Goal: Task Accomplishment & Management: Use online tool/utility

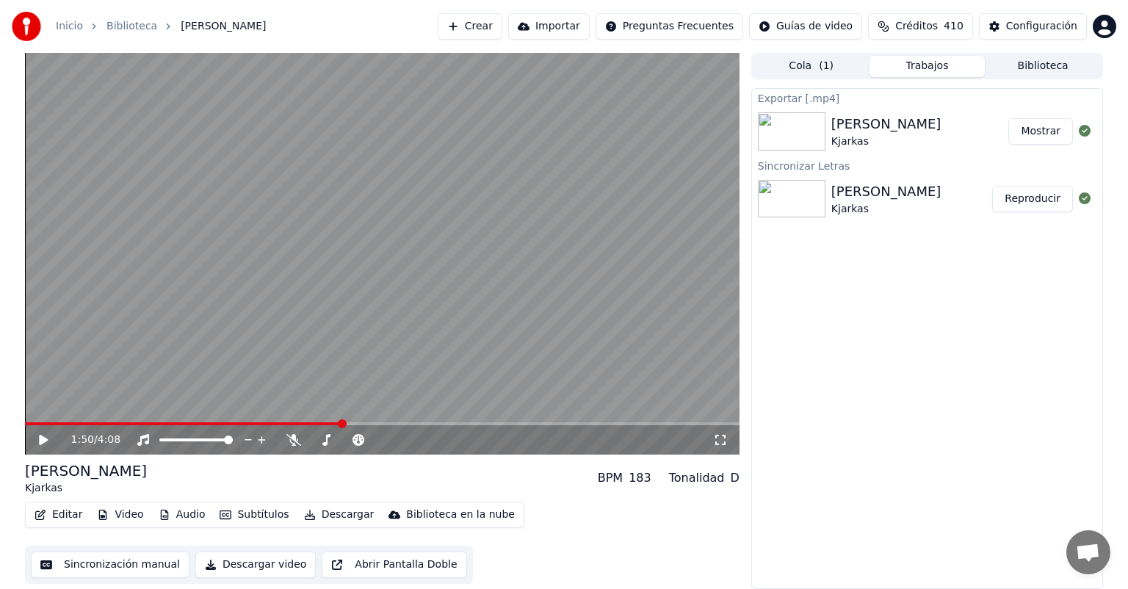
click at [473, 16] on div "Inicio Biblioteca Saya Sensual • Kjarkas Crear Importar Preguntas Frecuentes Gu…" at bounding box center [564, 26] width 1128 height 53
click at [473, 16] on button "Crear" at bounding box center [470, 26] width 65 height 26
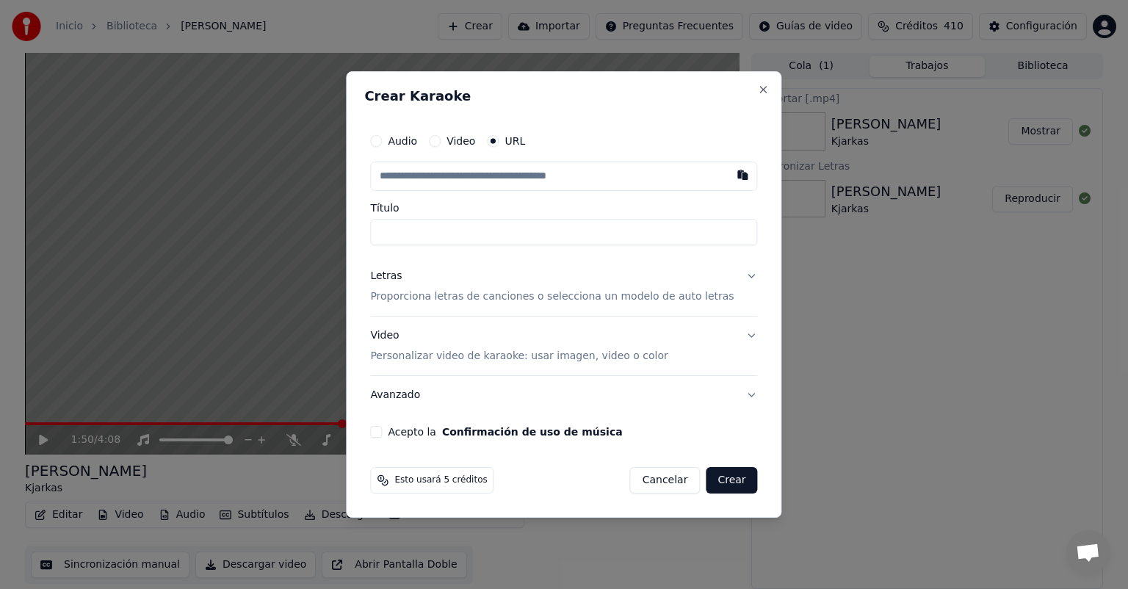
type input "**********"
click at [423, 295] on p "Proporciona letras de canciones o selecciona un modelo de auto letras" at bounding box center [552, 296] width 364 height 15
type input "**********"
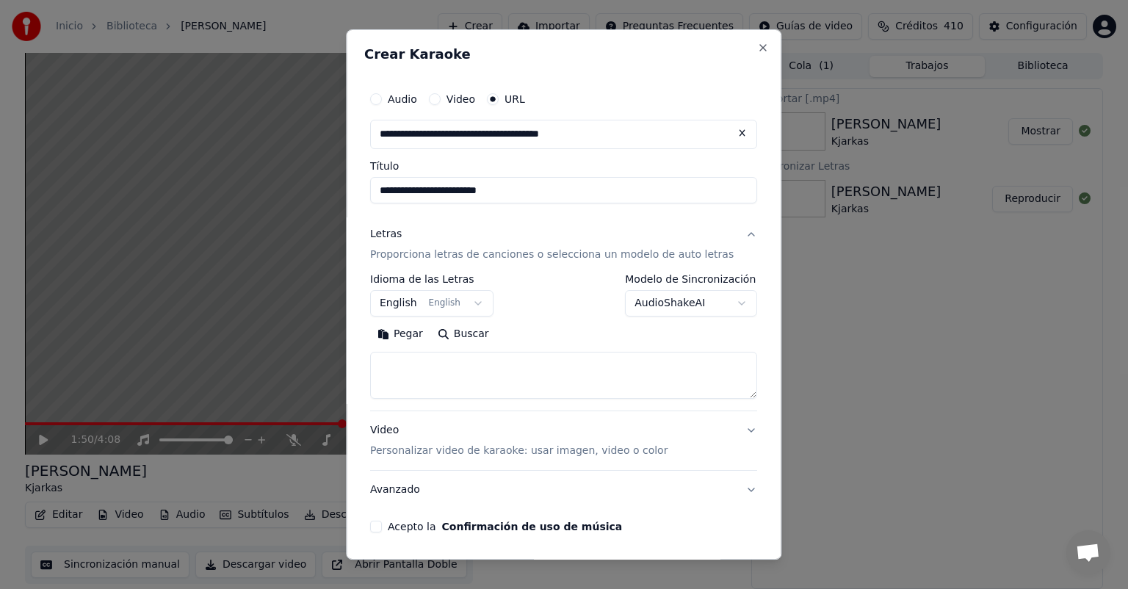
click at [420, 306] on button "English English" at bounding box center [431, 303] width 123 height 26
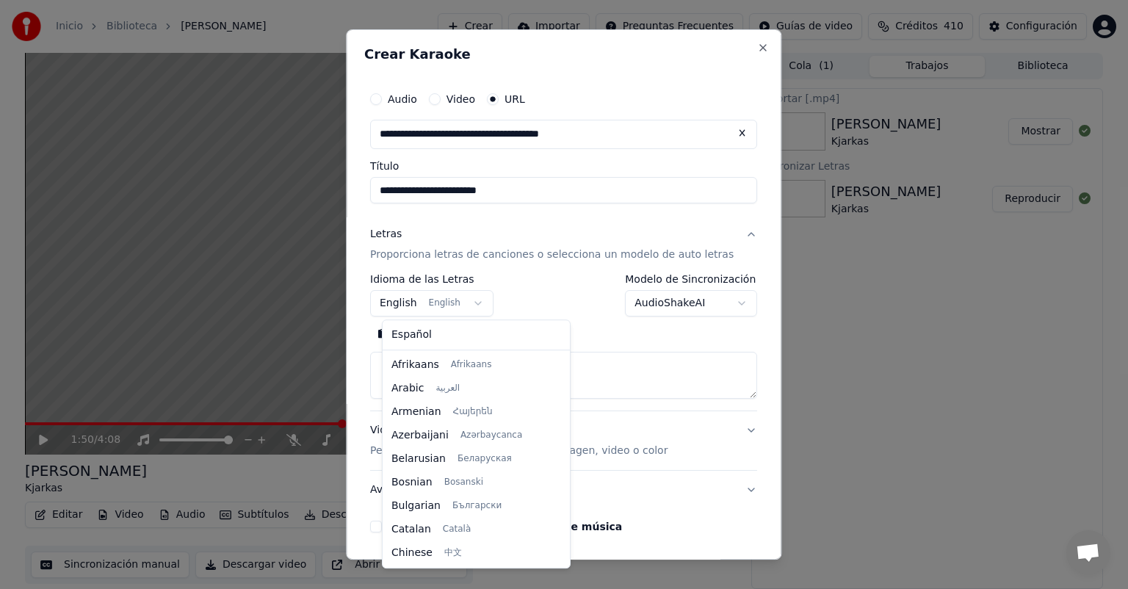
scroll to position [118, 0]
select select "**"
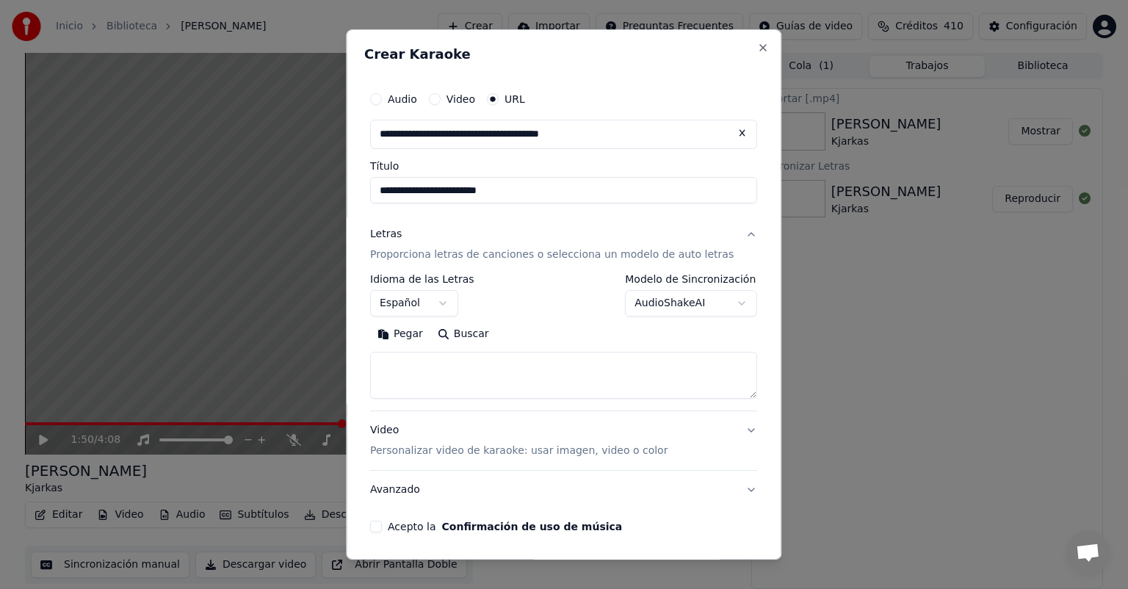
click at [426, 337] on button "Pegar" at bounding box center [400, 334] width 60 height 24
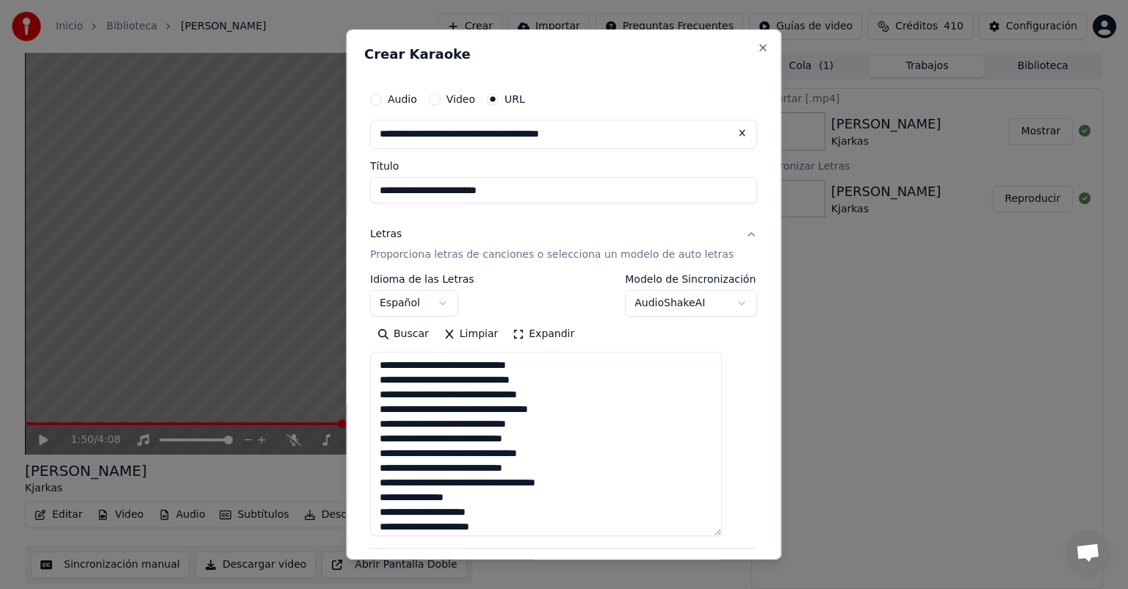
drag, startPoint x: 727, startPoint y: 394, endPoint x: 708, endPoint y: 534, distance: 141.6
click at [708, 534] on textarea "**********" at bounding box center [546, 444] width 352 height 184
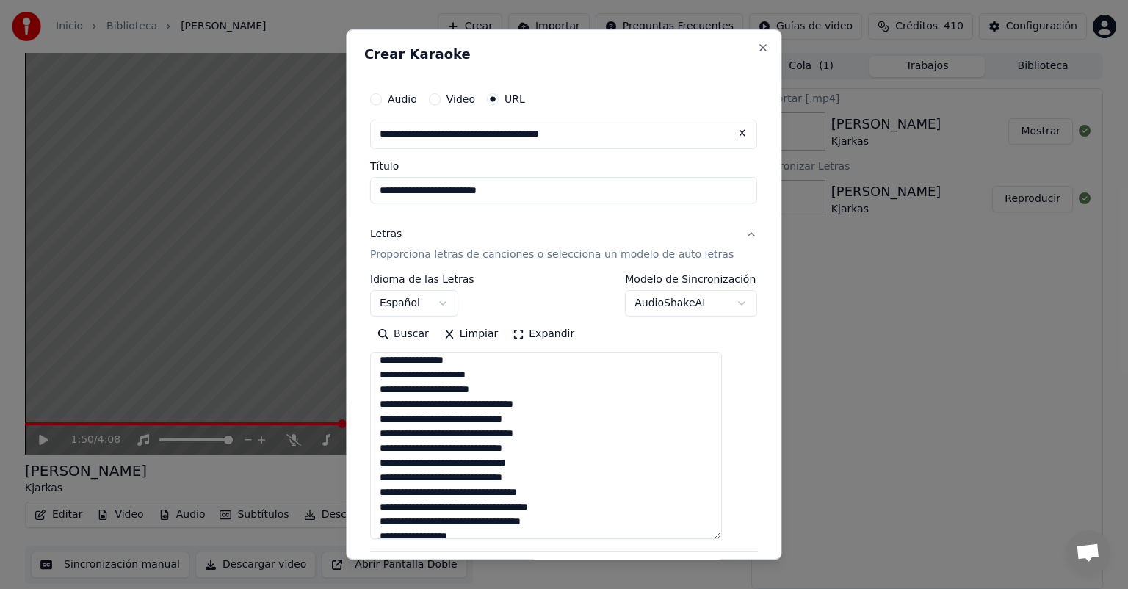
scroll to position [237, 0]
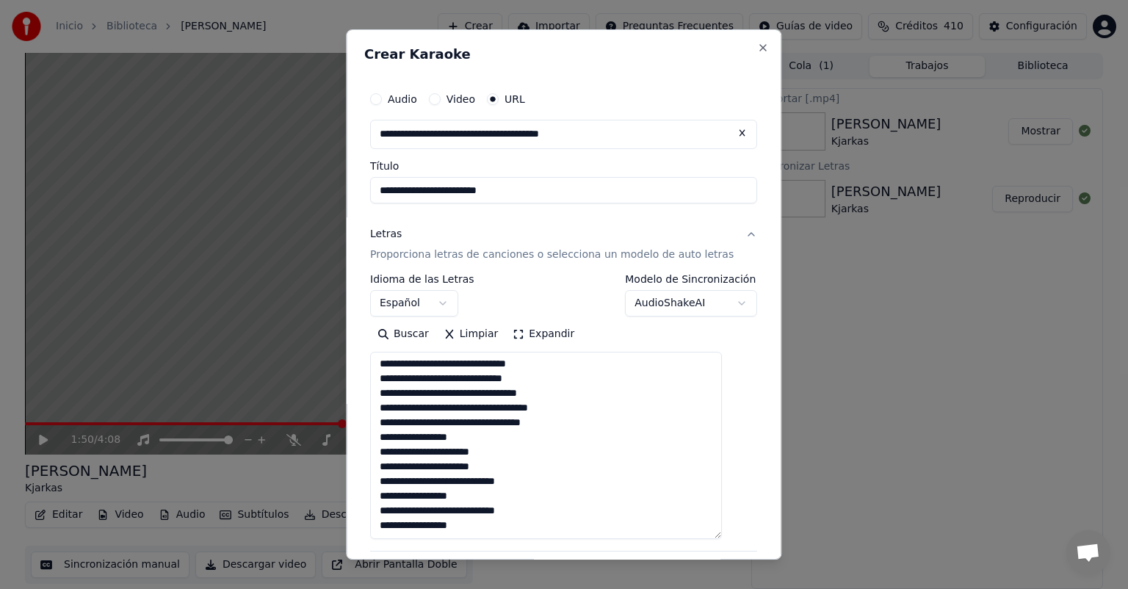
click at [484, 516] on textarea "**********" at bounding box center [546, 445] width 352 height 187
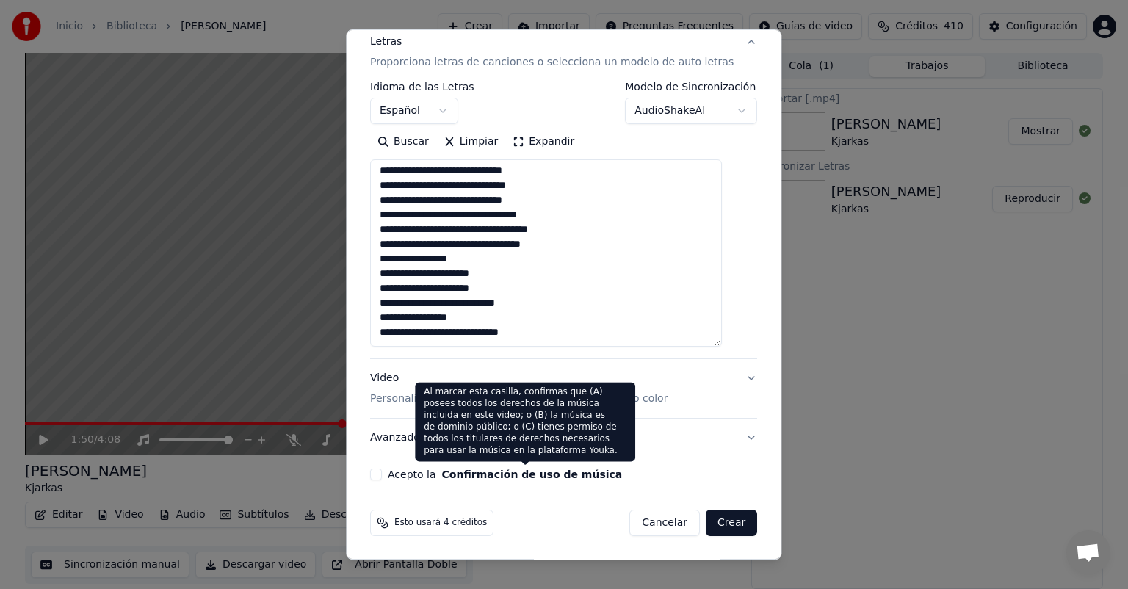
type textarea "**********"
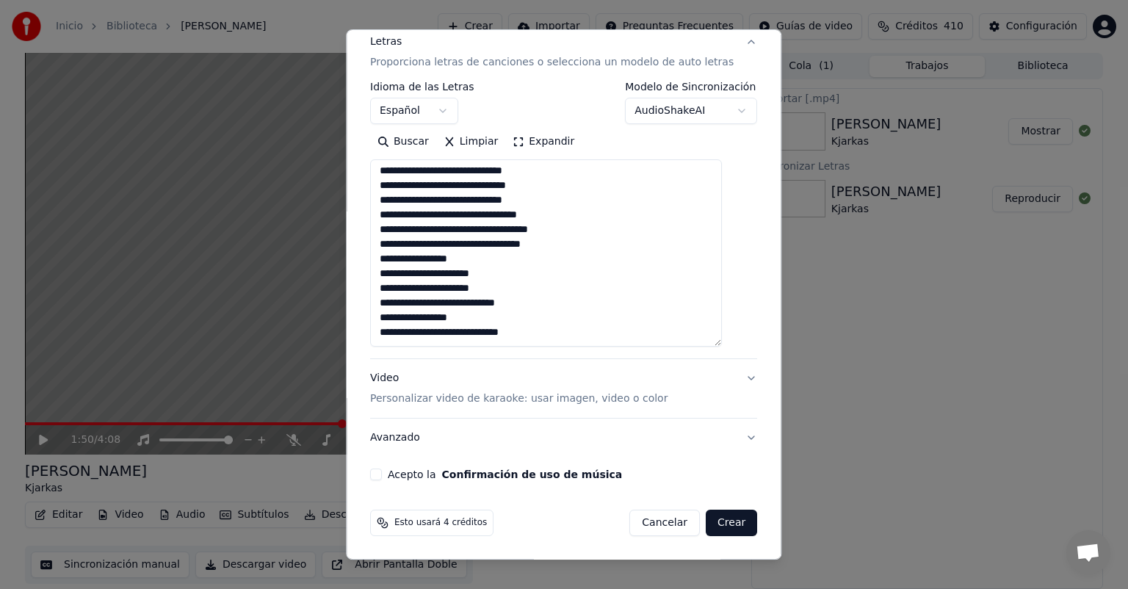
click at [411, 480] on label "Acepto la Confirmación de uso de música" at bounding box center [505, 474] width 234 height 10
click at [382, 480] on button "Acepto la Confirmación de uso de música" at bounding box center [376, 475] width 12 height 12
click at [712, 524] on button "Crear" at bounding box center [731, 523] width 51 height 26
select select
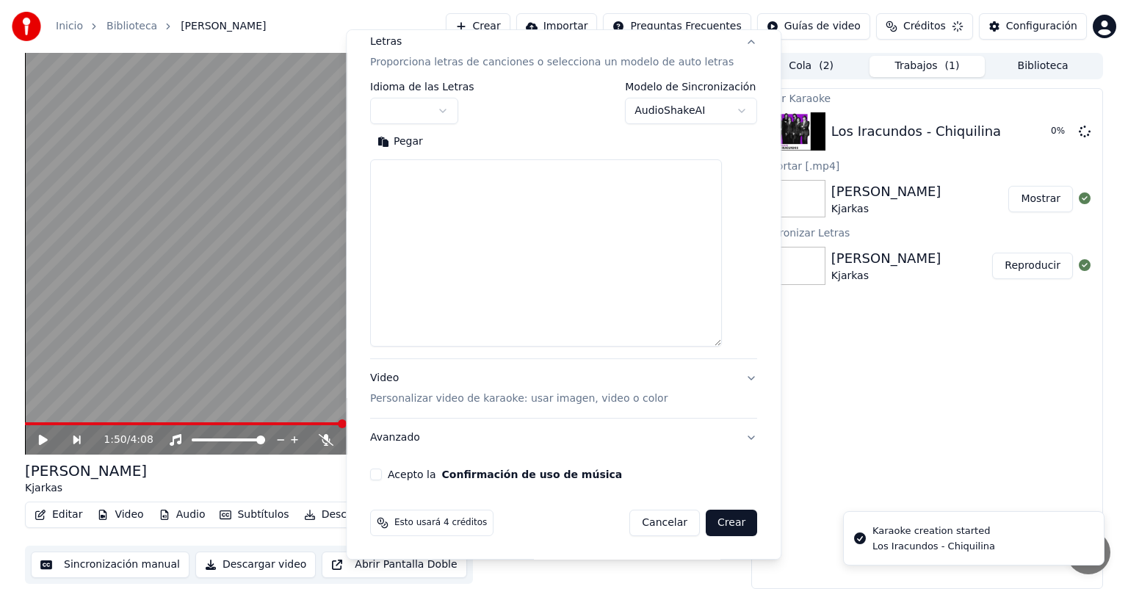
scroll to position [0, 0]
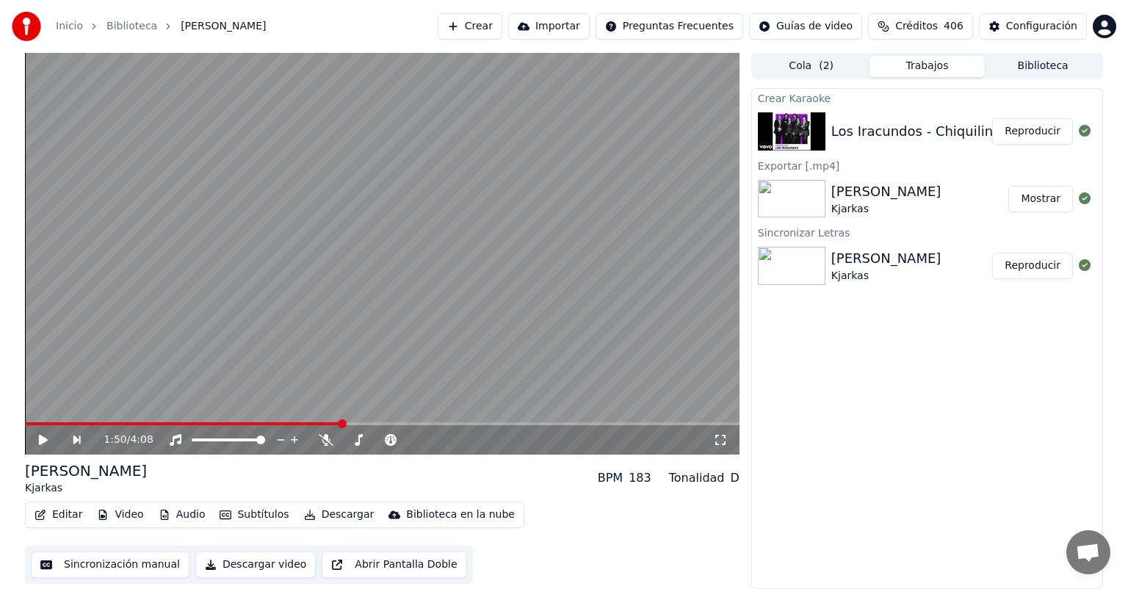
click at [1025, 131] on button "Reproducir" at bounding box center [1032, 131] width 81 height 26
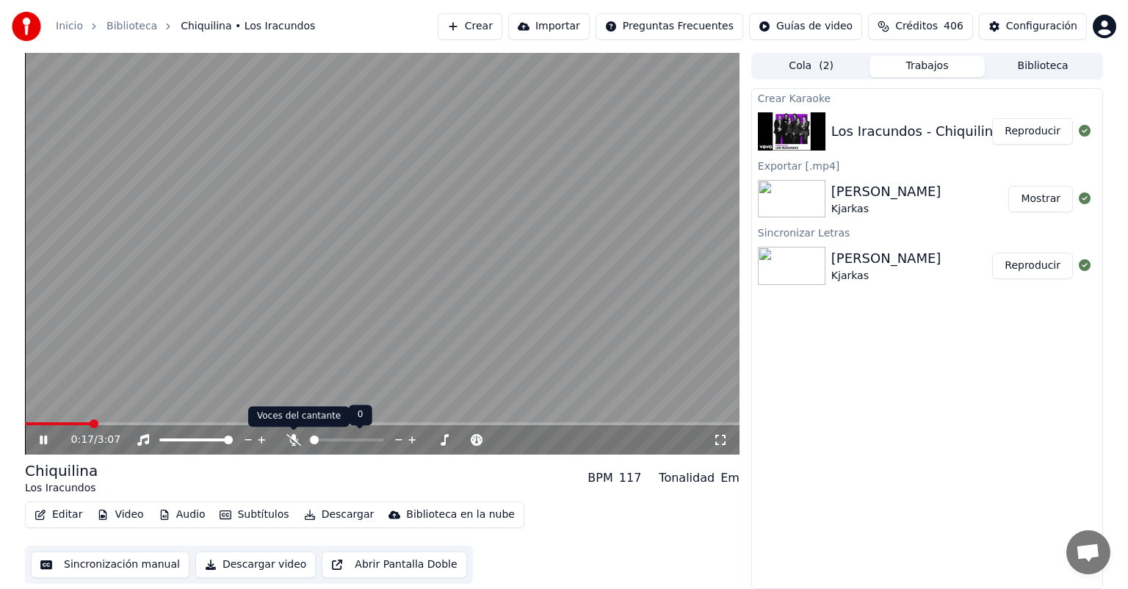
click at [293, 436] on icon at bounding box center [293, 440] width 15 height 12
click at [1044, 259] on button "Reproducir" at bounding box center [1032, 266] width 81 height 26
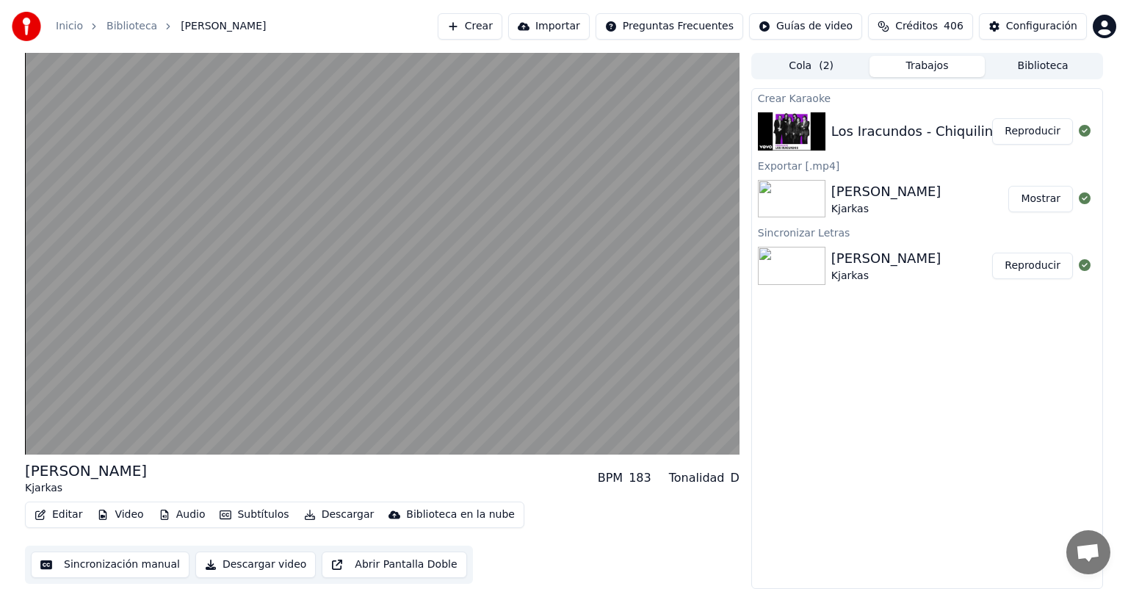
click at [1024, 137] on button "Reproducir" at bounding box center [1032, 131] width 81 height 26
click at [115, 515] on button "Video" at bounding box center [120, 515] width 58 height 21
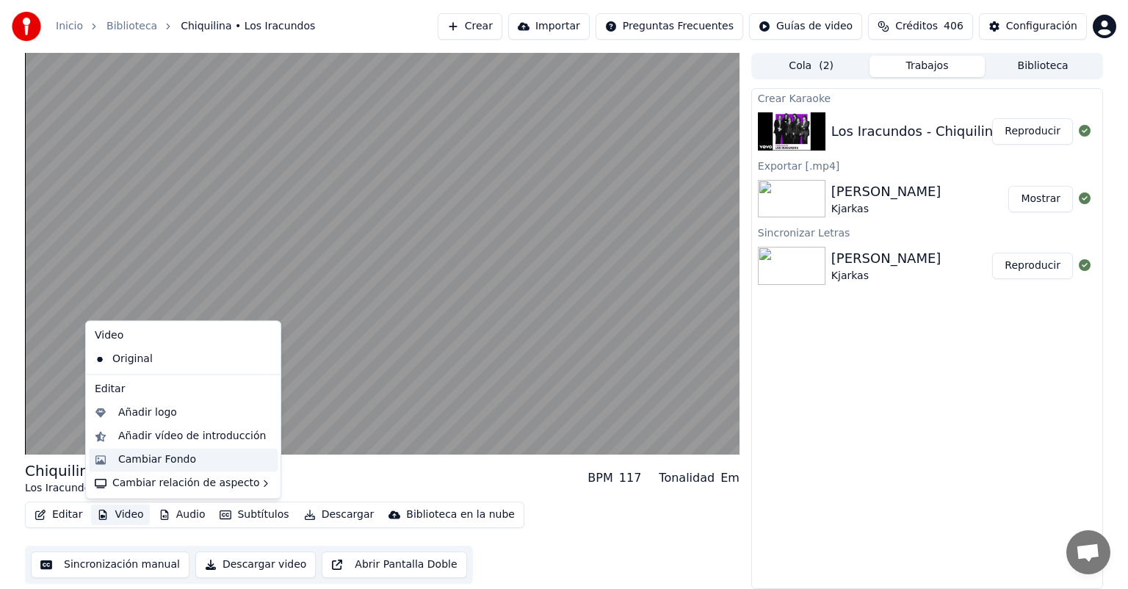
click at [101, 456] on div "Cambiar Fondo" at bounding box center [183, 460] width 189 height 24
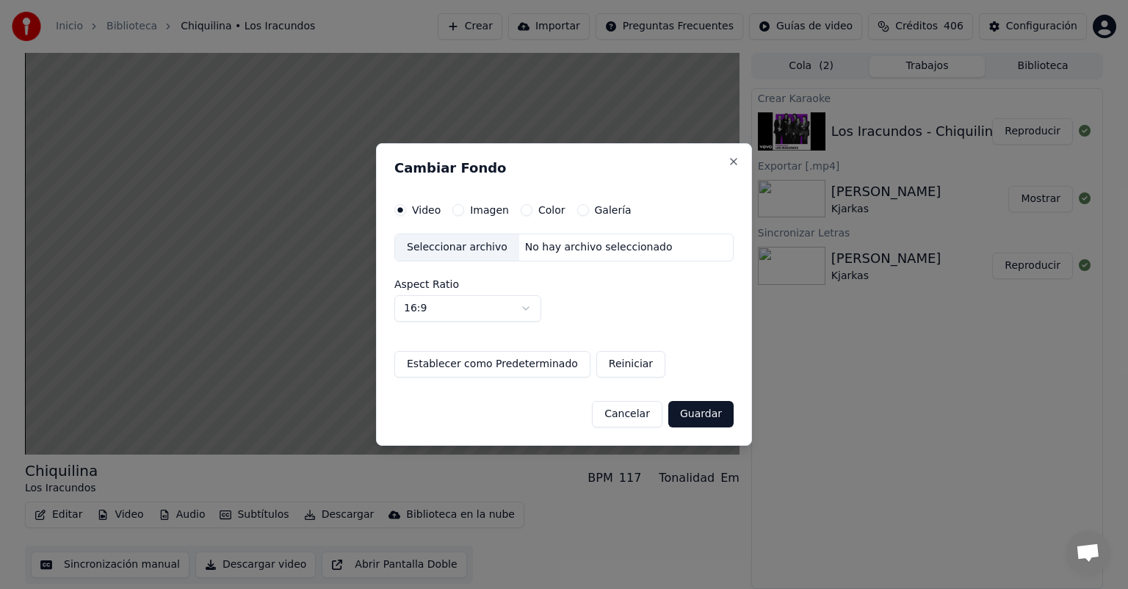
click at [470, 206] on label "Imagen" at bounding box center [489, 210] width 39 height 10
click at [464, 206] on button "Imagen" at bounding box center [458, 210] width 12 height 12
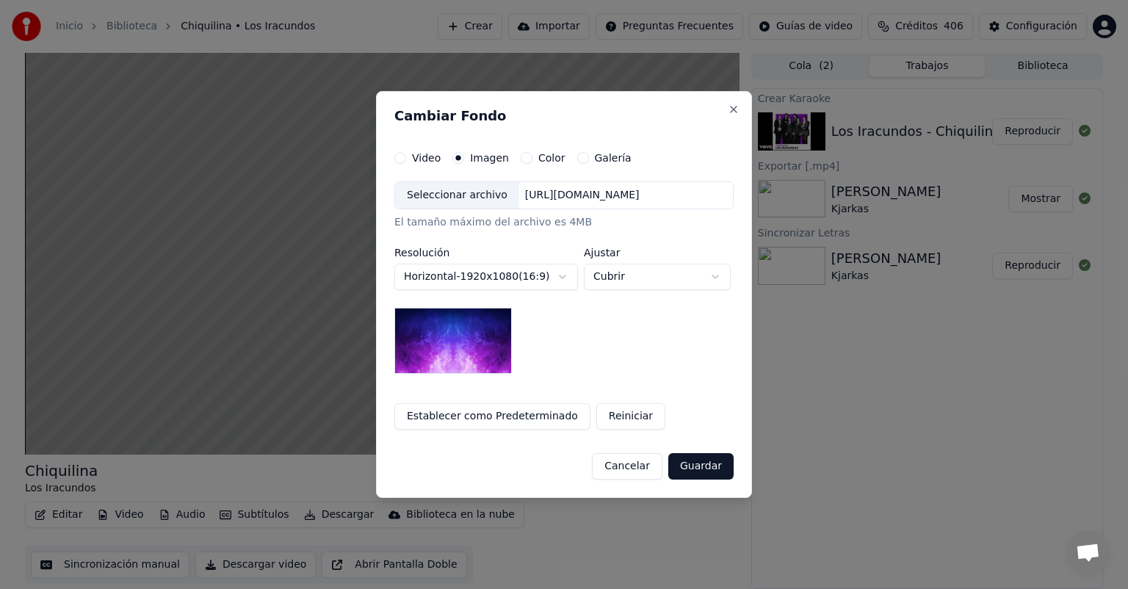
click at [419, 199] on div "Seleccionar archivo" at bounding box center [457, 195] width 124 height 26
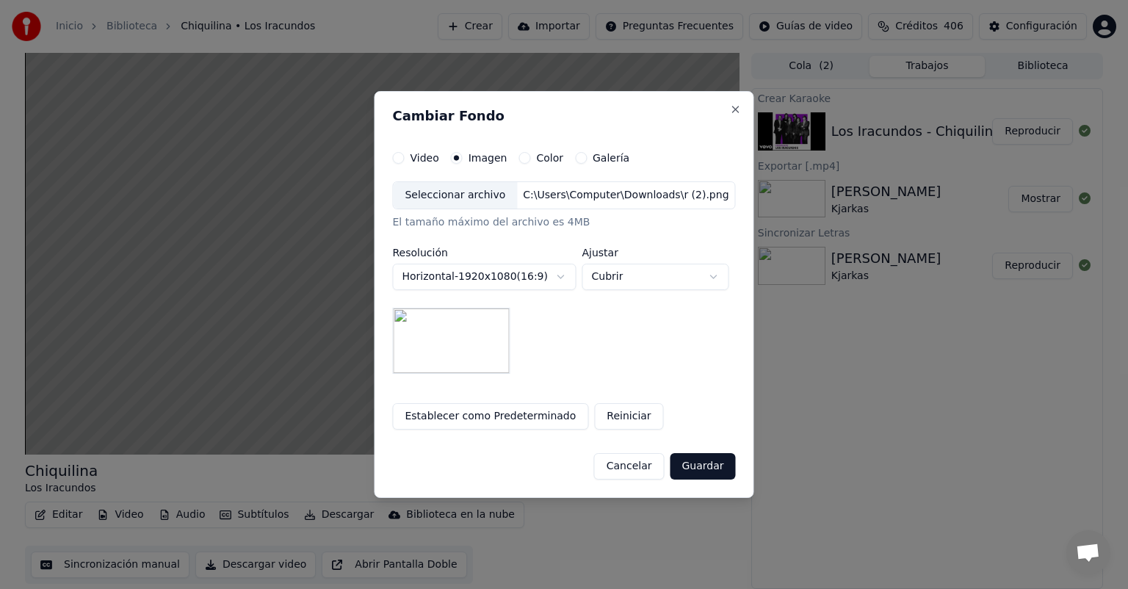
click at [607, 286] on button "Cubrir" at bounding box center [655, 277] width 147 height 26
click at [606, 331] on span "Contener" at bounding box center [617, 332] width 48 height 15
select select "*******"
click at [696, 466] on button "Guardar" at bounding box center [702, 466] width 65 height 26
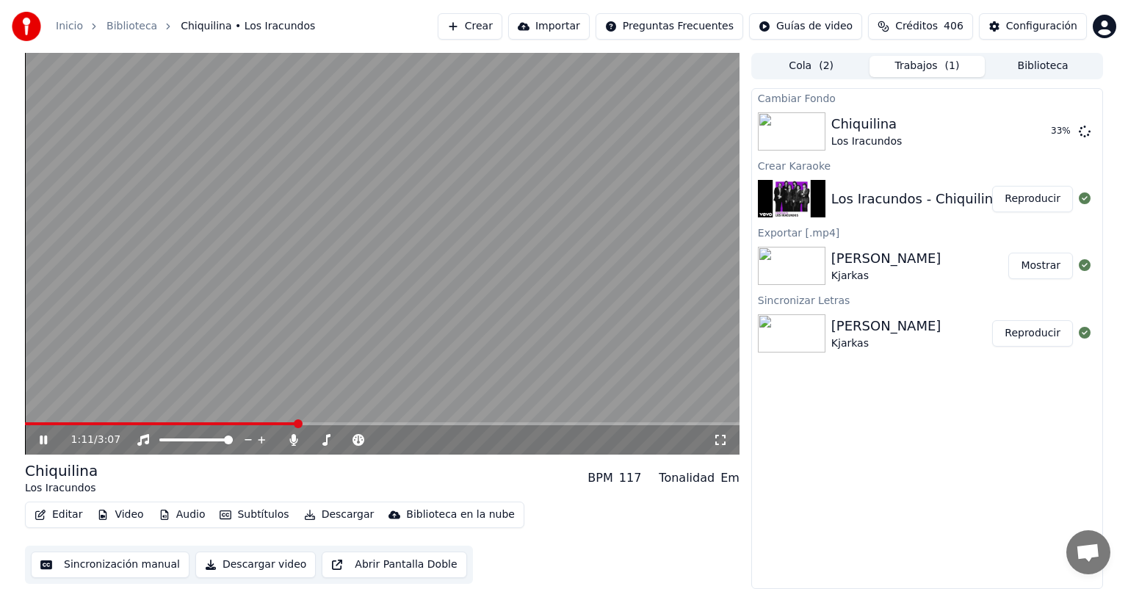
click at [42, 446] on icon at bounding box center [54, 440] width 35 height 12
click at [475, 35] on button "Crear" at bounding box center [470, 26] width 65 height 26
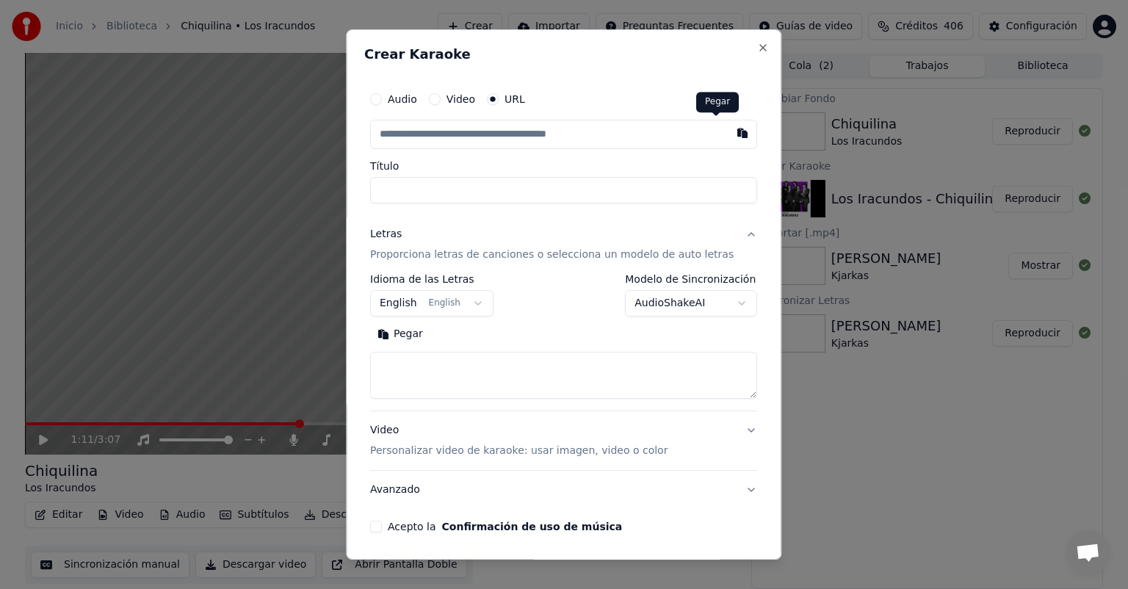
click at [729, 138] on button "button" at bounding box center [743, 133] width 29 height 26
type input "**********"
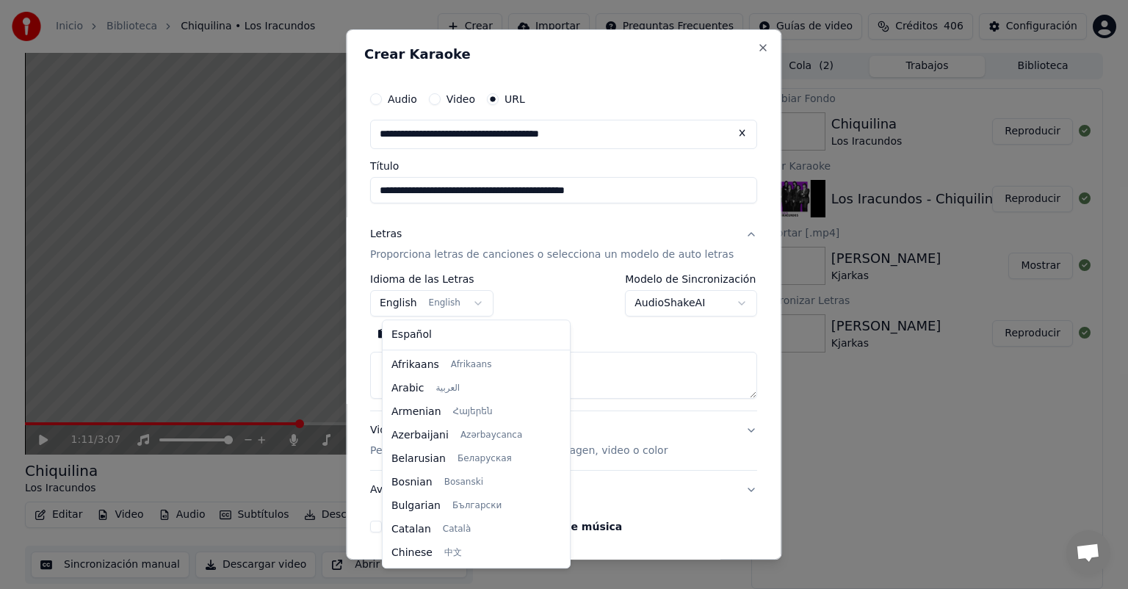
click at [430, 314] on body "**********" at bounding box center [564, 294] width 1128 height 589
select select "**"
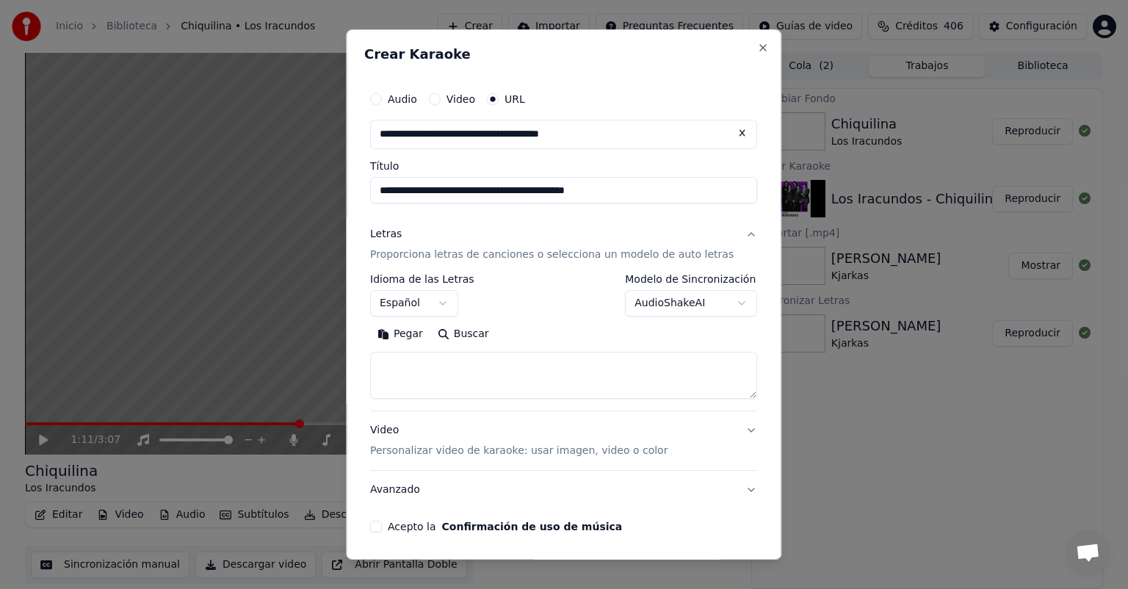
click at [422, 333] on button "Pegar" at bounding box center [400, 334] width 60 height 24
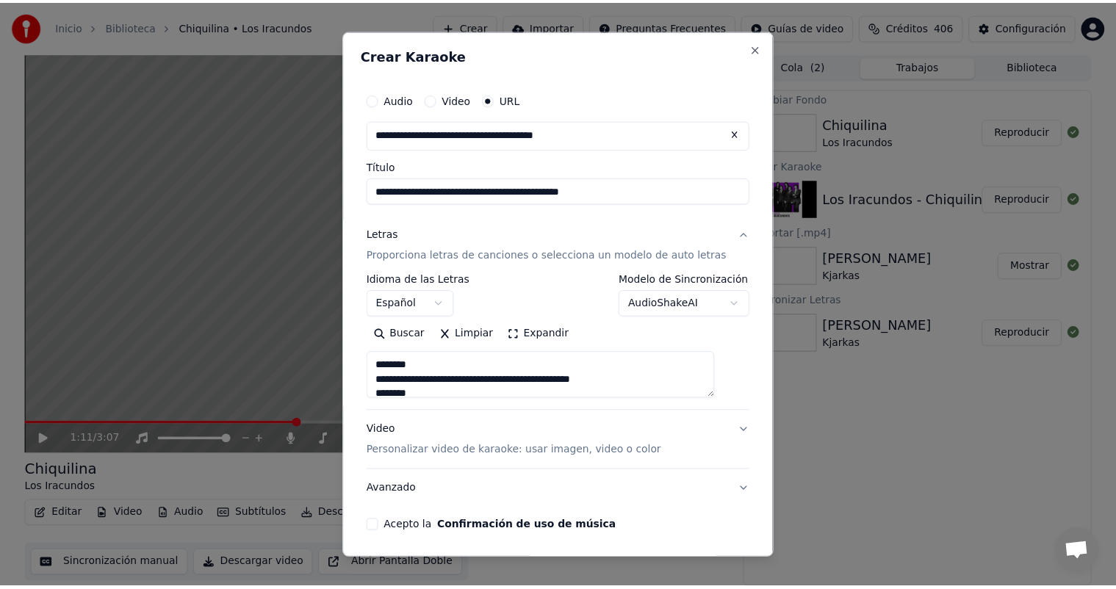
scroll to position [53, 0]
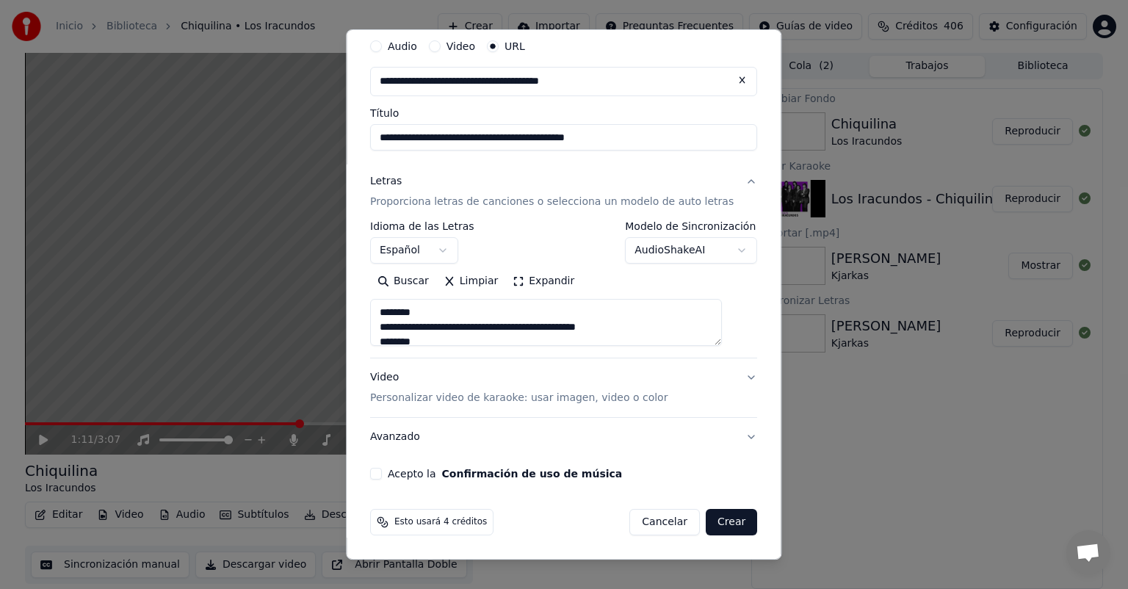
click at [421, 470] on label "Acepto la Confirmación de uso de música" at bounding box center [505, 474] width 234 height 10
click at [382, 470] on button "Acepto la Confirmación de uso de música" at bounding box center [376, 474] width 12 height 12
click at [708, 522] on button "Crear" at bounding box center [731, 522] width 51 height 26
type textarea "**********"
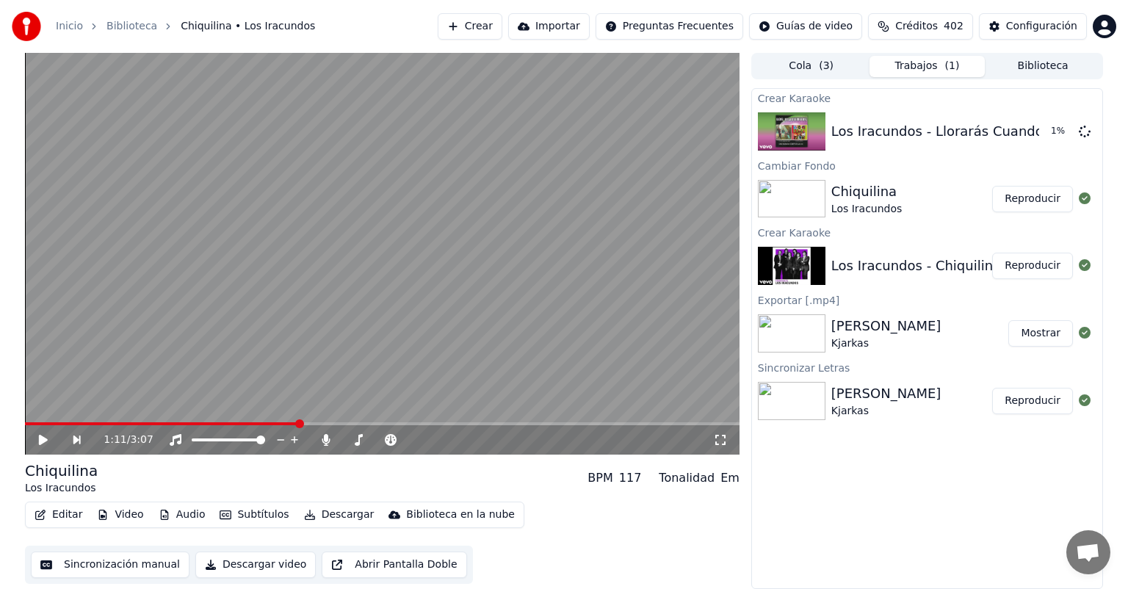
click at [1033, 202] on button "Reproducir" at bounding box center [1032, 199] width 81 height 26
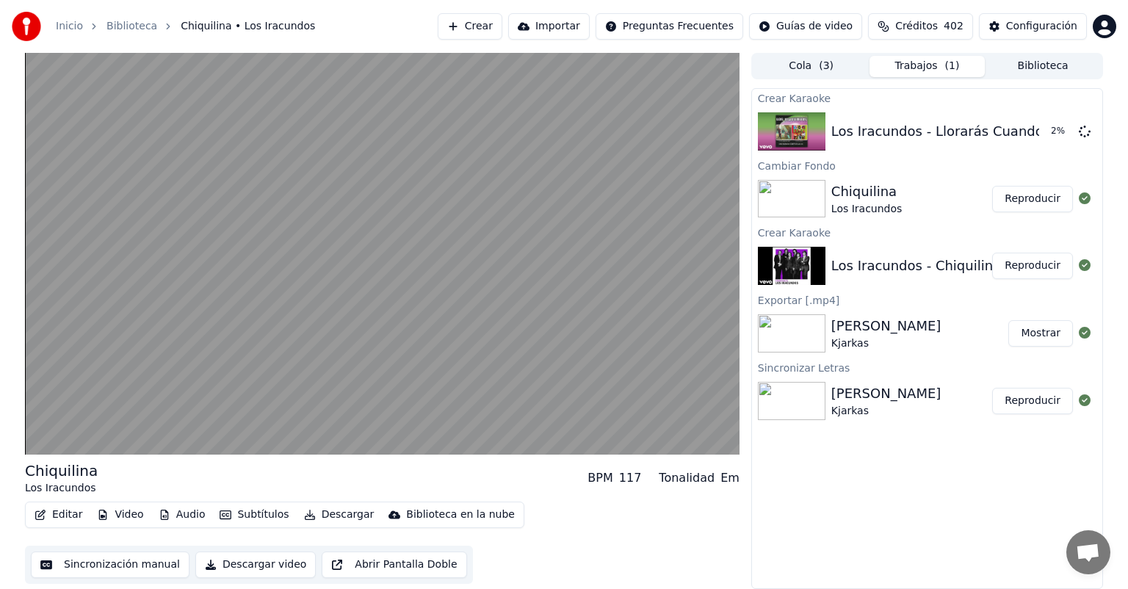
click at [1033, 202] on button "Reproducir" at bounding box center [1032, 199] width 81 height 26
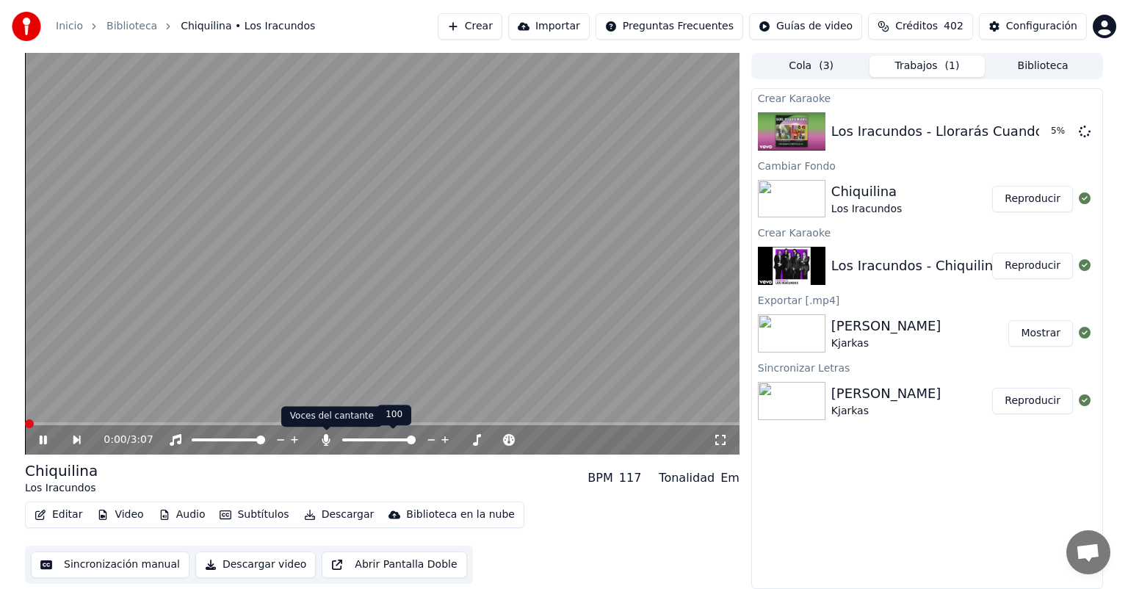
click at [329, 441] on icon at bounding box center [326, 440] width 8 height 12
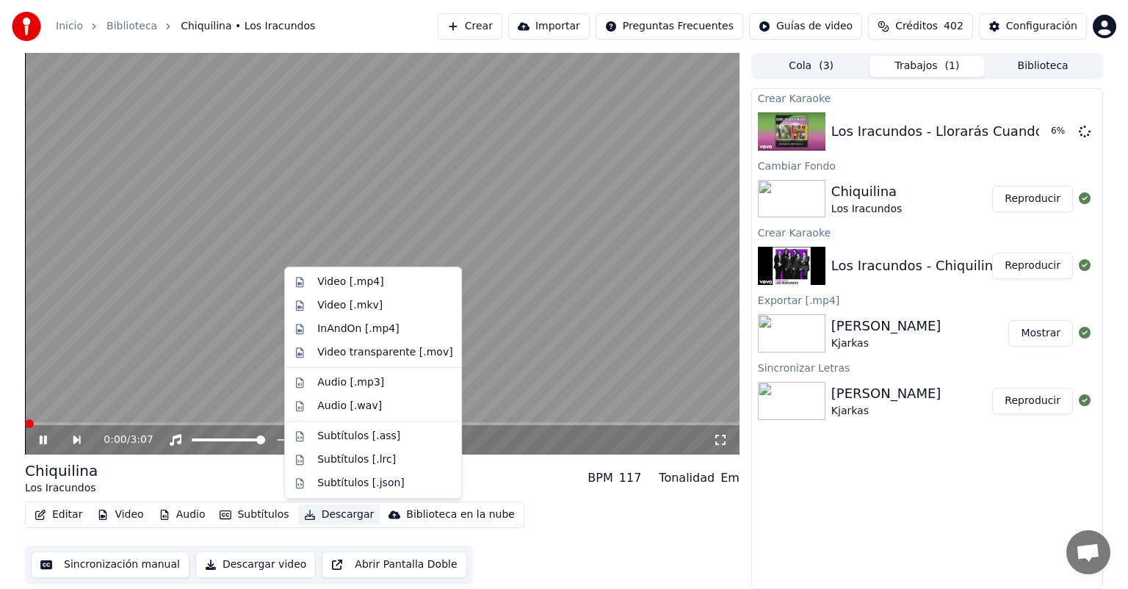
click at [320, 514] on button "Descargar" at bounding box center [339, 515] width 82 height 21
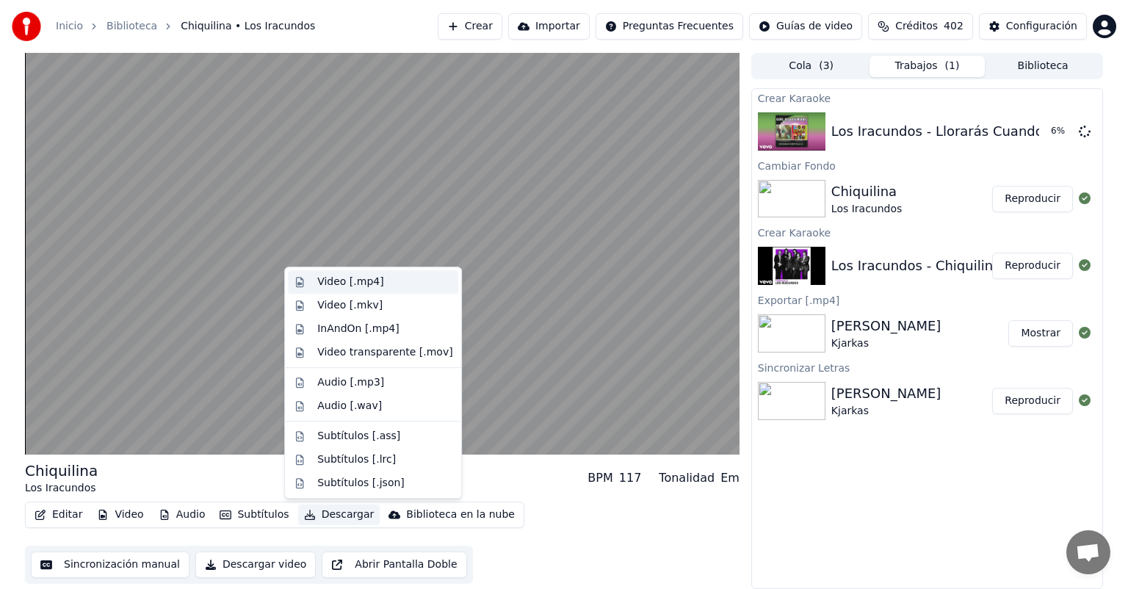
click at [333, 288] on div "Video [.mp4]" at bounding box center [350, 282] width 66 height 15
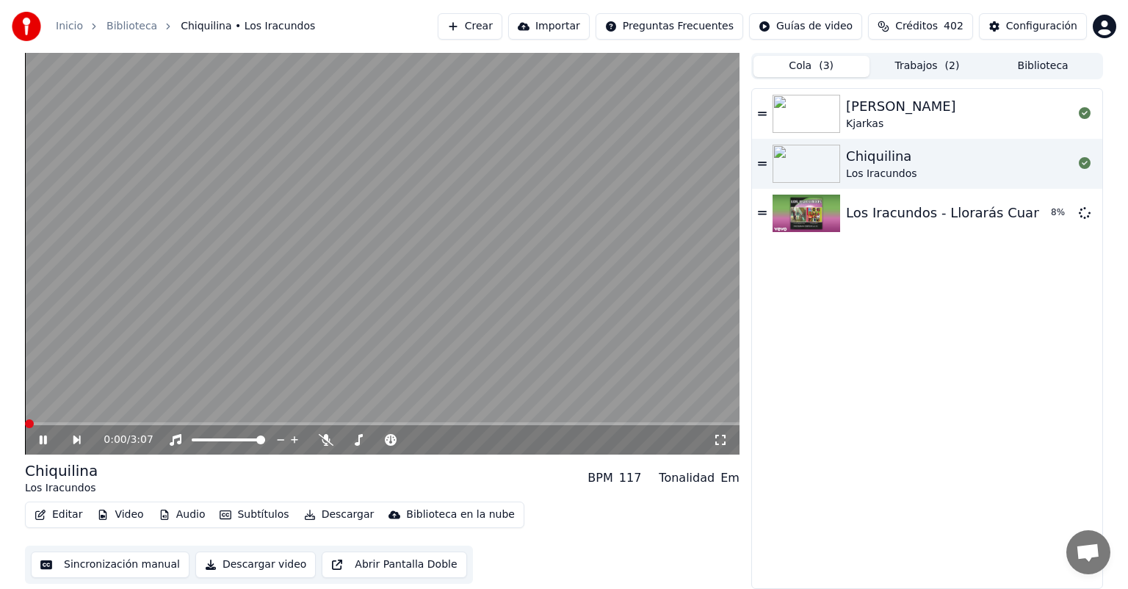
click at [802, 65] on button "Cola ( 3 )" at bounding box center [812, 66] width 116 height 21
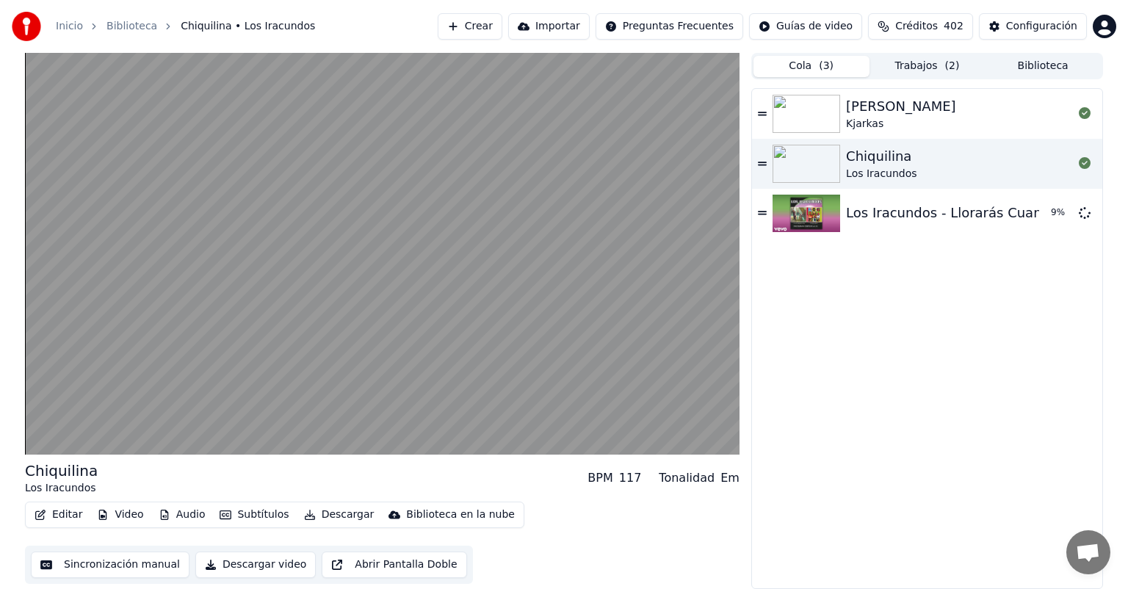
click at [1044, 78] on div "Cola ( 3 ) Trabajos ( 2 ) Biblioteca" at bounding box center [927, 66] width 352 height 26
click at [1046, 72] on button "Biblioteca" at bounding box center [1043, 66] width 116 height 21
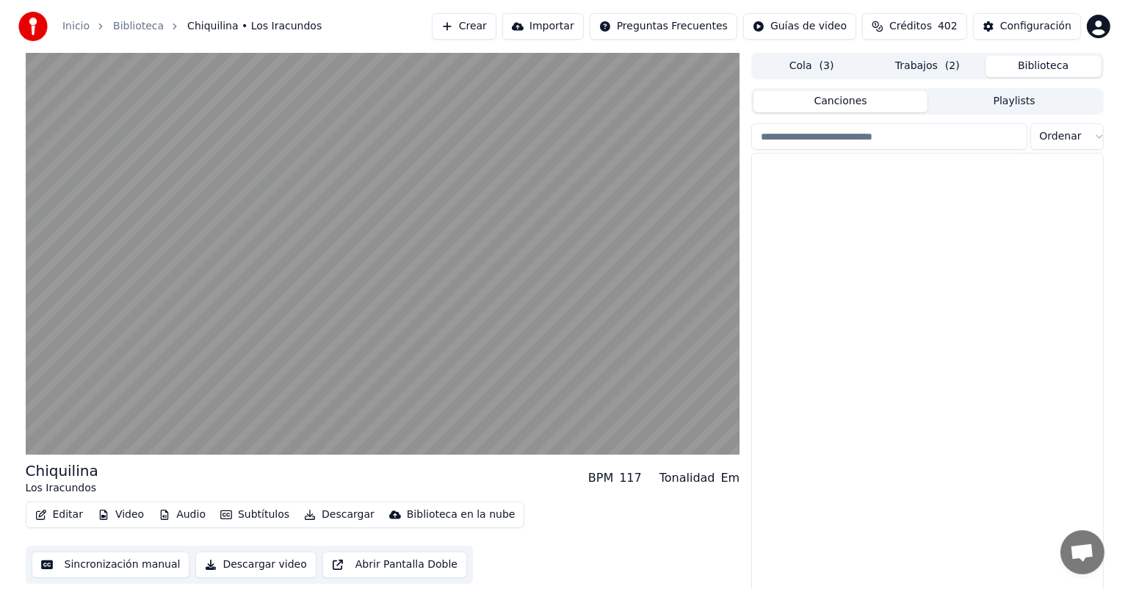
scroll to position [28227, 0]
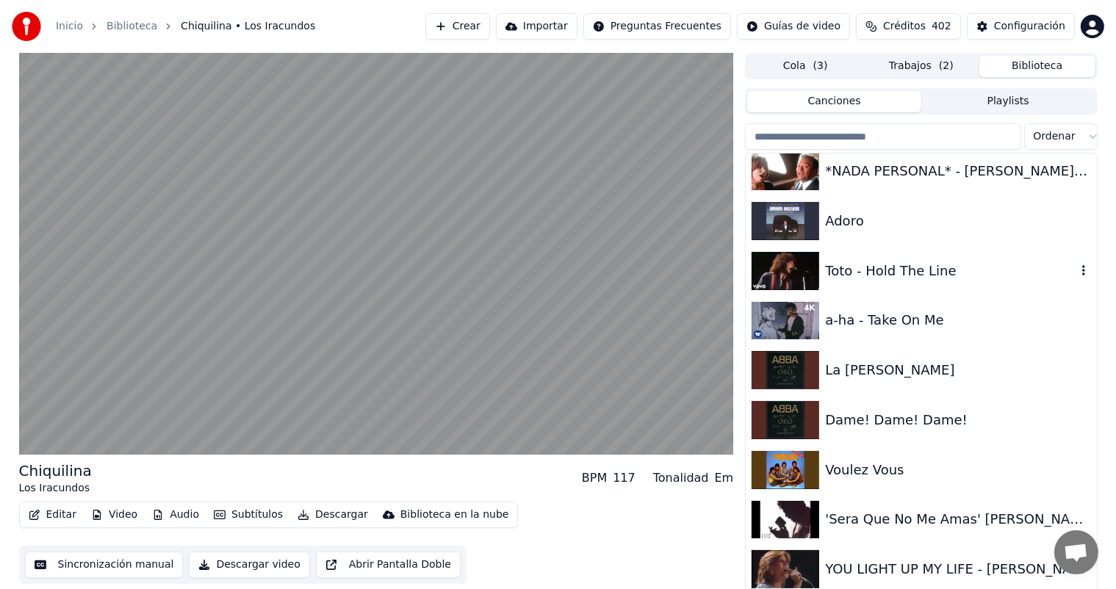
click at [841, 286] on div "Toto - Hold The Line" at bounding box center [921, 271] width 350 height 50
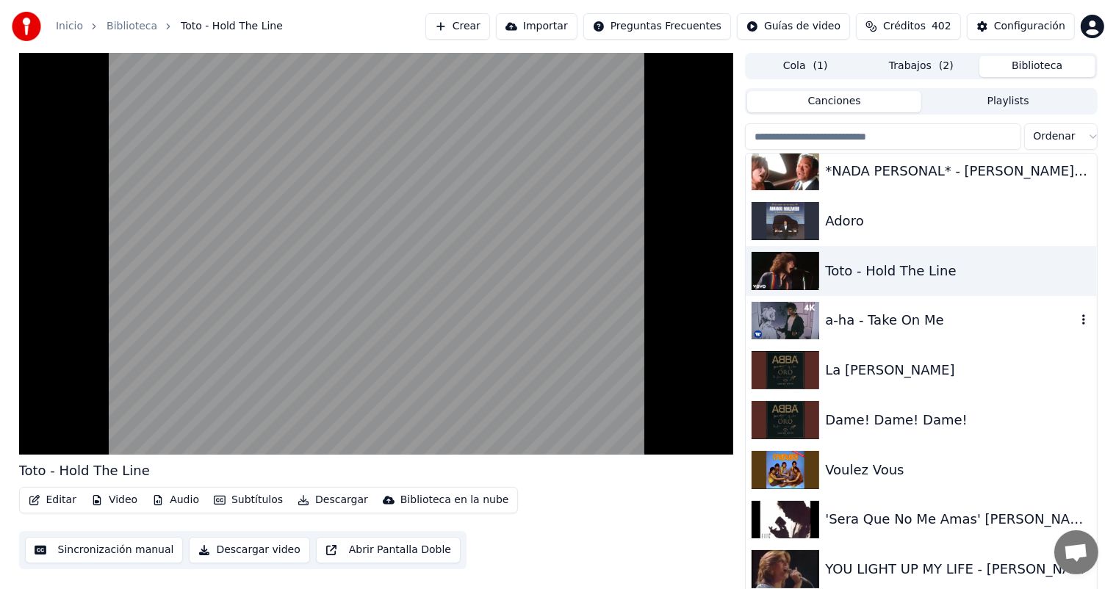
click at [847, 324] on div "a-ha - Take On Me" at bounding box center [950, 320] width 250 height 21
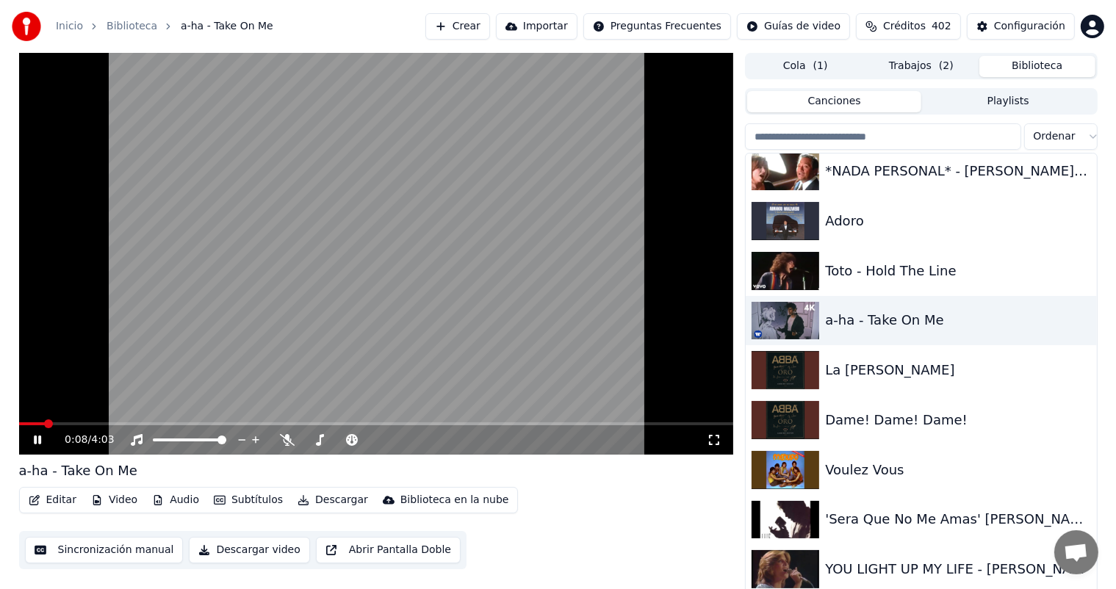
click at [436, 272] on video at bounding box center [376, 254] width 715 height 402
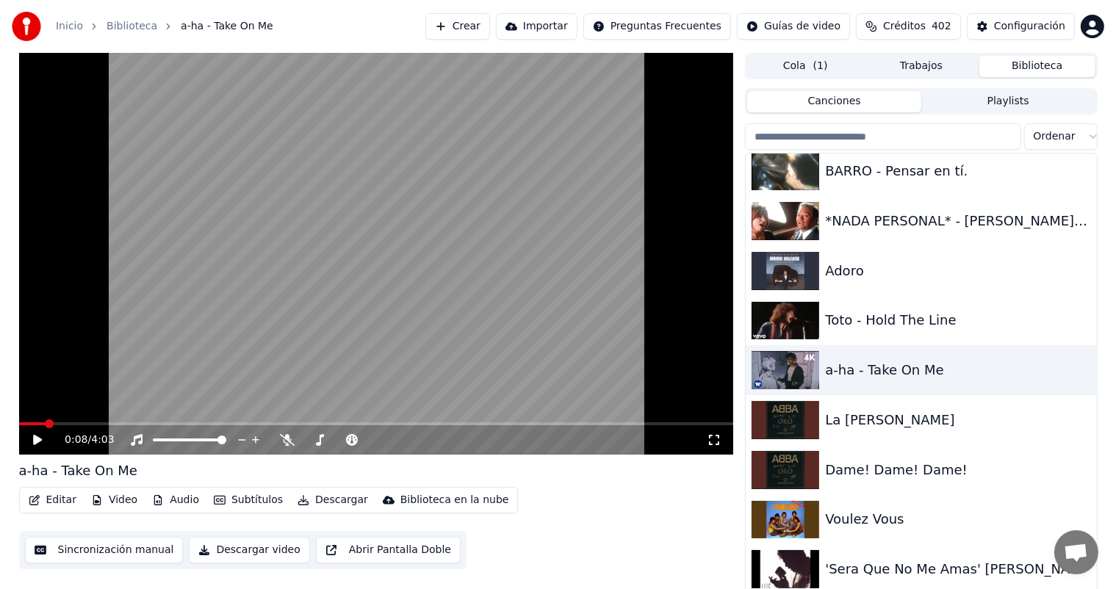
click at [450, 26] on button "Crear" at bounding box center [457, 26] width 65 height 26
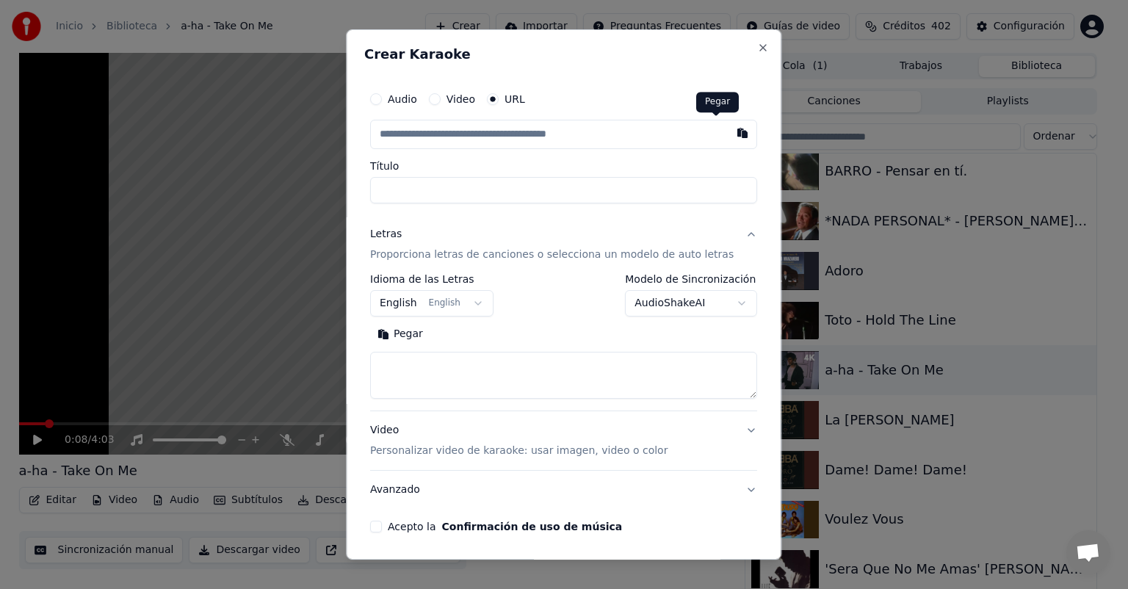
click at [729, 139] on button "button" at bounding box center [743, 133] width 29 height 26
type input "**********"
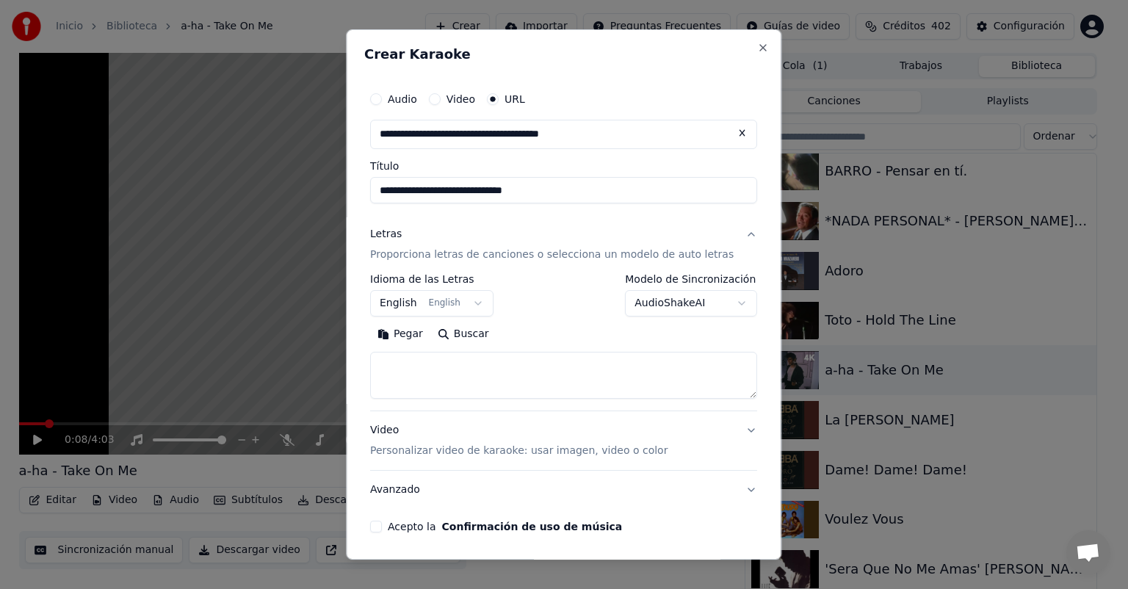
click at [434, 317] on div "**********" at bounding box center [563, 336] width 387 height 125
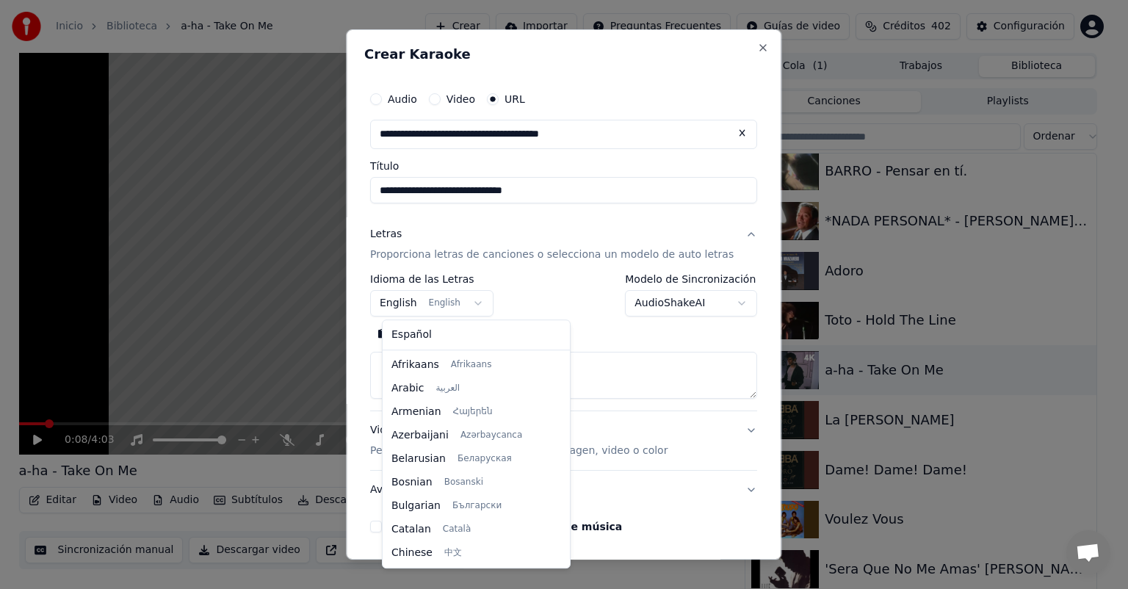
click at [433, 300] on body "**********" at bounding box center [558, 294] width 1116 height 589
select select "**"
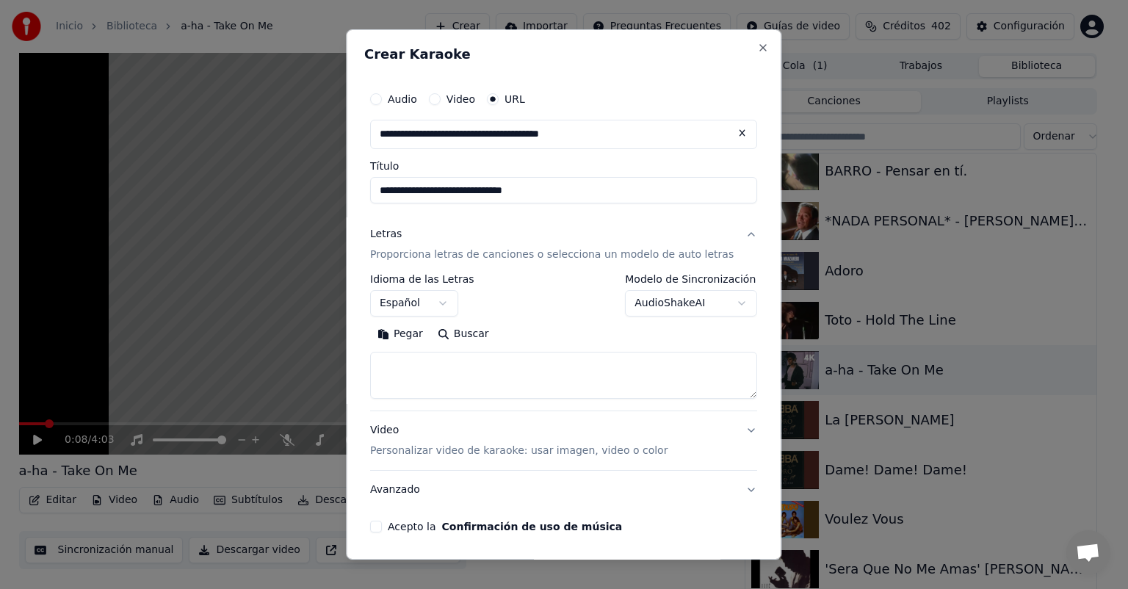
drag, startPoint x: 403, startPoint y: 337, endPoint x: 419, endPoint y: 325, distance: 21.0
click at [419, 325] on button "Pegar" at bounding box center [400, 334] width 60 height 24
click at [398, 536] on div "**********" at bounding box center [563, 309] width 399 height 460
click at [382, 529] on button "Acepto la Confirmación de uso de música" at bounding box center [376, 527] width 12 height 12
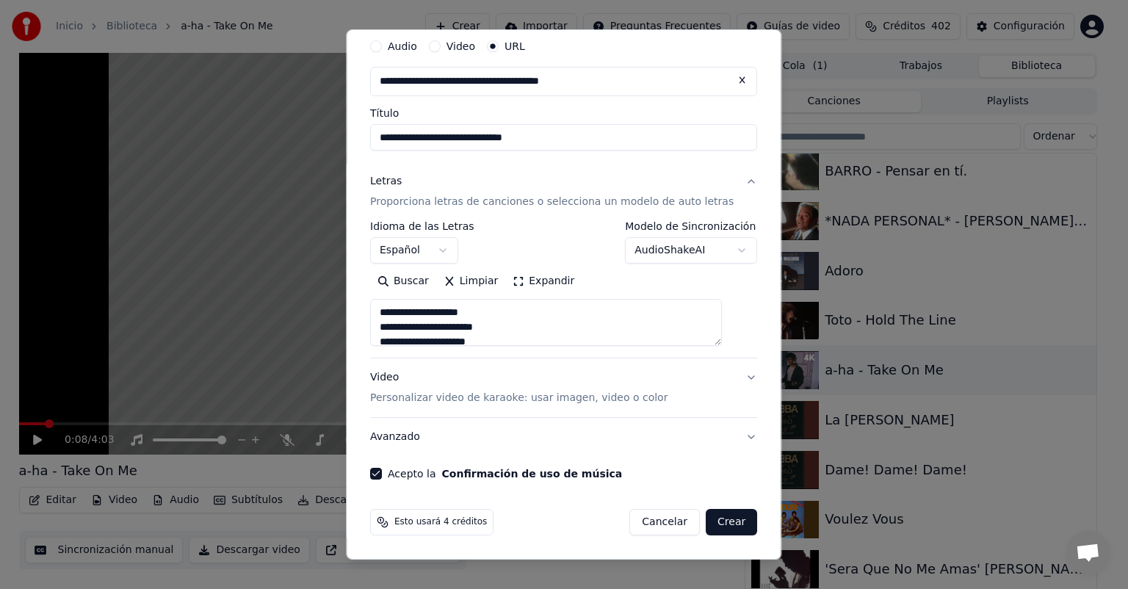
click at [706, 522] on button "Crear" at bounding box center [731, 522] width 51 height 26
type textarea "**********"
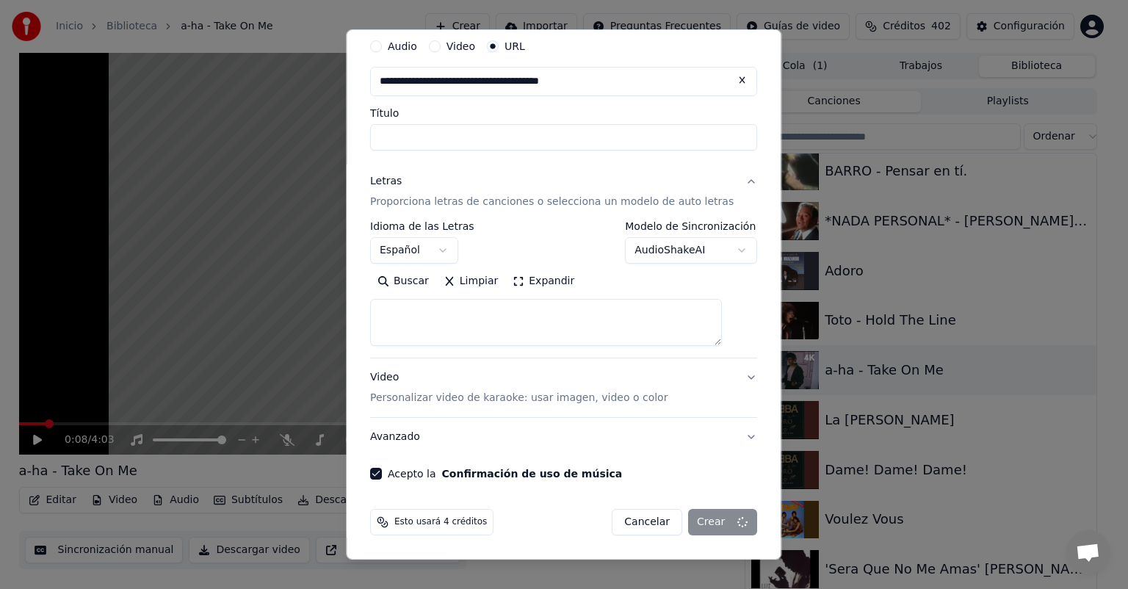
select select
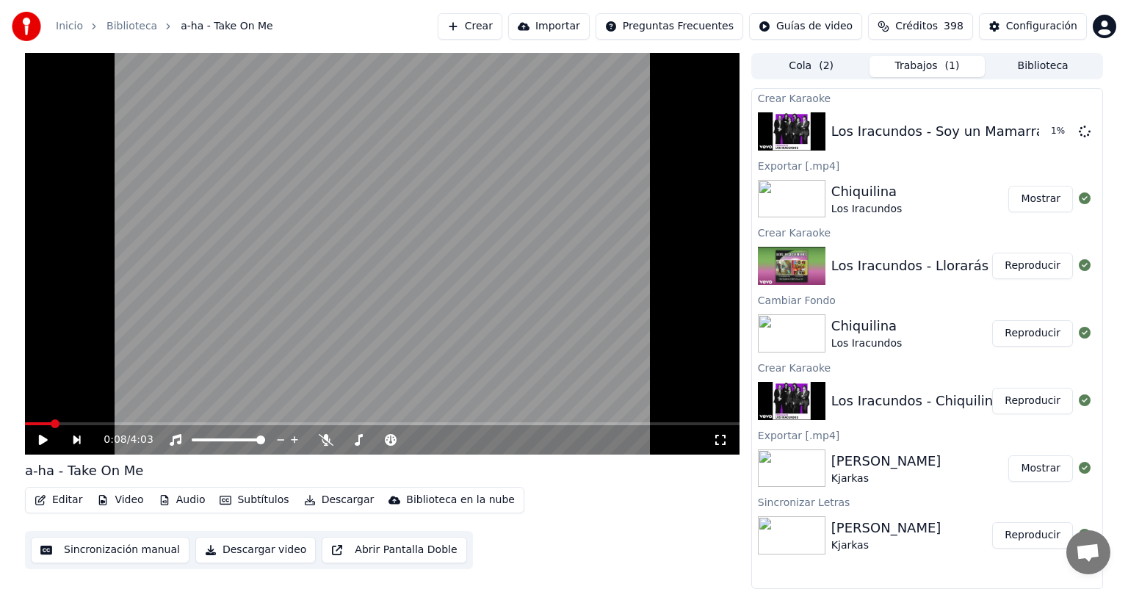
click at [1044, 269] on button "Reproducir" at bounding box center [1032, 266] width 81 height 26
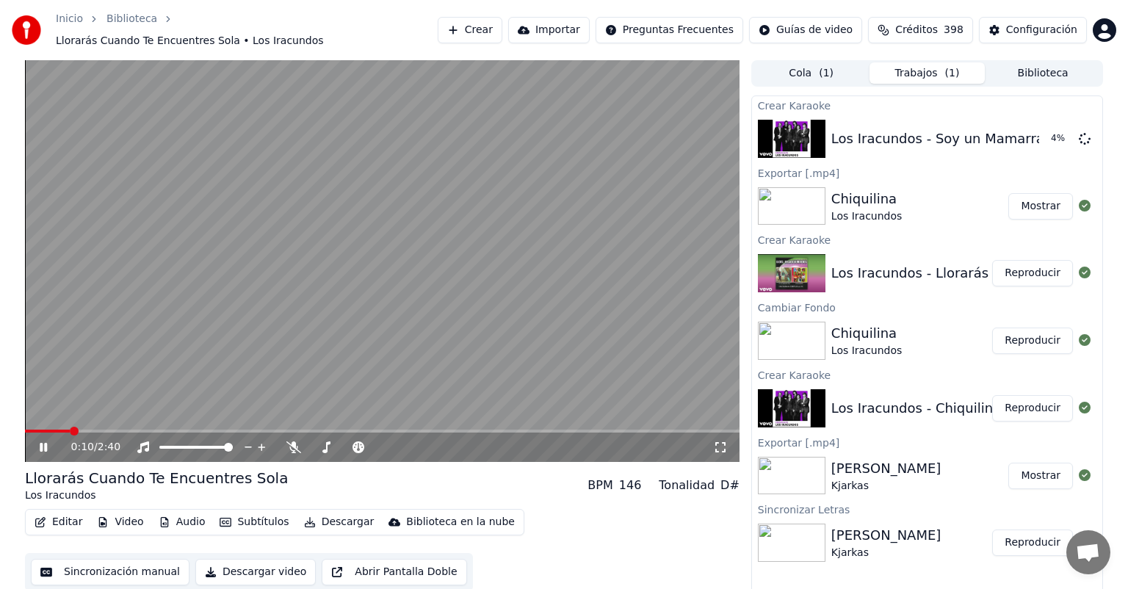
click at [29, 433] on div "0:10 / 2:40" at bounding box center [382, 447] width 715 height 29
click at [30, 422] on video at bounding box center [382, 261] width 715 height 402
click at [29, 430] on span at bounding box center [27, 431] width 4 height 3
click at [39, 442] on icon at bounding box center [43, 447] width 9 height 10
click at [25, 427] on span at bounding box center [29, 431] width 9 height 9
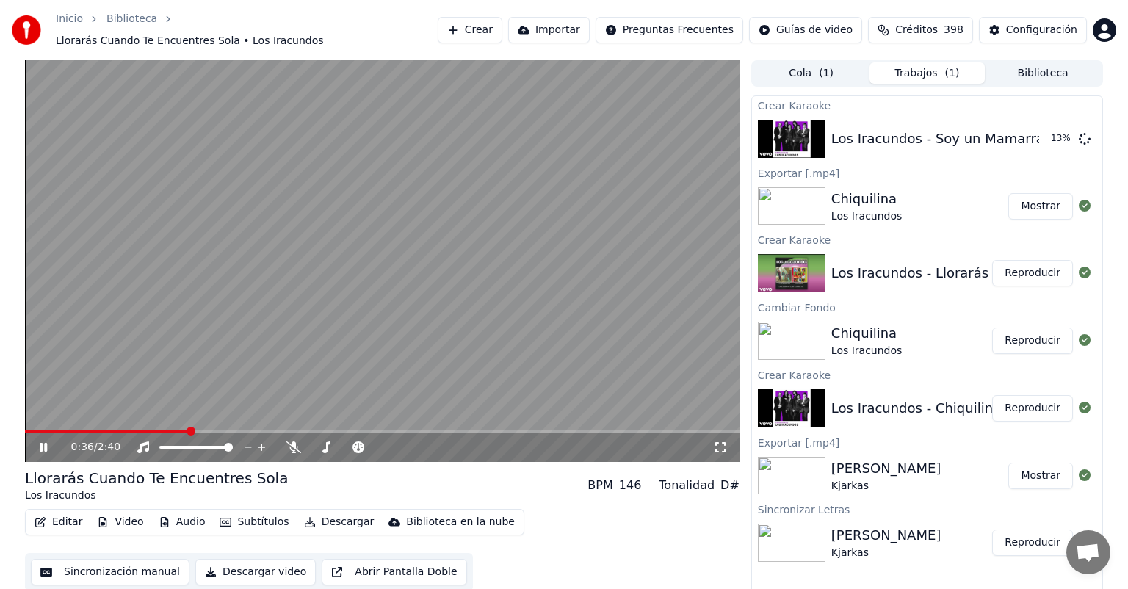
click at [317, 512] on button "Descargar" at bounding box center [339, 522] width 82 height 21
click at [134, 518] on button "Video" at bounding box center [120, 522] width 58 height 21
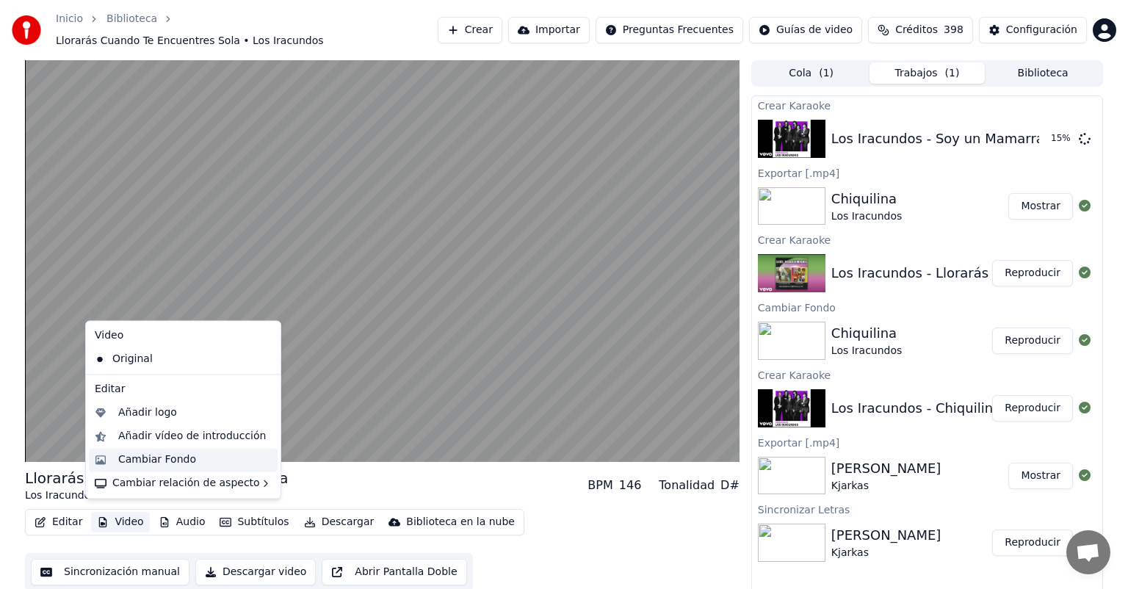
click at [156, 458] on div "Cambiar Fondo" at bounding box center [157, 459] width 78 height 15
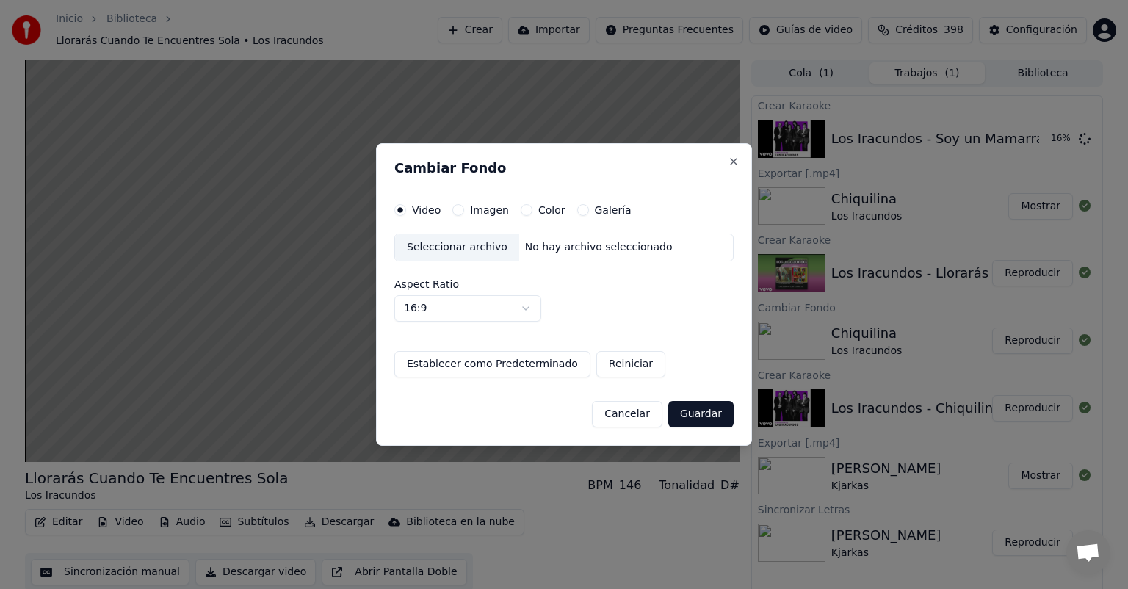
click at [454, 207] on button "Imagen" at bounding box center [458, 210] width 12 height 12
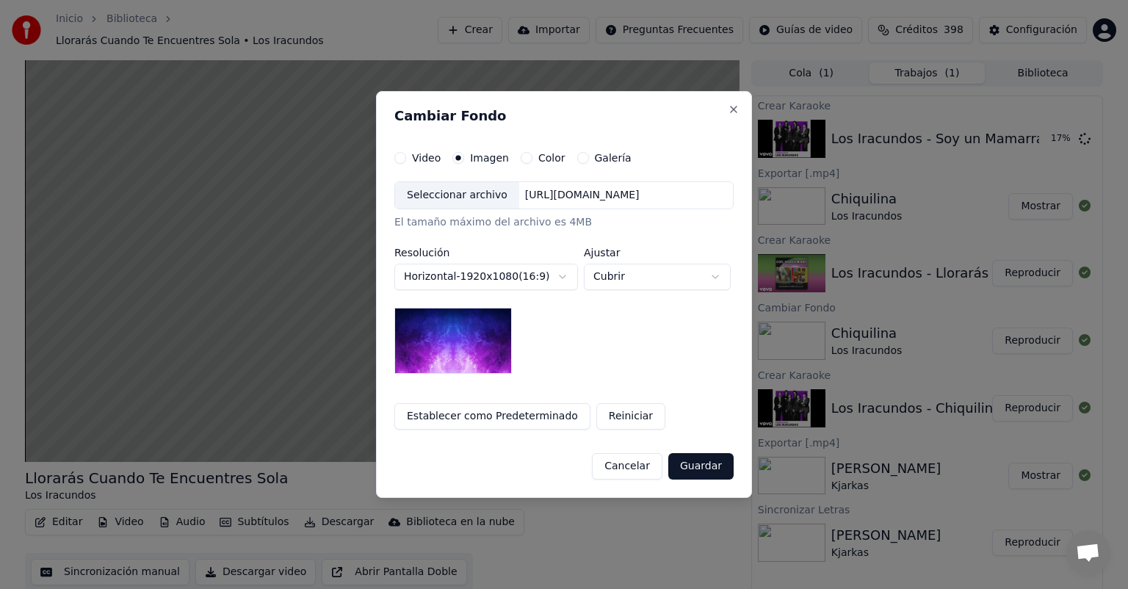
click at [426, 201] on div "Seleccionar archivo" at bounding box center [457, 195] width 124 height 26
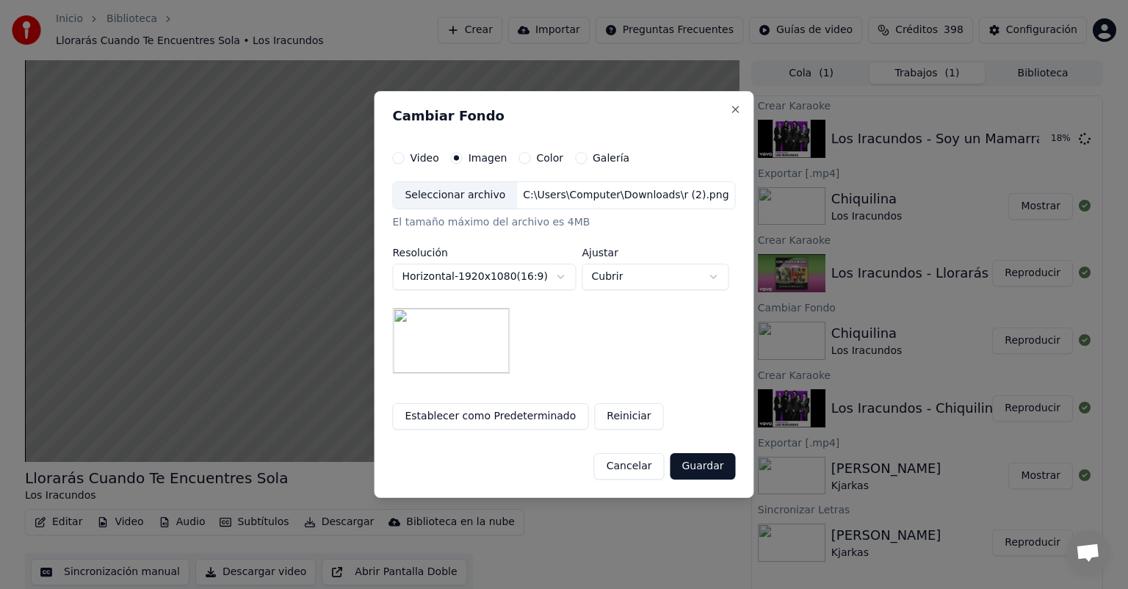
click at [658, 281] on body "**********" at bounding box center [564, 294] width 1128 height 589
select select "*******"
click at [705, 461] on button "Guardar" at bounding box center [702, 466] width 65 height 26
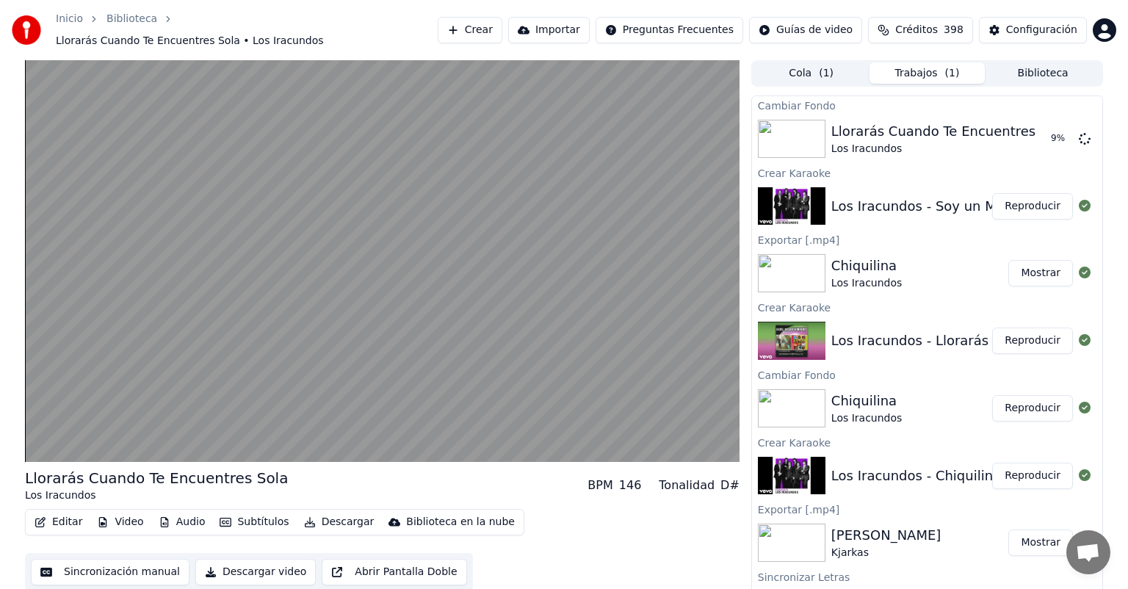
click at [1014, 193] on button "Reproducir" at bounding box center [1032, 206] width 81 height 26
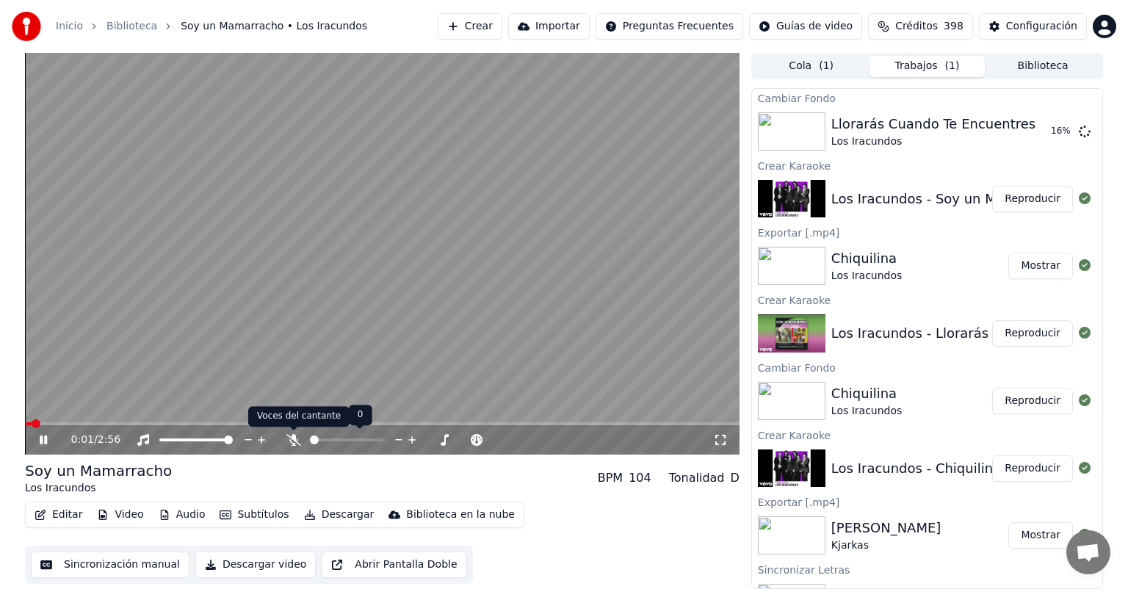
click at [294, 438] on icon at bounding box center [293, 440] width 15 height 12
click at [123, 519] on button "Video" at bounding box center [120, 515] width 58 height 21
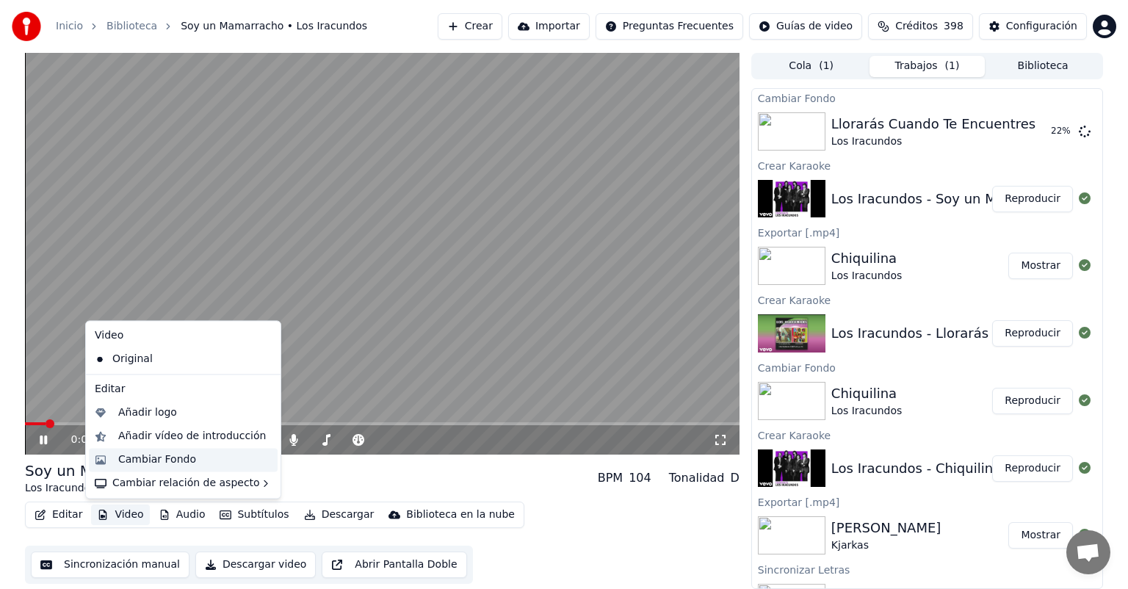
click at [133, 460] on div "Cambiar Fondo" at bounding box center [157, 459] width 78 height 15
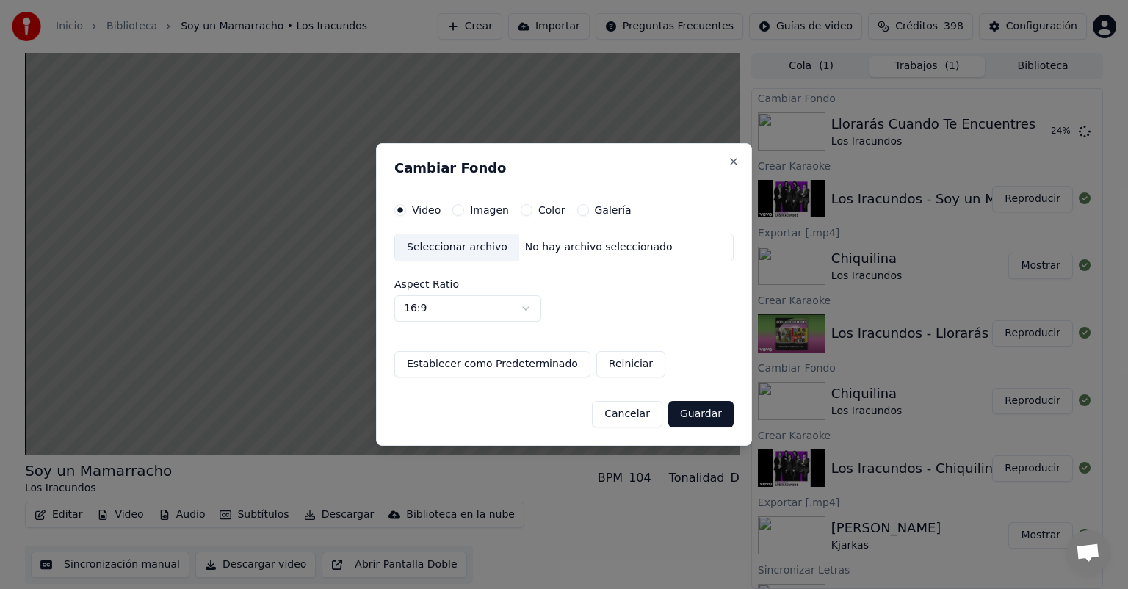
click at [483, 212] on label "Imagen" at bounding box center [489, 210] width 39 height 10
click at [464, 212] on button "Imagen" at bounding box center [458, 210] width 12 height 12
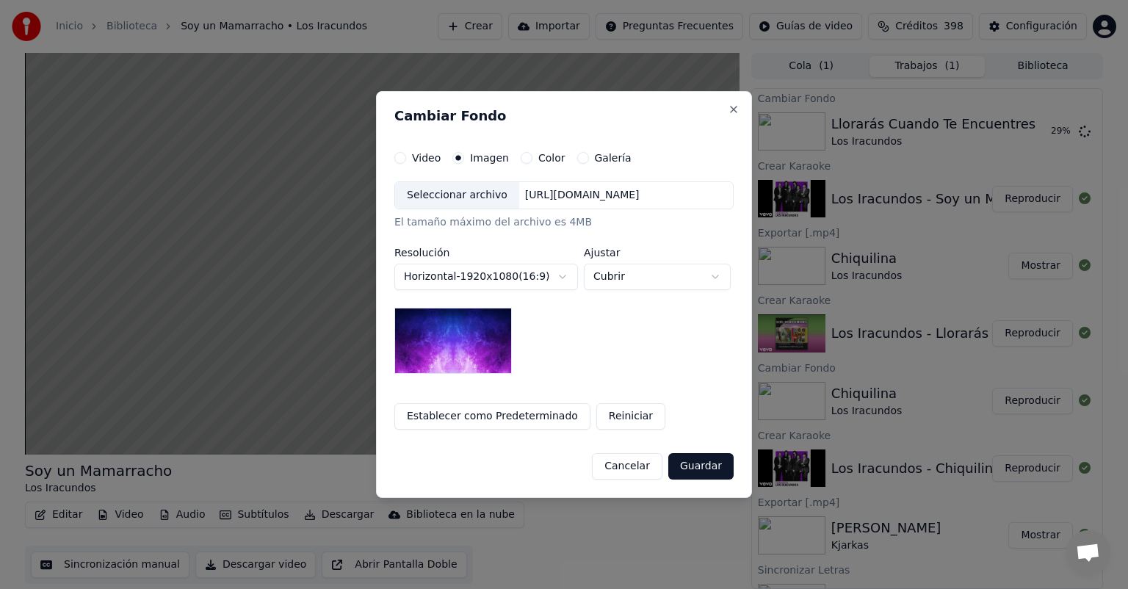
click at [431, 322] on img at bounding box center [453, 341] width 118 height 66
click at [431, 195] on div "Seleccionar archivo" at bounding box center [457, 195] width 124 height 26
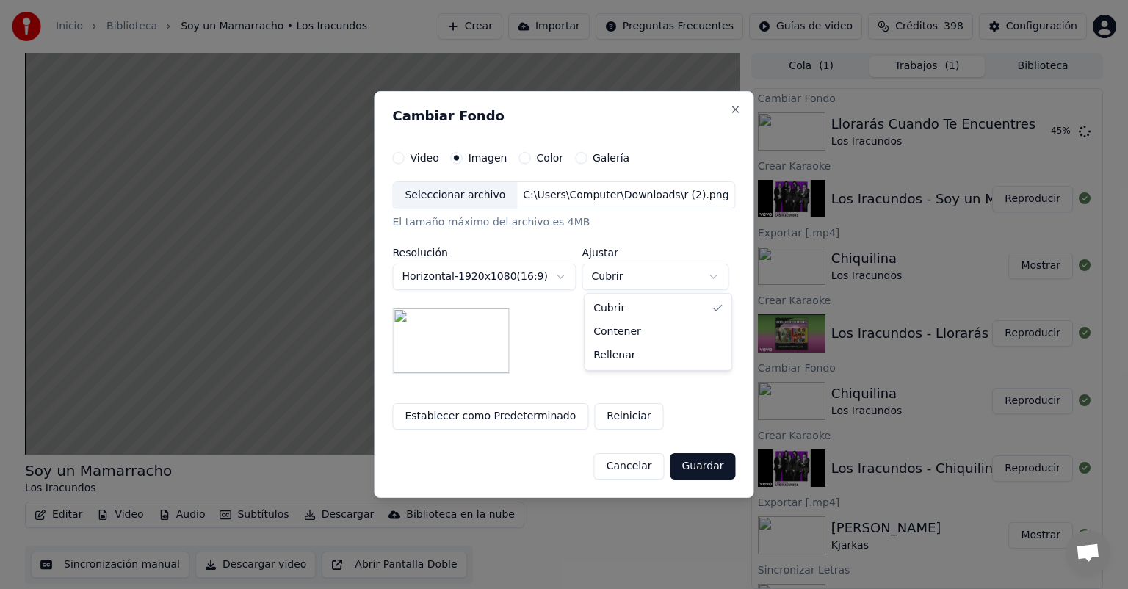
click at [627, 280] on body "**********" at bounding box center [564, 294] width 1128 height 589
select select "*******"
click at [692, 464] on button "Guardar" at bounding box center [702, 466] width 65 height 26
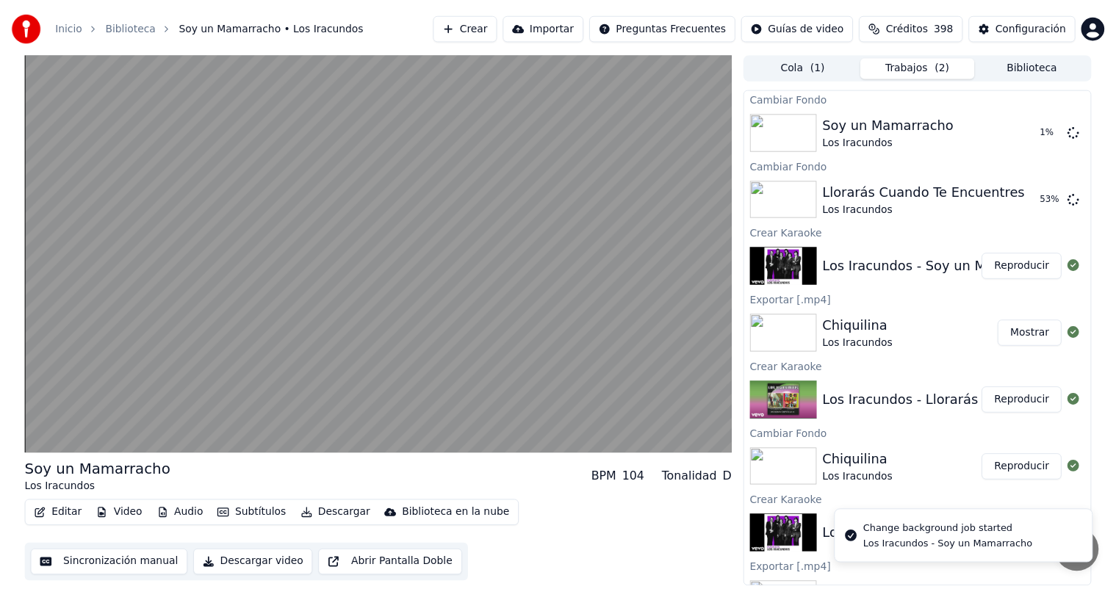
scroll to position [107, 0]
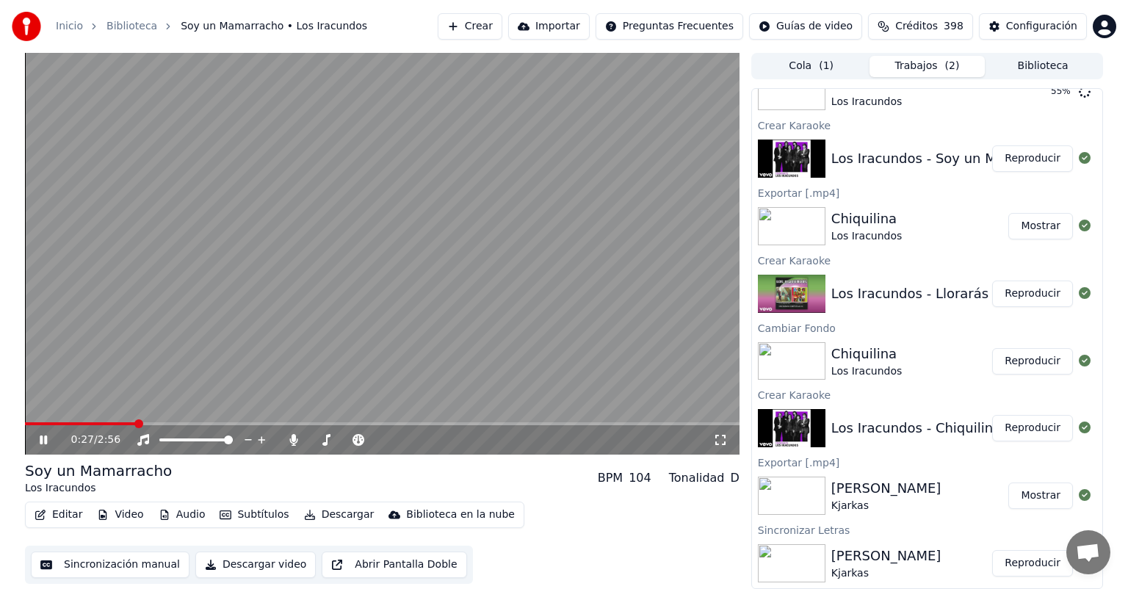
click at [1044, 74] on button "Biblioteca" at bounding box center [1043, 66] width 116 height 21
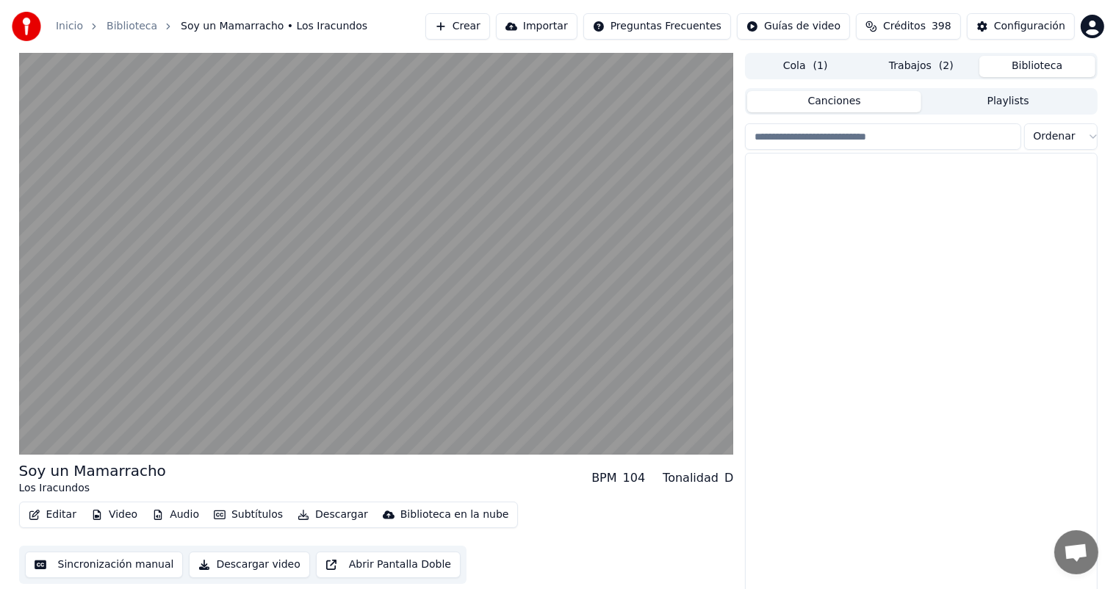
scroll to position [1135, 0]
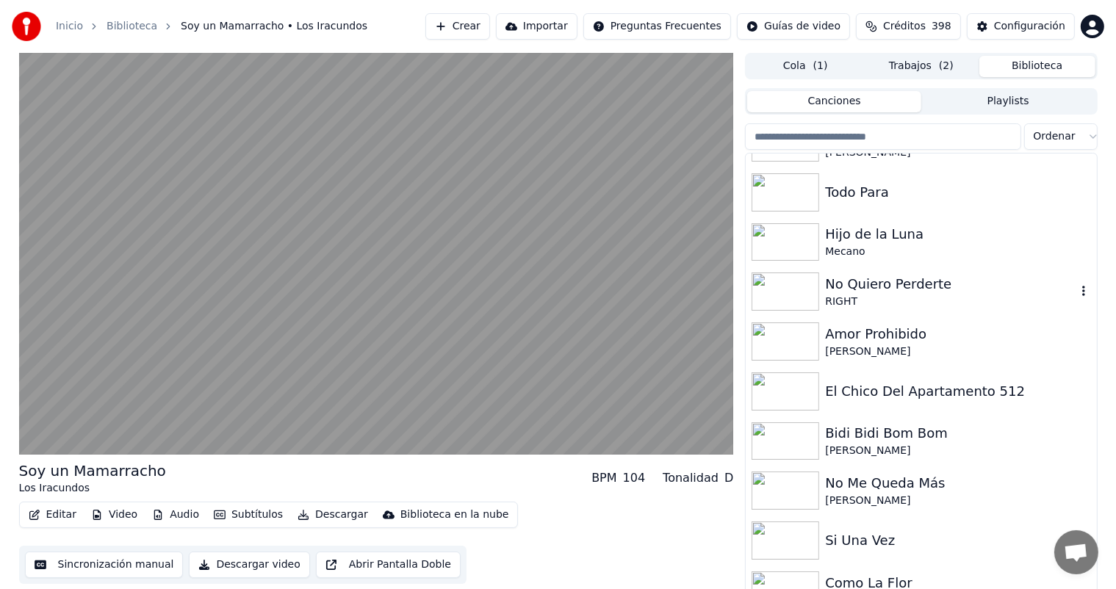
click at [874, 284] on div "No Quiero Perderte" at bounding box center [950, 284] width 250 height 21
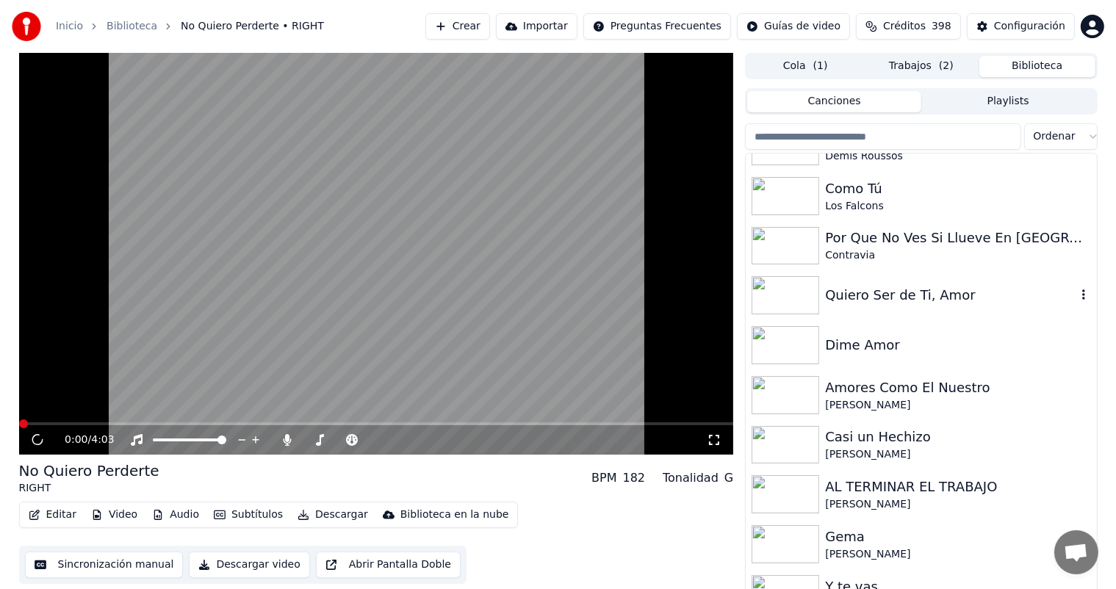
scroll to position [2331, 0]
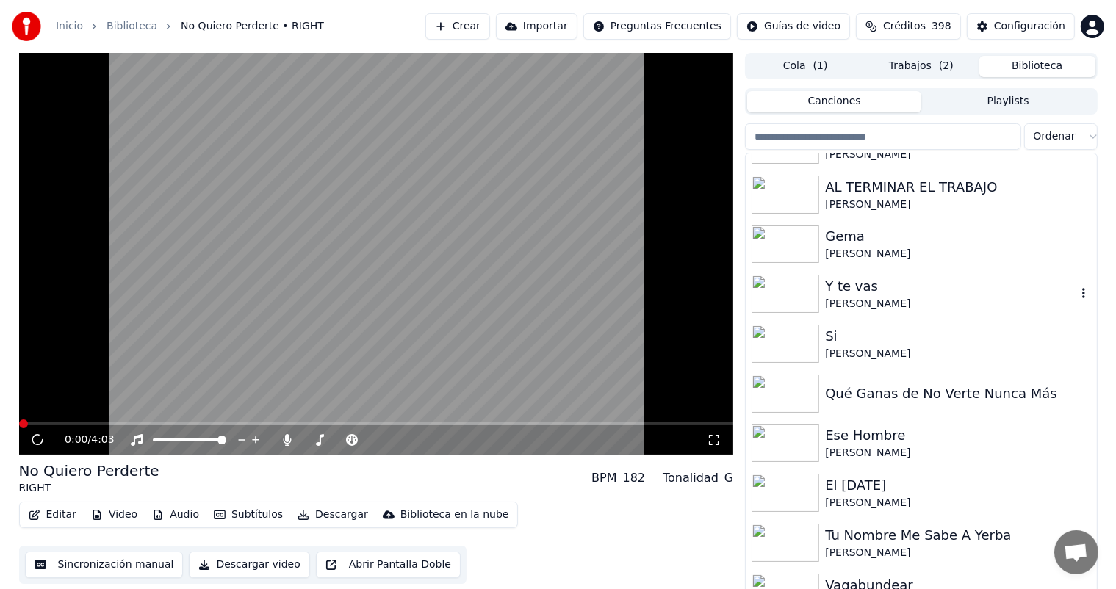
click at [874, 284] on div "Y te vas" at bounding box center [950, 286] width 250 height 21
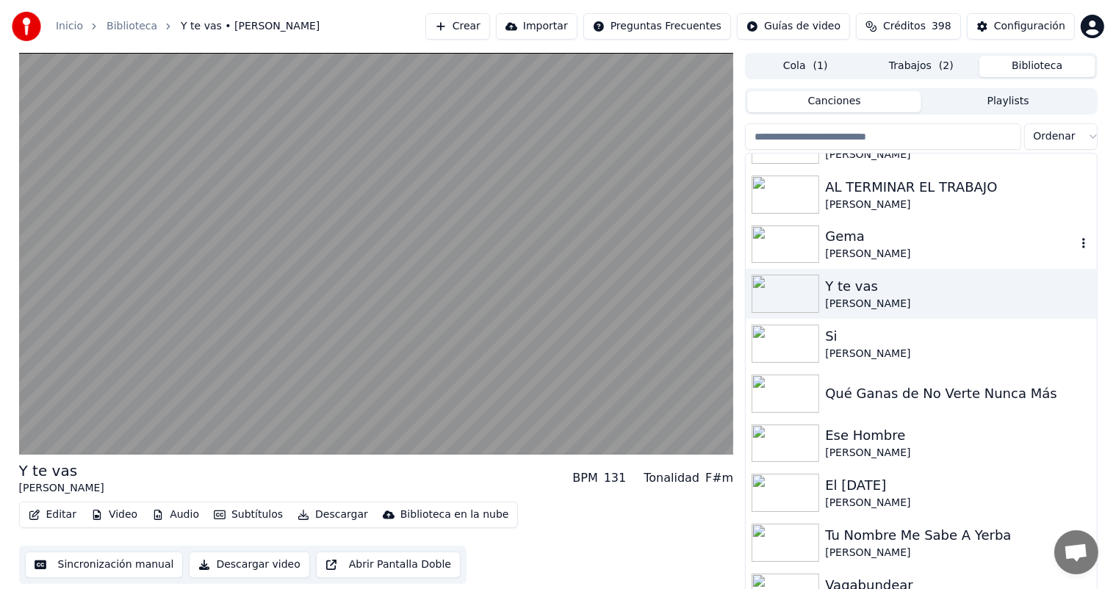
click at [857, 244] on div "Gema" at bounding box center [950, 236] width 250 height 21
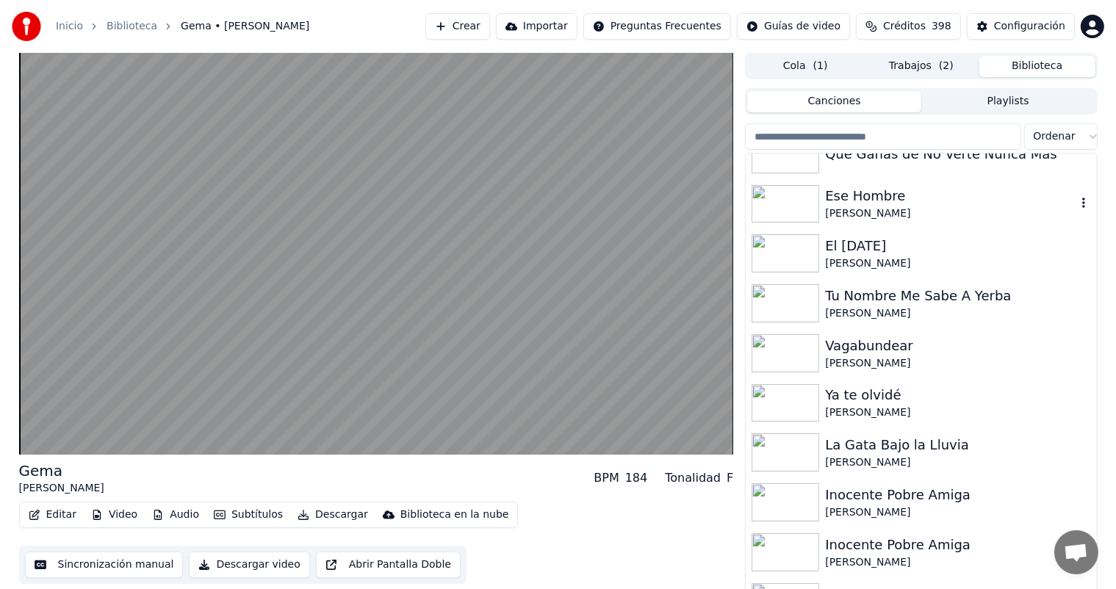
scroll to position [2573, 0]
click at [870, 282] on div "Tu Nombre Me Sabe A Yerba [PERSON_NAME]" at bounding box center [921, 302] width 350 height 50
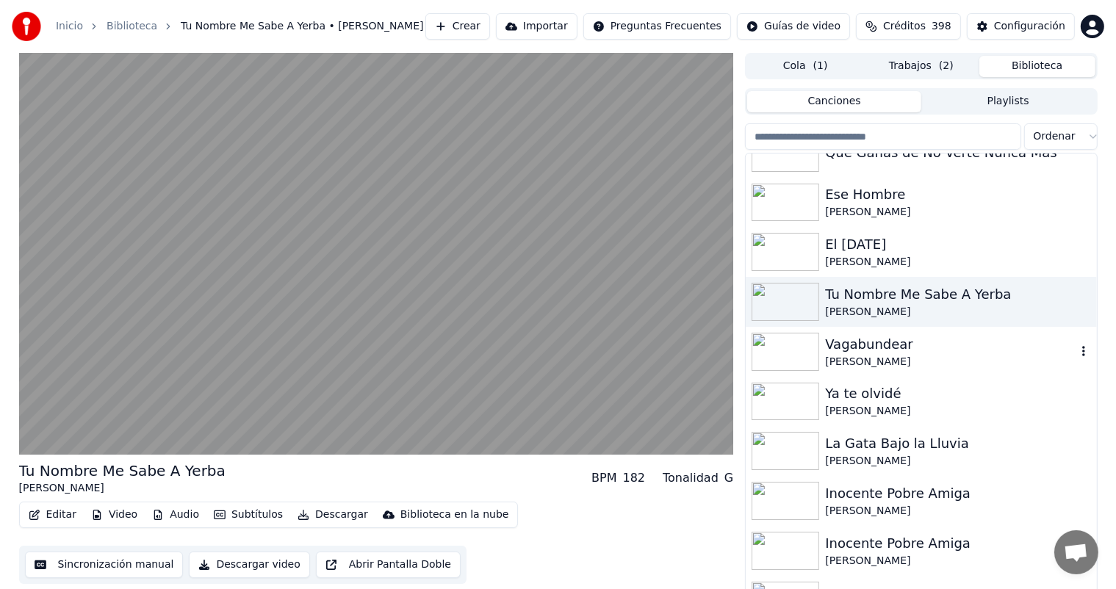
click at [876, 351] on div "Vagabundear" at bounding box center [950, 344] width 250 height 21
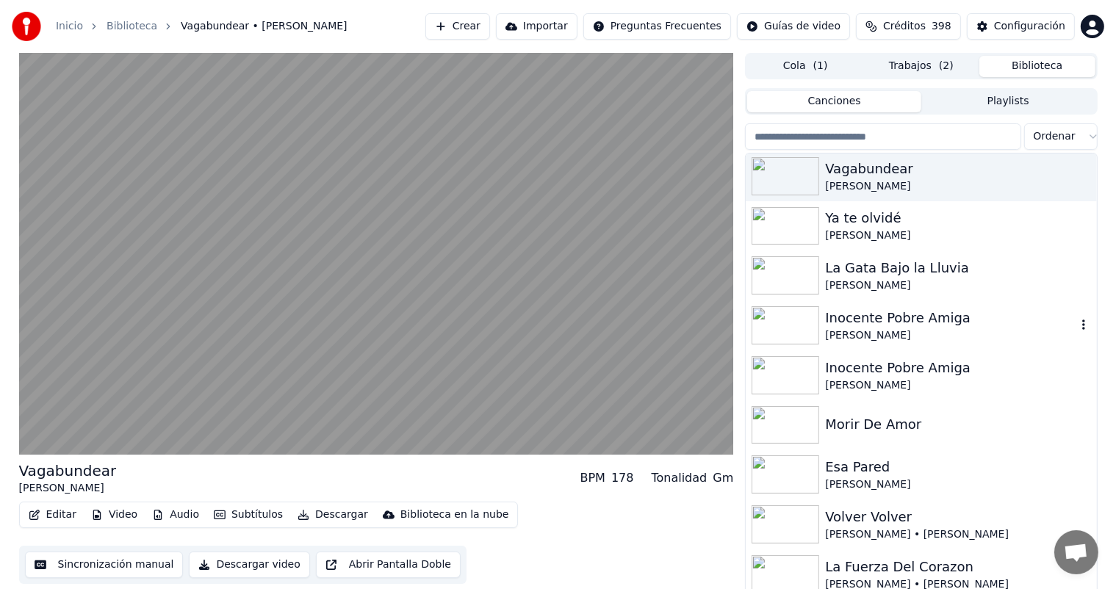
scroll to position [2754, 0]
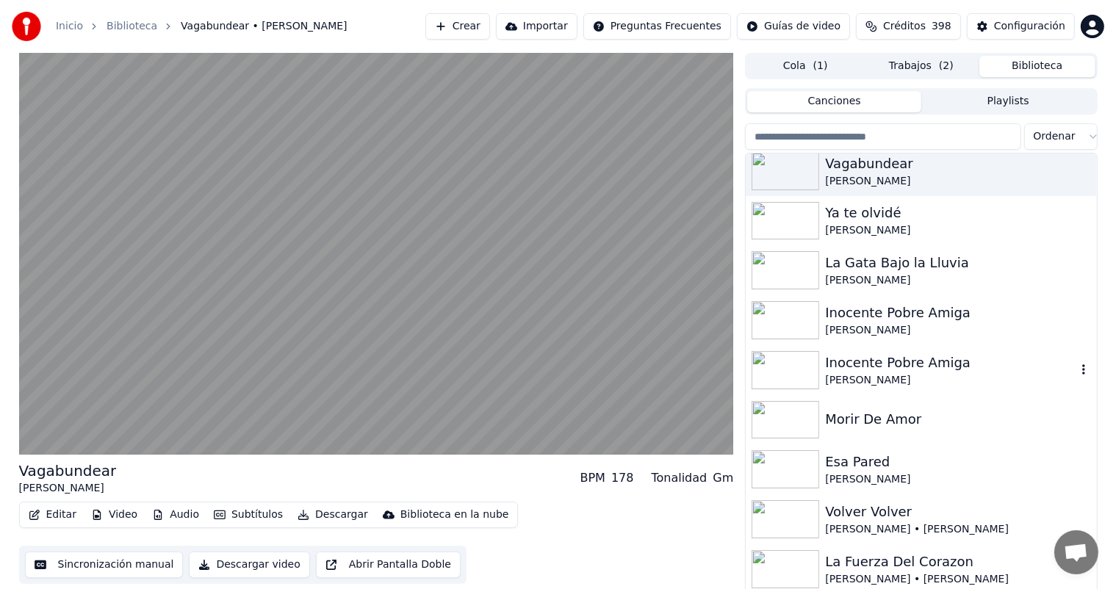
click at [876, 351] on div "Inocente Pobre Amiga [PERSON_NAME]" at bounding box center [921, 370] width 350 height 50
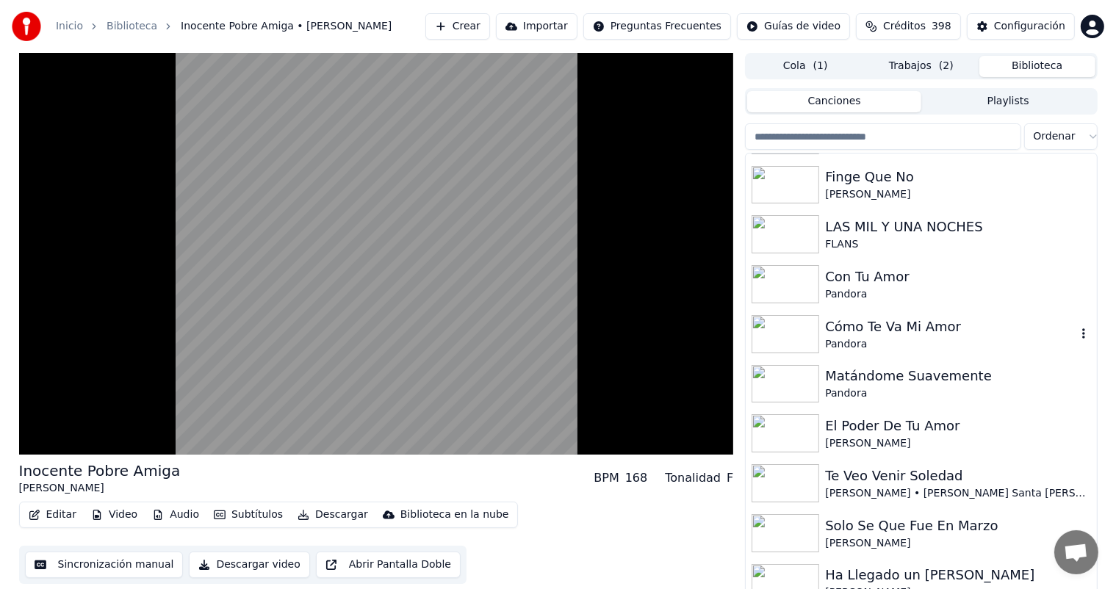
scroll to position [3341, 0]
click at [878, 359] on div "Matándome Suavemente Pandora" at bounding box center [921, 383] width 350 height 50
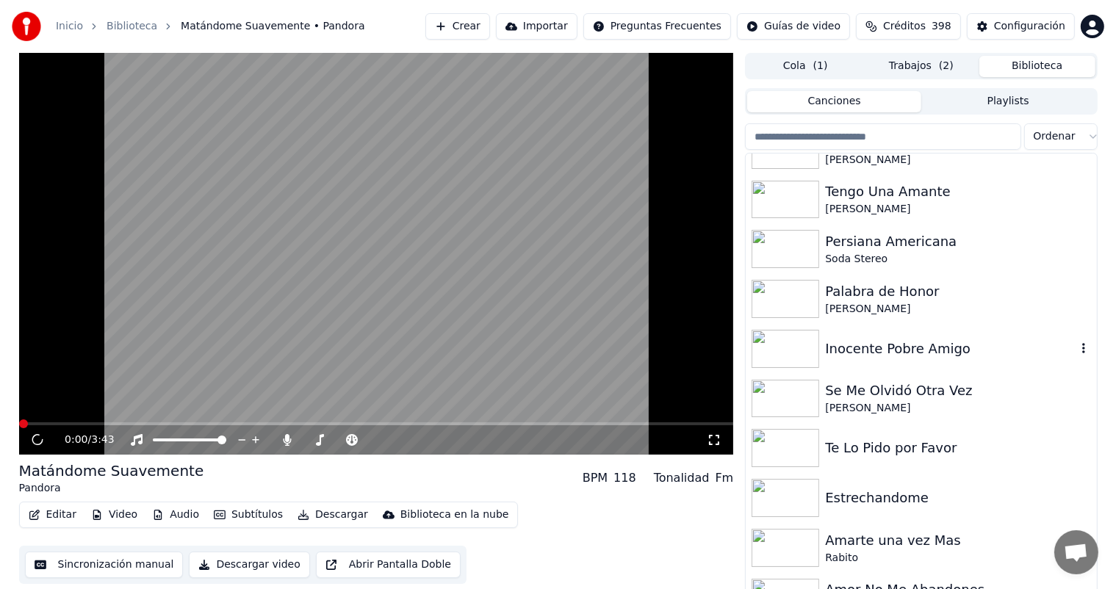
scroll to position [4459, 0]
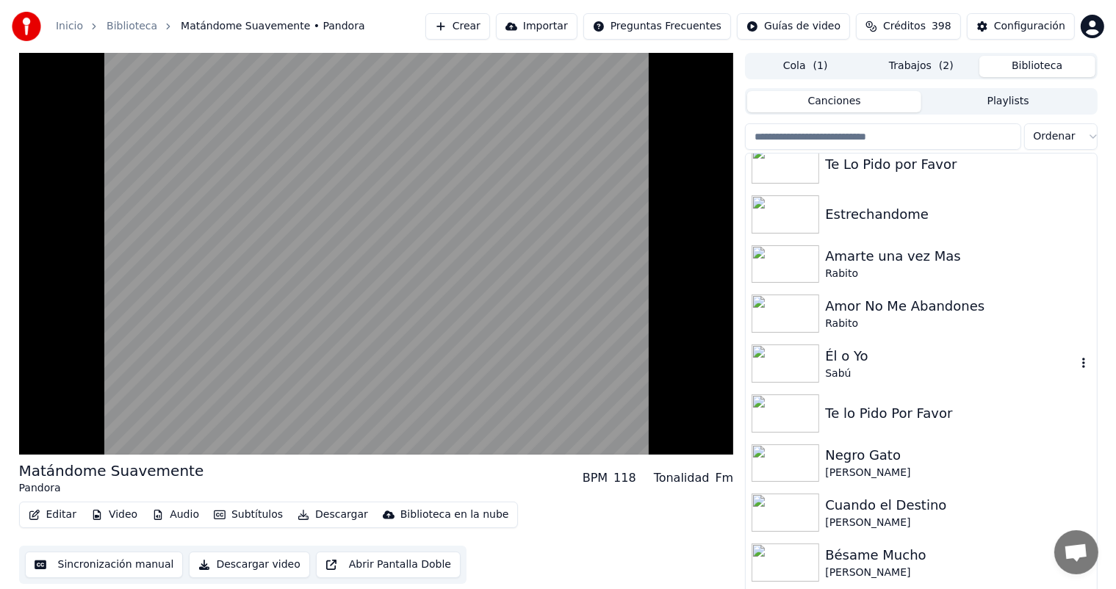
click at [878, 359] on div "Él o Yo" at bounding box center [950, 356] width 250 height 21
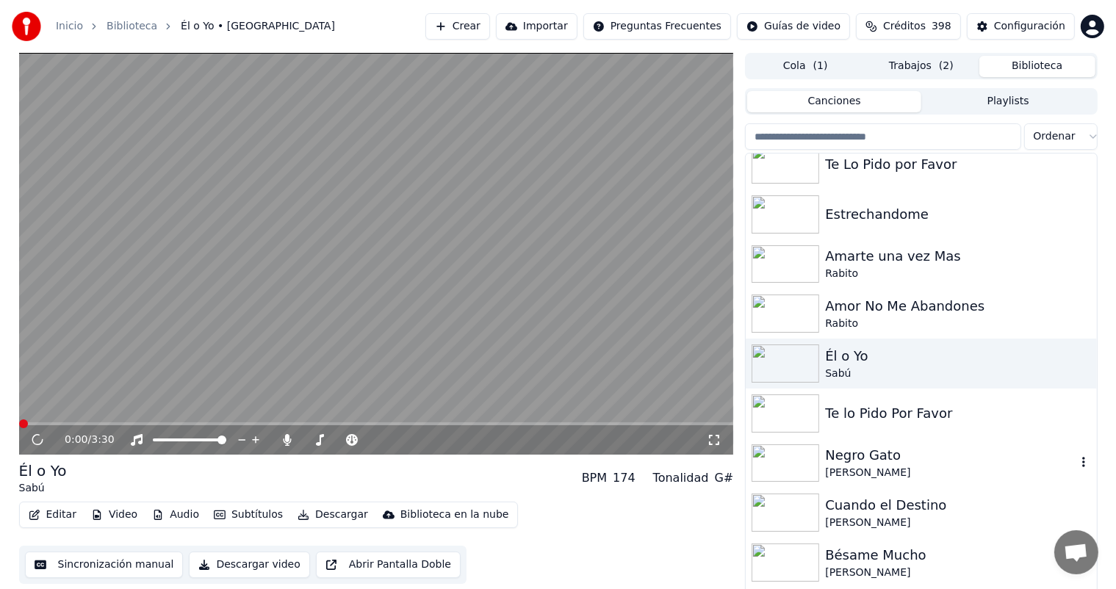
click at [861, 476] on div "[PERSON_NAME]" at bounding box center [950, 473] width 250 height 15
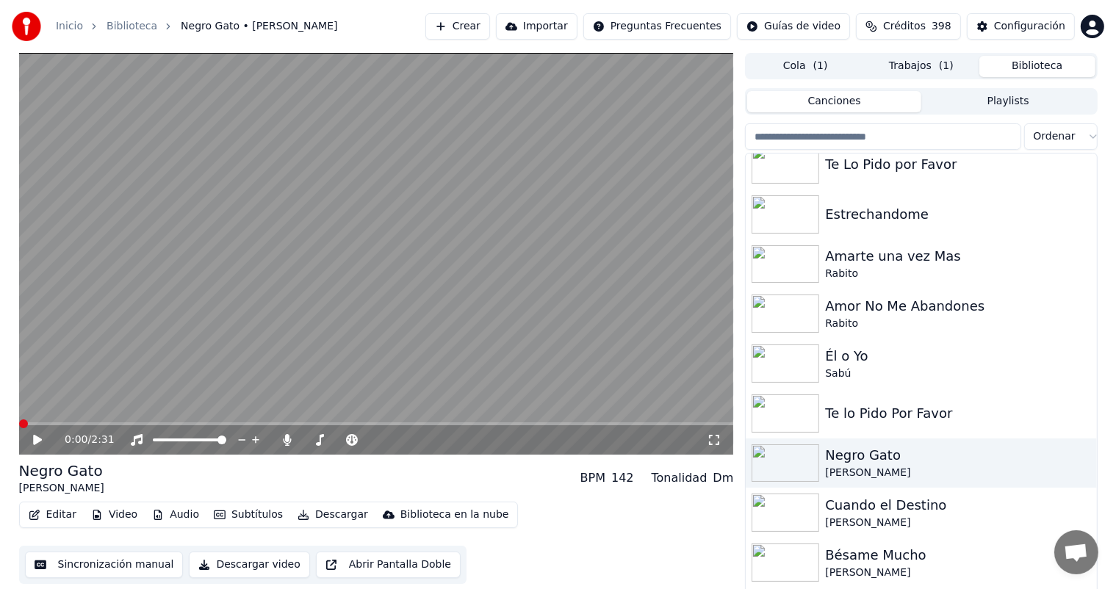
click at [35, 441] on icon at bounding box center [37, 440] width 9 height 10
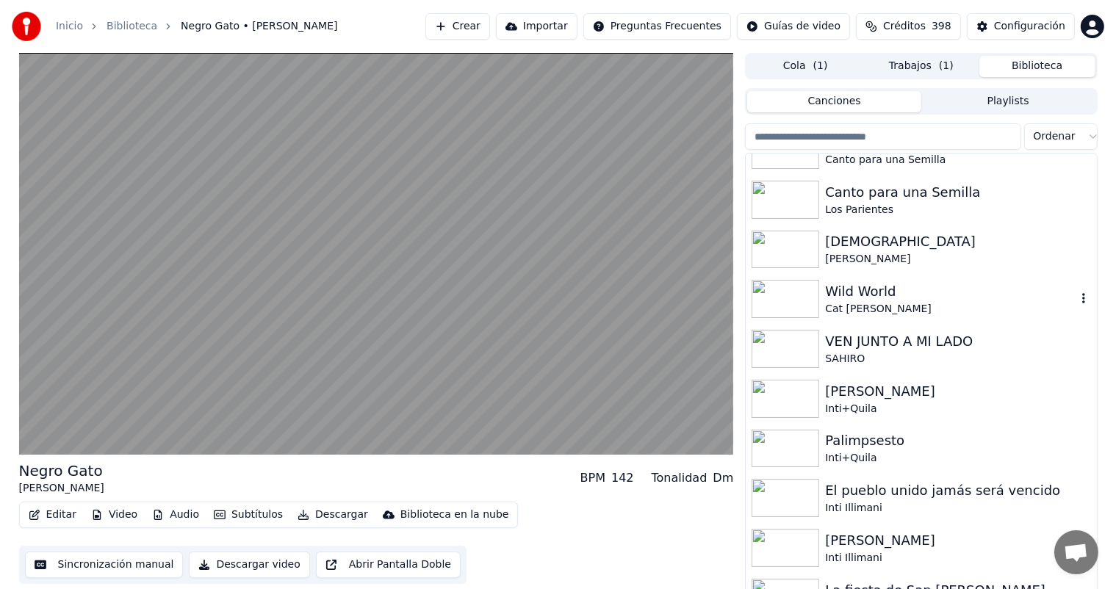
scroll to position [6426, 0]
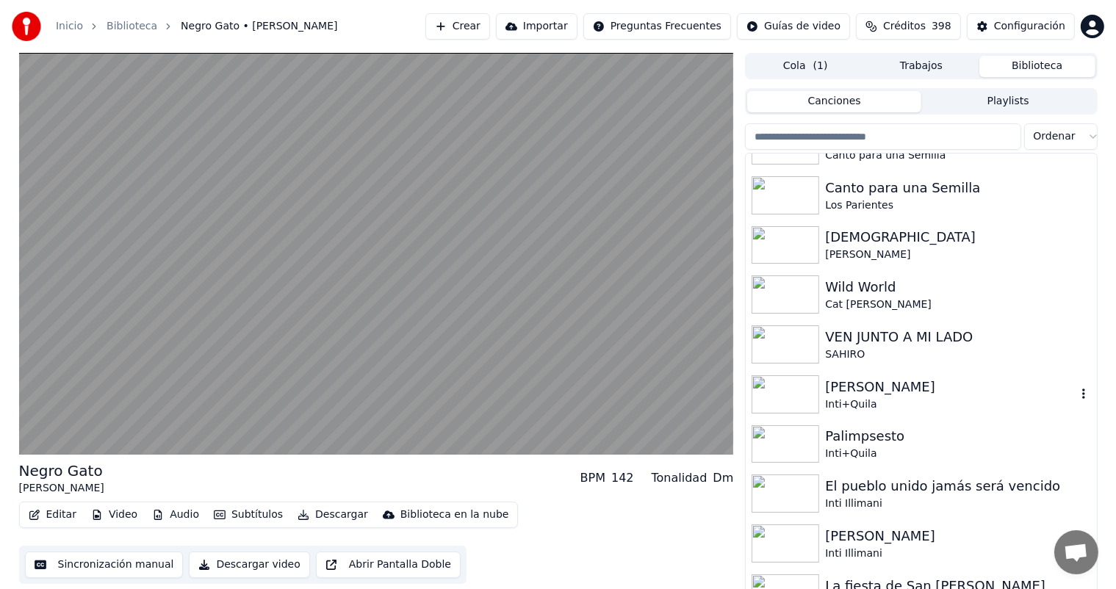
click at [865, 388] on div "[PERSON_NAME]" at bounding box center [950, 387] width 250 height 21
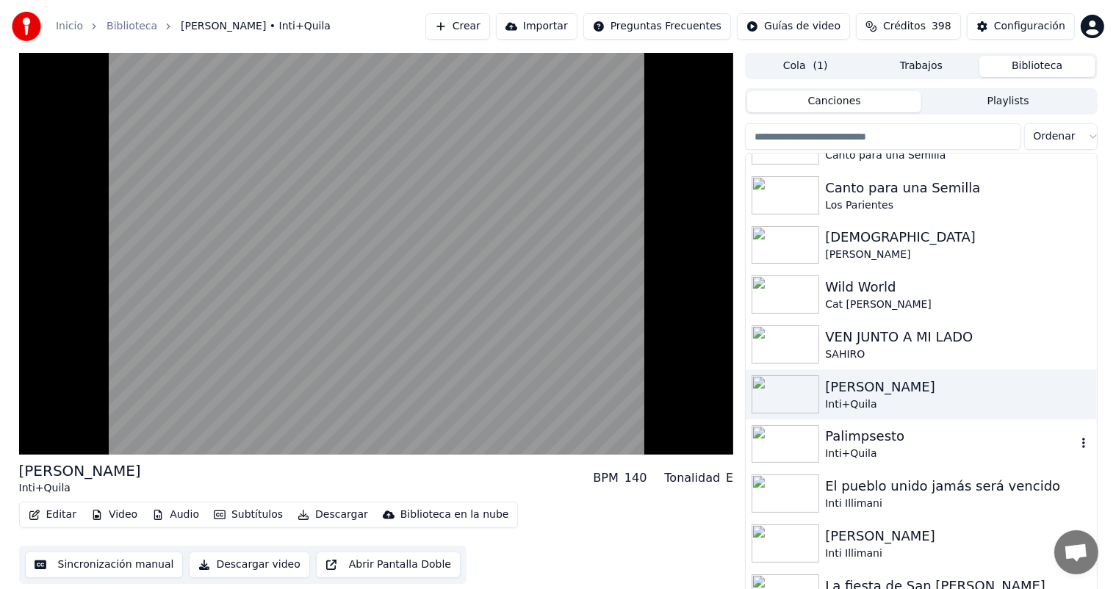
click at [857, 443] on div "Palimpsesto" at bounding box center [950, 436] width 250 height 21
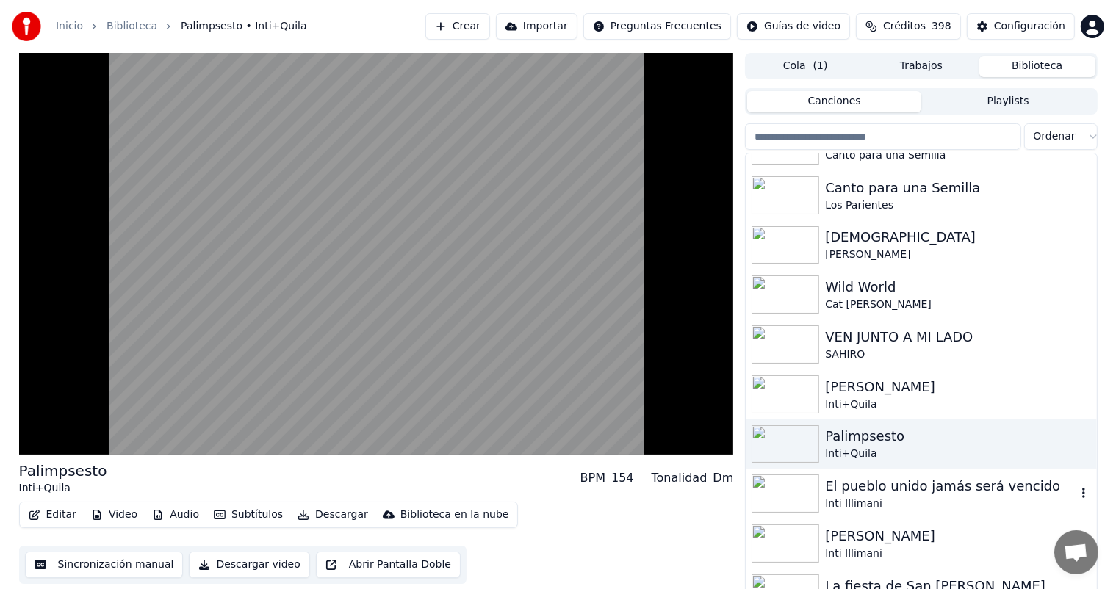
click at [870, 488] on div "El pueblo unido jamás será vencido" at bounding box center [950, 486] width 250 height 21
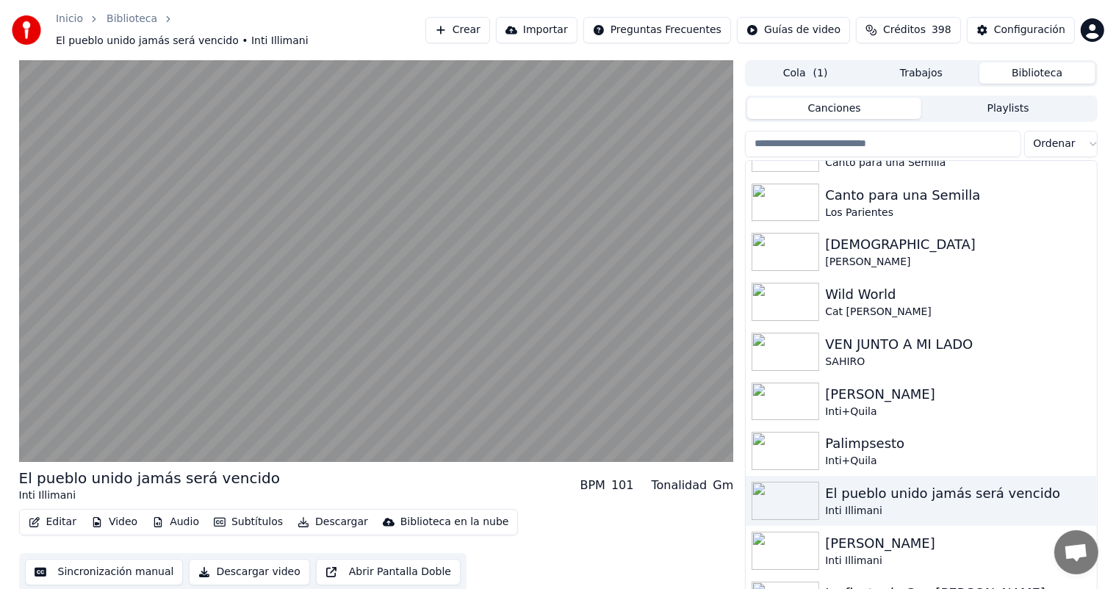
click at [865, 539] on div "[PERSON_NAME]" at bounding box center [950, 543] width 250 height 21
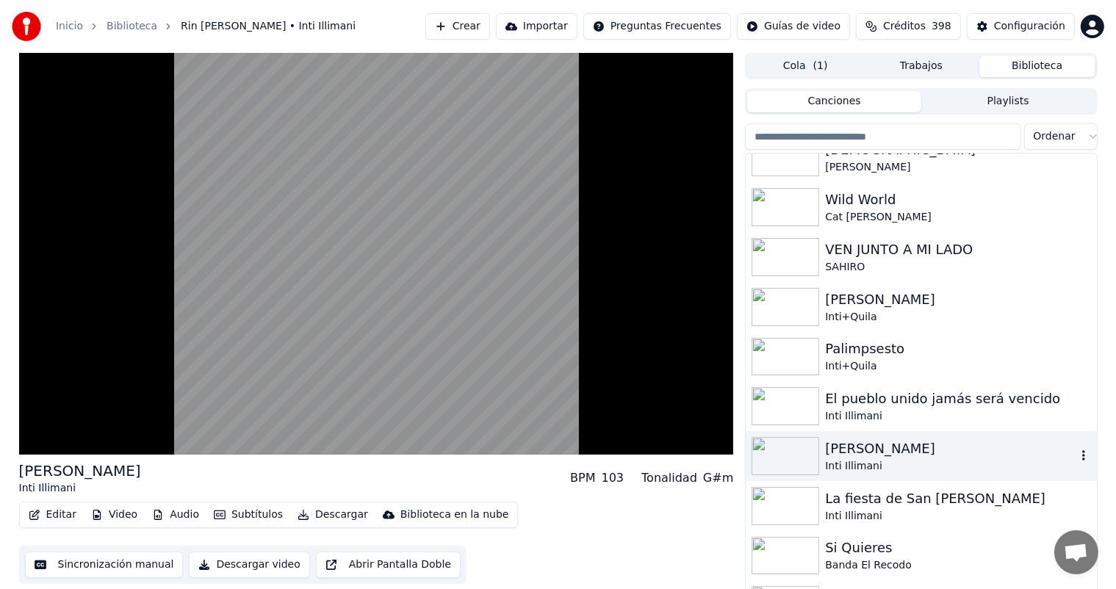
scroll to position [6519, 0]
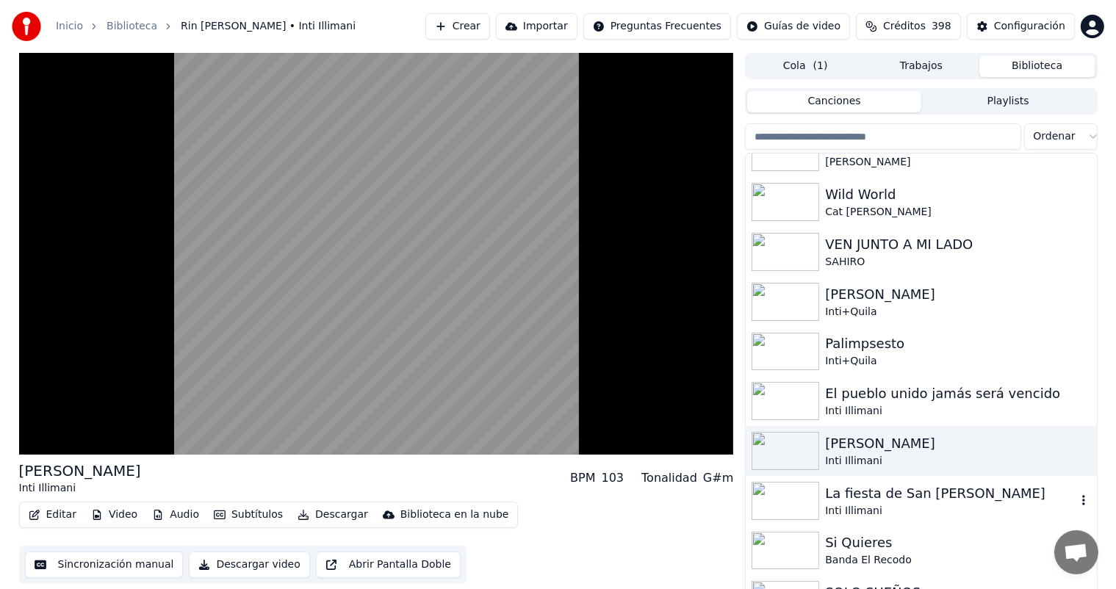
click at [877, 504] on div "Inti Illimani" at bounding box center [950, 511] width 250 height 15
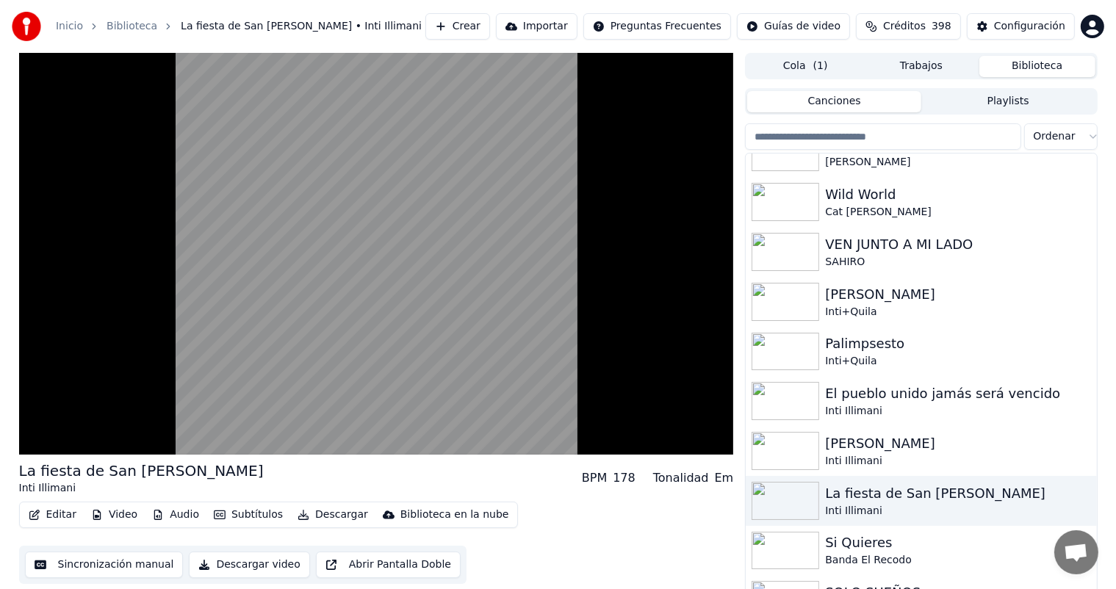
click at [854, 551] on div "Si Quieres" at bounding box center [950, 543] width 250 height 21
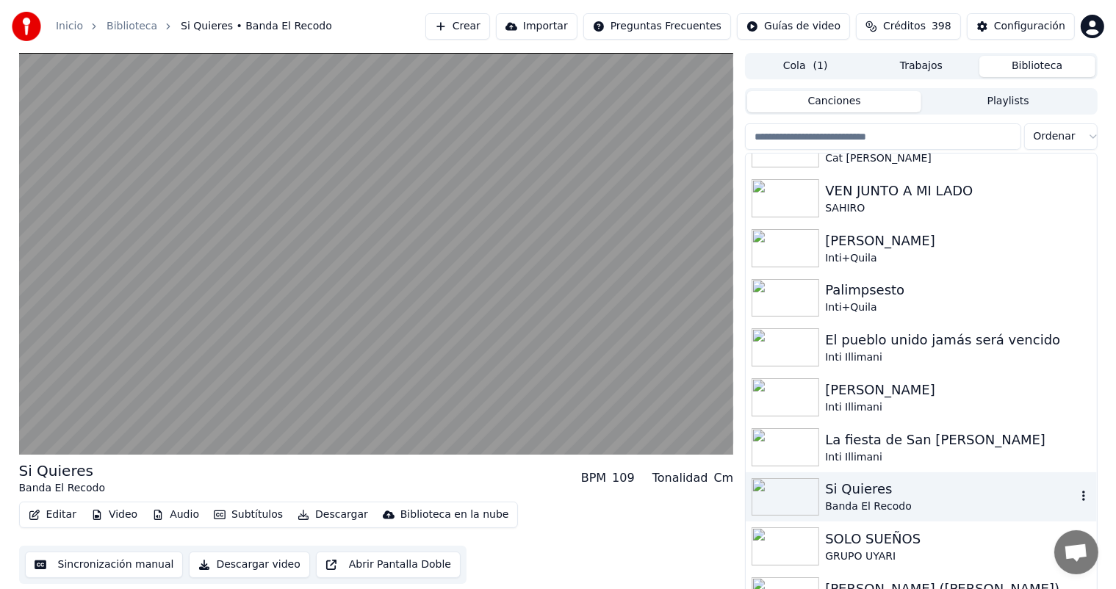
scroll to position [6575, 0]
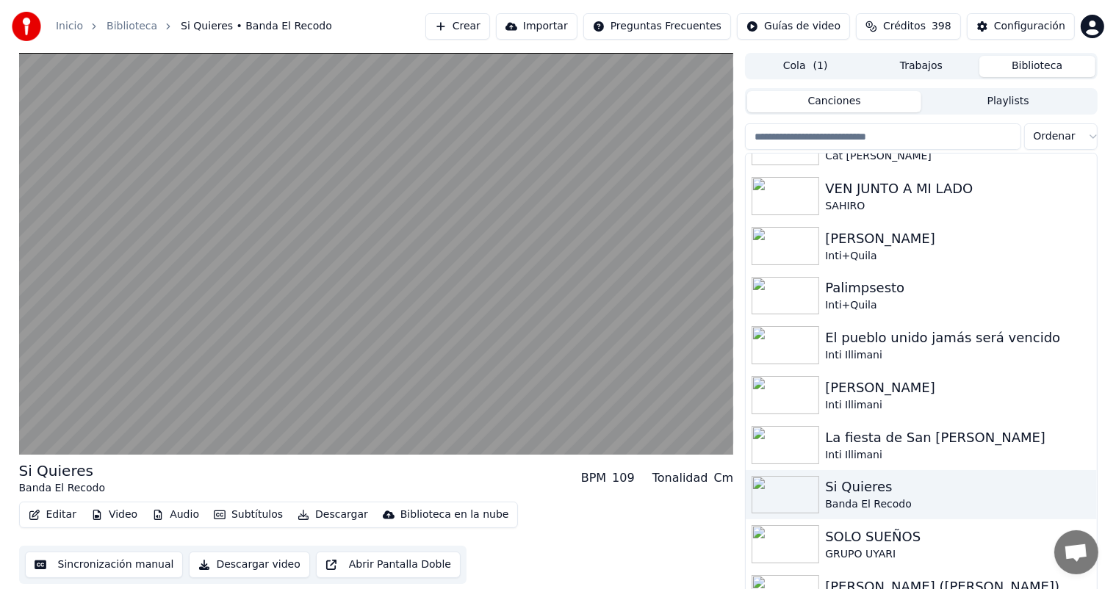
click at [854, 551] on div "GRUPO UYARI" at bounding box center [950, 554] width 250 height 15
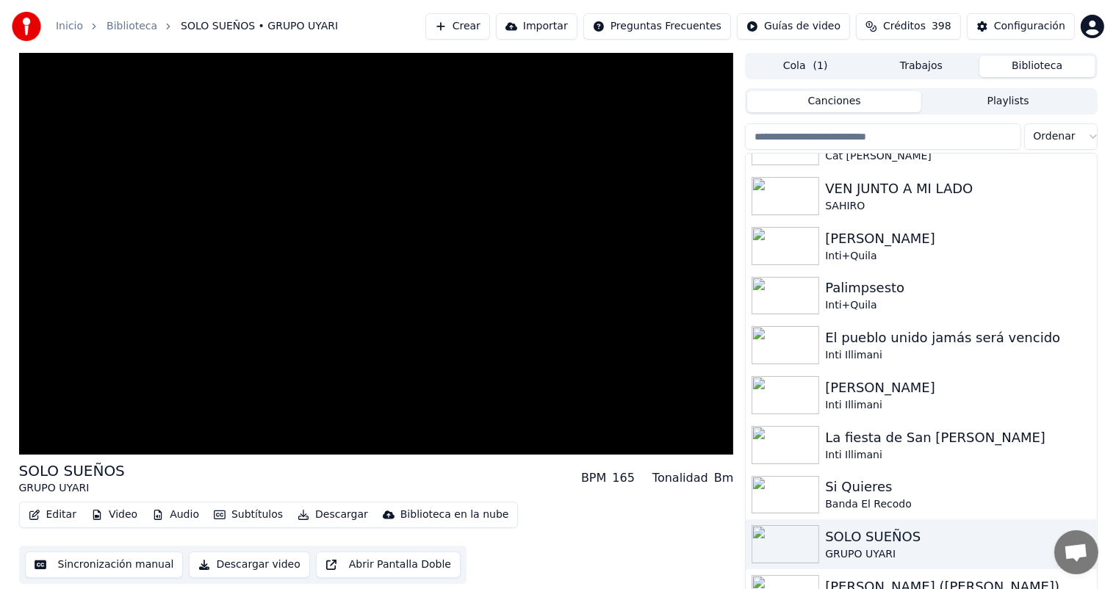
click at [854, 551] on div "GRUPO UYARI" at bounding box center [950, 554] width 250 height 15
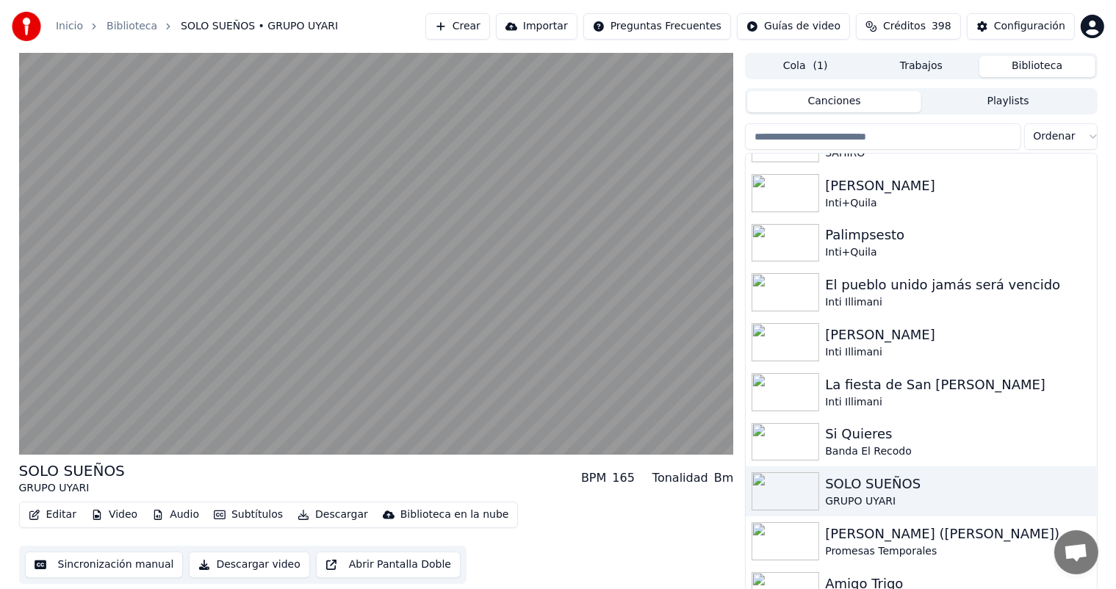
scroll to position [6629, 0]
click at [854, 551] on div "Promesas Temporales" at bounding box center [950, 551] width 250 height 15
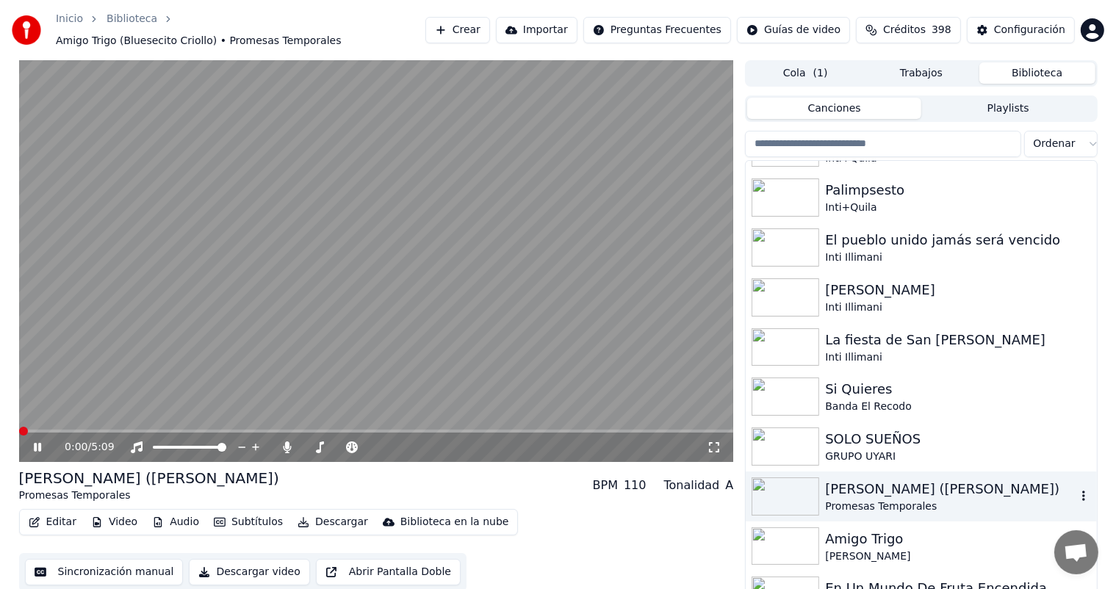
scroll to position [6686, 0]
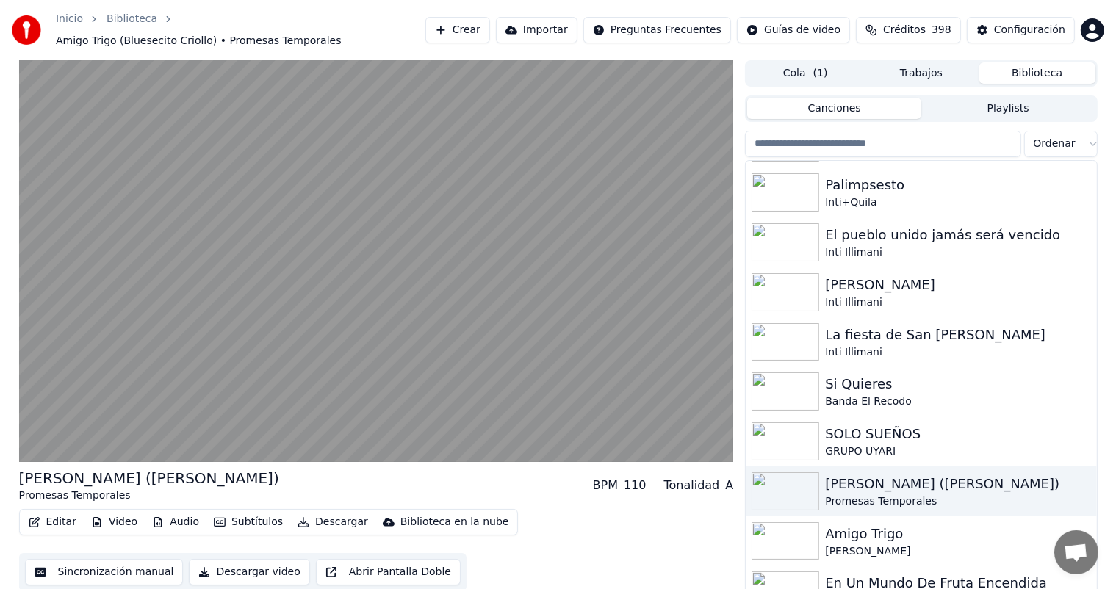
click at [858, 524] on div "Amigo Trigo" at bounding box center [950, 534] width 250 height 21
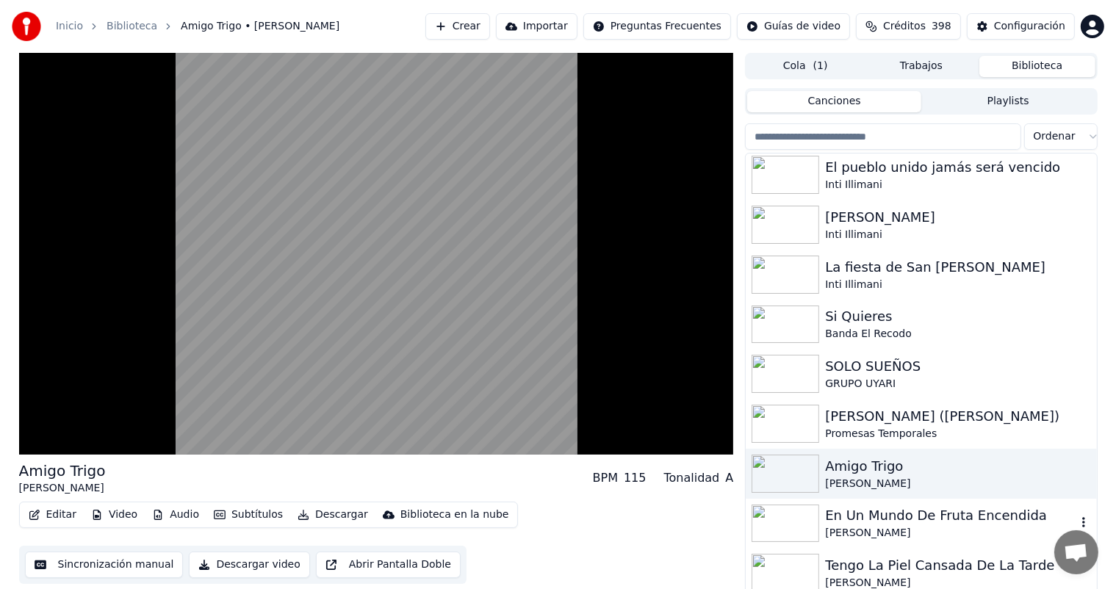
scroll to position [6747, 0]
click at [858, 520] on div "En Un Mundo De Fruta Encendida" at bounding box center [950, 514] width 250 height 21
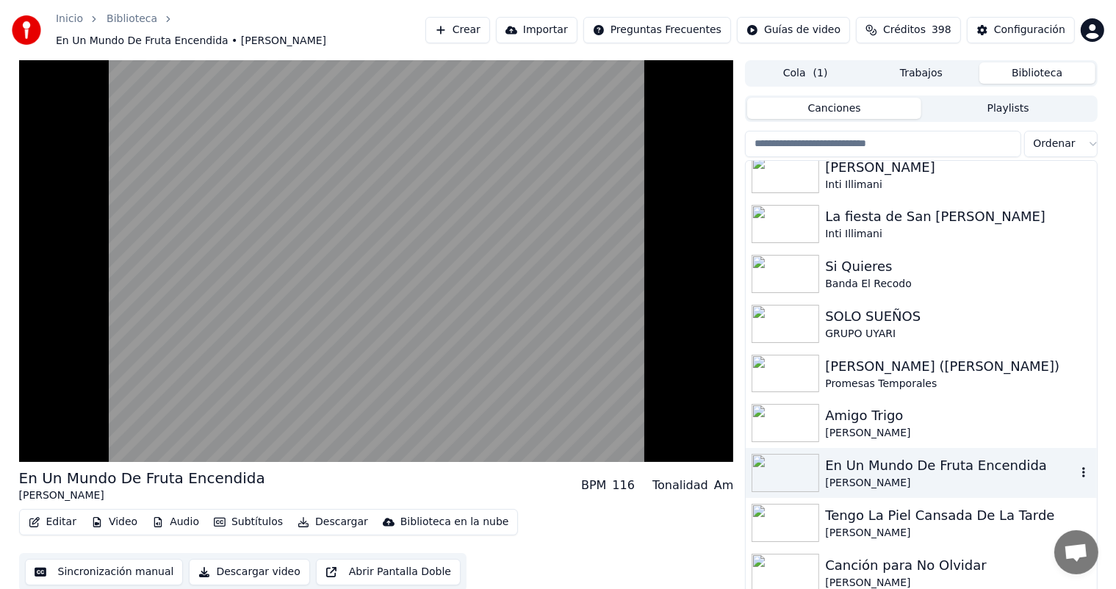
scroll to position [6805, 0]
click at [858, 525] on div "[PERSON_NAME]" at bounding box center [950, 532] width 250 height 15
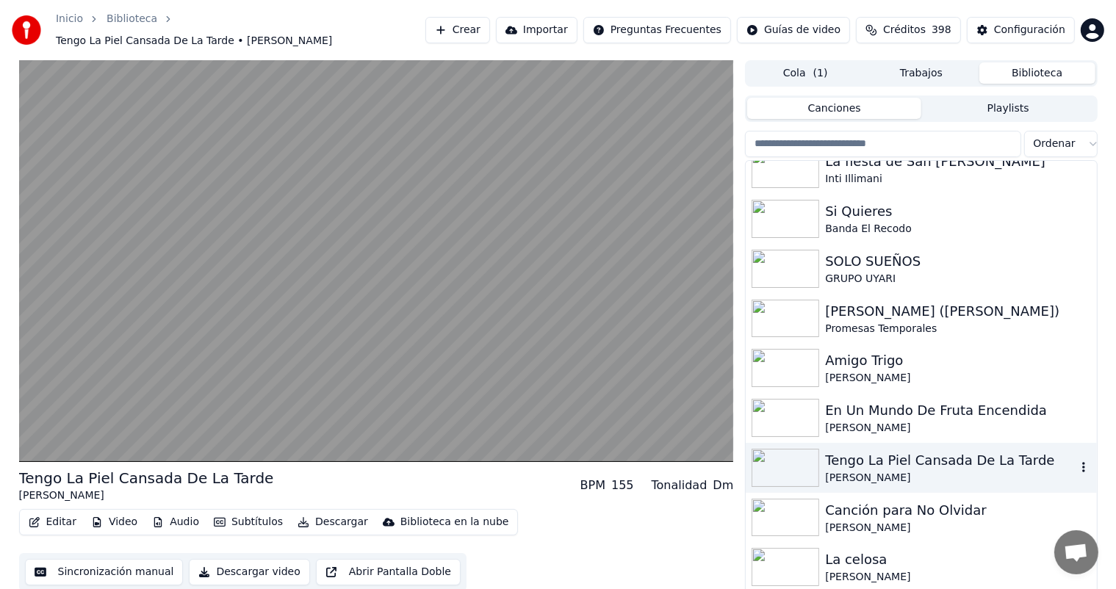
scroll to position [6867, 0]
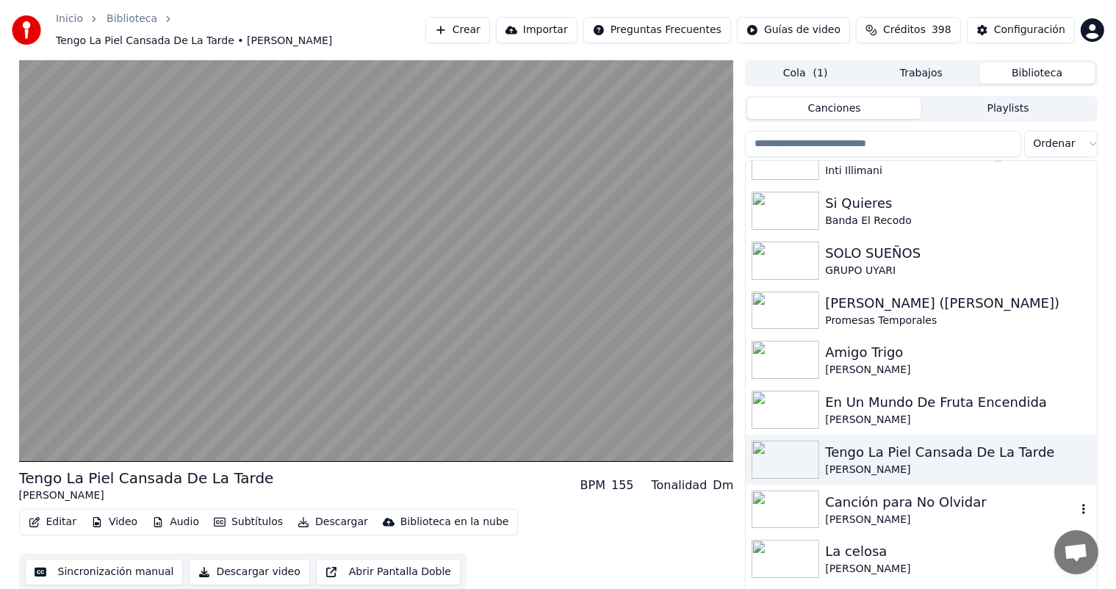
click at [858, 513] on div "[PERSON_NAME]" at bounding box center [950, 520] width 250 height 15
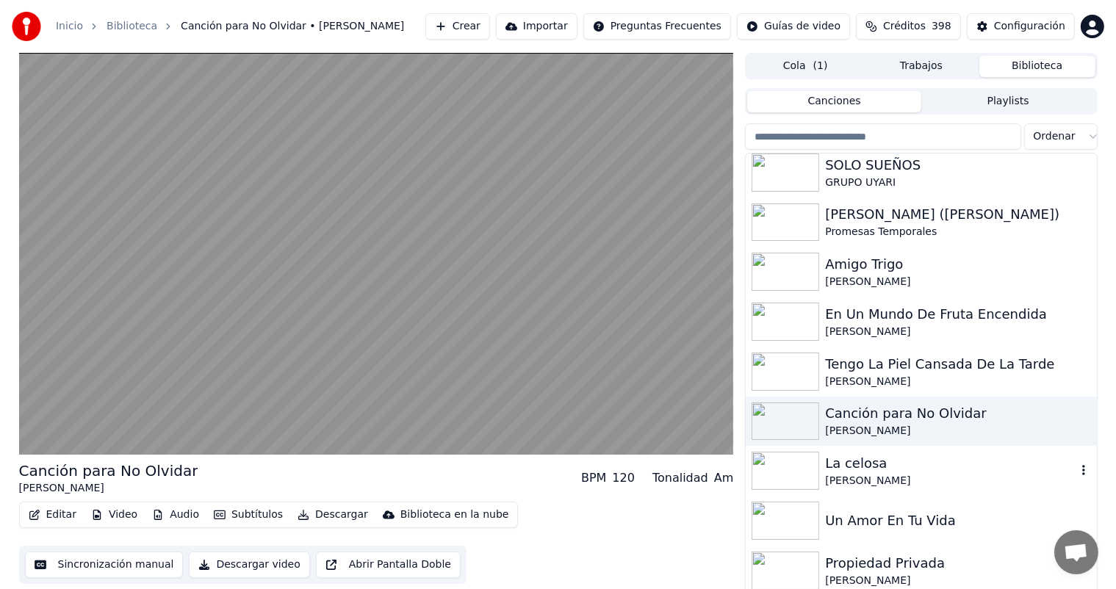
scroll to position [6952, 0]
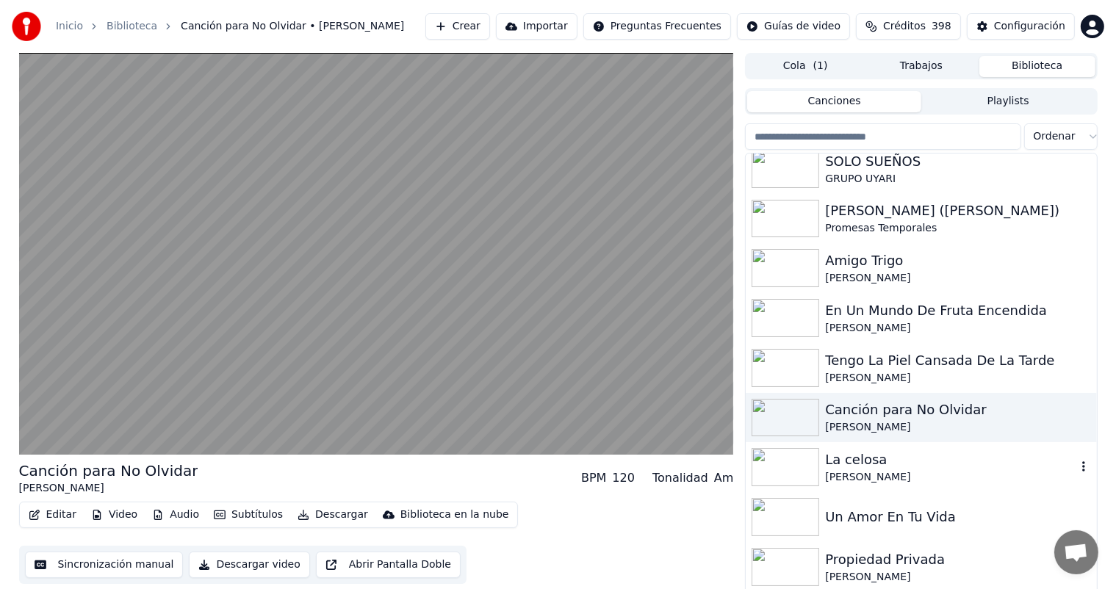
click at [847, 473] on div "[PERSON_NAME]" at bounding box center [950, 477] width 250 height 15
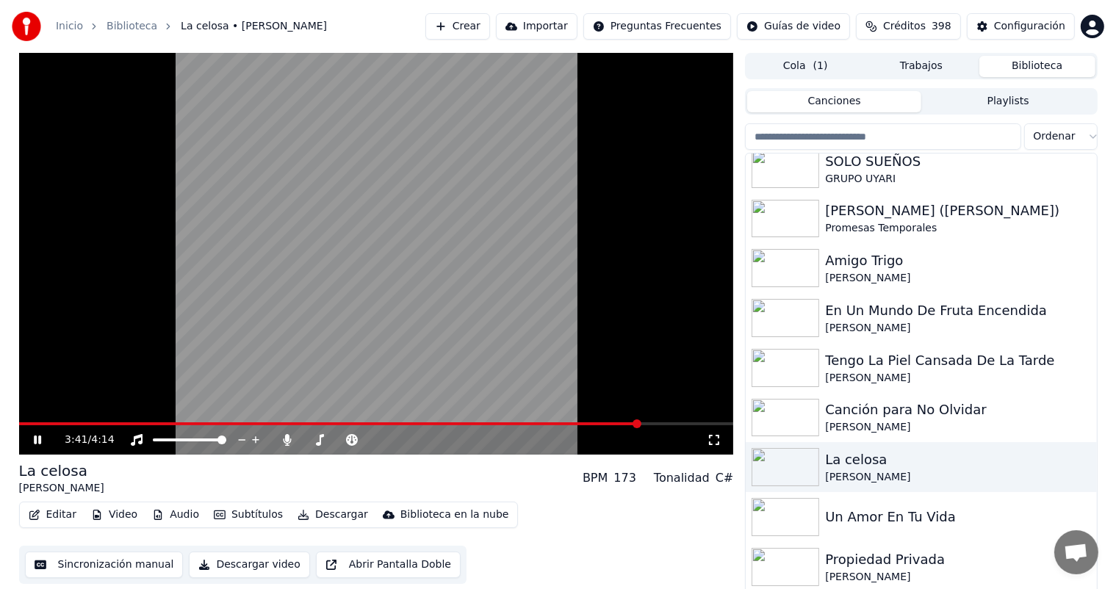
click at [641, 425] on span at bounding box center [636, 423] width 9 height 9
click at [877, 513] on div "Un Amor En Tu Vida" at bounding box center [950, 517] width 250 height 21
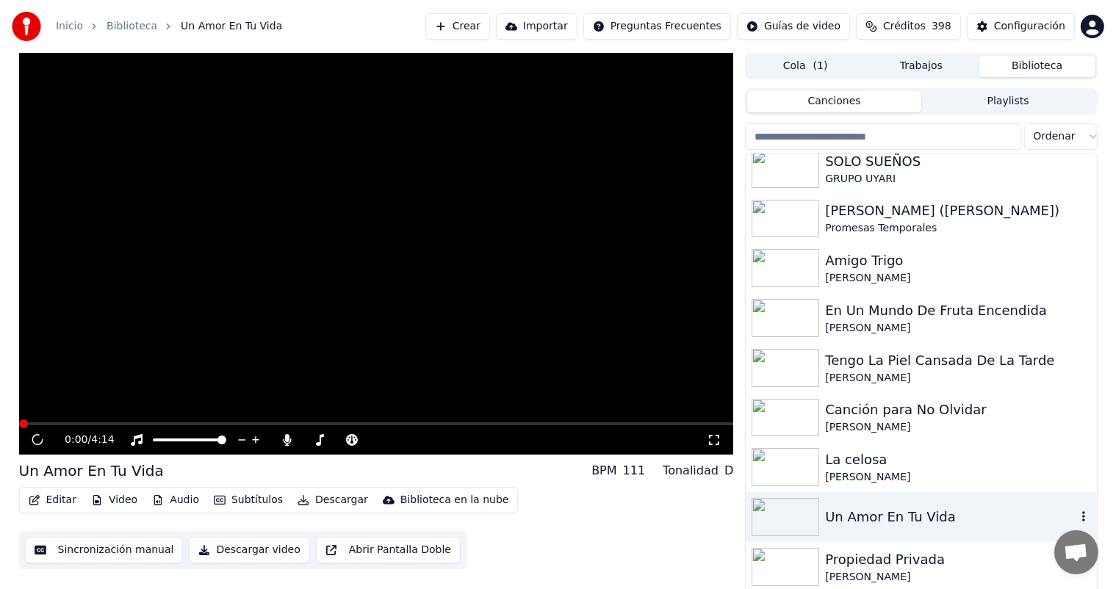
click at [877, 513] on div "Un Amor En Tu Vida" at bounding box center [950, 517] width 250 height 21
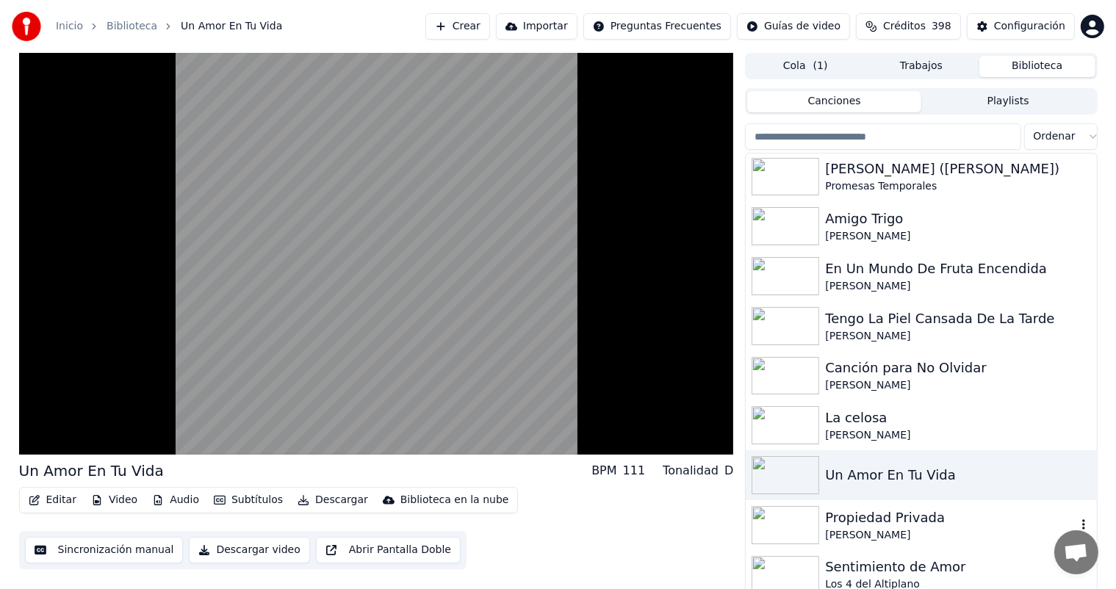
scroll to position [6995, 0]
click at [877, 513] on div "Propiedad Privada" at bounding box center [950, 517] width 250 height 21
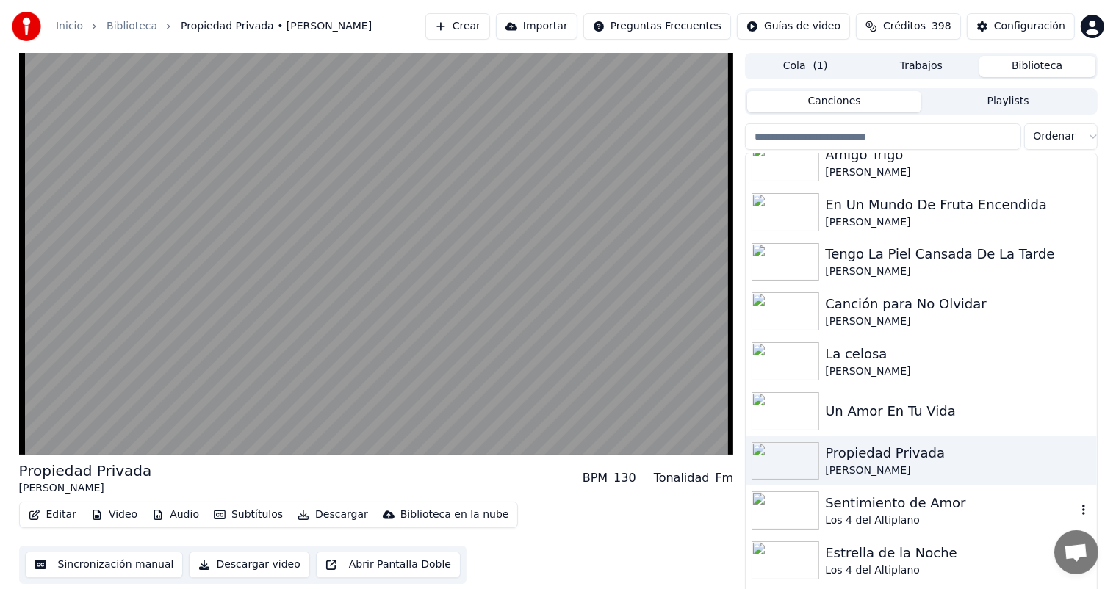
scroll to position [7059, 0]
click at [877, 513] on div "Los 4 del Altiplano" at bounding box center [950, 520] width 250 height 15
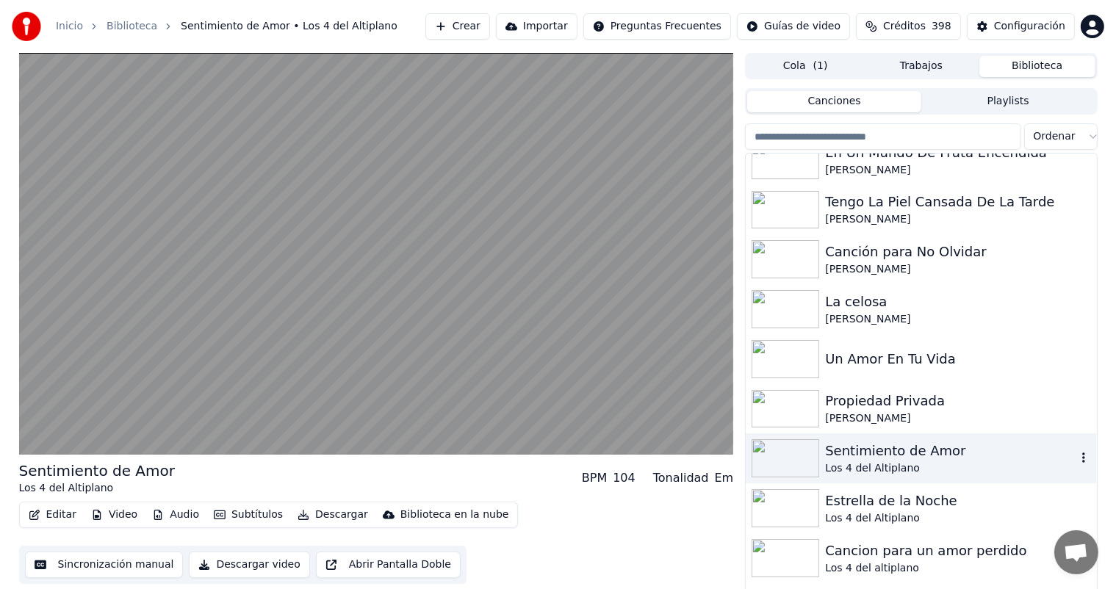
scroll to position [7113, 0]
click at [877, 513] on div "Los 4 del Altiplano" at bounding box center [950, 516] width 250 height 15
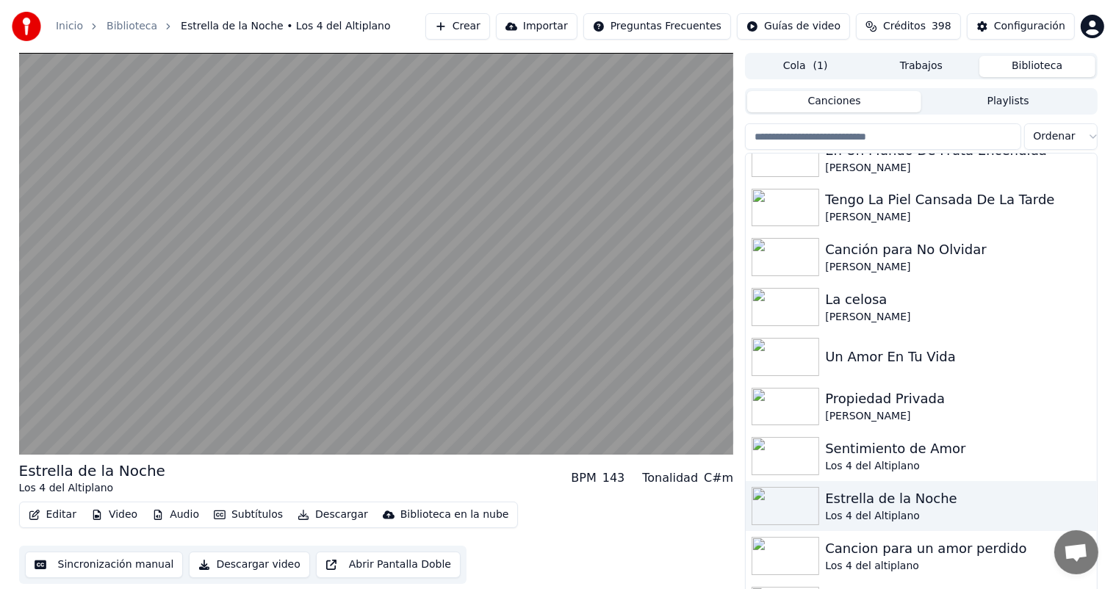
click at [861, 549] on div "Cancion para un amor perdido" at bounding box center [950, 548] width 250 height 21
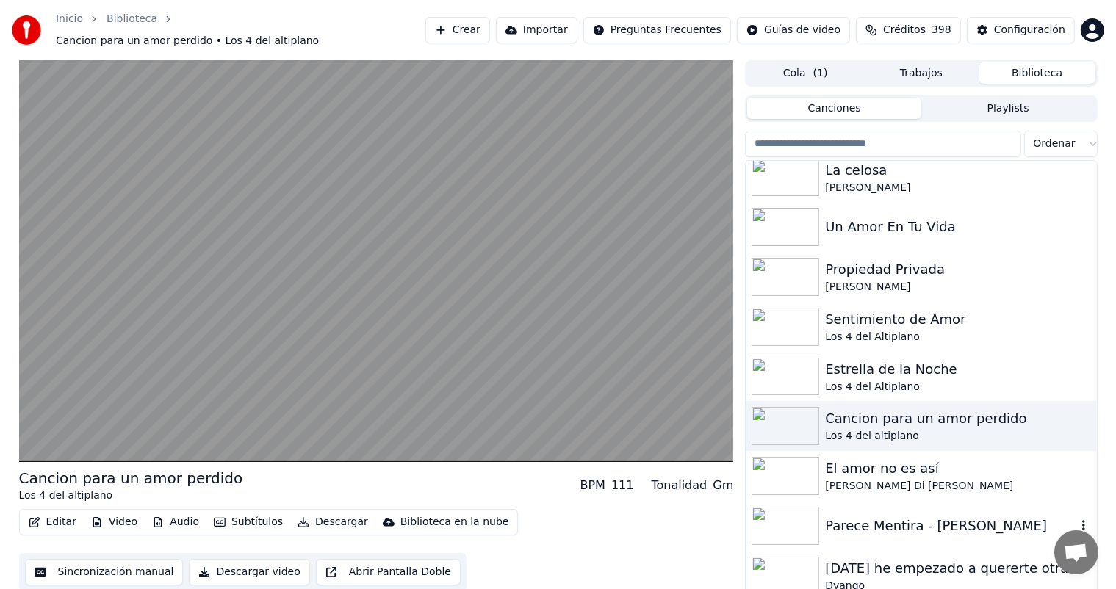
scroll to position [7253, 0]
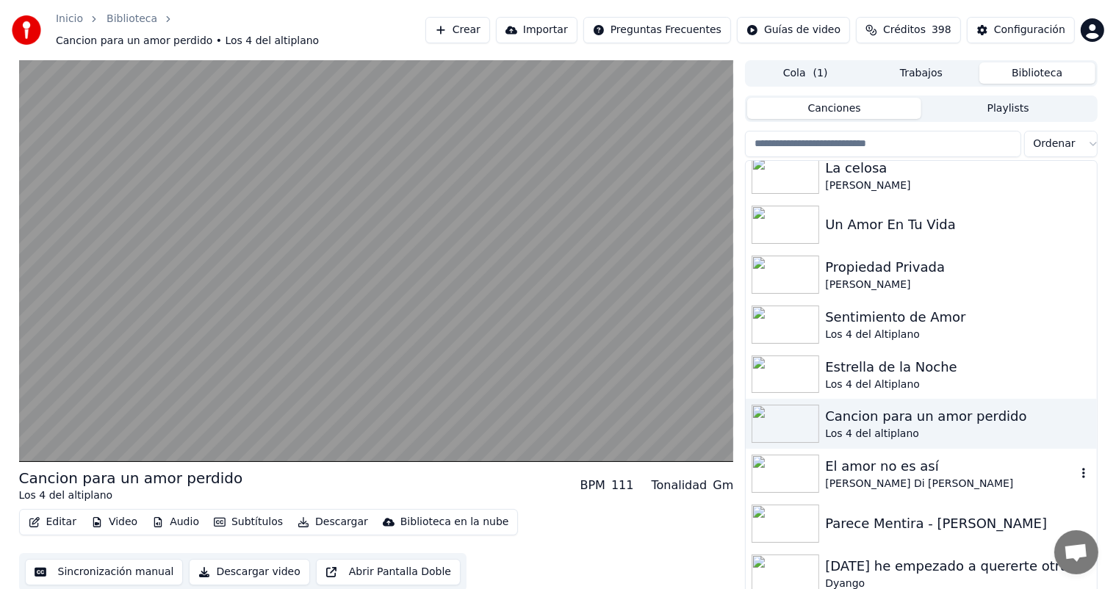
click at [865, 477] on div "[PERSON_NAME] Di [PERSON_NAME]" at bounding box center [950, 484] width 250 height 15
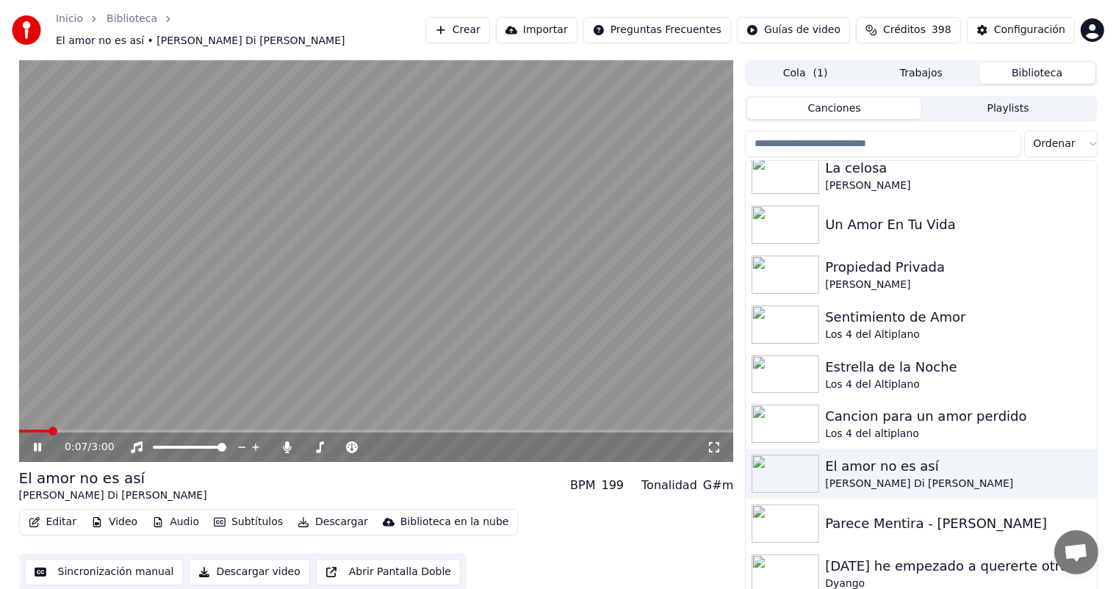
click at [41, 443] on icon at bounding box center [48, 447] width 35 height 12
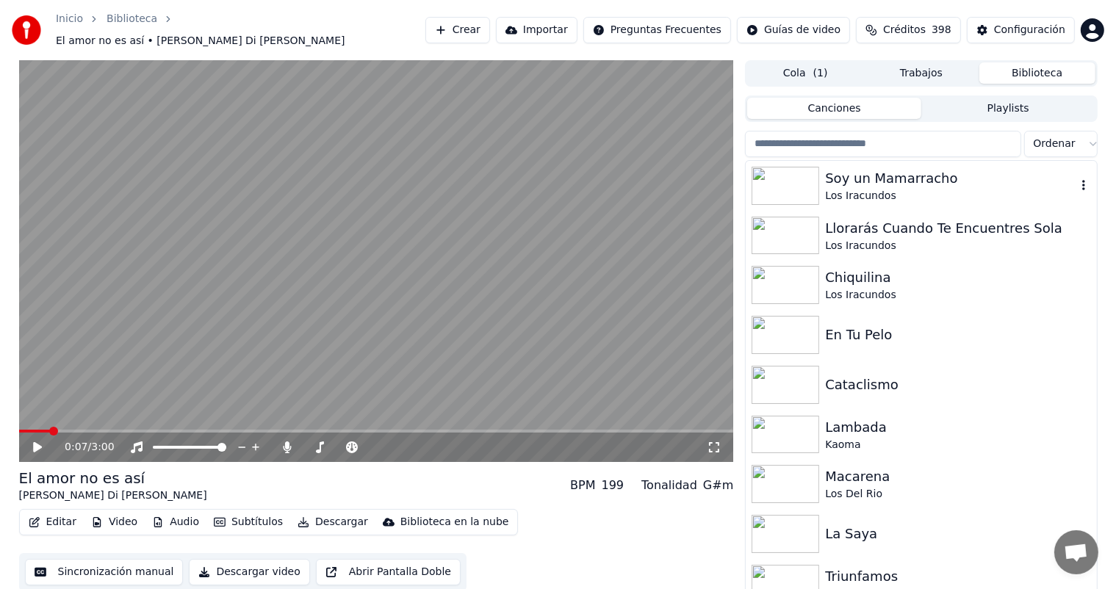
click at [926, 171] on div "Soy un Mamarracho" at bounding box center [950, 178] width 250 height 21
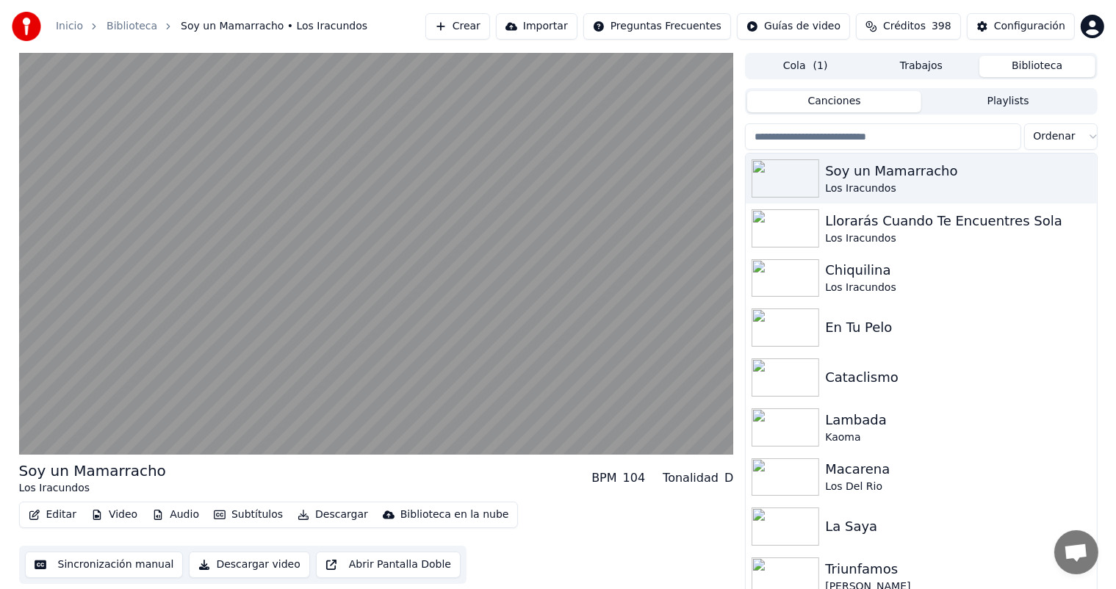
click at [807, 65] on button "Cola ( 1 )" at bounding box center [805, 66] width 116 height 21
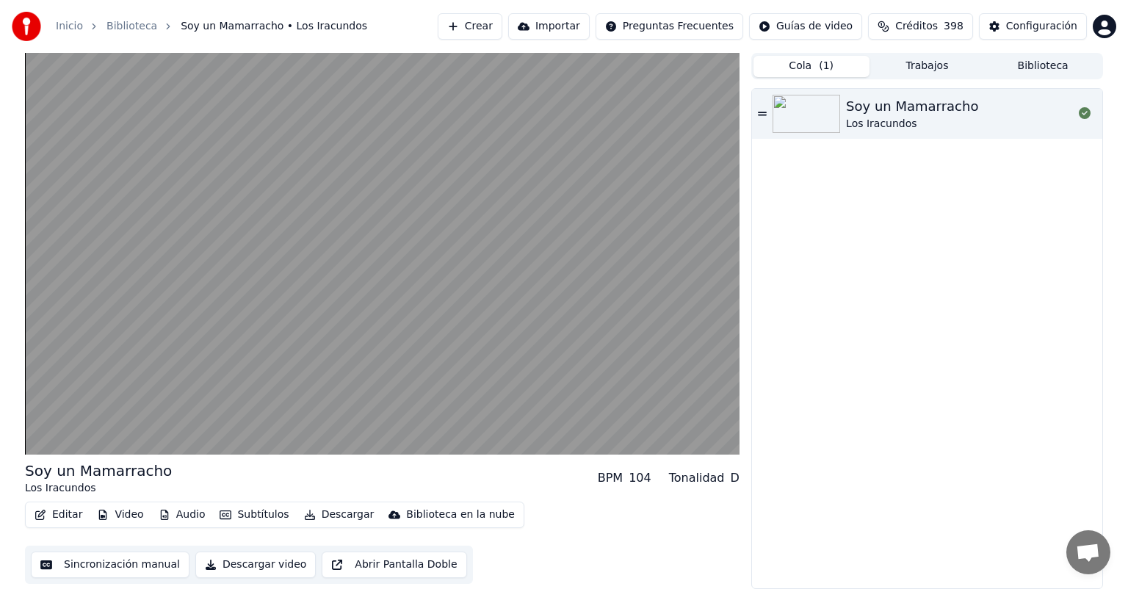
click at [916, 71] on button "Trabajos" at bounding box center [928, 66] width 116 height 21
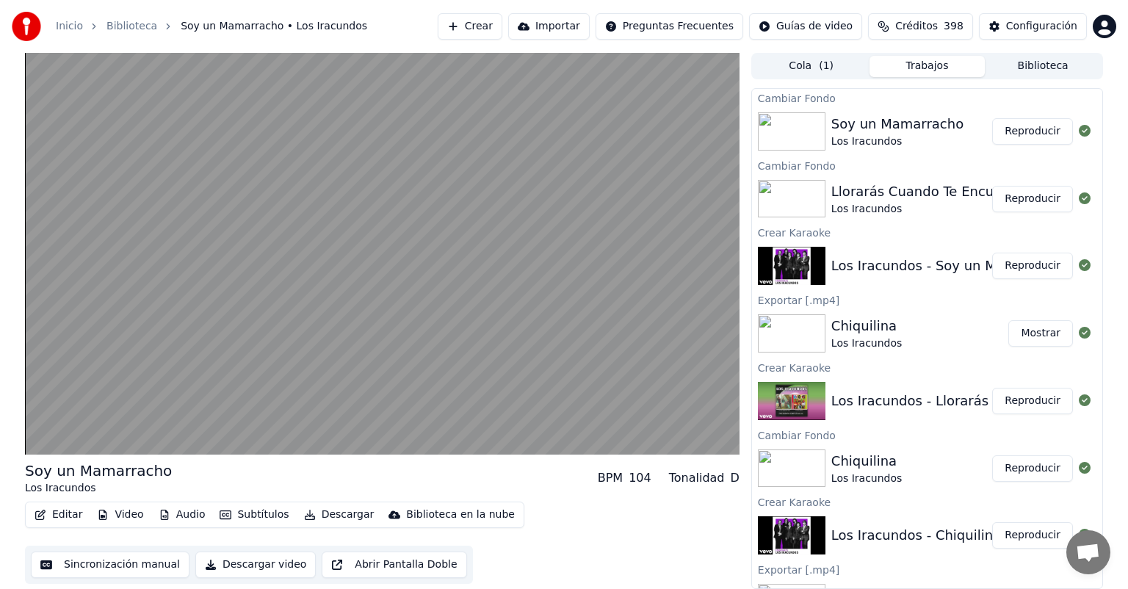
click at [1022, 198] on button "Reproducir" at bounding box center [1032, 199] width 81 height 26
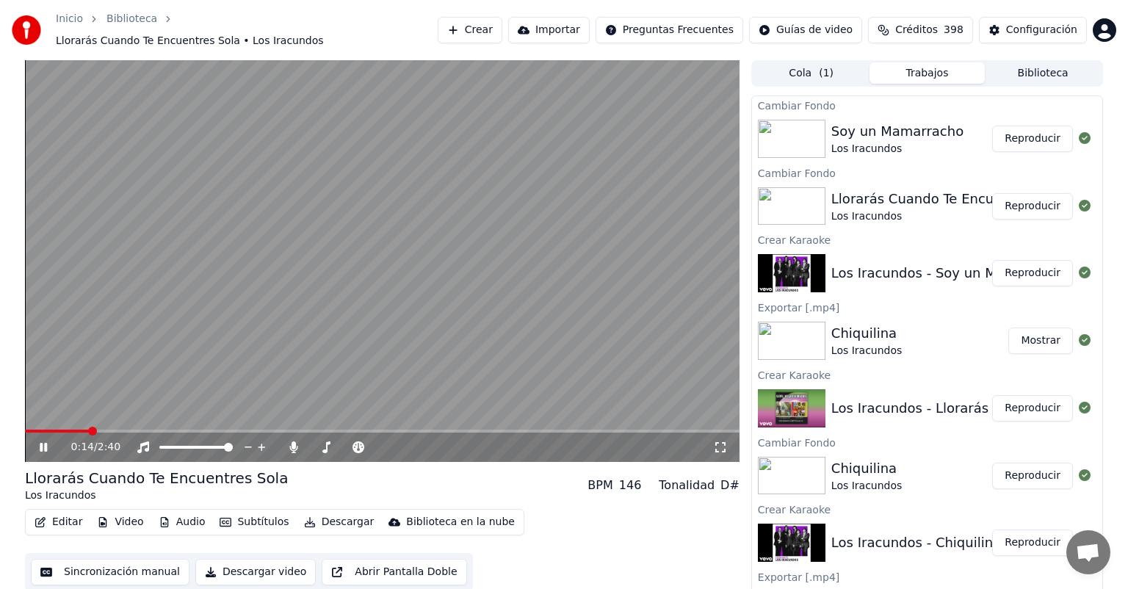
click at [606, 227] on video at bounding box center [382, 261] width 715 height 402
click at [463, 24] on button "Crear" at bounding box center [470, 30] width 65 height 26
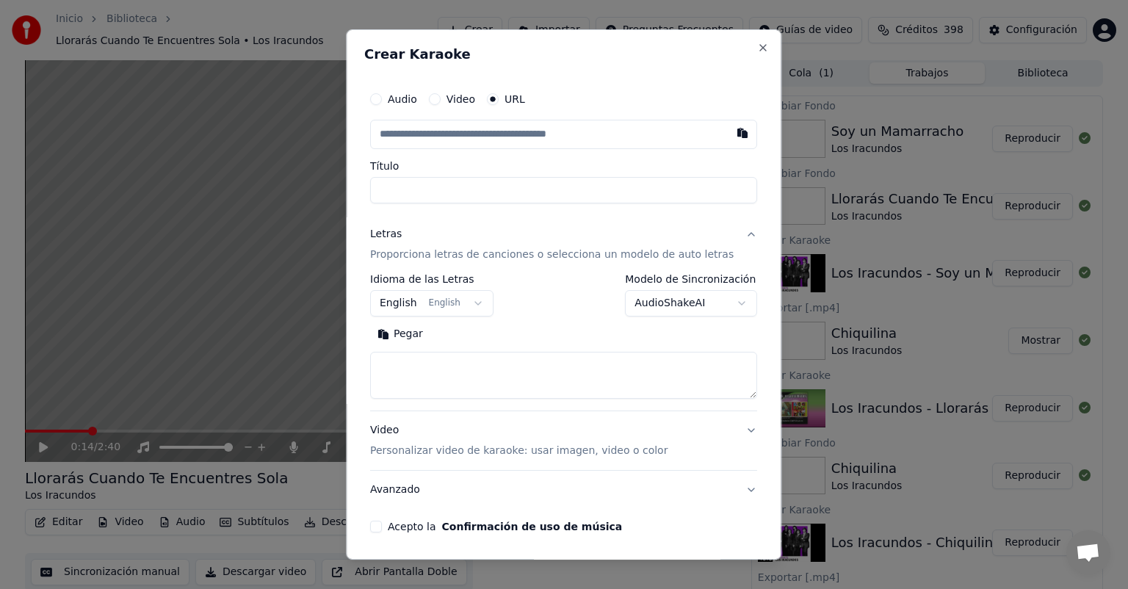
type input "**********"
click at [528, 203] on input "**********" at bounding box center [563, 190] width 387 height 26
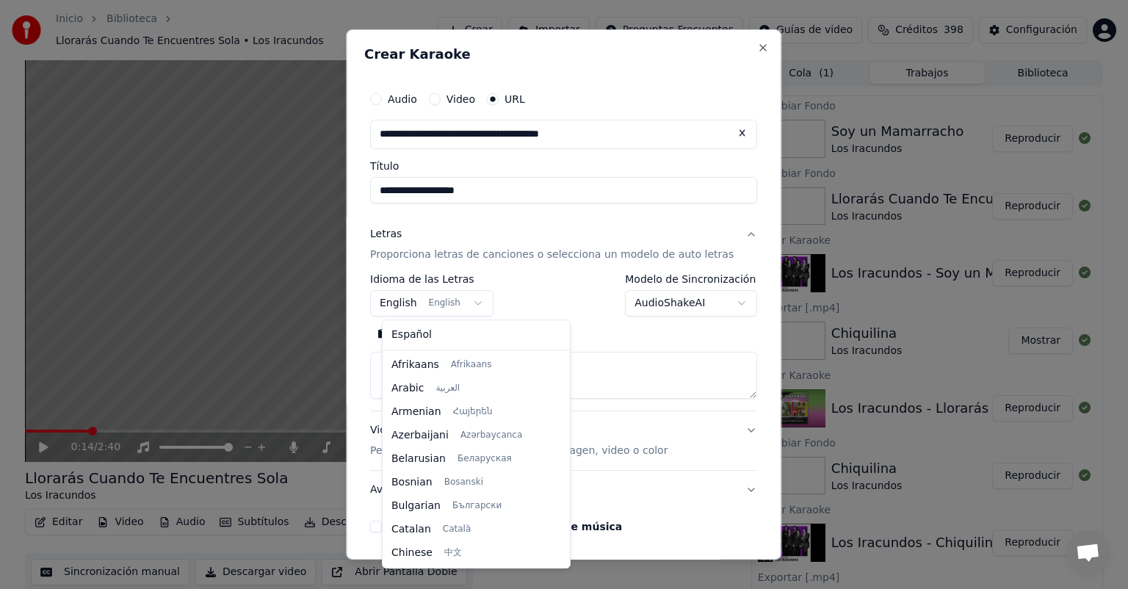
click at [424, 295] on body "**********" at bounding box center [564, 294] width 1128 height 589
select select "**"
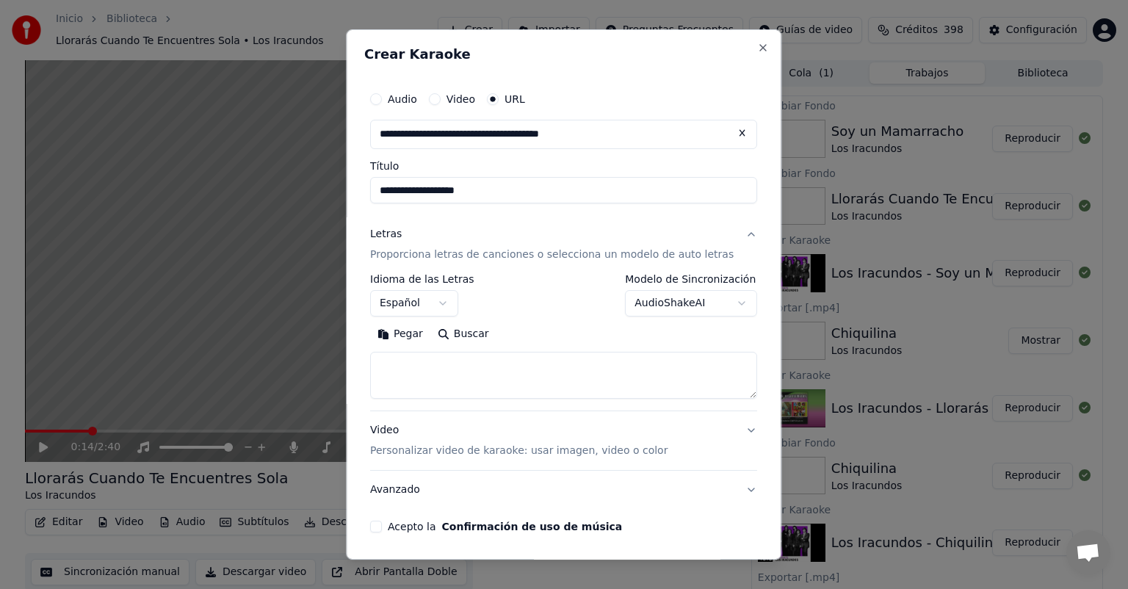
click at [419, 332] on button "Pegar" at bounding box center [400, 334] width 60 height 24
click at [382, 527] on button "Acepto la Confirmación de uso de música" at bounding box center [376, 527] width 12 height 12
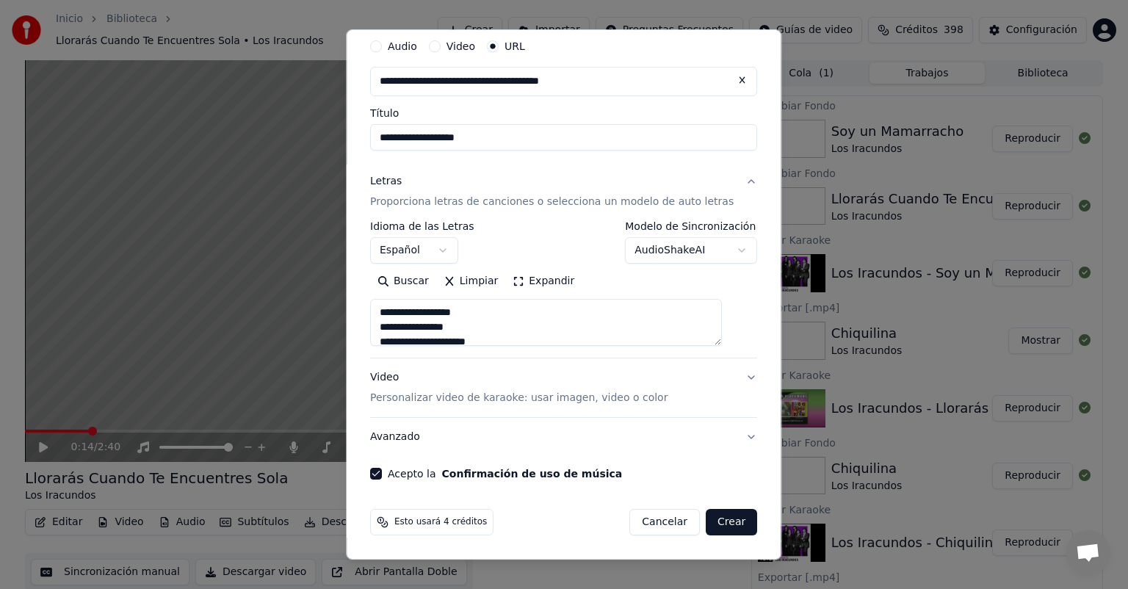
click at [706, 534] on button "Crear" at bounding box center [731, 522] width 51 height 26
type textarea "**********"
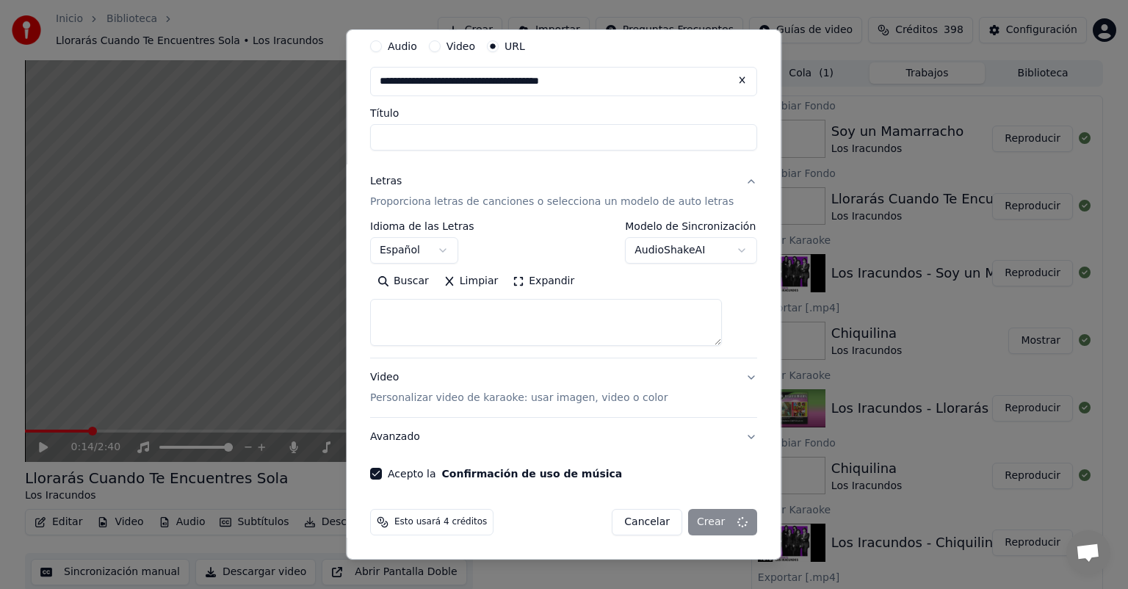
select select
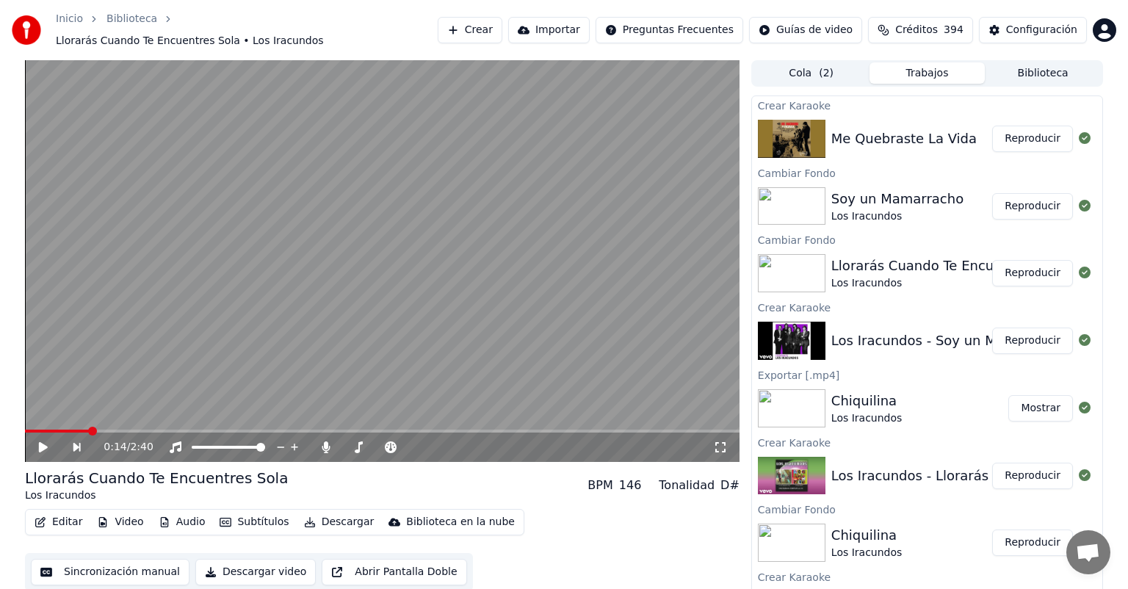
click at [1026, 126] on button "Reproducir" at bounding box center [1032, 139] width 81 height 26
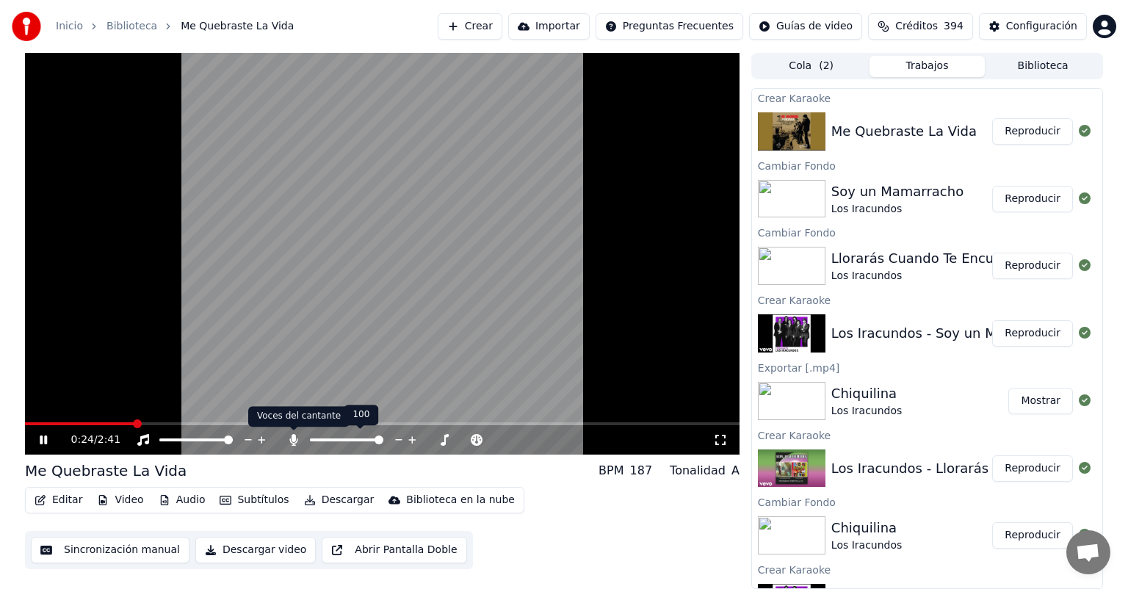
click at [292, 441] on icon at bounding box center [293, 440] width 8 height 12
click at [261, 499] on button "Subtítulos" at bounding box center [254, 500] width 81 height 21
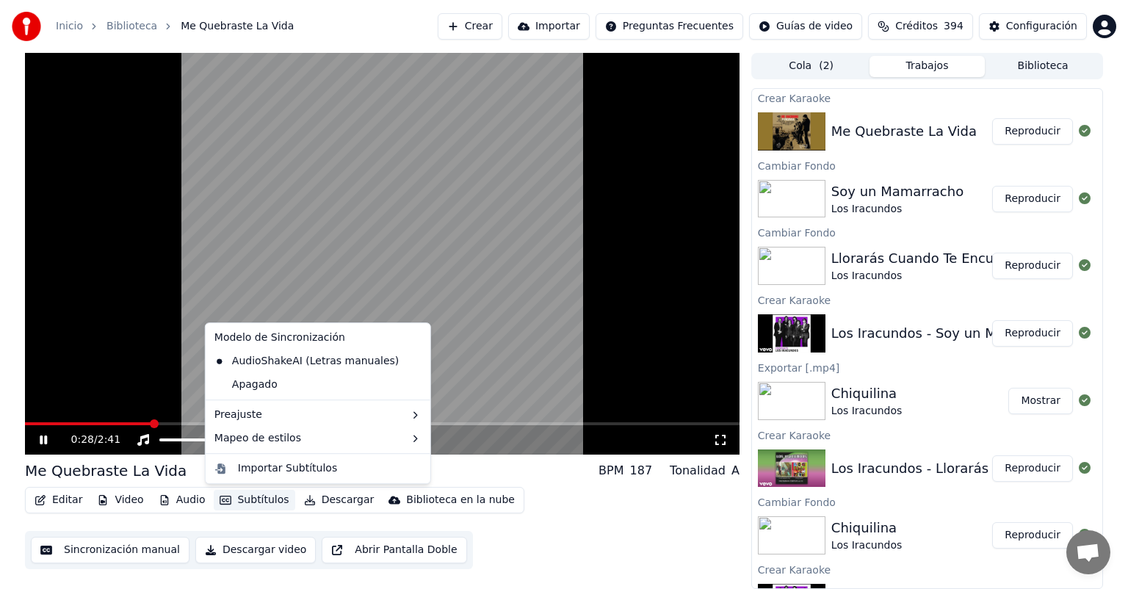
click at [336, 206] on video at bounding box center [382, 254] width 715 height 402
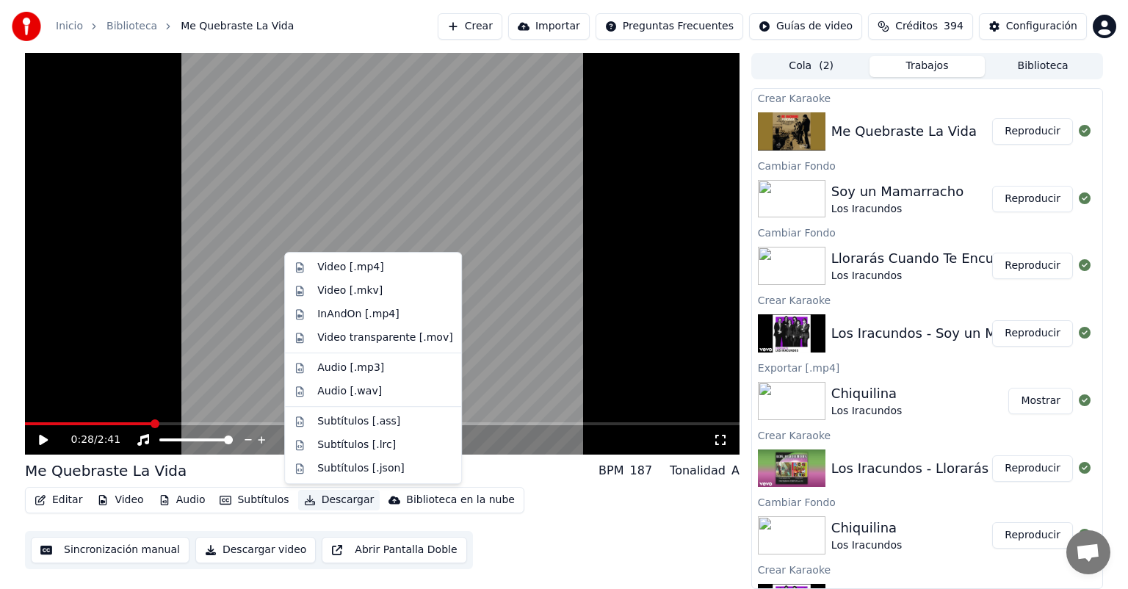
click at [321, 493] on button "Descargar" at bounding box center [339, 500] width 82 height 21
click at [339, 266] on div "Video [.mp4]" at bounding box center [350, 267] width 66 height 15
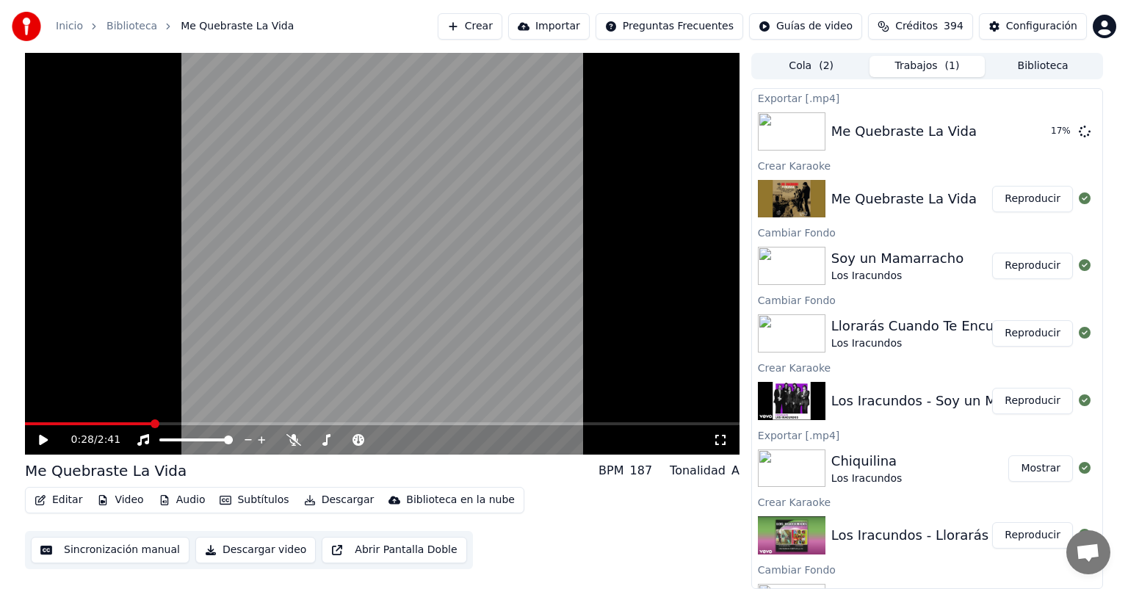
click at [1017, 345] on button "Reproducir" at bounding box center [1032, 333] width 81 height 26
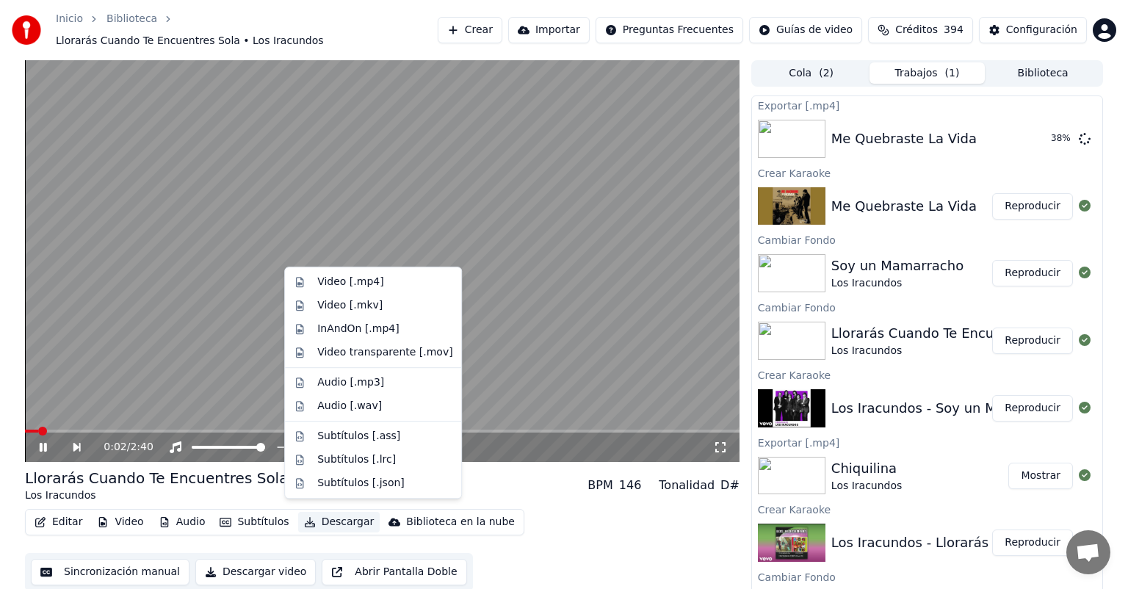
click at [331, 517] on button "Descargar" at bounding box center [339, 522] width 82 height 21
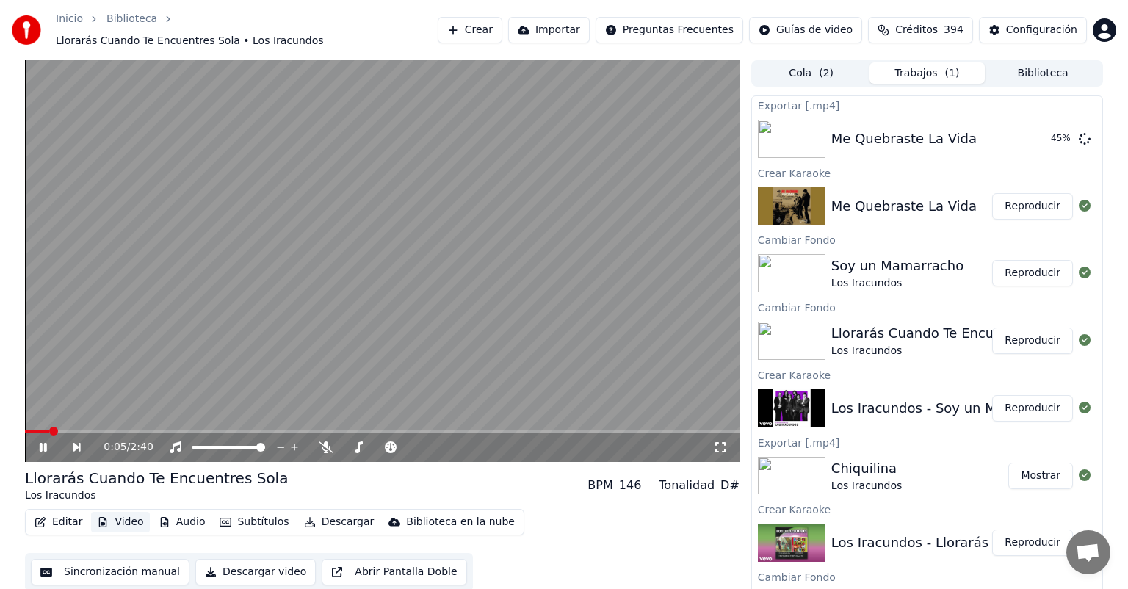
click at [125, 516] on button "Video" at bounding box center [120, 522] width 58 height 21
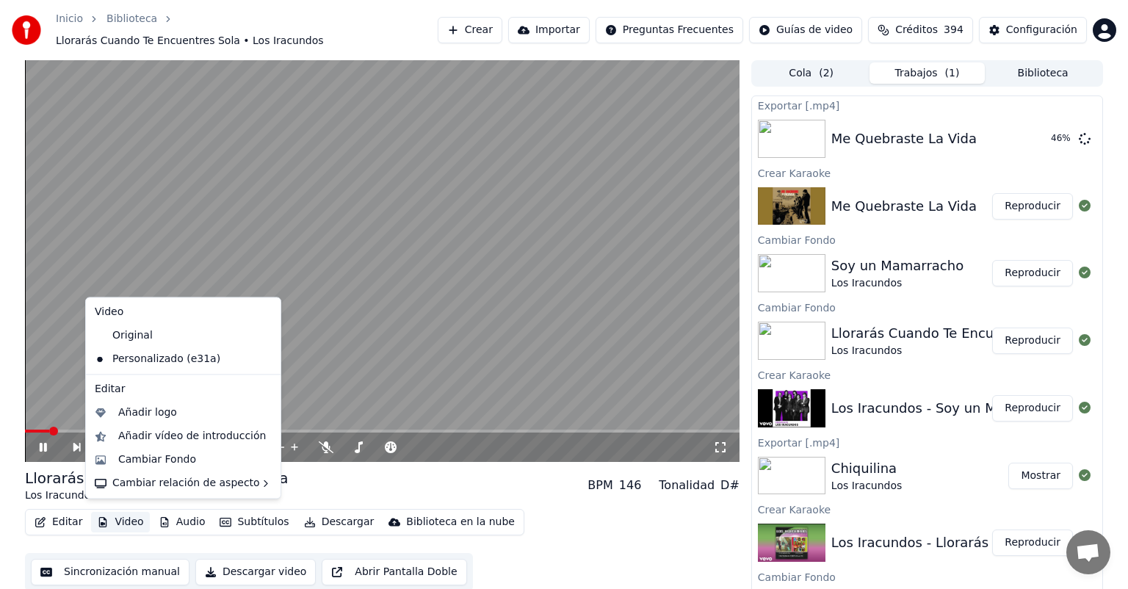
click at [125, 516] on button "Video" at bounding box center [120, 522] width 58 height 21
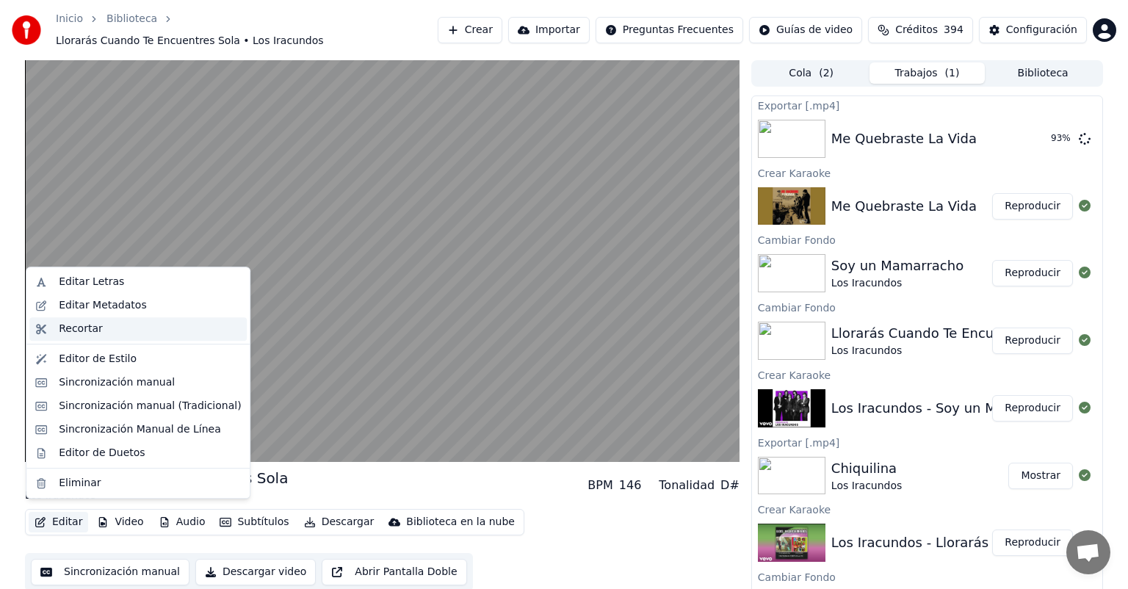
click at [87, 331] on div "Recortar" at bounding box center [81, 329] width 44 height 15
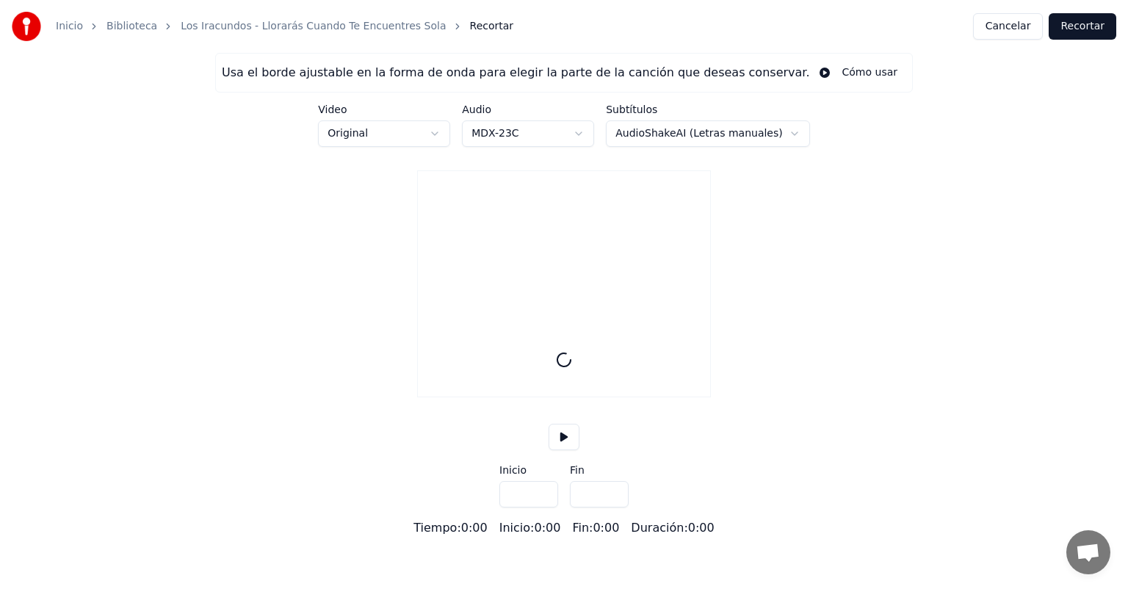
type input "*****"
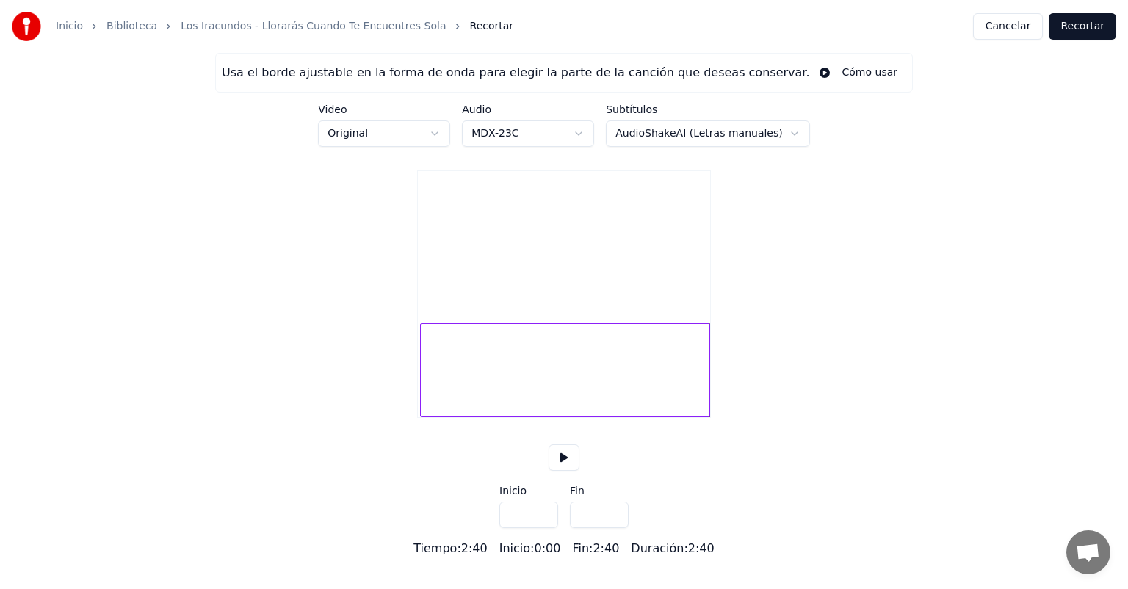
click at [424, 416] on div at bounding box center [423, 370] width 4 height 93
click at [560, 471] on button at bounding box center [564, 457] width 31 height 26
click at [574, 471] on button at bounding box center [564, 457] width 31 height 26
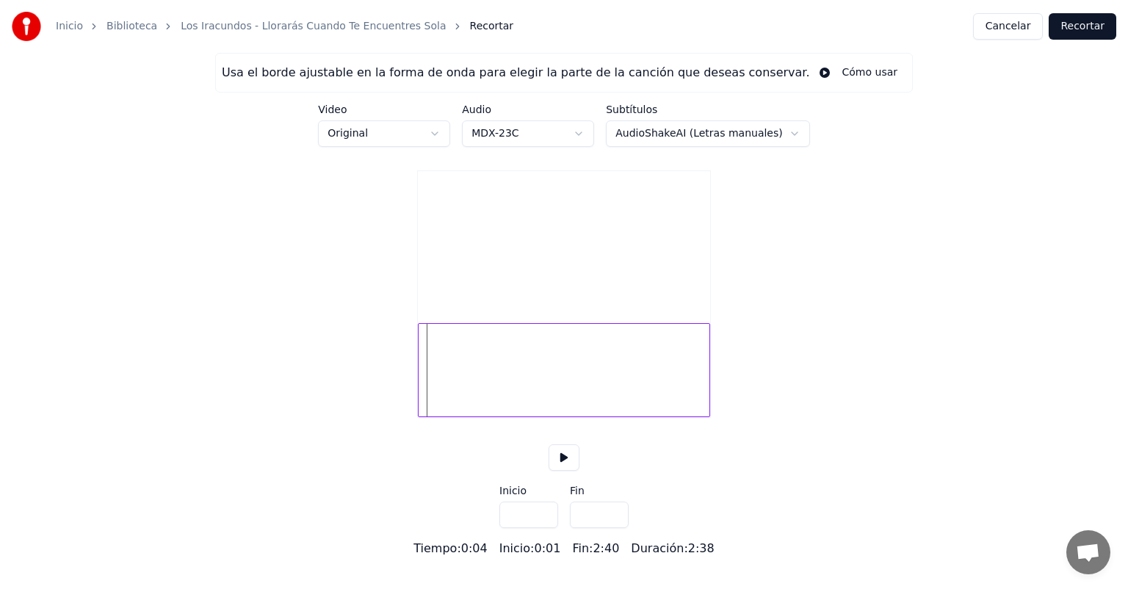
click at [411, 395] on div "Usa el borde ajustable en la forma de onda para elegir la parte de la canción q…" at bounding box center [564, 305] width 1128 height 505
type input "***"
click at [567, 491] on div "Usa el borde ajustable en la forma de onda para elegir la parte de la canción q…" at bounding box center [564, 305] width 1128 height 505
click at [566, 471] on button at bounding box center [564, 457] width 31 height 26
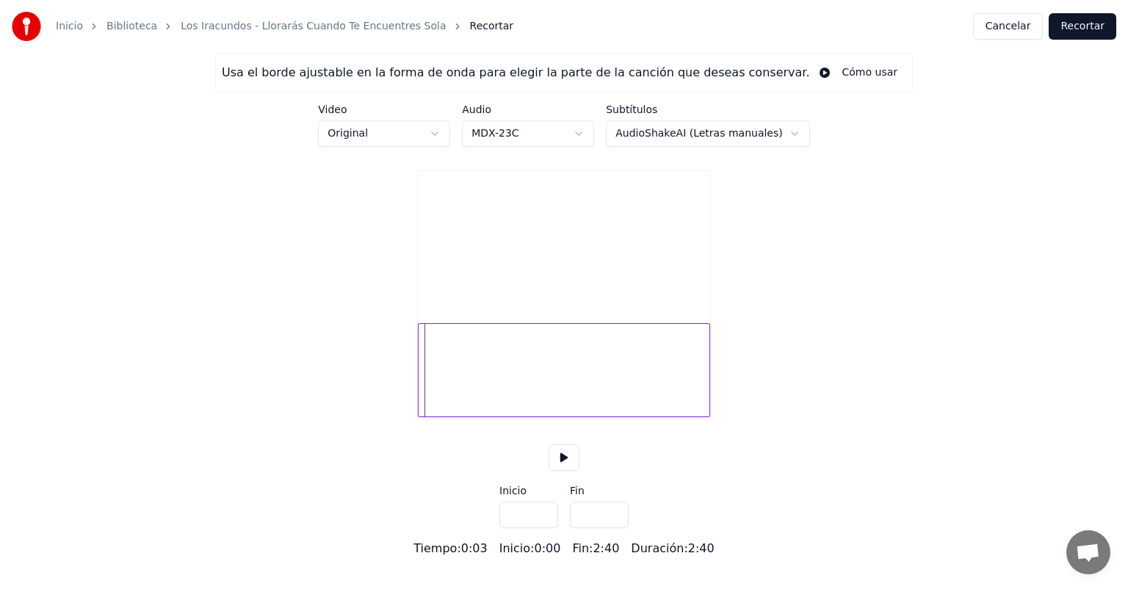
click at [1014, 25] on button "Cancelar" at bounding box center [1008, 26] width 71 height 26
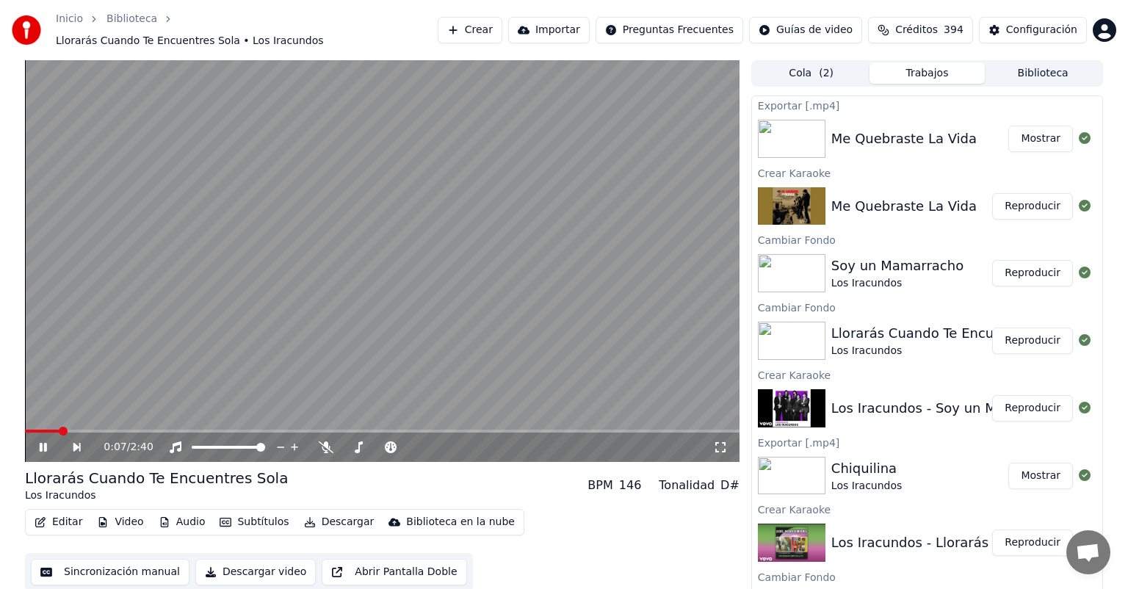
click at [323, 516] on button "Descargar" at bounding box center [339, 522] width 82 height 21
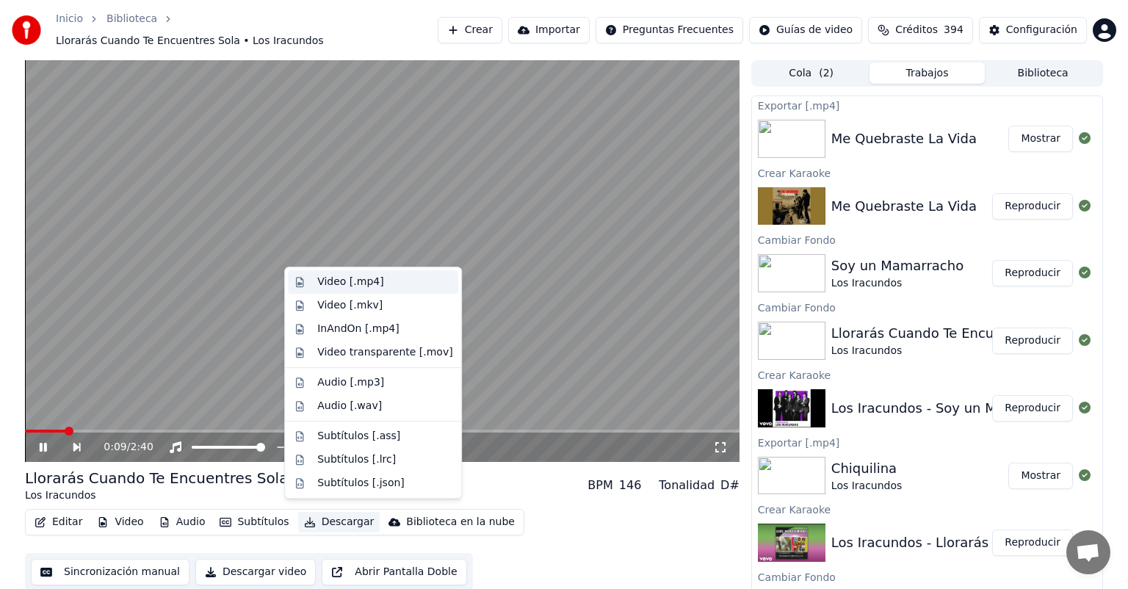
click at [348, 281] on div "Video [.mp4]" at bounding box center [350, 282] width 66 height 15
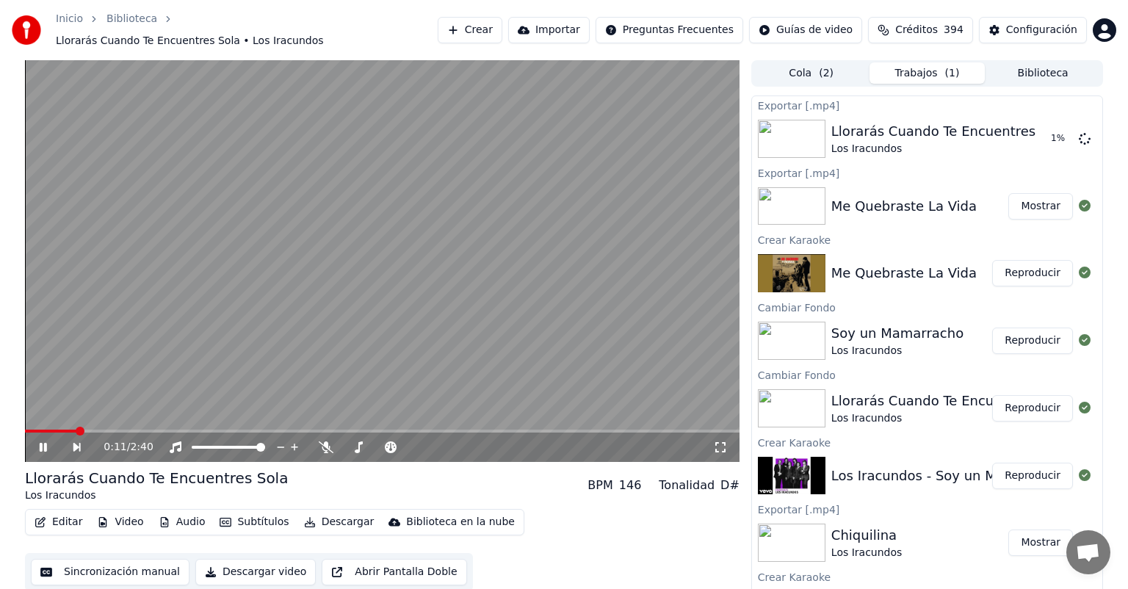
click at [1025, 334] on button "Reproducir" at bounding box center [1032, 341] width 81 height 26
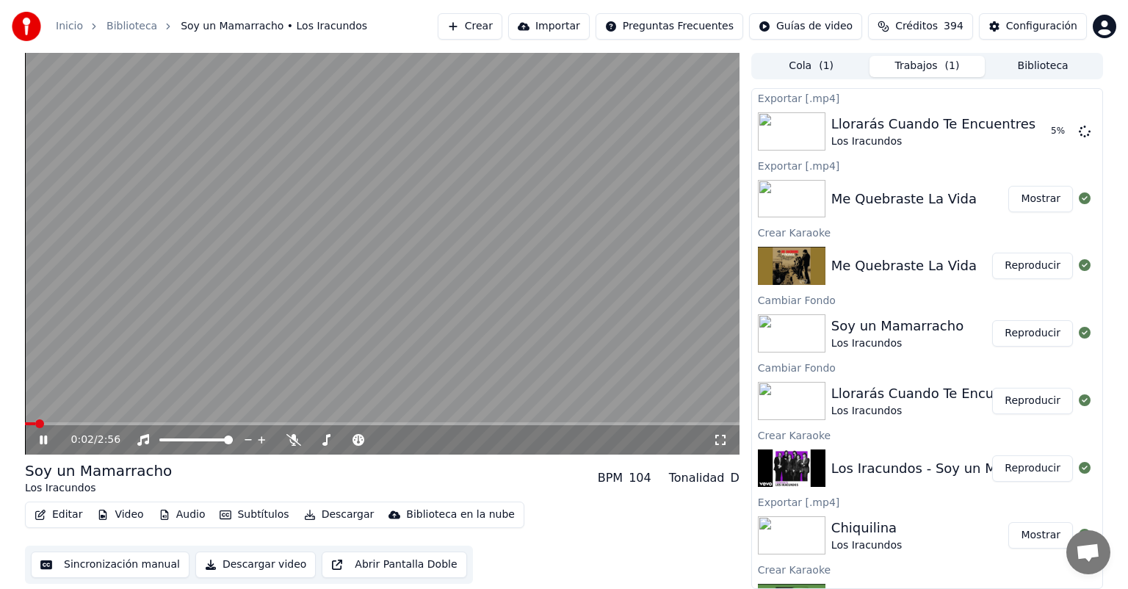
click at [306, 510] on button "Descargar" at bounding box center [339, 515] width 82 height 21
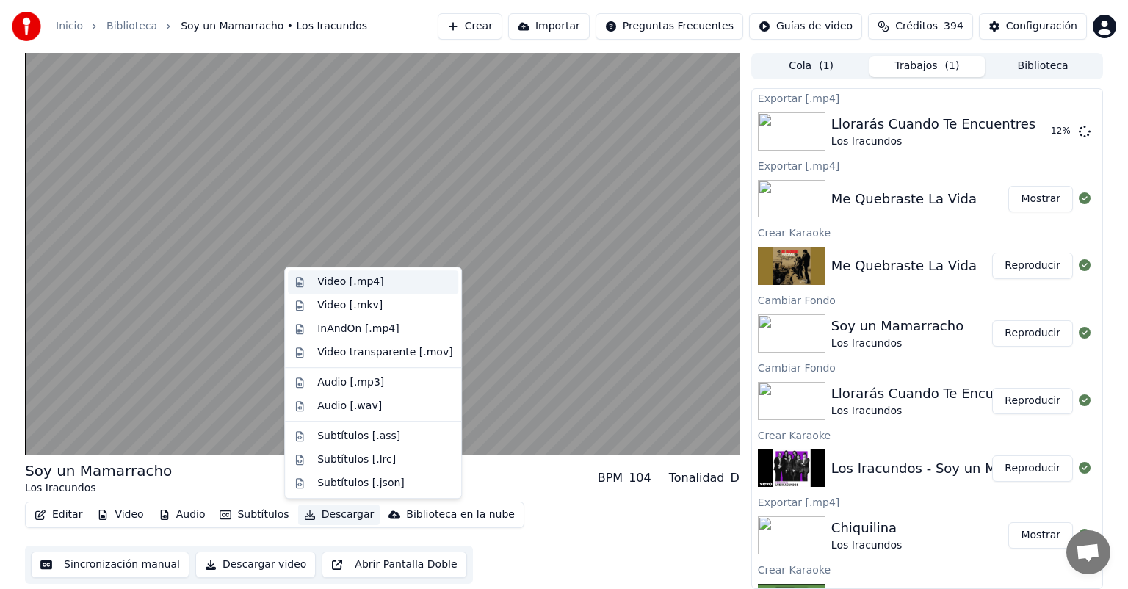
click at [321, 281] on div "Video [.mp4]" at bounding box center [350, 282] width 66 height 15
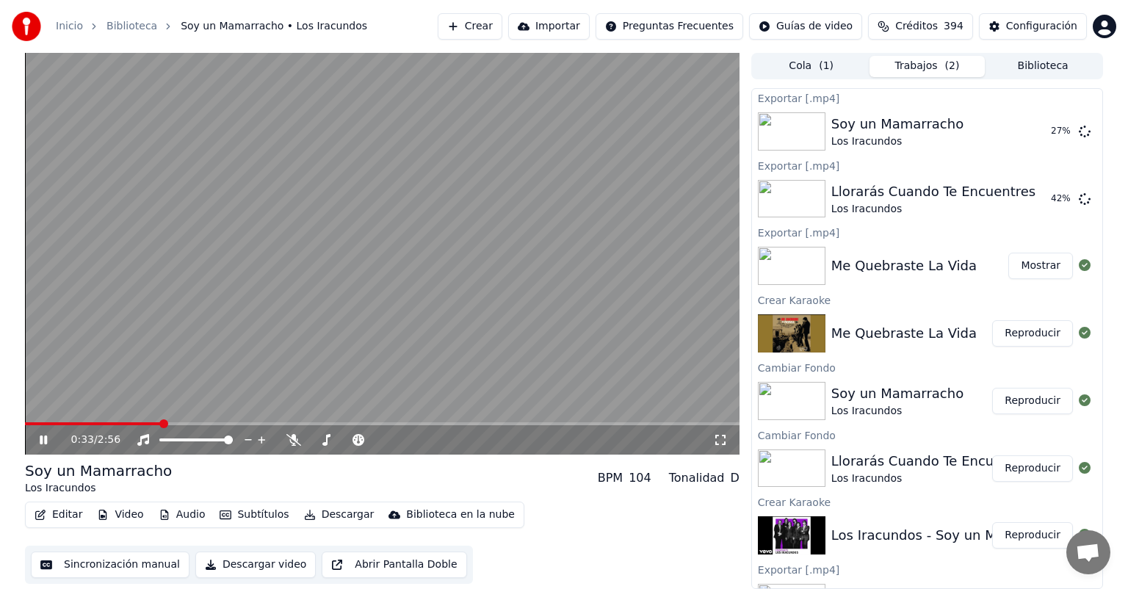
click at [248, 221] on video at bounding box center [382, 254] width 715 height 402
click at [488, 23] on button "Crear" at bounding box center [470, 26] width 65 height 26
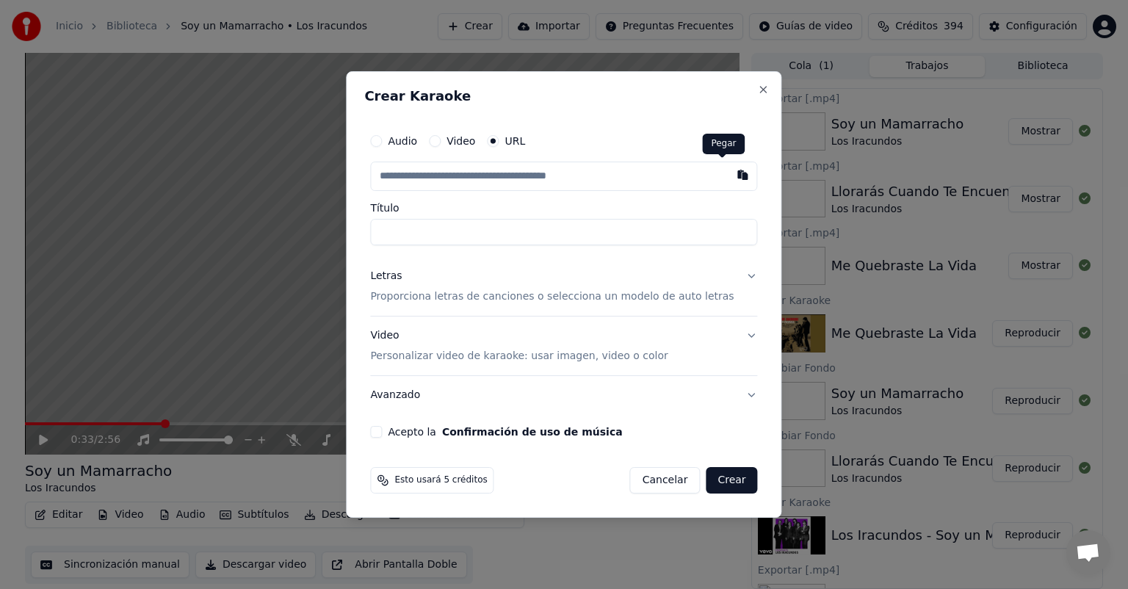
click at [730, 179] on button "button" at bounding box center [743, 175] width 29 height 26
type input "**********"
click at [439, 306] on button "Letras Proporciona letras de canciones o selecciona un modelo de auto letras" at bounding box center [563, 286] width 387 height 59
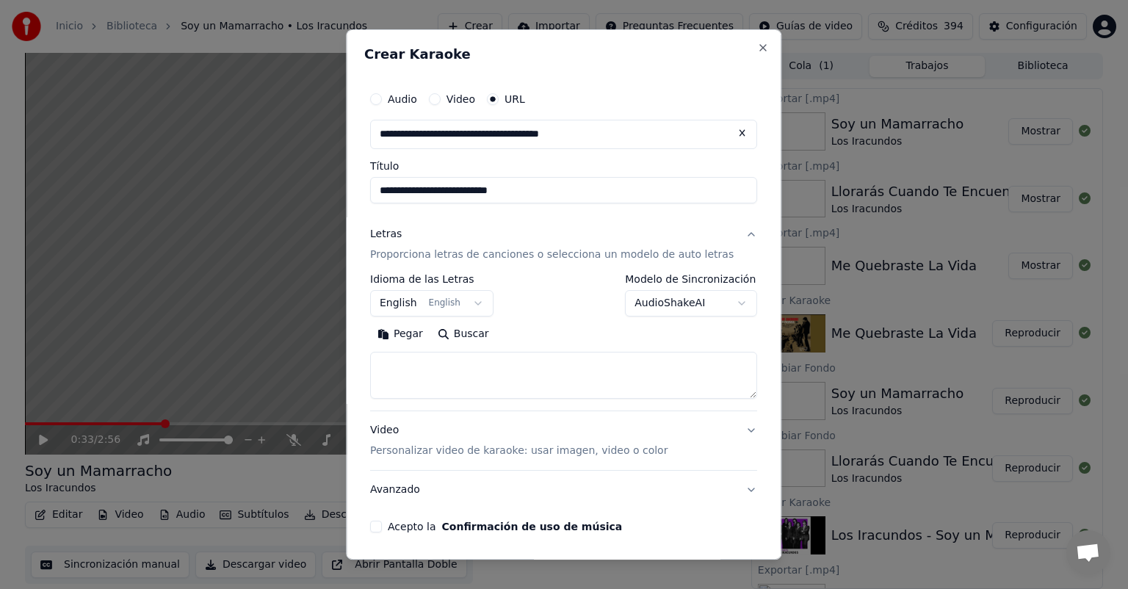
click at [436, 304] on body "Inicio Biblioteca Soy un Mamarracho • Los Iracundos Crear Importar Preguntas Fr…" at bounding box center [564, 294] width 1128 height 589
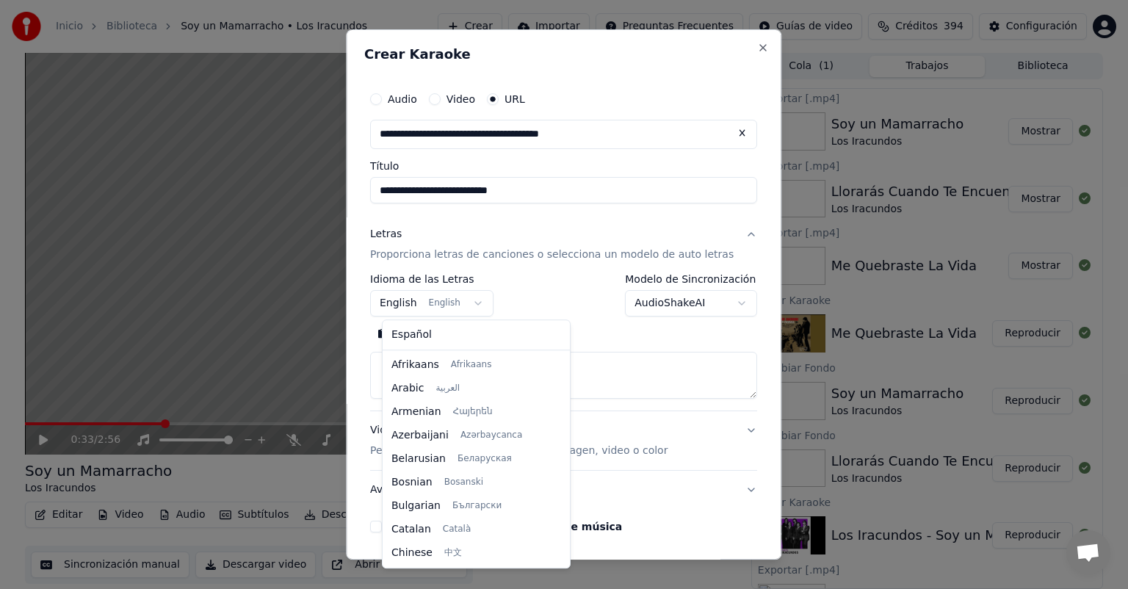
scroll to position [118, 0]
select select "**"
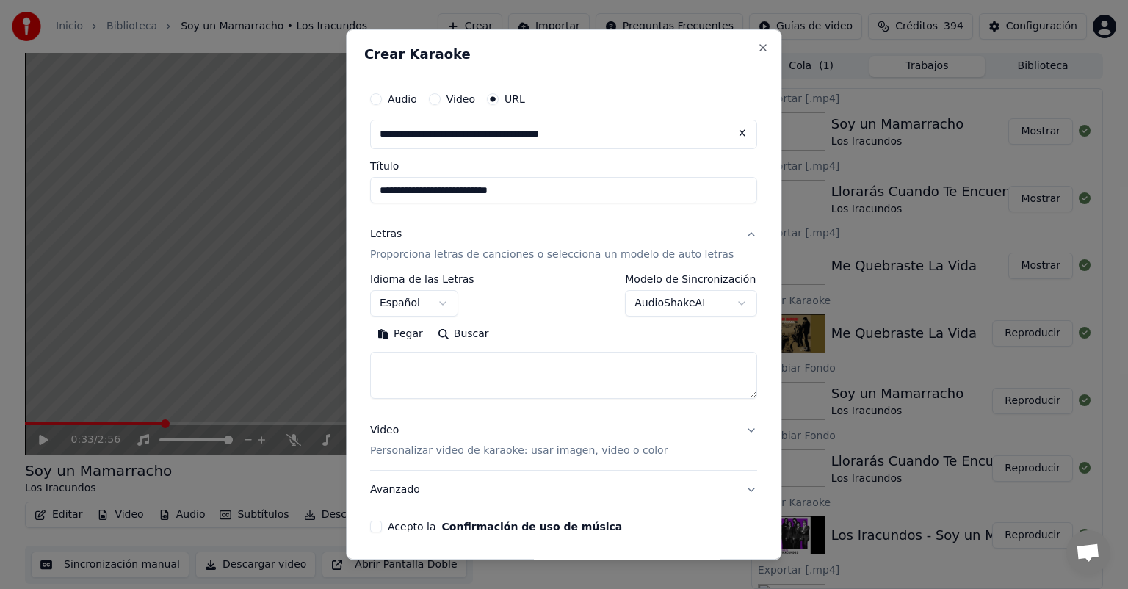
click at [395, 344] on button "Pegar" at bounding box center [400, 334] width 60 height 24
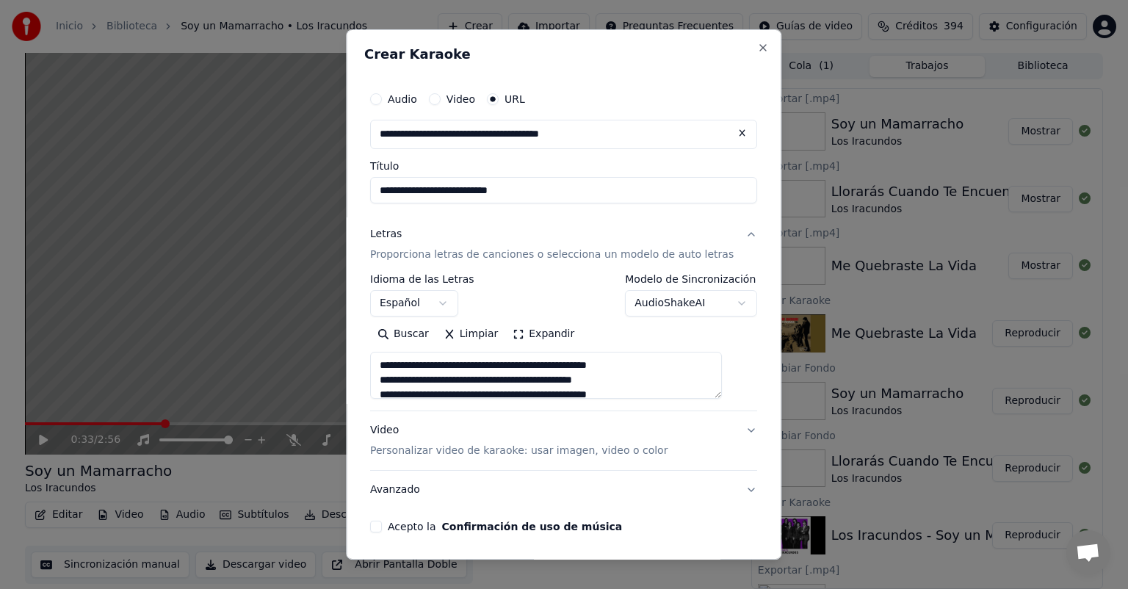
scroll to position [53, 0]
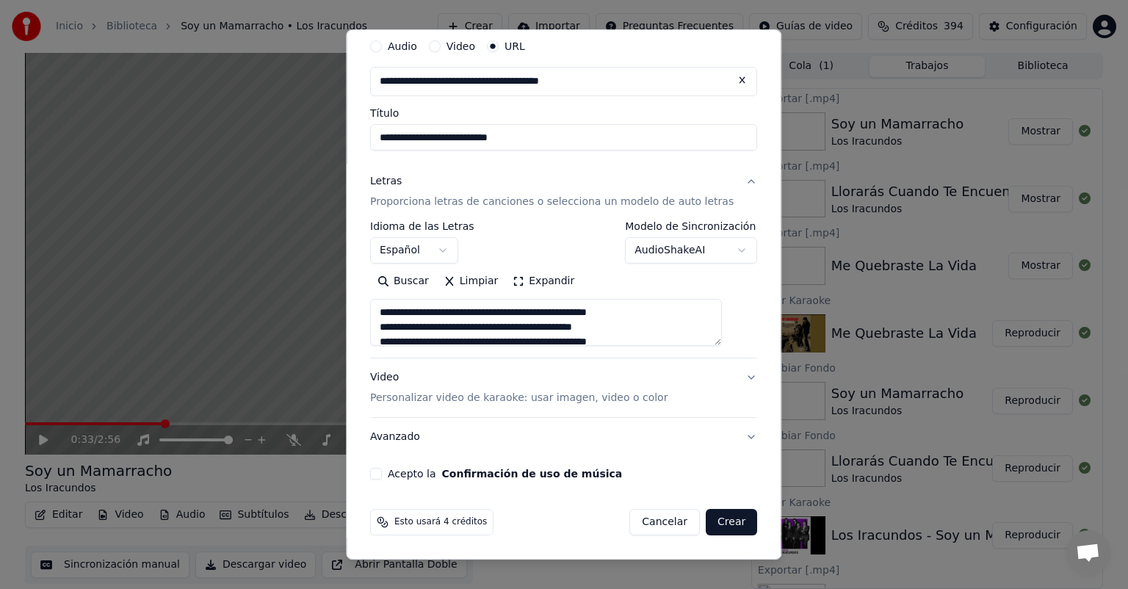
click at [382, 472] on button "Acepto la Confirmación de uso de música" at bounding box center [376, 474] width 12 height 12
click at [706, 527] on button "Crear" at bounding box center [731, 522] width 51 height 26
type textarea "**********"
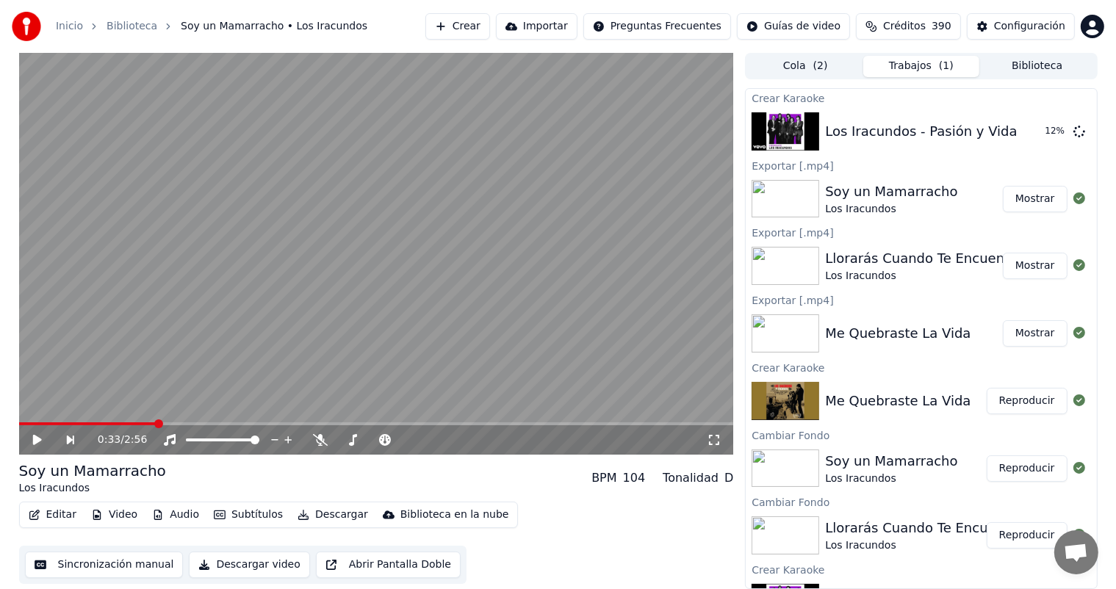
click at [1020, 65] on button "Biblioteca" at bounding box center [1037, 66] width 116 height 21
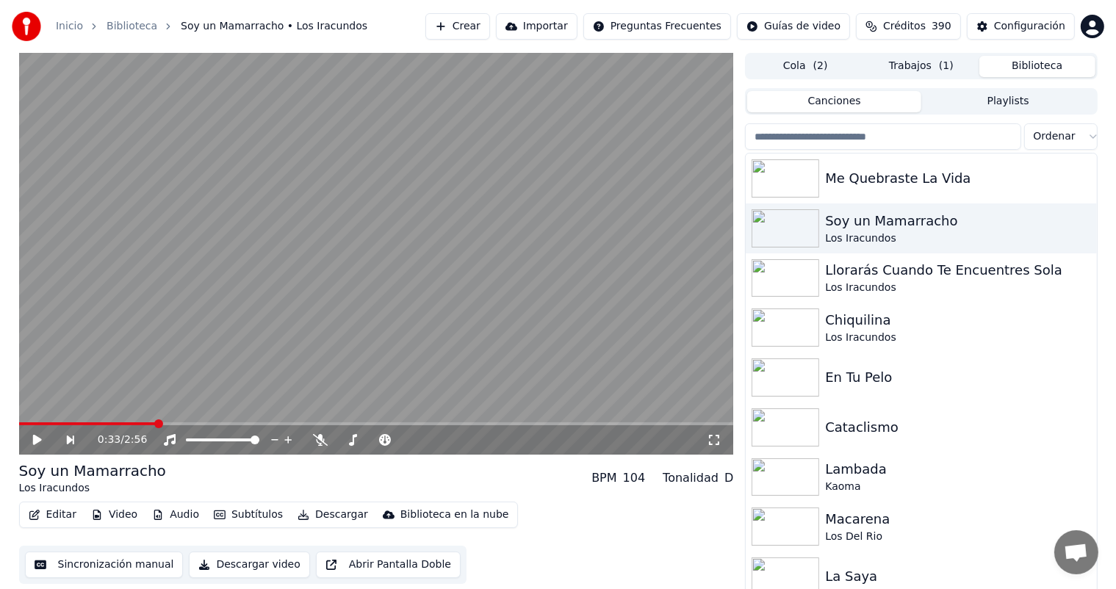
click at [956, 131] on input "search" at bounding box center [882, 136] width 275 height 26
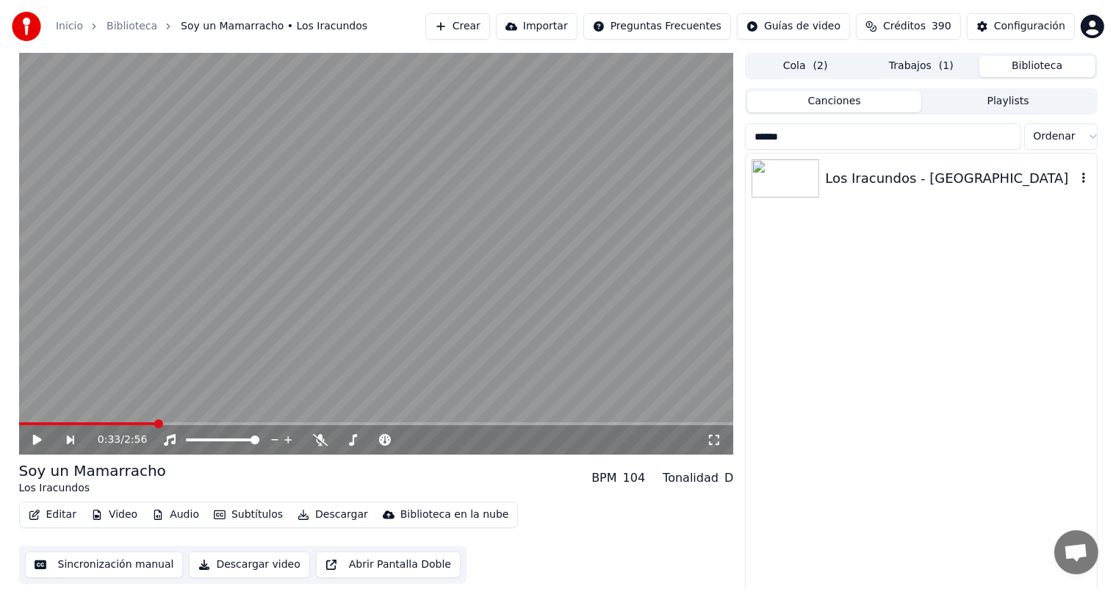
type input "******"
click at [937, 176] on div "Los Iracundos - [GEOGRAPHIC_DATA]" at bounding box center [950, 178] width 250 height 21
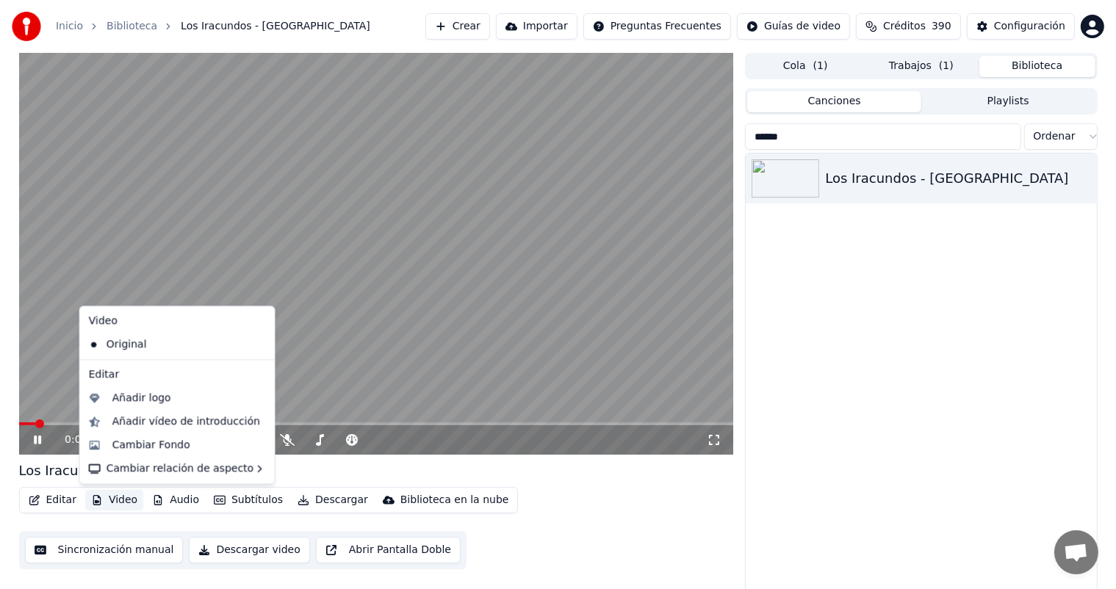
click at [110, 497] on button "Video" at bounding box center [114, 500] width 58 height 21
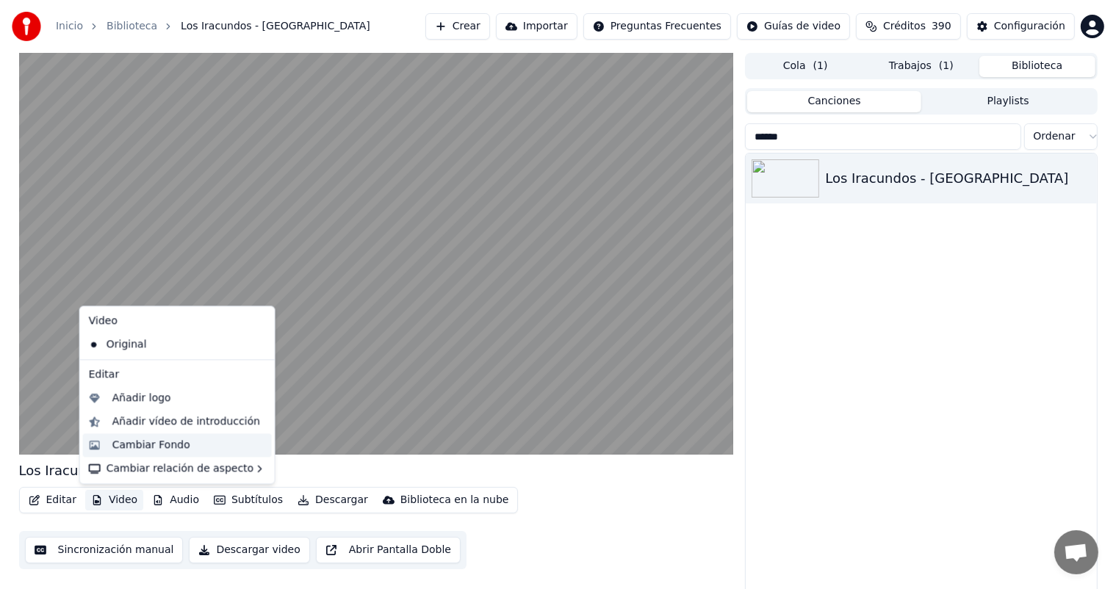
click at [157, 449] on div "Cambiar Fondo" at bounding box center [151, 445] width 78 height 15
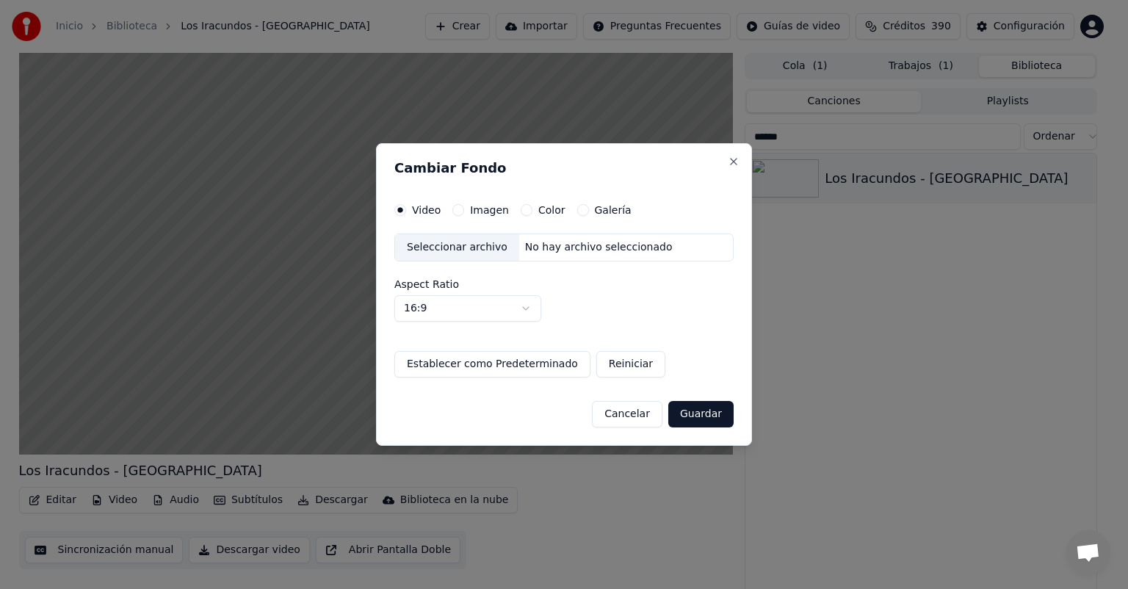
click at [470, 213] on label "Imagen" at bounding box center [489, 210] width 39 height 10
click at [464, 213] on button "Imagen" at bounding box center [458, 210] width 12 height 12
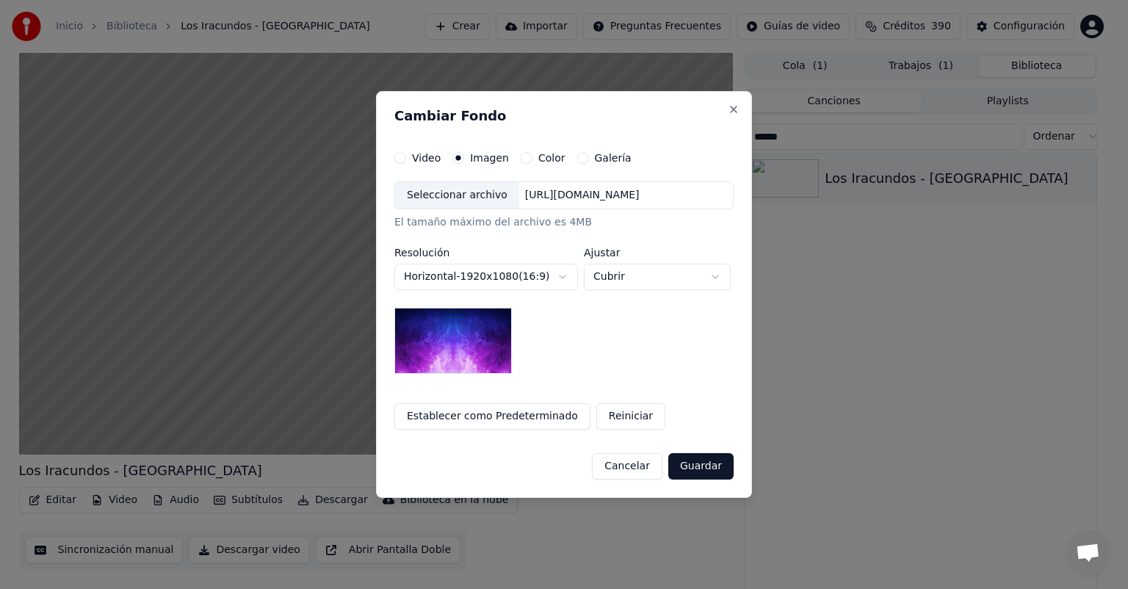
click at [444, 200] on div "Seleccionar archivo" at bounding box center [457, 195] width 124 height 26
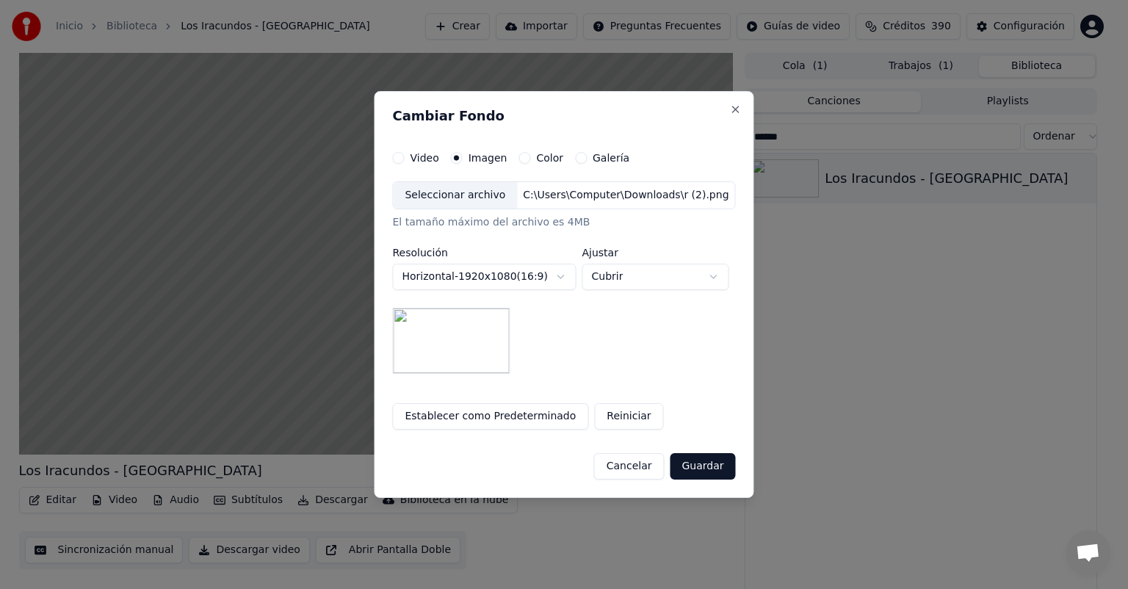
click at [613, 268] on body "**********" at bounding box center [558, 294] width 1116 height 589
select select "*******"
click at [699, 478] on button "Guardar" at bounding box center [702, 466] width 65 height 26
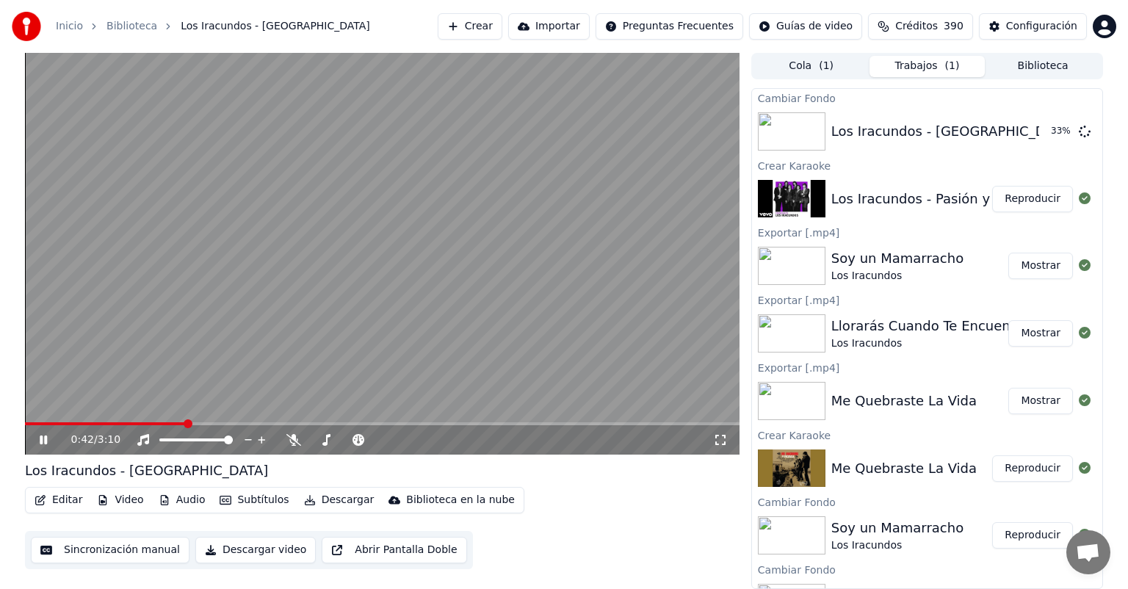
click at [41, 433] on div "0:42 / 3:10" at bounding box center [382, 440] width 703 height 15
click at [41, 437] on icon at bounding box center [43, 440] width 7 height 9
click at [479, 18] on button "Crear" at bounding box center [470, 26] width 65 height 26
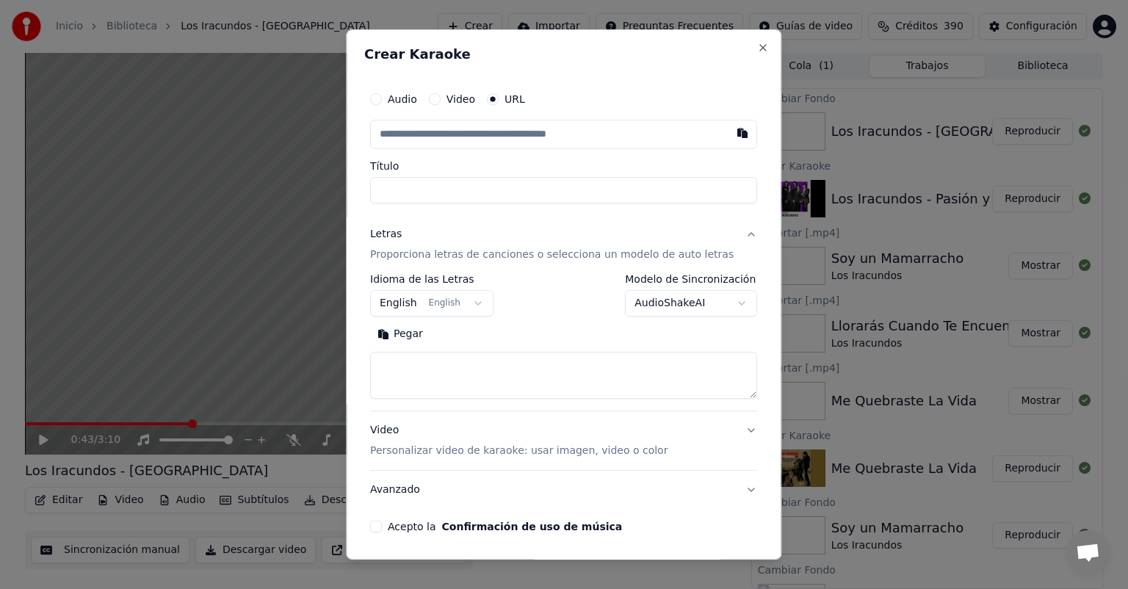
click at [729, 138] on button "button" at bounding box center [743, 133] width 29 height 26
type input "**********"
click at [461, 296] on body "Inicio Biblioteca Los Iracundos - [GEOGRAPHIC_DATA] Crear Importar Preguntas Fr…" at bounding box center [564, 294] width 1128 height 589
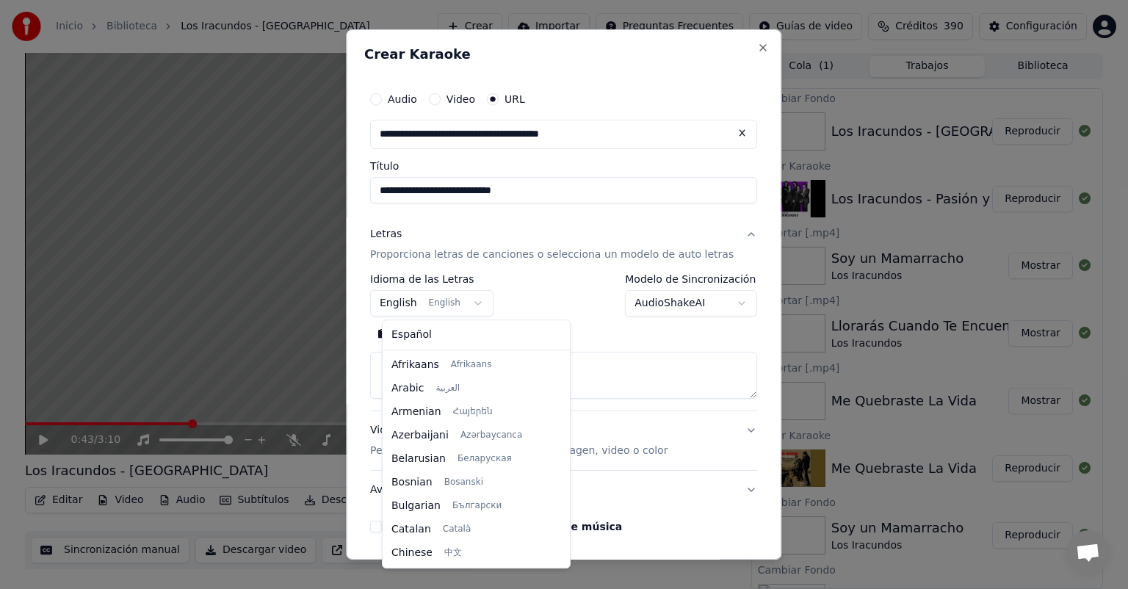
scroll to position [118, 0]
select select "**"
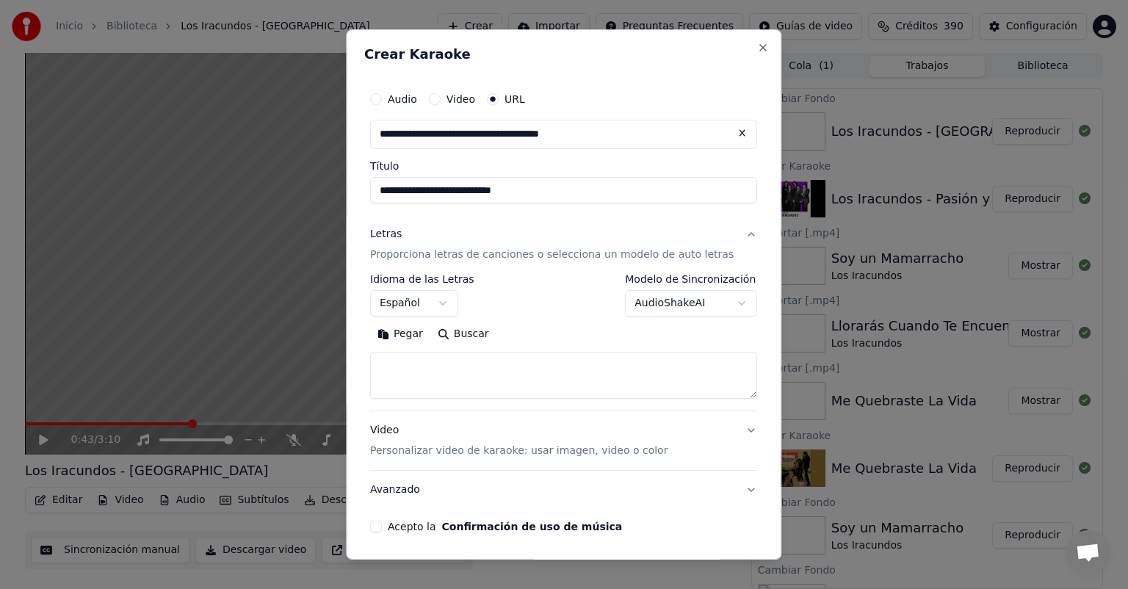
click at [425, 331] on button "Pegar" at bounding box center [400, 334] width 60 height 24
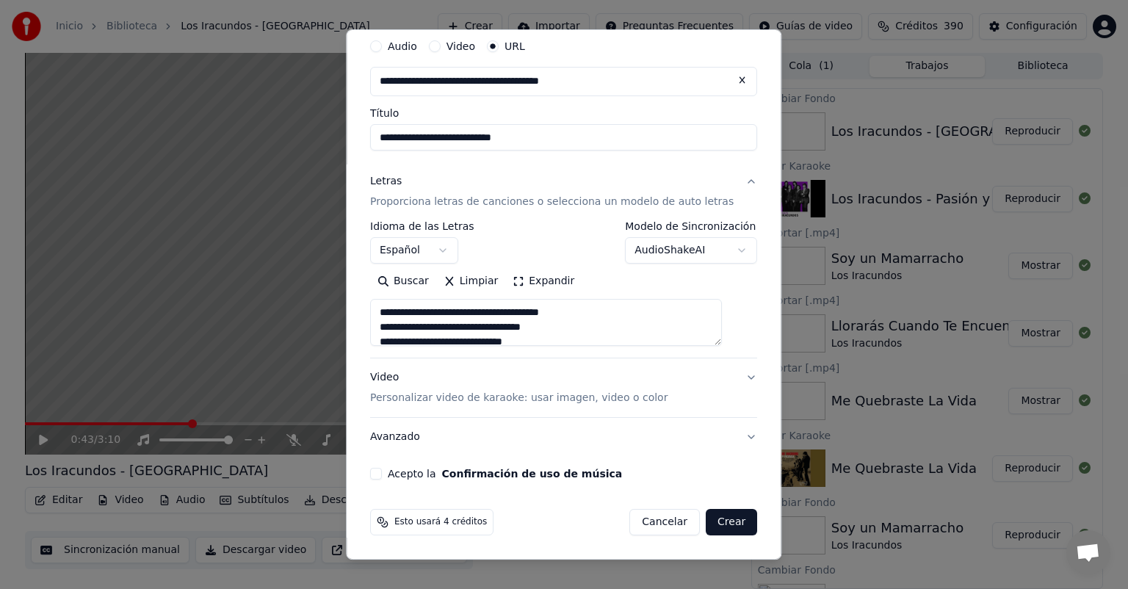
click at [452, 400] on p "Personalizar video de karaoke: usar imagen, video o color" at bounding box center [518, 398] width 297 height 15
type textarea "**********"
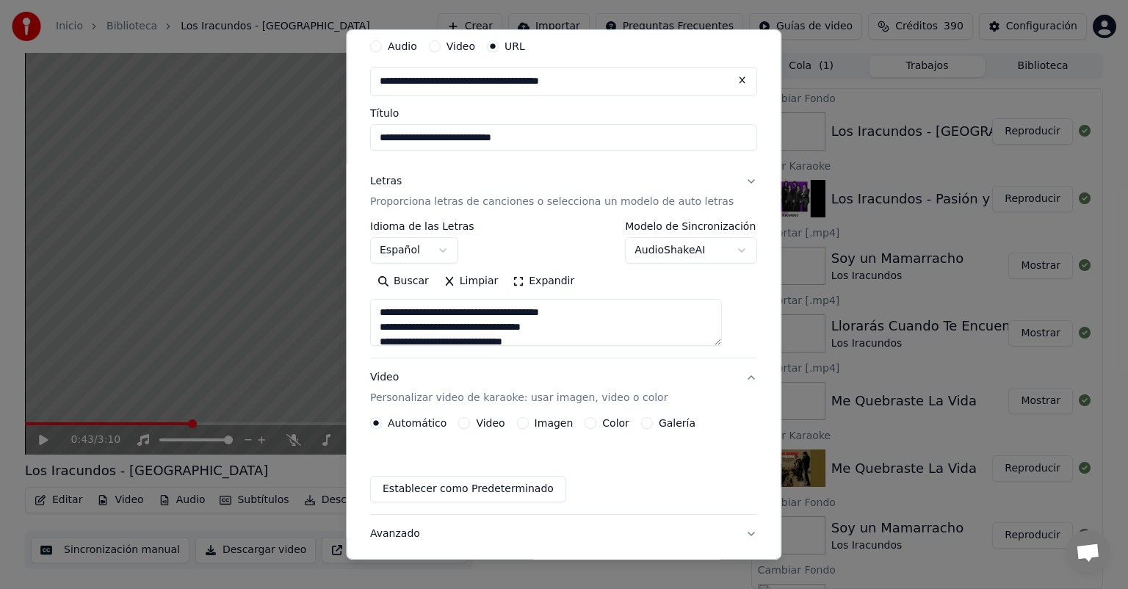
scroll to position [13, 0]
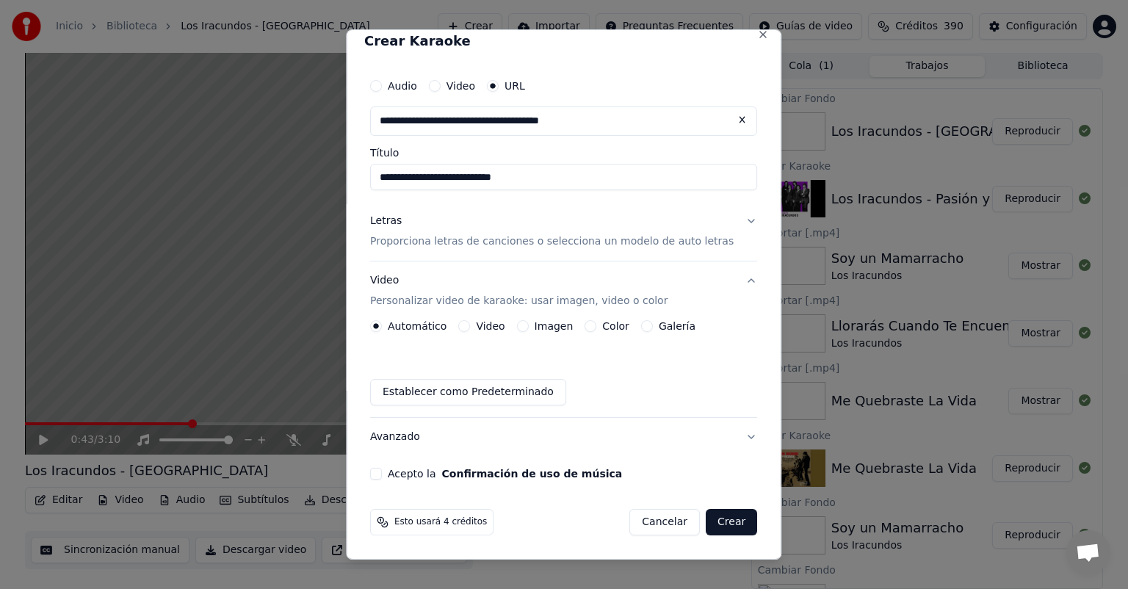
click at [471, 329] on button "Video" at bounding box center [465, 326] width 12 height 12
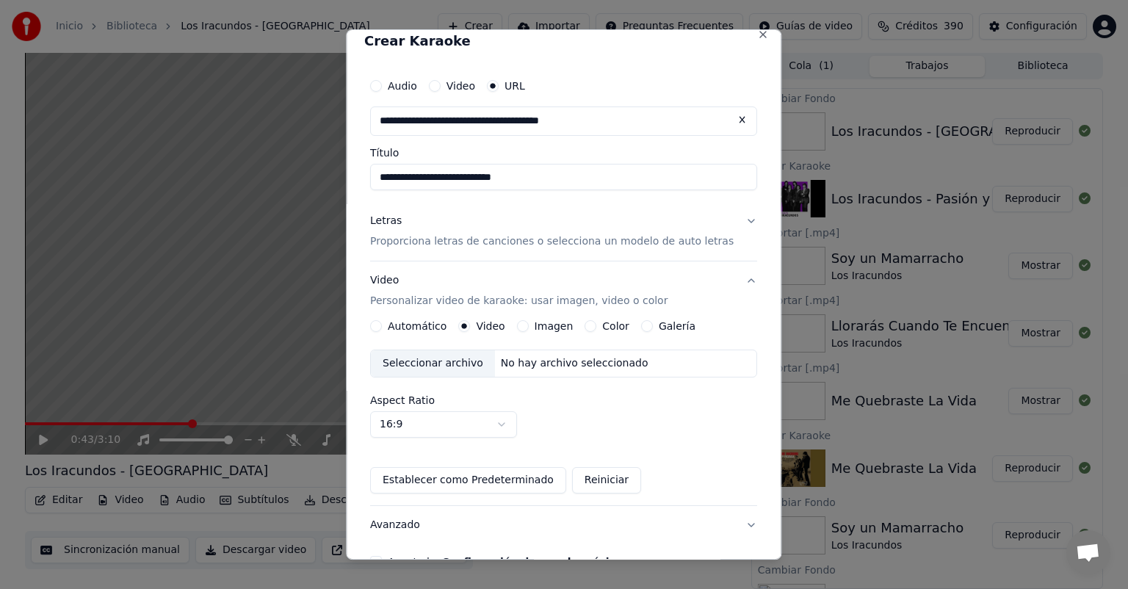
click at [538, 328] on div "Imagen" at bounding box center [545, 326] width 57 height 12
click at [529, 324] on button "Imagen" at bounding box center [523, 326] width 12 height 12
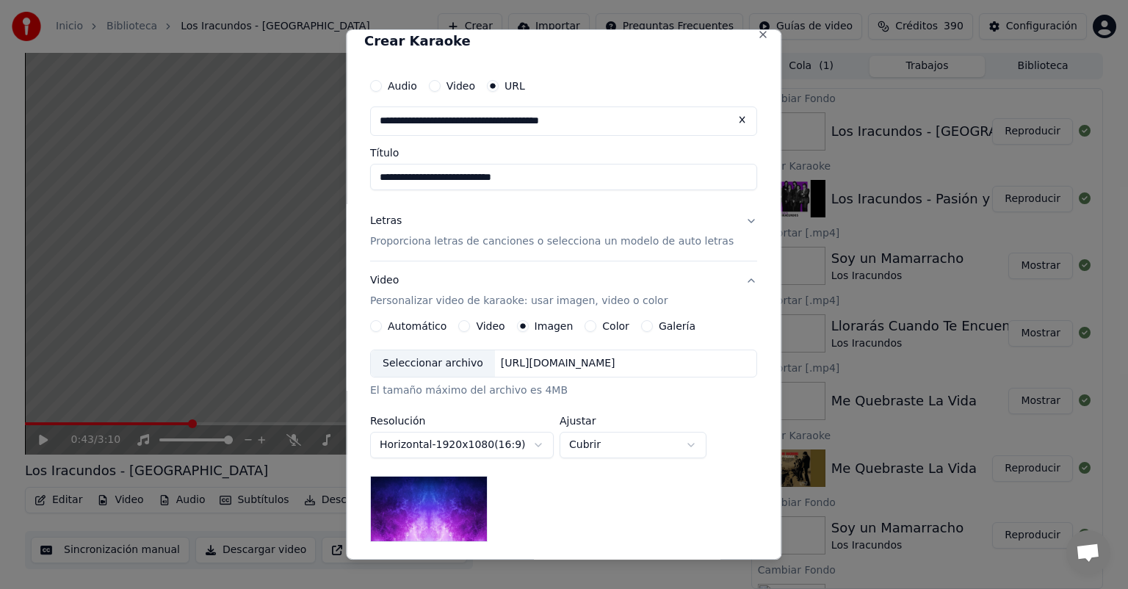
click at [443, 371] on div "Seleccionar archivo" at bounding box center [433, 363] width 124 height 26
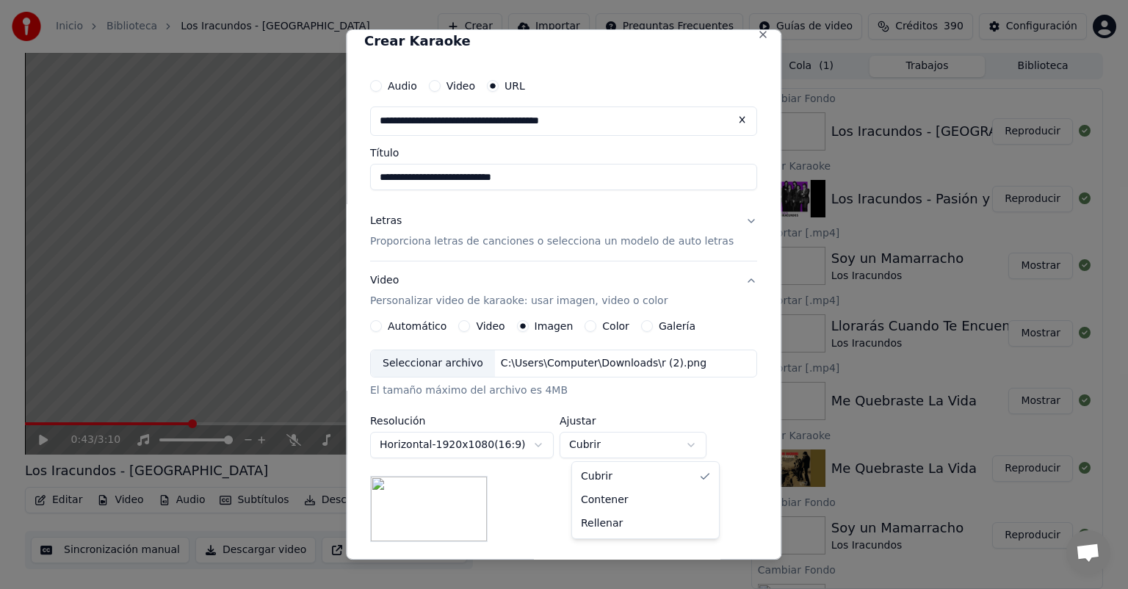
click at [648, 449] on body "Inicio Biblioteca Los Iracundos - [GEOGRAPHIC_DATA] Crear Importar Preguntas Fr…" at bounding box center [564, 294] width 1128 height 589
select select "*******"
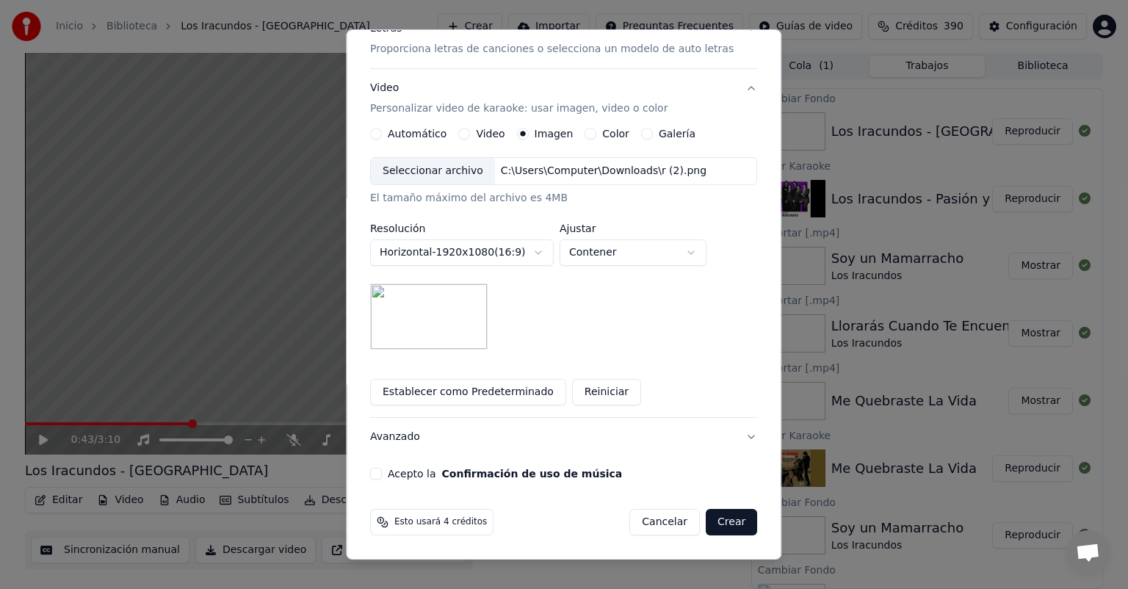
click at [382, 478] on button "Acepto la Confirmación de uso de música" at bounding box center [376, 474] width 12 height 12
click at [706, 530] on button "Crear" at bounding box center [731, 522] width 51 height 26
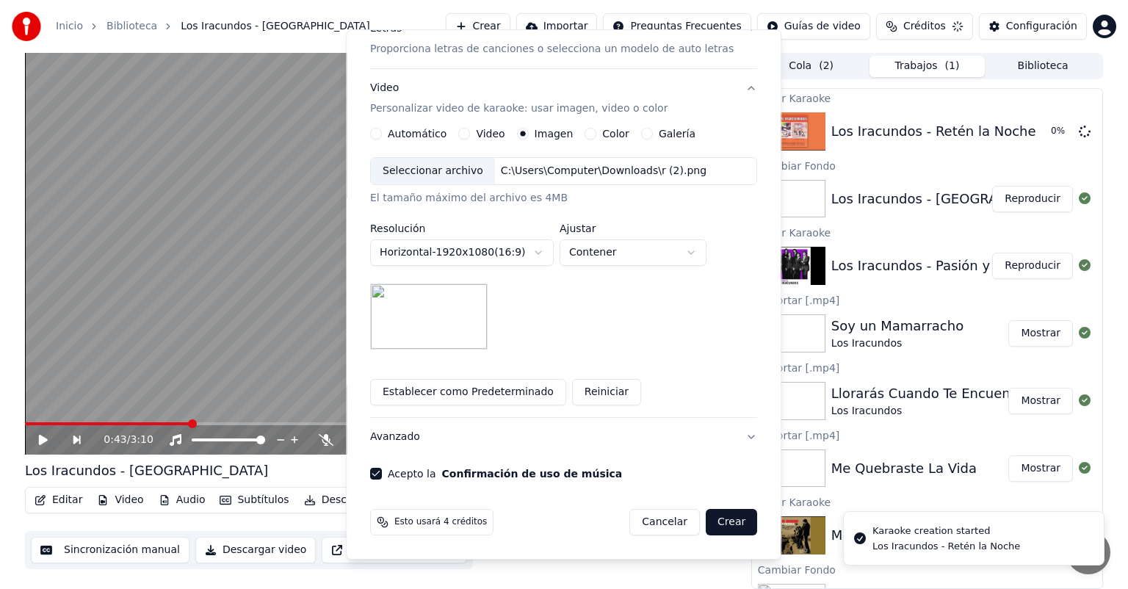
scroll to position [13, 0]
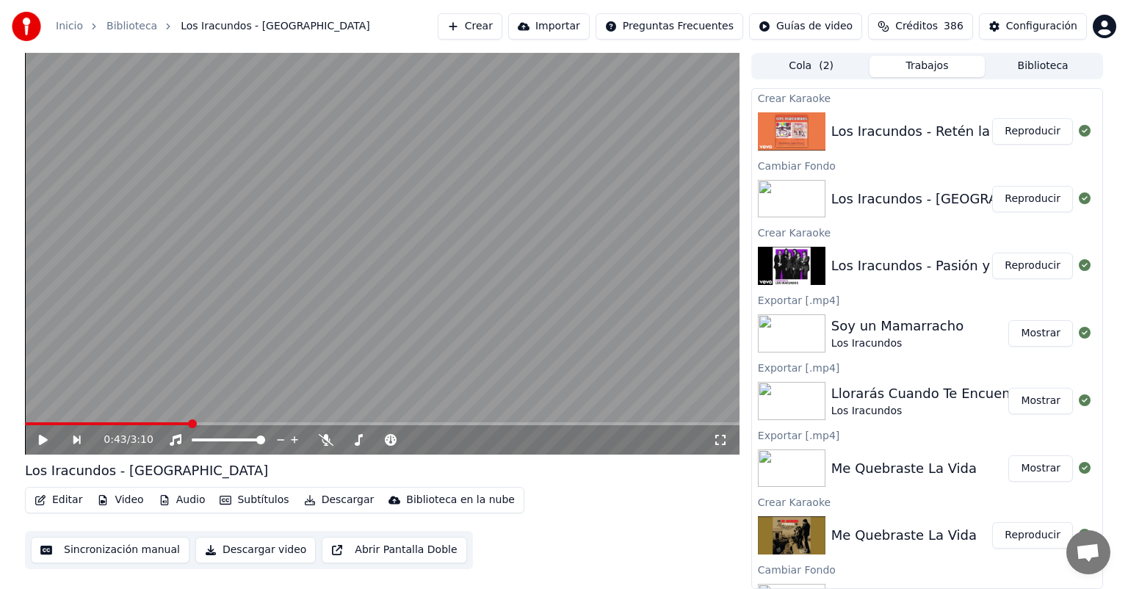
click at [469, 32] on button "Crear" at bounding box center [470, 26] width 65 height 26
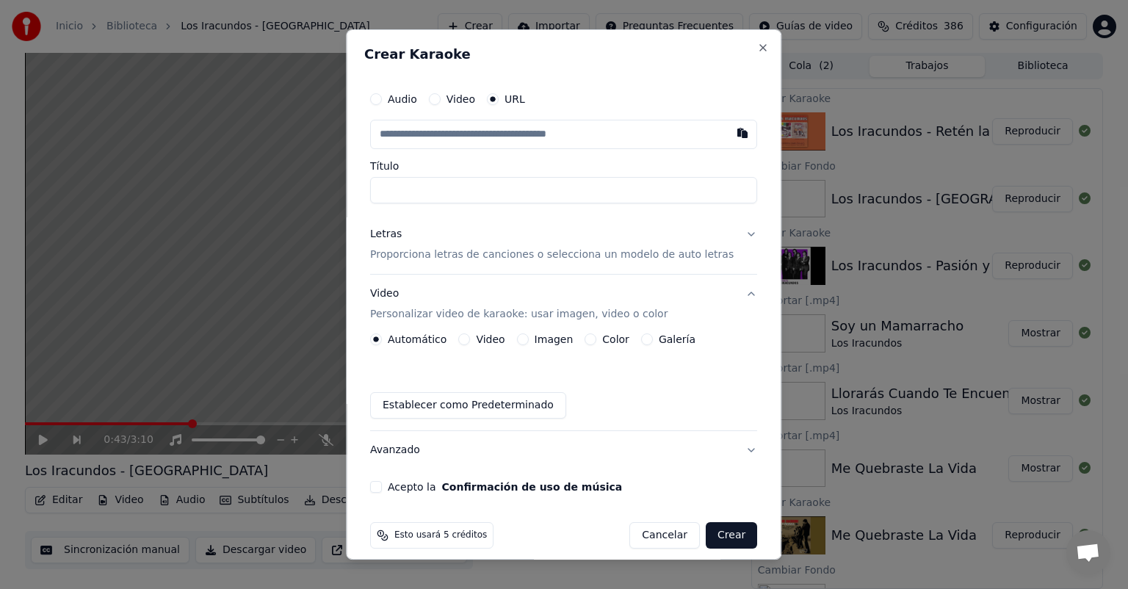
click at [422, 250] on p "Proporciona letras de canciones o selecciona un modelo de auto letras" at bounding box center [552, 255] width 364 height 15
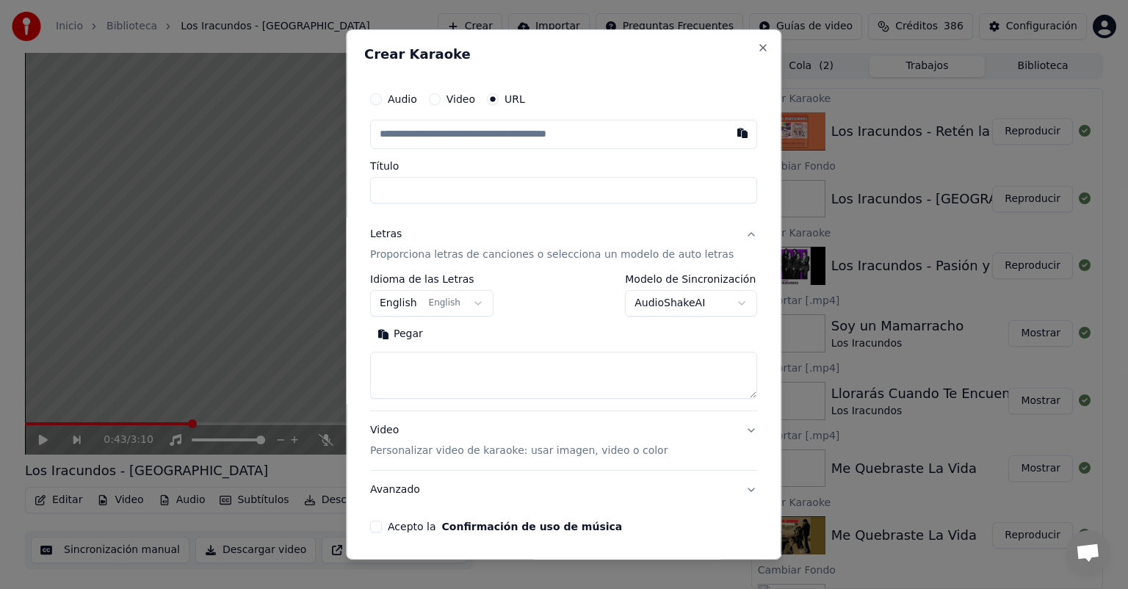
click at [427, 309] on body "Inicio Biblioteca Los Iracundos - [GEOGRAPHIC_DATA] Crear Importar Preguntas Fr…" at bounding box center [564, 294] width 1128 height 589
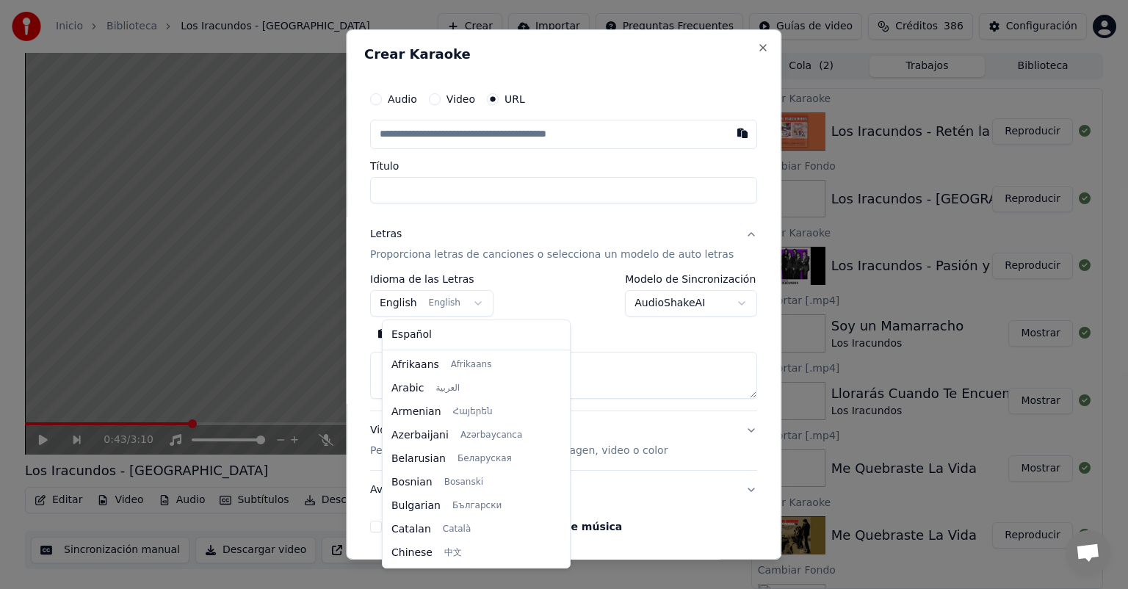
scroll to position [118, 0]
select select "**"
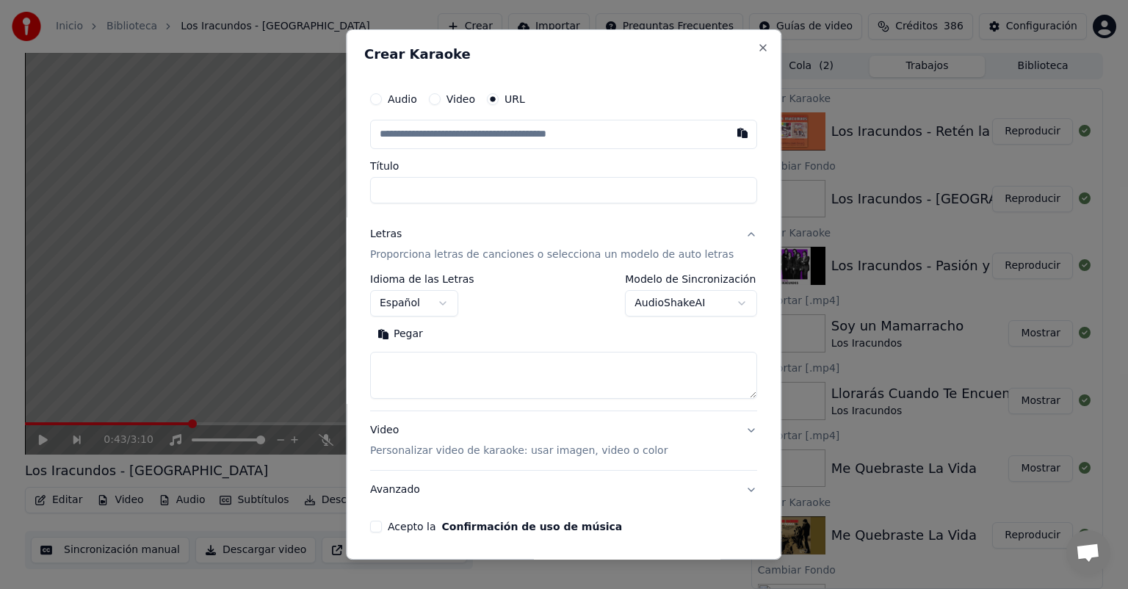
click at [410, 337] on button "Pegar" at bounding box center [400, 334] width 60 height 24
click at [395, 372] on textarea at bounding box center [546, 375] width 352 height 47
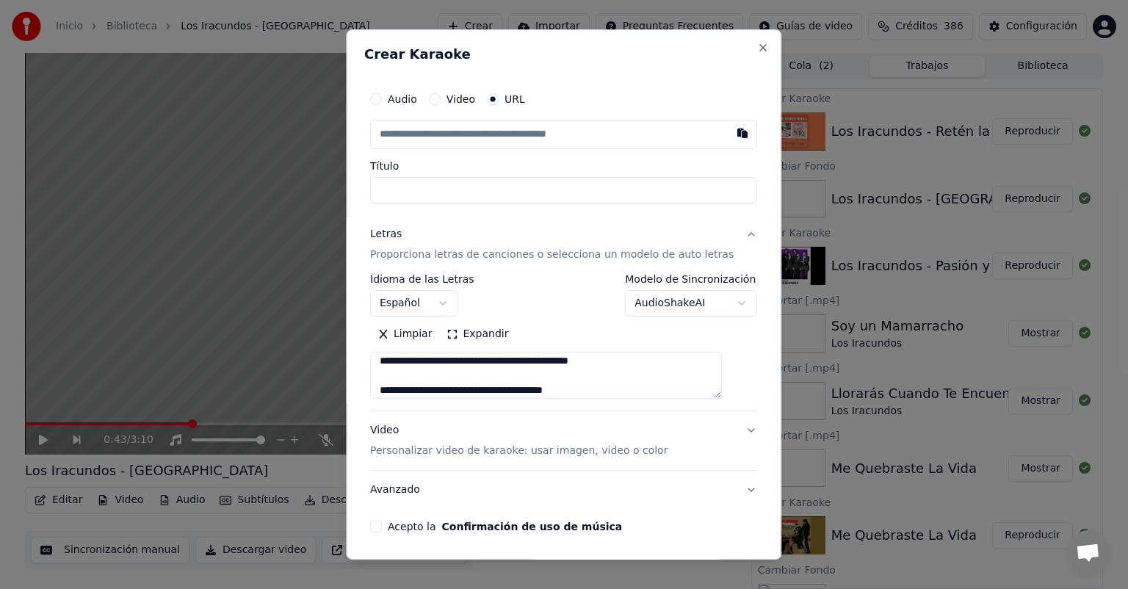
scroll to position [494, 0]
type textarea "**********"
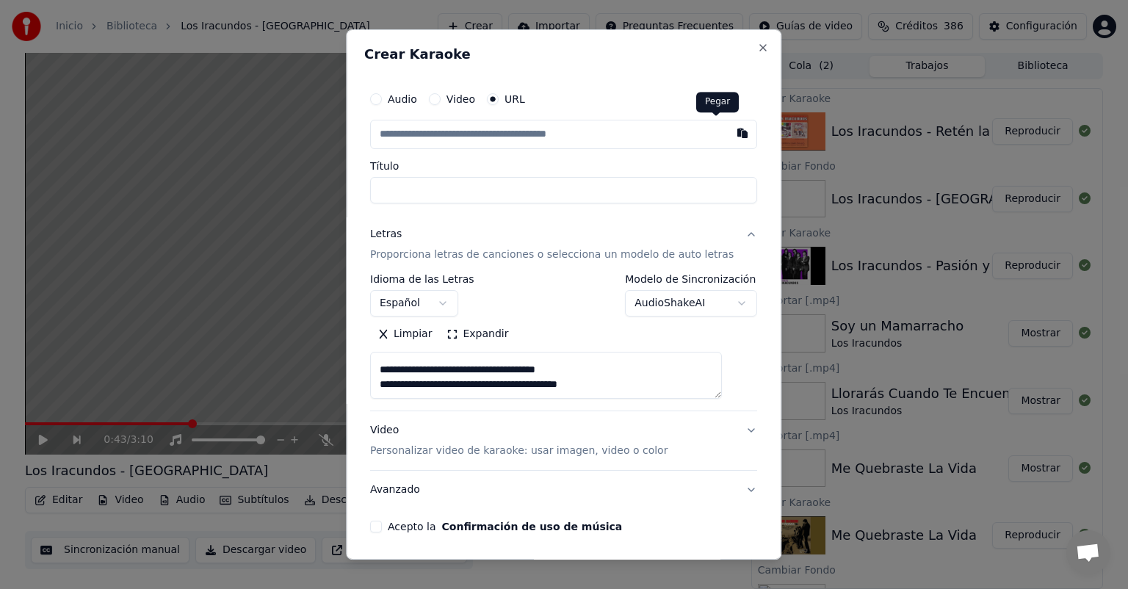
click at [729, 134] on button "button" at bounding box center [743, 133] width 29 height 26
type input "**********"
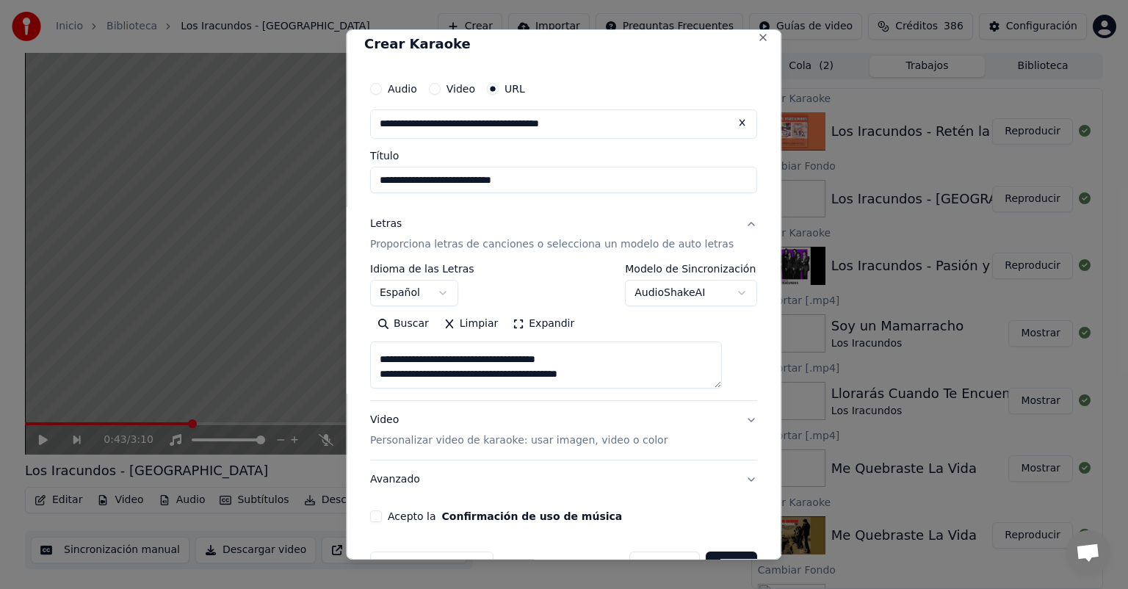
scroll to position [53, 0]
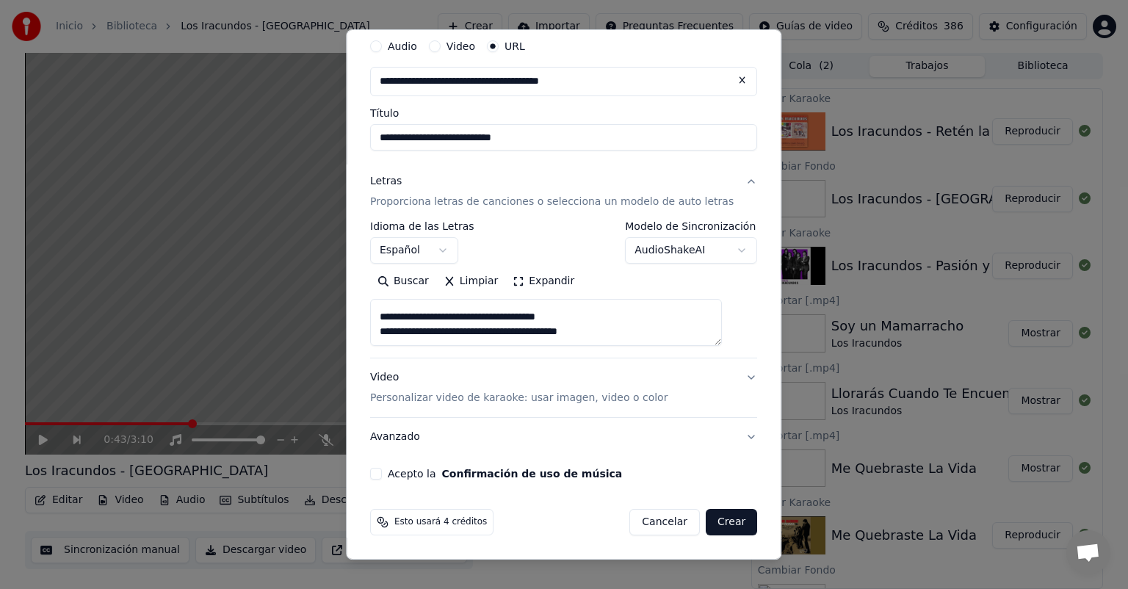
click at [398, 475] on div "Acepto la Confirmación de uso de música" at bounding box center [563, 474] width 387 height 12
click at [382, 477] on button "Acepto la Confirmación de uso de música" at bounding box center [376, 474] width 12 height 12
click at [706, 509] on button "Crear" at bounding box center [731, 522] width 51 height 26
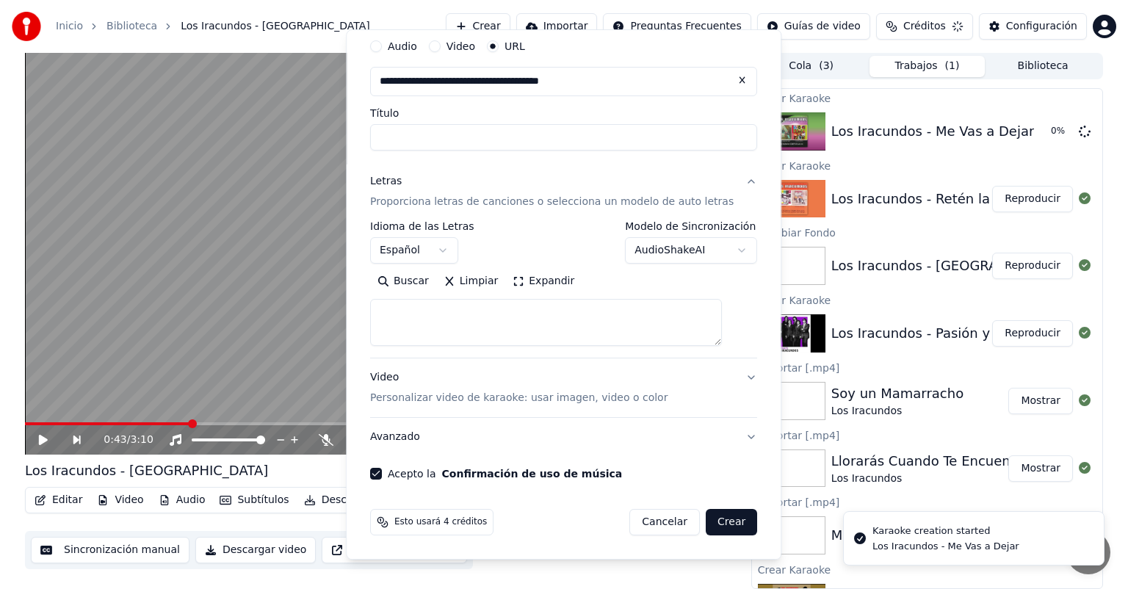
scroll to position [0, 0]
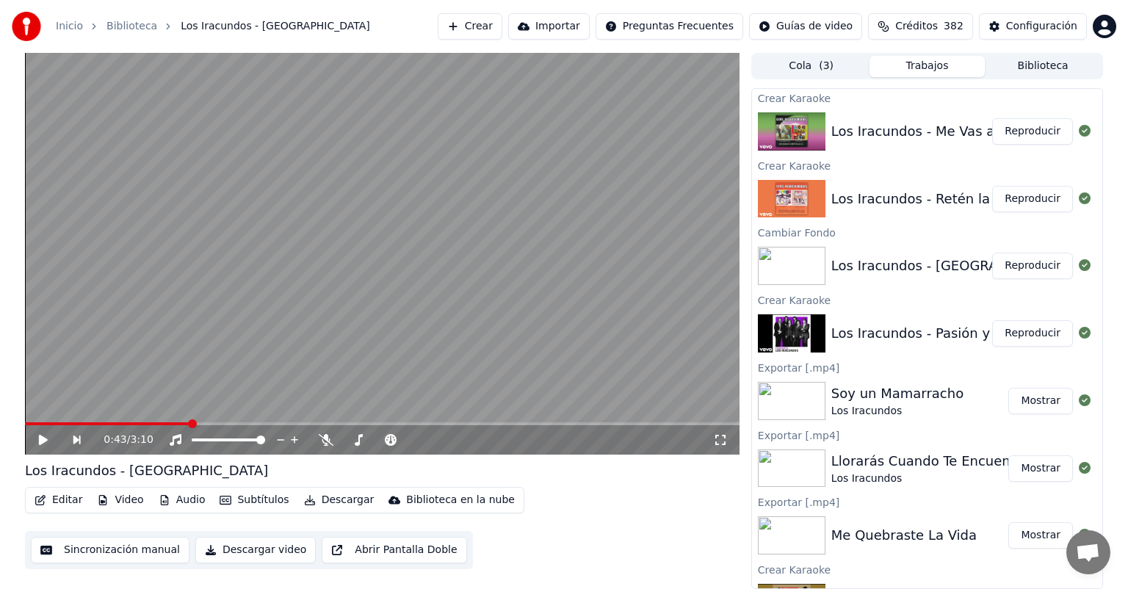
click at [461, 31] on button "Crear" at bounding box center [470, 26] width 65 height 26
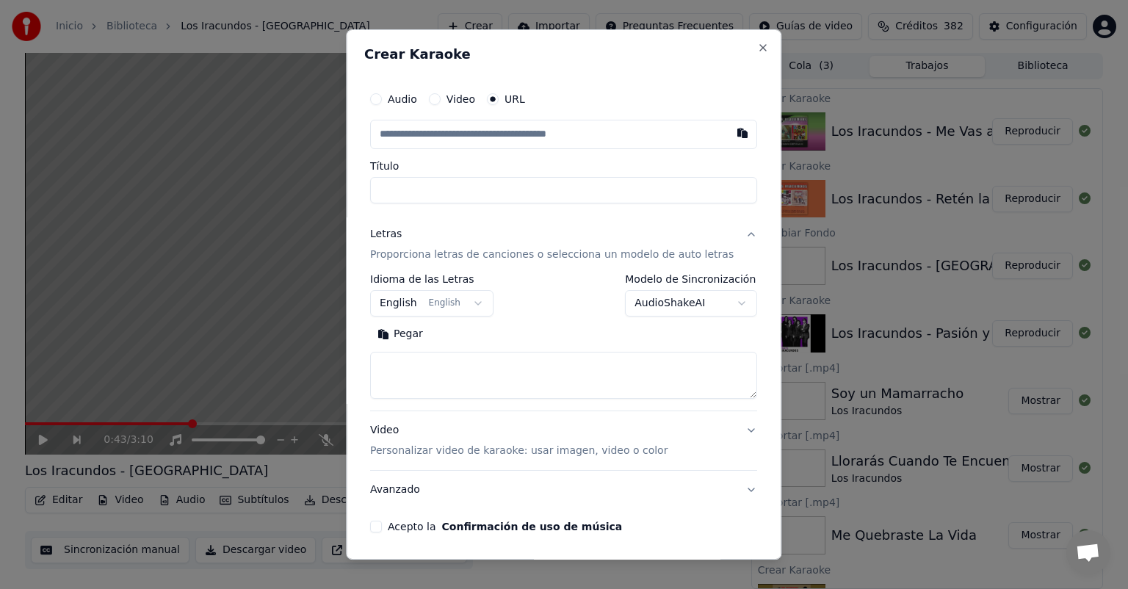
click at [425, 245] on div "Letras Proporciona letras de canciones o selecciona un modelo de auto letras" at bounding box center [552, 244] width 364 height 35
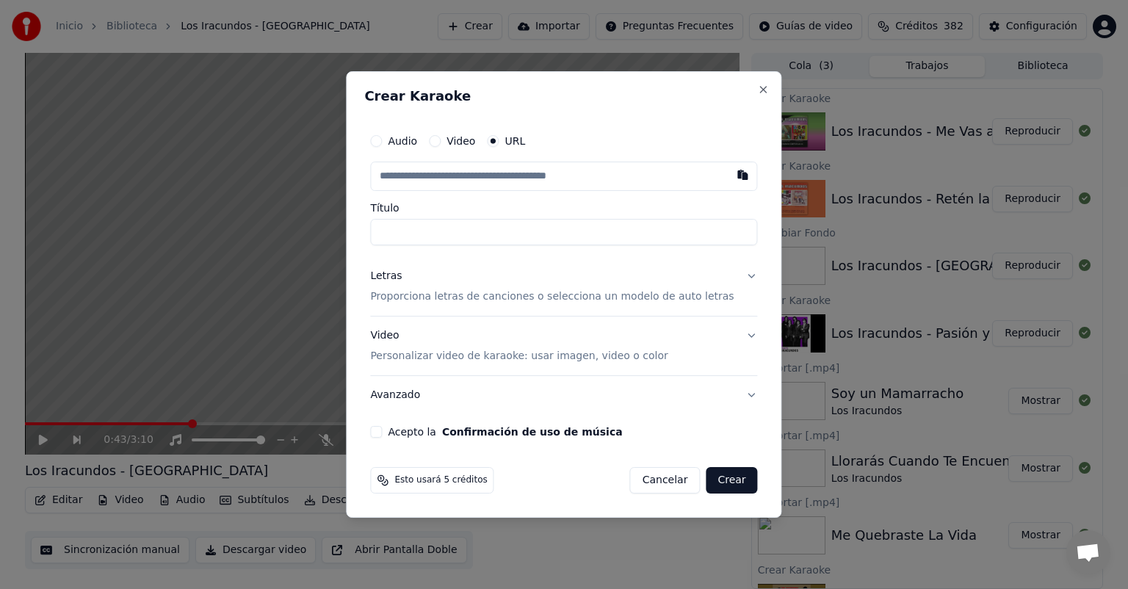
click at [425, 293] on p "Proporciona letras de canciones o selecciona un modelo de auto letras" at bounding box center [552, 296] width 364 height 15
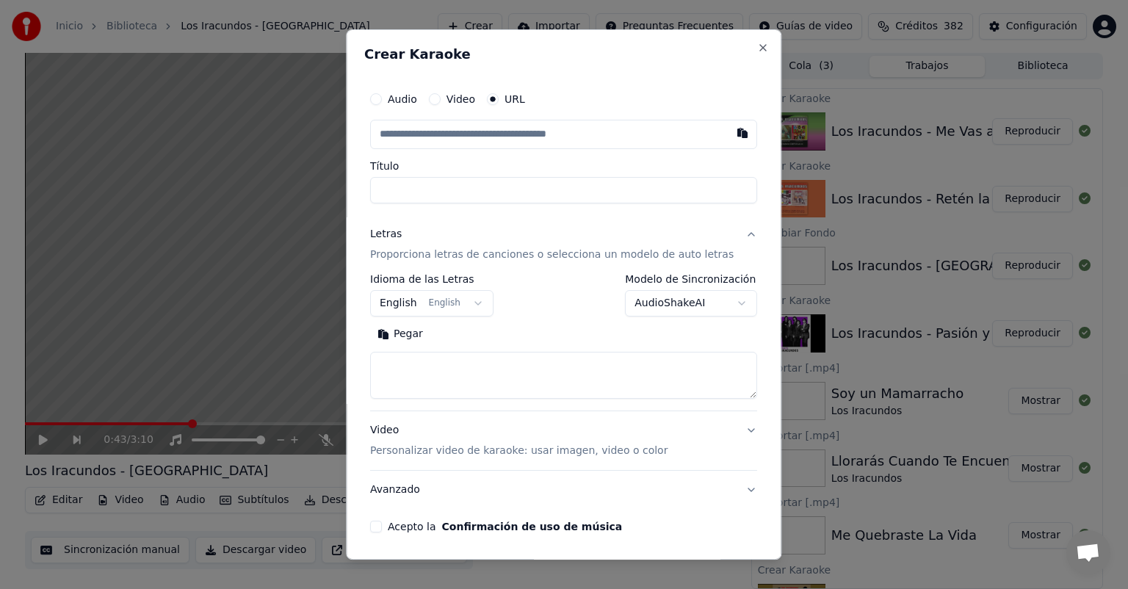
click at [414, 335] on button "Pegar" at bounding box center [400, 334] width 60 height 24
click at [416, 452] on p "Personalizar video de karaoke: usar imagen, video o color" at bounding box center [518, 451] width 297 height 15
type textarea "**********"
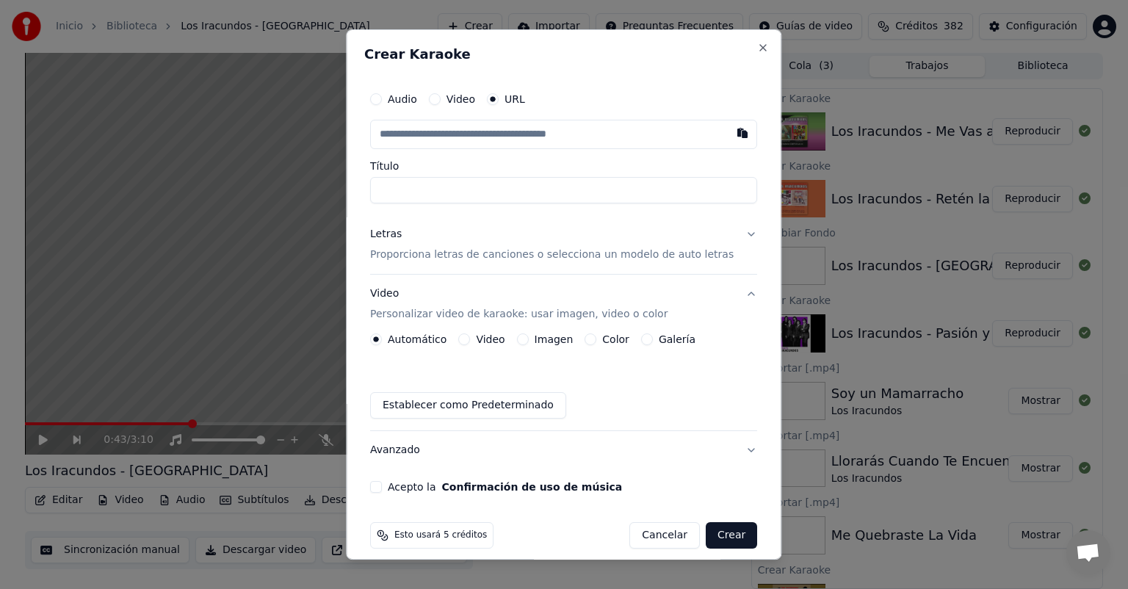
click at [527, 335] on button "Imagen" at bounding box center [523, 339] width 12 height 12
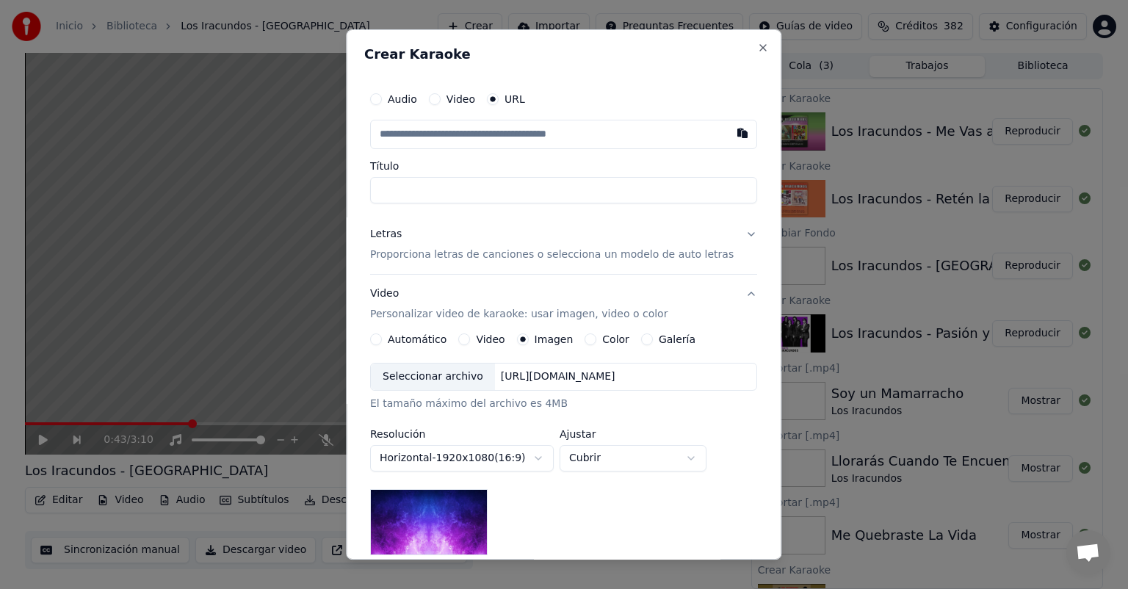
click at [438, 378] on div "Seleccionar archivo" at bounding box center [433, 377] width 124 height 26
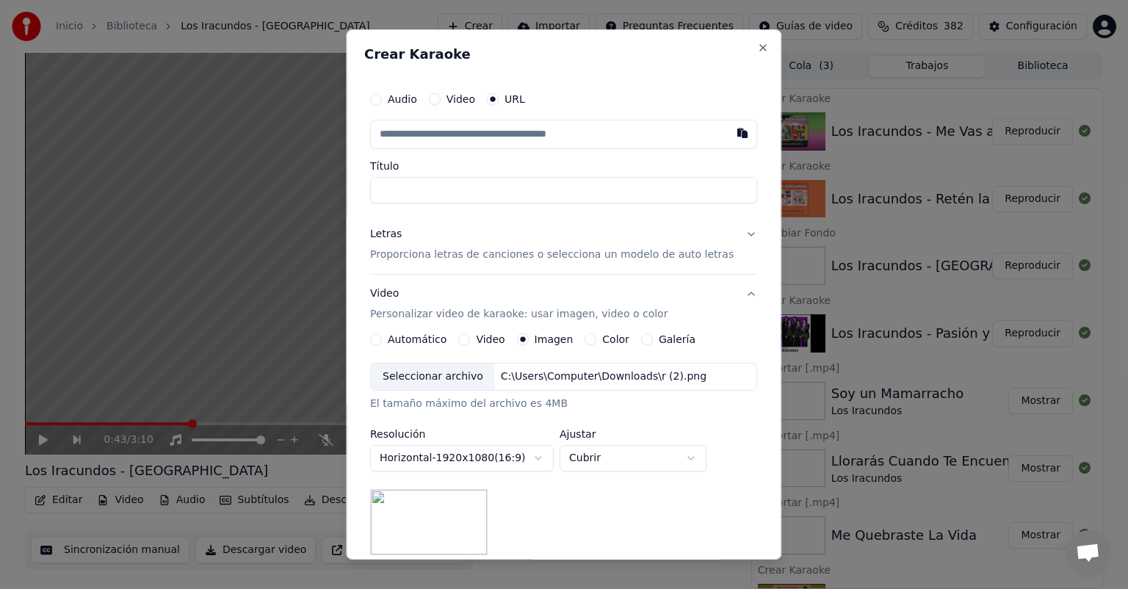
click at [626, 492] on div "**********" at bounding box center [563, 459] width 387 height 192
click at [630, 458] on body "Inicio Biblioteca Los Iracundos - [GEOGRAPHIC_DATA] Crear Importar Preguntas Fr…" at bounding box center [564, 294] width 1128 height 589
select select "*******"
click at [729, 136] on button "button" at bounding box center [743, 133] width 29 height 26
type input "**********"
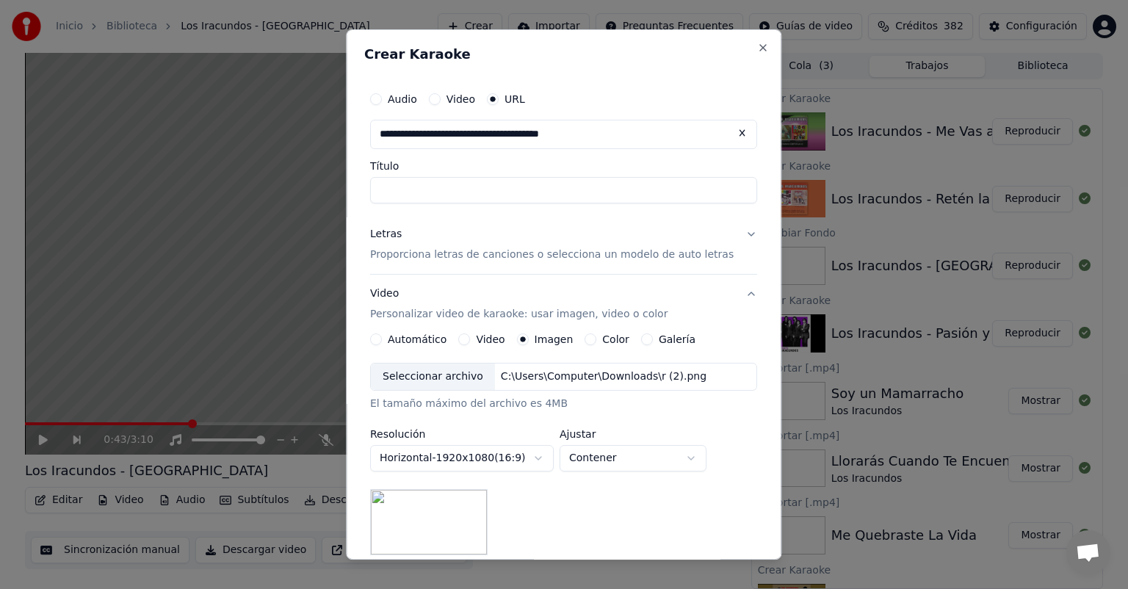
type input "**********"
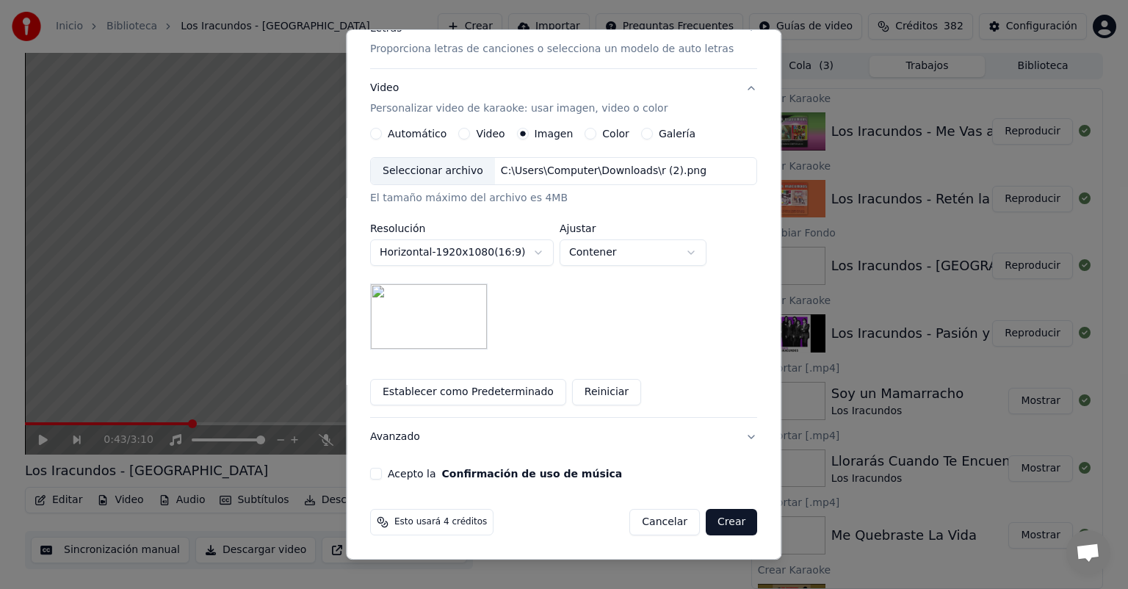
click at [382, 470] on button "Acepto la Confirmación de uso de música" at bounding box center [376, 474] width 12 height 12
click at [707, 522] on button "Crear" at bounding box center [731, 522] width 51 height 26
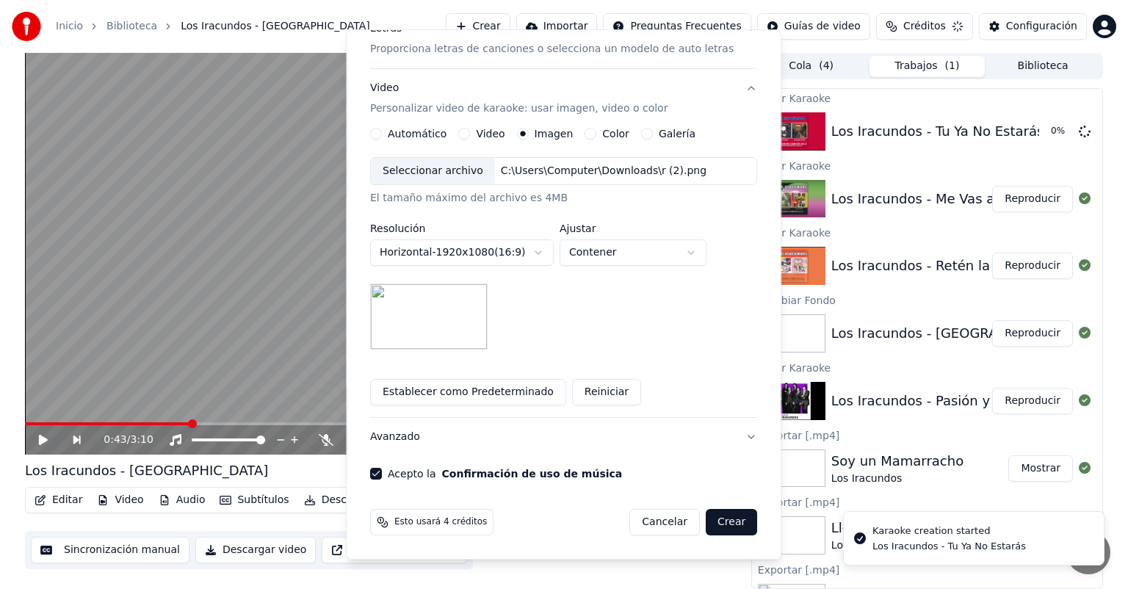
scroll to position [13, 0]
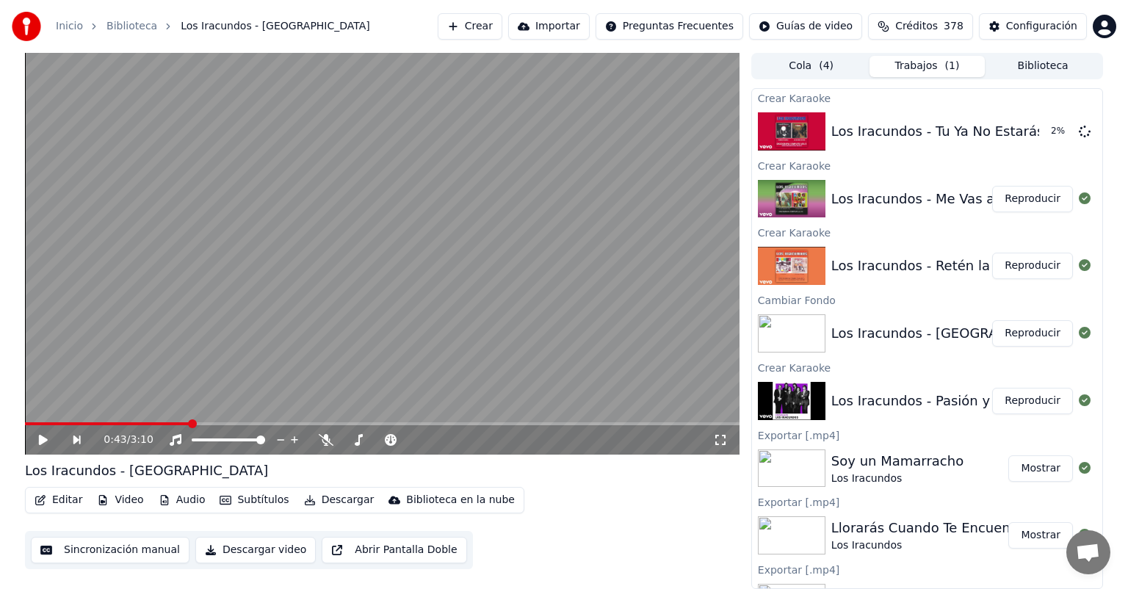
click at [1012, 263] on button "Reproducir" at bounding box center [1032, 266] width 81 height 26
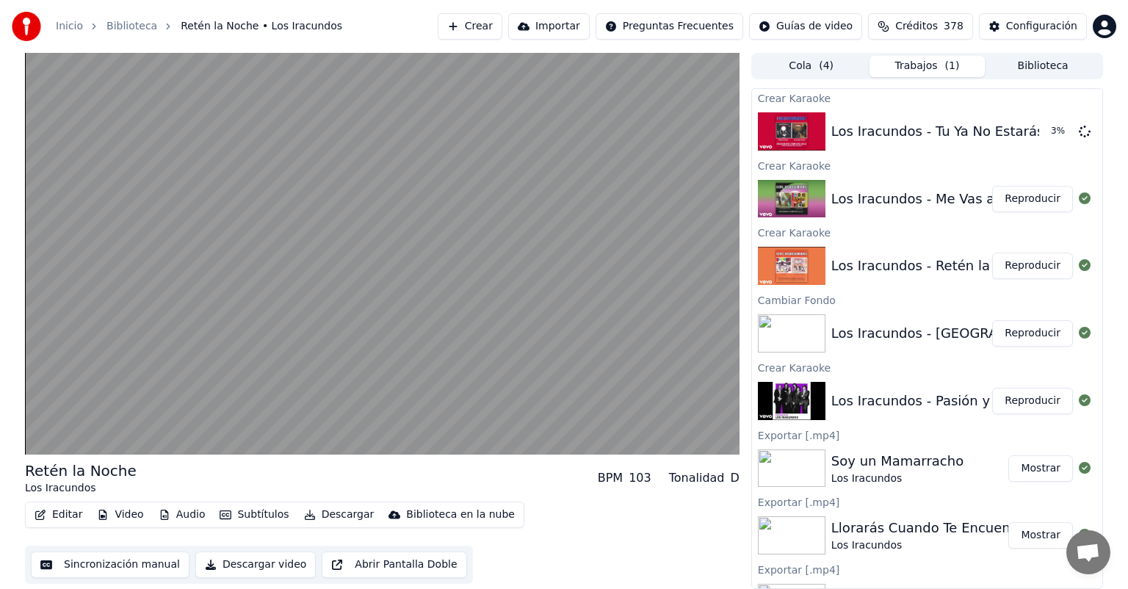
click at [1009, 336] on button "Reproducir" at bounding box center [1032, 333] width 81 height 26
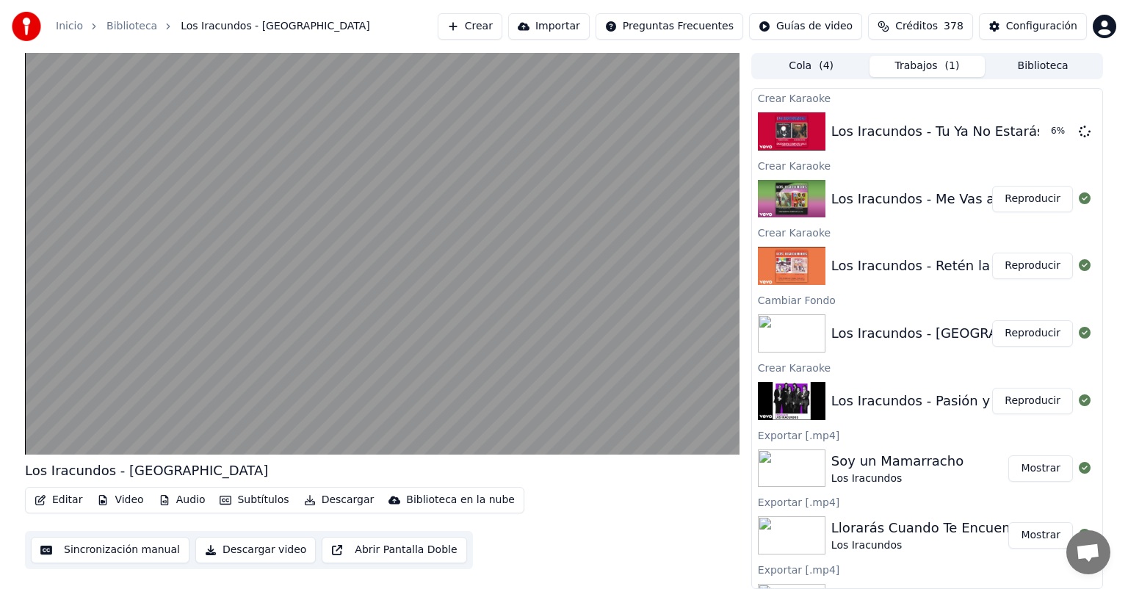
click at [1011, 255] on button "Reproducir" at bounding box center [1032, 266] width 81 height 26
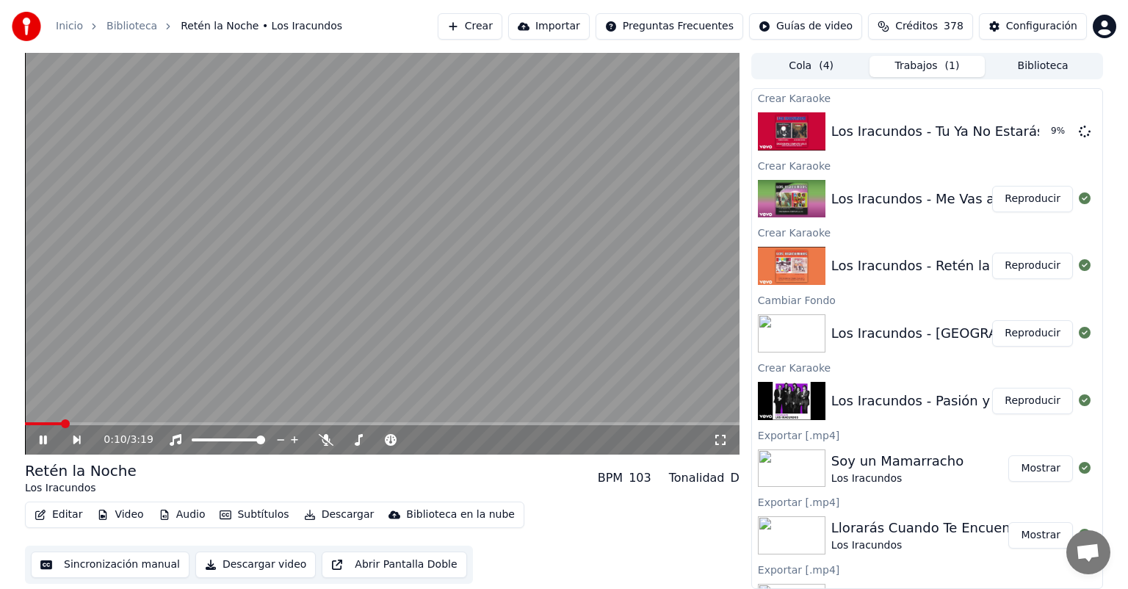
click at [101, 423] on span at bounding box center [382, 423] width 715 height 3
click at [1006, 200] on button "Reproducir" at bounding box center [1032, 199] width 81 height 26
click at [106, 510] on button "Video" at bounding box center [120, 515] width 58 height 21
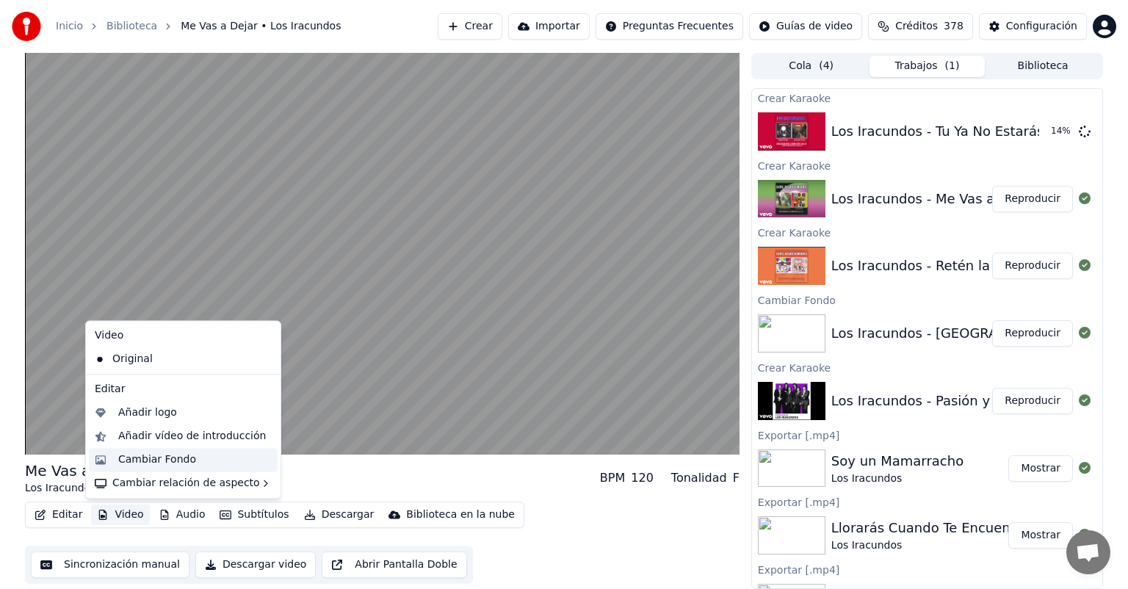
click at [147, 465] on div "Cambiar Fondo" at bounding box center [157, 459] width 78 height 15
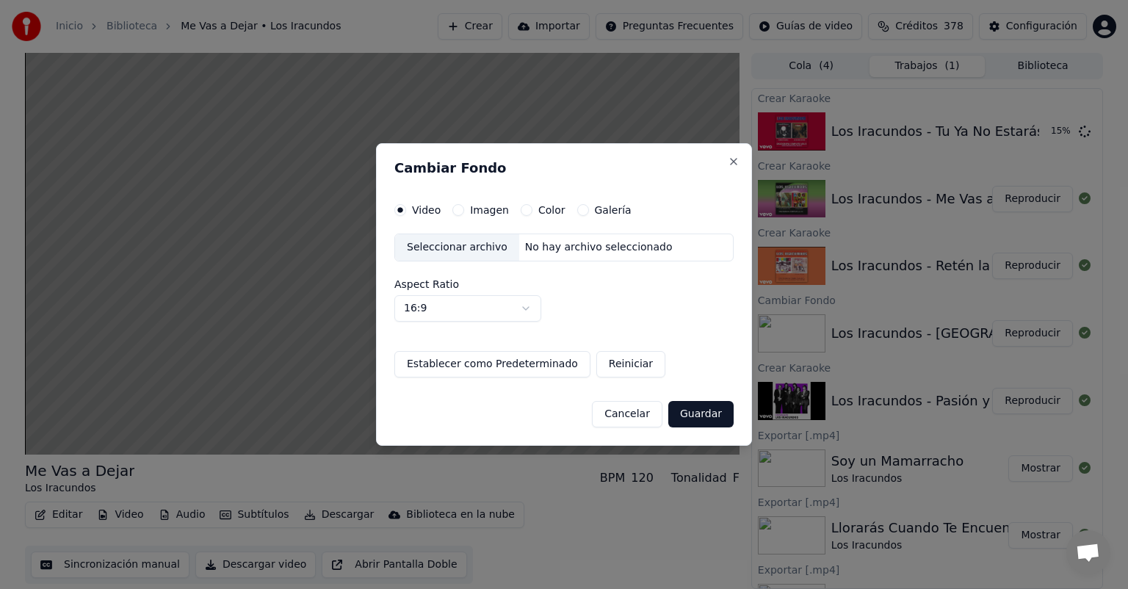
click at [435, 259] on div "Seleccionar archivo" at bounding box center [457, 247] width 124 height 26
click at [470, 214] on label "Imagen" at bounding box center [489, 210] width 39 height 10
click at [464, 214] on button "Imagen" at bounding box center [458, 210] width 12 height 12
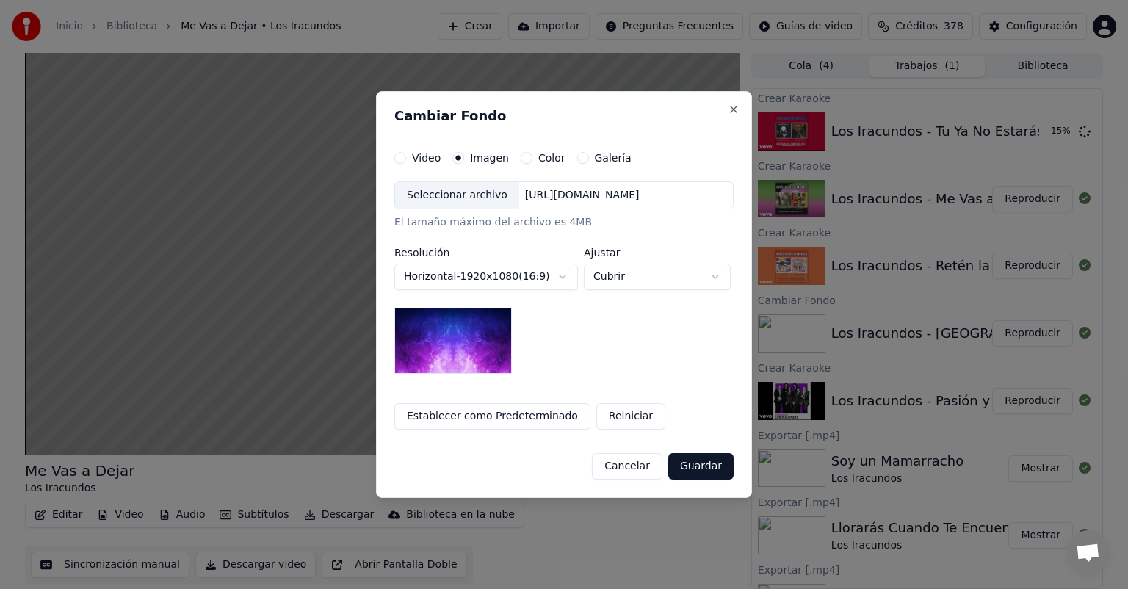
click at [458, 193] on div "Seleccionar archivo" at bounding box center [457, 195] width 124 height 26
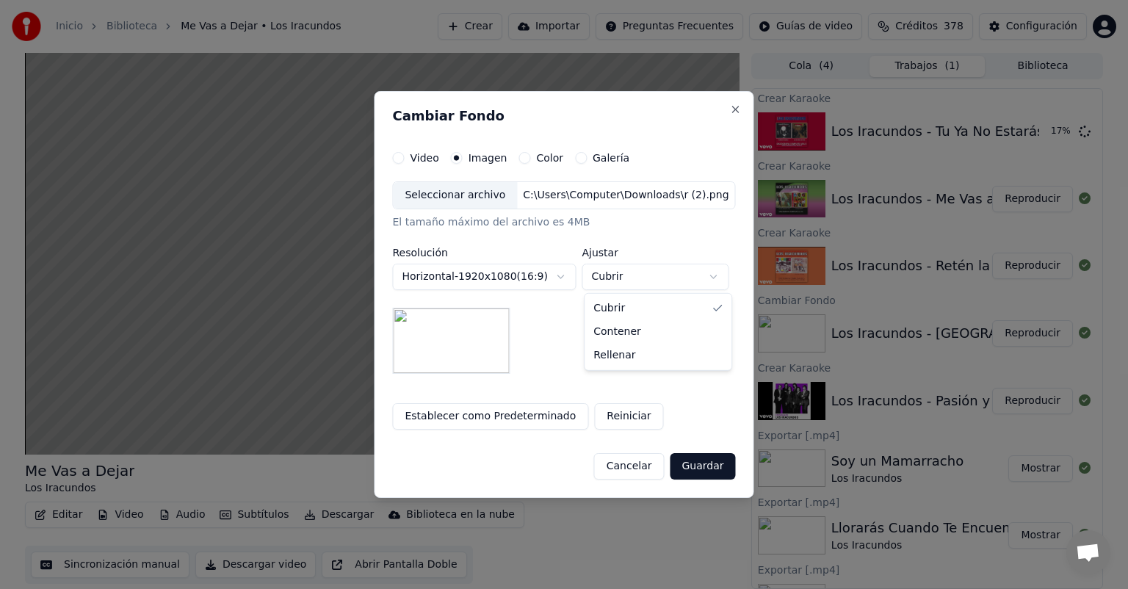
click at [610, 282] on body "Inicio Biblioteca Me Vas a Dejar • Los Iracundos Crear Importar Preguntas Frecu…" at bounding box center [564, 294] width 1128 height 589
select select "*******"
click at [702, 464] on button "Guardar" at bounding box center [702, 466] width 65 height 26
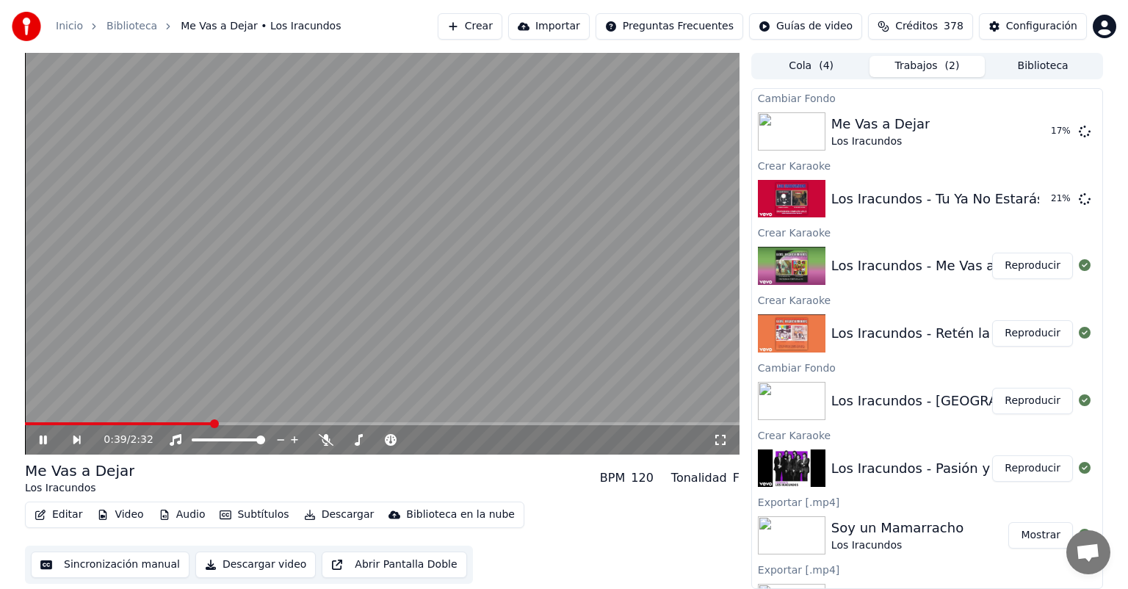
click at [37, 442] on icon at bounding box center [54, 440] width 34 height 12
click at [498, 25] on button "Crear" at bounding box center [470, 26] width 65 height 26
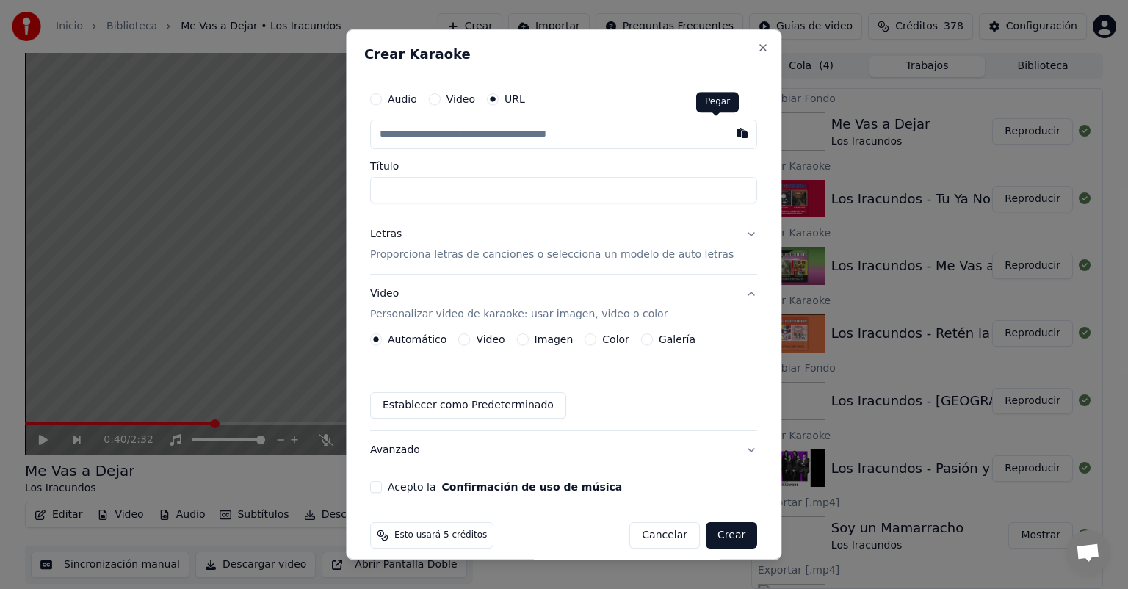
click at [729, 127] on button "button" at bounding box center [743, 133] width 29 height 26
type input "**********"
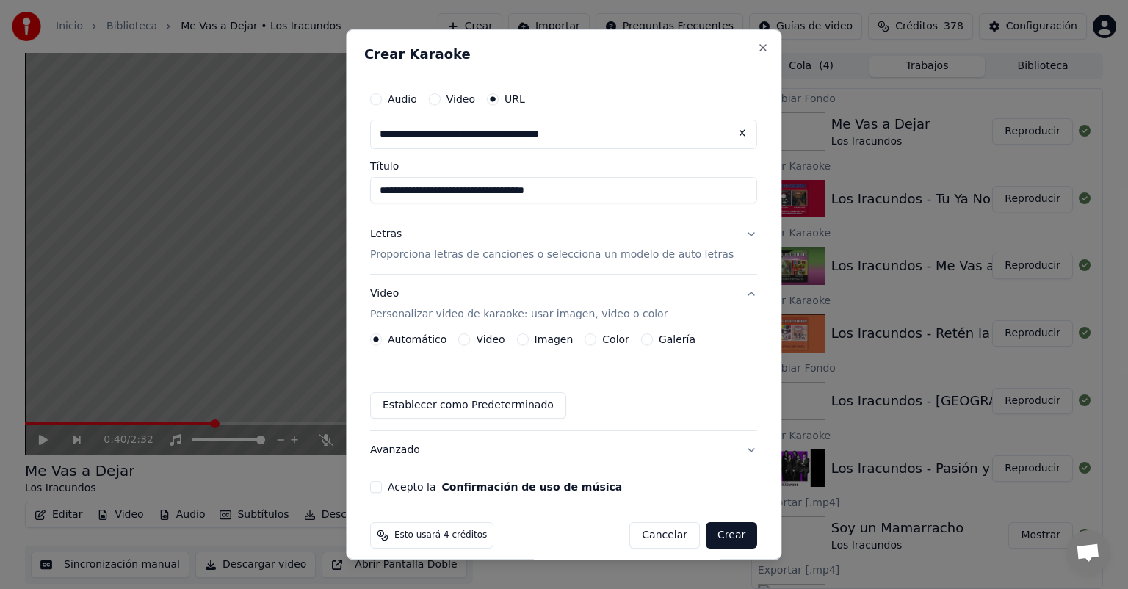
click at [508, 253] on p "Proporciona letras de canciones o selecciona un modelo de auto letras" at bounding box center [552, 255] width 364 height 15
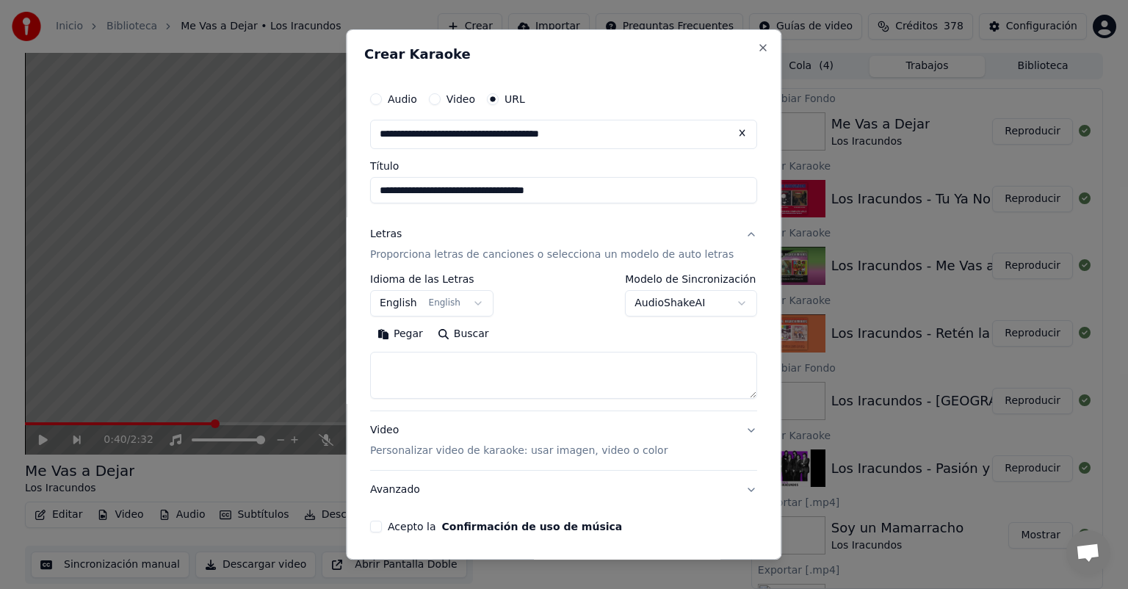
click at [430, 303] on body "Inicio Biblioteca Me Vas a Dejar • Los Iracundos Crear Importar Preguntas Frecu…" at bounding box center [564, 294] width 1128 height 589
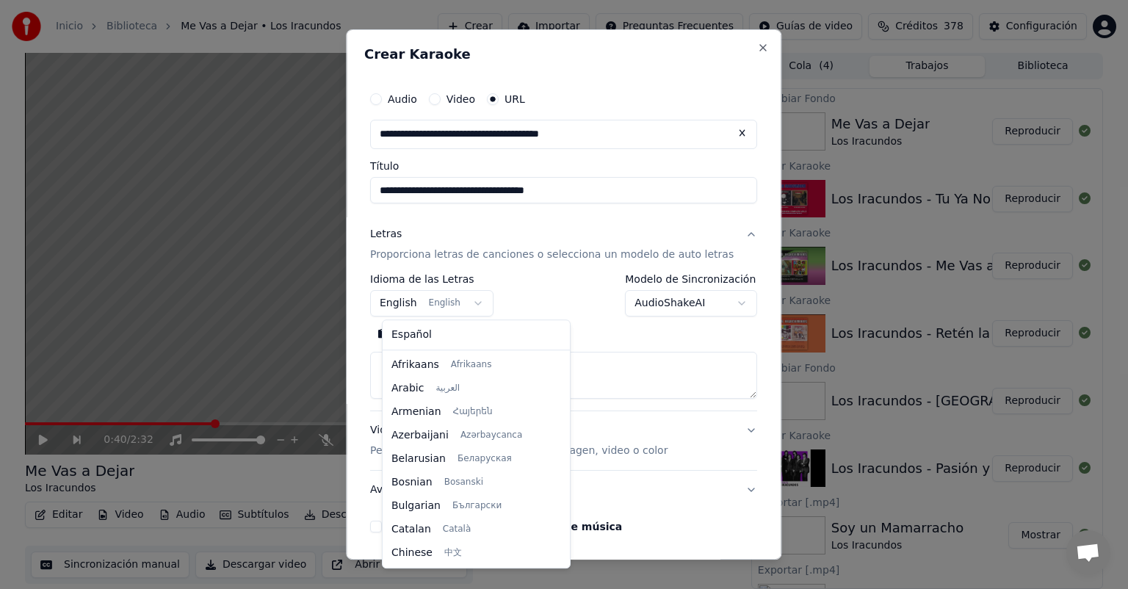
scroll to position [118, 0]
select select "**"
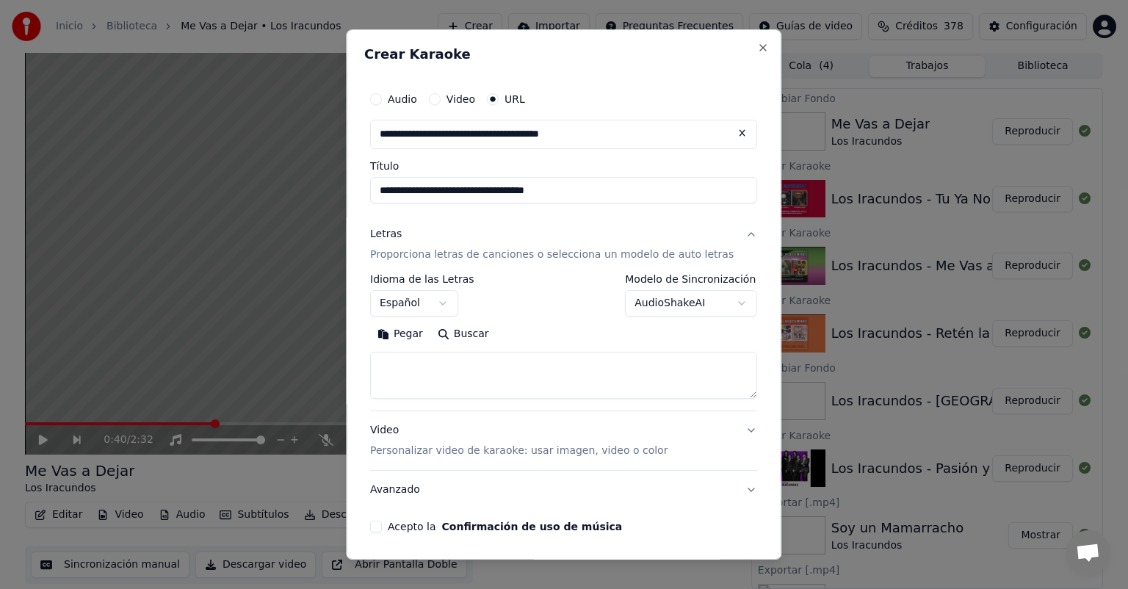
click at [393, 336] on button "Pegar" at bounding box center [400, 334] width 60 height 24
click at [382, 530] on button "Acepto la Confirmación de uso de música" at bounding box center [376, 527] width 12 height 12
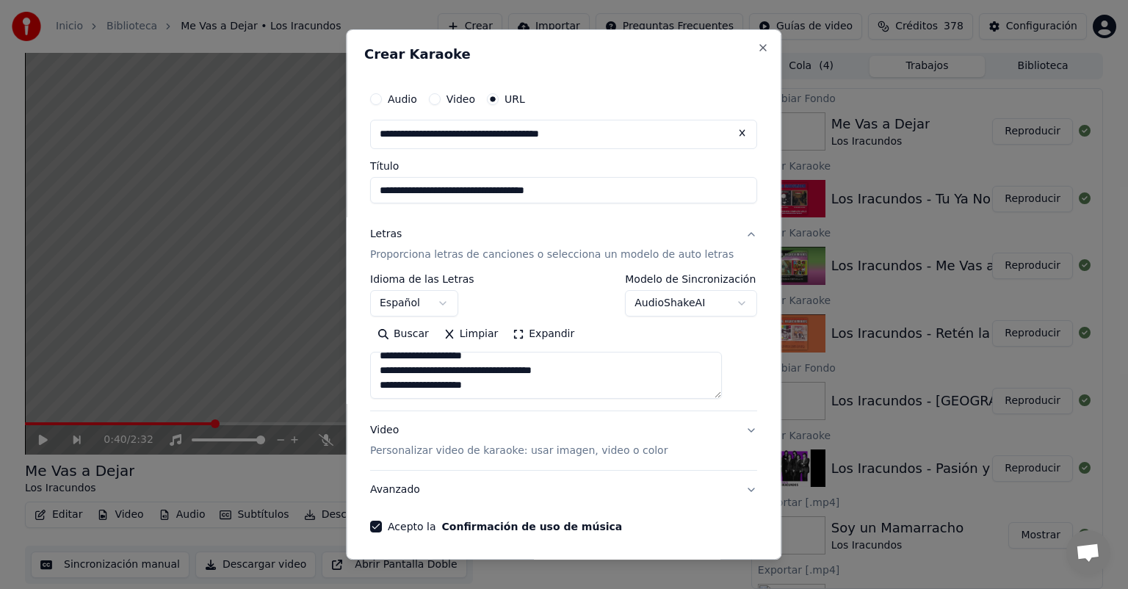
scroll to position [53, 0]
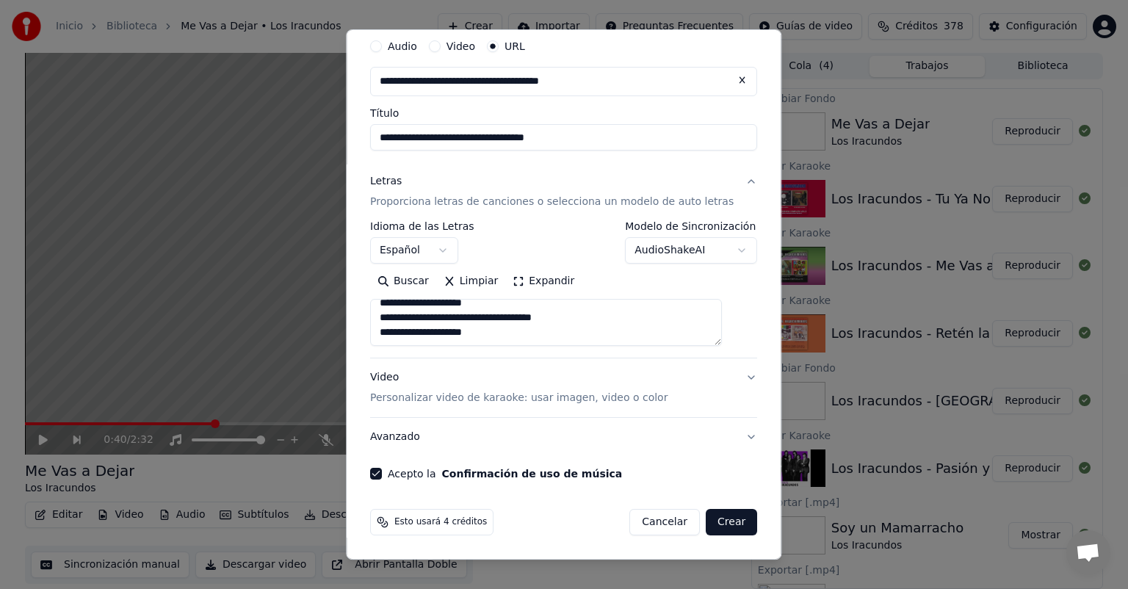
click at [710, 527] on button "Crear" at bounding box center [731, 522] width 51 height 26
type textarea "**********"
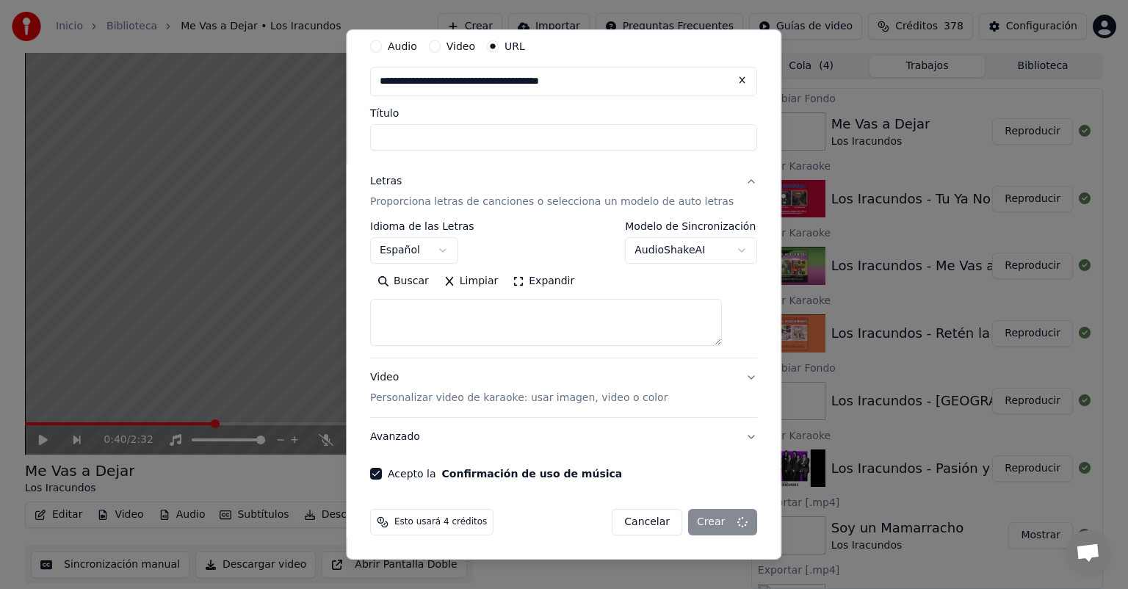
scroll to position [0, 0]
select select
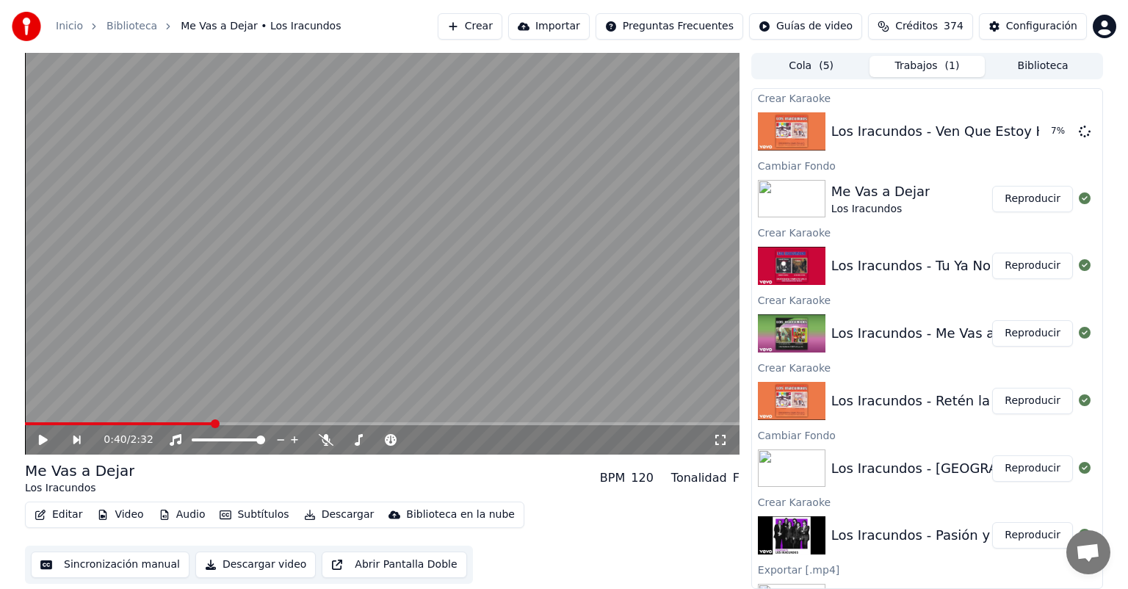
click at [261, 241] on video at bounding box center [382, 254] width 715 height 402
click at [42, 445] on icon at bounding box center [54, 440] width 34 height 12
click at [473, 18] on button "Crear" at bounding box center [470, 26] width 65 height 26
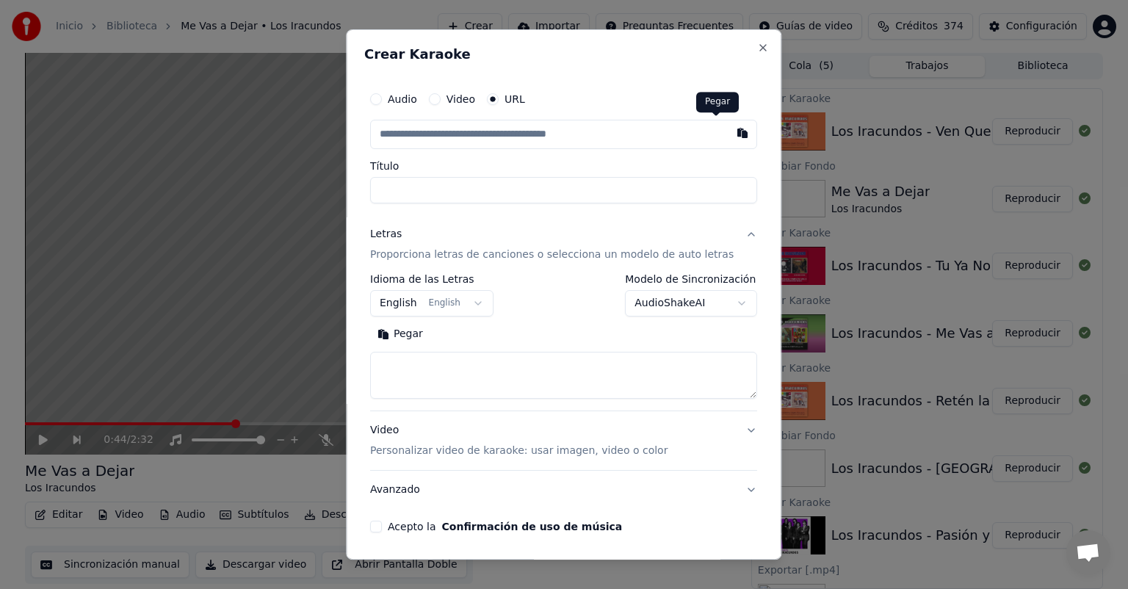
click at [729, 138] on button "button" at bounding box center [743, 133] width 29 height 26
type input "**********"
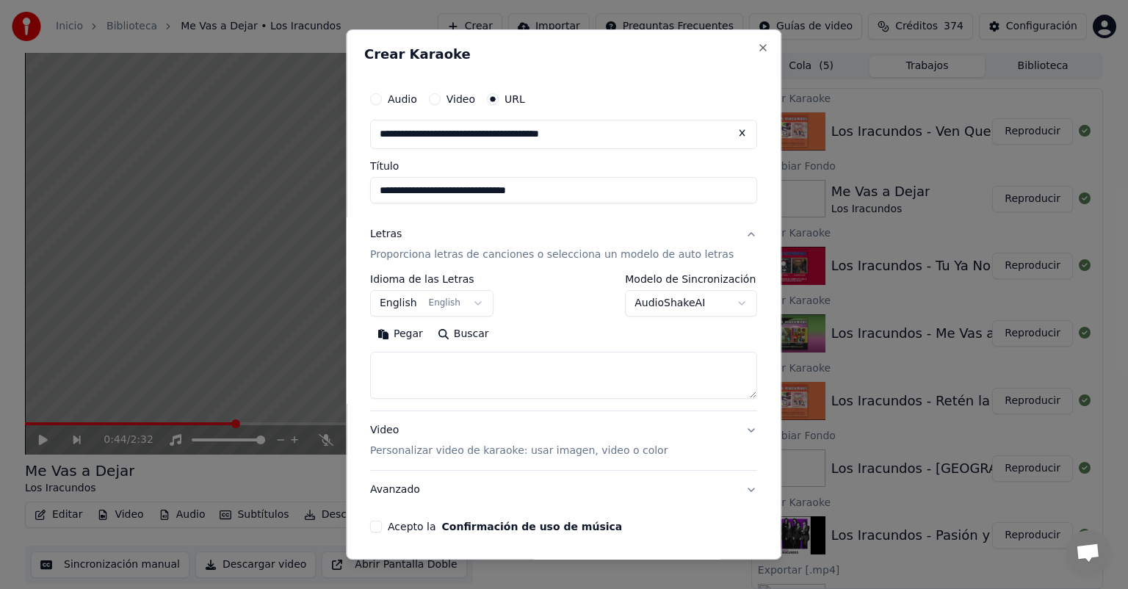
click at [382, 527] on button "Acepto la Confirmación de uso de música" at bounding box center [376, 527] width 12 height 12
click at [415, 331] on button "Pegar" at bounding box center [400, 334] width 60 height 24
click at [510, 450] on p "Personalizar video de karaoke: usar imagen, video o color" at bounding box center [518, 451] width 297 height 15
type textarea "**********"
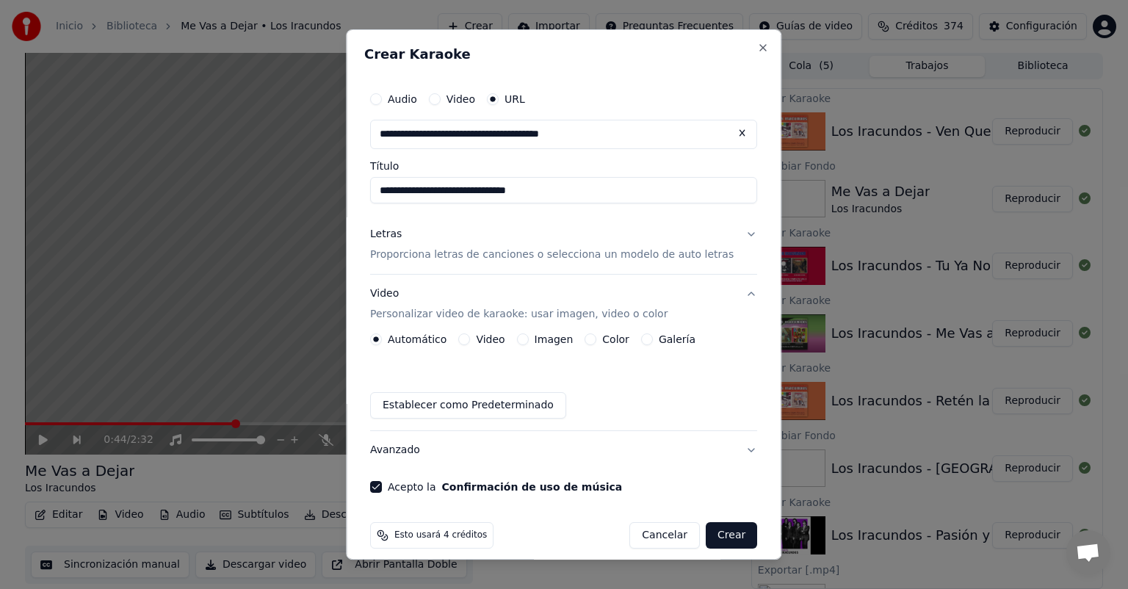
click at [530, 345] on div "Imagen" at bounding box center [545, 339] width 57 height 12
click at [528, 342] on button "Imagen" at bounding box center [523, 339] width 12 height 12
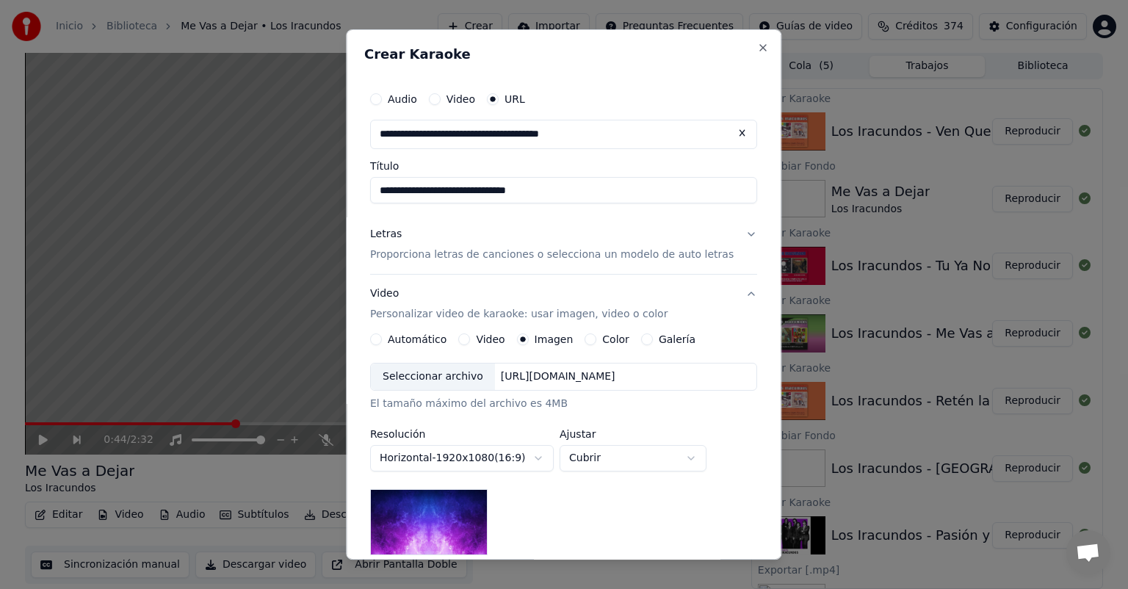
click at [451, 376] on div "Seleccionar archivo" at bounding box center [433, 377] width 124 height 26
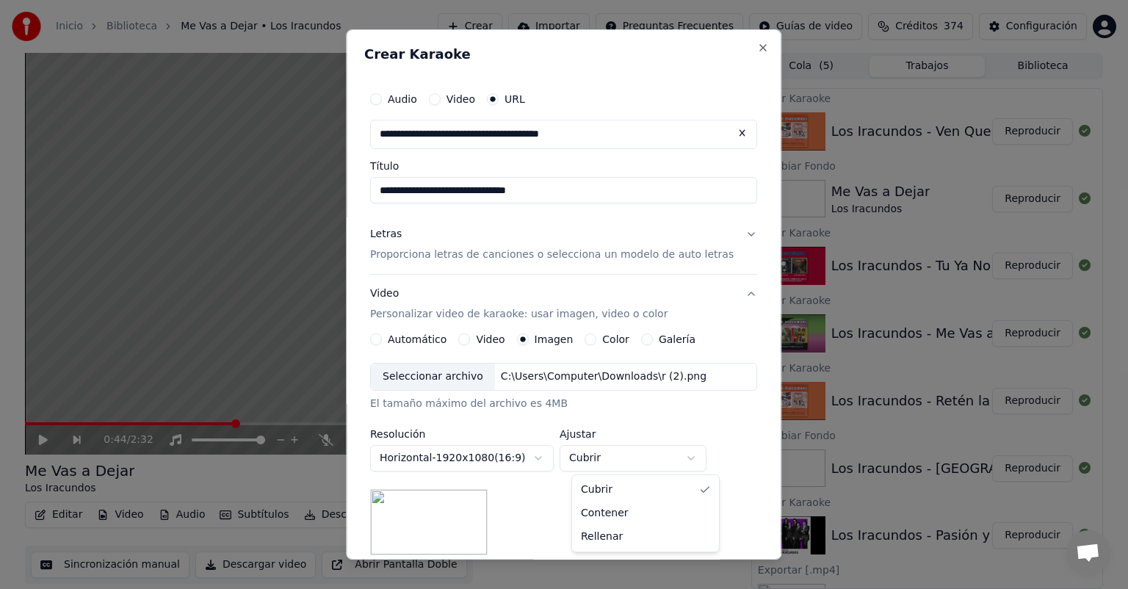
click at [618, 469] on body "Inicio Biblioteca Me Vas a Dejar • Los Iracundos Crear Importar Preguntas Frecu…" at bounding box center [564, 294] width 1128 height 589
select select "*******"
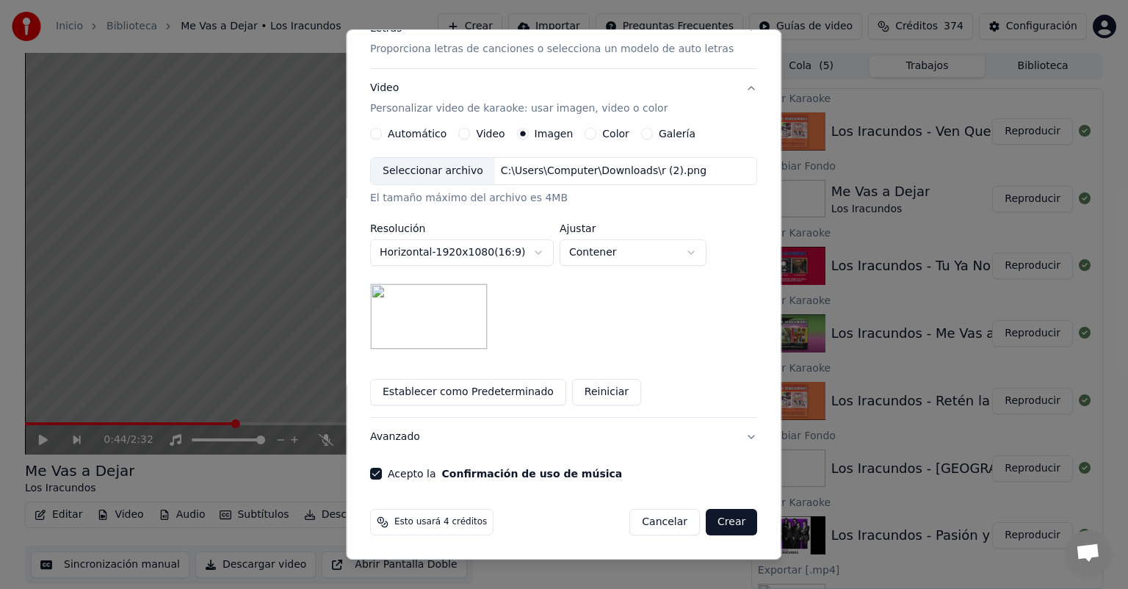
click at [712, 512] on button "Crear" at bounding box center [731, 522] width 51 height 26
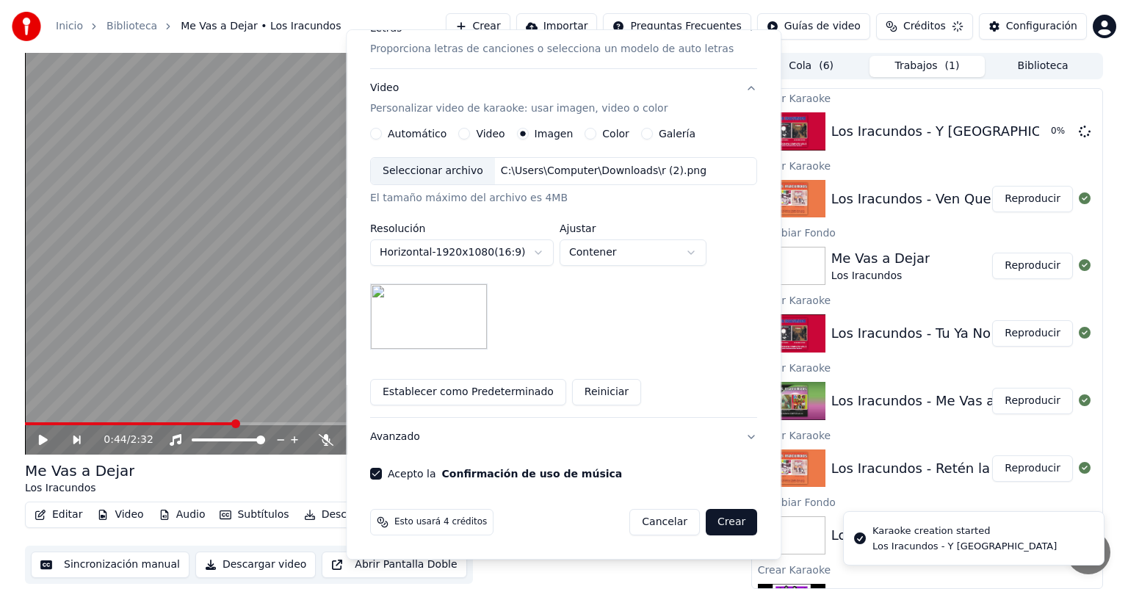
scroll to position [13, 0]
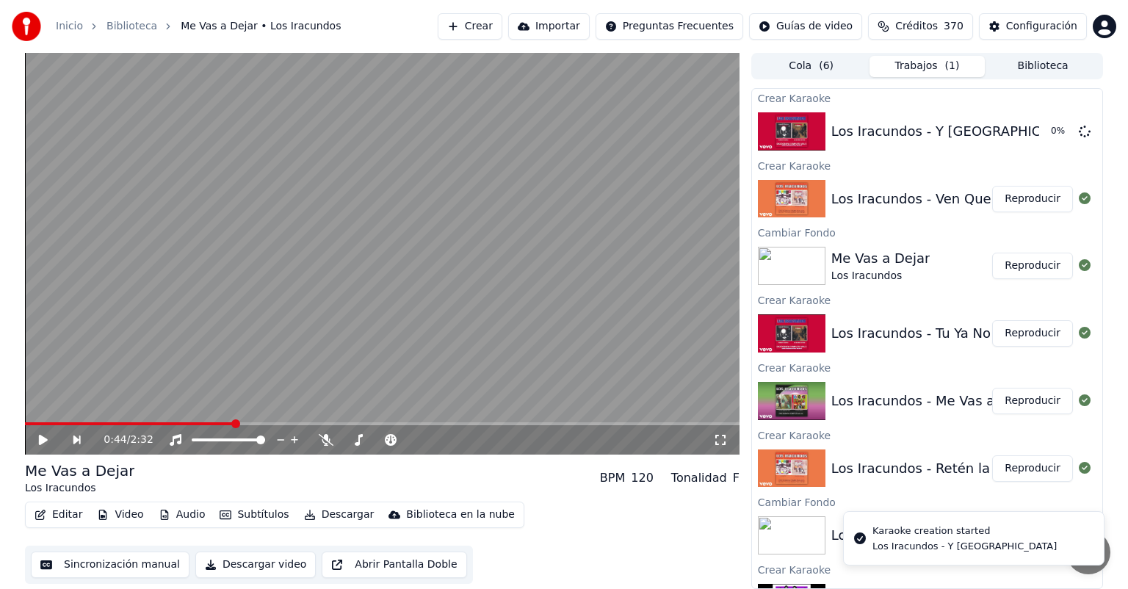
click at [1042, 204] on button "Reproducir" at bounding box center [1032, 199] width 81 height 26
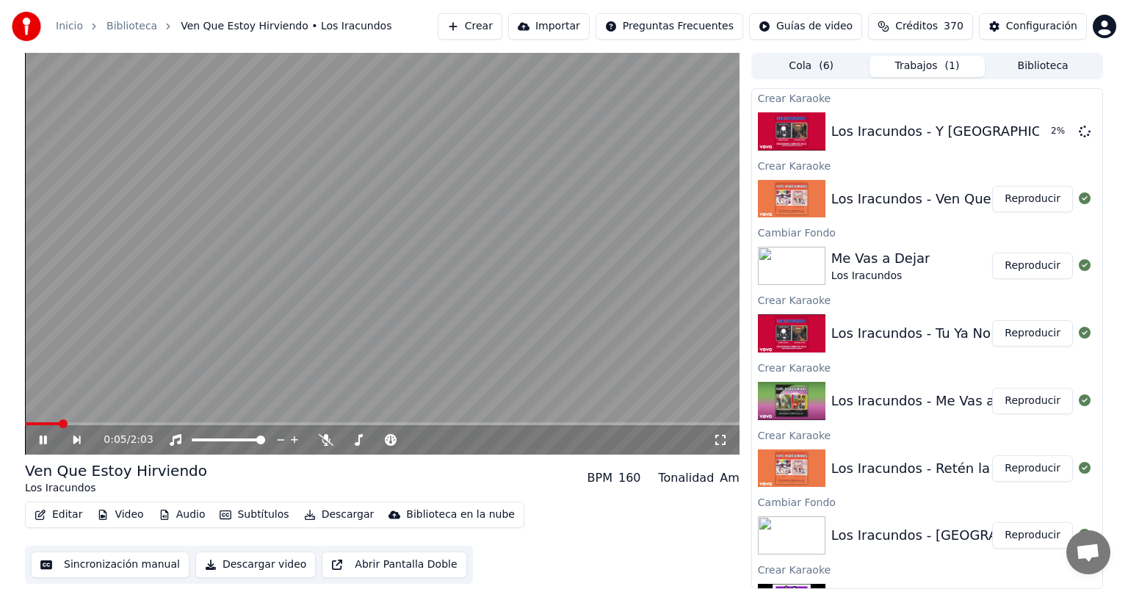
click at [359, 329] on video at bounding box center [382, 254] width 715 height 402
click at [1027, 192] on button "Reproducir" at bounding box center [1032, 199] width 81 height 26
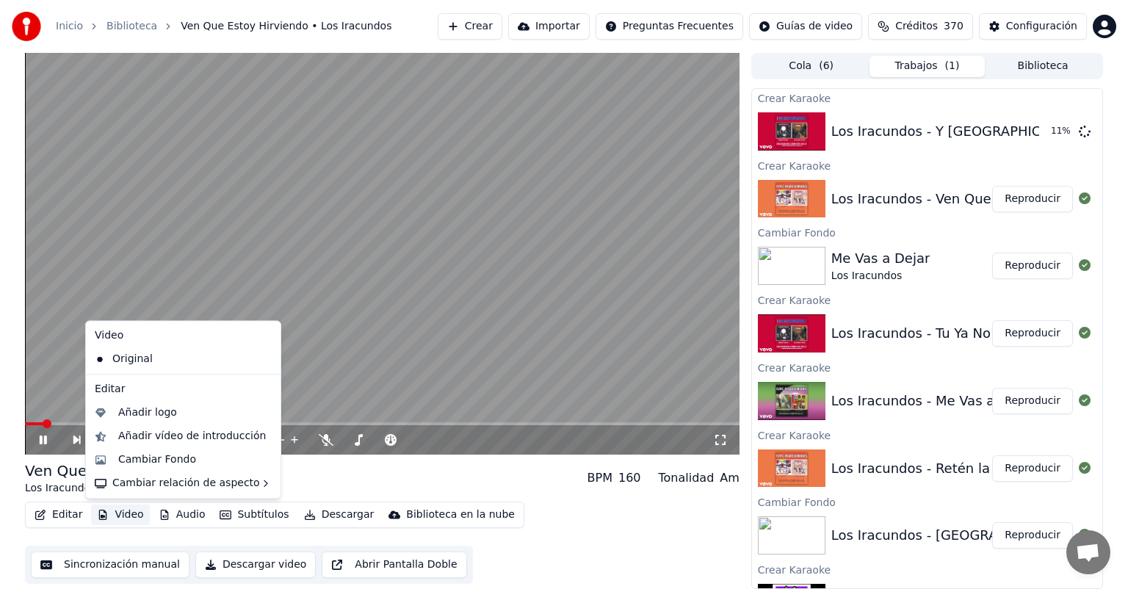
click at [110, 510] on button "Video" at bounding box center [120, 515] width 58 height 21
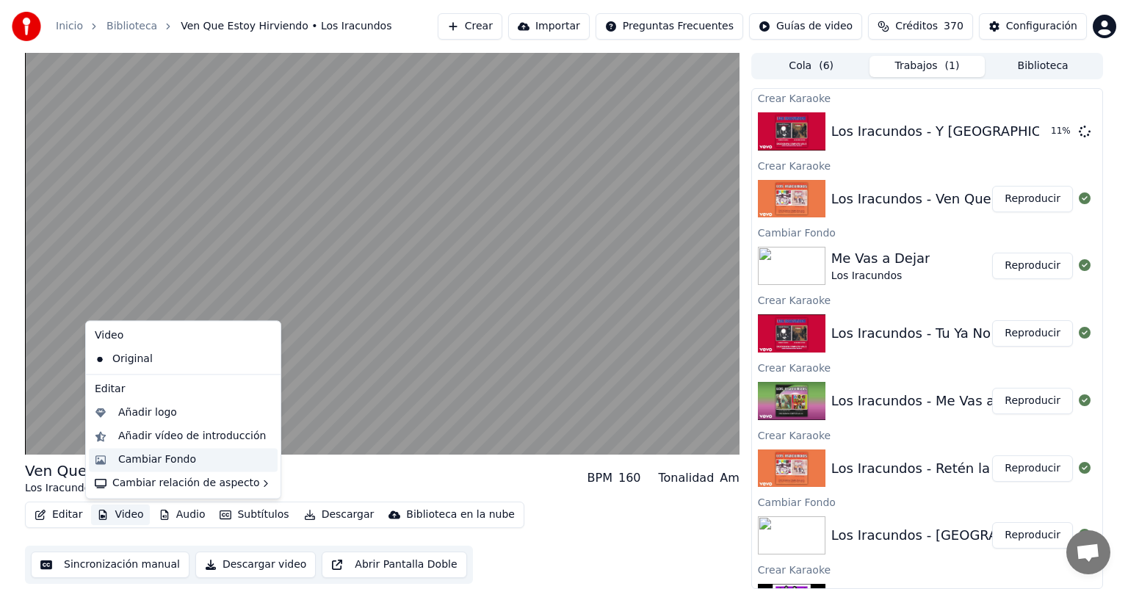
click at [142, 470] on div "Cambiar Fondo" at bounding box center [183, 460] width 189 height 24
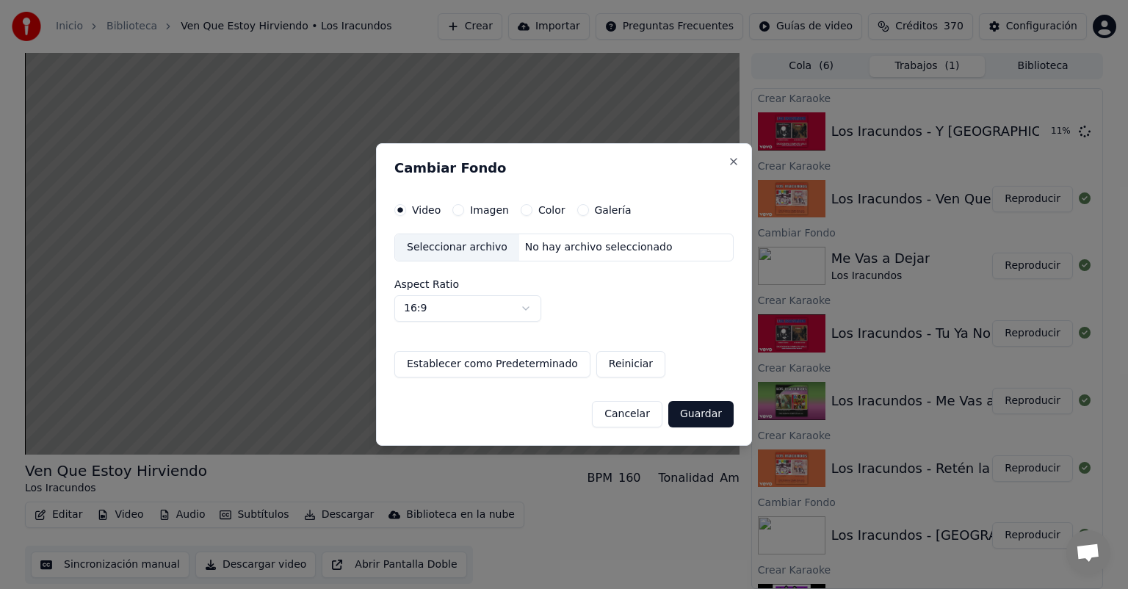
click at [476, 207] on label "Imagen" at bounding box center [489, 210] width 39 height 10
click at [464, 207] on button "Imagen" at bounding box center [458, 210] width 12 height 12
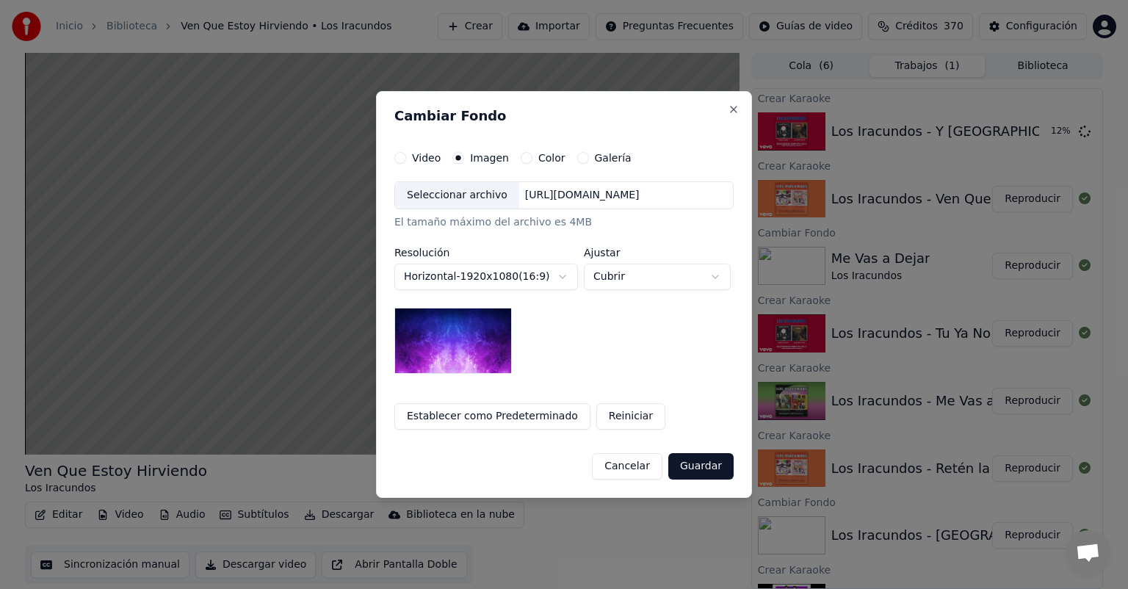
click at [457, 202] on div "Seleccionar archivo" at bounding box center [457, 195] width 124 height 26
click at [629, 278] on button "Cubrir" at bounding box center [657, 277] width 147 height 26
select select "*******"
click at [449, 198] on div "Seleccionar archivo" at bounding box center [457, 195] width 124 height 26
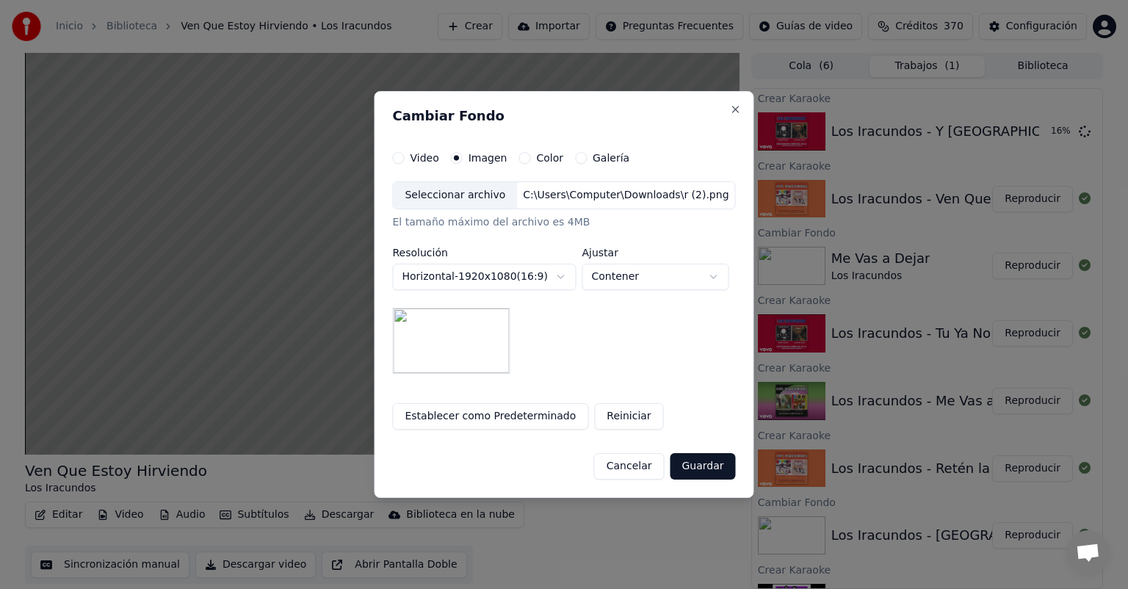
click at [704, 466] on button "Guardar" at bounding box center [702, 466] width 65 height 26
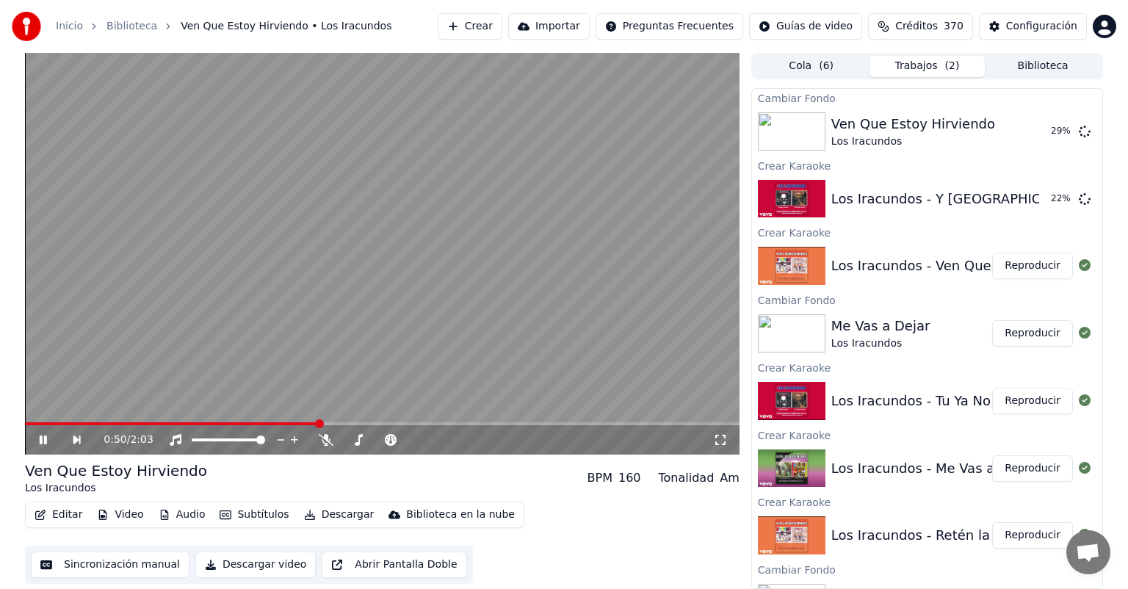
click at [37, 440] on icon at bounding box center [54, 440] width 34 height 12
click at [476, 27] on button "Crear" at bounding box center [470, 26] width 65 height 26
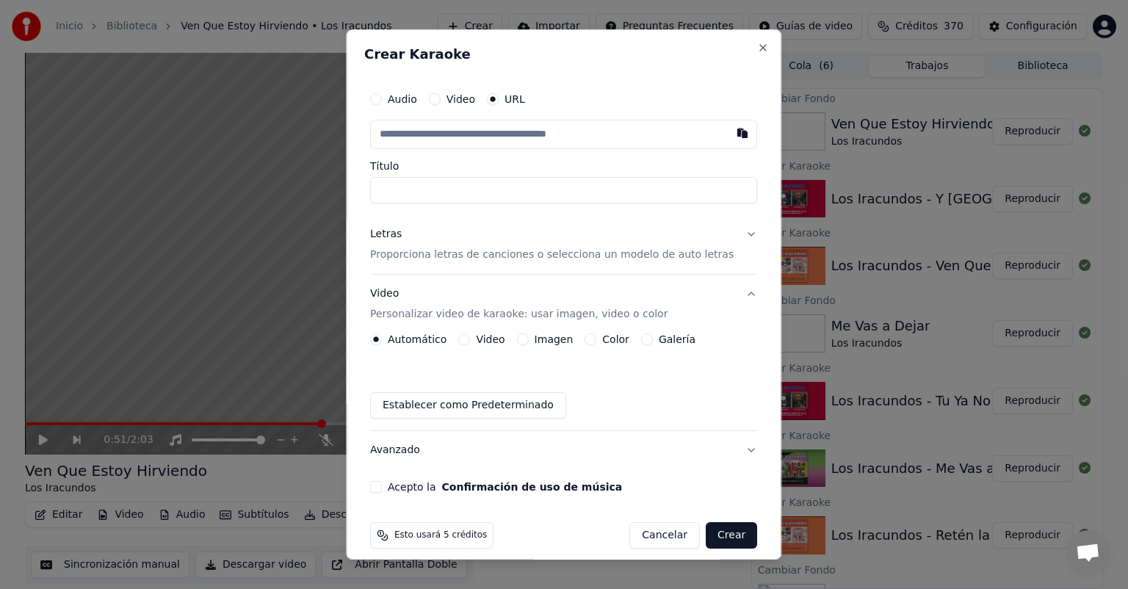
click at [463, 257] on p "Proporciona letras de canciones o selecciona un modelo de auto letras" at bounding box center [552, 255] width 364 height 15
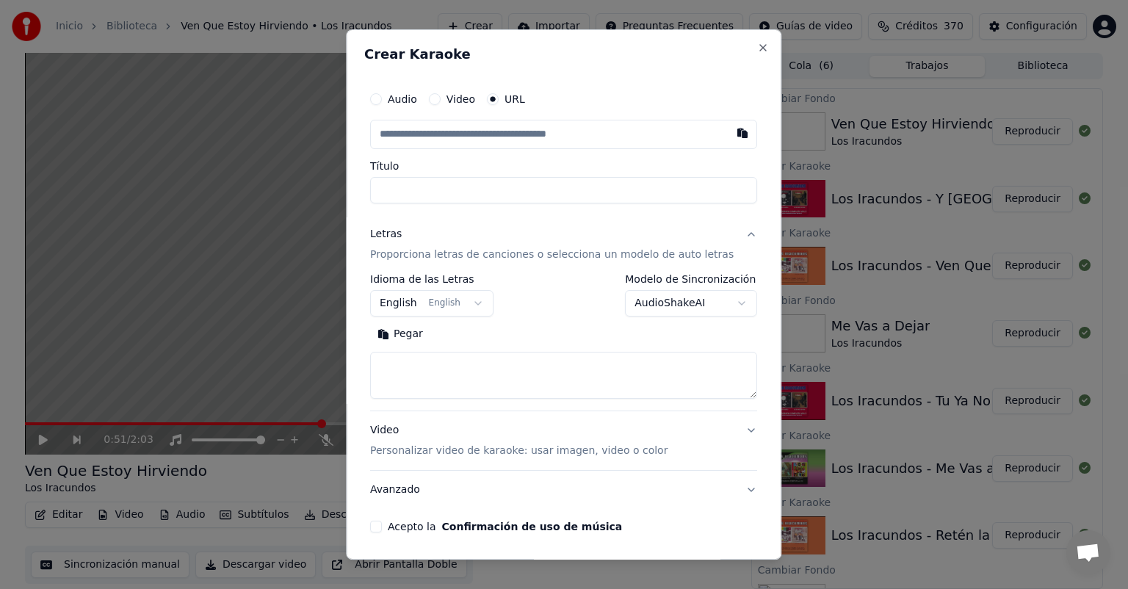
click at [469, 311] on body "Inicio Biblioteca Ven Que Estoy Hirviendo • Los Iracundos Crear Importar Pregun…" at bounding box center [564, 294] width 1128 height 589
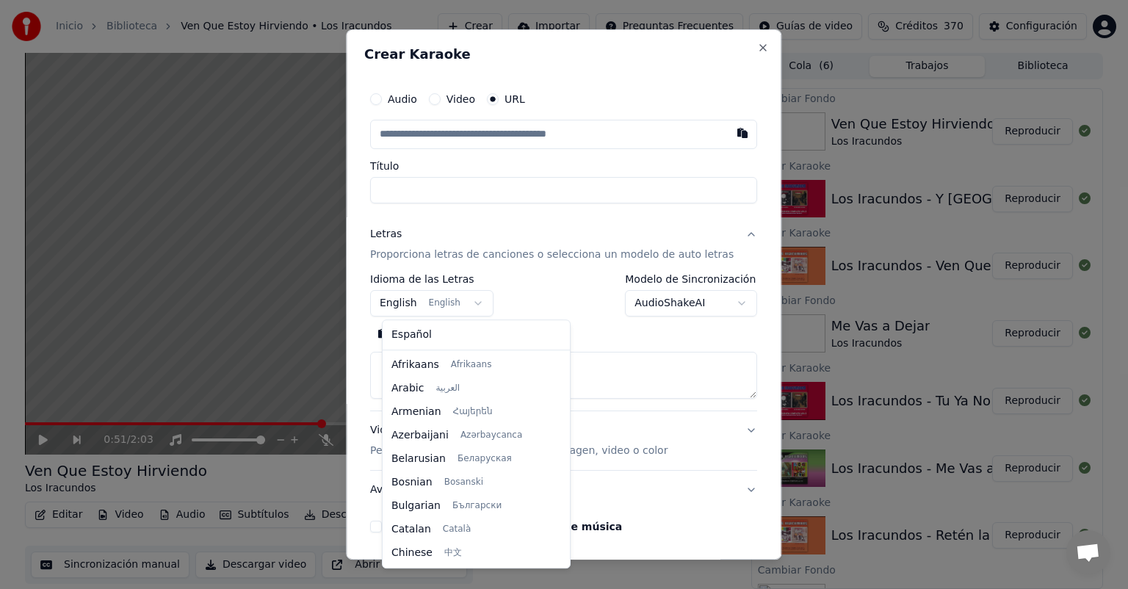
scroll to position [118, 0]
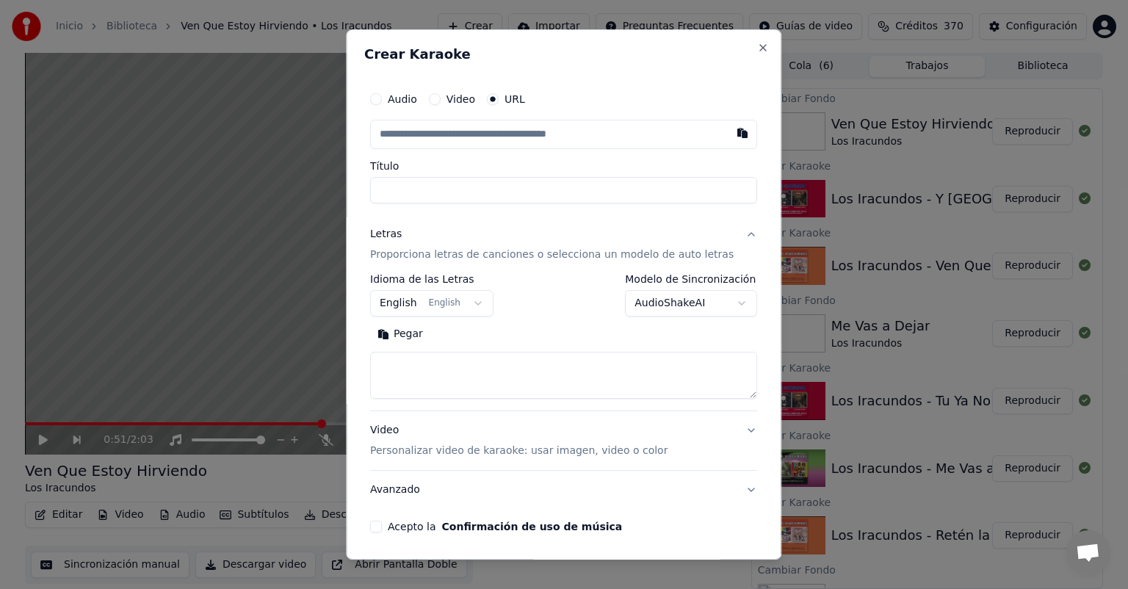
click at [436, 316] on body "Inicio Biblioteca Ven Que Estoy Hirviendo • Los Iracundos Crear Importar Pregun…" at bounding box center [564, 294] width 1128 height 589
click at [430, 335] on button "Pegar" at bounding box center [400, 334] width 60 height 24
type textarea "**********"
click at [729, 130] on button "button" at bounding box center [743, 133] width 29 height 26
type input "**********"
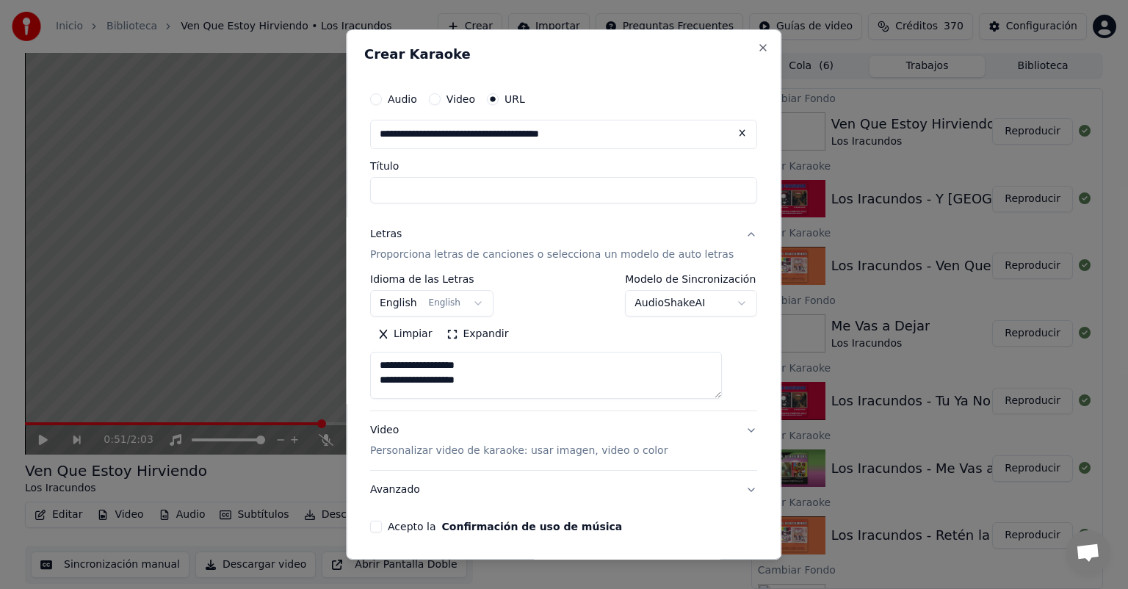
type textarea "**********"
type input "**********"
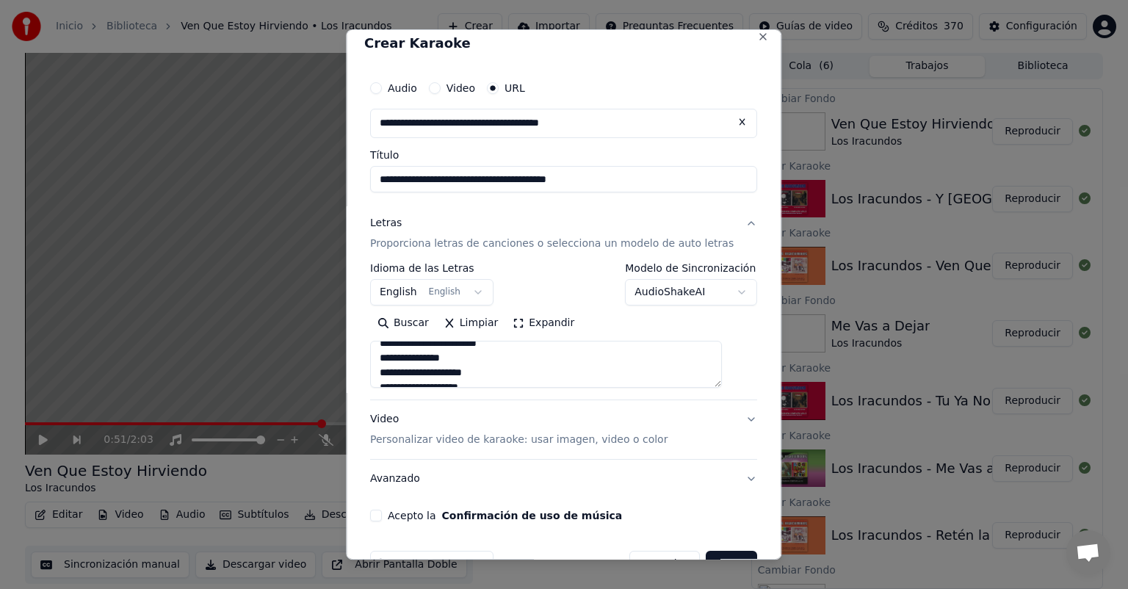
scroll to position [10, 0]
click at [413, 442] on p "Personalizar video de karaoke: usar imagen, video o color" at bounding box center [518, 440] width 297 height 15
type textarea "**********"
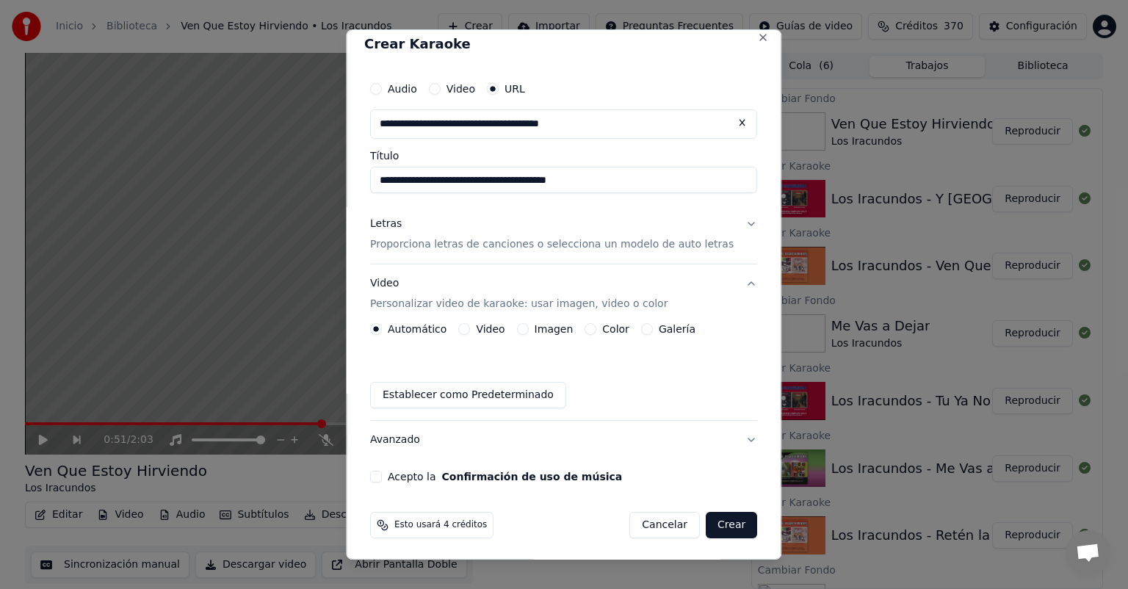
click at [529, 333] on button "Imagen" at bounding box center [523, 329] width 12 height 12
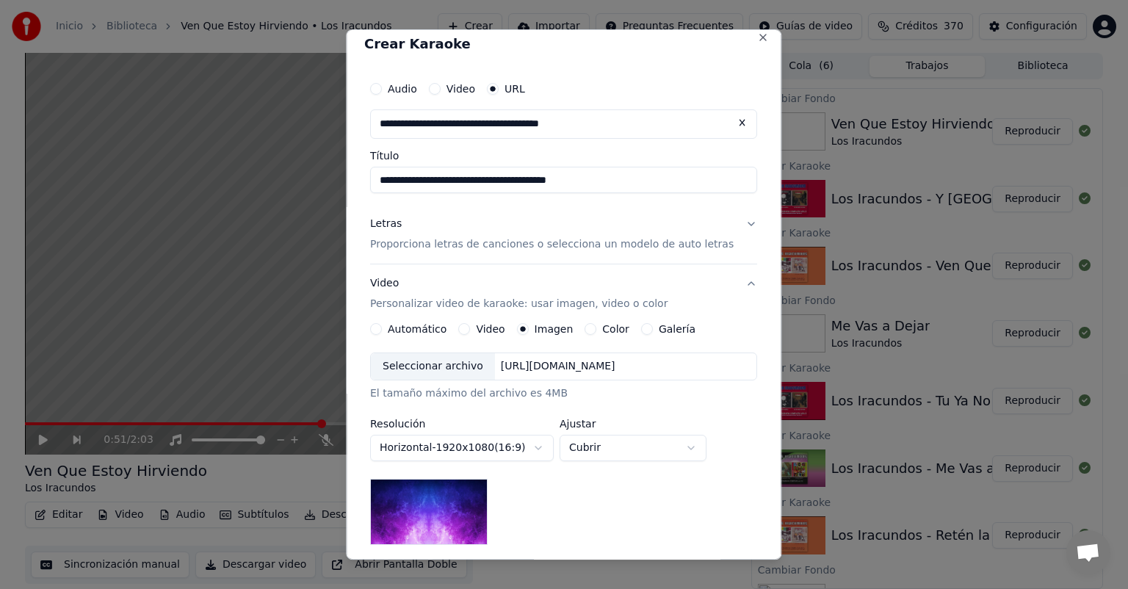
click at [452, 358] on div "Seleccionar archivo" at bounding box center [433, 366] width 124 height 26
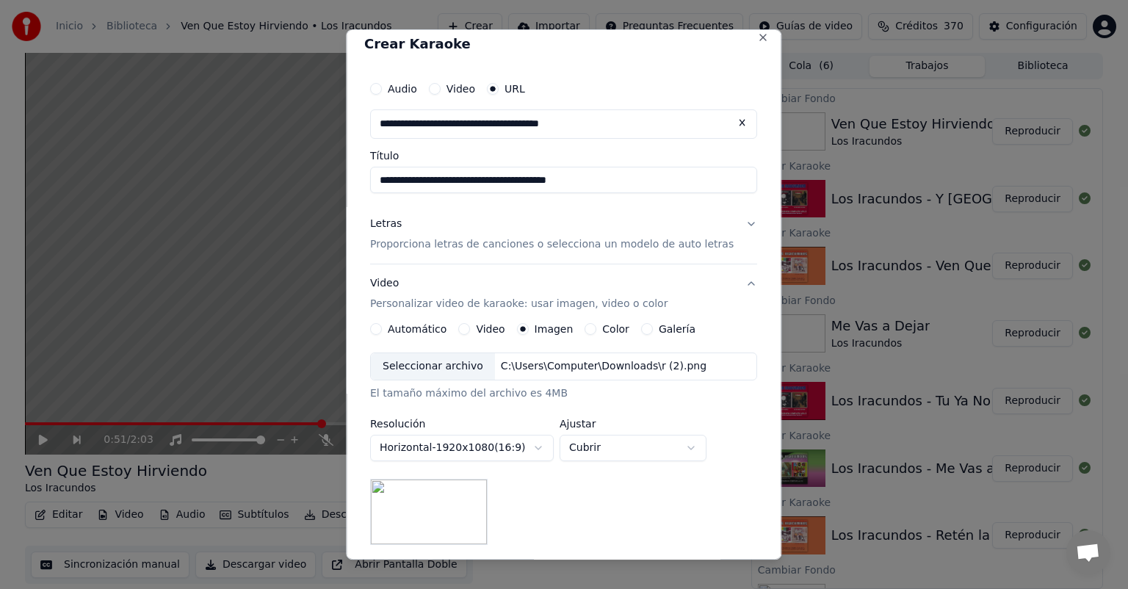
click at [636, 455] on body "Inicio Biblioteca Ven Que Estoy Hirviendo • Los Iracundos Crear Importar Pregun…" at bounding box center [564, 294] width 1128 height 589
select select "*******"
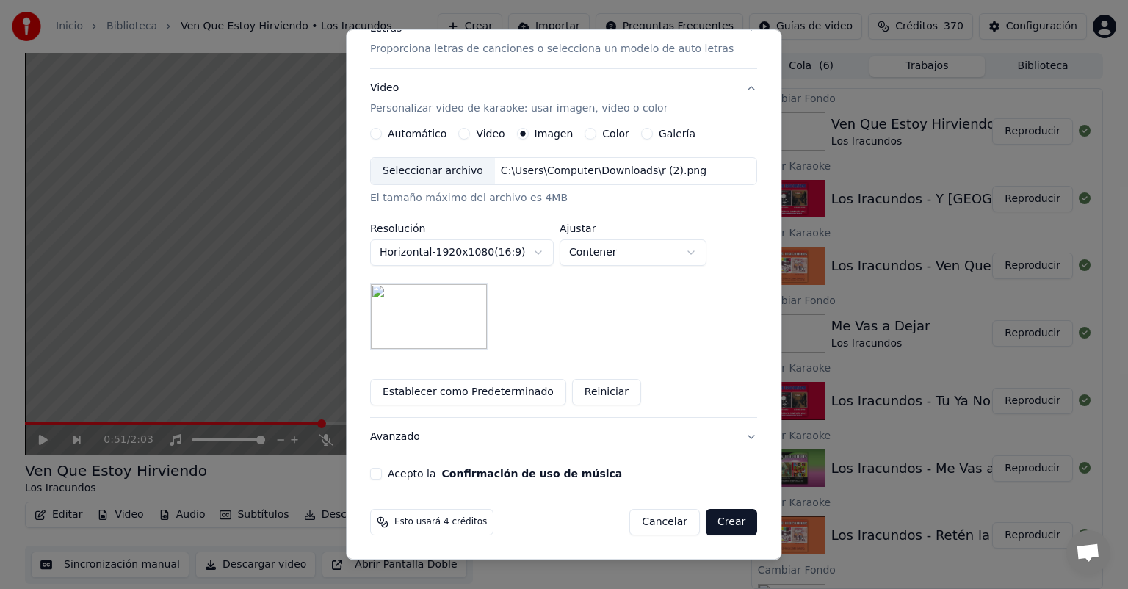
click at [382, 477] on button "Acepto la Confirmación de uso de música" at bounding box center [376, 474] width 12 height 12
click at [710, 516] on button "Crear" at bounding box center [731, 522] width 51 height 26
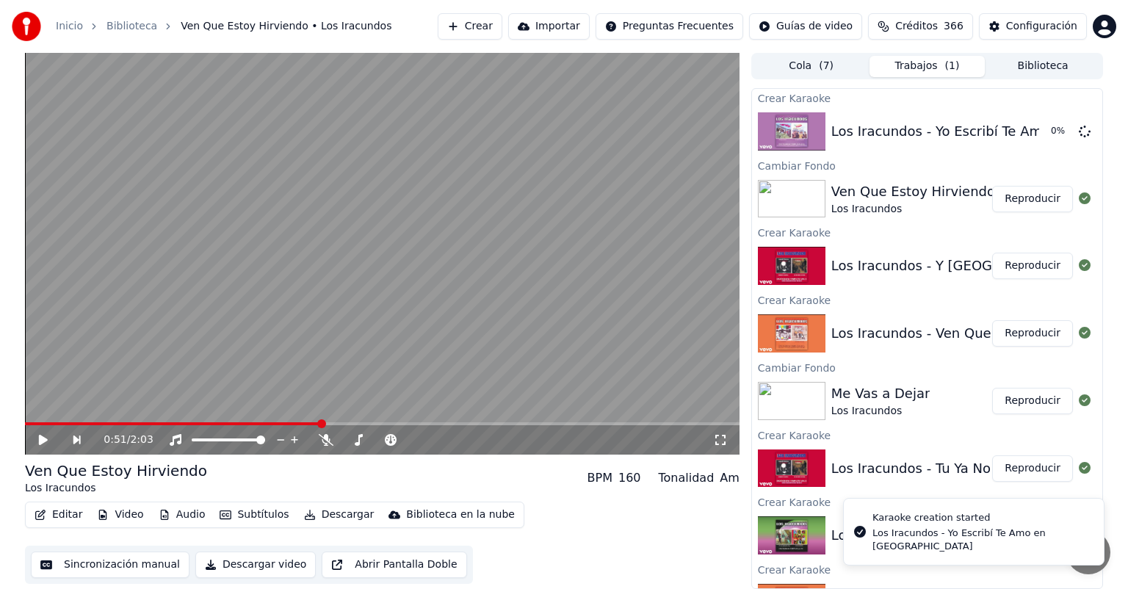
click at [1020, 194] on button "Reproducir" at bounding box center [1032, 199] width 81 height 26
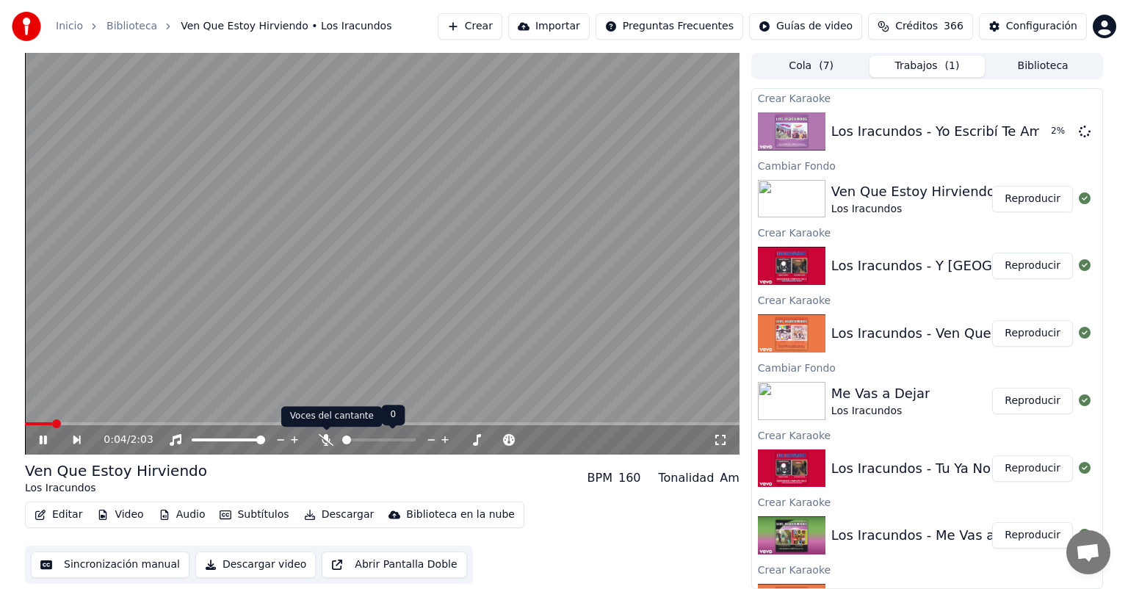
click at [322, 441] on icon at bounding box center [326, 440] width 15 height 12
click at [322, 441] on icon at bounding box center [326, 440] width 8 height 12
click at [1017, 260] on button "Reproducir" at bounding box center [1032, 266] width 81 height 26
click at [1024, 334] on button "Reproducir" at bounding box center [1032, 333] width 81 height 26
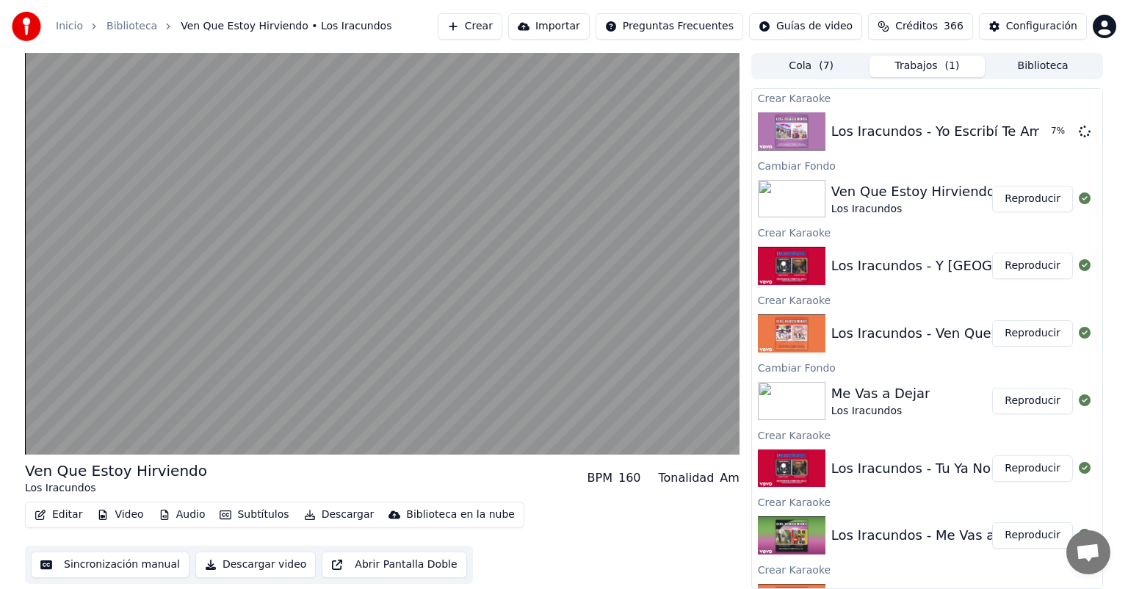
click at [1012, 398] on button "Reproducir" at bounding box center [1032, 401] width 81 height 26
click at [1011, 461] on button "Reproducir" at bounding box center [1032, 468] width 81 height 26
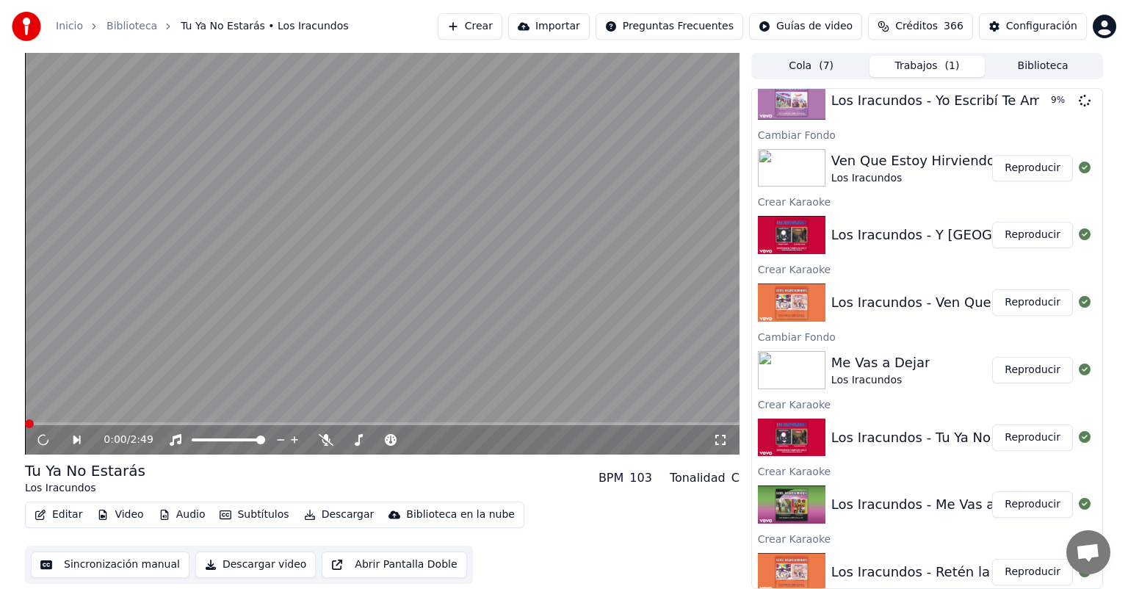
scroll to position [59, 0]
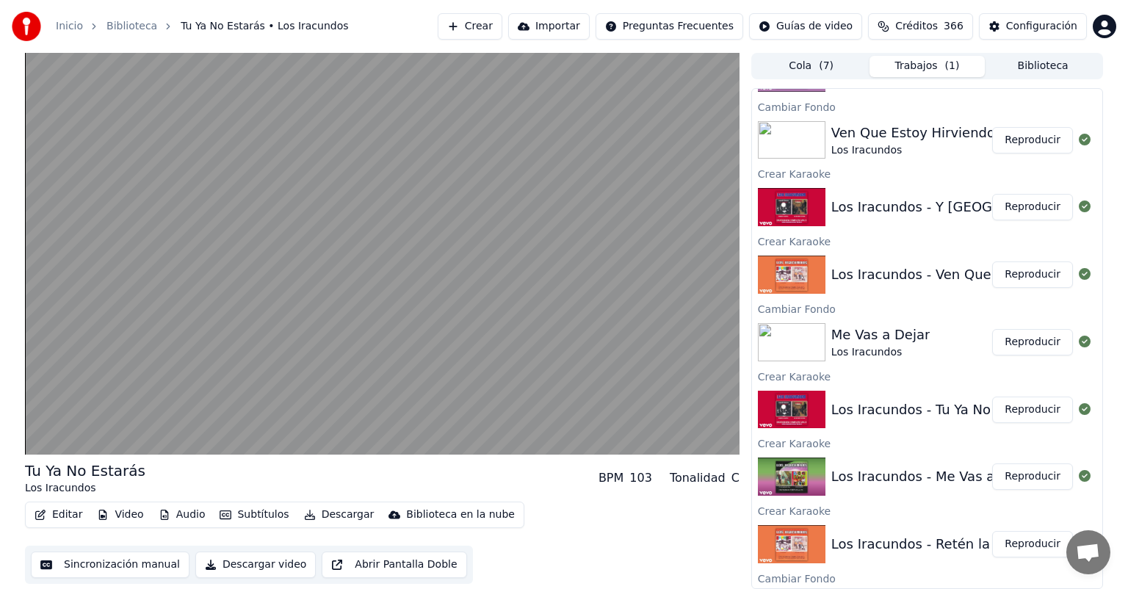
click at [1020, 477] on button "Reproducir" at bounding box center [1032, 476] width 81 height 26
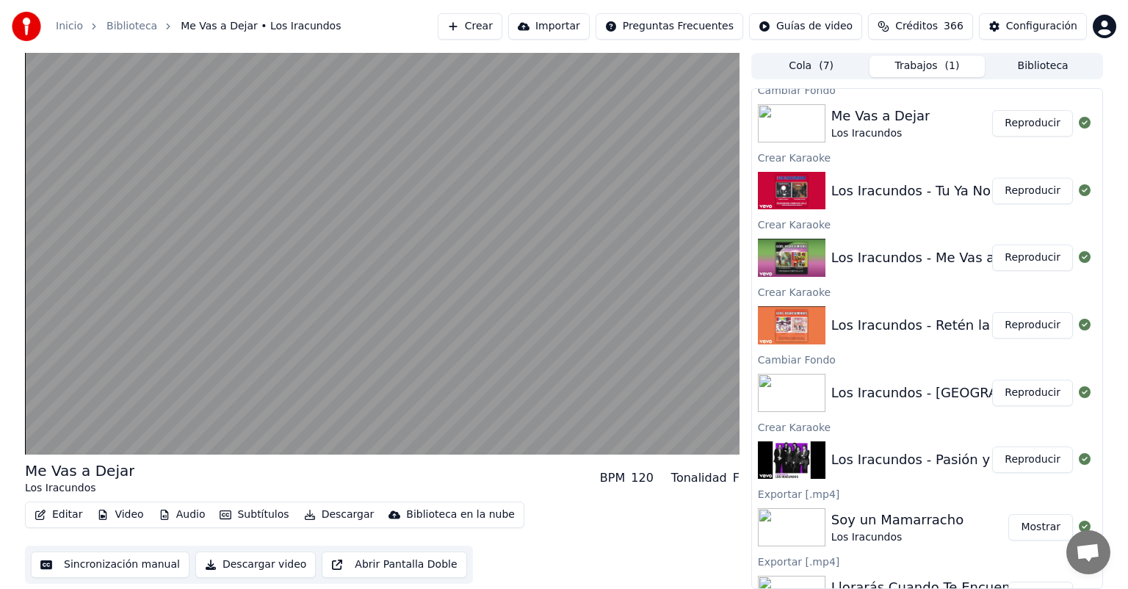
scroll to position [275, 0]
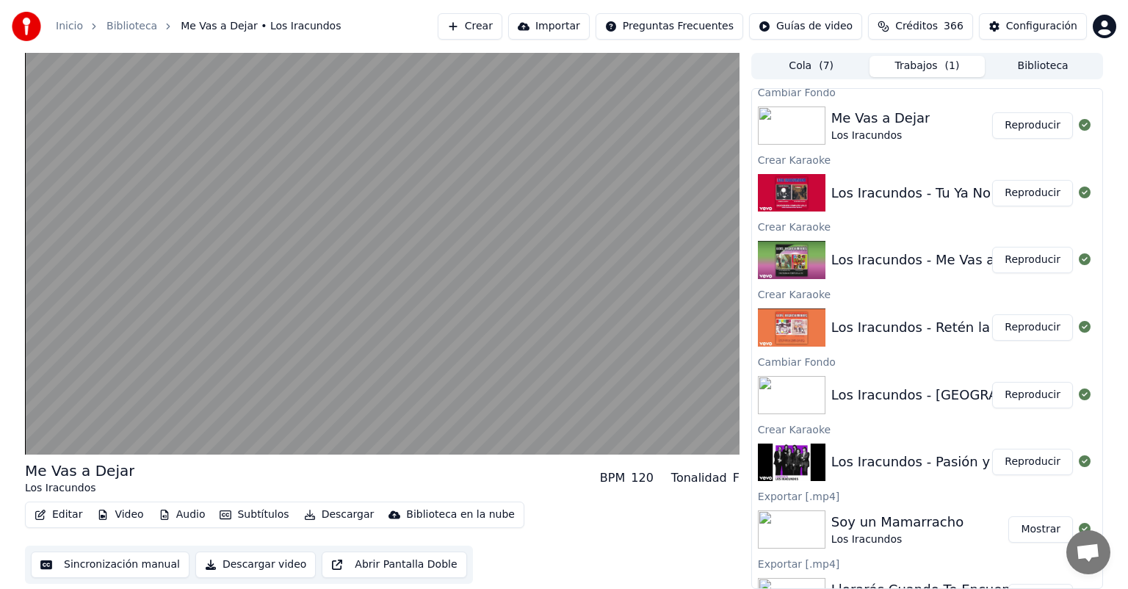
click at [1020, 400] on button "Reproducir" at bounding box center [1032, 395] width 81 height 26
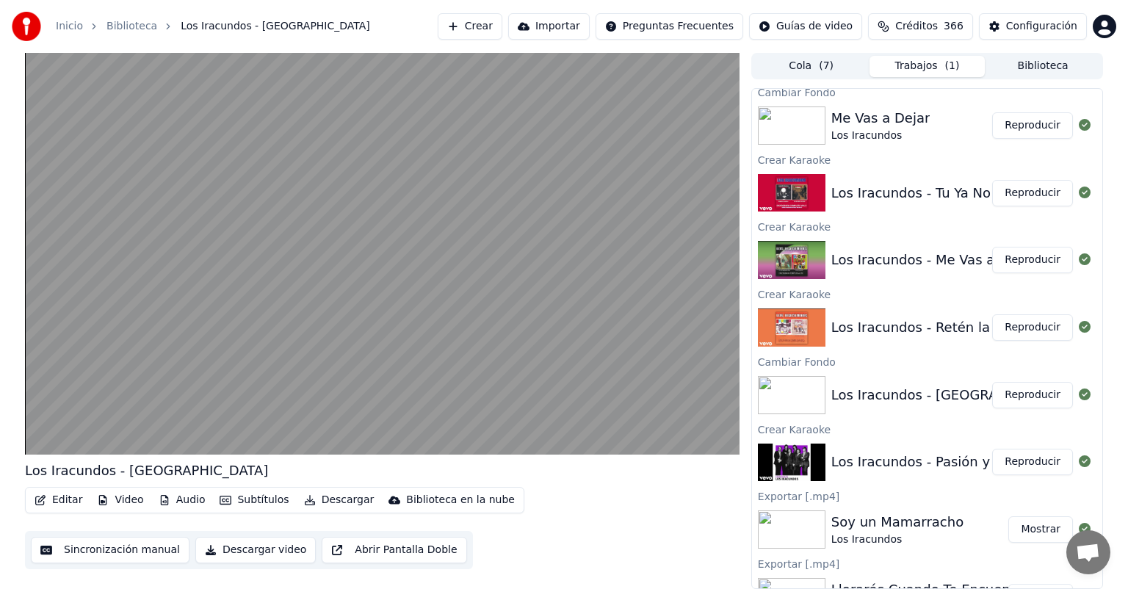
click at [1014, 325] on button "Reproducir" at bounding box center [1032, 327] width 81 height 26
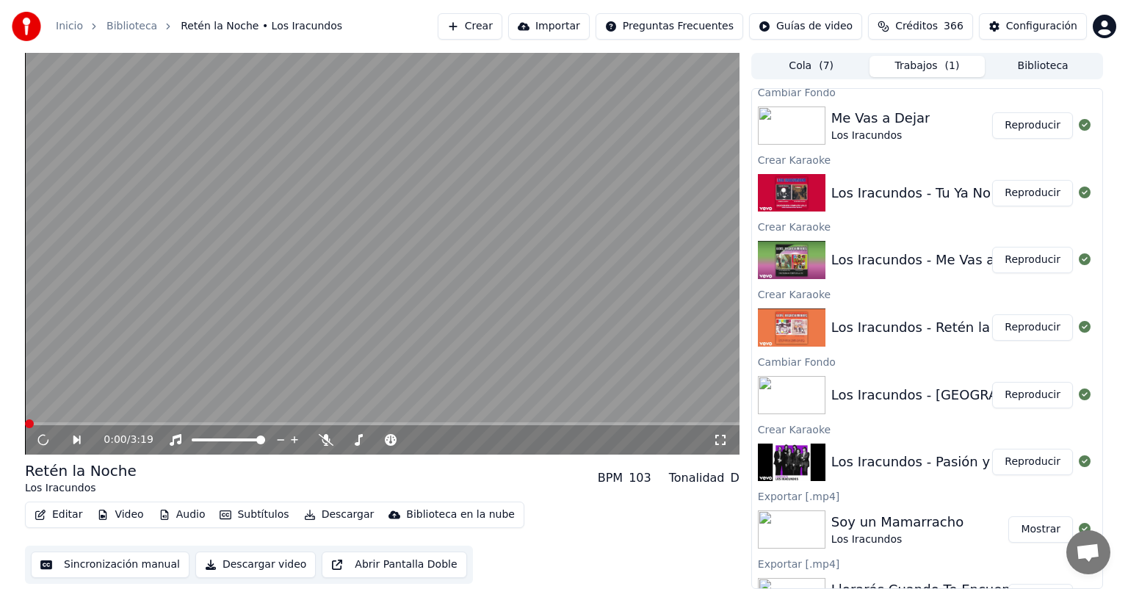
click at [1011, 257] on button "Reproducir" at bounding box center [1032, 260] width 81 height 26
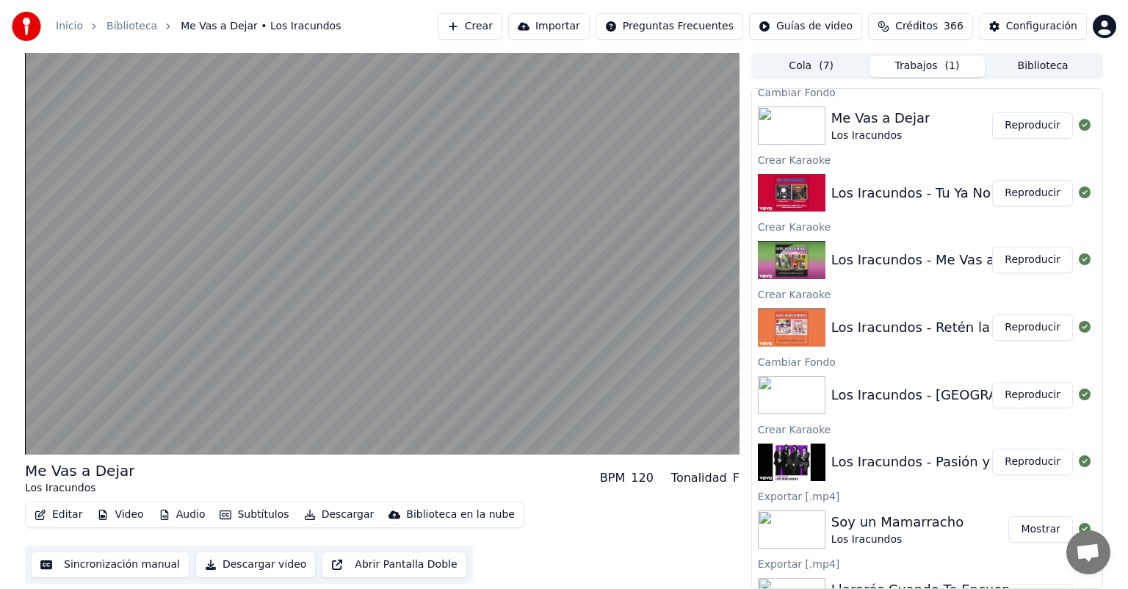
click at [1013, 187] on button "Reproducir" at bounding box center [1032, 193] width 81 height 26
click at [1022, 463] on button "Reproducir" at bounding box center [1032, 462] width 81 height 26
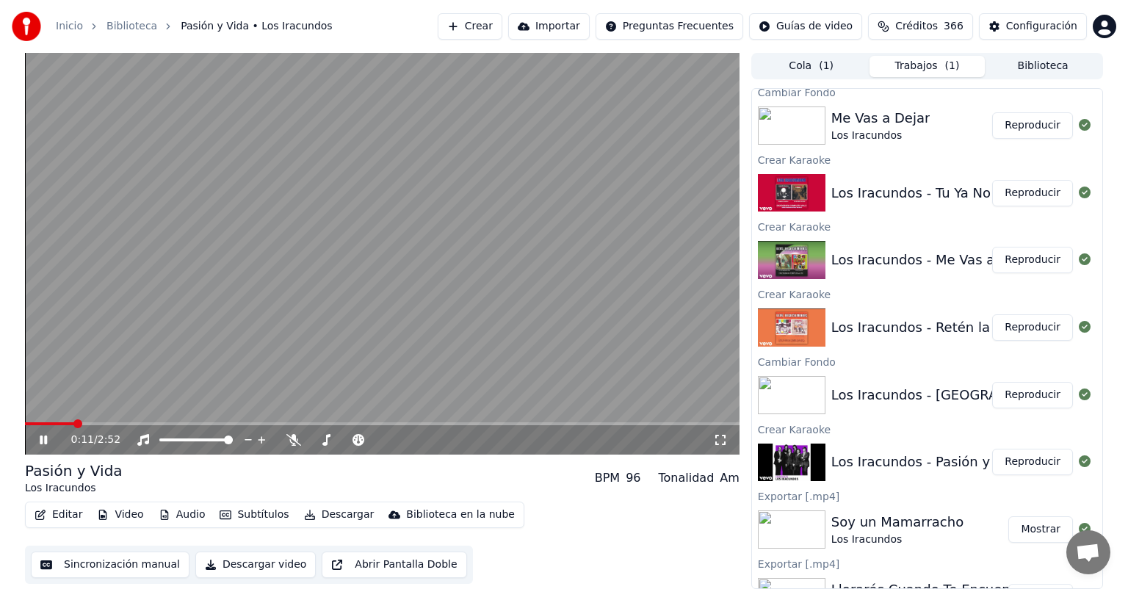
click at [1020, 456] on button "Reproducir" at bounding box center [1032, 462] width 81 height 26
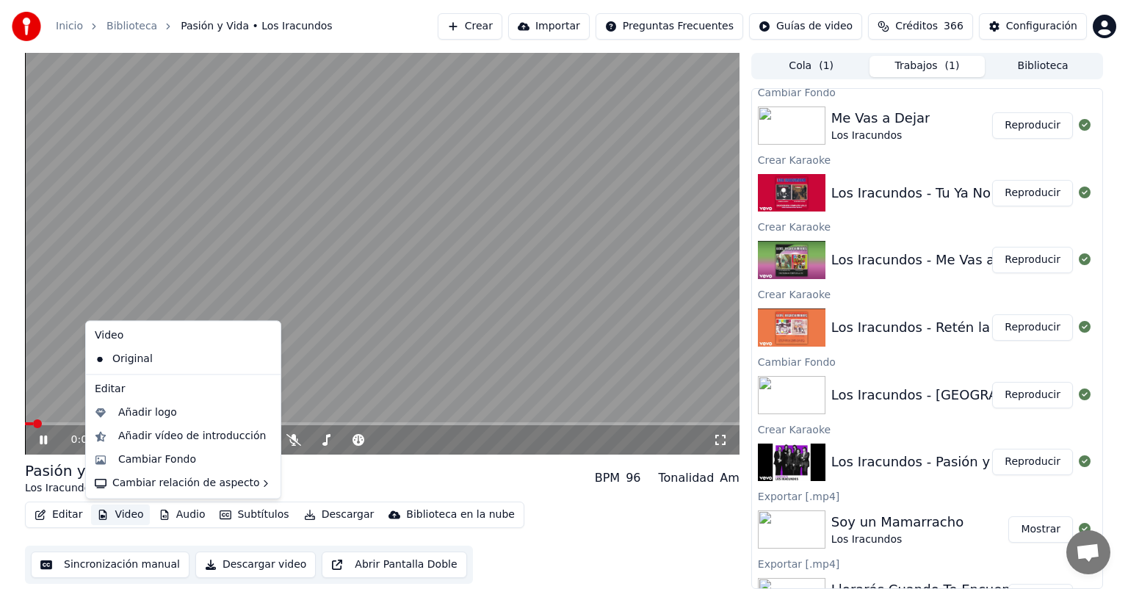
click at [128, 522] on button "Video" at bounding box center [120, 515] width 58 height 21
click at [151, 457] on div "Cambiar Fondo" at bounding box center [157, 459] width 78 height 15
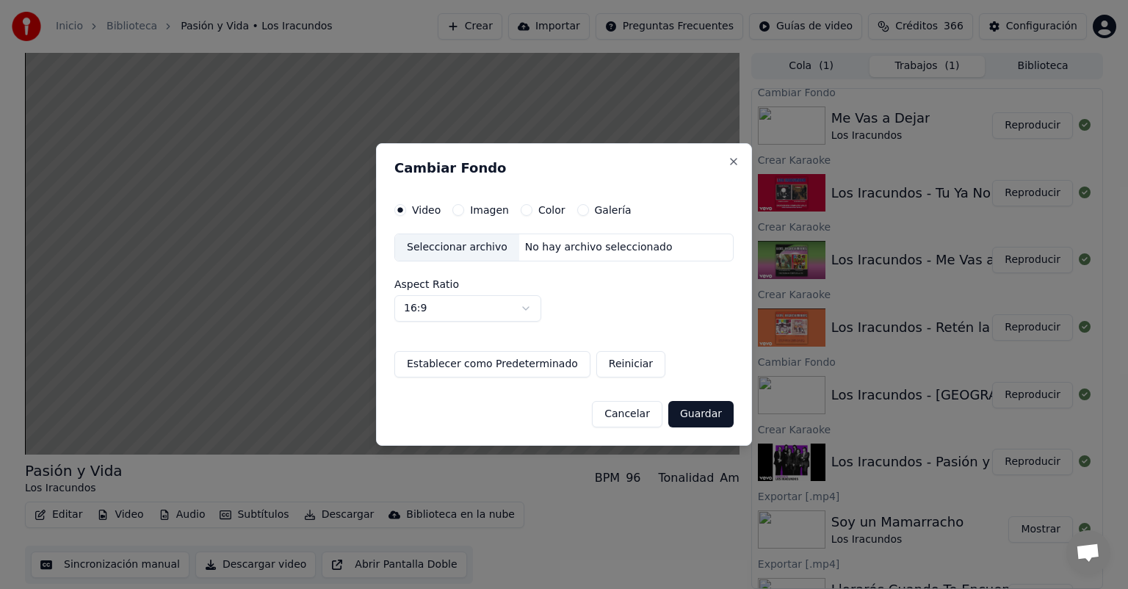
click at [470, 214] on label "Imagen" at bounding box center [489, 210] width 39 height 10
click at [464, 214] on button "Imagen" at bounding box center [458, 210] width 12 height 12
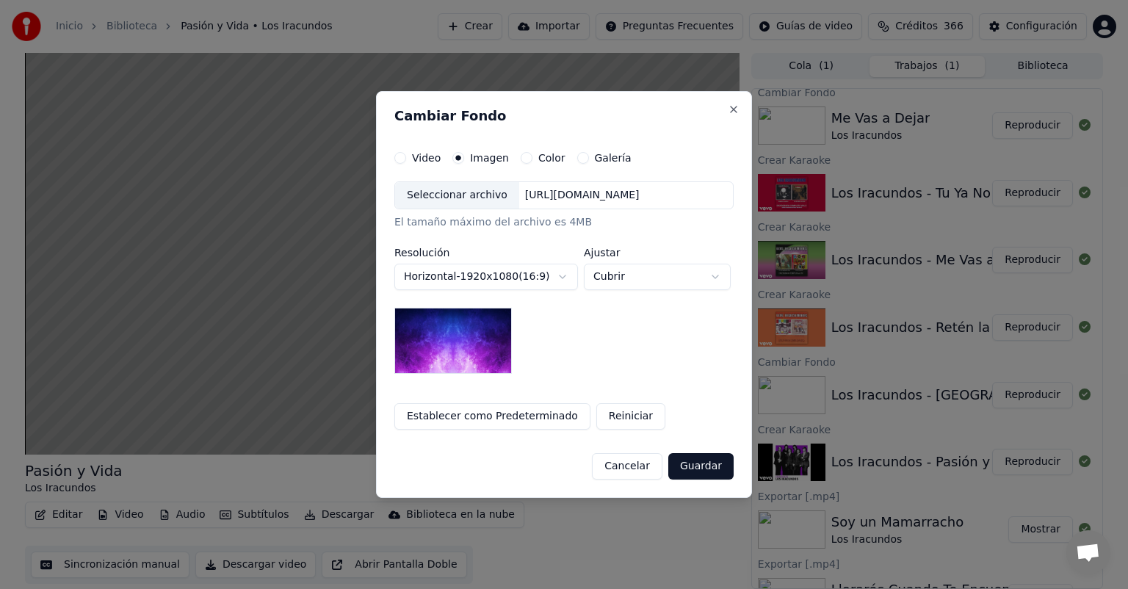
click at [436, 195] on div "Seleccionar archivo" at bounding box center [457, 195] width 124 height 26
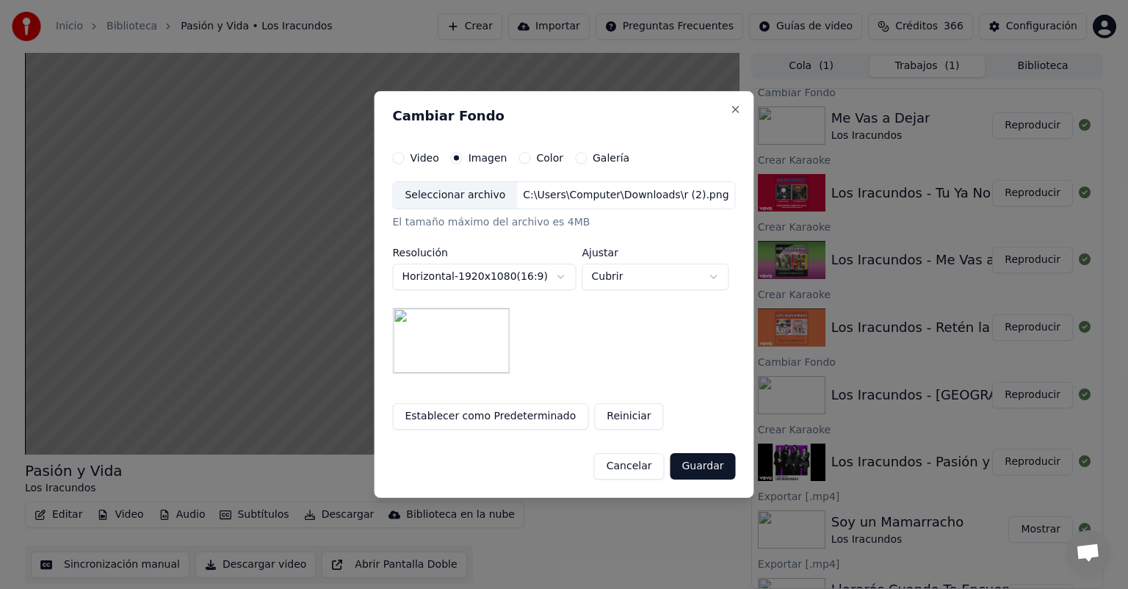
click at [612, 284] on body "Inicio Biblioteca Pasión y Vida • Los Iracundos Crear Importar Preguntas Frecue…" at bounding box center [564, 294] width 1128 height 589
select select "*******"
click at [698, 473] on button "Guardar" at bounding box center [702, 466] width 65 height 26
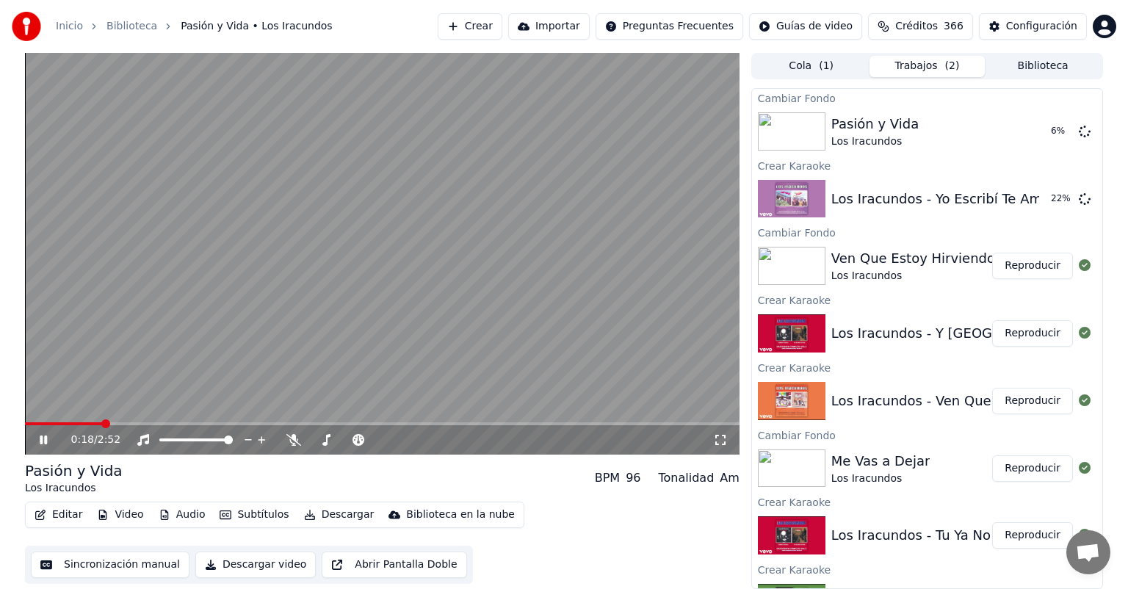
click at [42, 444] on icon at bounding box center [43, 440] width 7 height 9
click at [1006, 206] on button "Reproducir" at bounding box center [1032, 199] width 81 height 26
click at [1028, 201] on button "Reproducir" at bounding box center [1032, 199] width 81 height 26
click at [57, 514] on button "Editar" at bounding box center [58, 515] width 59 height 21
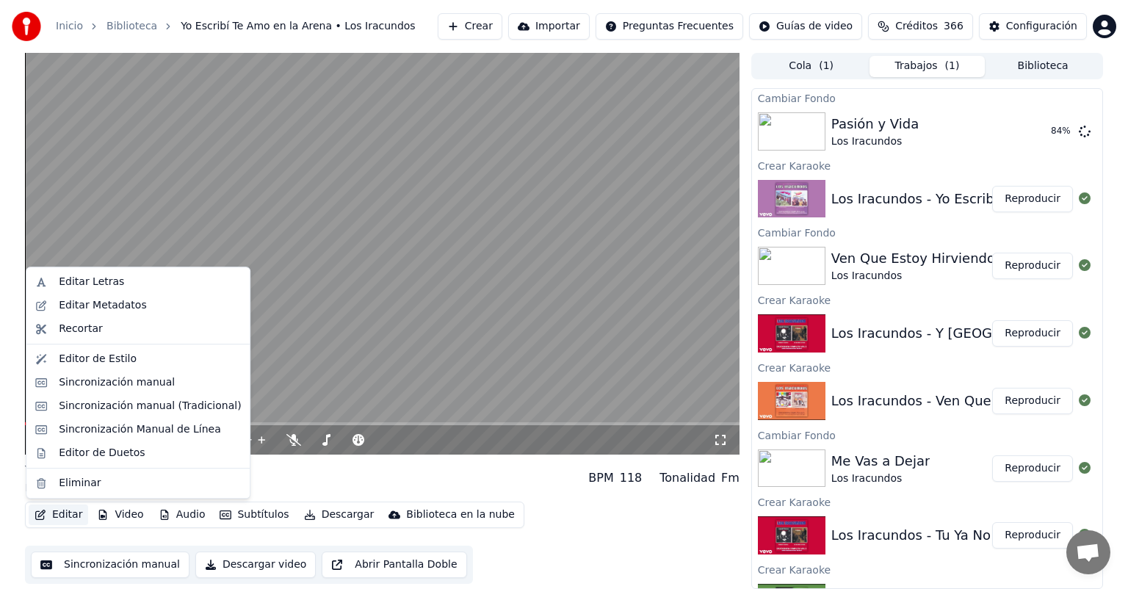
click at [1012, 197] on button "Reproducir" at bounding box center [1032, 199] width 81 height 26
click at [68, 508] on button "Editar" at bounding box center [58, 515] width 59 height 21
click at [93, 413] on div "Sincronización manual (Tradicional)" at bounding box center [150, 406] width 182 height 15
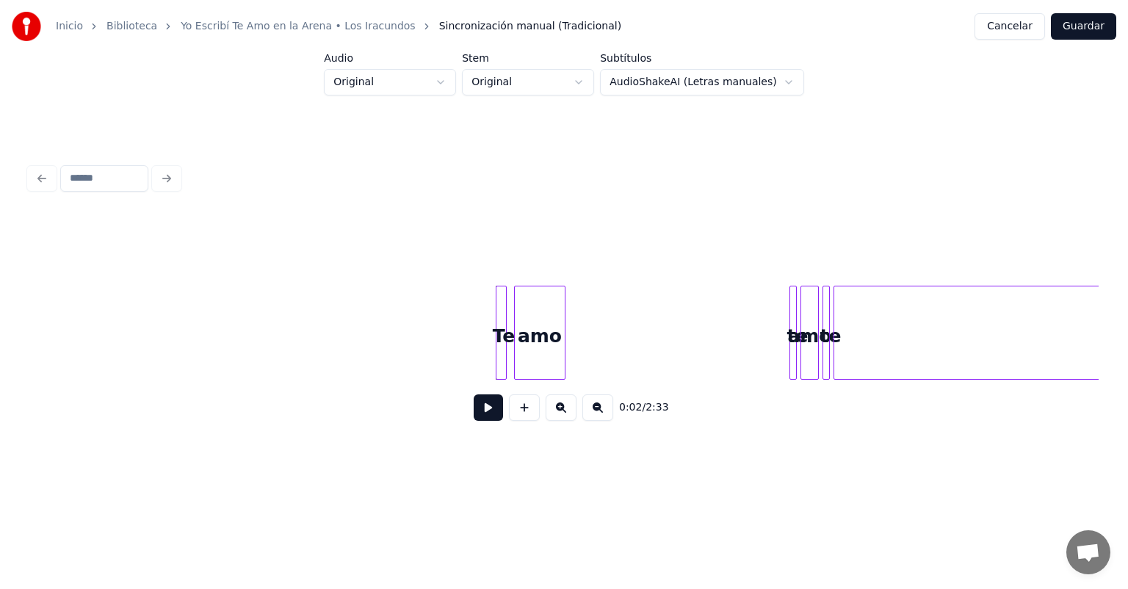
click at [480, 403] on button at bounding box center [488, 407] width 29 height 26
click at [646, 338] on div at bounding box center [645, 332] width 4 height 93
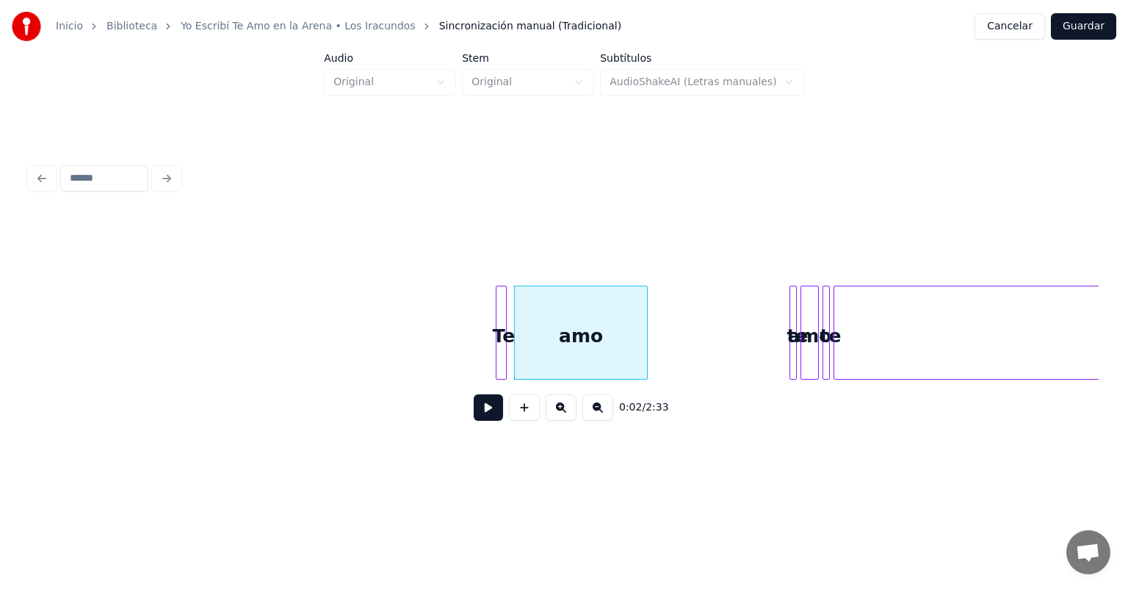
click at [500, 348] on div at bounding box center [499, 332] width 4 height 93
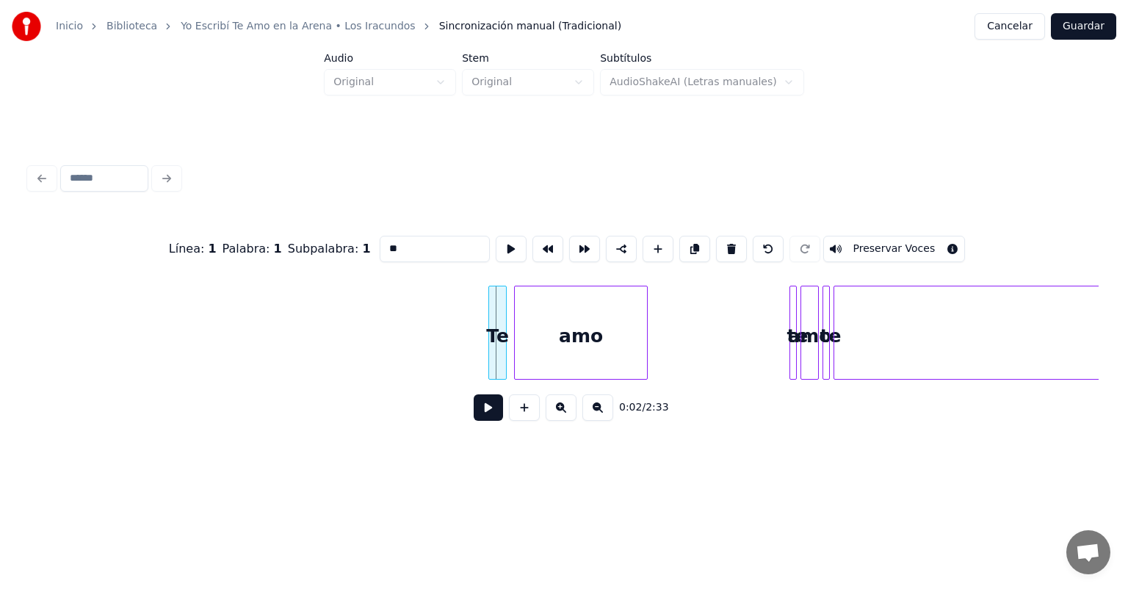
click at [491, 349] on div at bounding box center [491, 332] width 4 height 93
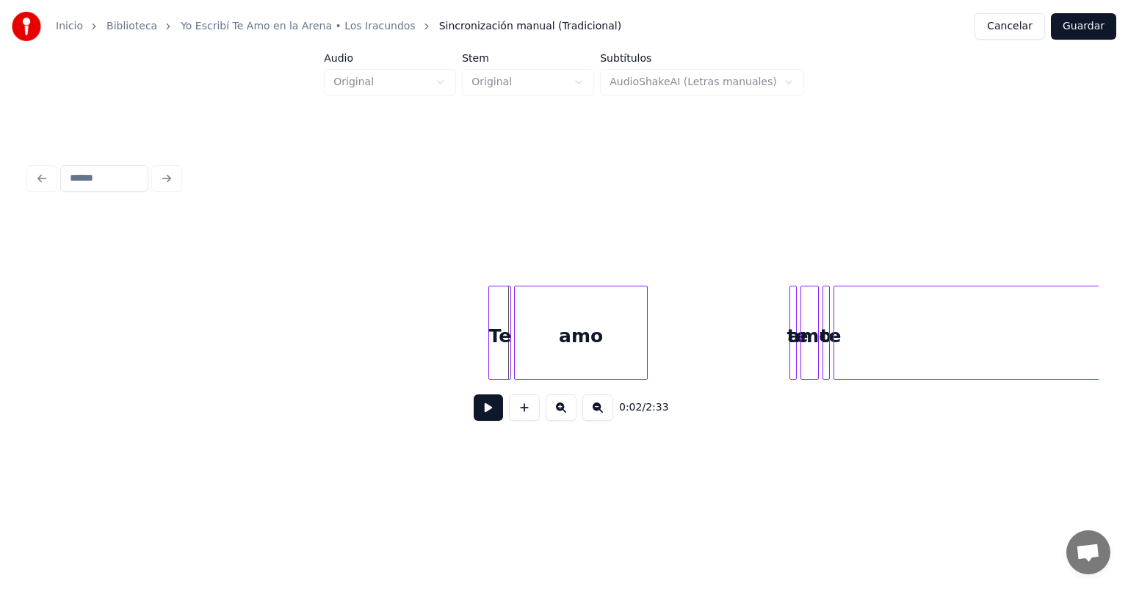
click at [510, 356] on div at bounding box center [508, 332] width 4 height 93
click at [483, 405] on button at bounding box center [488, 407] width 29 height 26
click at [774, 316] on div at bounding box center [773, 332] width 4 height 93
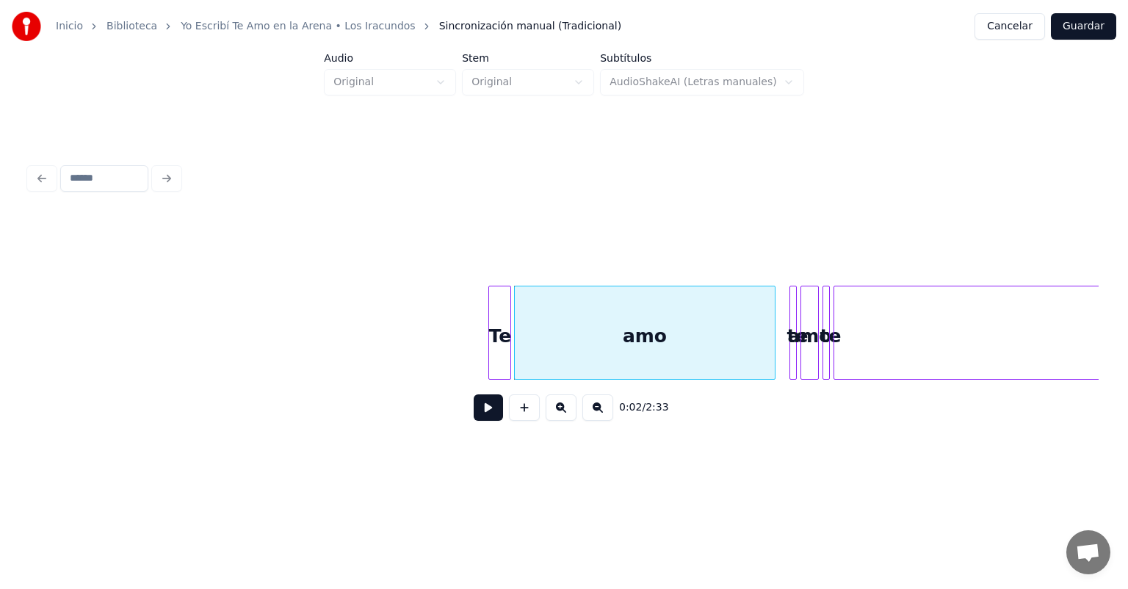
click at [477, 419] on button at bounding box center [488, 407] width 29 height 26
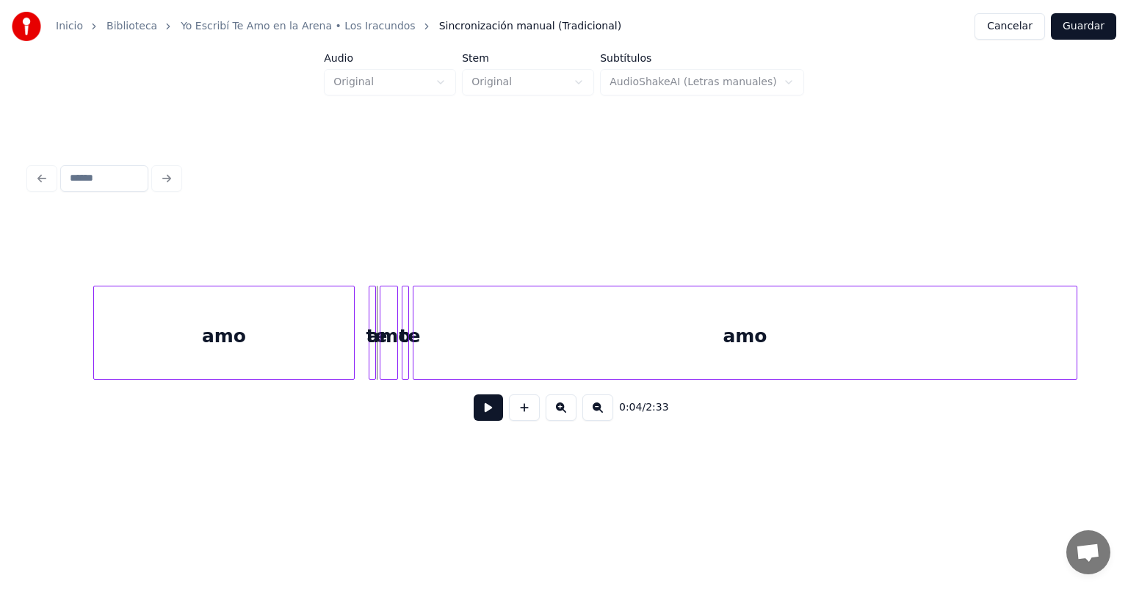
scroll to position [0, 596]
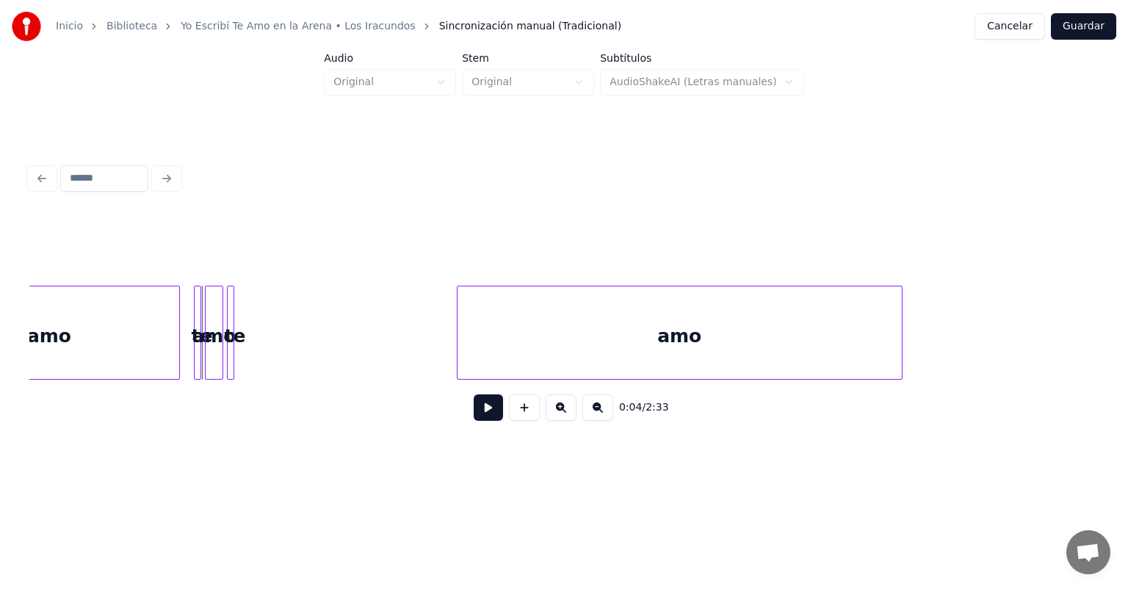
click at [459, 361] on div at bounding box center [460, 332] width 4 height 93
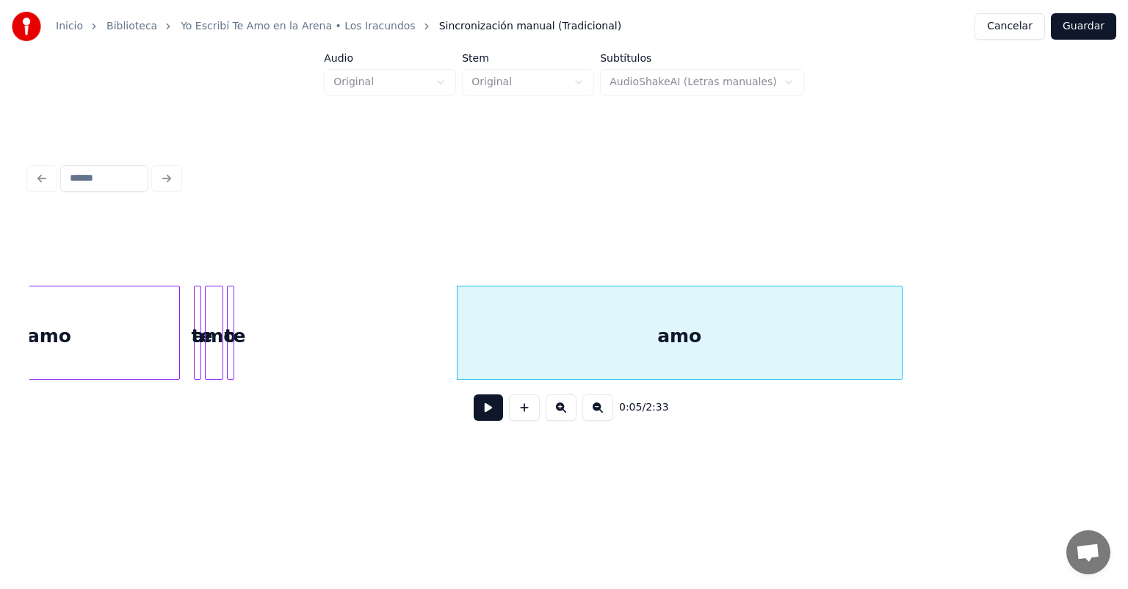
click at [103, 351] on div "amo" at bounding box center [49, 336] width 260 height 100
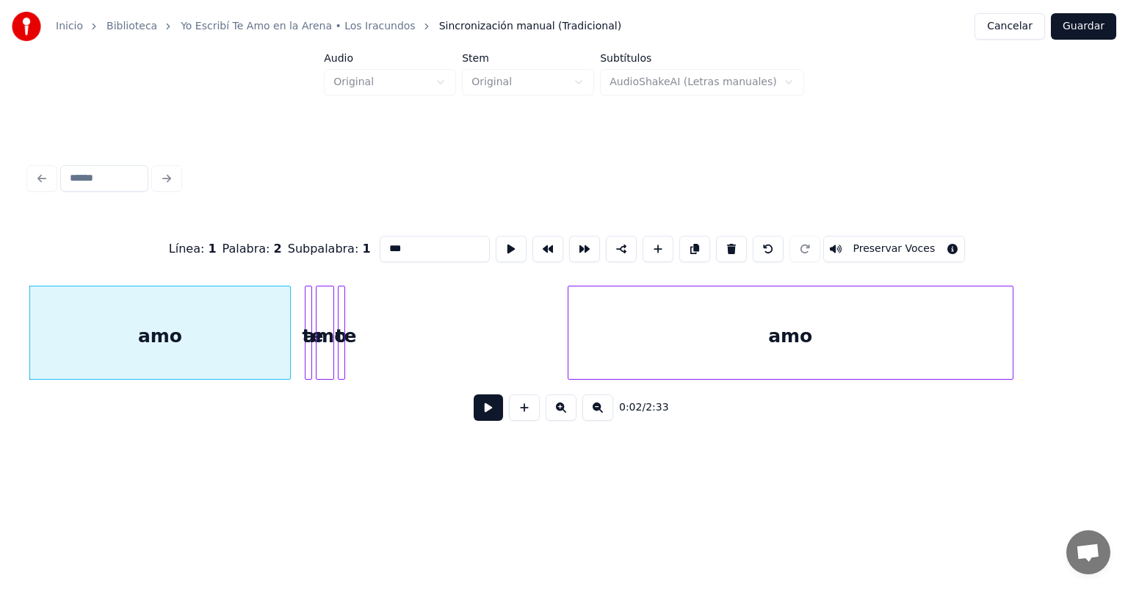
click at [461, 417] on div "0:02 / 2:33" at bounding box center [564, 408] width 1046 height 32
click at [475, 416] on button at bounding box center [488, 407] width 29 height 26
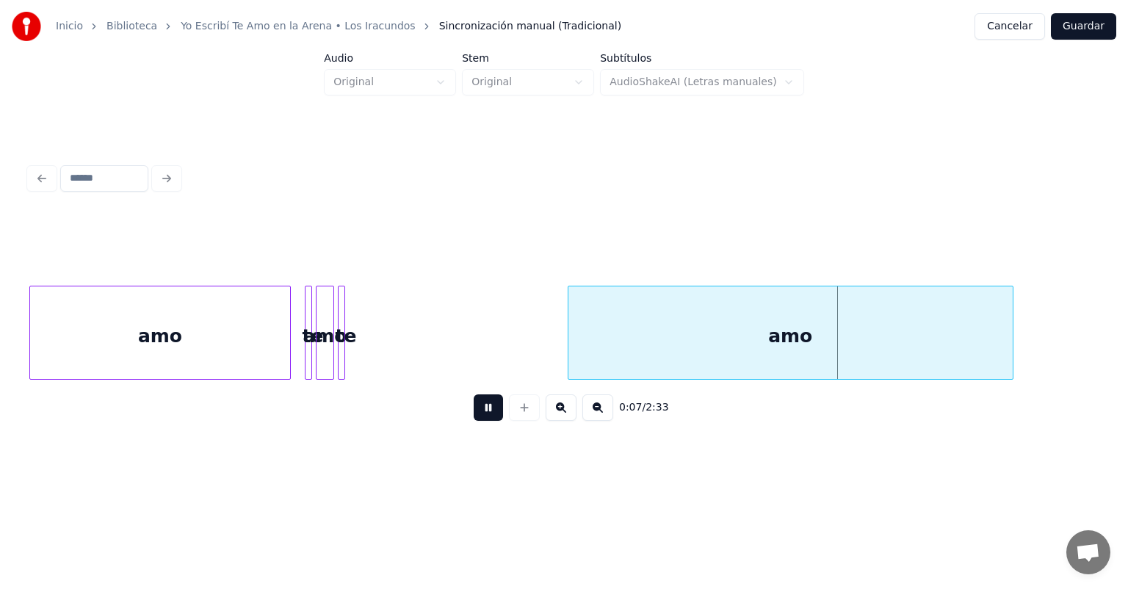
click at [475, 416] on button at bounding box center [488, 407] width 29 height 26
click at [1018, 28] on button "Cancelar" at bounding box center [1010, 26] width 71 height 26
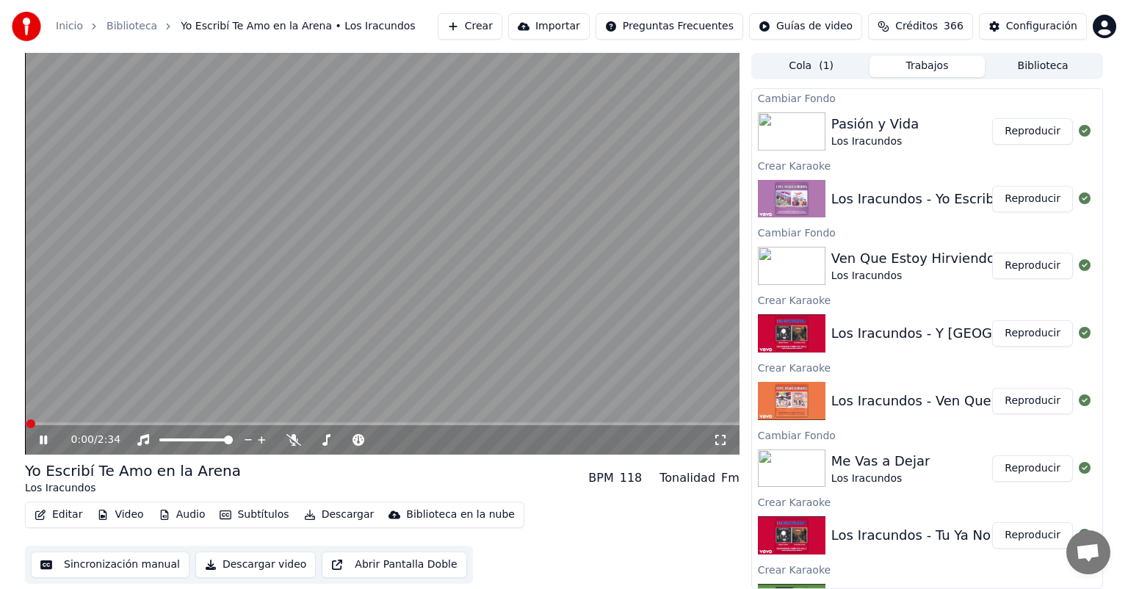
click at [45, 515] on icon "button" at bounding box center [41, 515] width 12 height 10
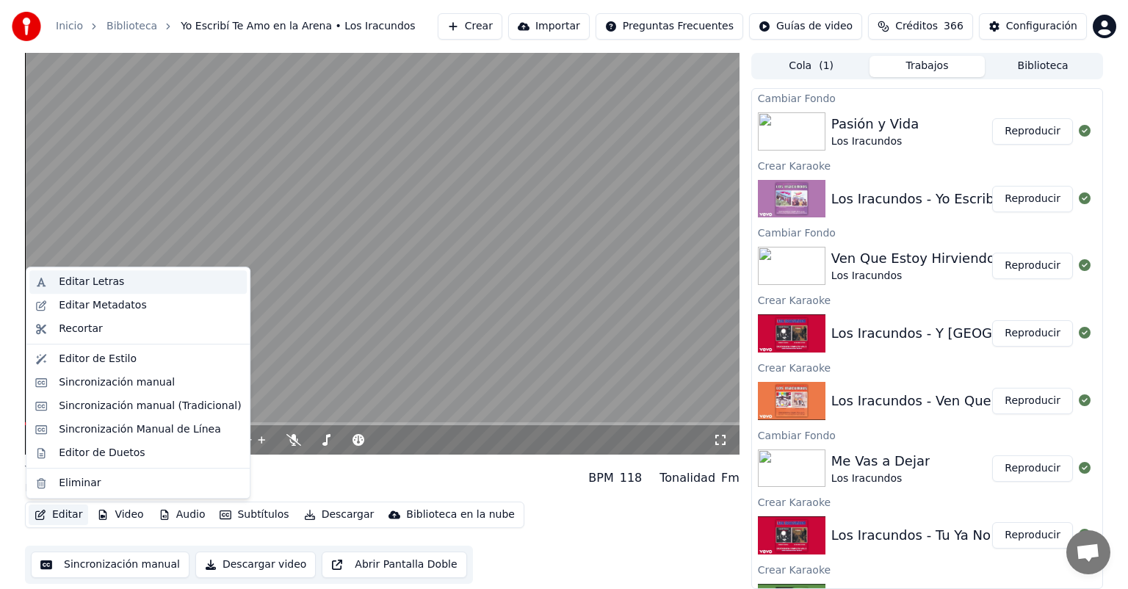
click at [80, 284] on div "Editar Letras" at bounding box center [91, 282] width 65 height 15
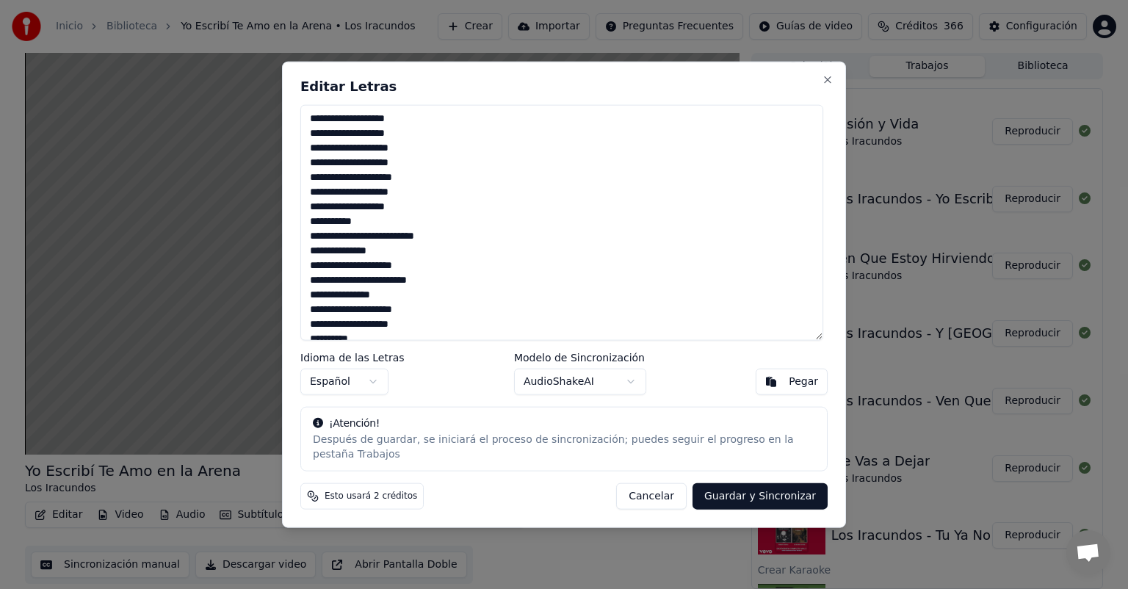
drag, startPoint x: 380, startPoint y: 123, endPoint x: 418, endPoint y: 128, distance: 38.4
click at [418, 128] on textarea "**********" at bounding box center [561, 223] width 523 height 236
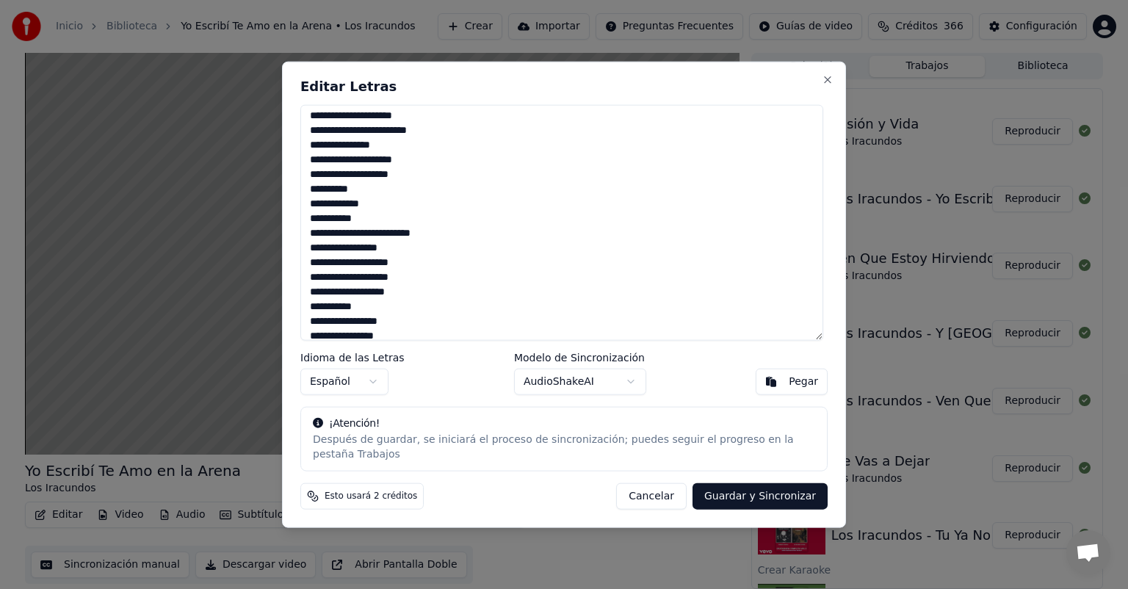
scroll to position [159, 0]
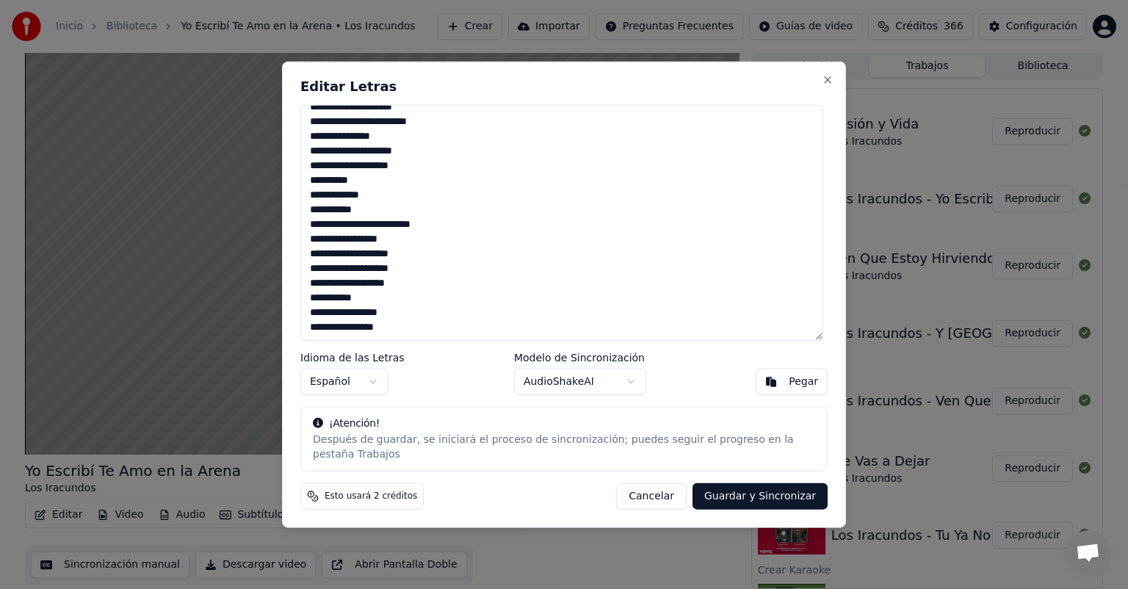
type textarea "**********"
click at [750, 490] on button "Guardar y Sincronizar" at bounding box center [760, 496] width 135 height 26
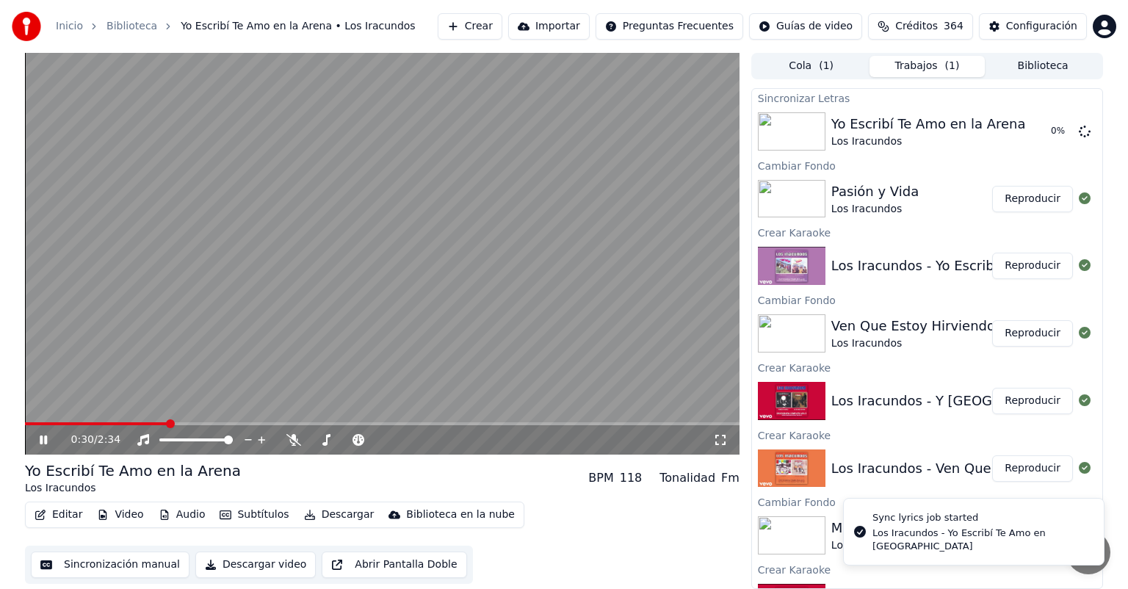
click at [48, 433] on div "0:30 / 2:34" at bounding box center [382, 440] width 703 height 15
click at [46, 439] on icon at bounding box center [43, 440] width 7 height 9
click at [1028, 264] on button "Reproducir" at bounding box center [1032, 266] width 81 height 26
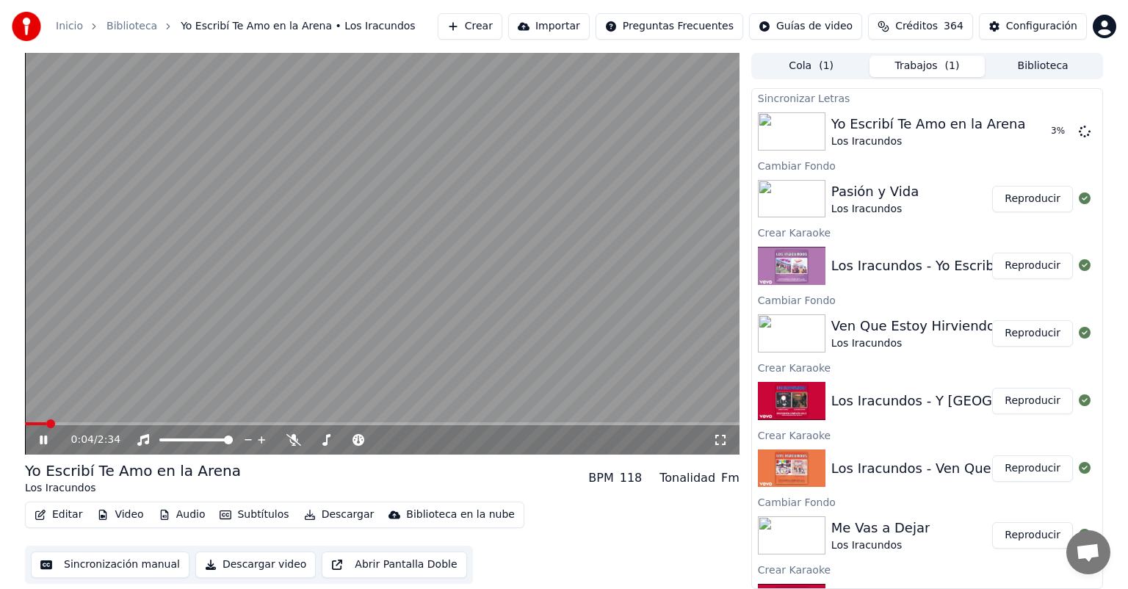
click at [1027, 264] on button "Reproducir" at bounding box center [1032, 266] width 81 height 26
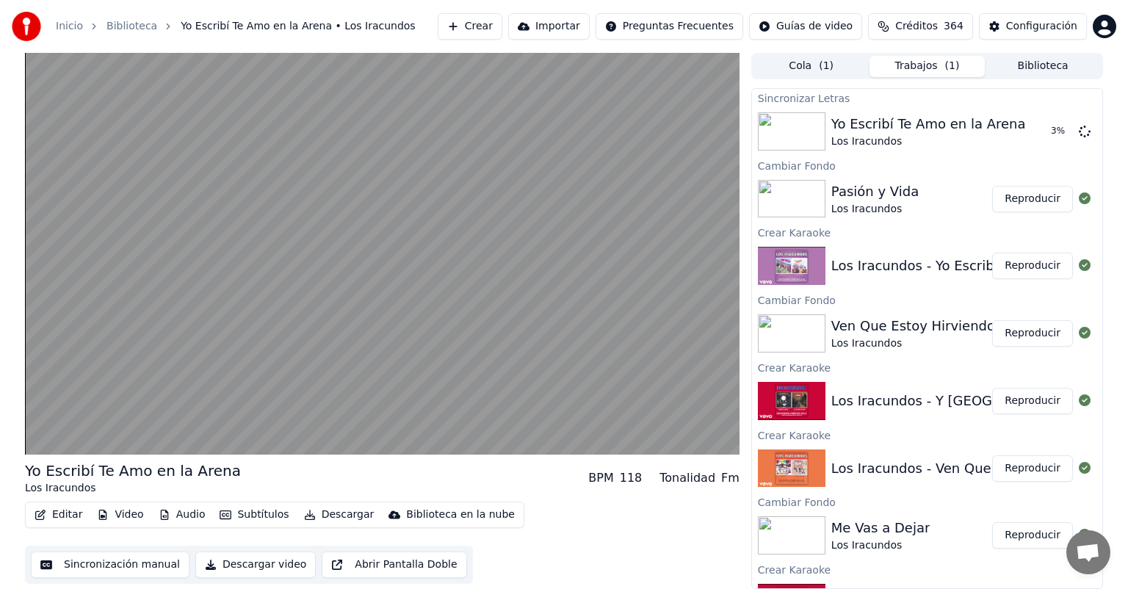
click at [1021, 200] on button "Reproducir" at bounding box center [1032, 199] width 81 height 26
click at [1019, 339] on button "Reproducir" at bounding box center [1032, 333] width 81 height 26
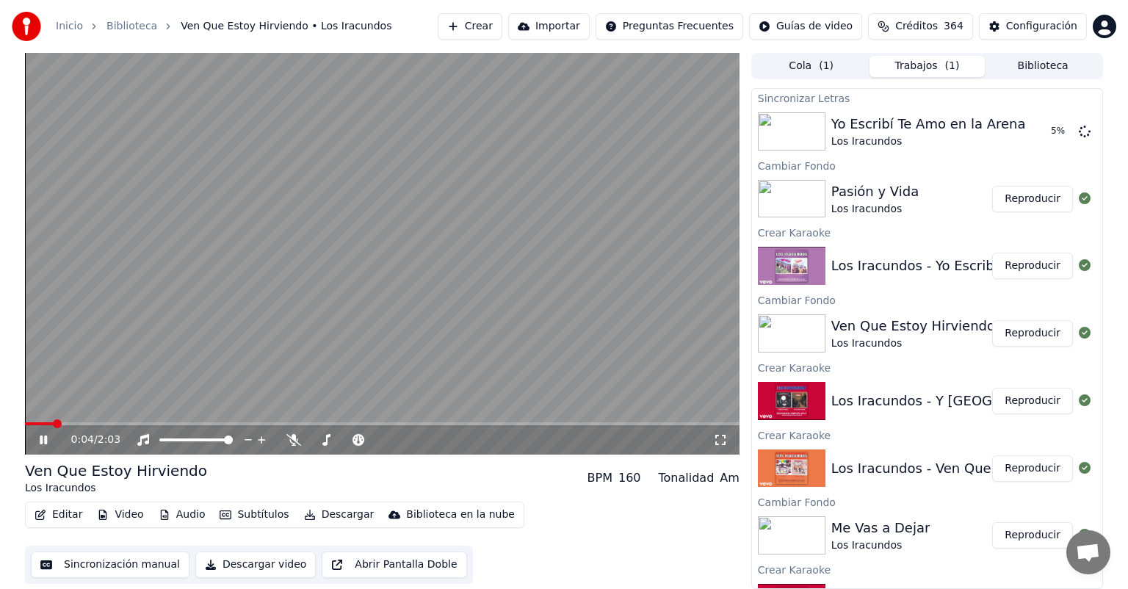
click at [37, 447] on div "0:04 / 2:03" at bounding box center [382, 440] width 703 height 15
click at [47, 447] on div "0:05 / 2:03" at bounding box center [382, 440] width 703 height 15
click at [46, 438] on icon at bounding box center [43, 440] width 7 height 9
click at [30, 440] on div "0:06 / 2:03" at bounding box center [382, 439] width 715 height 29
click at [38, 441] on icon at bounding box center [54, 440] width 35 height 12
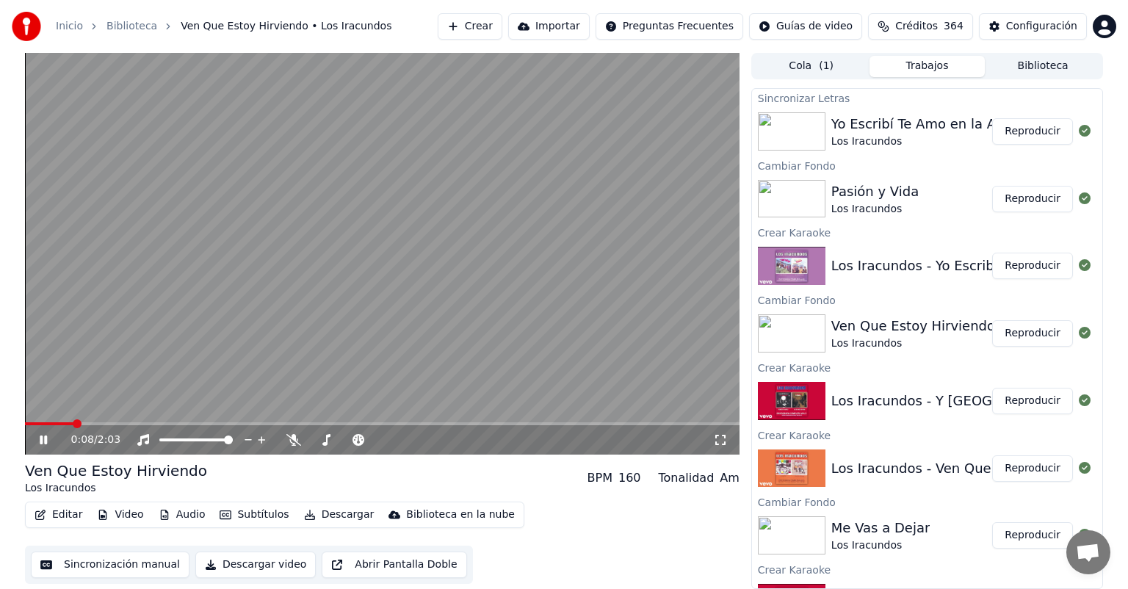
click at [1028, 130] on button "Reproducir" at bounding box center [1032, 131] width 81 height 26
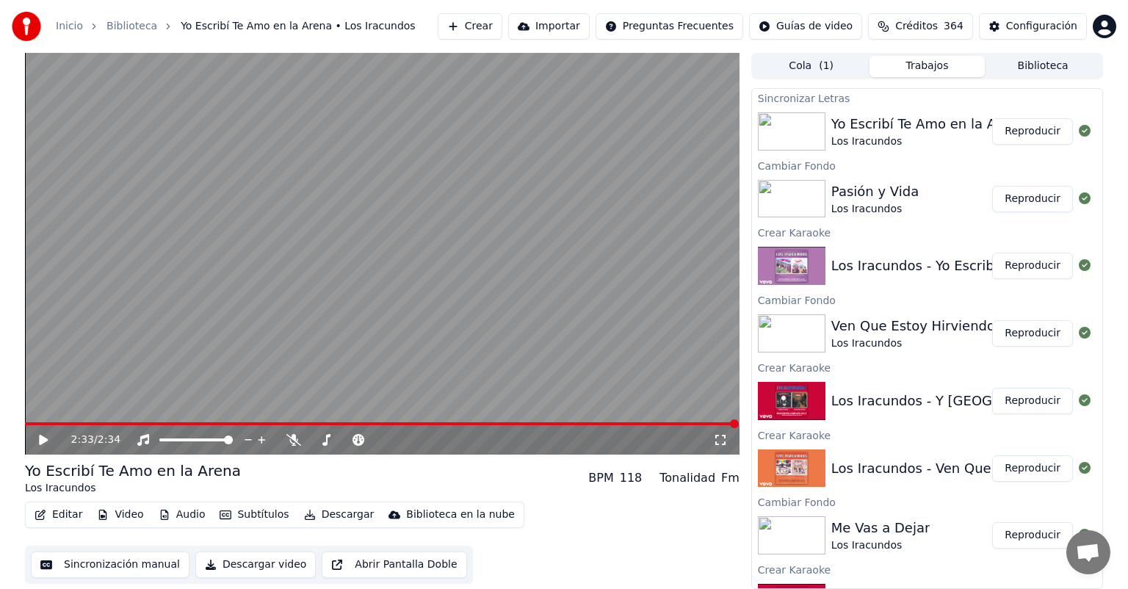
click at [46, 441] on icon at bounding box center [43, 440] width 9 height 10
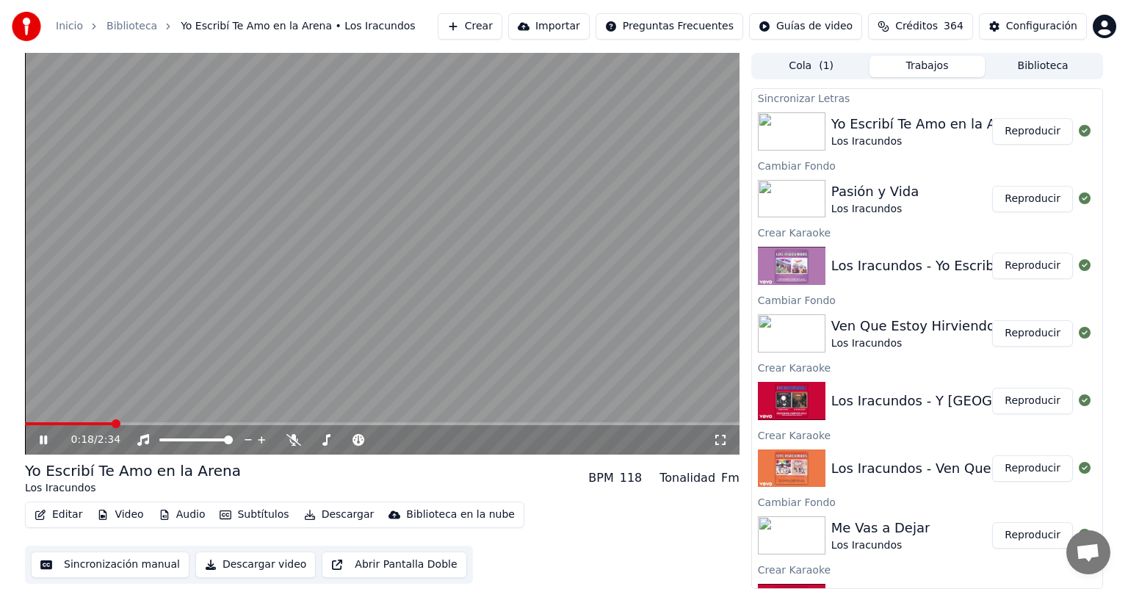
click at [57, 499] on div "Yo Escribí Te Amo en la Arena Los Iracundos BPM 118 Tonalidad Fm Editar Video A…" at bounding box center [382, 522] width 715 height 123
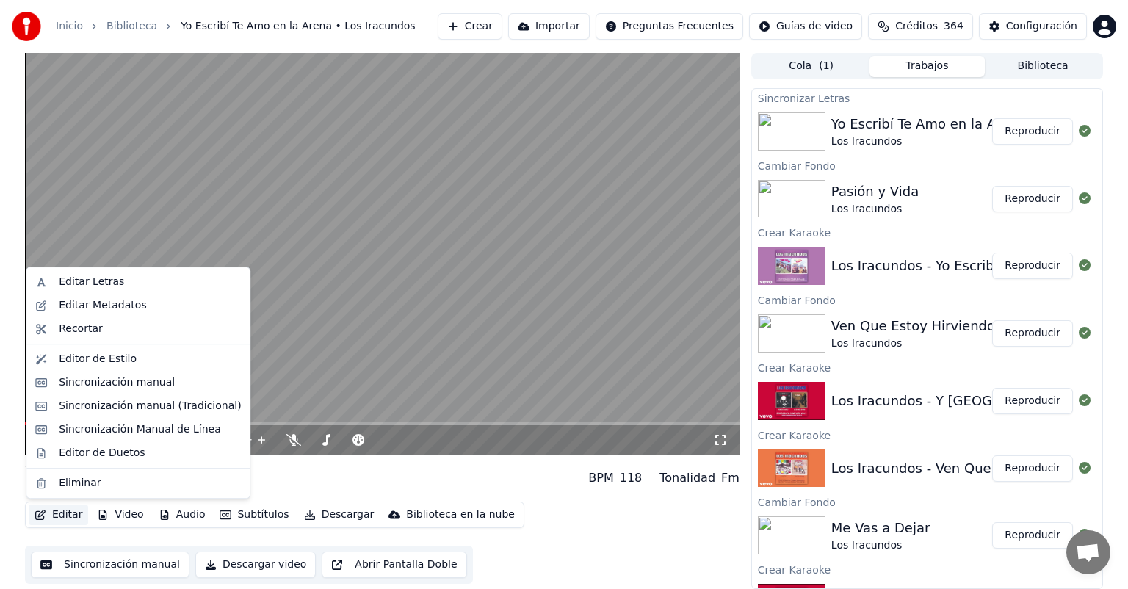
click at [65, 516] on button "Editar" at bounding box center [58, 515] width 59 height 21
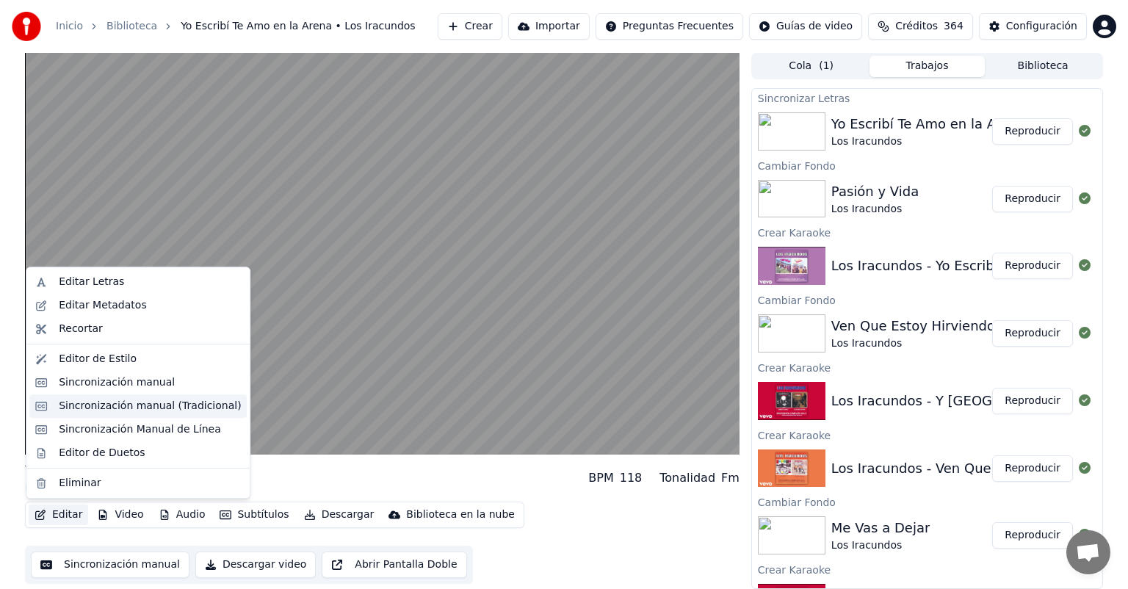
click at [83, 415] on div "Sincronización manual (Tradicional)" at bounding box center [137, 406] width 217 height 24
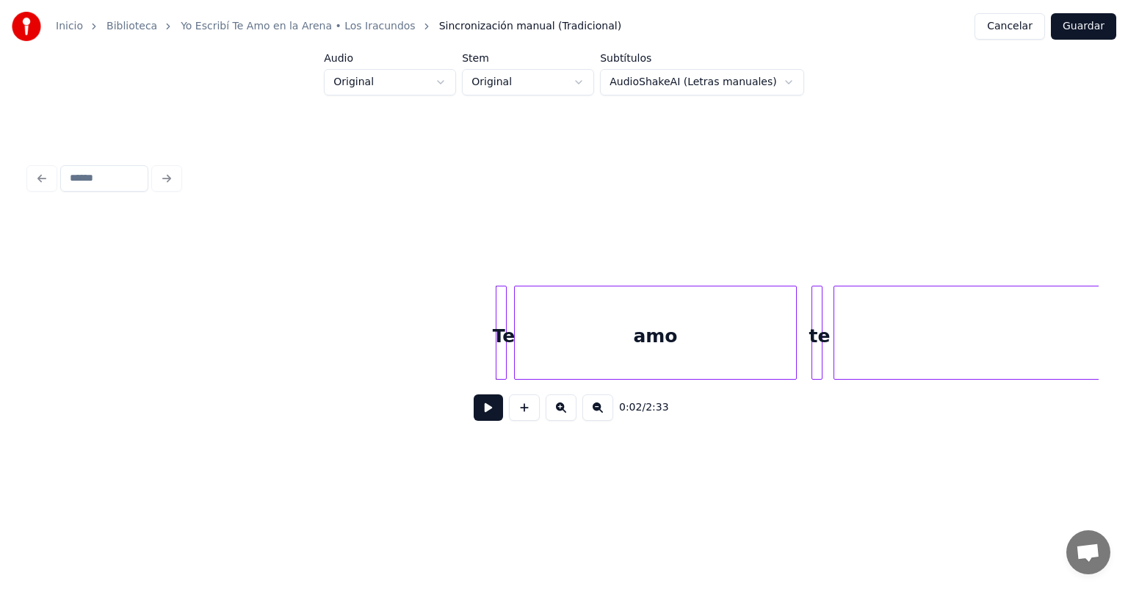
click at [482, 421] on button at bounding box center [488, 407] width 29 height 26
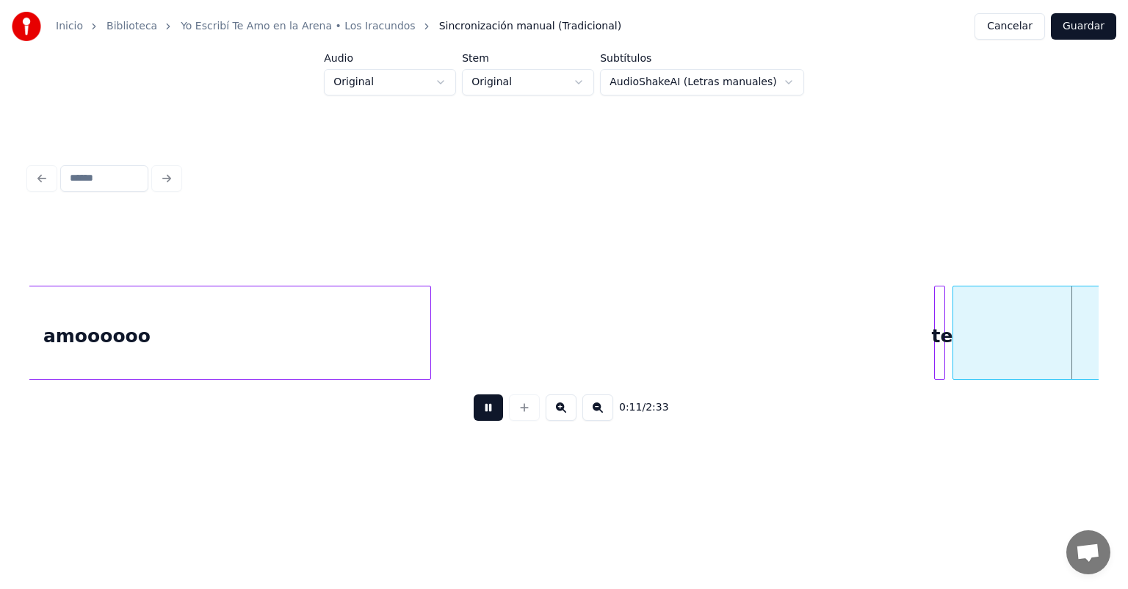
scroll to position [0, 2141]
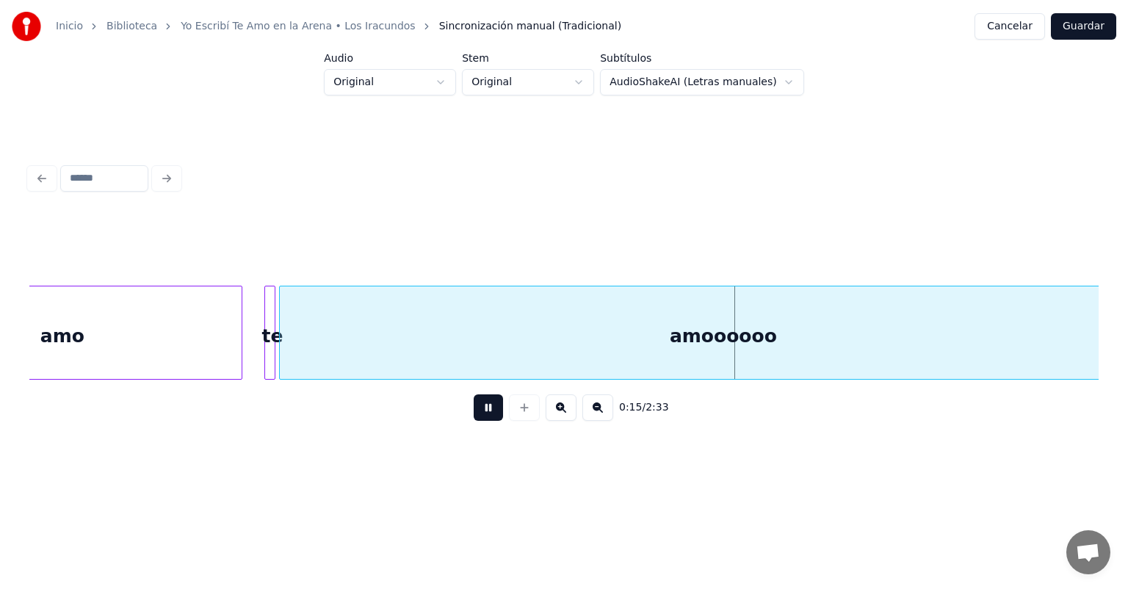
click at [1022, 36] on button "Cancelar" at bounding box center [1010, 26] width 71 height 26
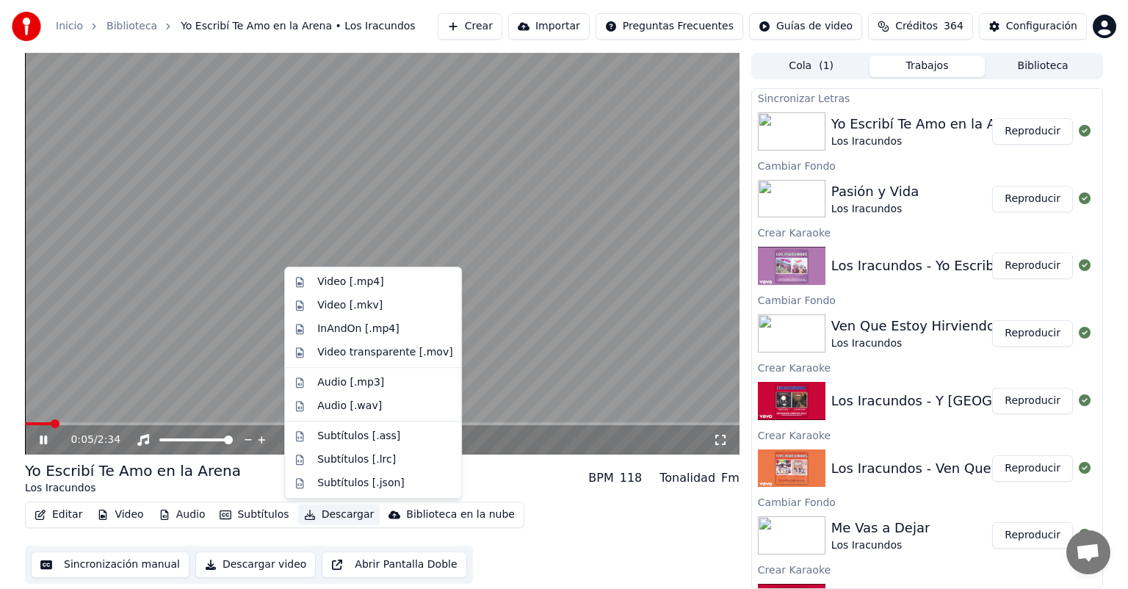
click at [346, 522] on button "Descargar" at bounding box center [339, 515] width 82 height 21
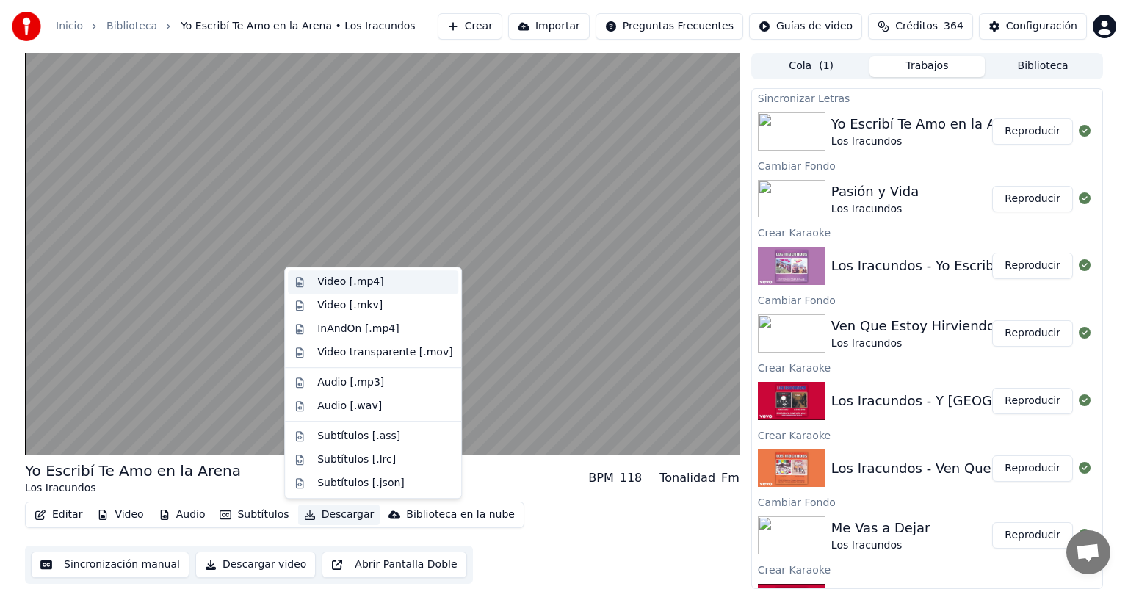
click at [338, 283] on div "Video [.mp4]" at bounding box center [350, 282] width 66 height 15
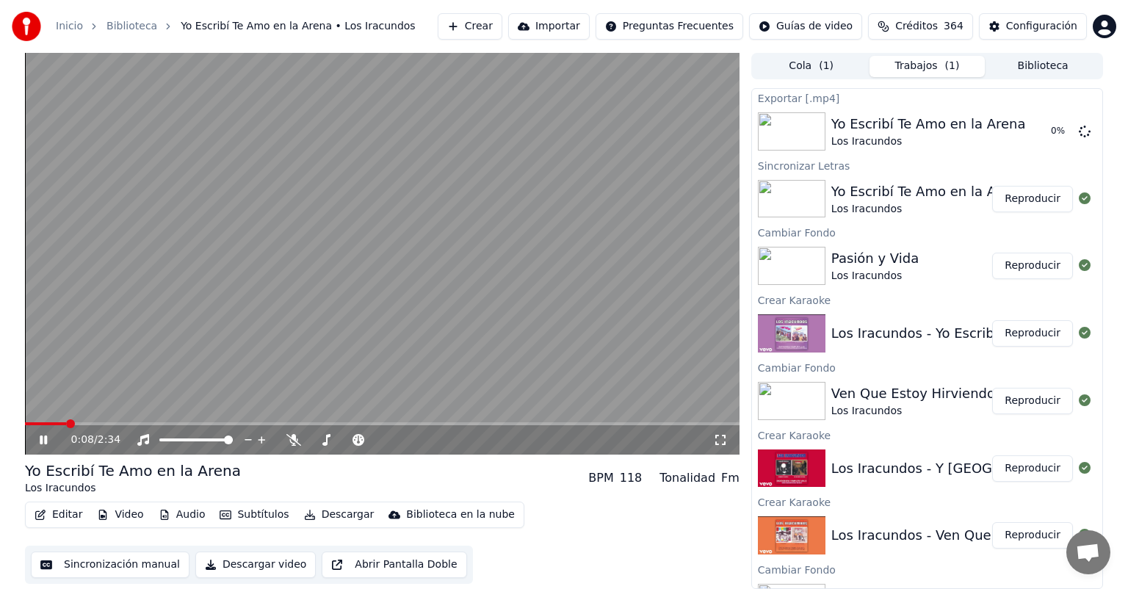
click at [1025, 262] on button "Reproducir" at bounding box center [1032, 266] width 81 height 26
click at [336, 514] on button "Descargar" at bounding box center [339, 515] width 82 height 21
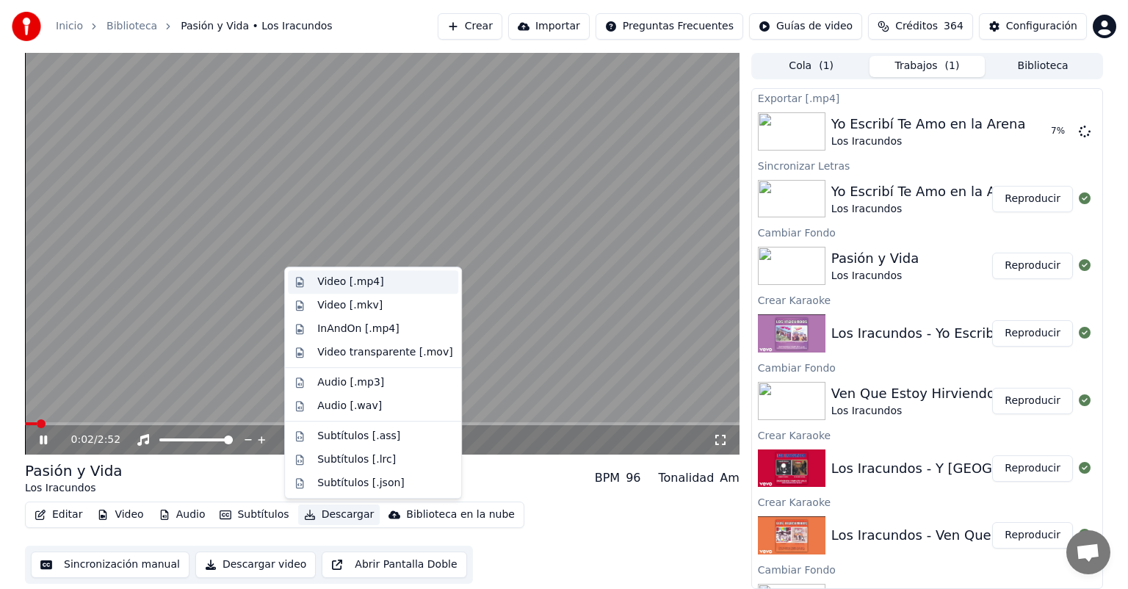
click at [351, 278] on div "Video [.mp4]" at bounding box center [350, 282] width 66 height 15
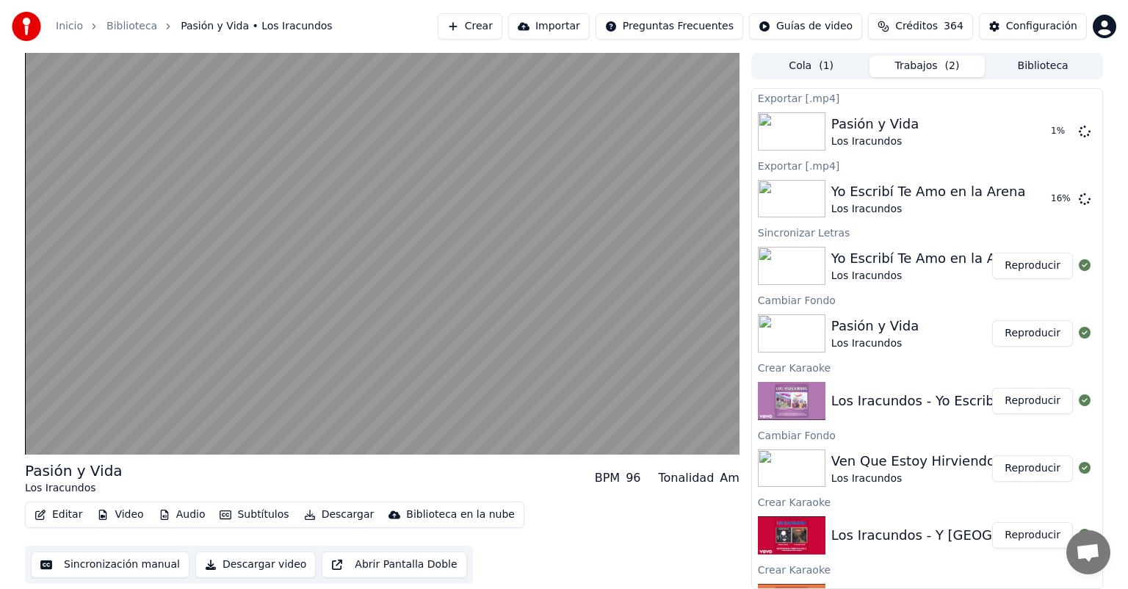
click at [1029, 475] on button "Reproducir" at bounding box center [1032, 468] width 81 height 26
click at [306, 516] on button "Descargar" at bounding box center [339, 515] width 82 height 21
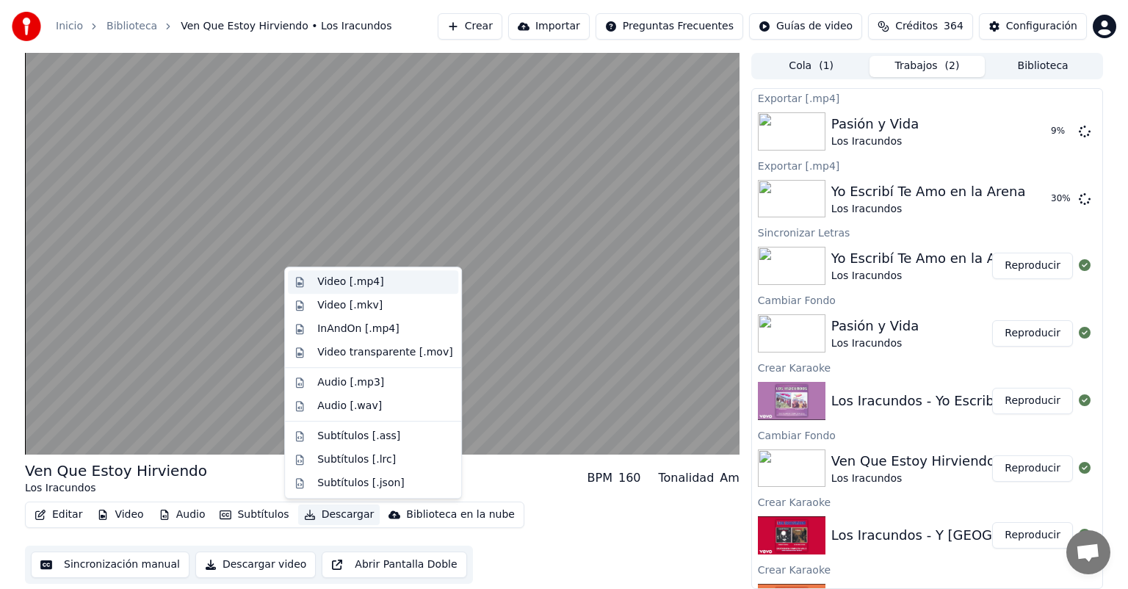
click at [355, 289] on div "Video [.mp4]" at bounding box center [350, 282] width 66 height 15
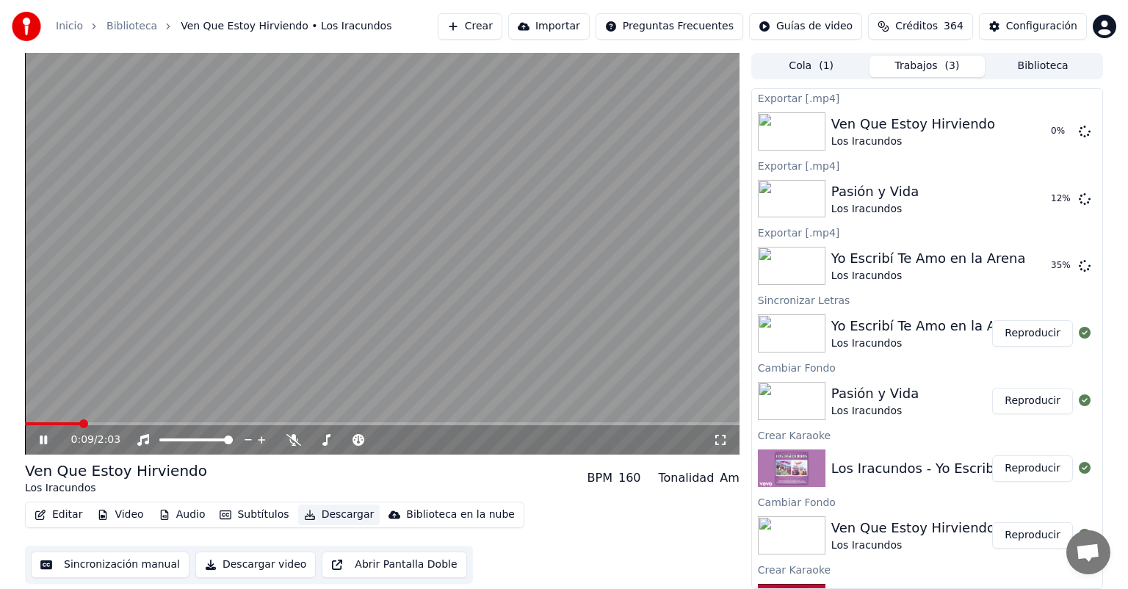
scroll to position [142, 0]
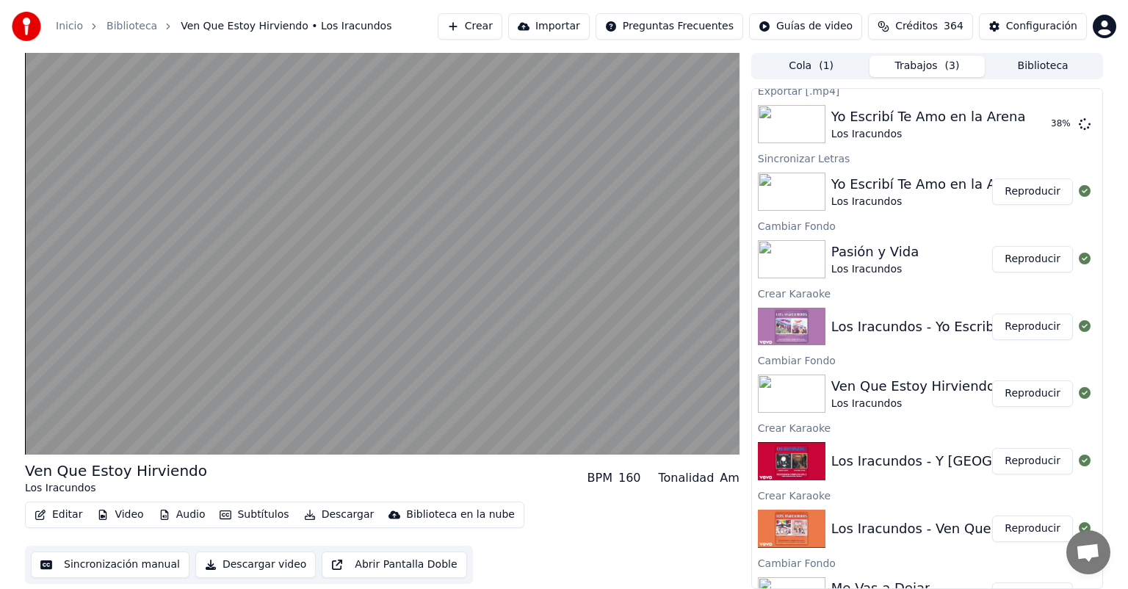
click at [1016, 462] on button "Reproducir" at bounding box center [1032, 461] width 81 height 26
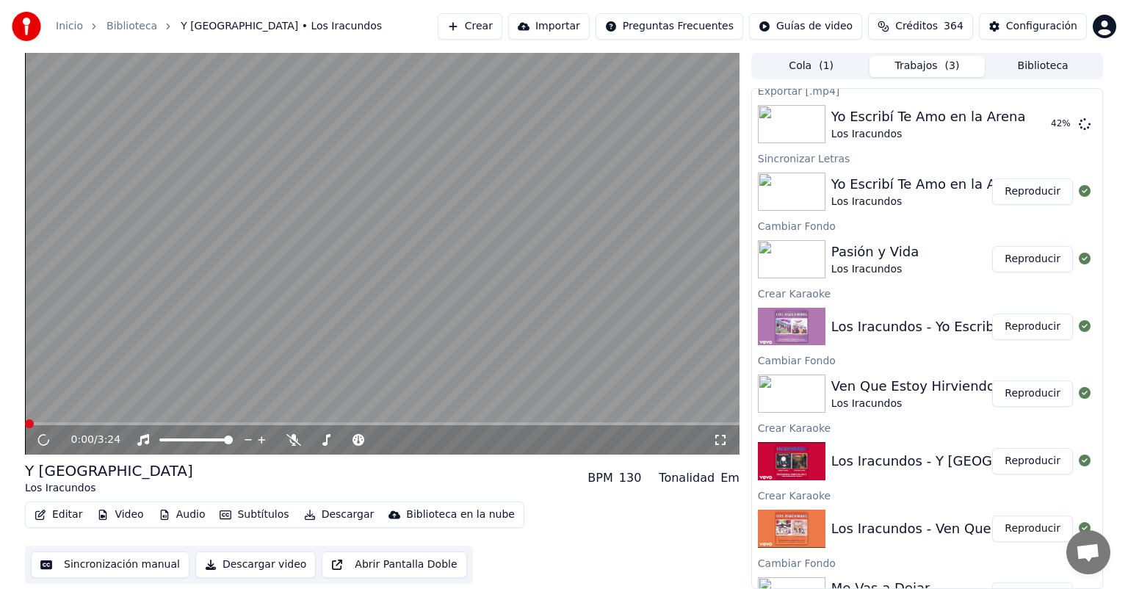
click at [316, 516] on button "Descargar" at bounding box center [339, 515] width 82 height 21
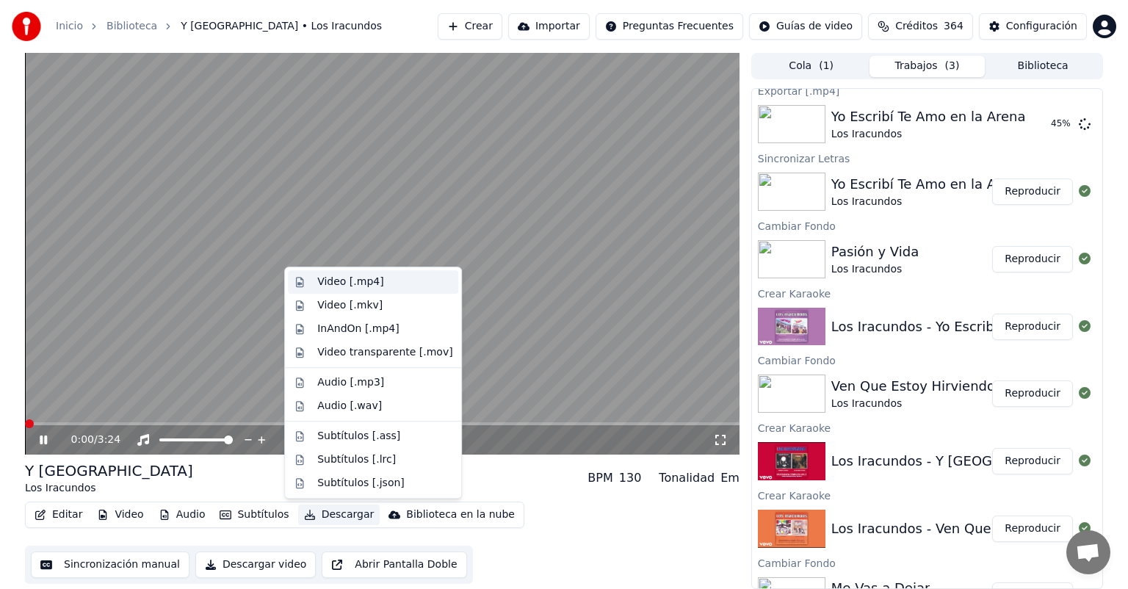
click at [334, 281] on div "Video [.mp4]" at bounding box center [350, 282] width 66 height 15
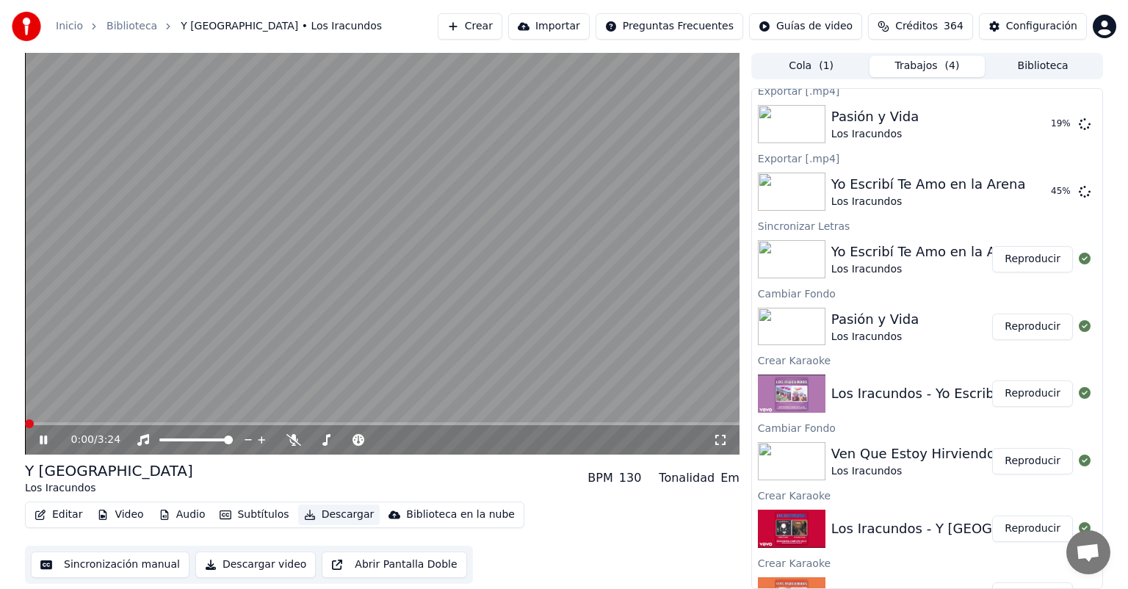
scroll to position [209, 0]
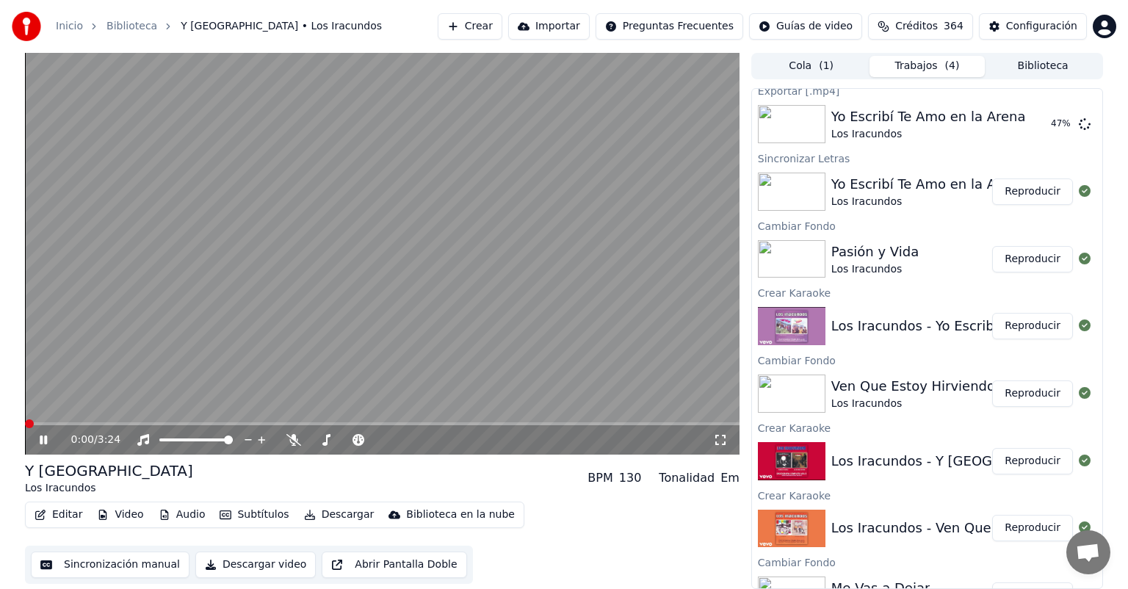
click at [40, 443] on icon at bounding box center [43, 440] width 7 height 9
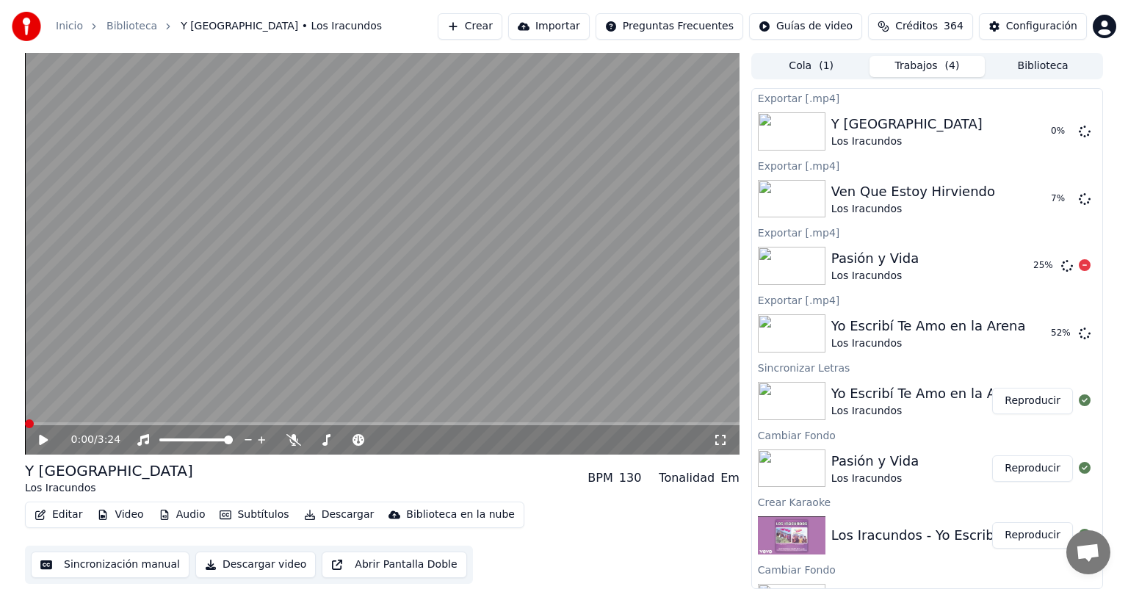
click at [881, 228] on div "Exportar [.mp4]" at bounding box center [927, 232] width 350 height 18
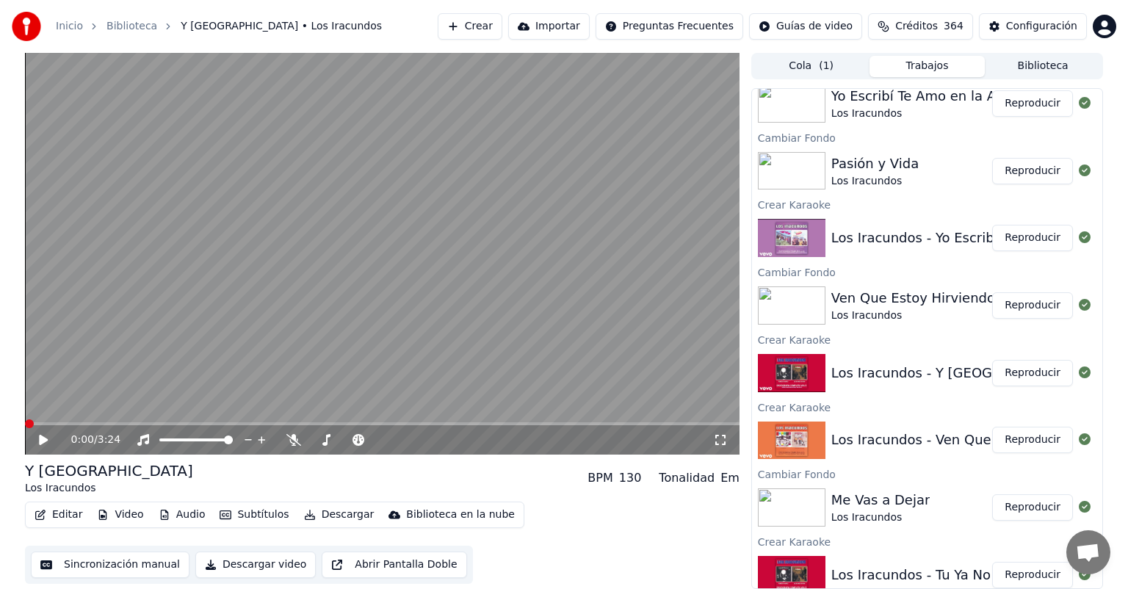
scroll to position [299, 0]
click at [1004, 433] on button "Reproducir" at bounding box center [1032, 438] width 81 height 26
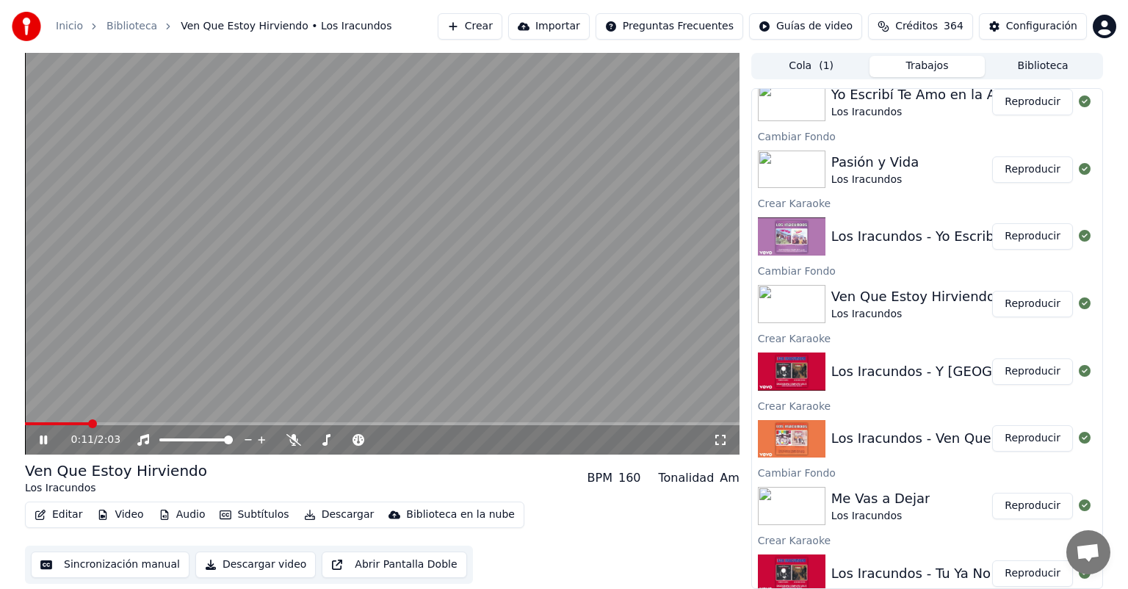
click at [1011, 497] on button "Reproducir" at bounding box center [1032, 506] width 81 height 26
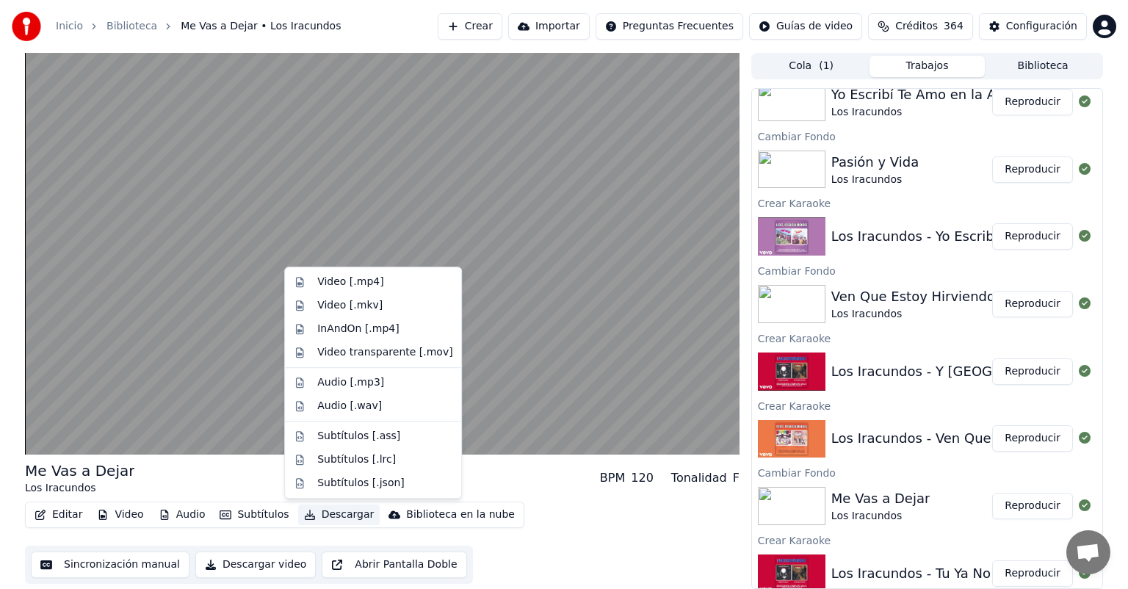
click at [323, 522] on button "Descargar" at bounding box center [339, 515] width 82 height 21
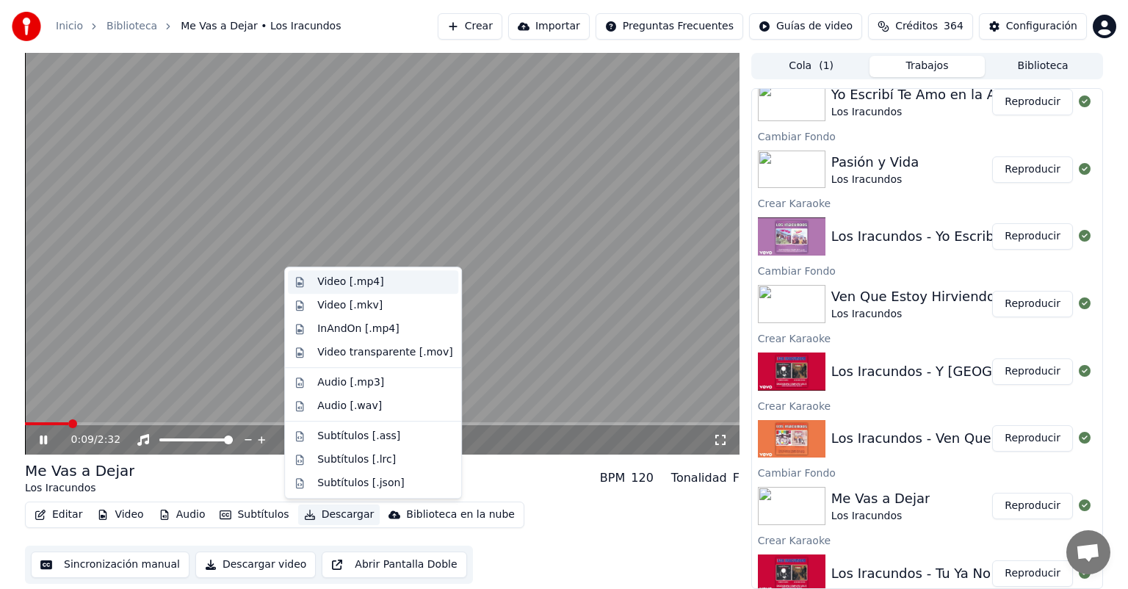
click at [342, 284] on div "Video [.mp4]" at bounding box center [350, 282] width 66 height 15
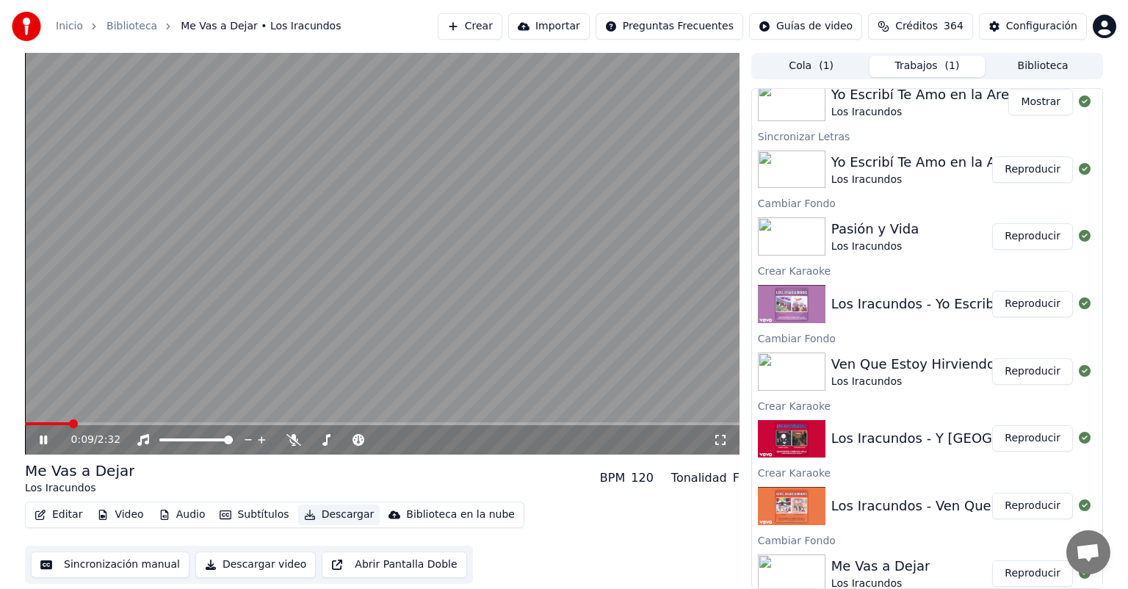
scroll to position [366, 0]
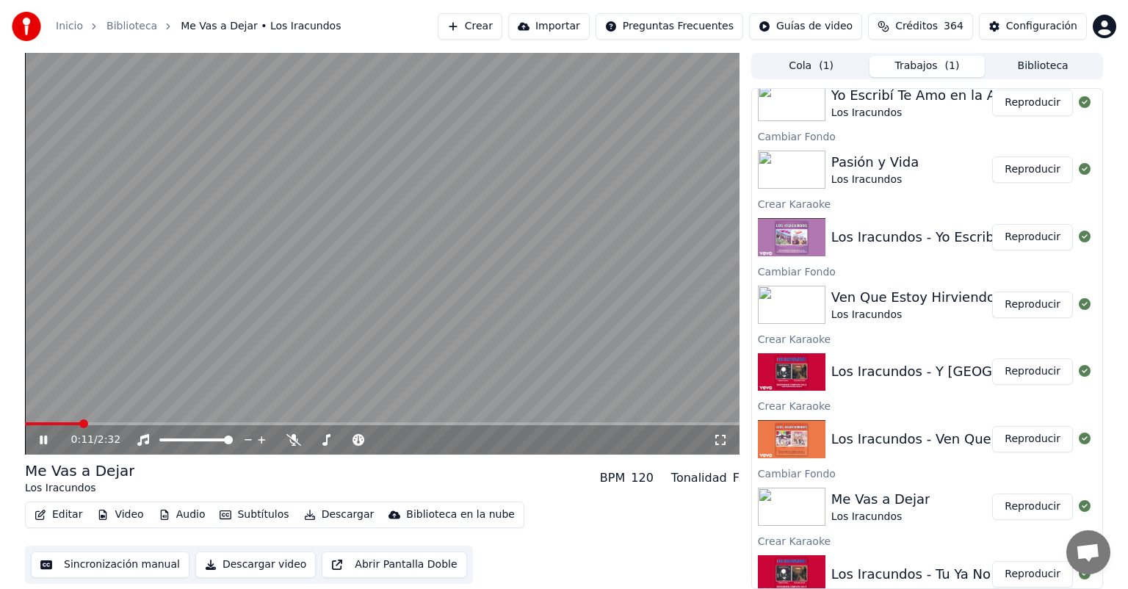
click at [1014, 502] on button "Reproducir" at bounding box center [1032, 507] width 81 height 26
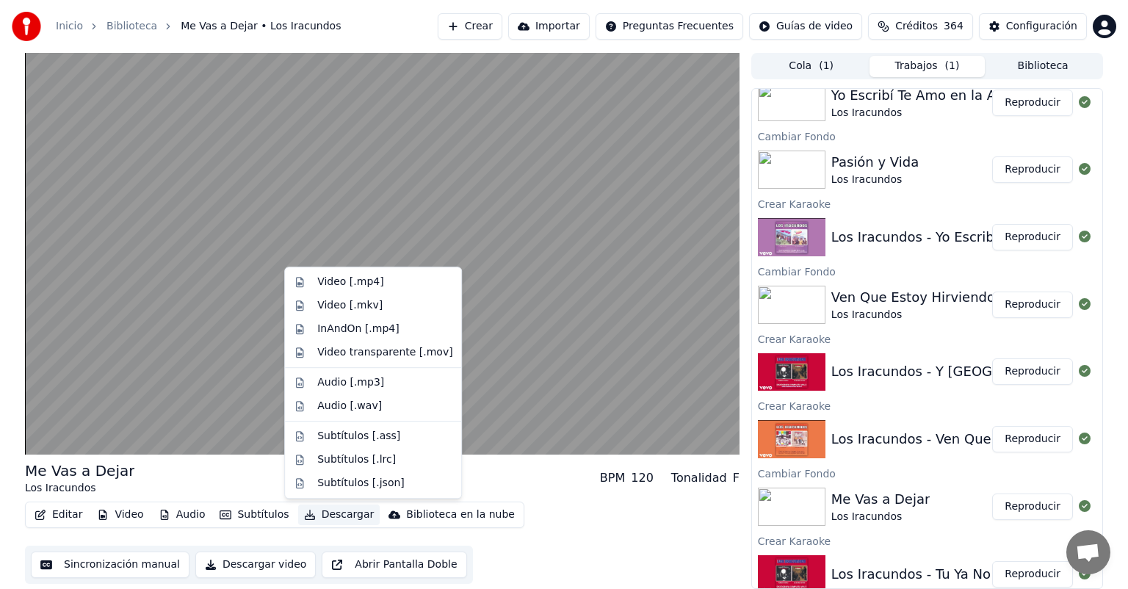
click at [315, 511] on button "Descargar" at bounding box center [339, 515] width 82 height 21
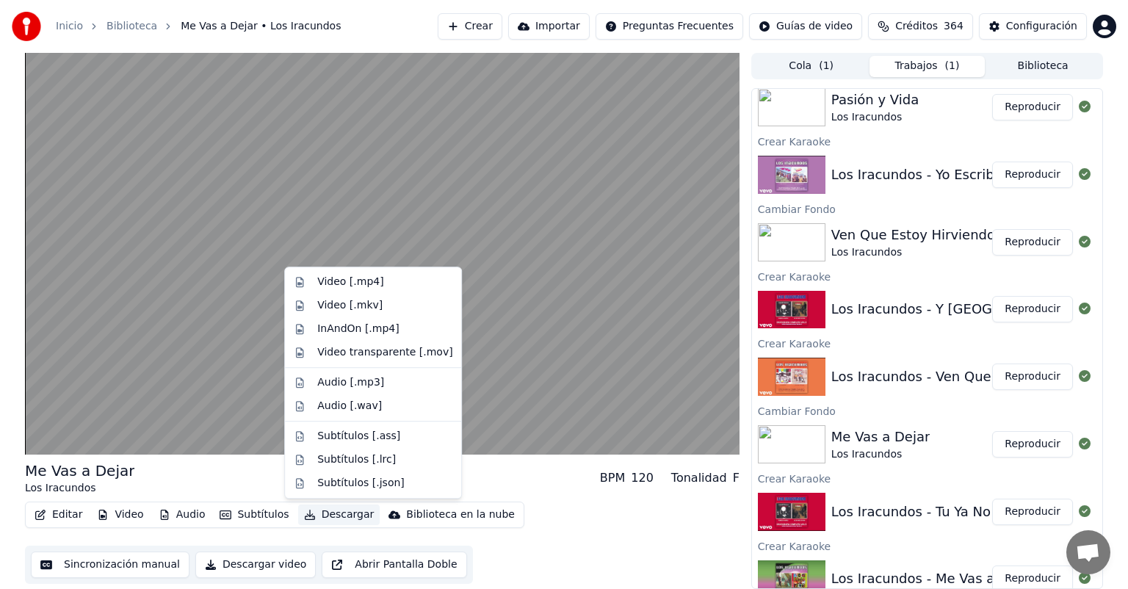
click at [1012, 514] on button "Reproducir" at bounding box center [1032, 512] width 81 height 26
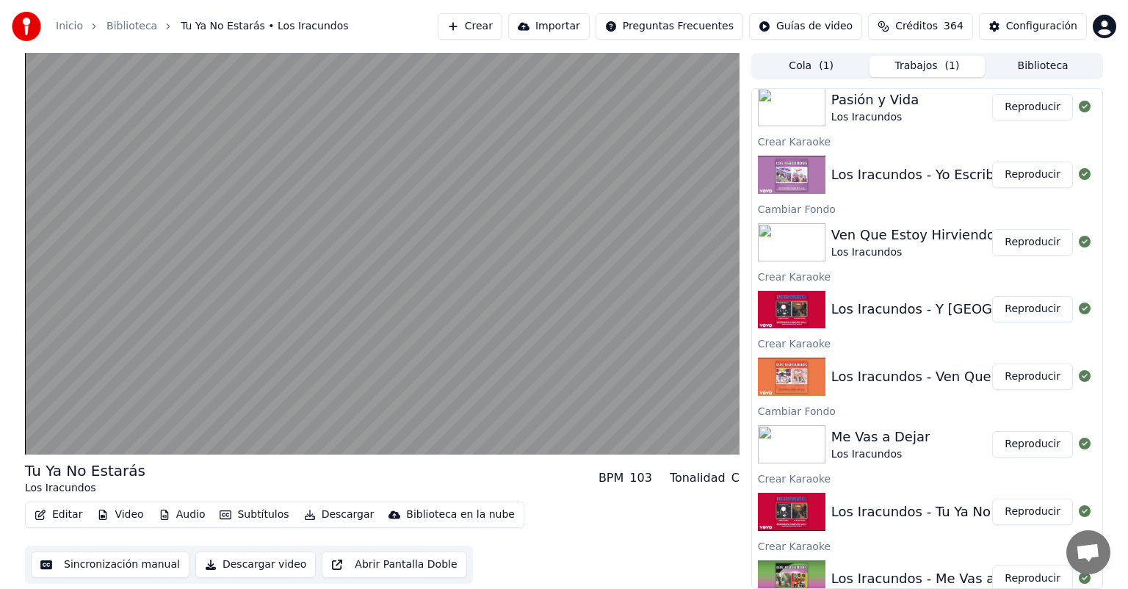
click at [339, 516] on button "Descargar" at bounding box center [339, 515] width 82 height 21
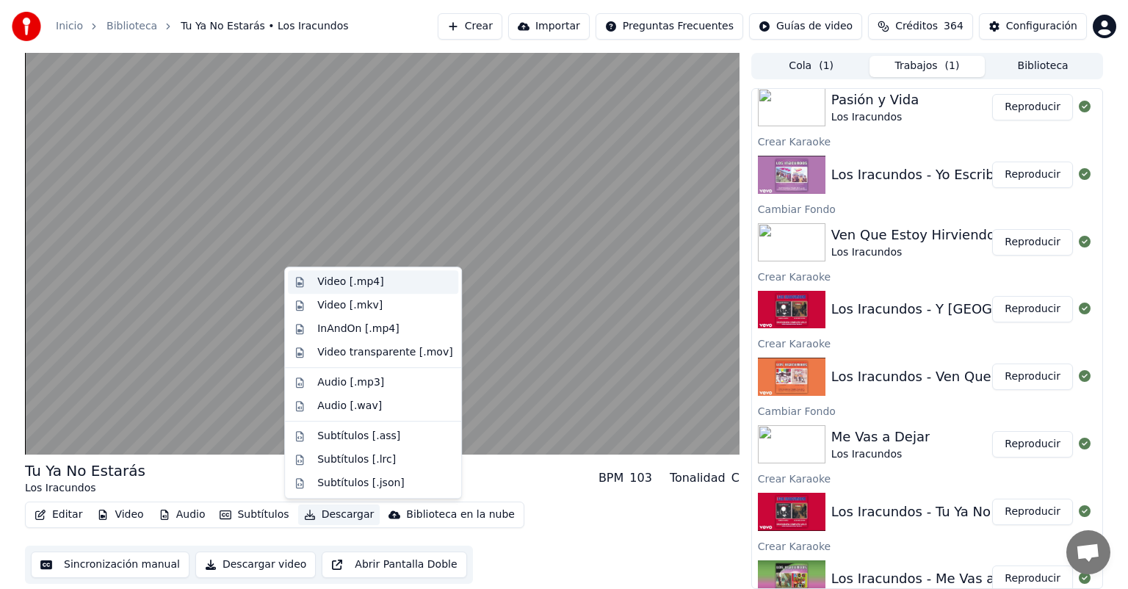
click at [384, 279] on div "Video [.mp4]" at bounding box center [384, 282] width 135 height 15
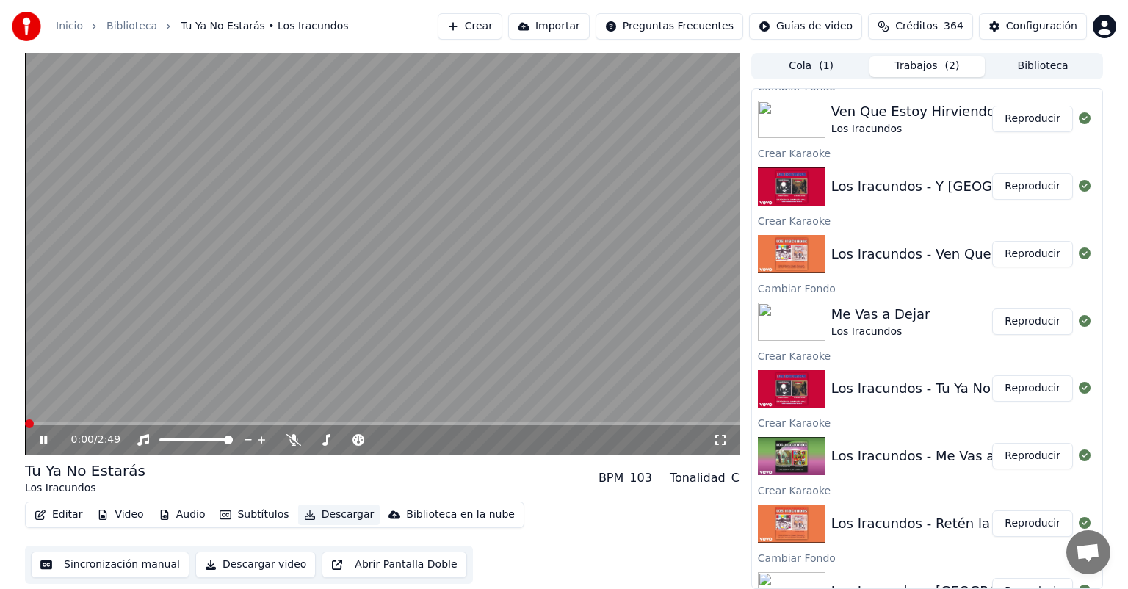
scroll to position [642, 0]
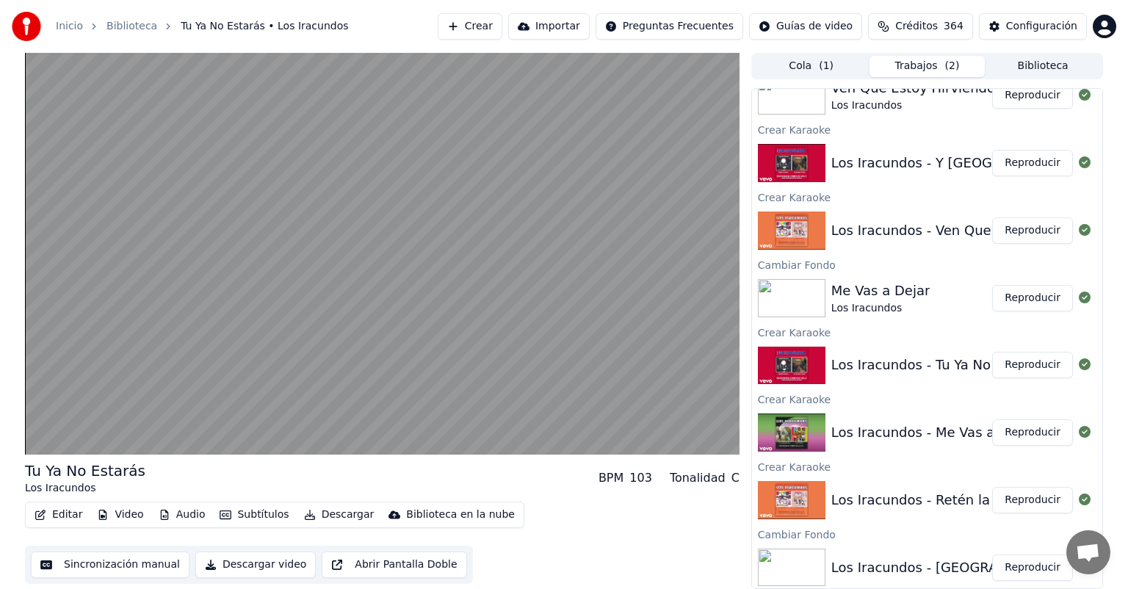
click at [1014, 436] on button "Reproducir" at bounding box center [1032, 432] width 81 height 26
click at [1013, 495] on button "Reproducir" at bounding box center [1032, 500] width 81 height 26
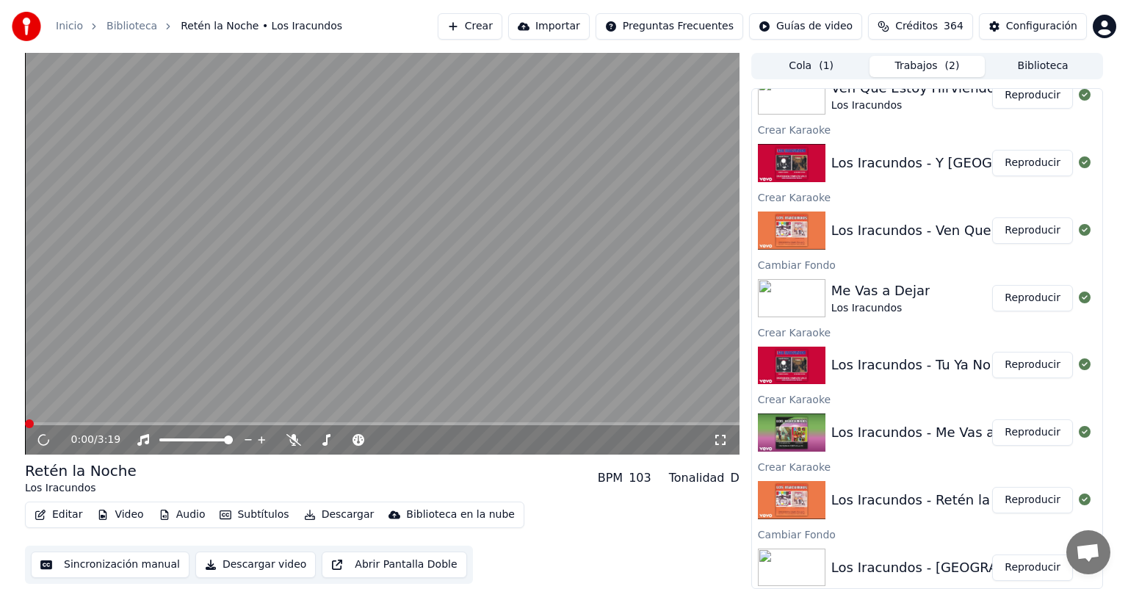
scroll to position [806, 0]
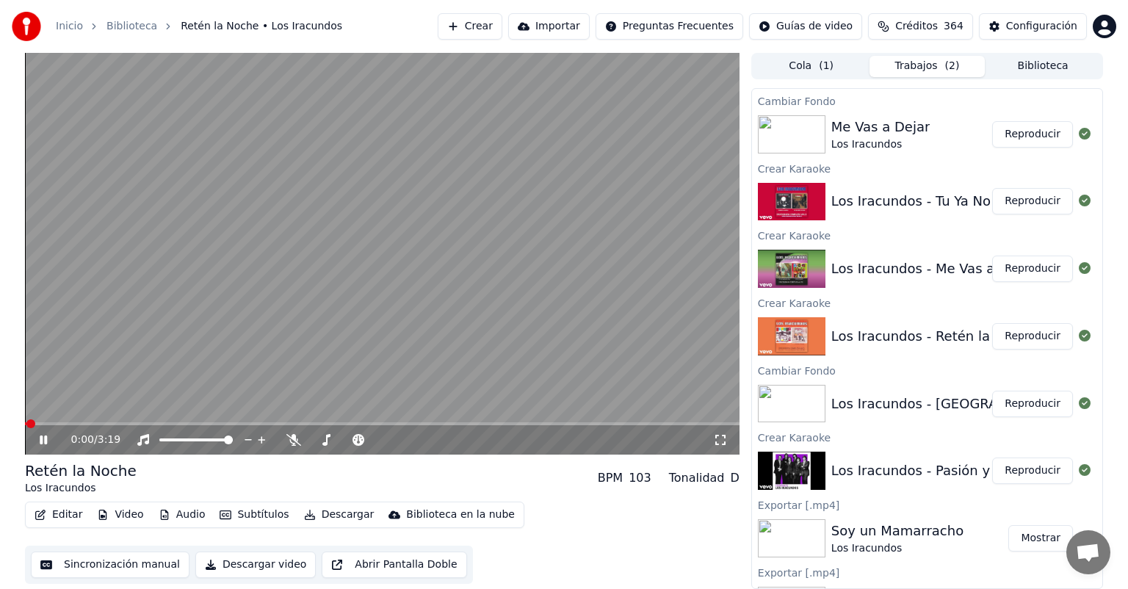
click at [239, 515] on button "Subtítulos" at bounding box center [254, 515] width 81 height 21
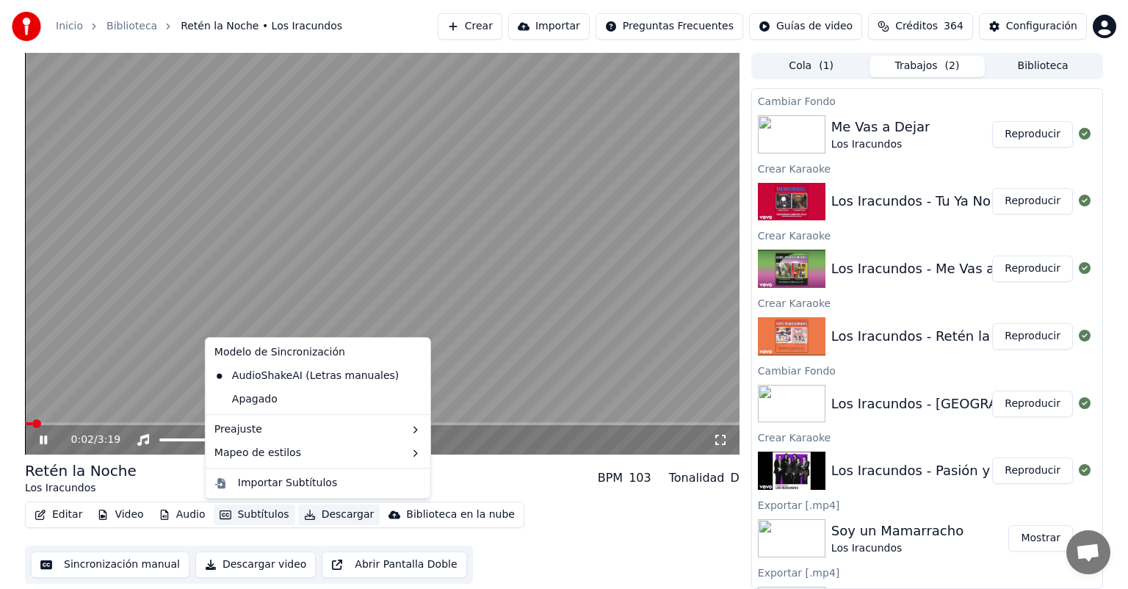
click at [322, 512] on button "Descargar" at bounding box center [339, 515] width 82 height 21
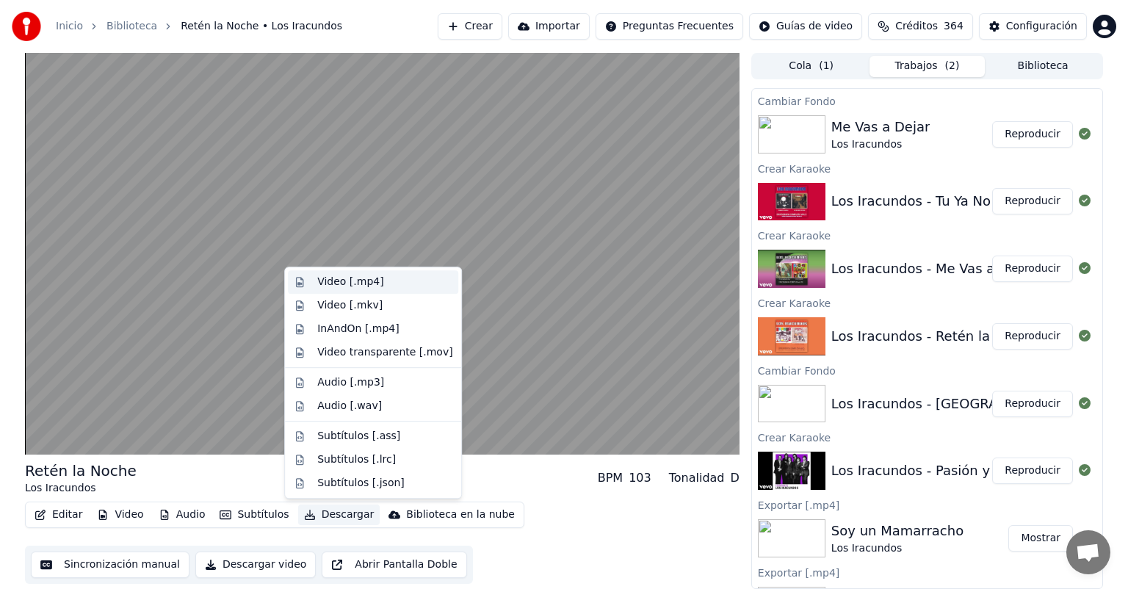
click at [361, 279] on div "Video [.mp4]" at bounding box center [350, 282] width 66 height 15
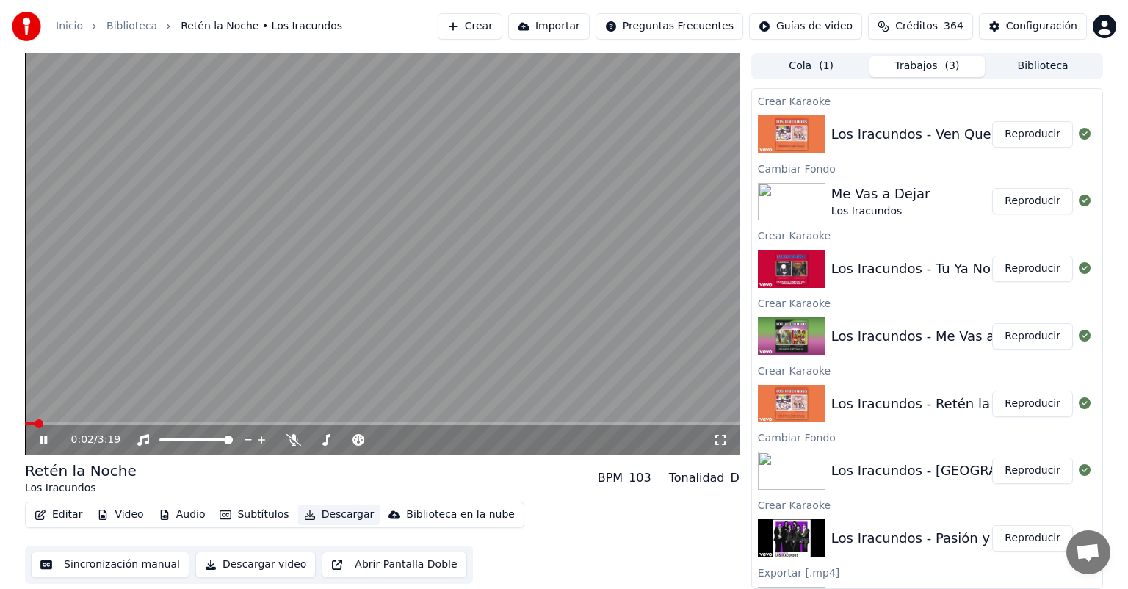
scroll to position [873, 0]
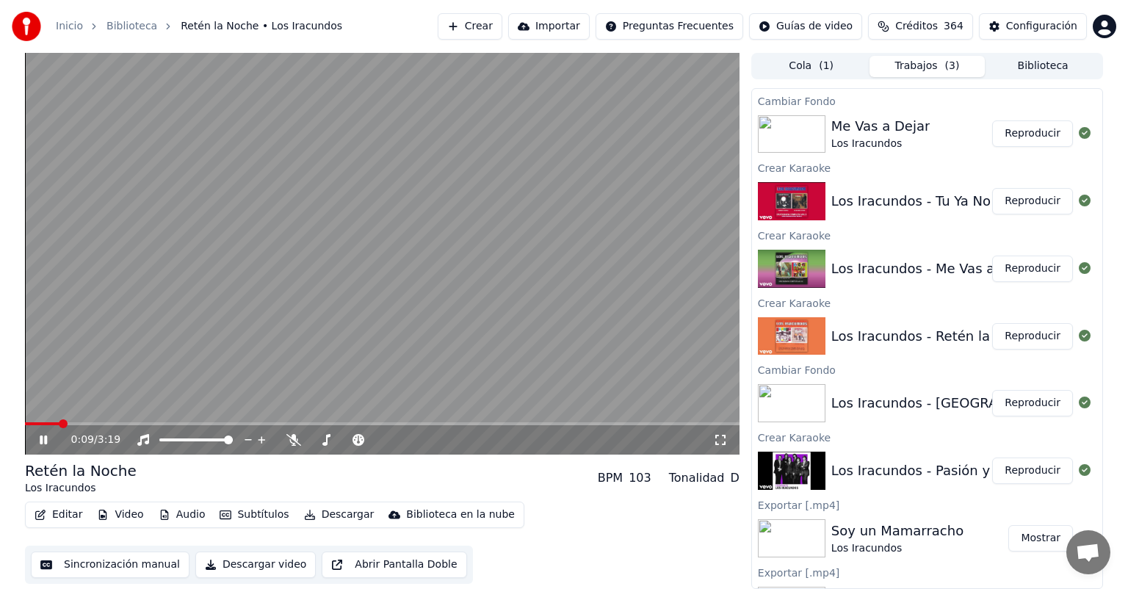
click at [1018, 411] on button "Reproducir" at bounding box center [1032, 403] width 81 height 26
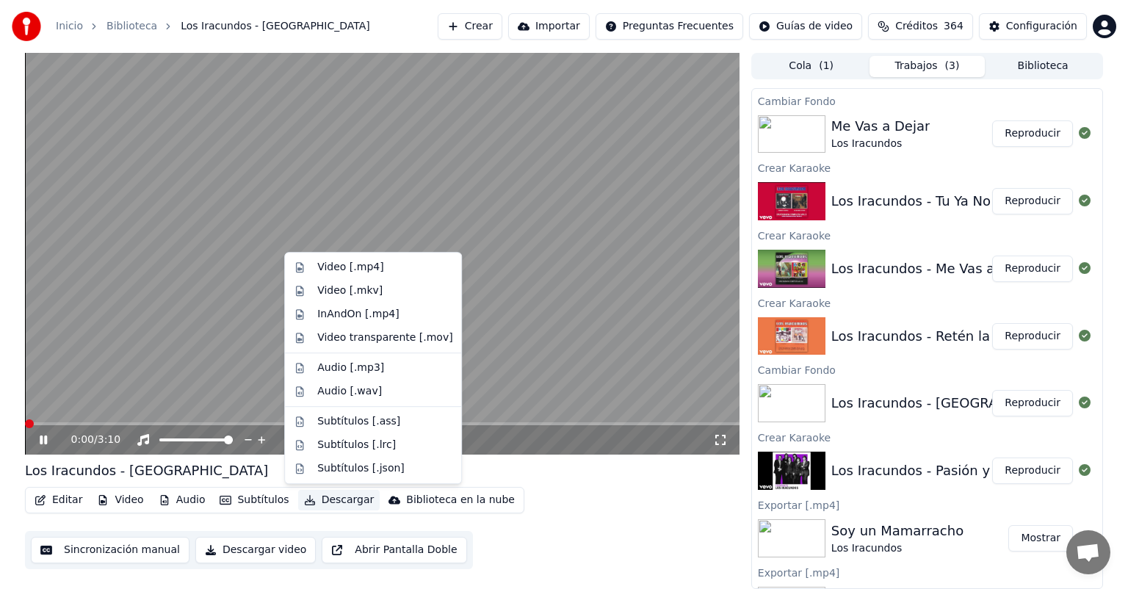
click at [341, 506] on button "Descargar" at bounding box center [339, 500] width 82 height 21
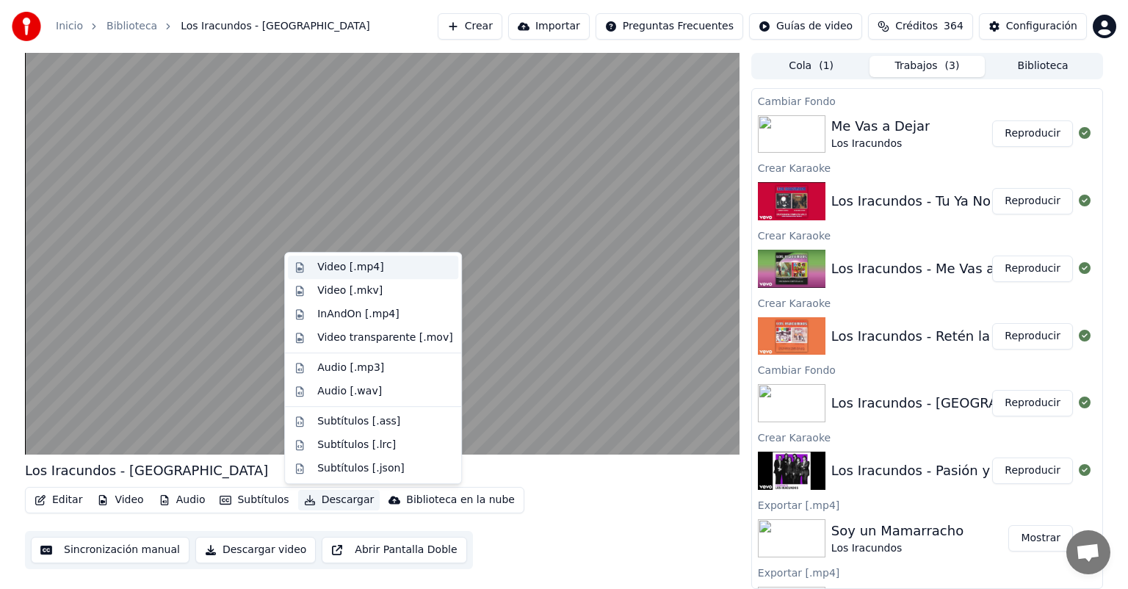
click at [353, 270] on div "Video [.mp4]" at bounding box center [350, 267] width 66 height 15
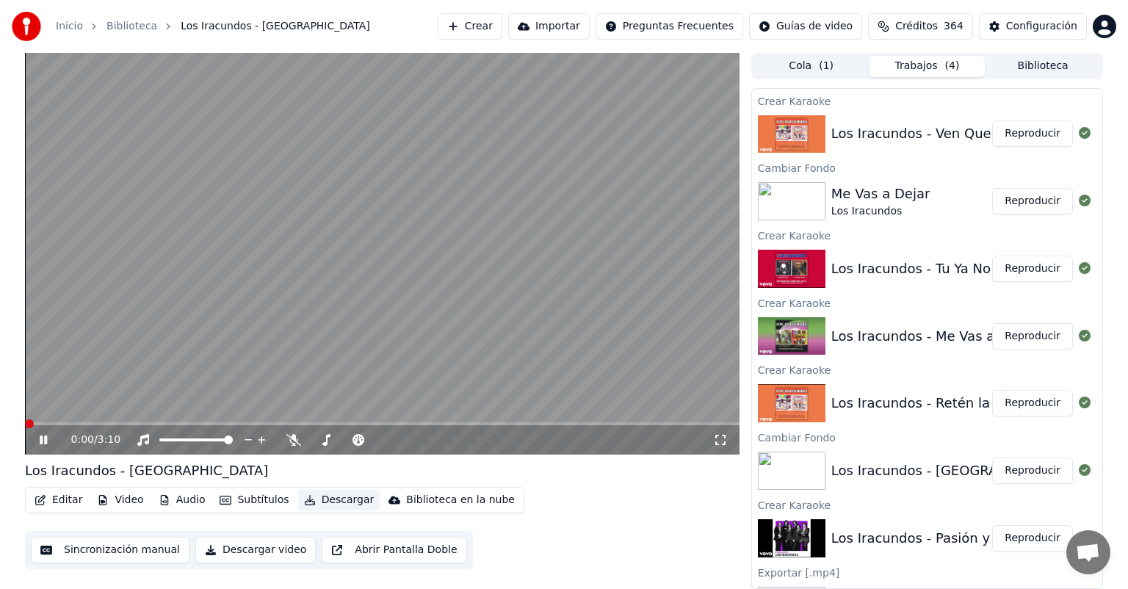
scroll to position [940, 0]
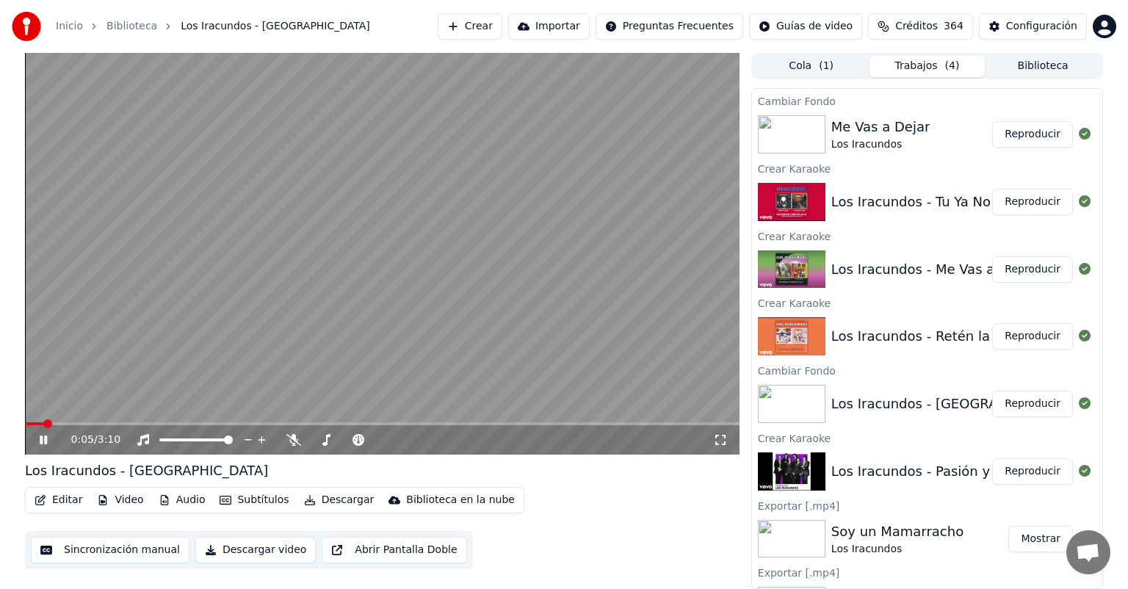
click at [38, 439] on icon at bounding box center [54, 440] width 35 height 12
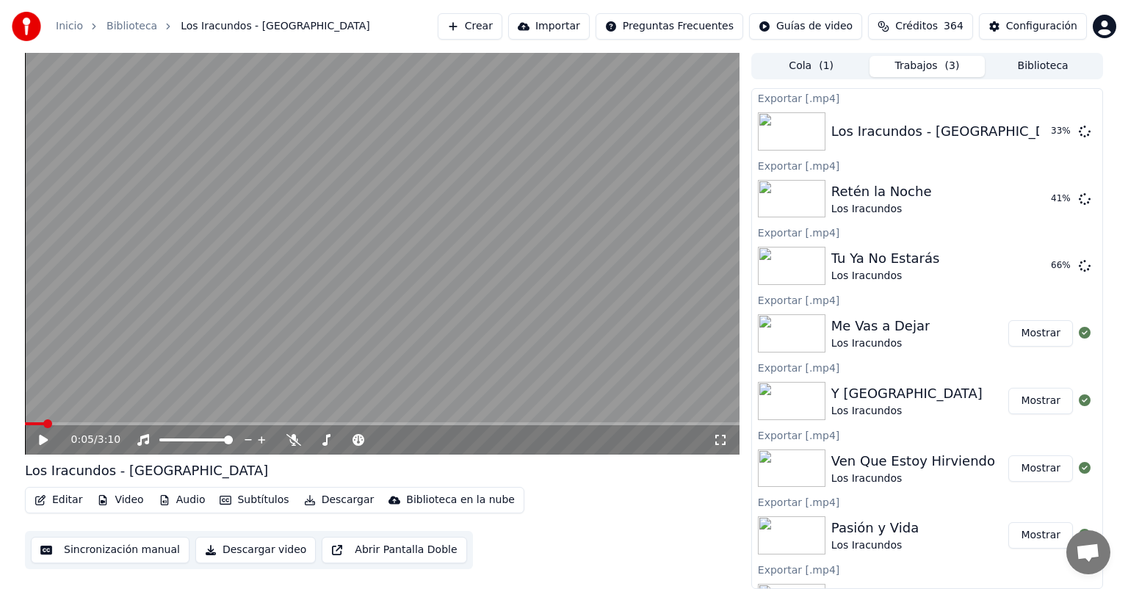
scroll to position [0, 0]
click at [486, 34] on button "Crear" at bounding box center [470, 26] width 65 height 26
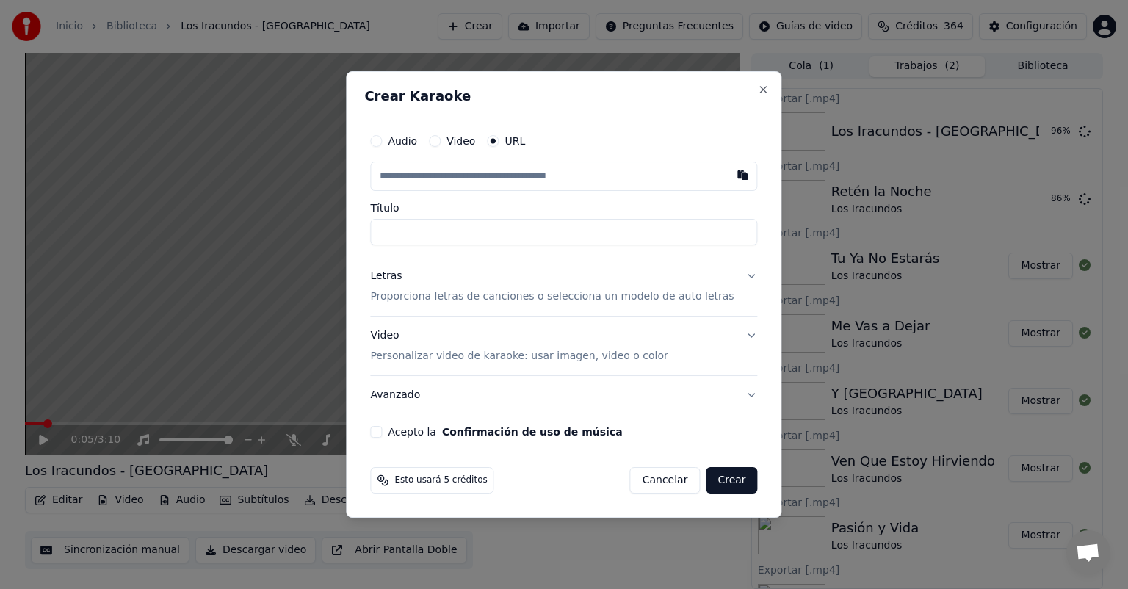
click at [729, 183] on button "button" at bounding box center [743, 175] width 29 height 26
type input "**********"
click at [427, 295] on p "Proporciona letras de canciones o selecciona un modelo de auto letras" at bounding box center [552, 296] width 364 height 15
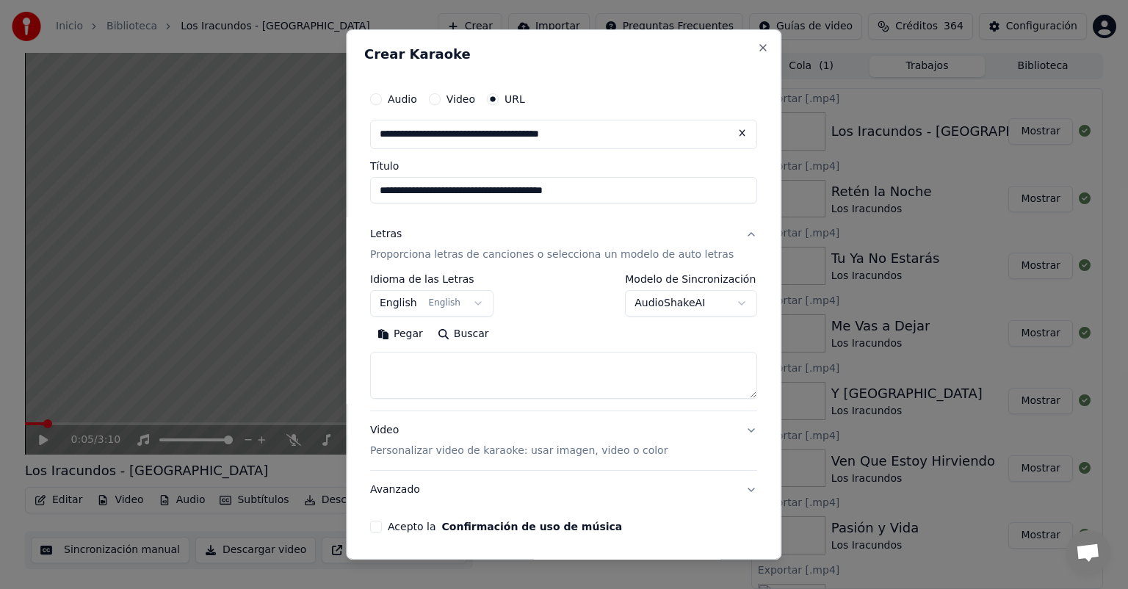
click at [429, 335] on button "Pegar" at bounding box center [400, 334] width 60 height 24
click at [447, 439] on div "Video Personalizar video de karaoke: usar imagen, video o color" at bounding box center [518, 440] width 297 height 35
type textarea "**********"
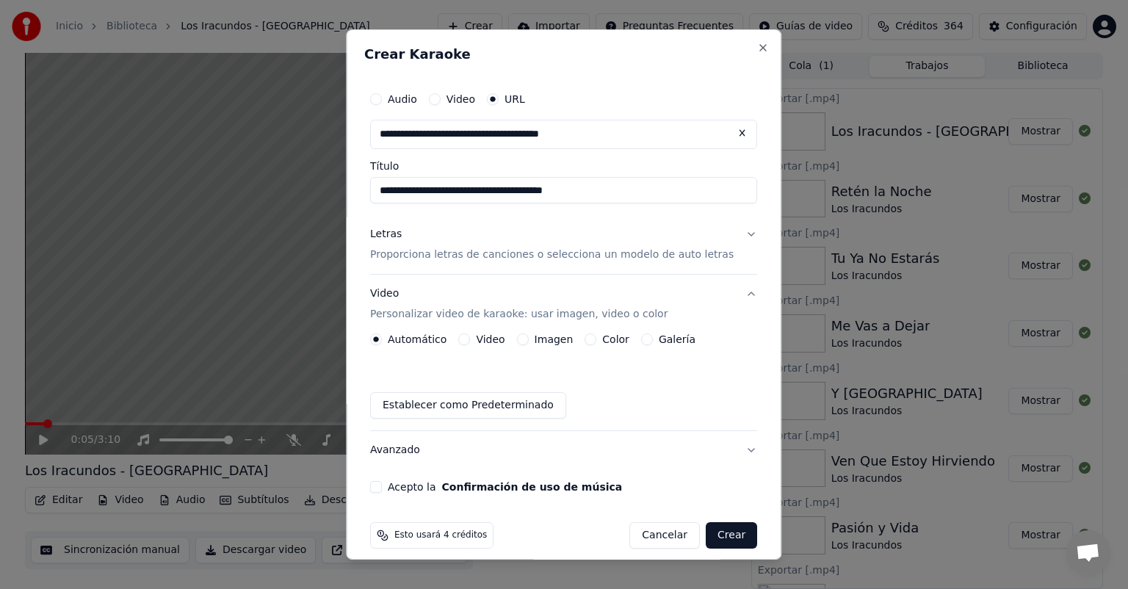
click at [544, 336] on label "Imagen" at bounding box center [554, 339] width 39 height 10
click at [529, 336] on button "Imagen" at bounding box center [523, 339] width 12 height 12
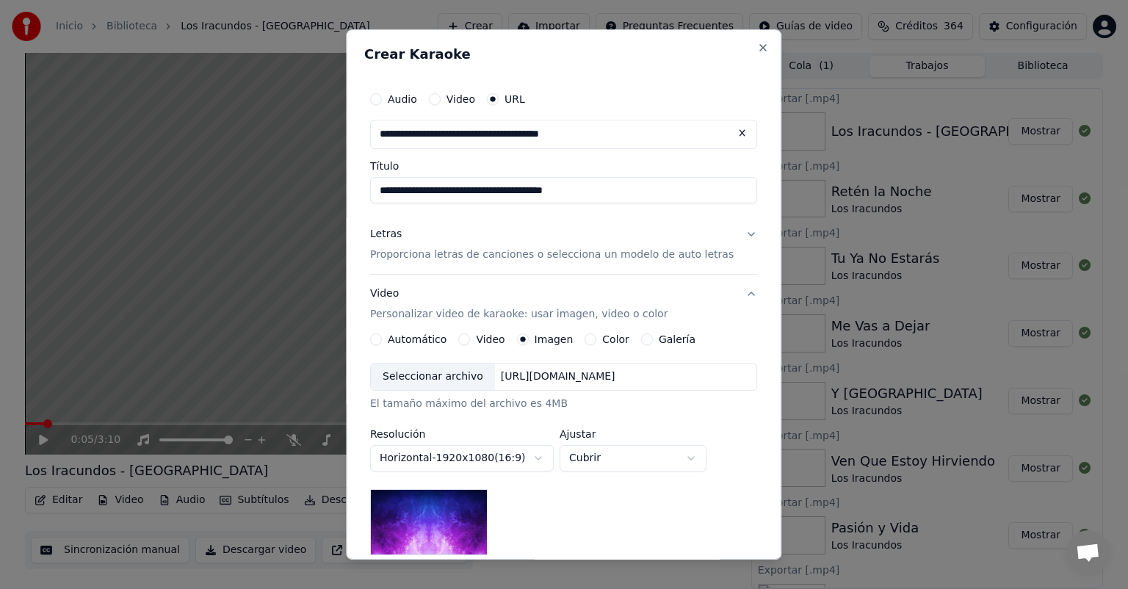
click at [457, 378] on div "Seleccionar archivo" at bounding box center [433, 377] width 124 height 26
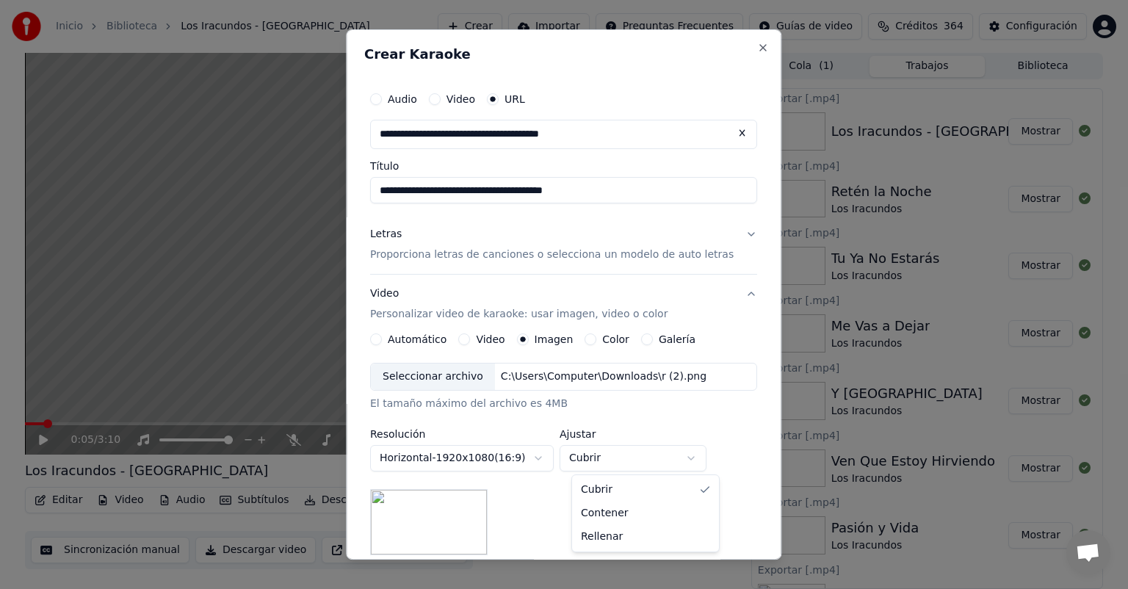
click at [622, 455] on body "Inicio Biblioteca Los Iracundos - [GEOGRAPHIC_DATA] Crear Importar Preguntas Fr…" at bounding box center [564, 294] width 1128 height 589
select select "*******"
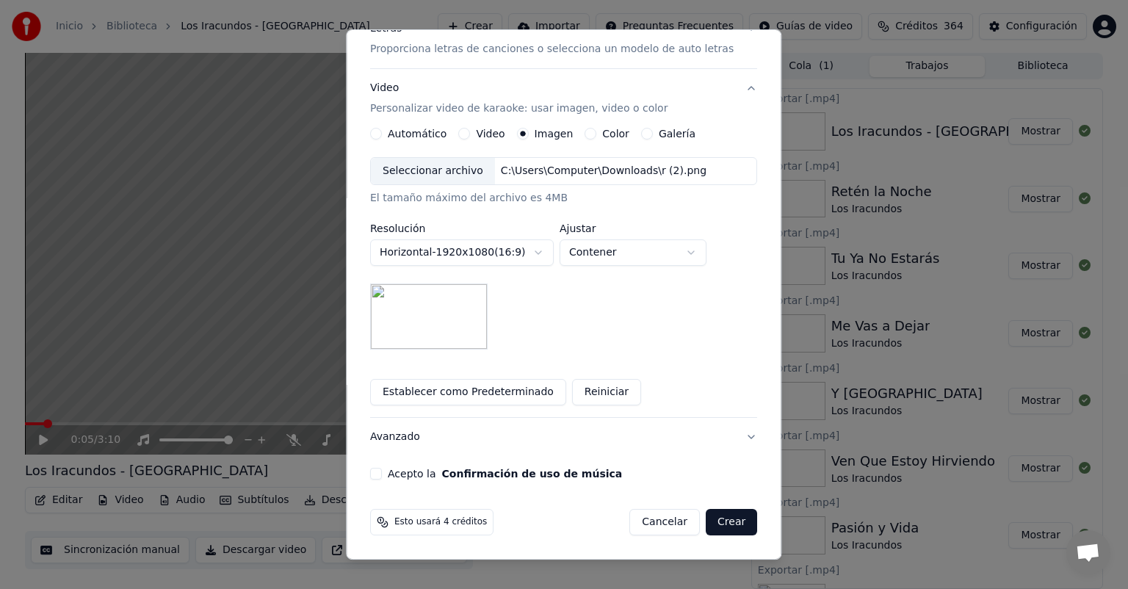
click at [382, 474] on button "Acepto la Confirmación de uso de música" at bounding box center [376, 474] width 12 height 12
click at [715, 534] on button "Crear" at bounding box center [731, 522] width 51 height 26
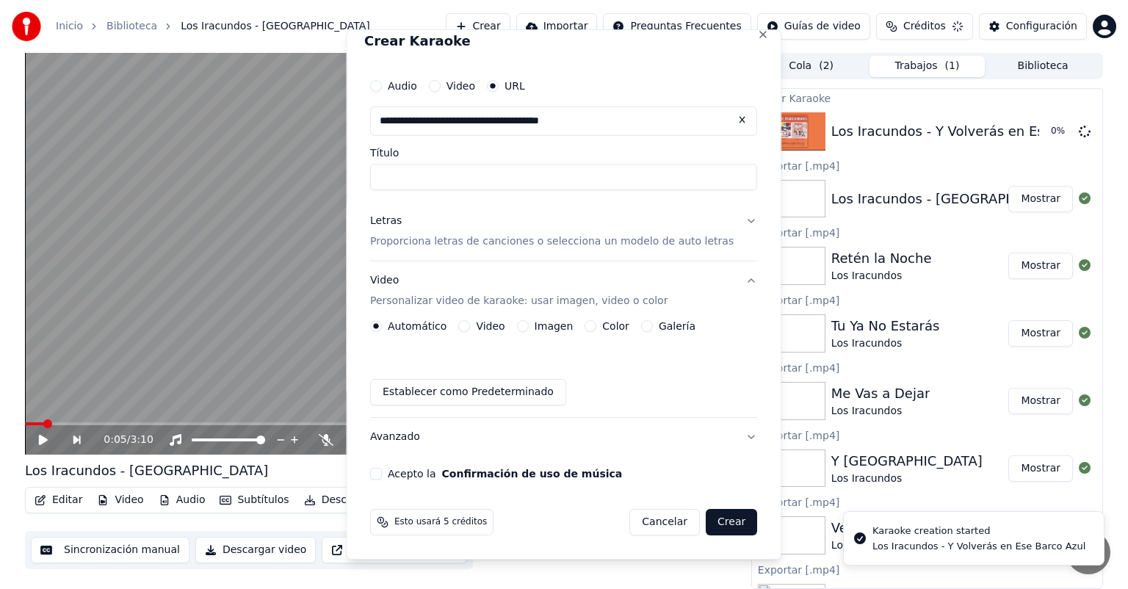
scroll to position [13, 0]
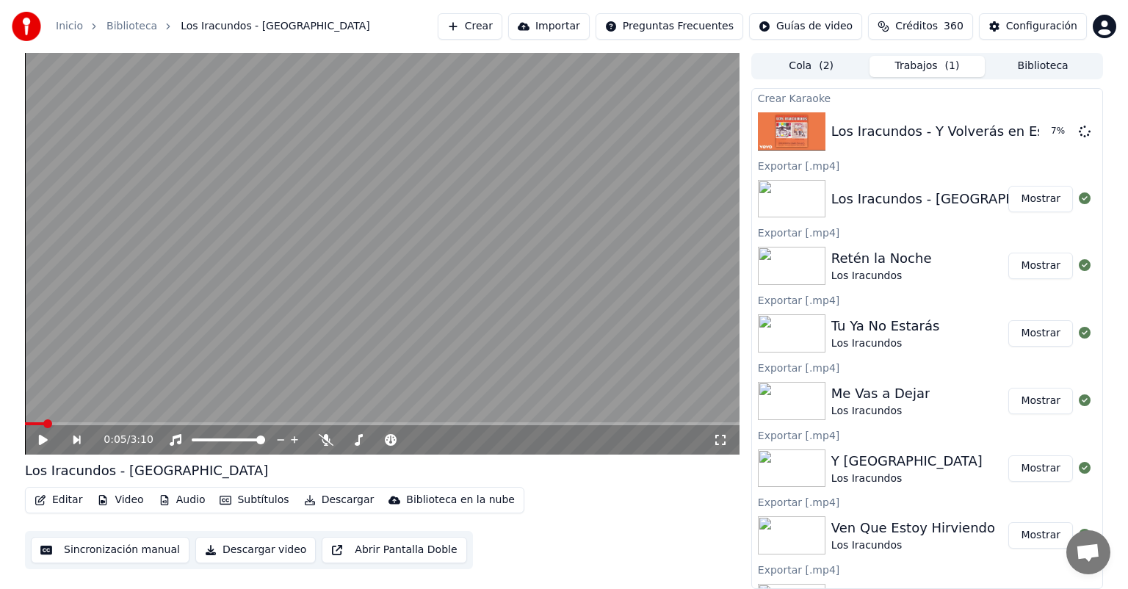
click at [148, 343] on video at bounding box center [382, 254] width 715 height 402
click at [41, 444] on icon at bounding box center [43, 440] width 7 height 9
click at [1013, 132] on button "Reproducir" at bounding box center [1032, 131] width 81 height 26
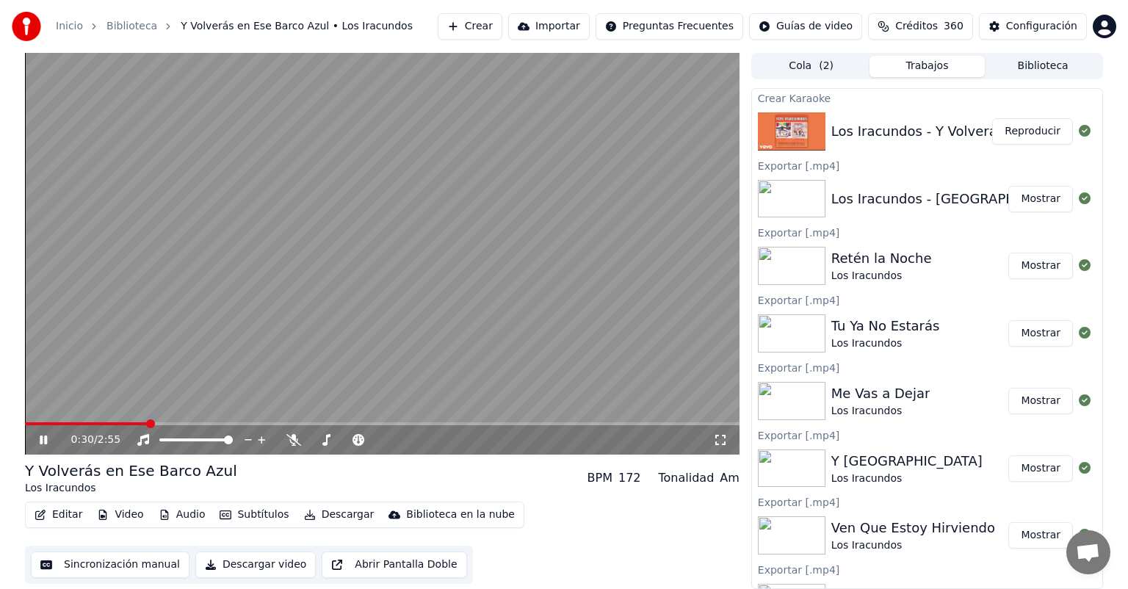
click at [147, 425] on span at bounding box center [382, 423] width 715 height 3
click at [409, 425] on span at bounding box center [217, 423] width 384 height 3
click at [333, 513] on button "Descargar" at bounding box center [339, 515] width 82 height 21
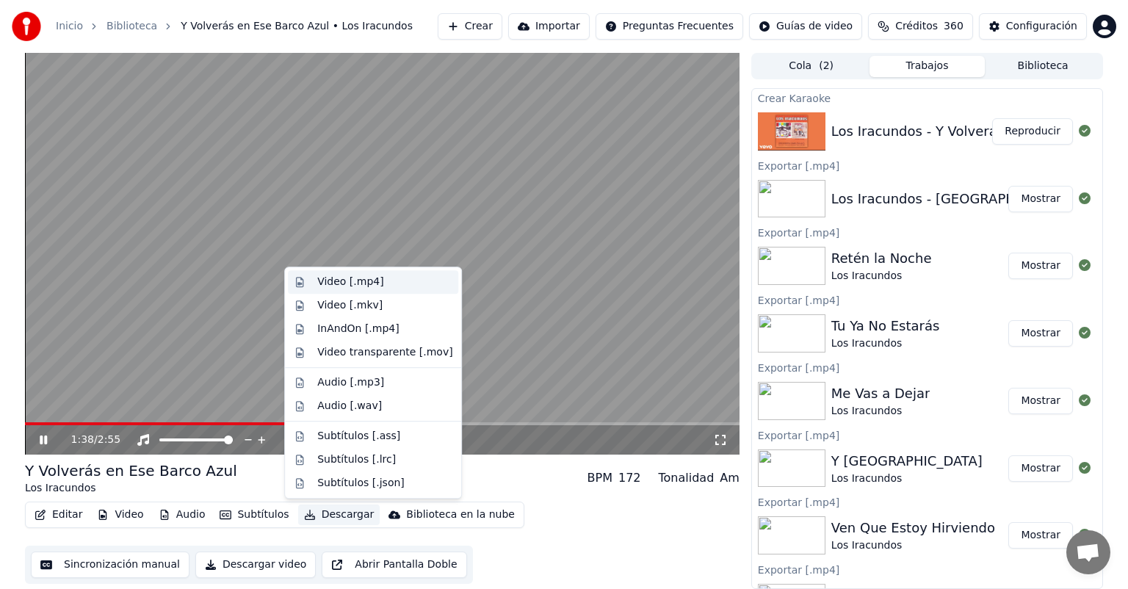
click at [344, 284] on div "Video [.mp4]" at bounding box center [350, 282] width 66 height 15
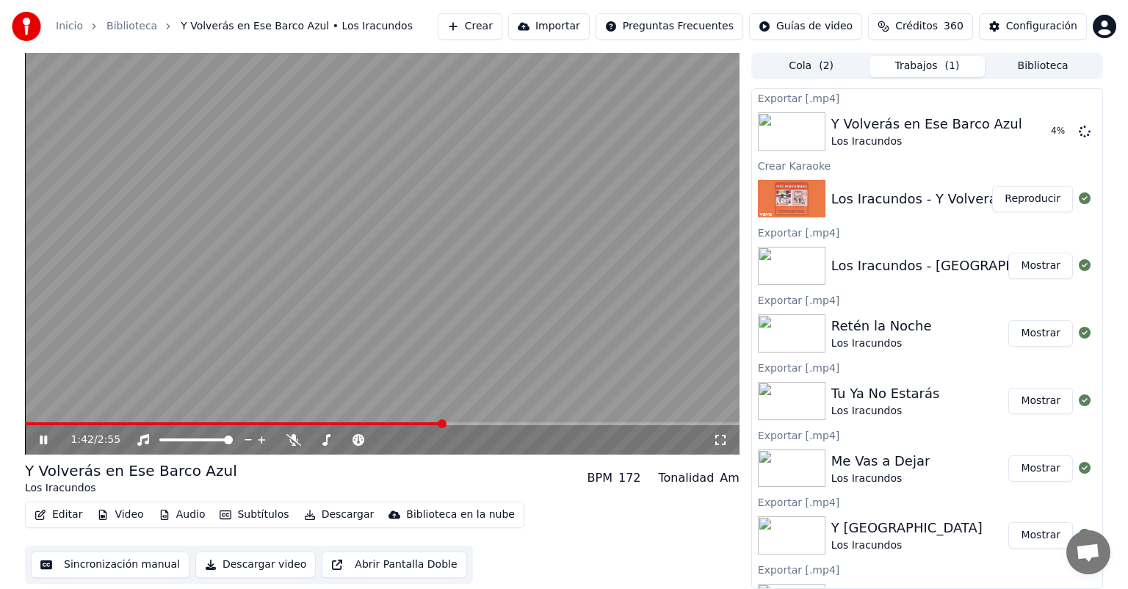
click at [46, 446] on div "1:42 / 2:55" at bounding box center [382, 440] width 703 height 15
click at [43, 444] on icon at bounding box center [54, 440] width 35 height 12
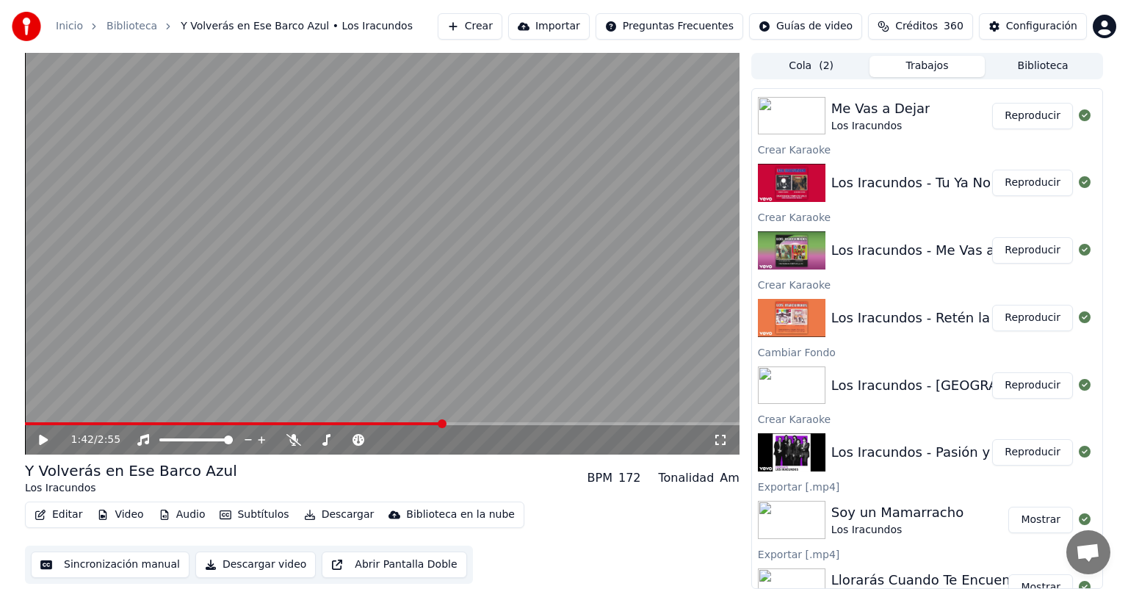
scroll to position [1104, 0]
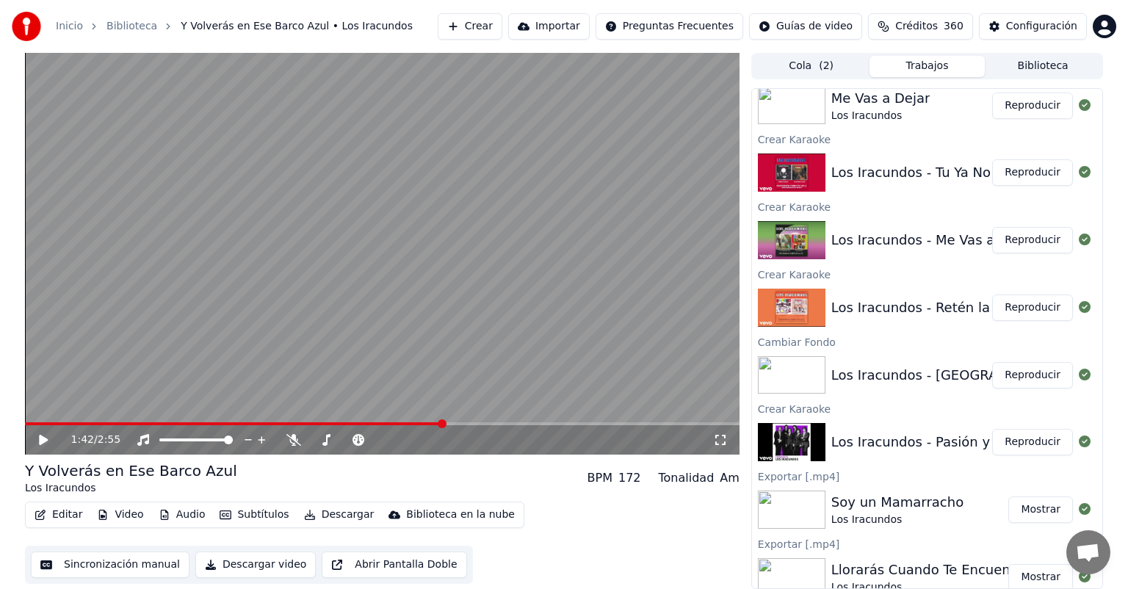
click at [469, 19] on button "Crear" at bounding box center [470, 26] width 65 height 26
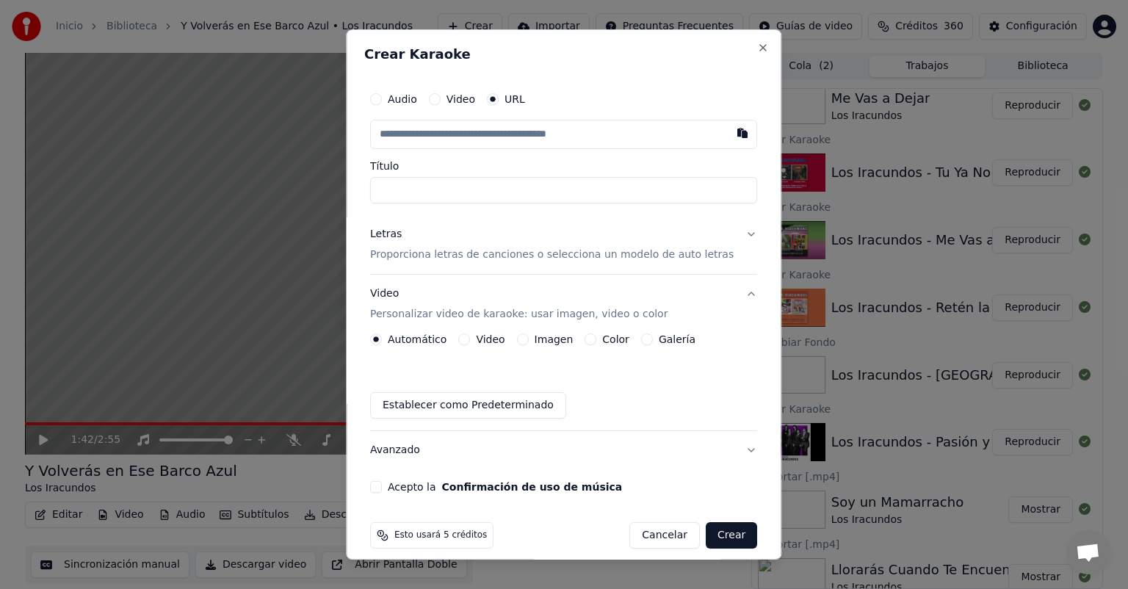
click at [432, 265] on button "Letras Proporciona letras de canciones o selecciona un modelo de auto letras" at bounding box center [563, 244] width 387 height 59
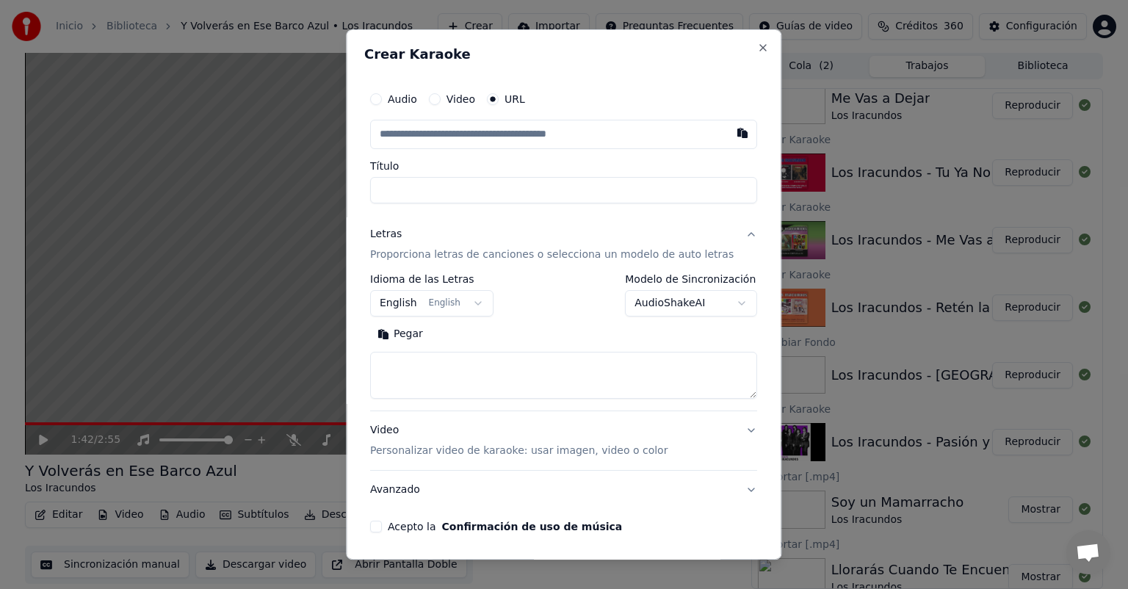
click at [411, 297] on body "Inicio Biblioteca Y Volverás en Ese Barco Azul • Los Iracundos Crear Importar P…" at bounding box center [564, 294] width 1128 height 589
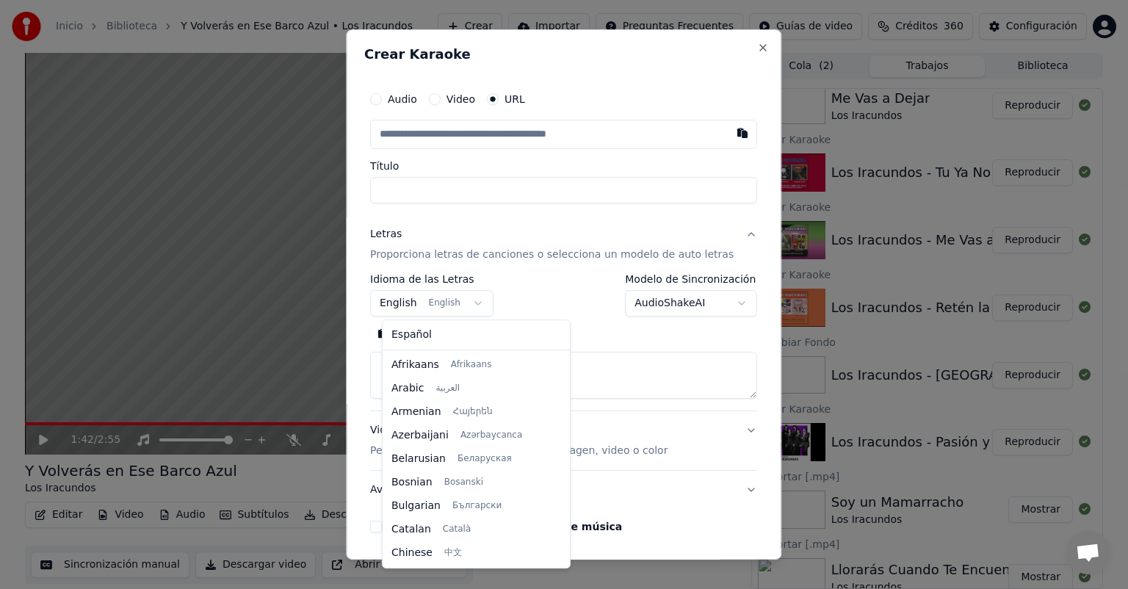
scroll to position [118, 0]
click at [411, 347] on div "Español Afrikaans Afrikaans Arabic العربية Armenian Հայերեն Azerbaijani Azərbay…" at bounding box center [476, 444] width 187 height 248
select select "**"
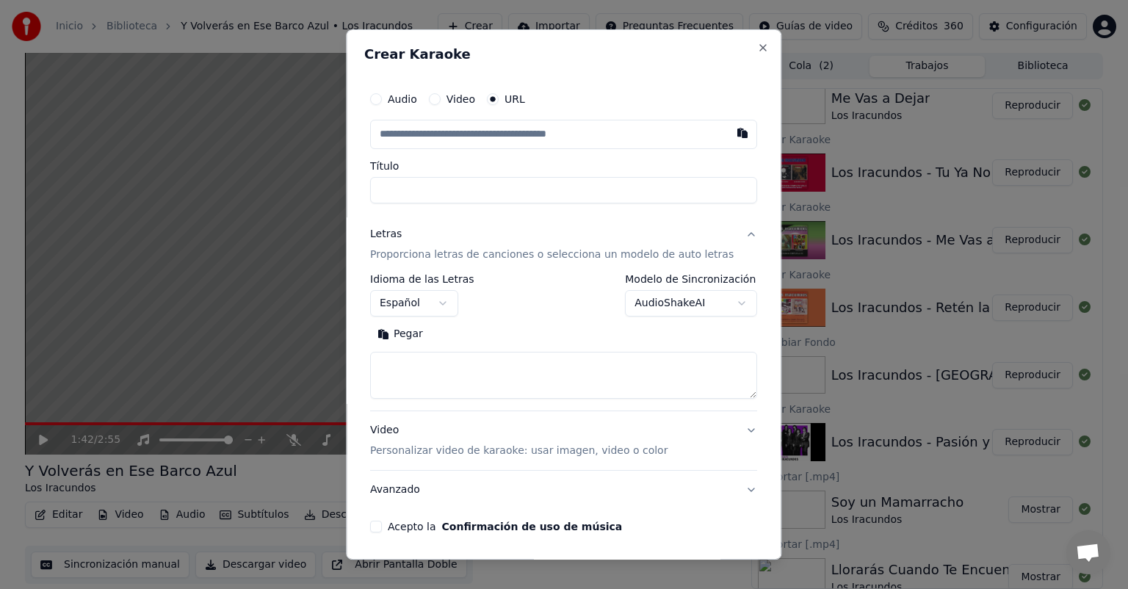
click at [408, 338] on button "Pegar" at bounding box center [400, 334] width 60 height 24
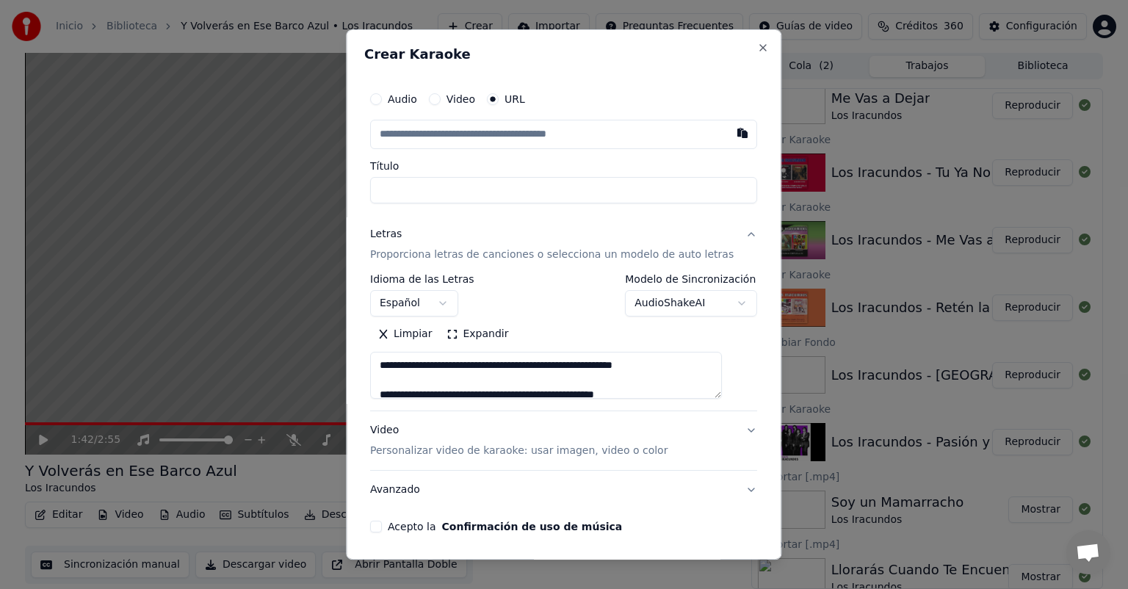
click at [438, 372] on textarea "**********" at bounding box center [546, 375] width 352 height 47
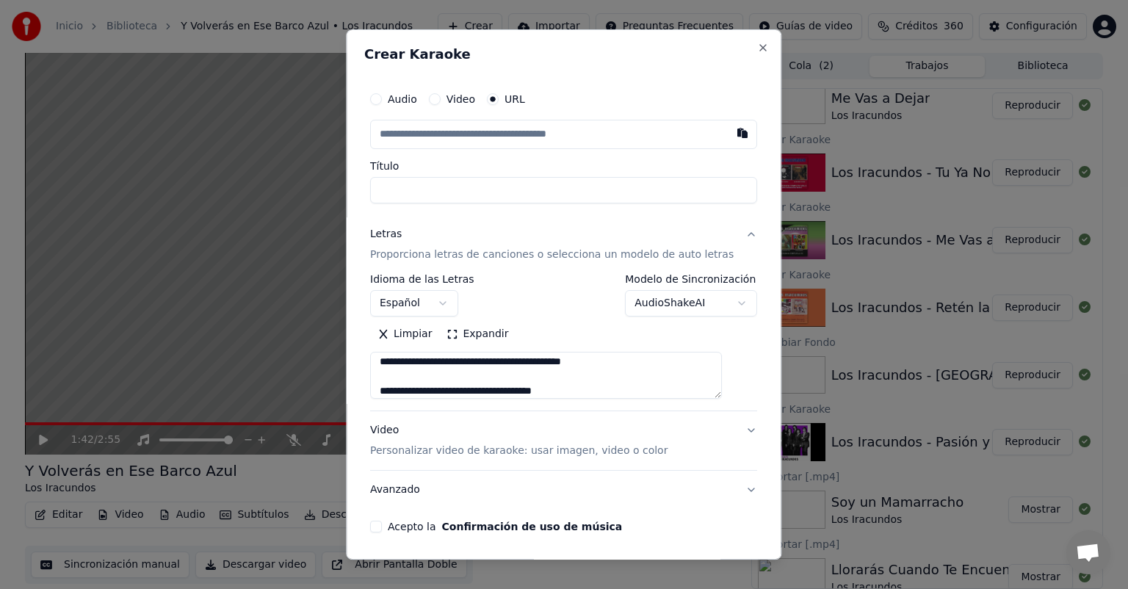
scroll to position [62, 0]
click at [661, 386] on textarea "**********" at bounding box center [546, 375] width 352 height 47
paste textarea "**********"
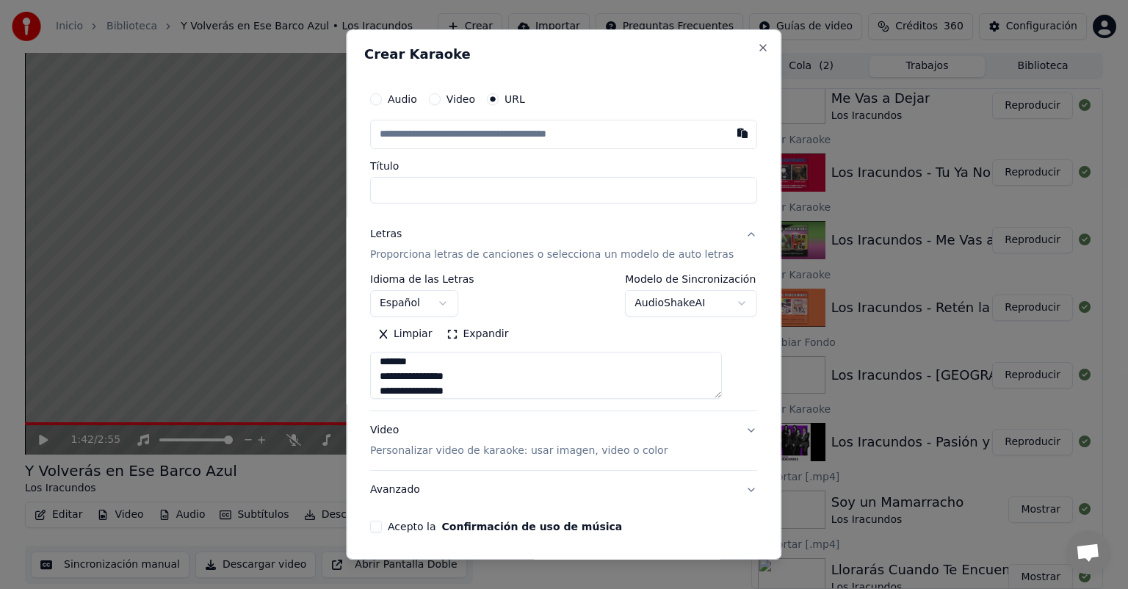
paste textarea "**"
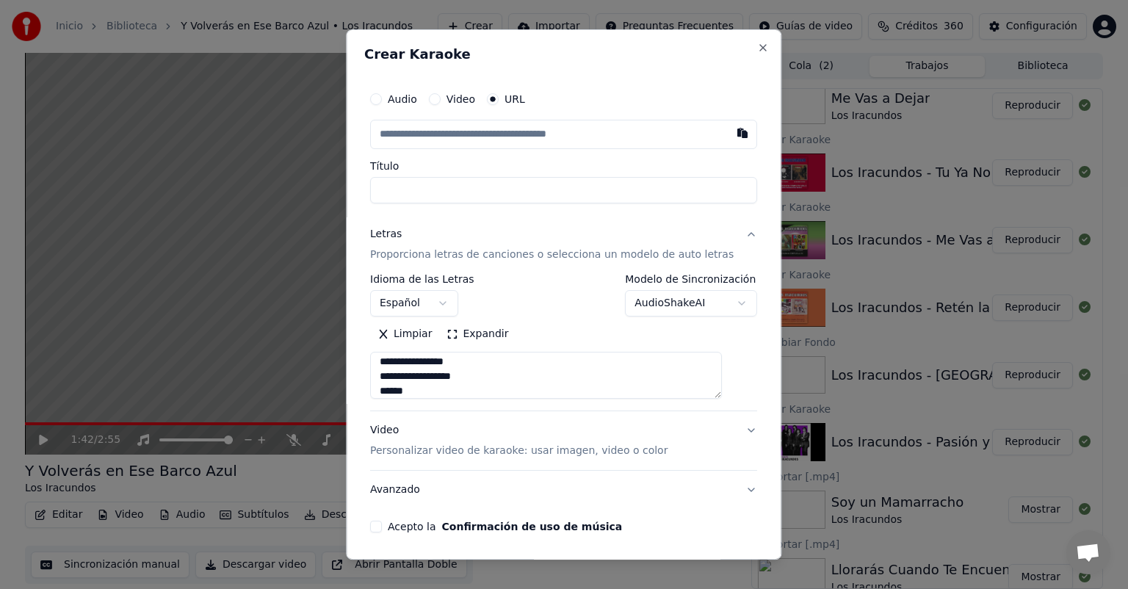
paste textarea "**"
type textarea "**********"
click at [729, 137] on button "button" at bounding box center [743, 133] width 29 height 26
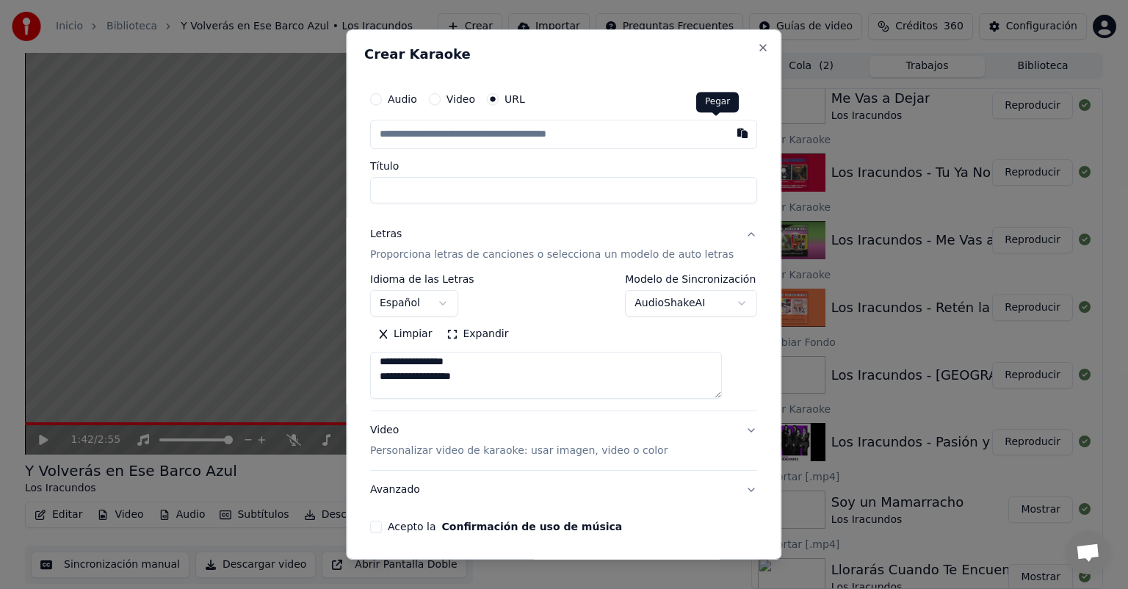
type input "**********"
click at [559, 198] on input "**********" at bounding box center [563, 190] width 387 height 26
click at [448, 450] on p "Personalizar video de karaoke: usar imagen, video o color" at bounding box center [518, 451] width 297 height 15
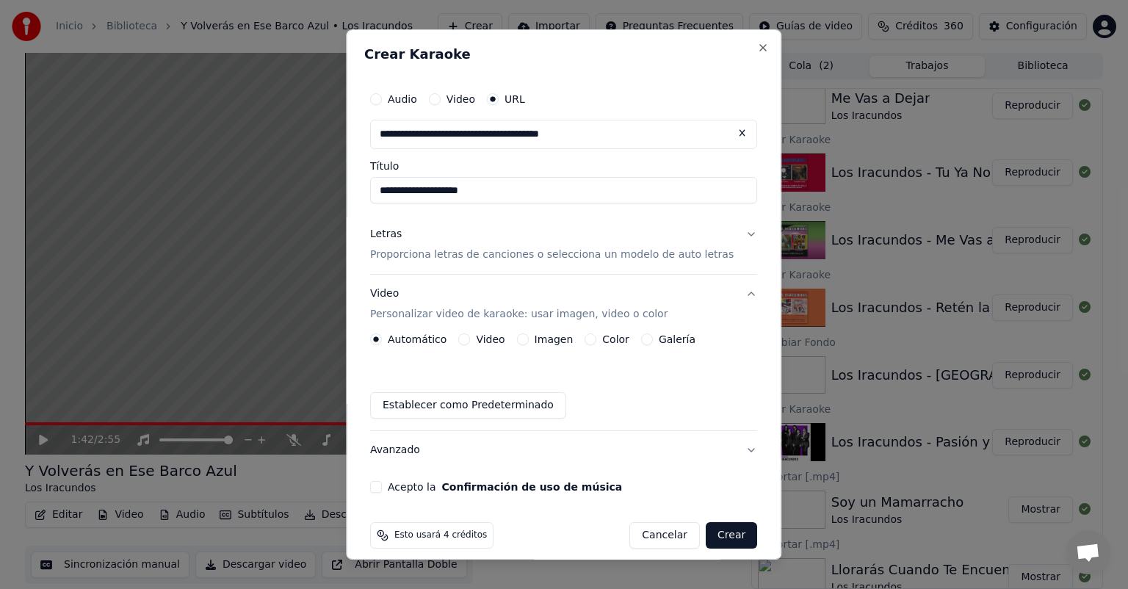
click at [551, 348] on div "Automático Video Imagen Color Galería Establecer como Predeterminado" at bounding box center [563, 375] width 387 height 85
click at [527, 343] on button "Imagen" at bounding box center [523, 339] width 12 height 12
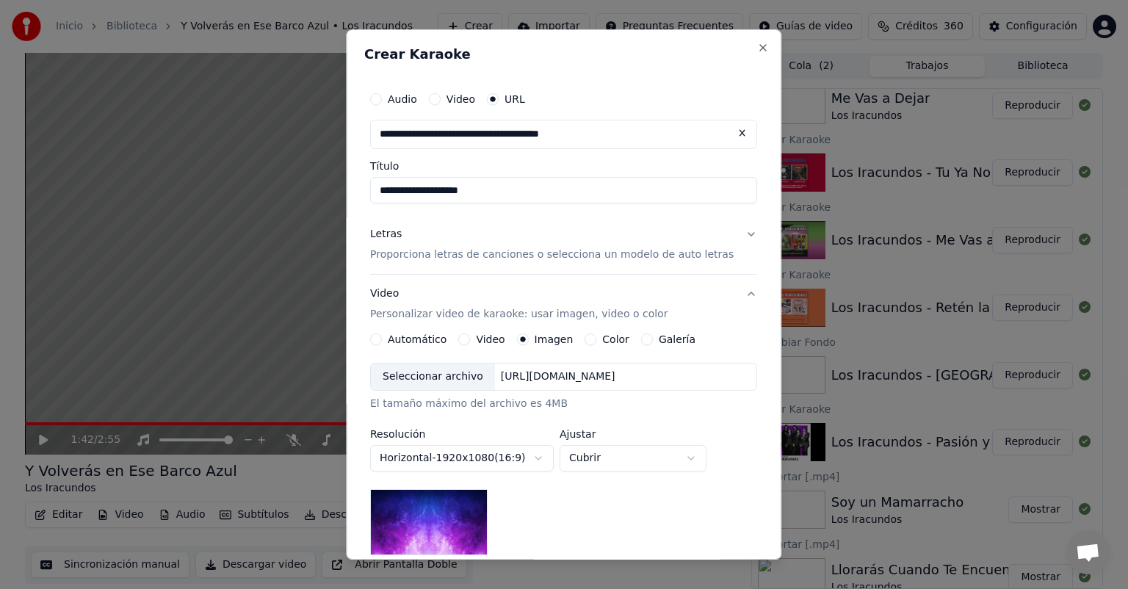
click at [448, 380] on div "Seleccionar archivo" at bounding box center [433, 377] width 124 height 26
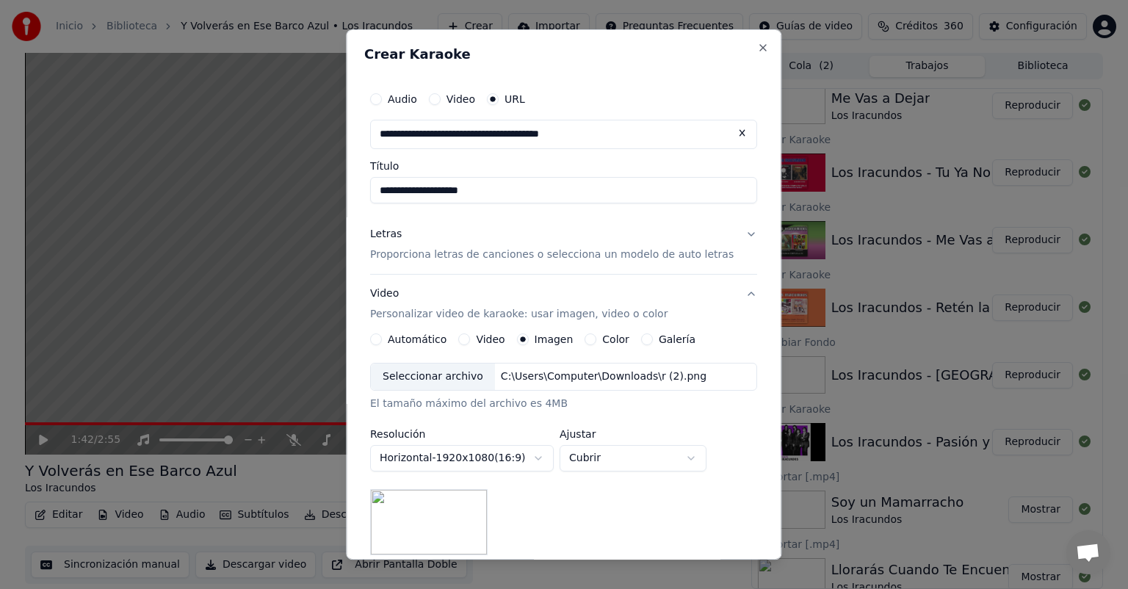
click at [623, 469] on body "Inicio Biblioteca Y Volverás en Ese Barco Azul • Los Iracundos Crear Importar P…" at bounding box center [564, 294] width 1128 height 589
select select "*******"
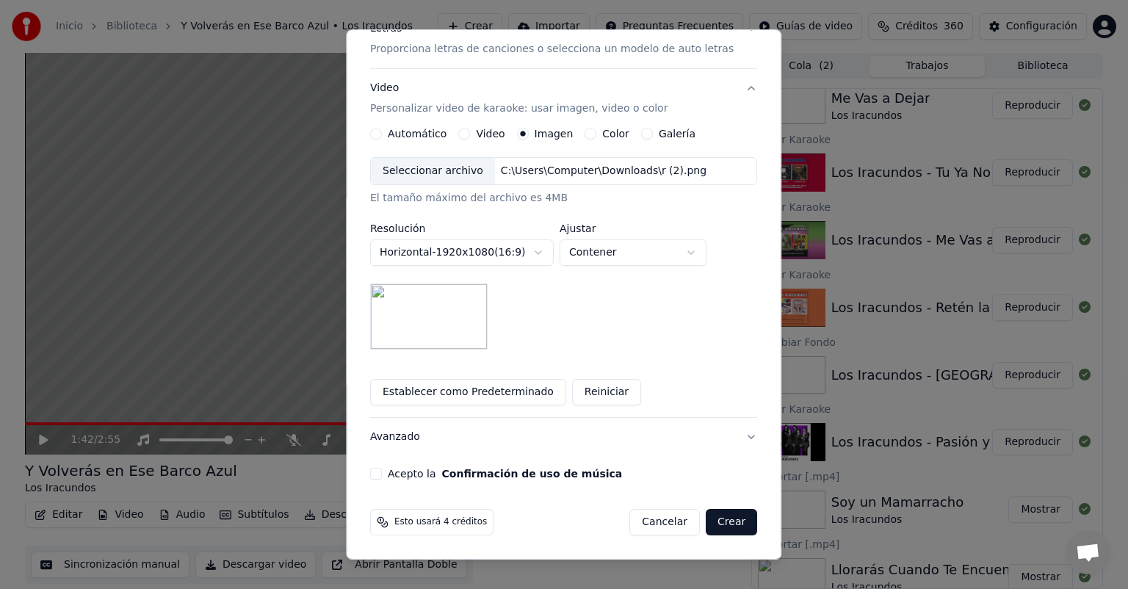
click at [380, 472] on div "**********" at bounding box center [563, 179] width 399 height 613
click at [382, 473] on button "Acepto la Confirmación de uso de música" at bounding box center [376, 474] width 12 height 12
click at [706, 522] on button "Crear" at bounding box center [731, 522] width 51 height 26
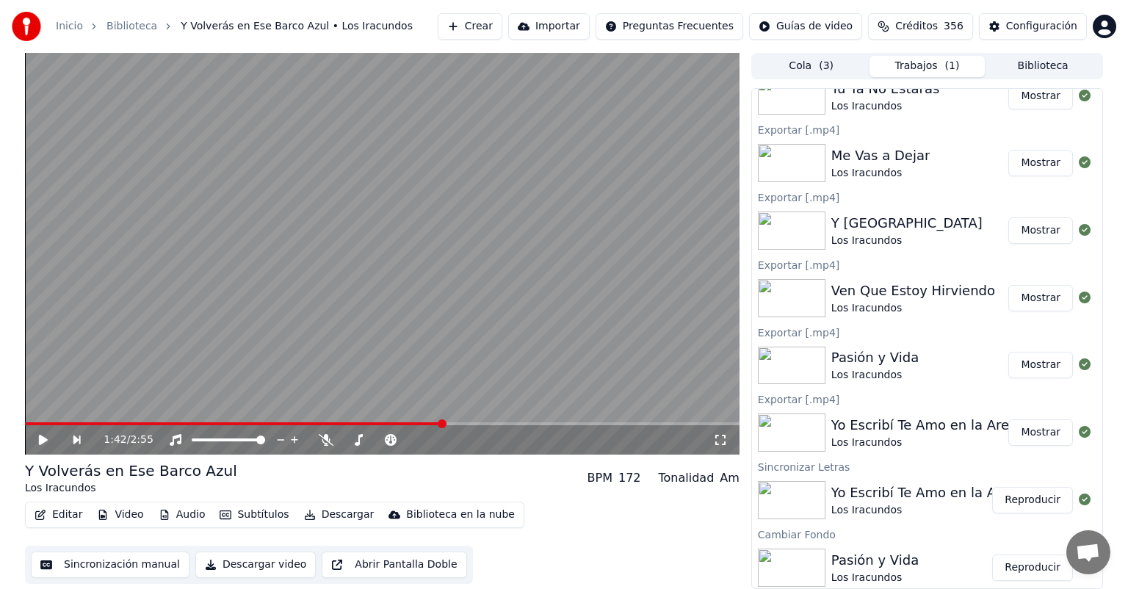
scroll to position [0, 0]
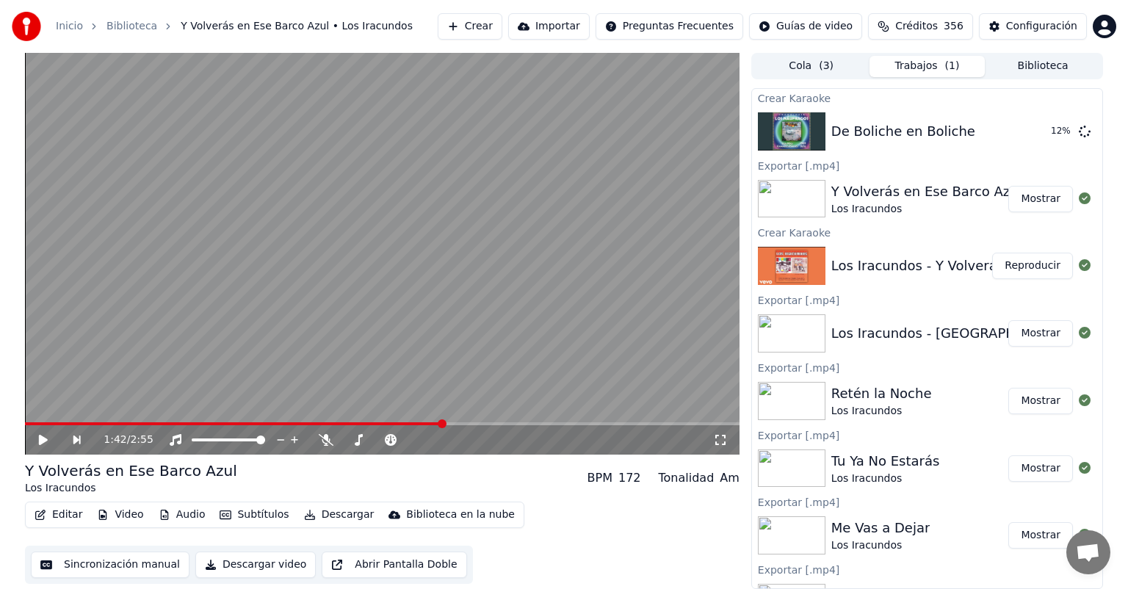
click at [1017, 68] on button "Biblioteca" at bounding box center [1043, 66] width 116 height 21
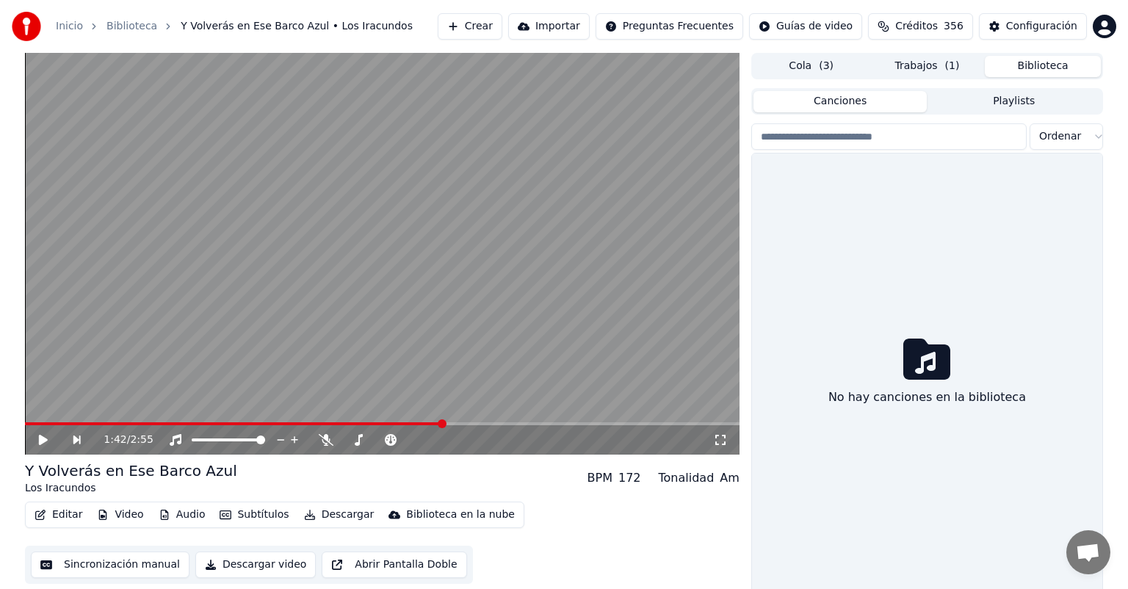
click at [1017, 65] on button "Biblioteca" at bounding box center [1043, 66] width 116 height 21
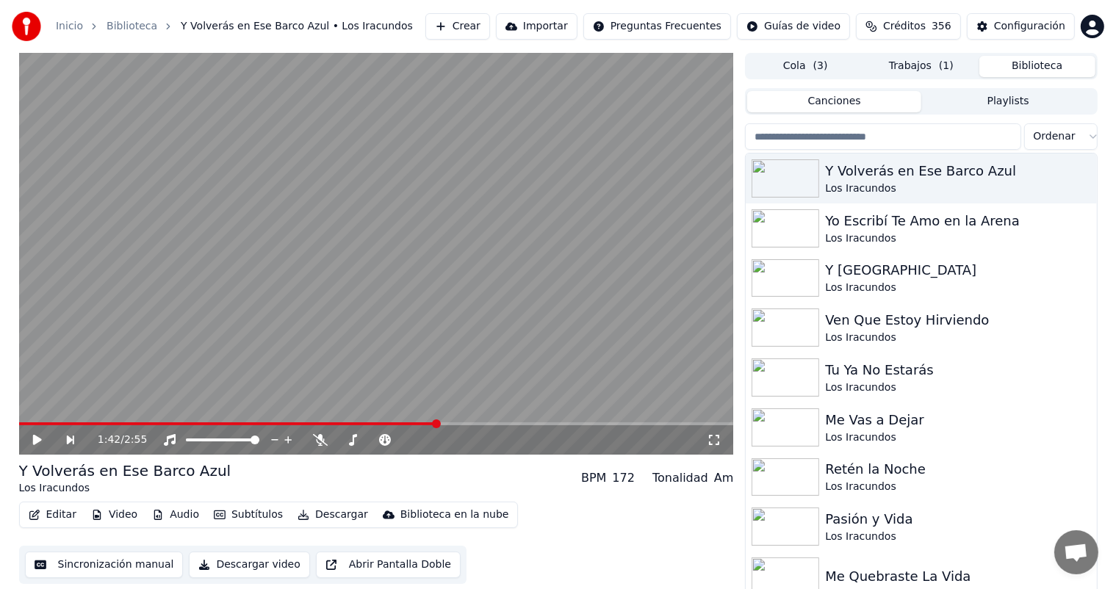
click at [914, 134] on input "search" at bounding box center [882, 136] width 275 height 26
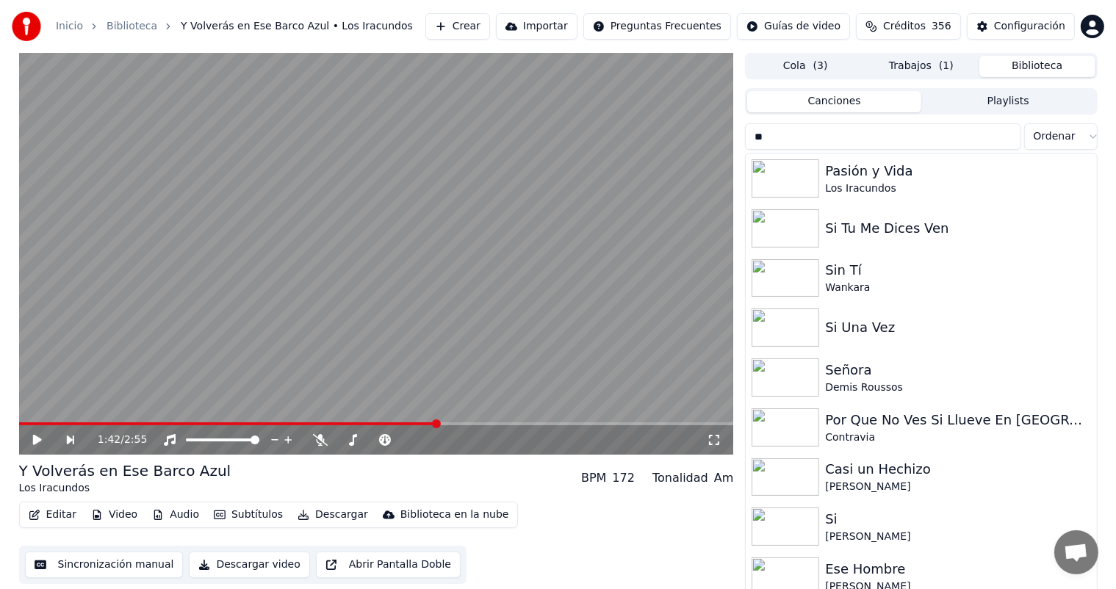
type input "*"
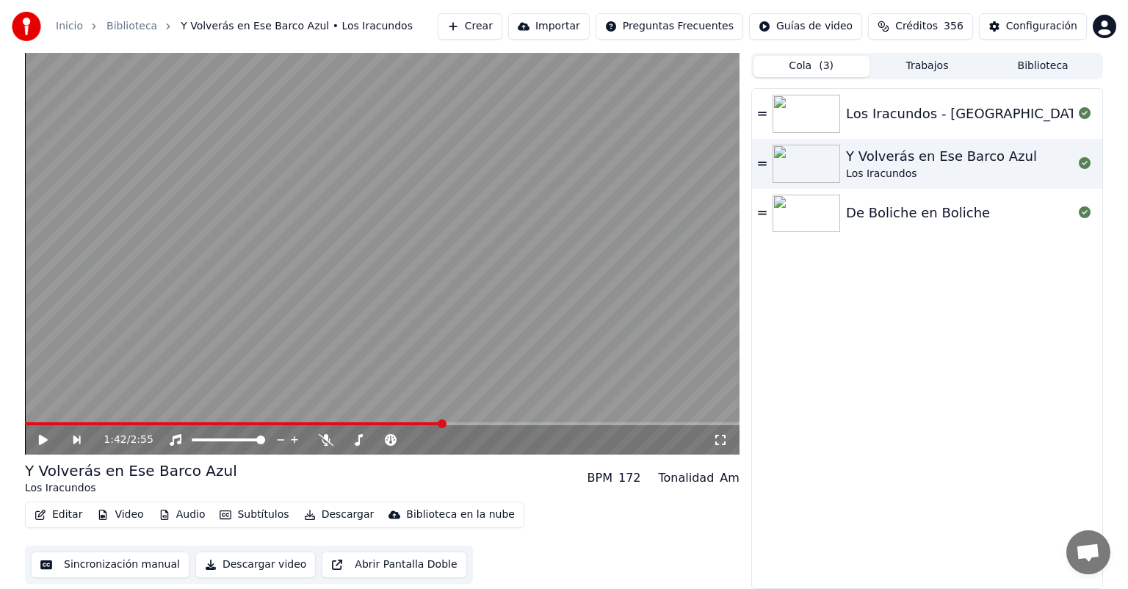
click at [800, 68] on button "Cola ( 3 )" at bounding box center [812, 66] width 116 height 21
click at [909, 74] on button "Trabajos" at bounding box center [928, 66] width 116 height 21
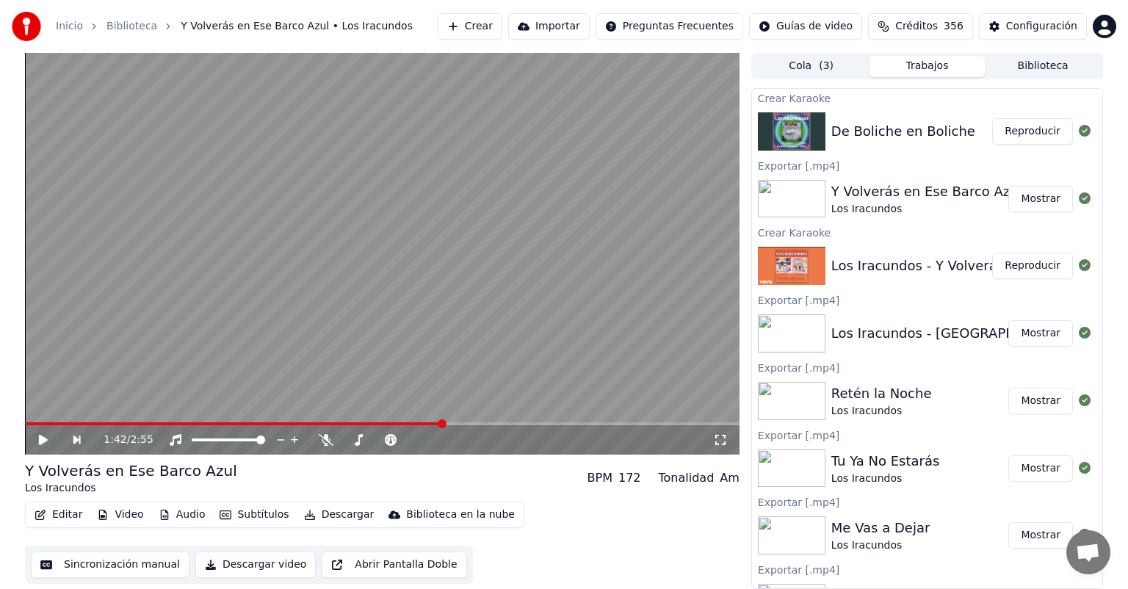
click at [1008, 128] on button "Reproducir" at bounding box center [1032, 131] width 81 height 26
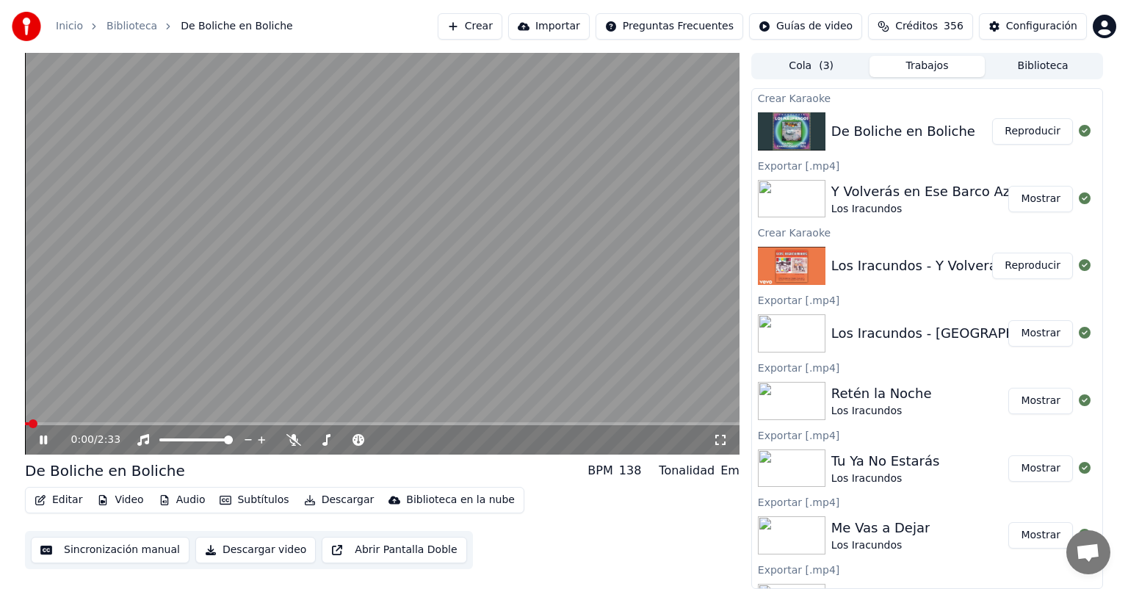
click at [55, 507] on button "Editar" at bounding box center [58, 500] width 59 height 21
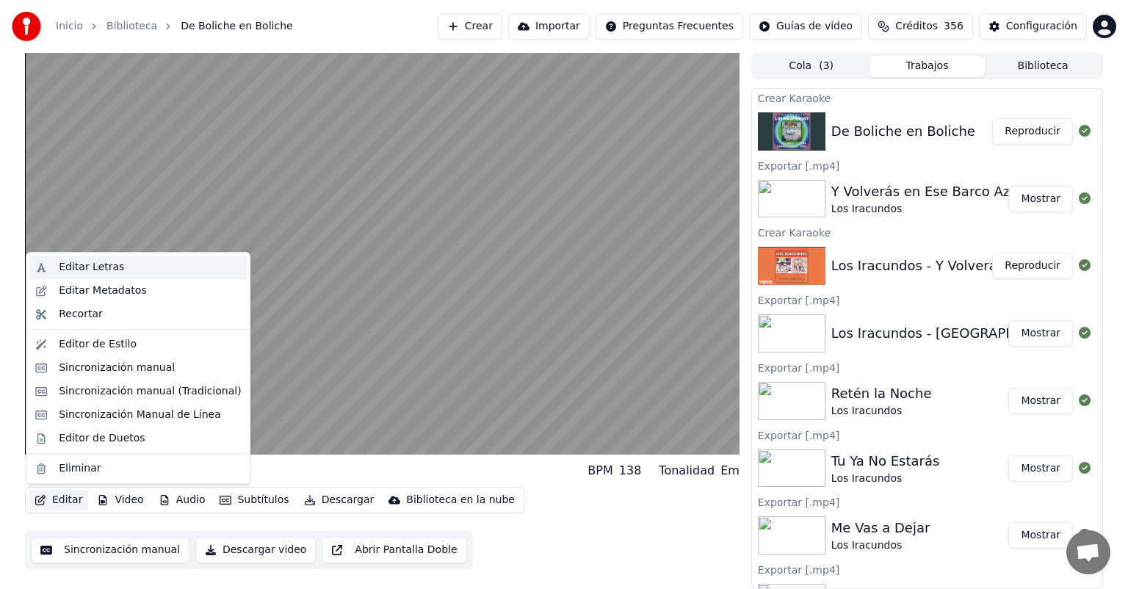
click at [100, 266] on div "Editar Letras" at bounding box center [91, 267] width 65 height 15
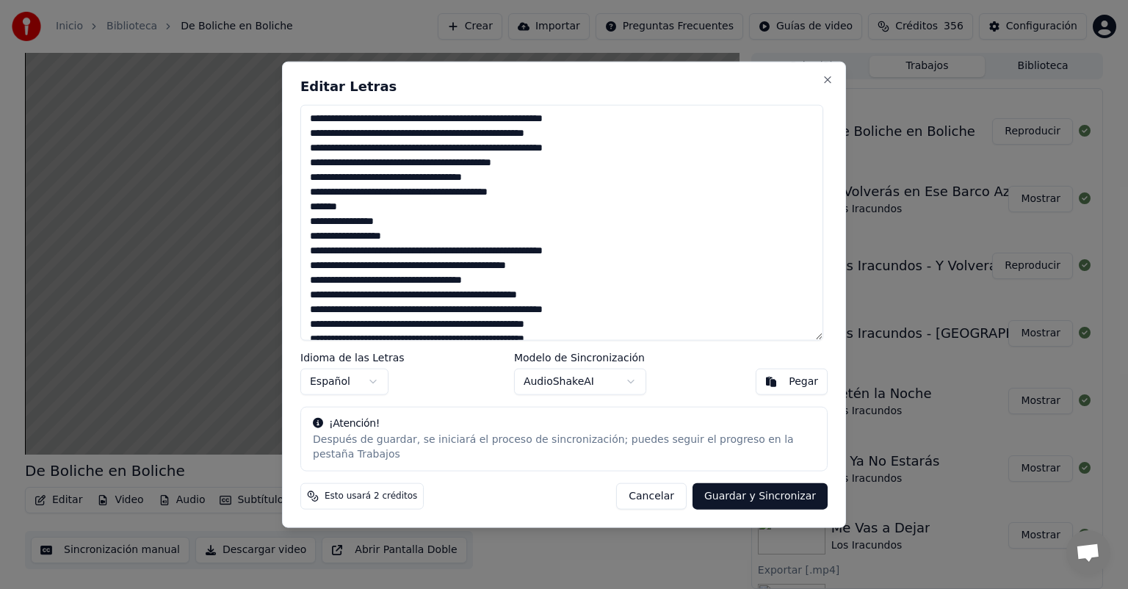
click at [664, 497] on button "Cancelar" at bounding box center [651, 496] width 71 height 26
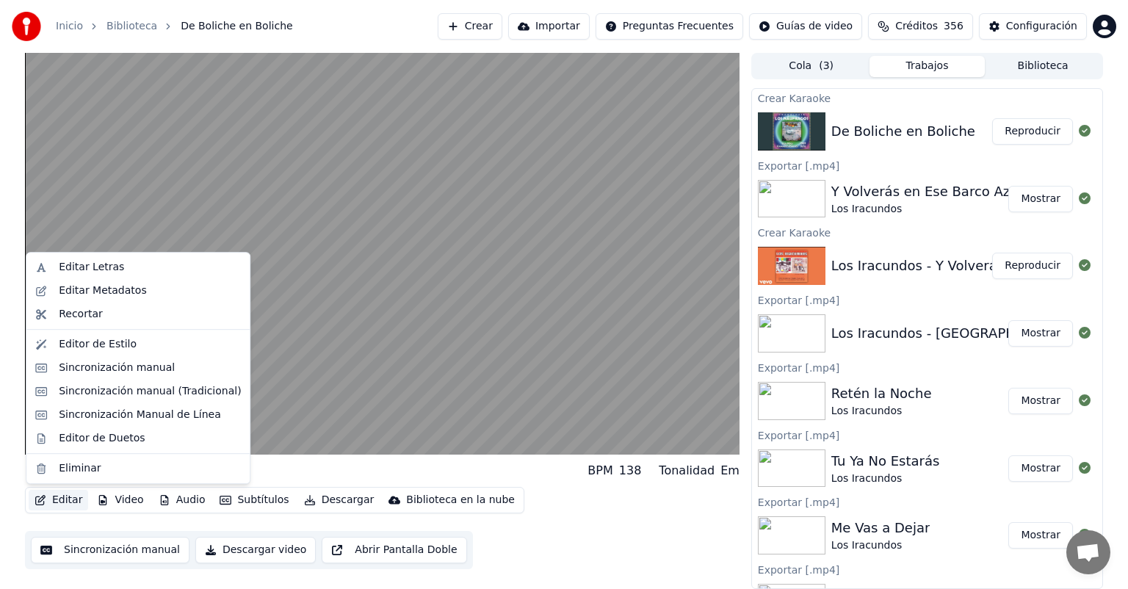
click at [66, 490] on button "Editar" at bounding box center [58, 500] width 59 height 21
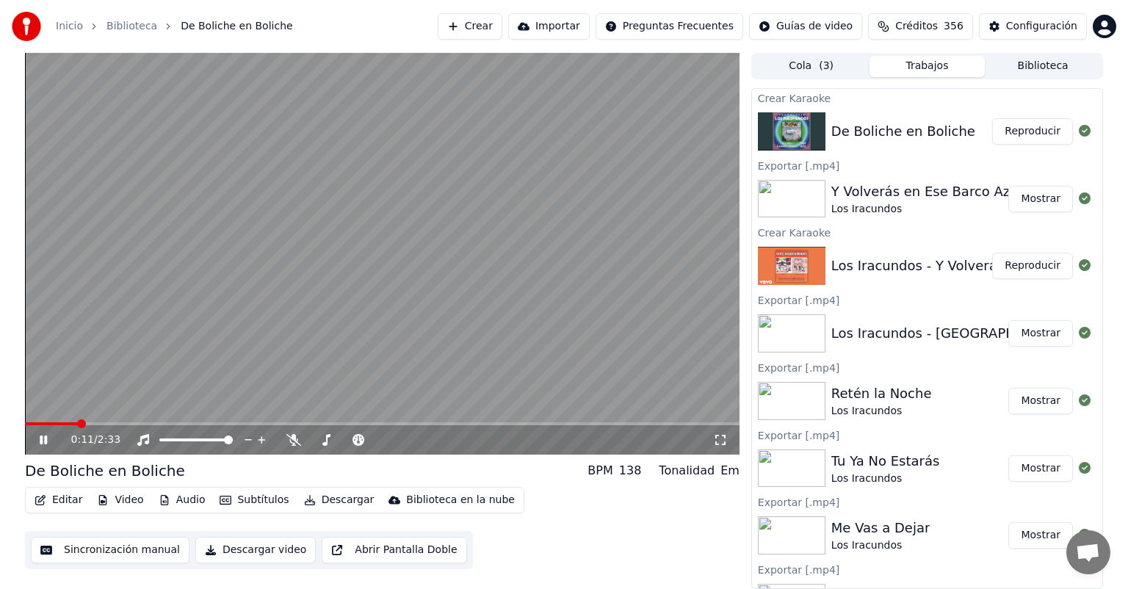
click at [300, 447] on div "0:11 / 2:33" at bounding box center [392, 440] width 642 height 15
click at [295, 442] on icon at bounding box center [293, 440] width 15 height 12
click at [35, 419] on span at bounding box center [39, 423] width 9 height 9
click at [997, 253] on button "Reproducir" at bounding box center [1032, 266] width 81 height 26
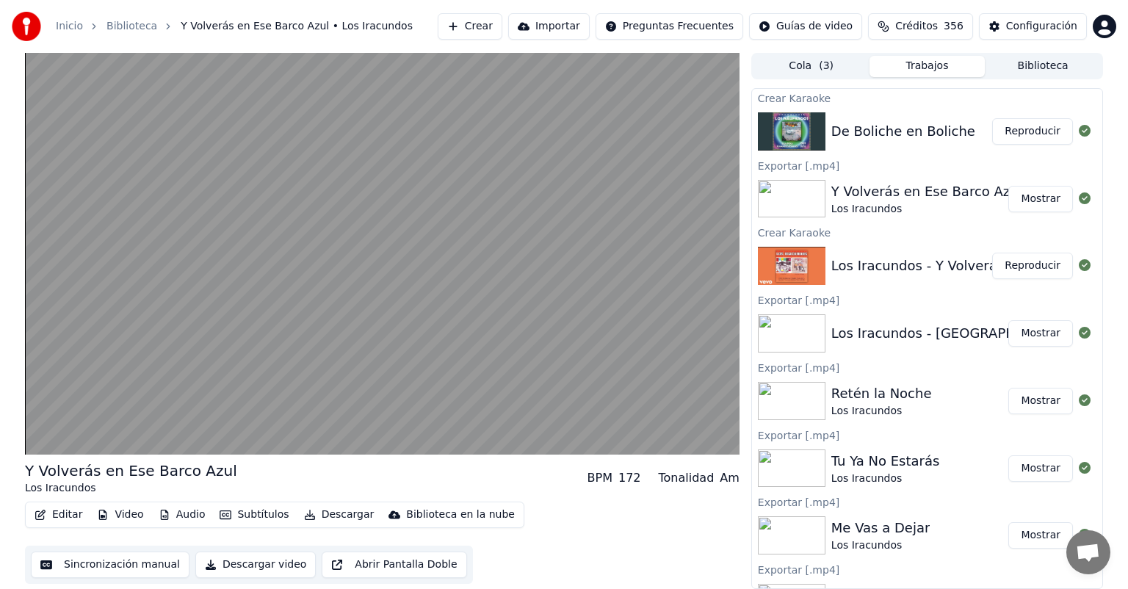
click at [1015, 129] on button "Reproducir" at bounding box center [1032, 131] width 81 height 26
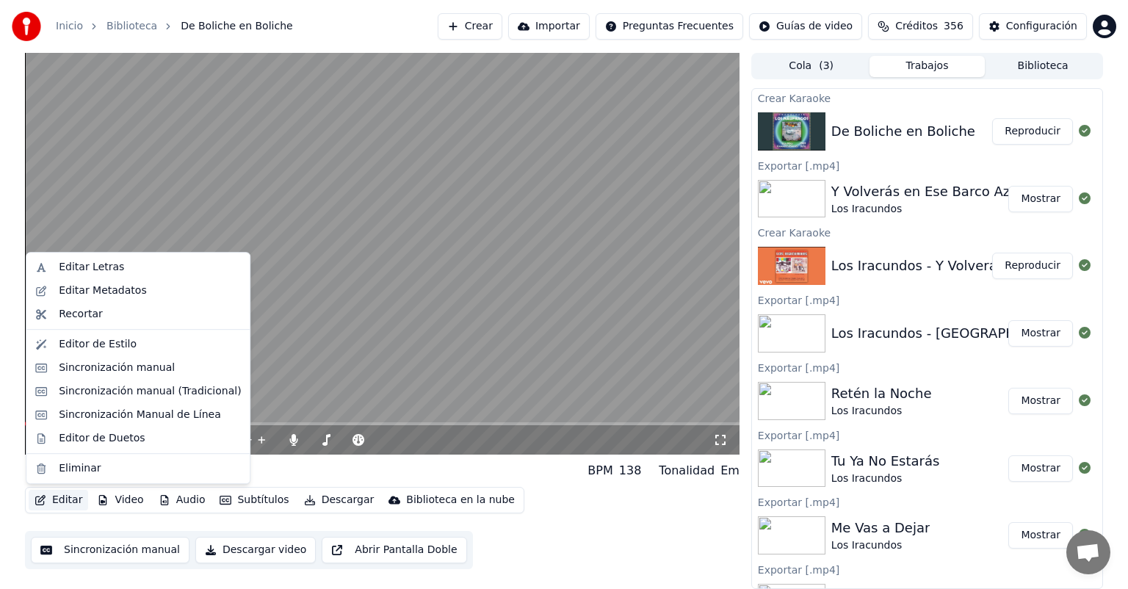
click at [58, 502] on button "Editar" at bounding box center [58, 500] width 59 height 21
click at [84, 388] on div "Sincronización manual (Tradicional)" at bounding box center [150, 391] width 182 height 15
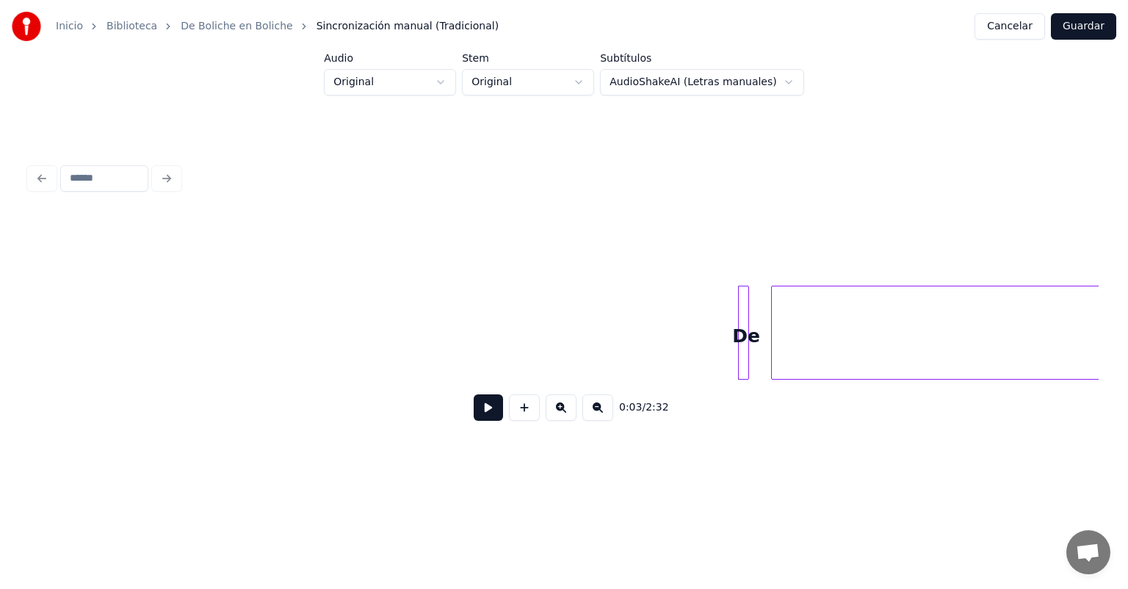
click at [481, 404] on button at bounding box center [488, 407] width 29 height 26
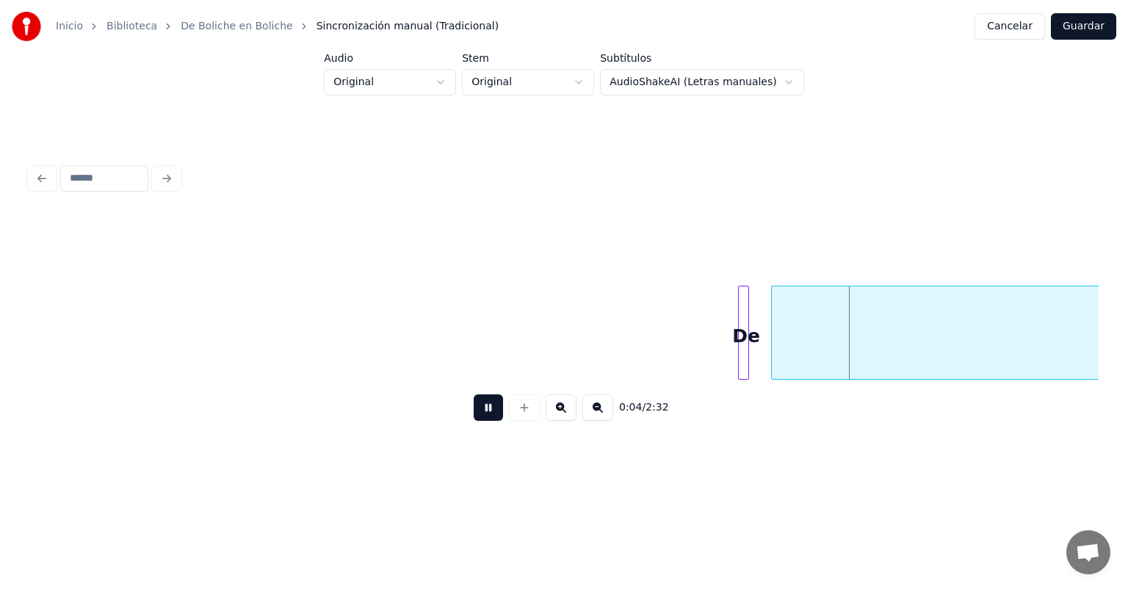
click at [481, 404] on button at bounding box center [488, 407] width 29 height 26
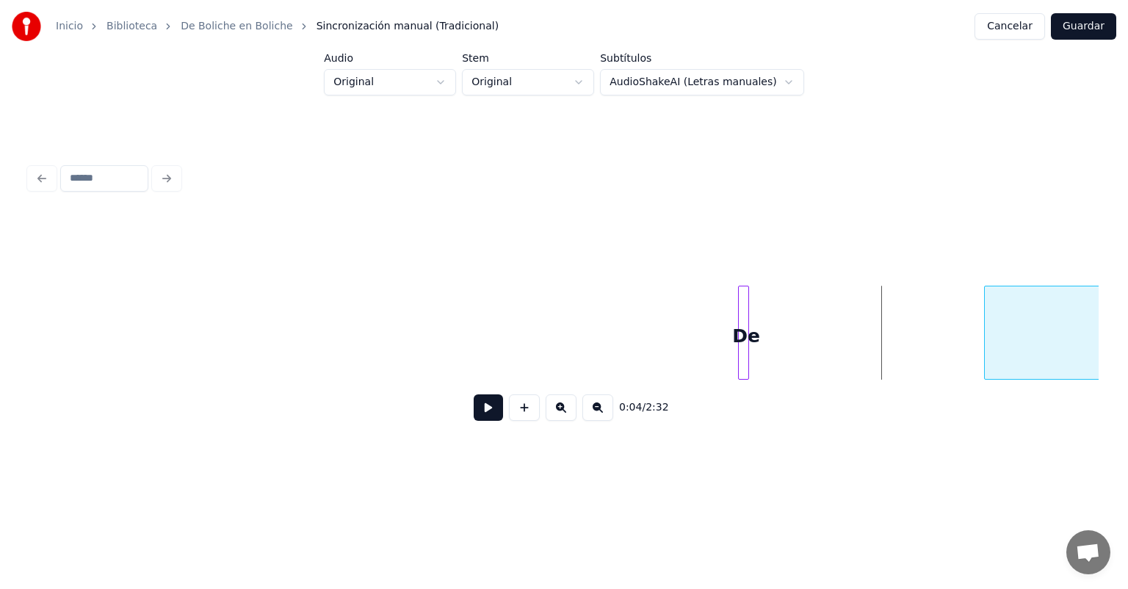
click at [989, 325] on div at bounding box center [987, 332] width 4 height 93
click at [613, 419] on button at bounding box center [597, 407] width 31 height 26
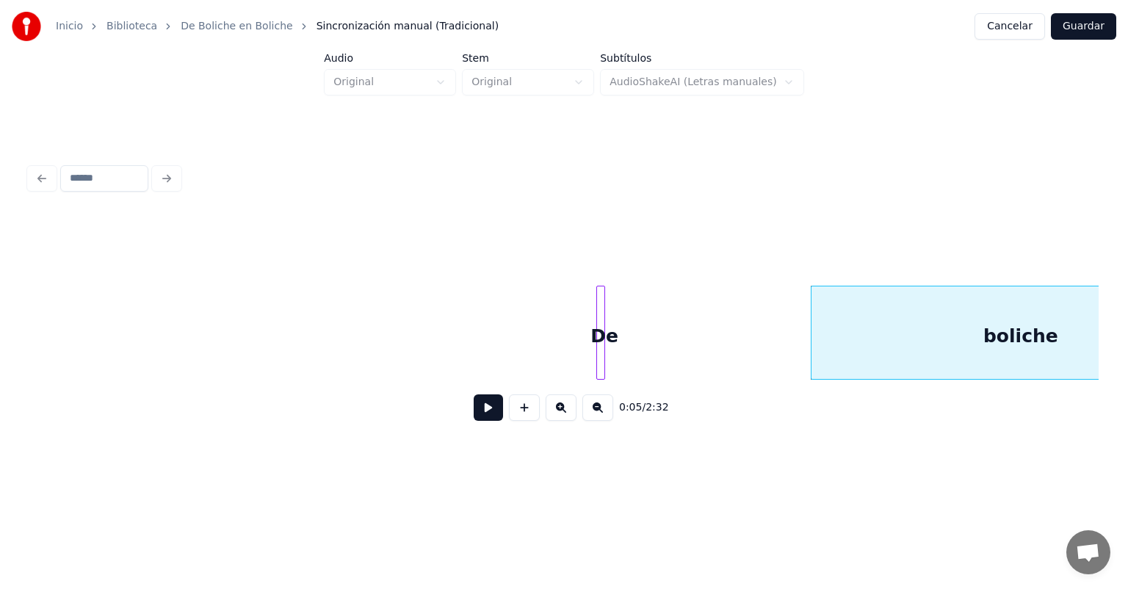
click at [613, 419] on button at bounding box center [597, 407] width 31 height 26
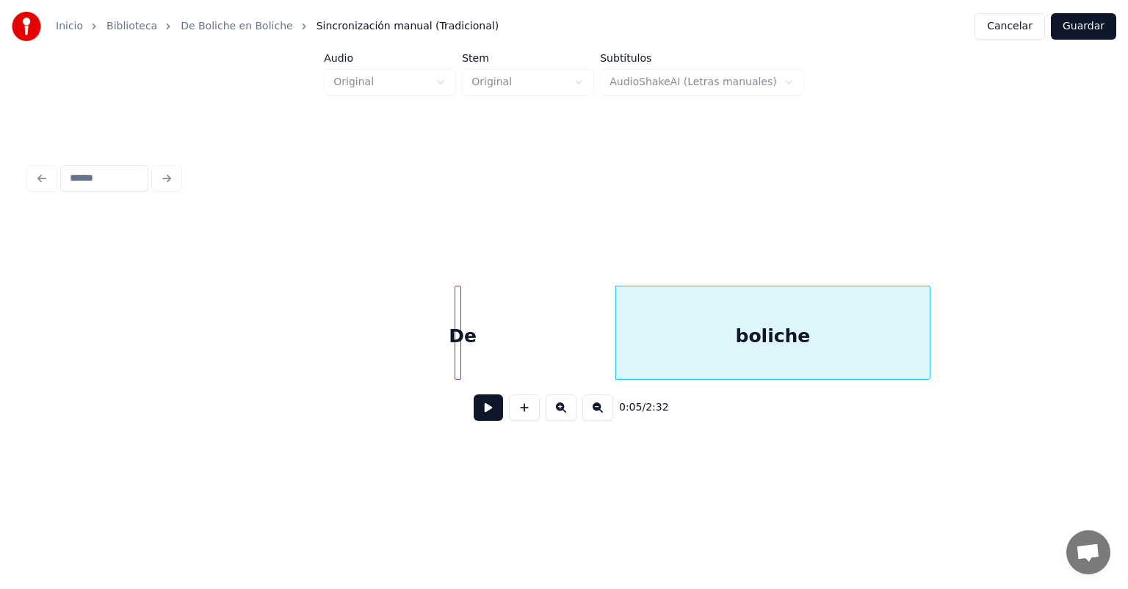
click at [613, 419] on button at bounding box center [597, 407] width 31 height 26
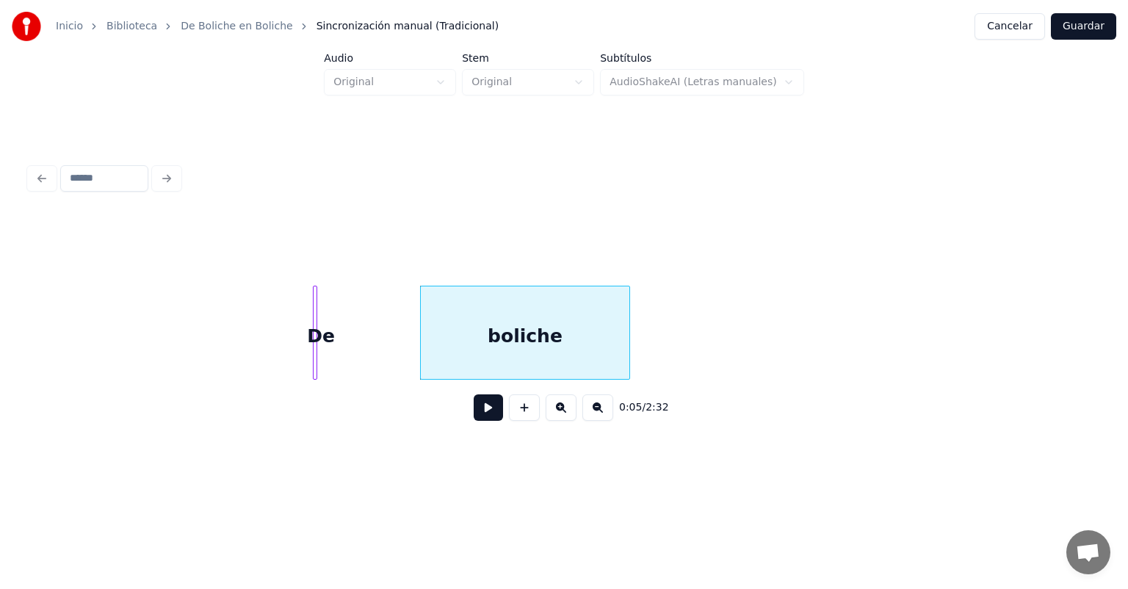
click at [613, 419] on button at bounding box center [597, 407] width 31 height 26
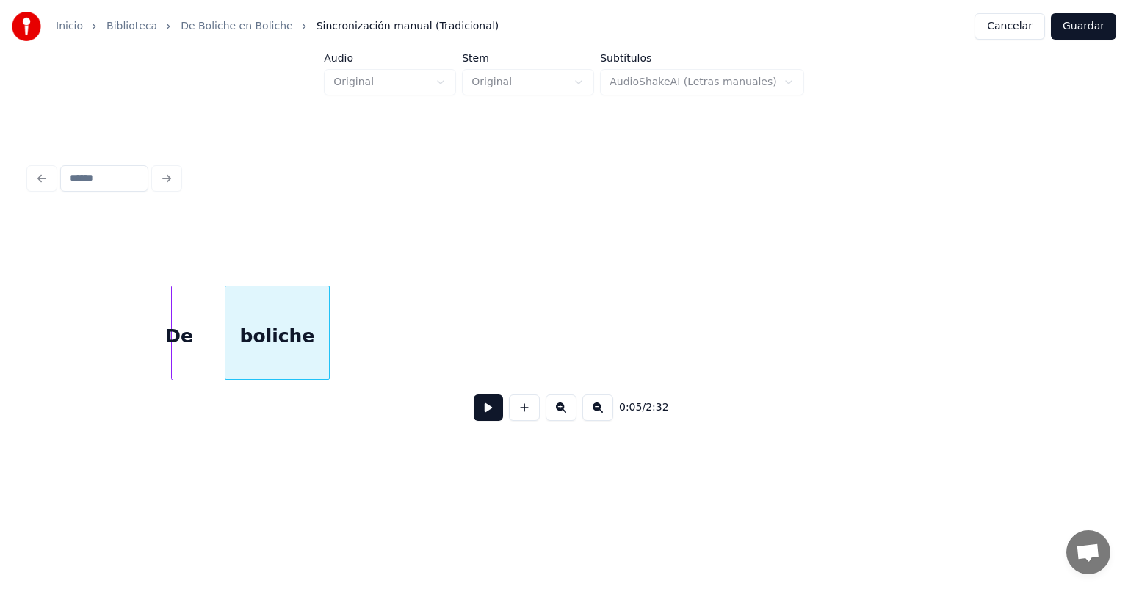
click at [613, 419] on button at bounding box center [597, 407] width 31 height 26
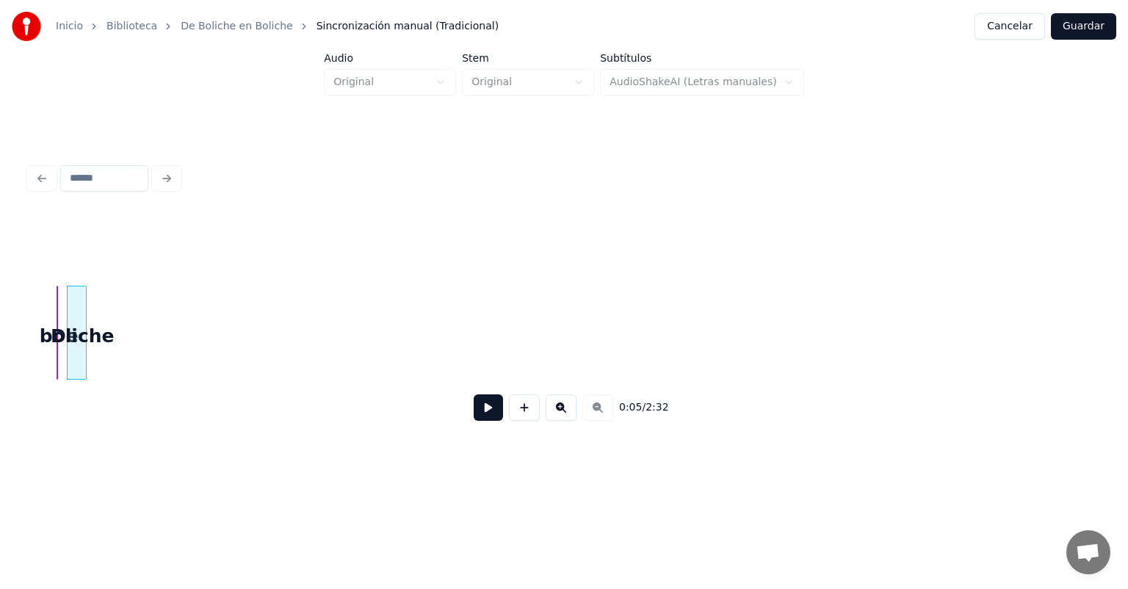
click at [1011, 36] on button "Cancelar" at bounding box center [1010, 26] width 71 height 26
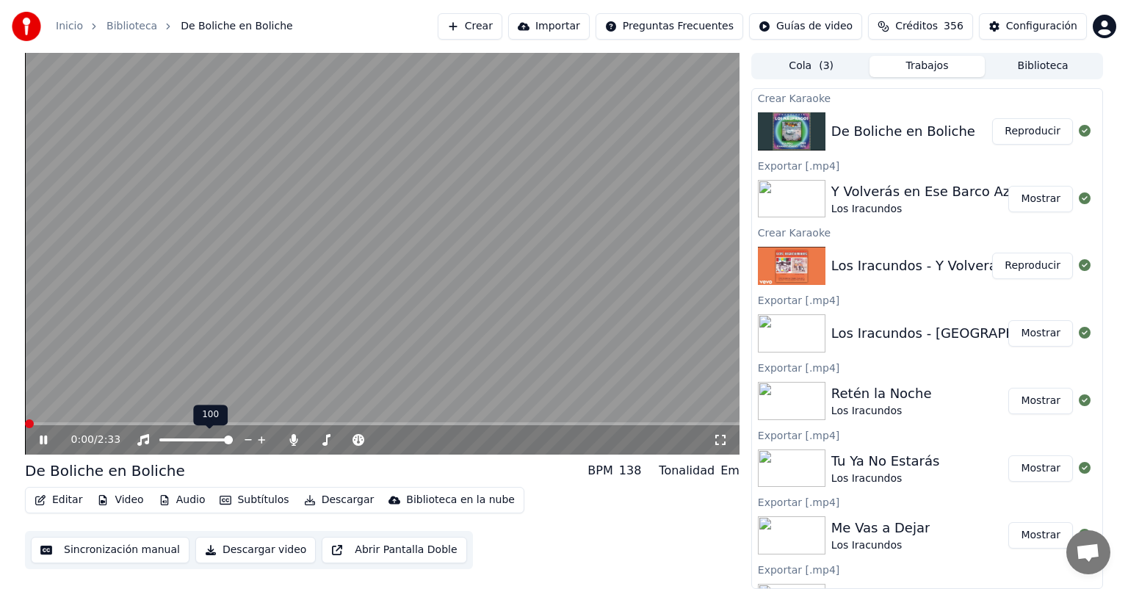
click at [44, 443] on icon at bounding box center [54, 440] width 35 height 12
click at [1042, 261] on button "Reproducir" at bounding box center [1032, 266] width 81 height 26
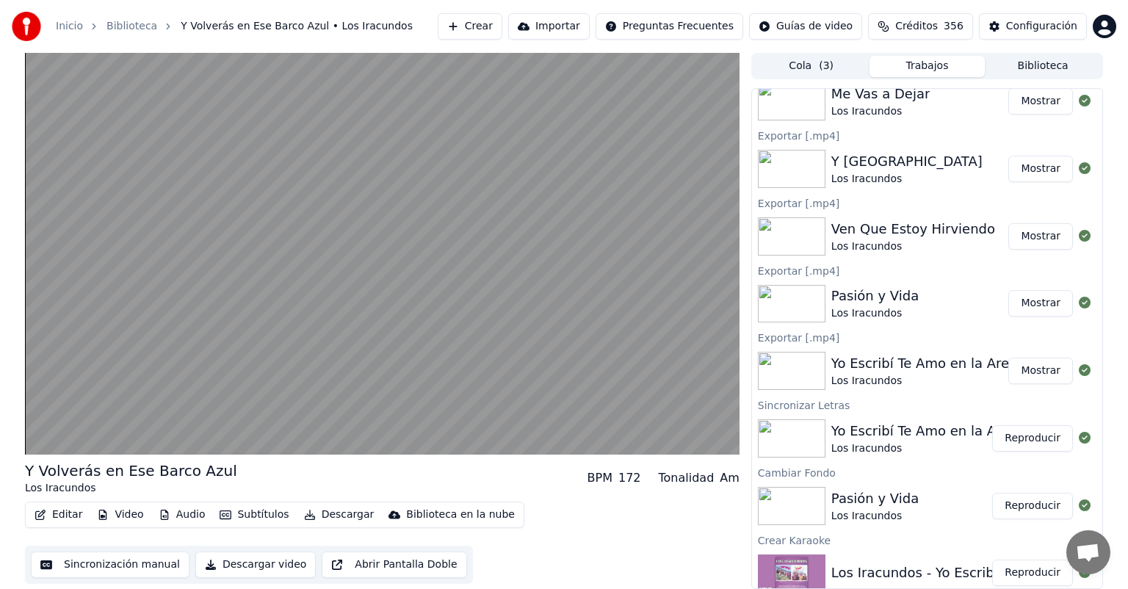
scroll to position [450, 0]
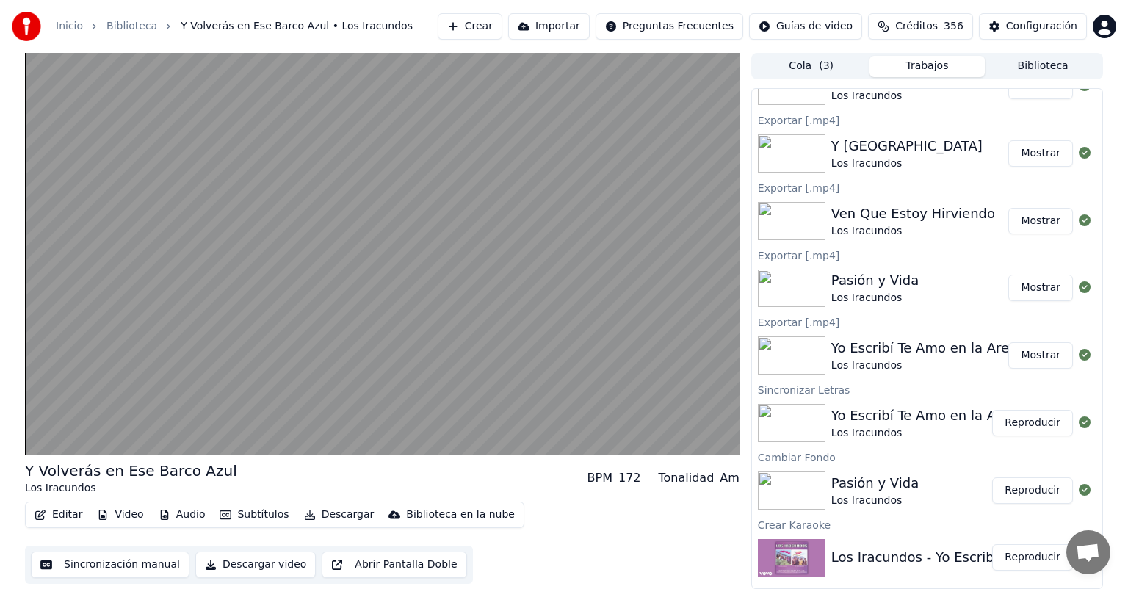
click at [1017, 427] on button "Reproducir" at bounding box center [1032, 423] width 81 height 26
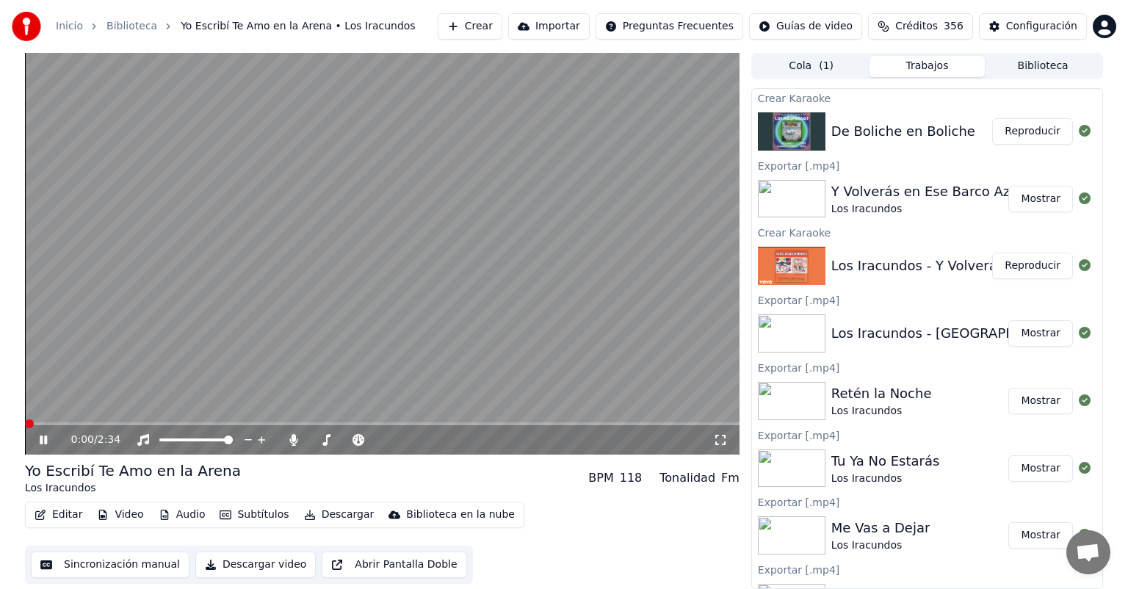
click at [1016, 139] on button "Reproducir" at bounding box center [1032, 131] width 81 height 26
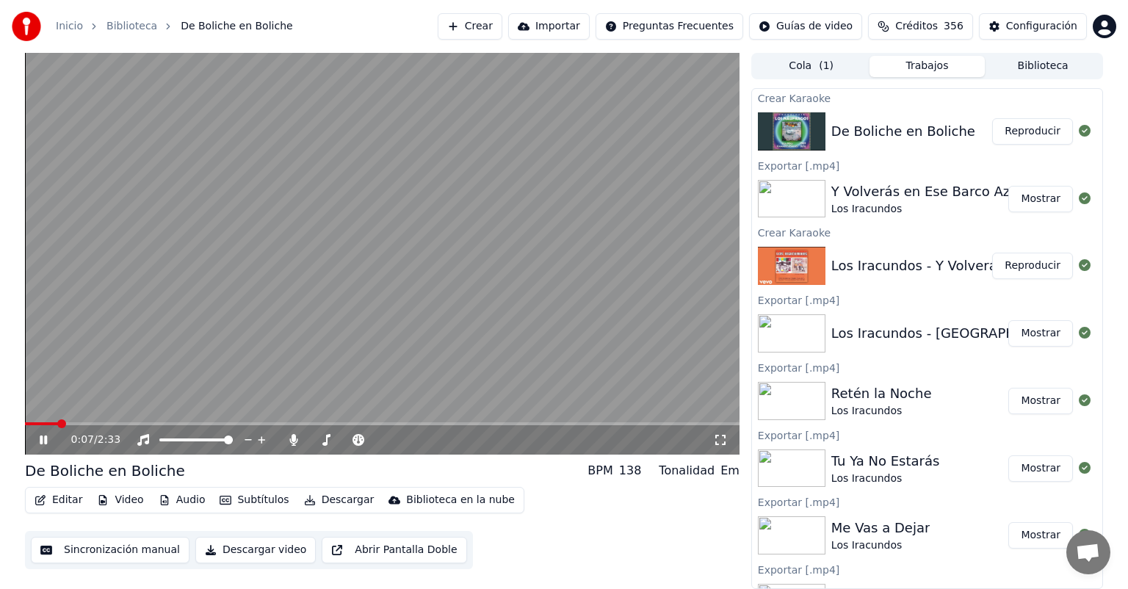
click at [60, 424] on span at bounding box center [61, 423] width 9 height 9
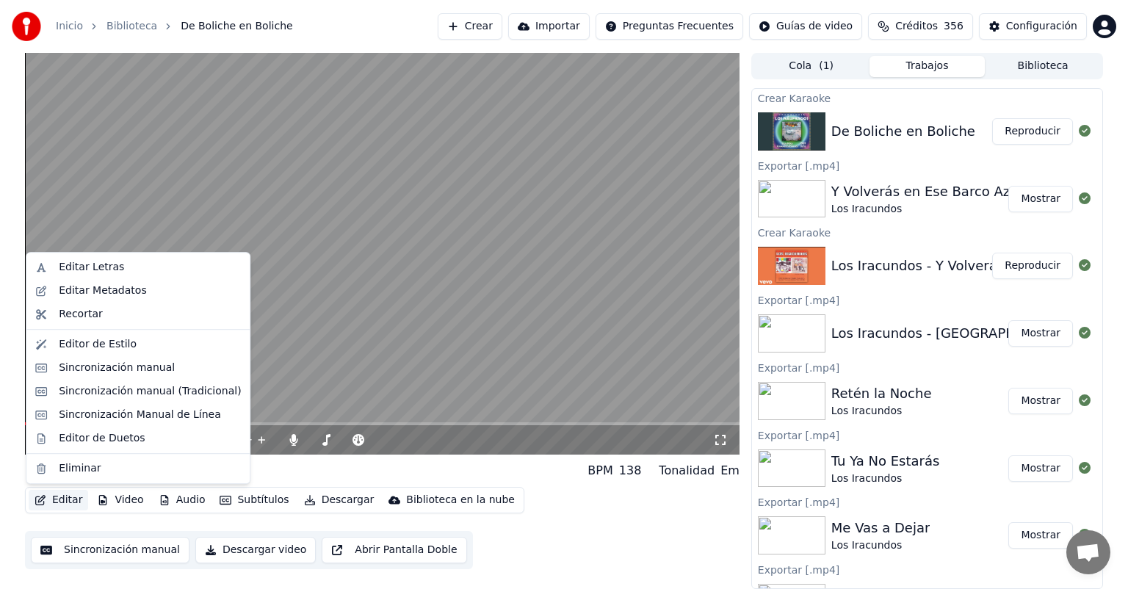
click at [52, 499] on button "Editar" at bounding box center [58, 500] width 59 height 21
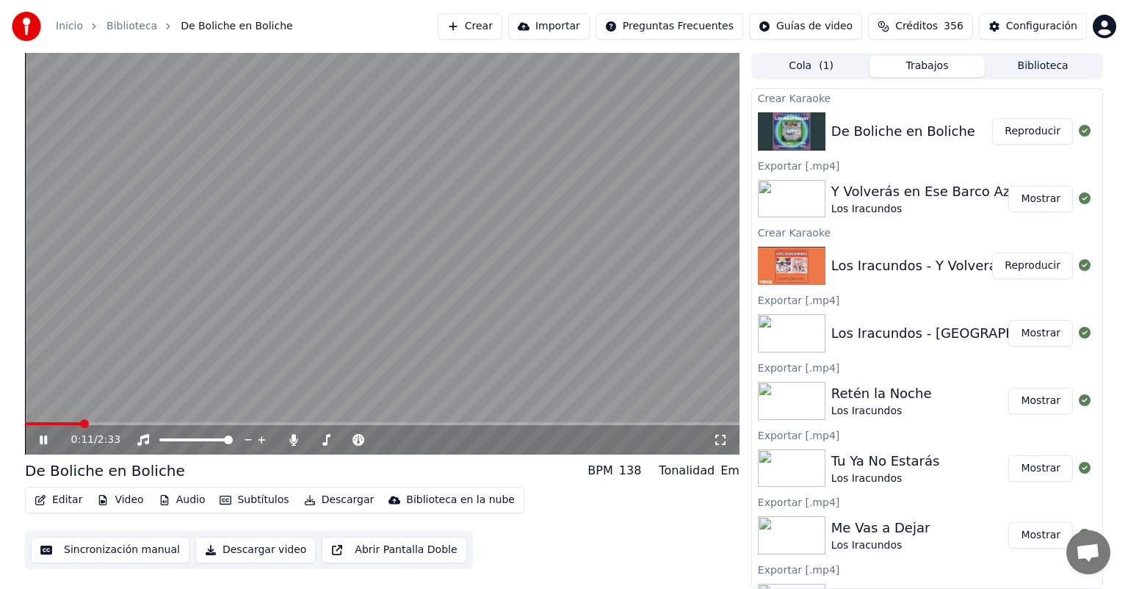
click at [59, 488] on div "Editar Video Audio Subtítulos Descargar Biblioteca en la nube" at bounding box center [274, 500] width 499 height 26
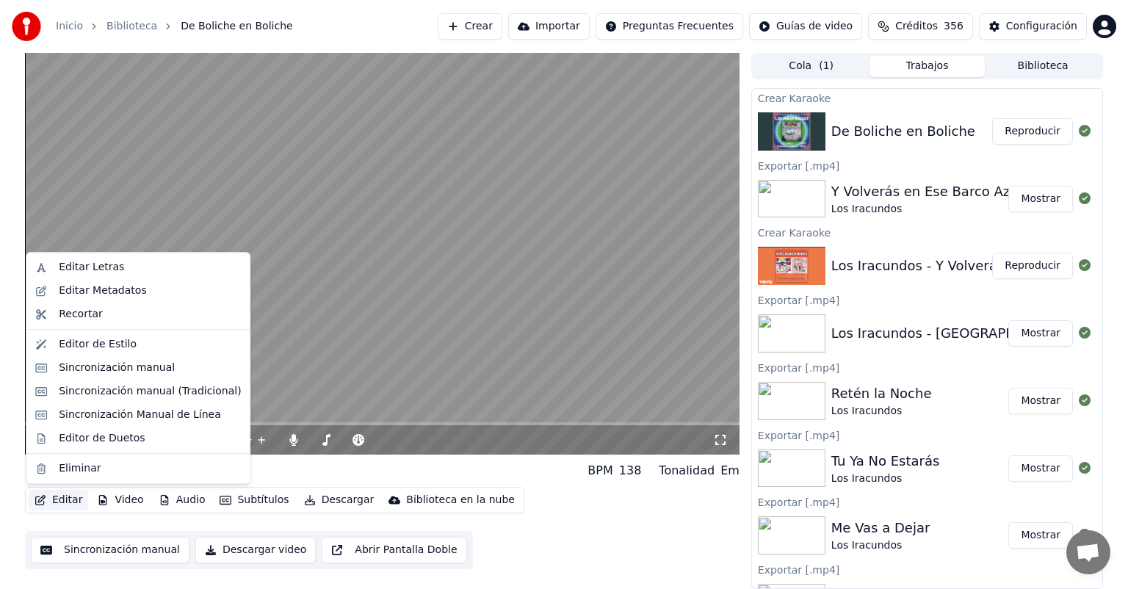
click at [59, 499] on button "Editar" at bounding box center [58, 500] width 59 height 21
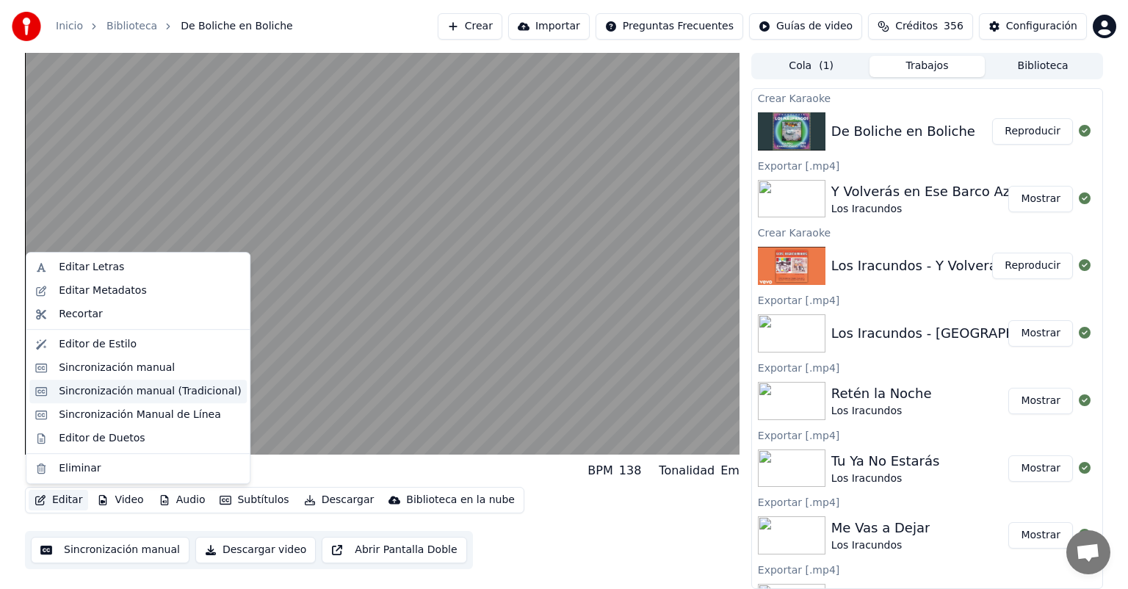
click at [115, 397] on div "Sincronización manual (Tradicional)" at bounding box center [150, 391] width 182 height 15
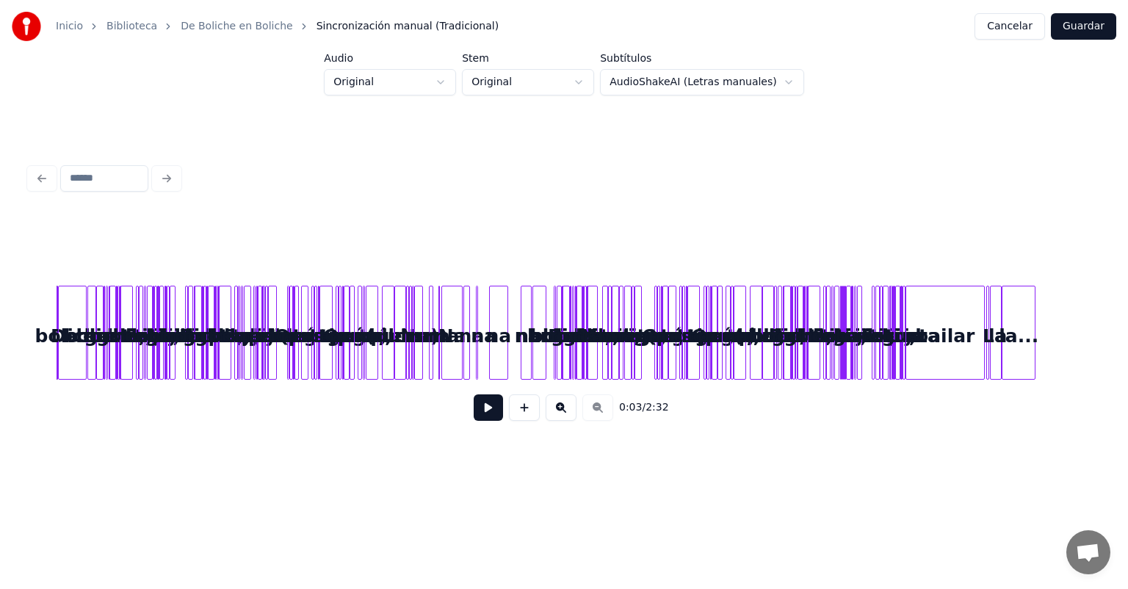
click at [570, 410] on button at bounding box center [561, 407] width 31 height 26
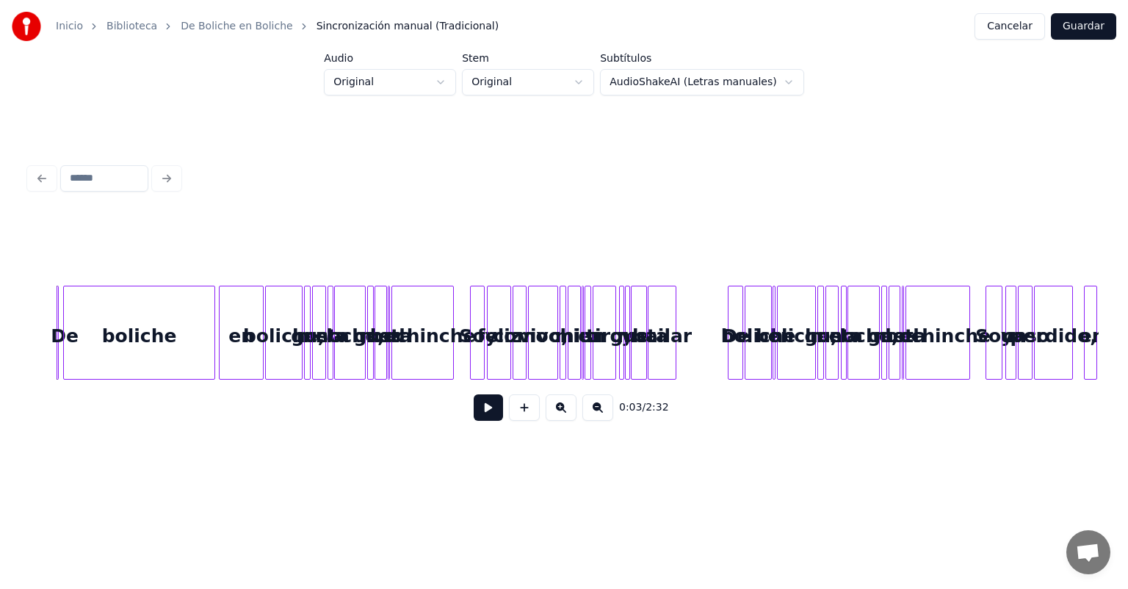
click at [570, 410] on button at bounding box center [561, 407] width 31 height 26
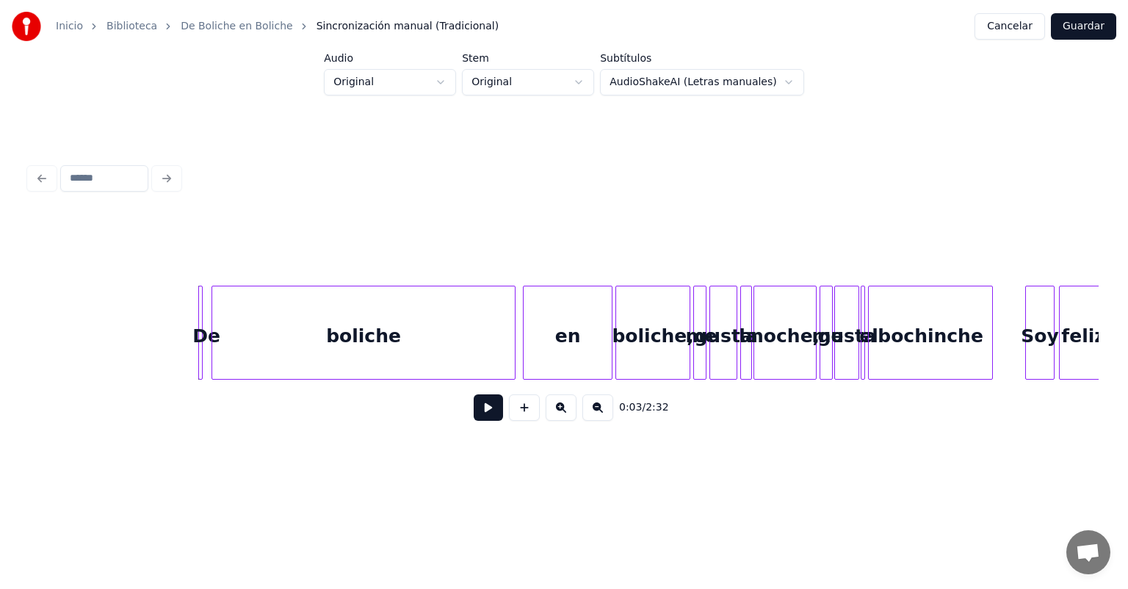
scroll to position [0, 256]
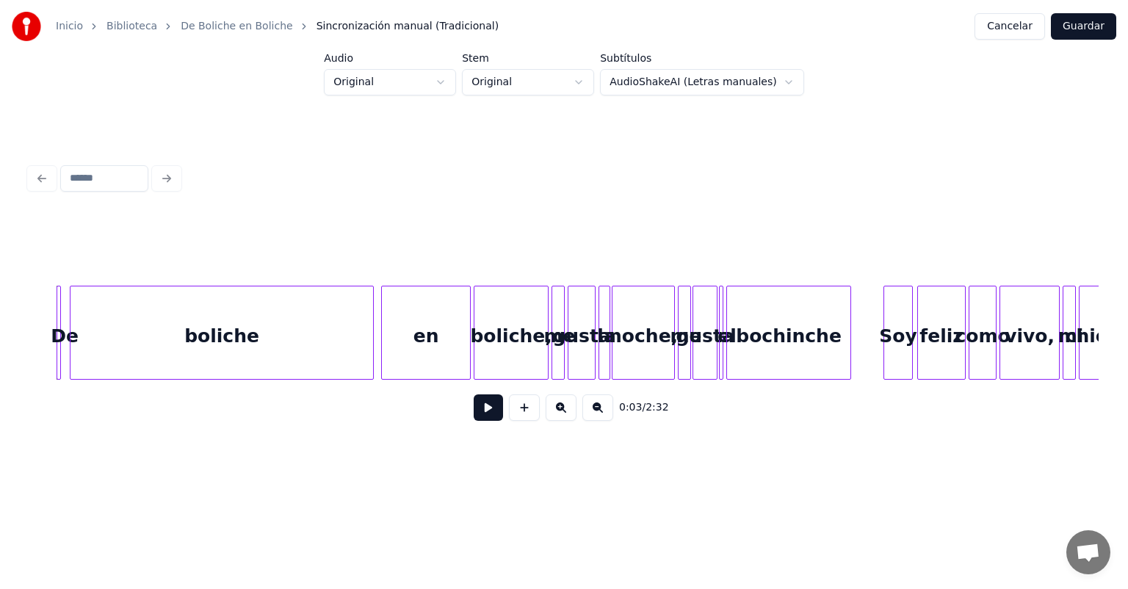
click at [239, 344] on div "boliche" at bounding box center [222, 336] width 303 height 100
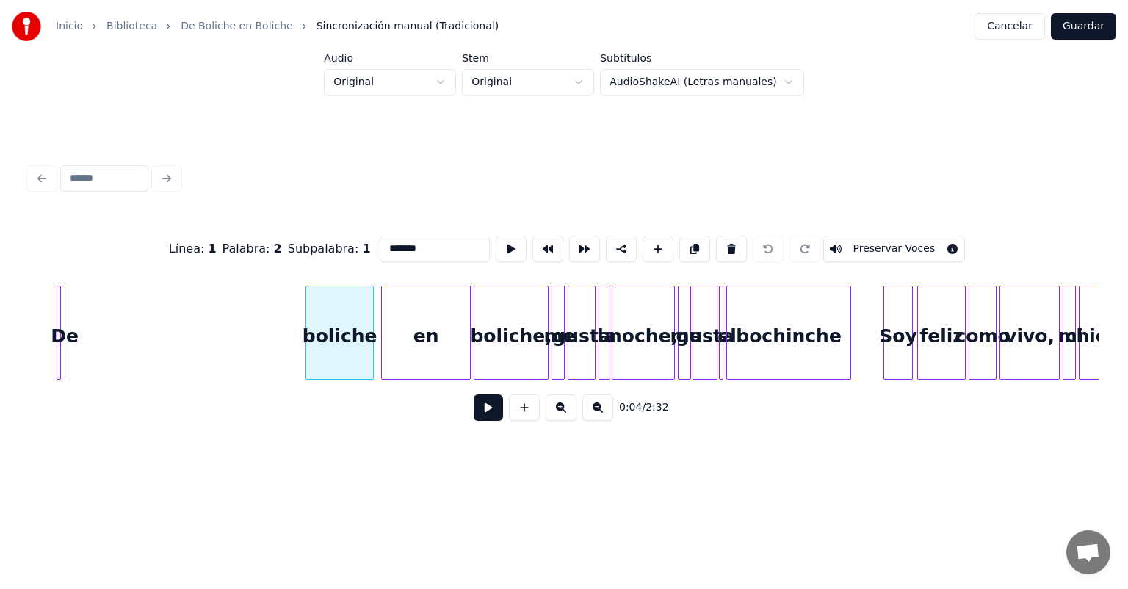
click at [306, 356] on div at bounding box center [308, 332] width 4 height 93
click at [483, 421] on button at bounding box center [488, 407] width 29 height 26
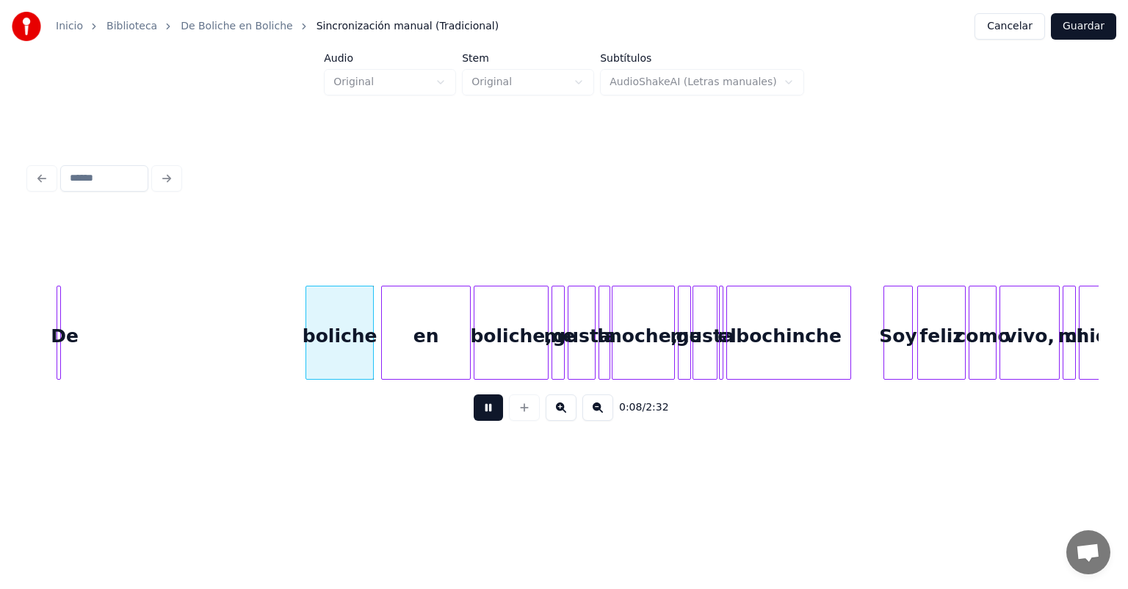
click at [483, 421] on button at bounding box center [488, 407] width 29 height 26
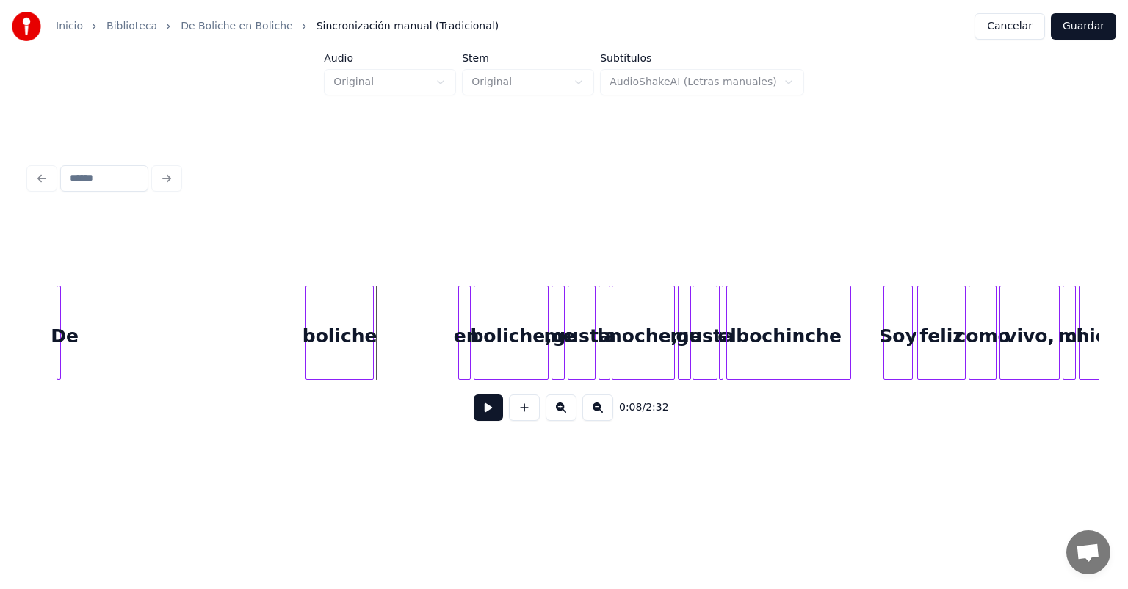
click at [460, 339] on div at bounding box center [461, 332] width 4 height 93
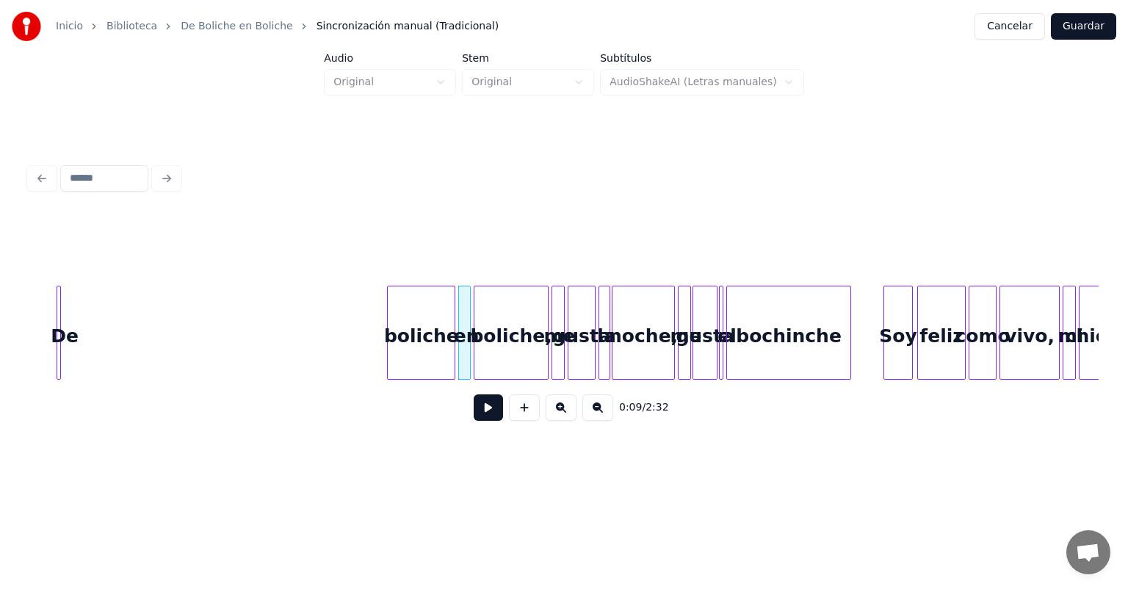
click at [408, 347] on div "boliche" at bounding box center [421, 336] width 67 height 100
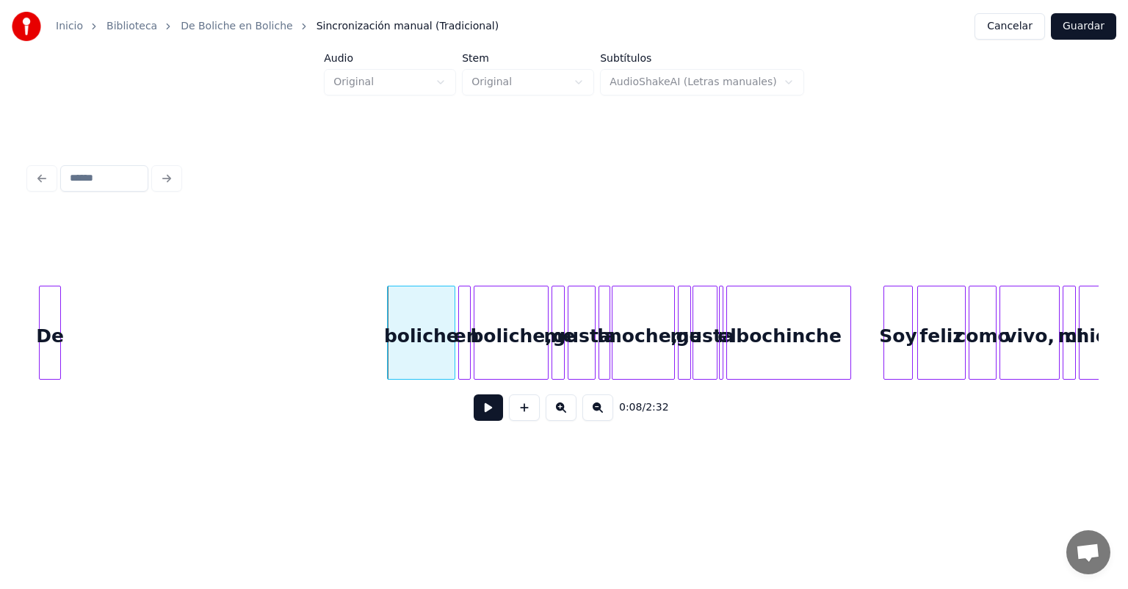
click at [55, 349] on div "De" at bounding box center [50, 333] width 22 height 94
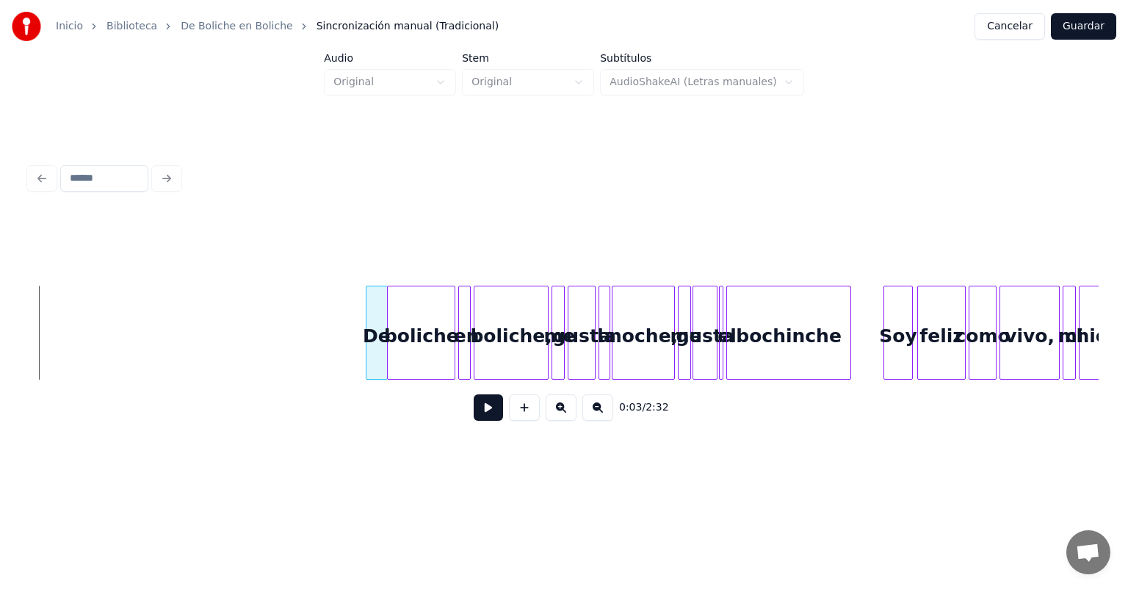
click at [378, 355] on div "De" at bounding box center [377, 336] width 21 height 100
click at [476, 413] on button at bounding box center [488, 407] width 29 height 26
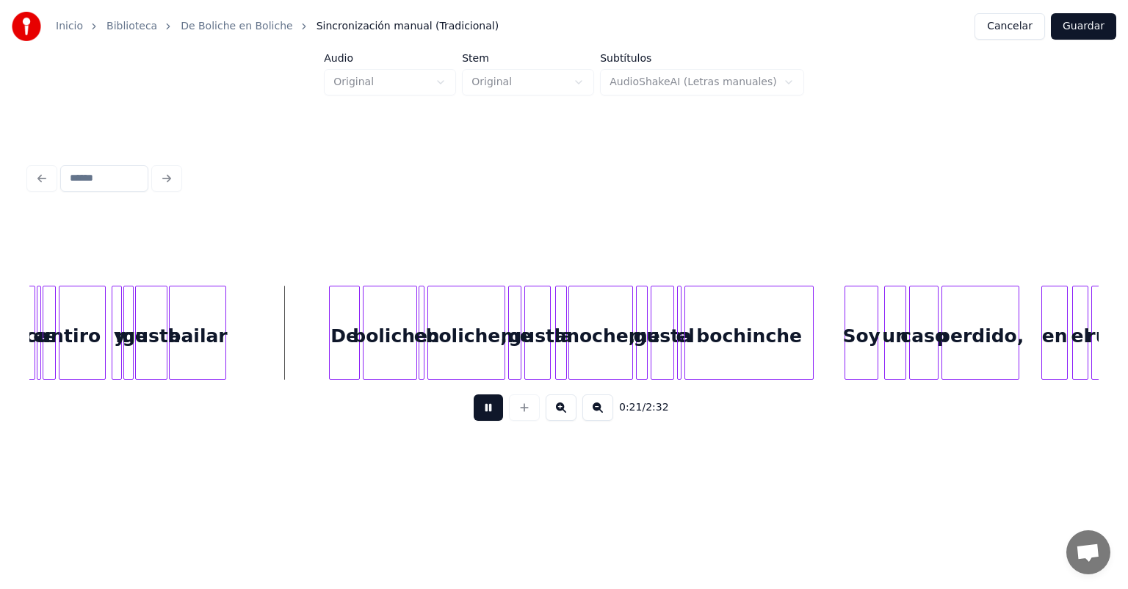
click at [563, 421] on button at bounding box center [561, 407] width 31 height 26
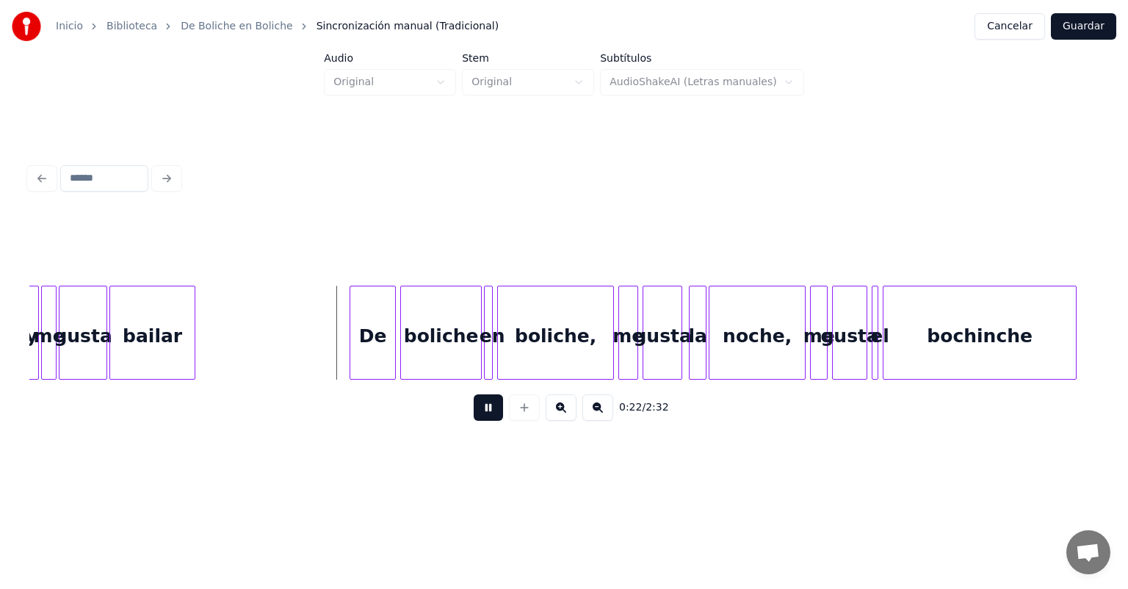
click at [563, 421] on button at bounding box center [561, 407] width 31 height 26
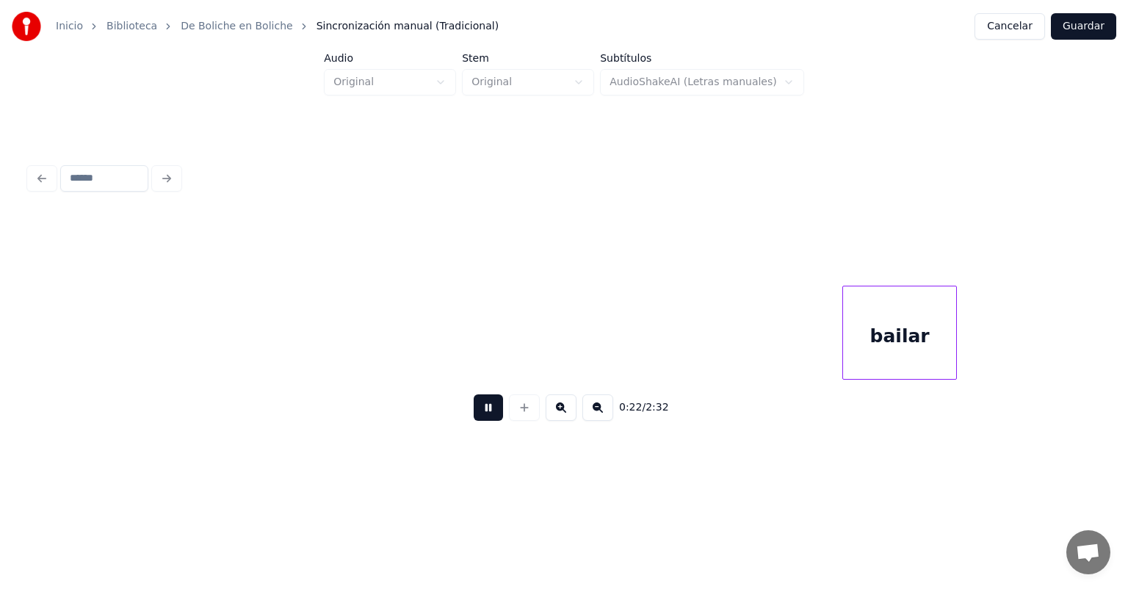
scroll to position [0, 2934]
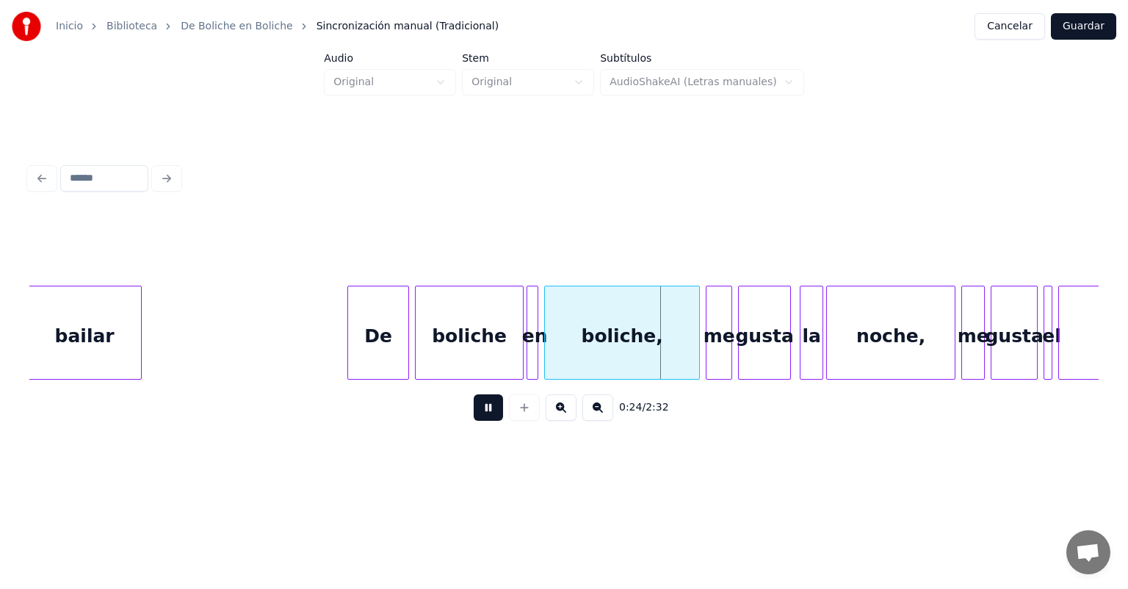
click at [563, 421] on button at bounding box center [561, 407] width 31 height 26
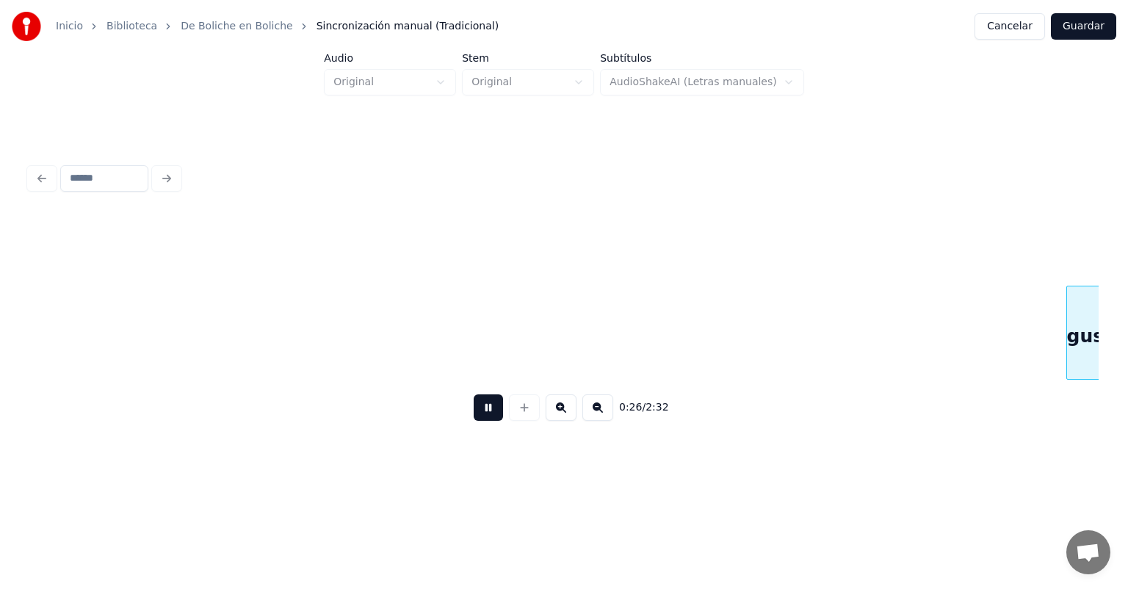
scroll to position [0, 4903]
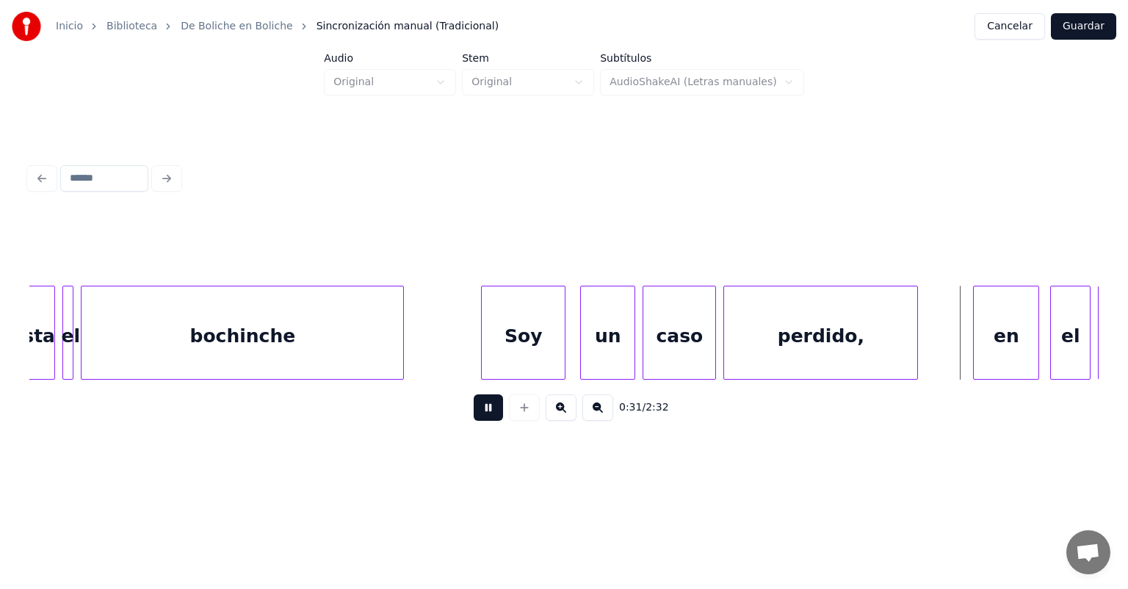
click at [563, 421] on button at bounding box center [561, 407] width 31 height 26
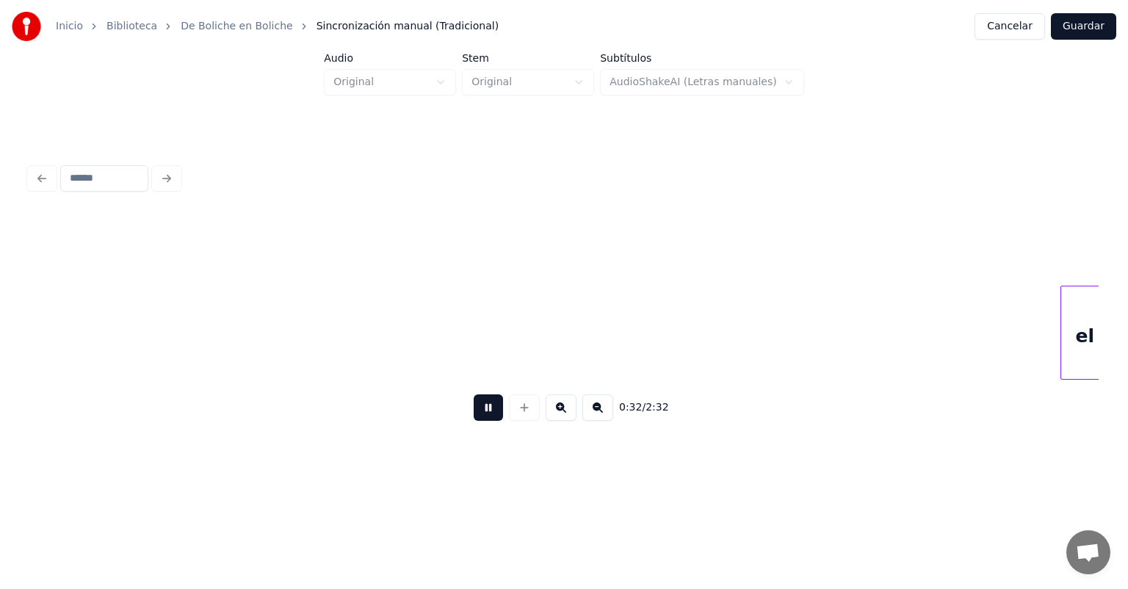
scroll to position [0, 7148]
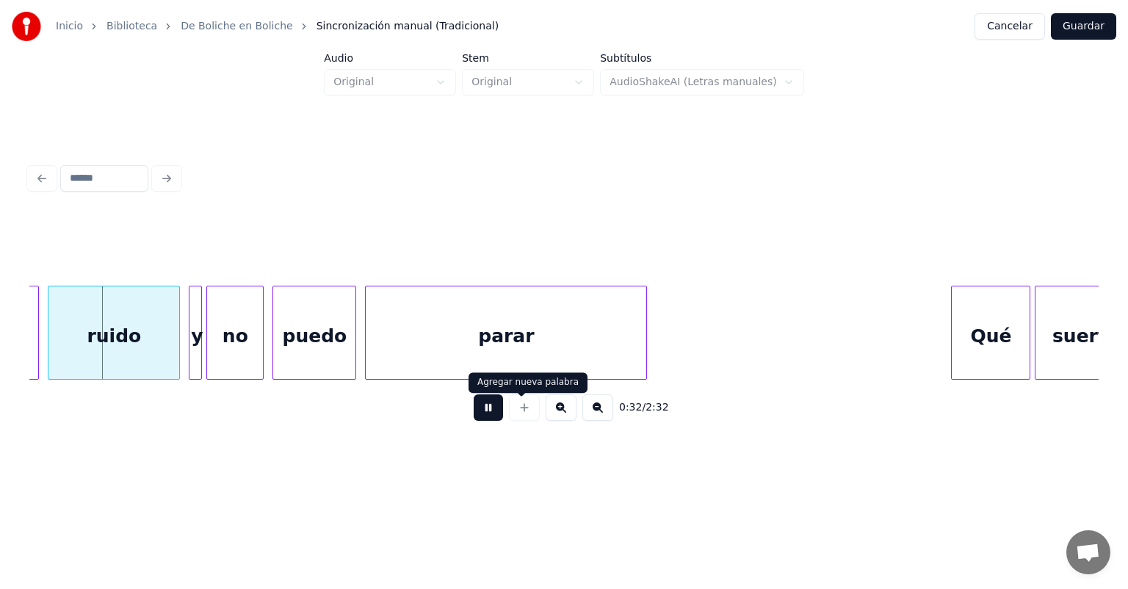
click at [475, 414] on button at bounding box center [488, 407] width 29 height 26
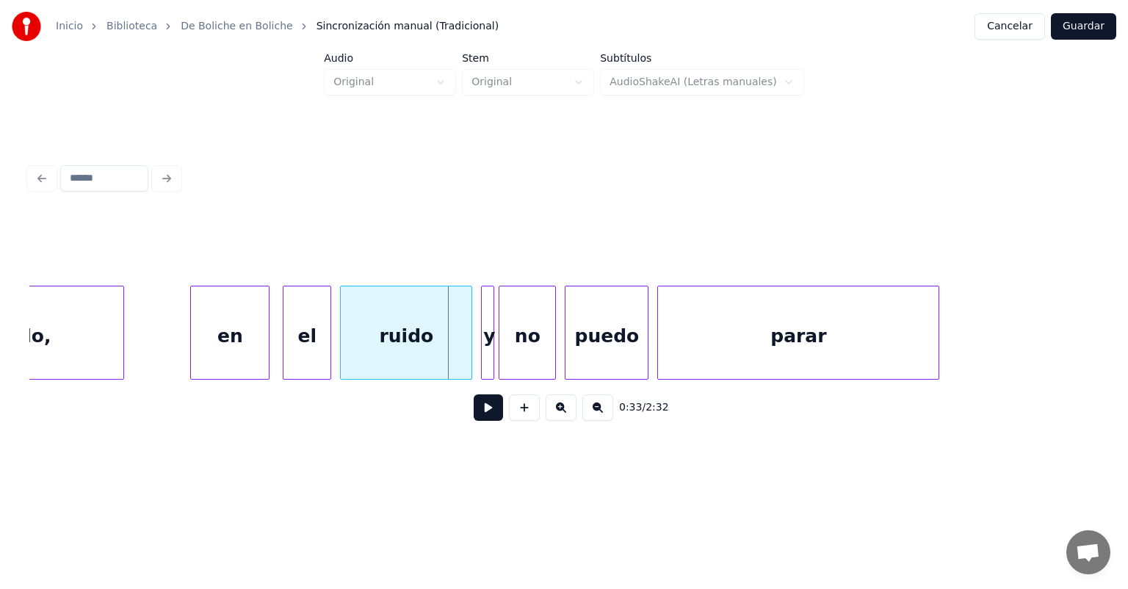
scroll to position [0, 6836]
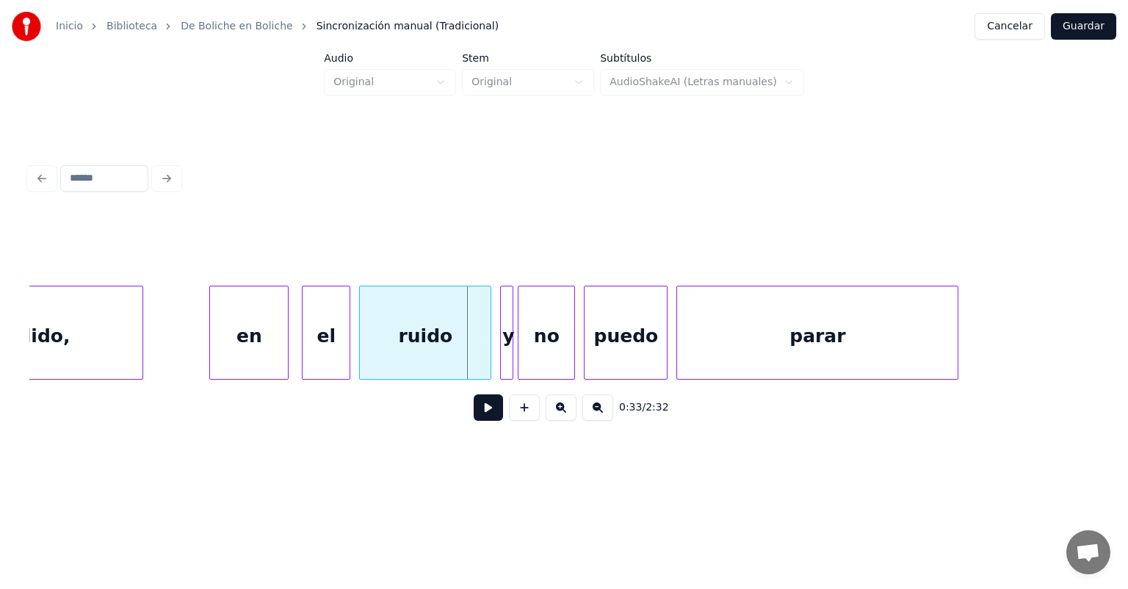
click at [262, 359] on div "en" at bounding box center [249, 336] width 78 height 100
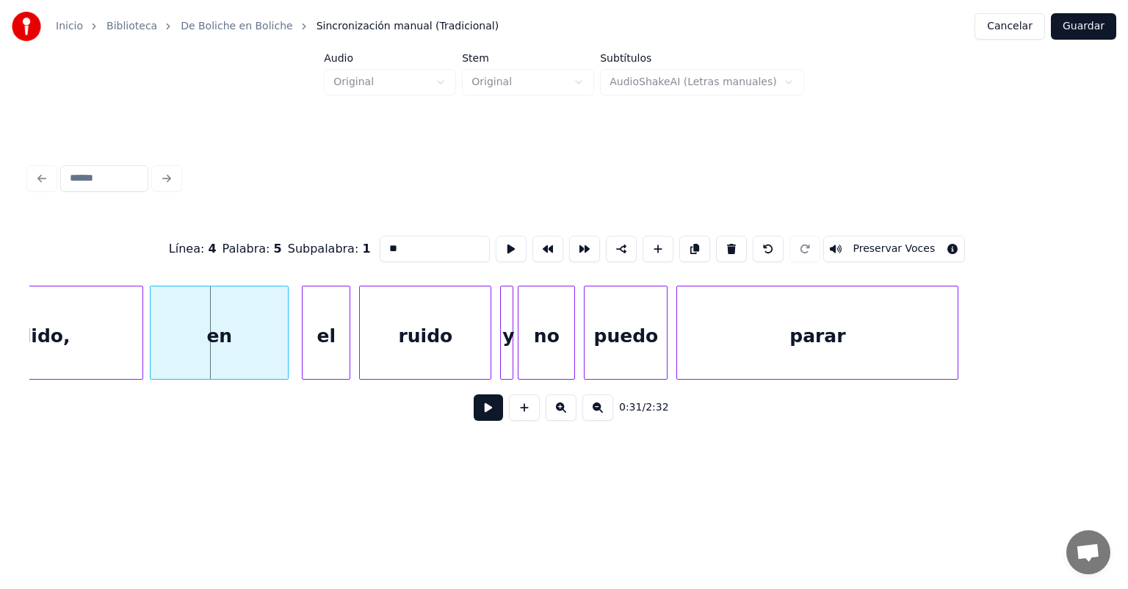
click at [152, 353] on div at bounding box center [153, 332] width 4 height 93
click at [380, 238] on input "**" at bounding box center [435, 249] width 110 height 26
type input "**********"
click at [488, 416] on button at bounding box center [488, 407] width 29 height 26
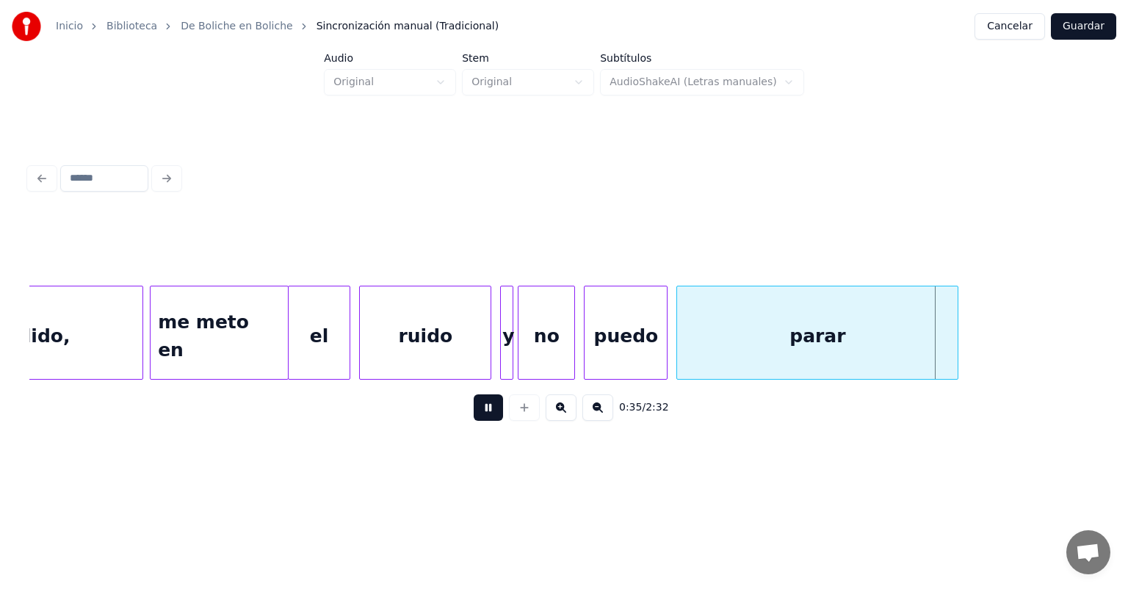
click at [290, 359] on div at bounding box center [291, 332] width 4 height 93
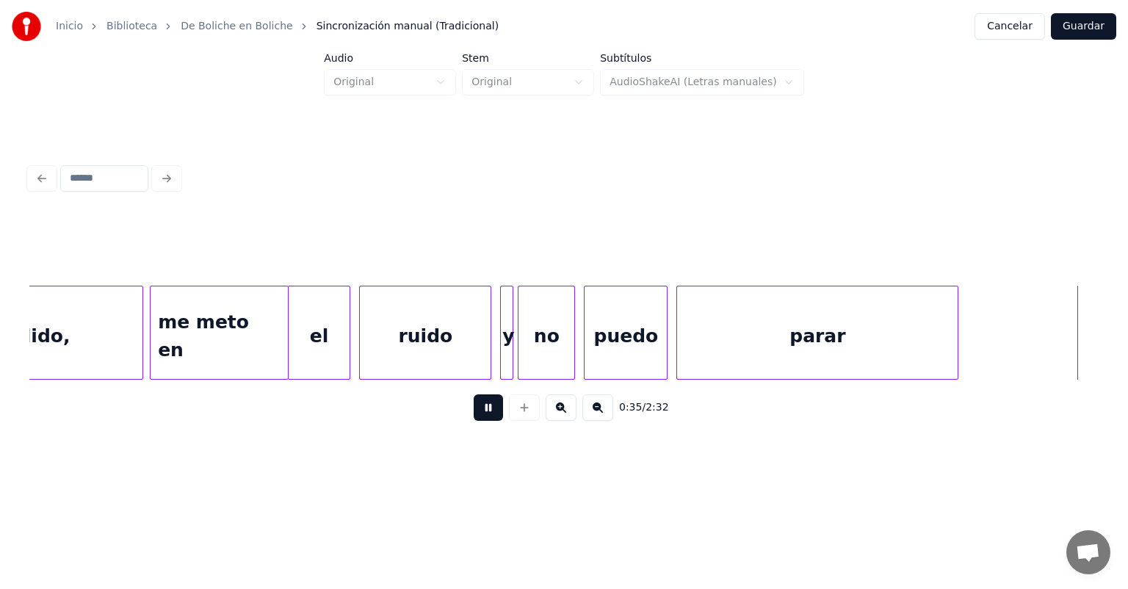
scroll to position [0, 7906]
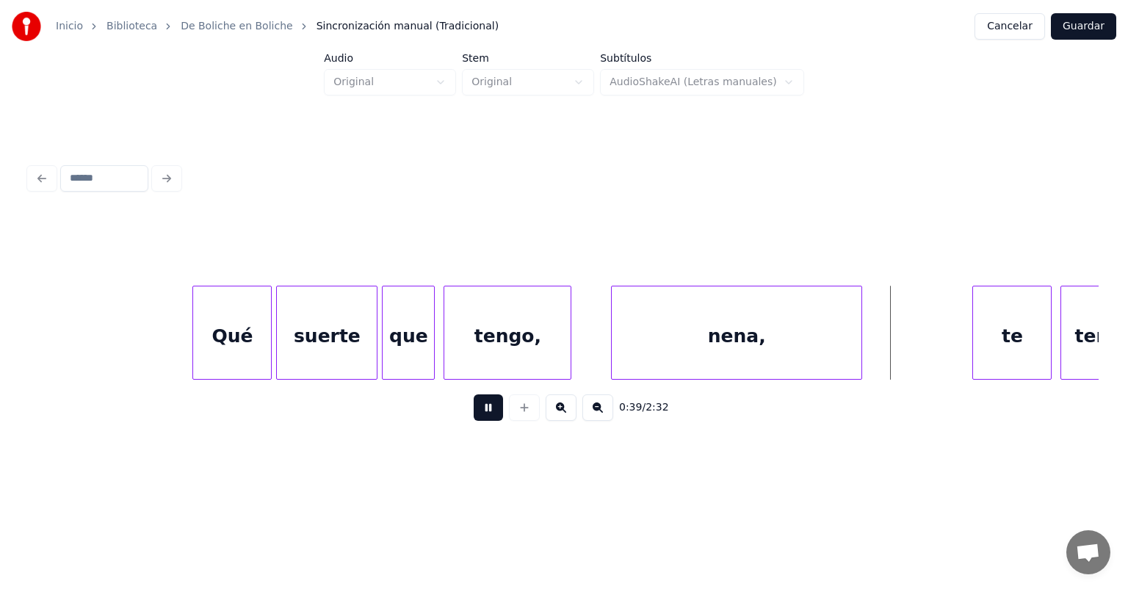
click at [612, 353] on div at bounding box center [614, 332] width 4 height 93
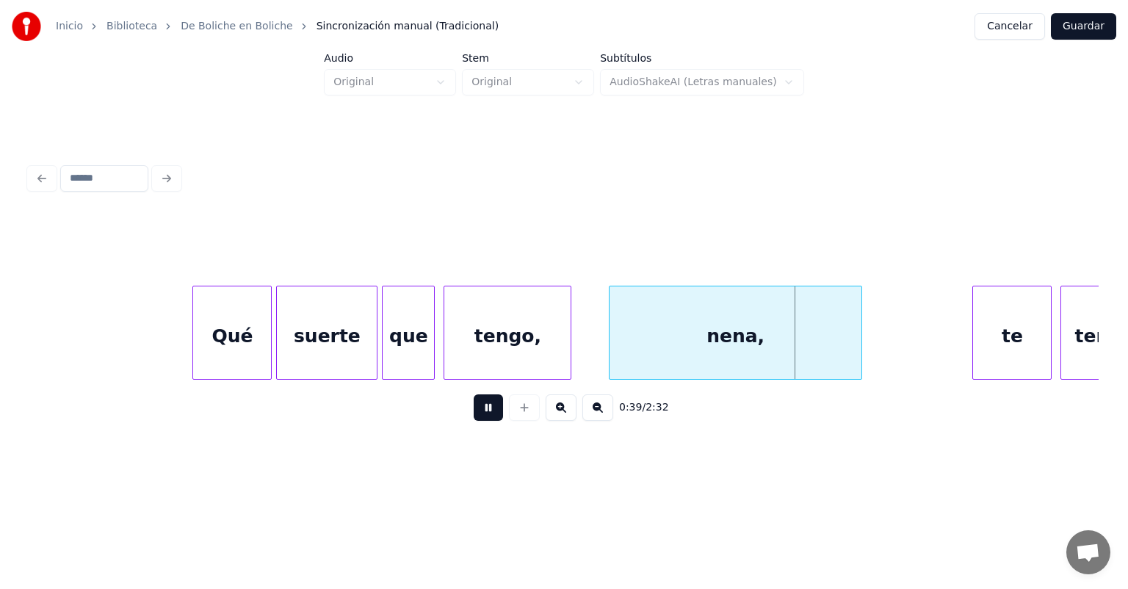
click at [571, 353] on div "tengo," at bounding box center [508, 333] width 128 height 94
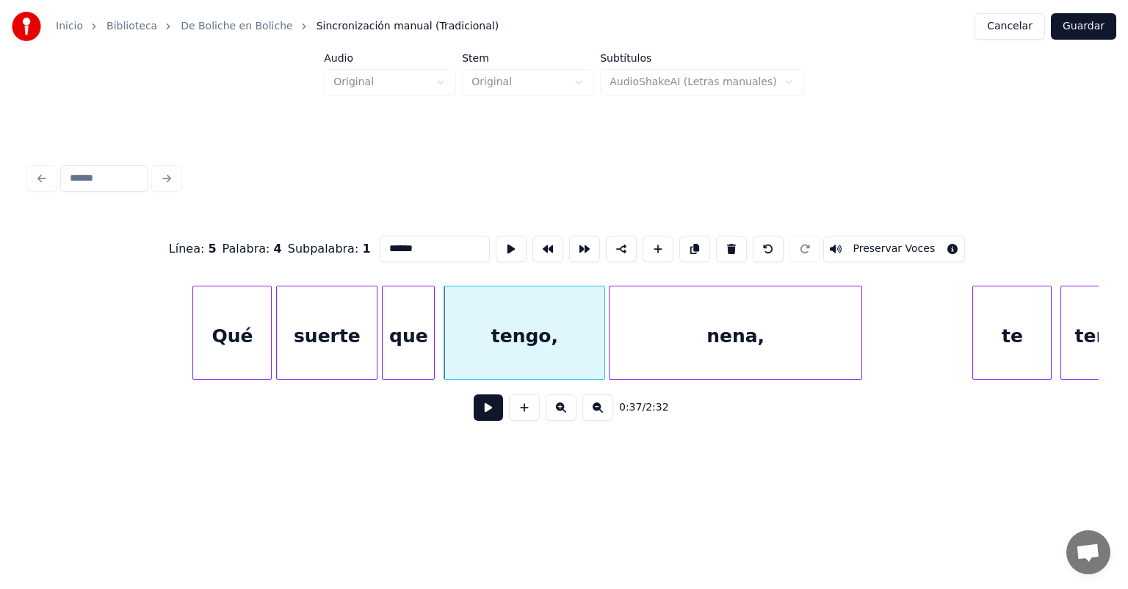
click at [600, 351] on div at bounding box center [602, 332] width 4 height 93
click at [496, 250] on button at bounding box center [511, 249] width 31 height 26
click at [496, 236] on button at bounding box center [511, 249] width 31 height 26
click at [478, 421] on button at bounding box center [488, 407] width 29 height 26
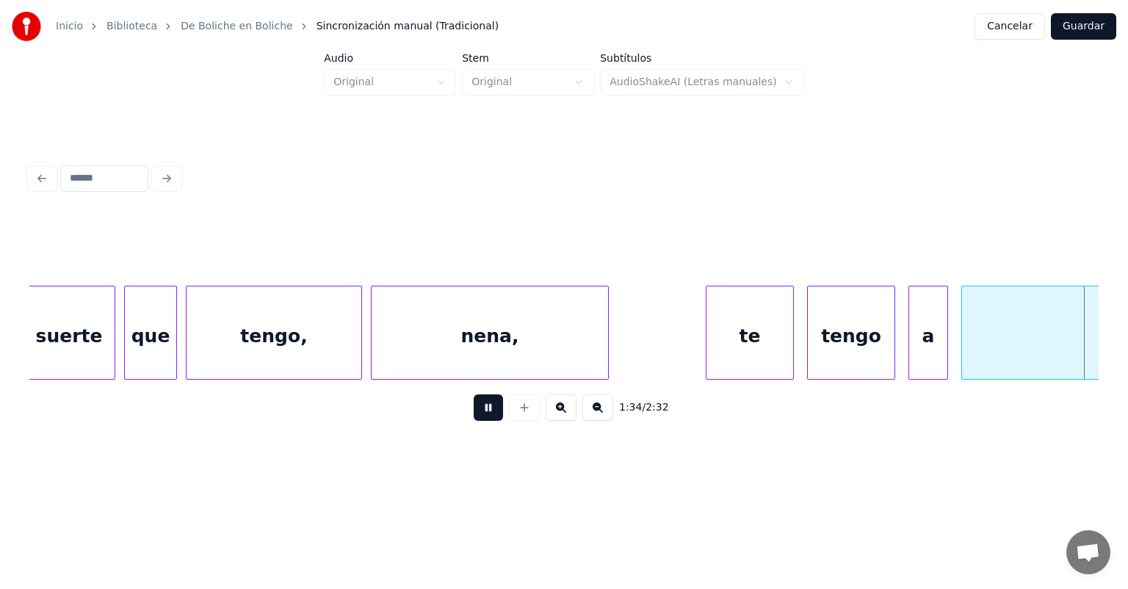
scroll to position [0, 20767]
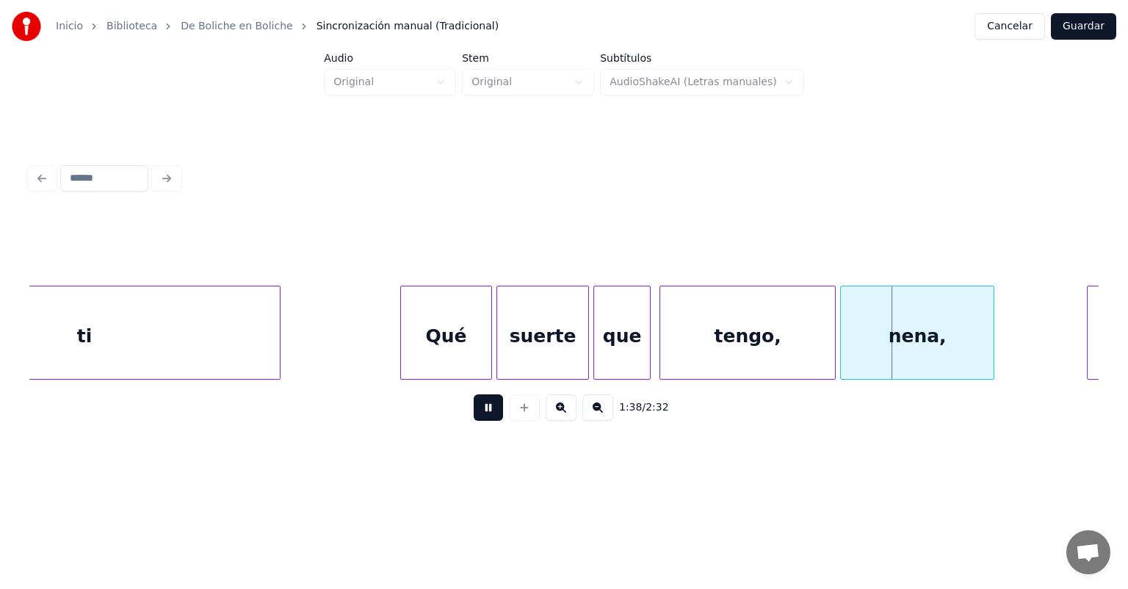
click at [403, 351] on div at bounding box center [403, 332] width 4 height 93
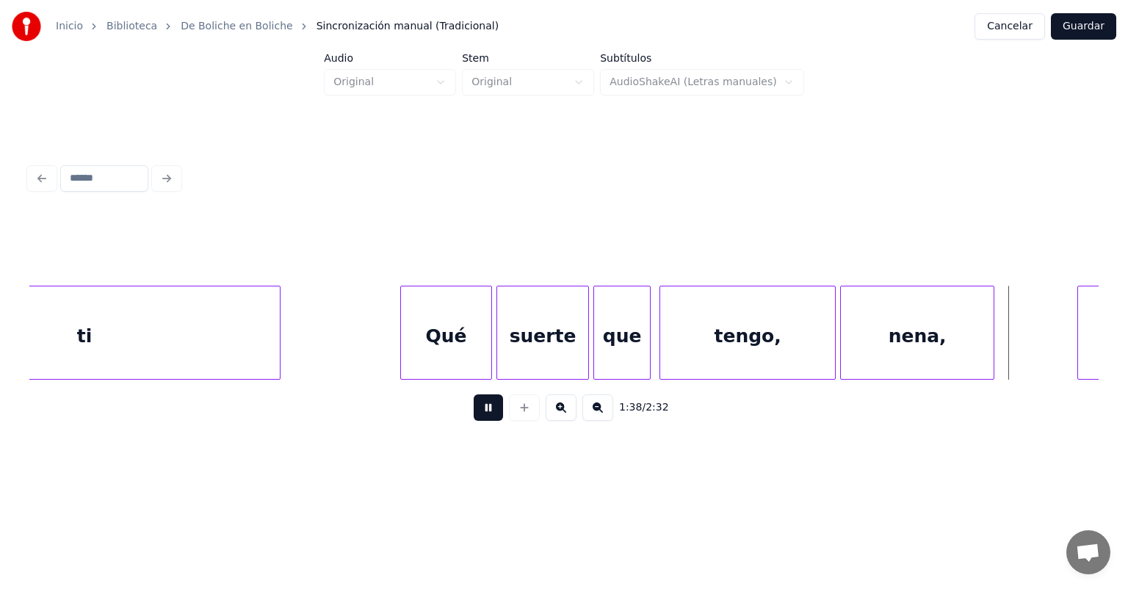
click at [1080, 342] on div at bounding box center [1080, 332] width 4 height 93
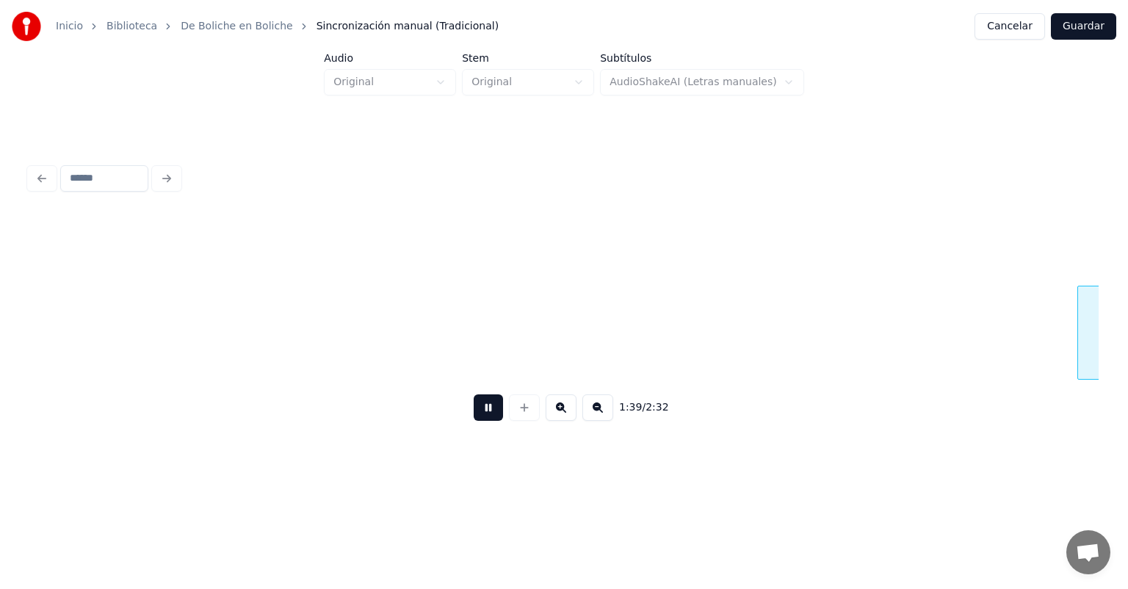
scroll to position [0, 21840]
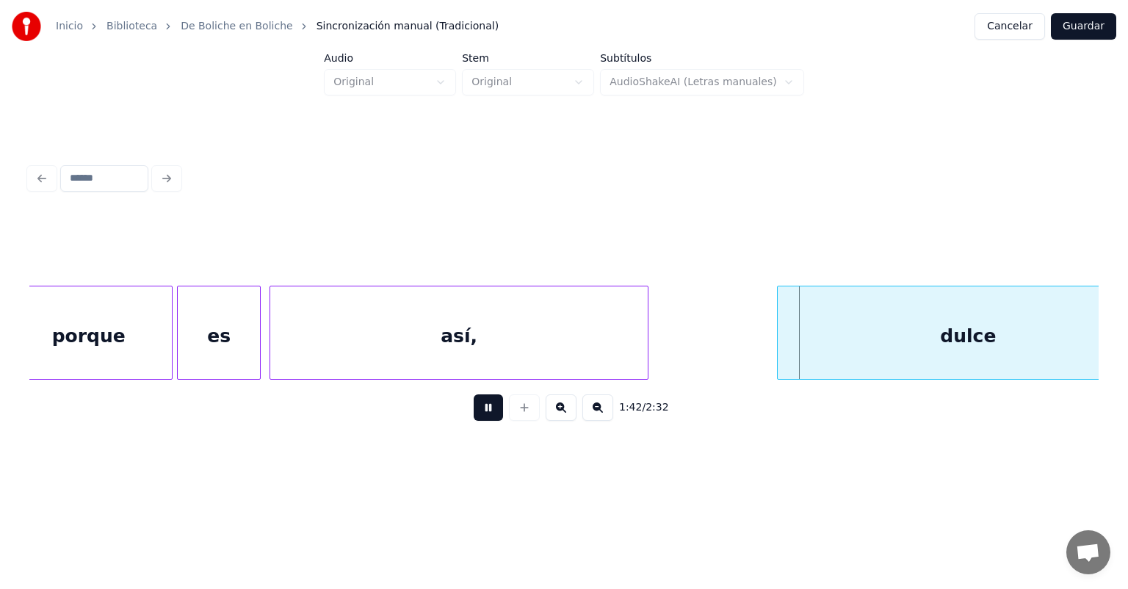
click at [779, 360] on div at bounding box center [780, 332] width 4 height 93
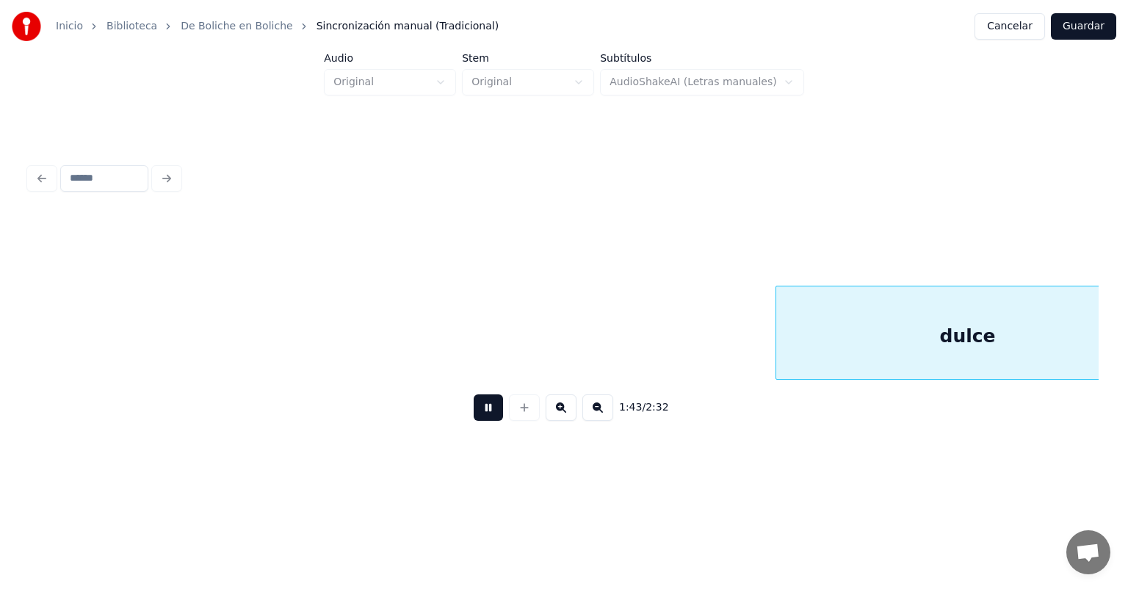
scroll to position [0, 22910]
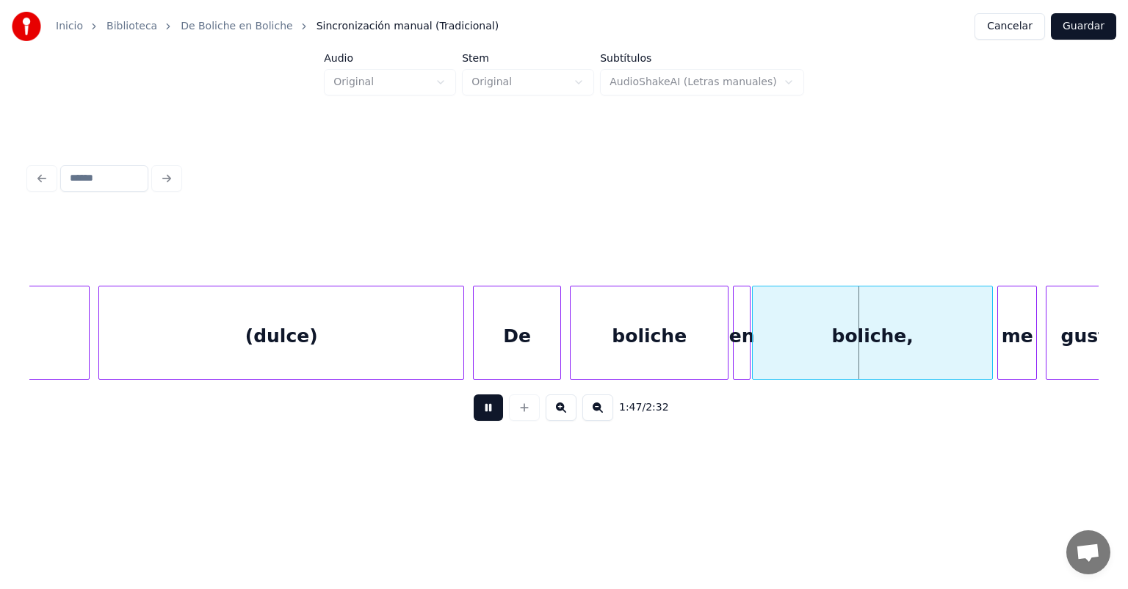
click at [754, 349] on div at bounding box center [755, 332] width 4 height 93
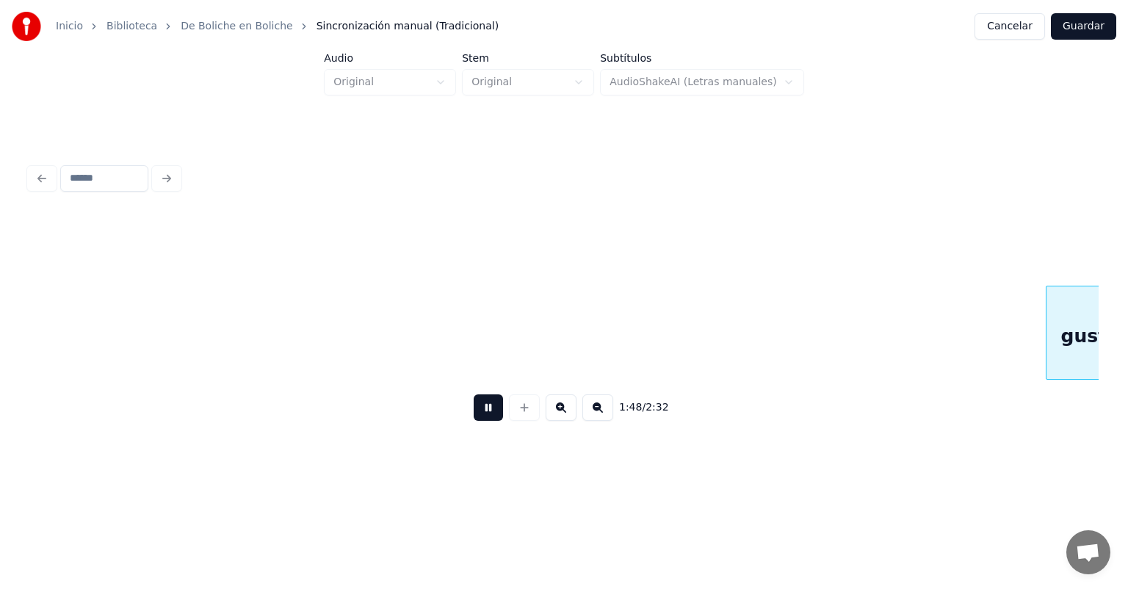
scroll to position [0, 23981]
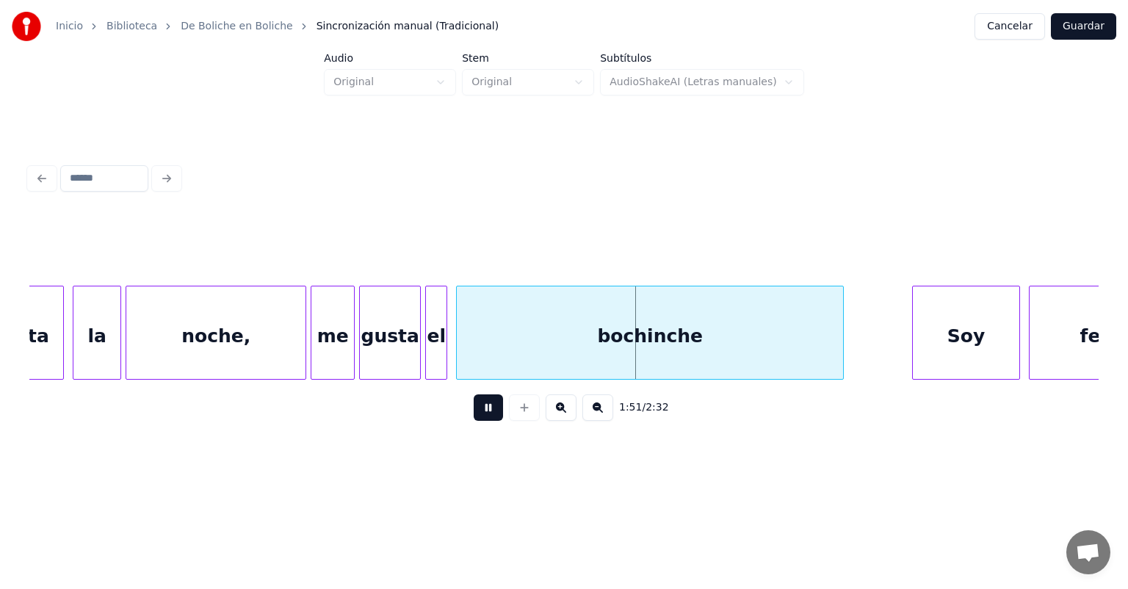
click at [914, 342] on div at bounding box center [915, 332] width 4 height 93
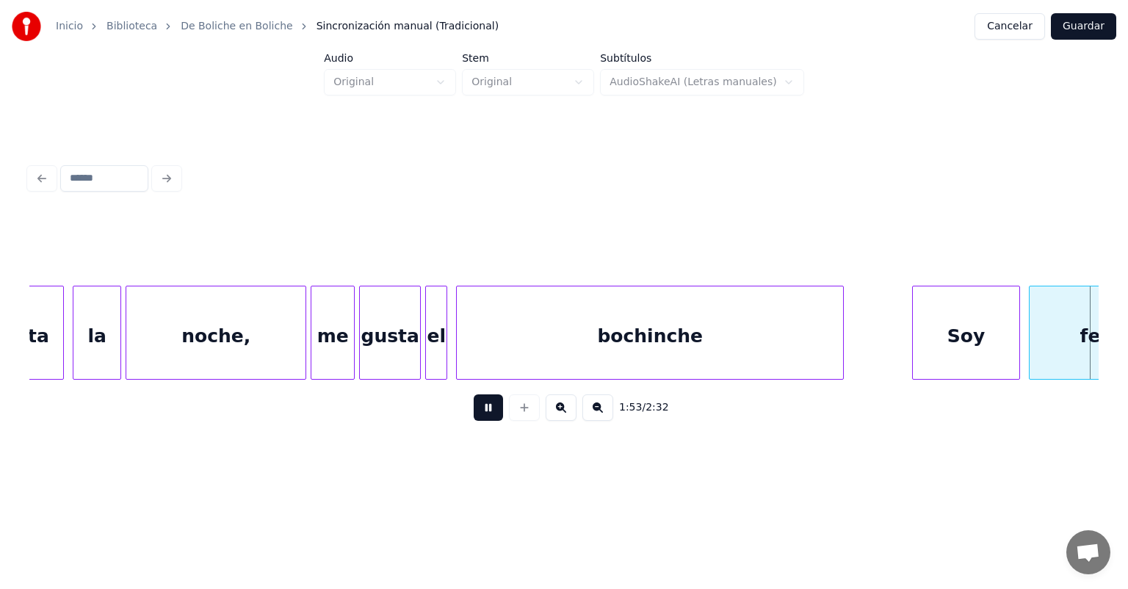
scroll to position [0, 25052]
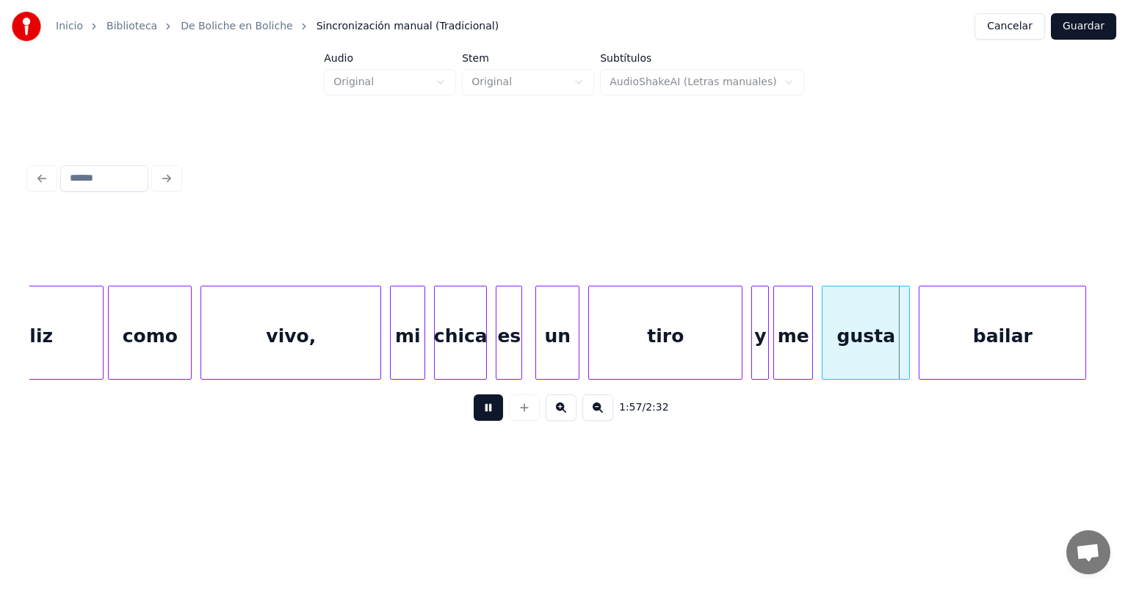
click at [538, 354] on div at bounding box center [538, 332] width 4 height 93
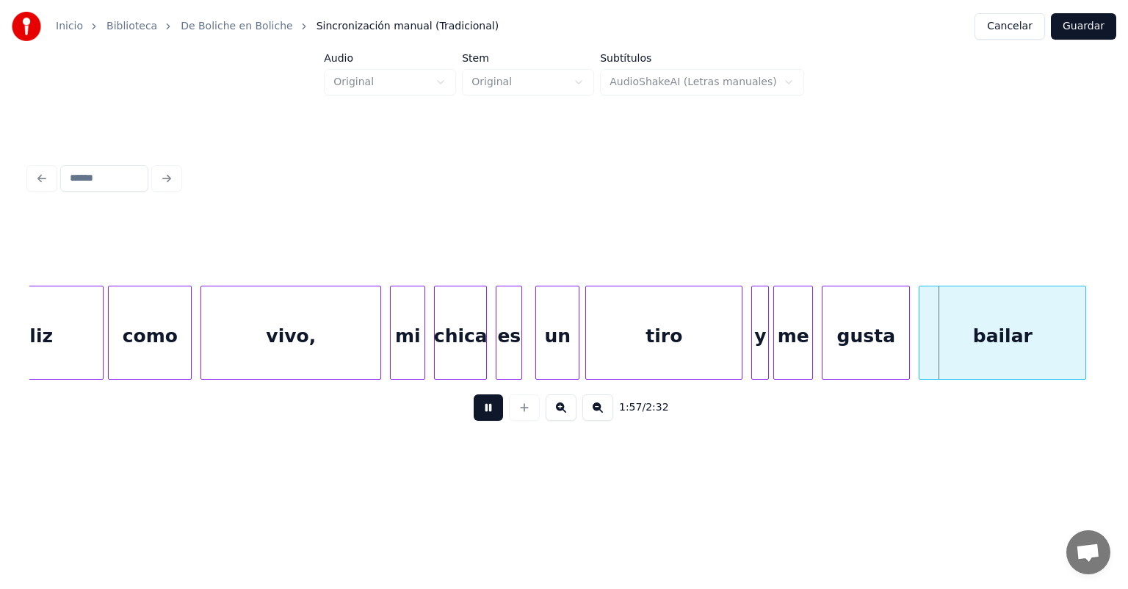
click at [586, 347] on div at bounding box center [588, 332] width 4 height 93
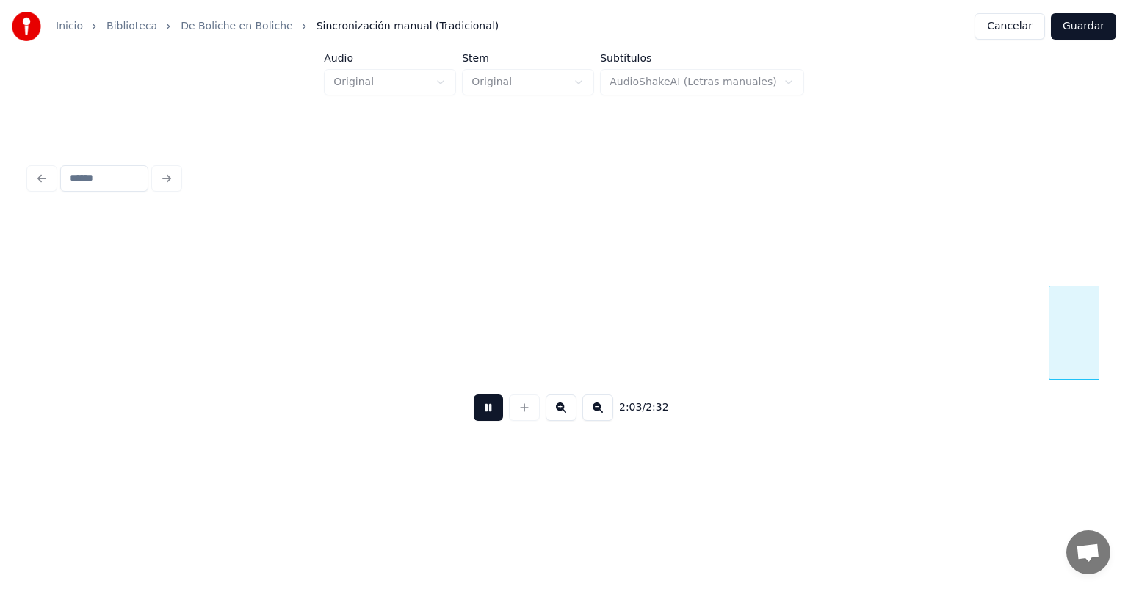
scroll to position [0, 27196]
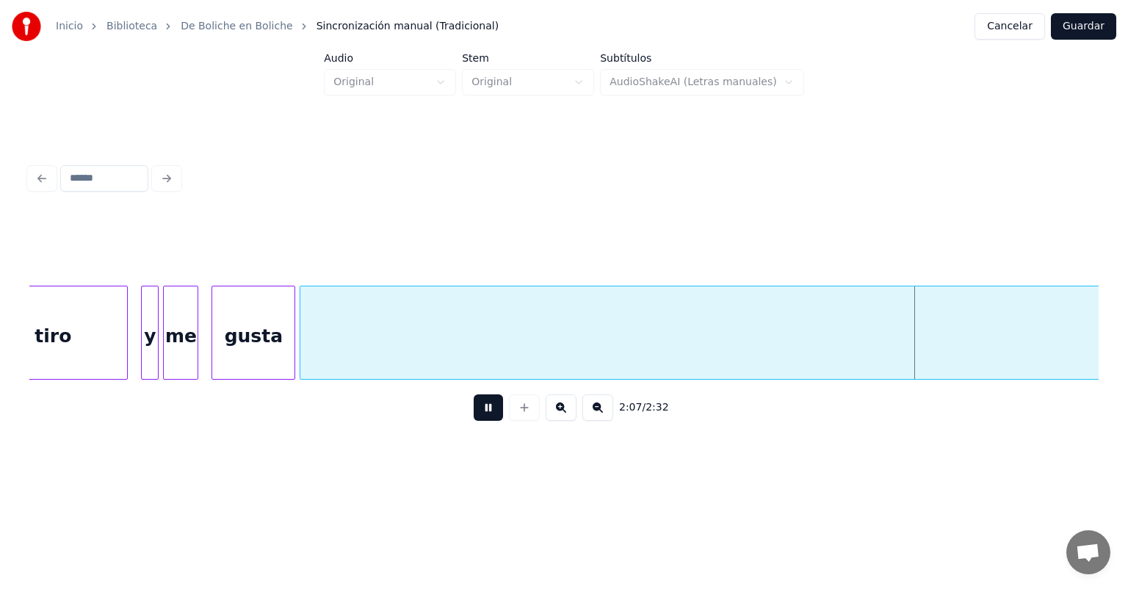
click at [484, 419] on button at bounding box center [488, 407] width 29 height 26
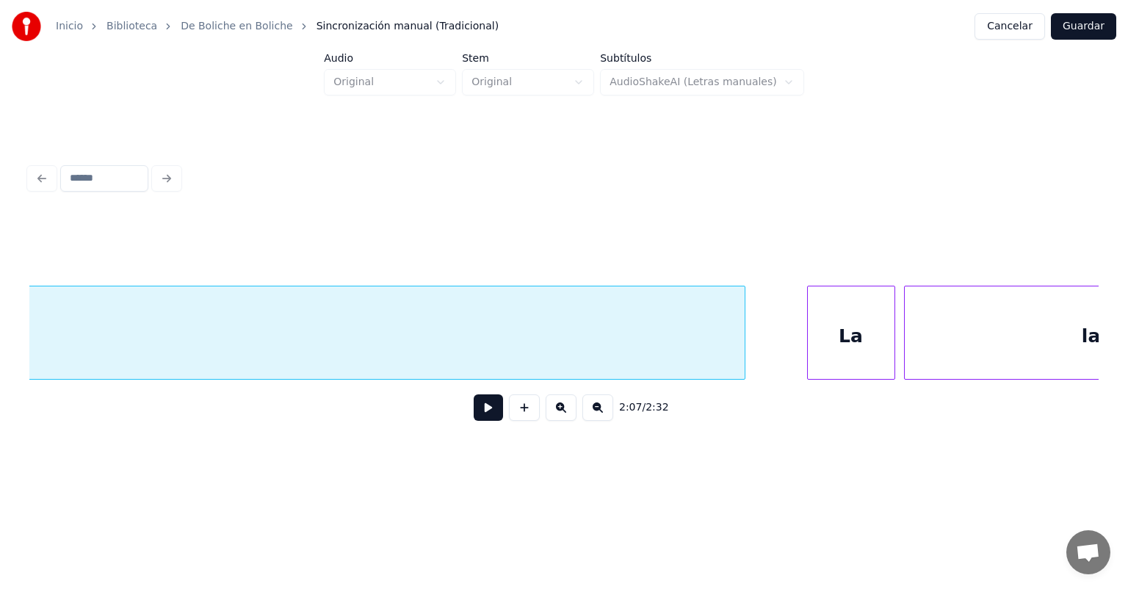
scroll to position [0, 29194]
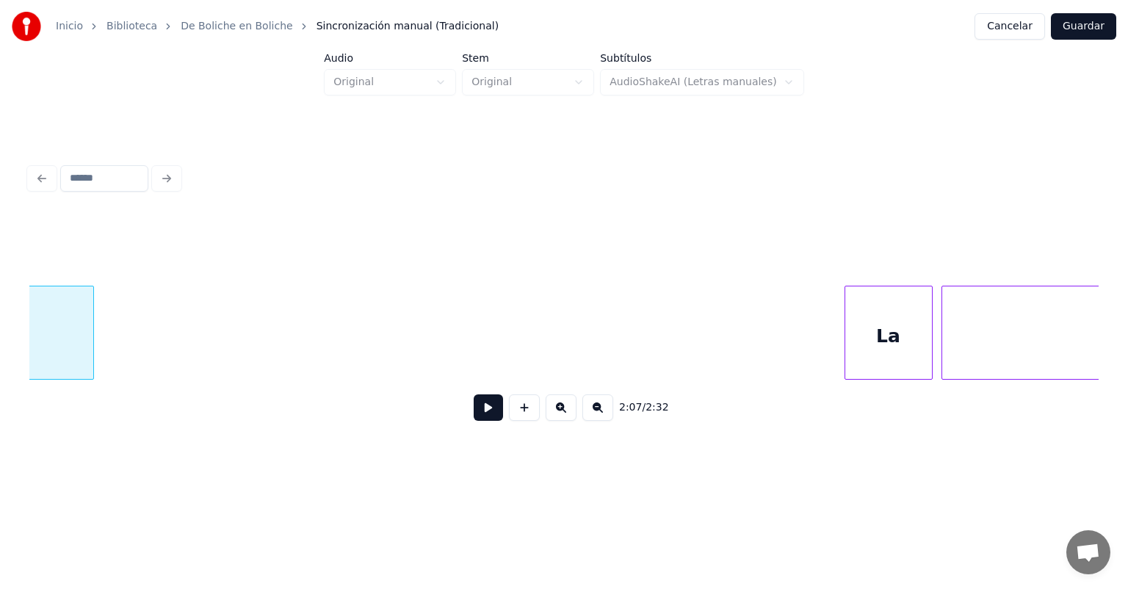
click at [93, 354] on div at bounding box center [91, 332] width 4 height 93
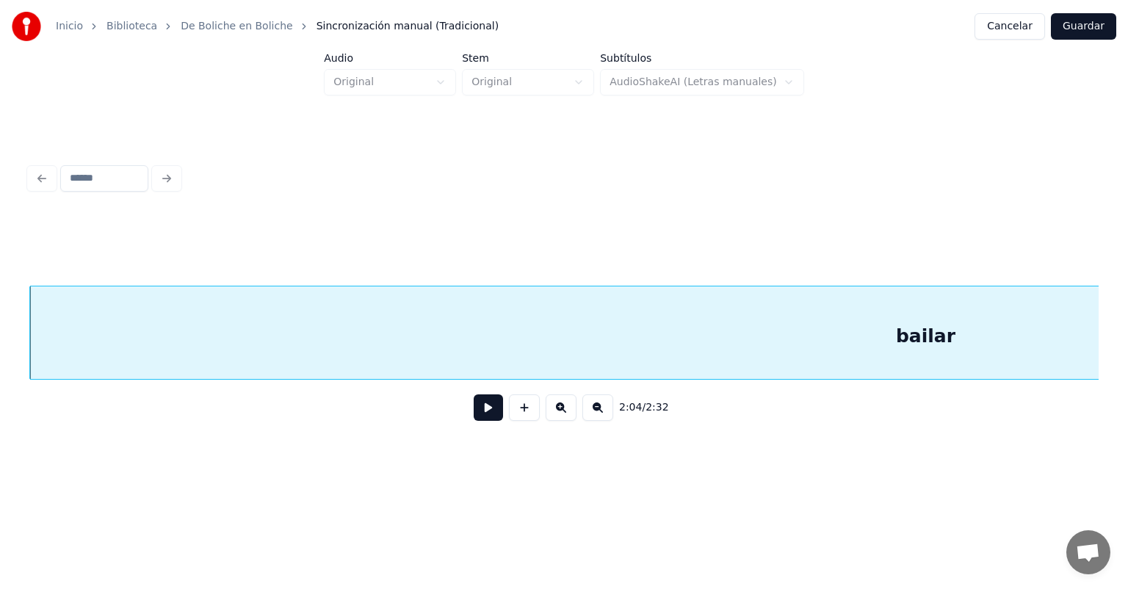
click at [599, 411] on button at bounding box center [597, 407] width 31 height 26
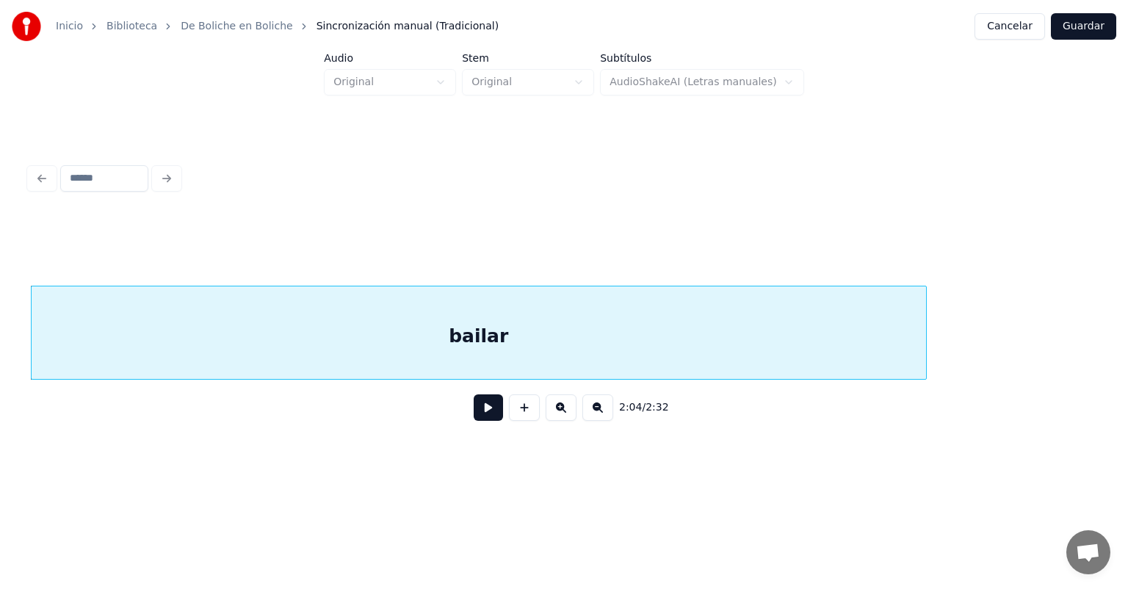
click at [599, 411] on button at bounding box center [597, 407] width 31 height 26
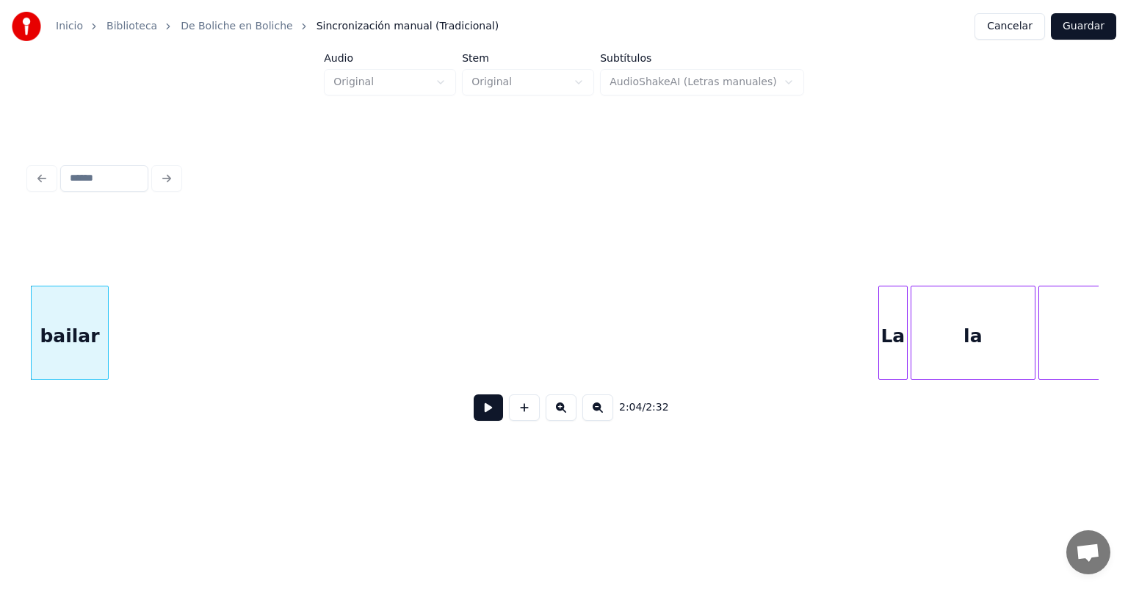
click at [104, 364] on div at bounding box center [106, 332] width 4 height 93
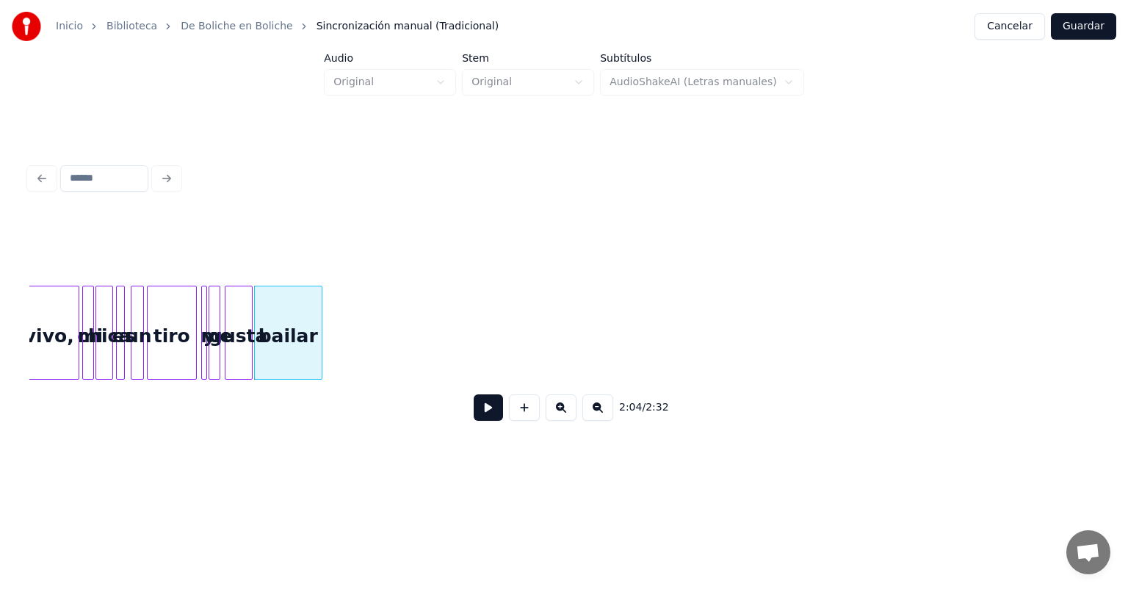
scroll to position [0, 8924]
click at [476, 414] on button at bounding box center [488, 407] width 29 height 26
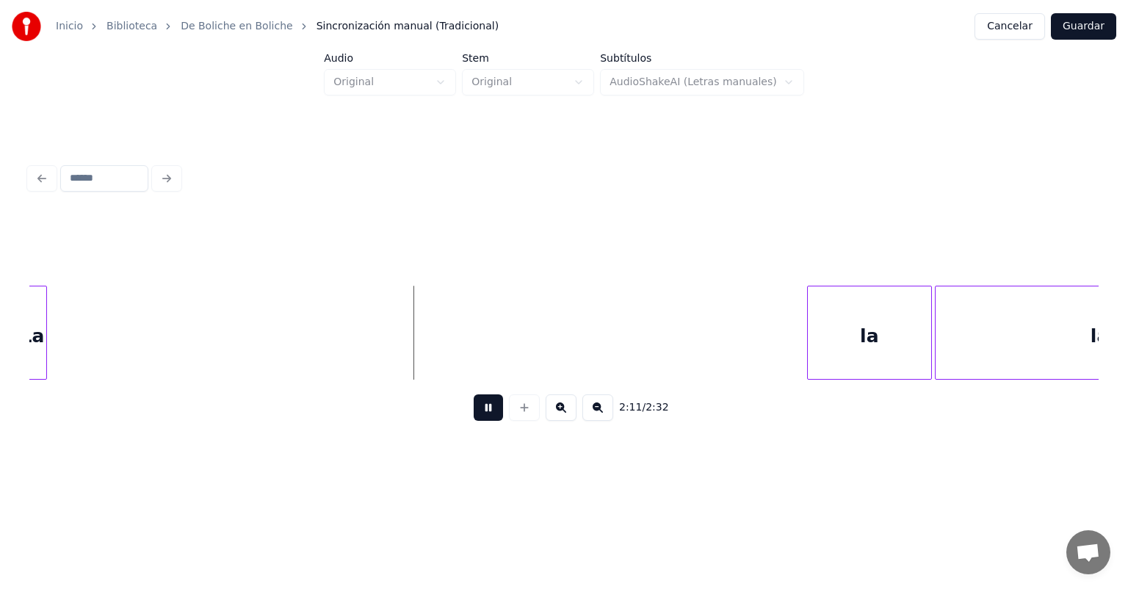
scroll to position [0, 9234]
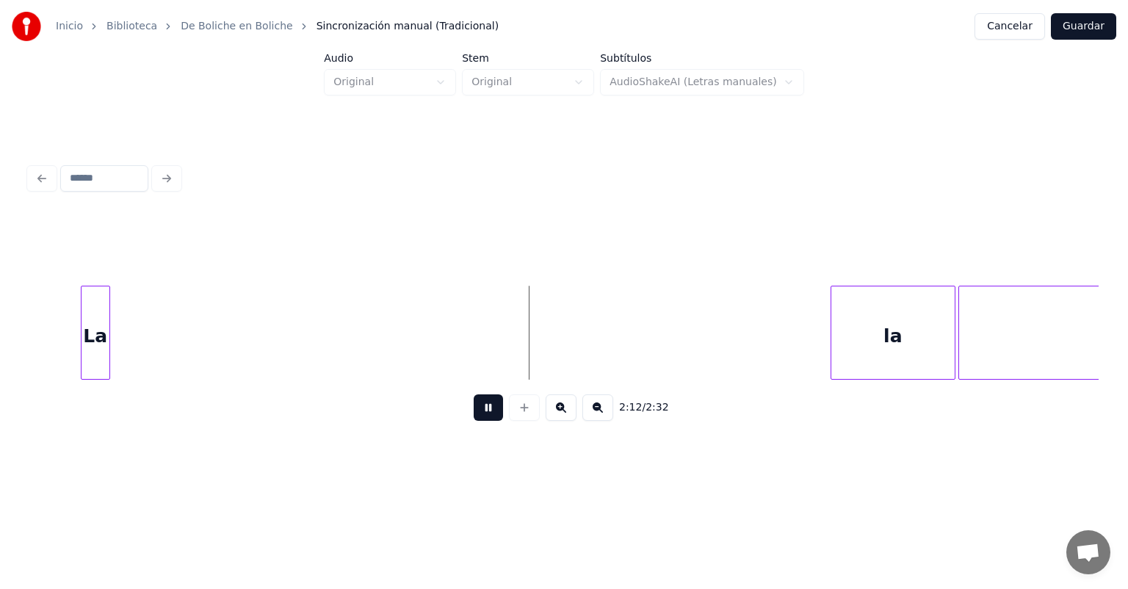
click at [486, 420] on button at bounding box center [488, 407] width 29 height 26
click at [260, 245] on div at bounding box center [563, 248] width 1069 height 73
click at [100, 319] on div "La" at bounding box center [98, 336] width 28 height 100
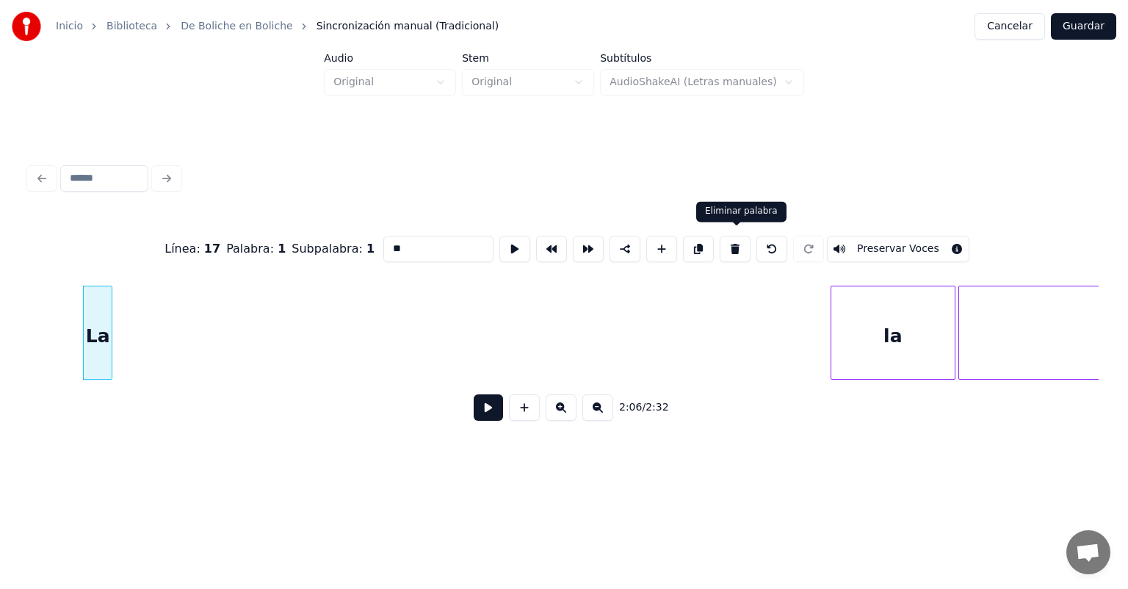
click at [730, 244] on button at bounding box center [735, 249] width 31 height 26
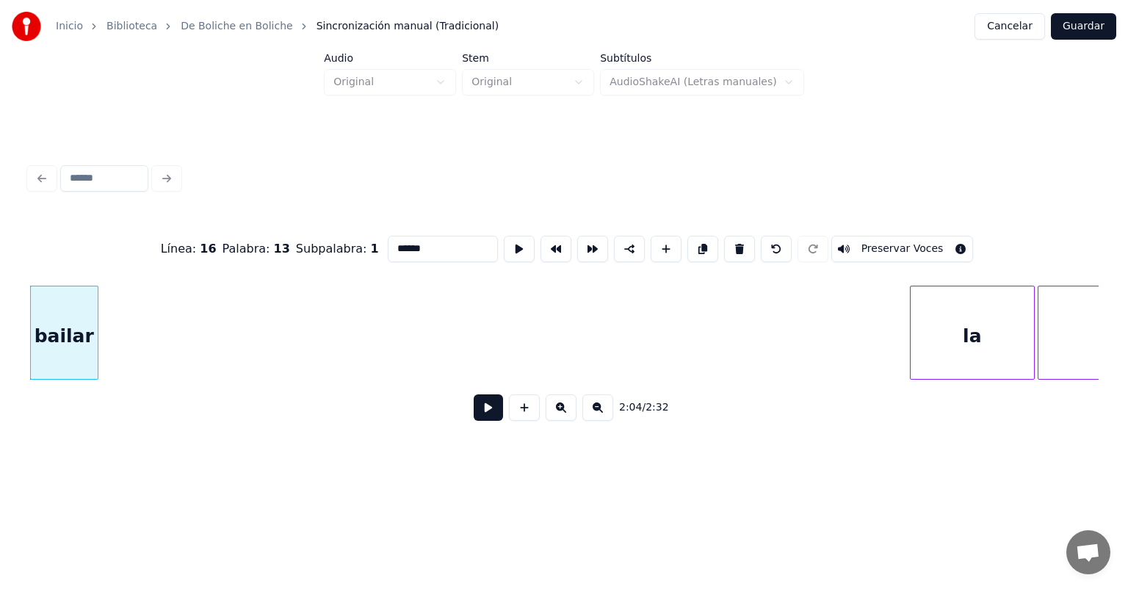
click at [923, 322] on div "la" at bounding box center [972, 336] width 123 height 100
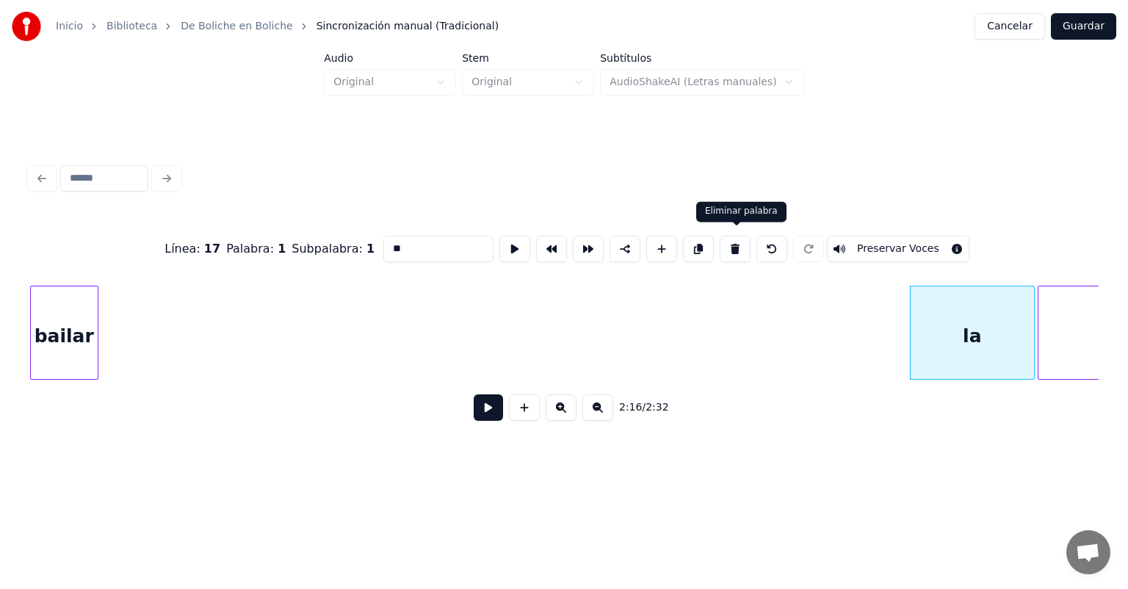
click at [721, 248] on button at bounding box center [735, 249] width 31 height 26
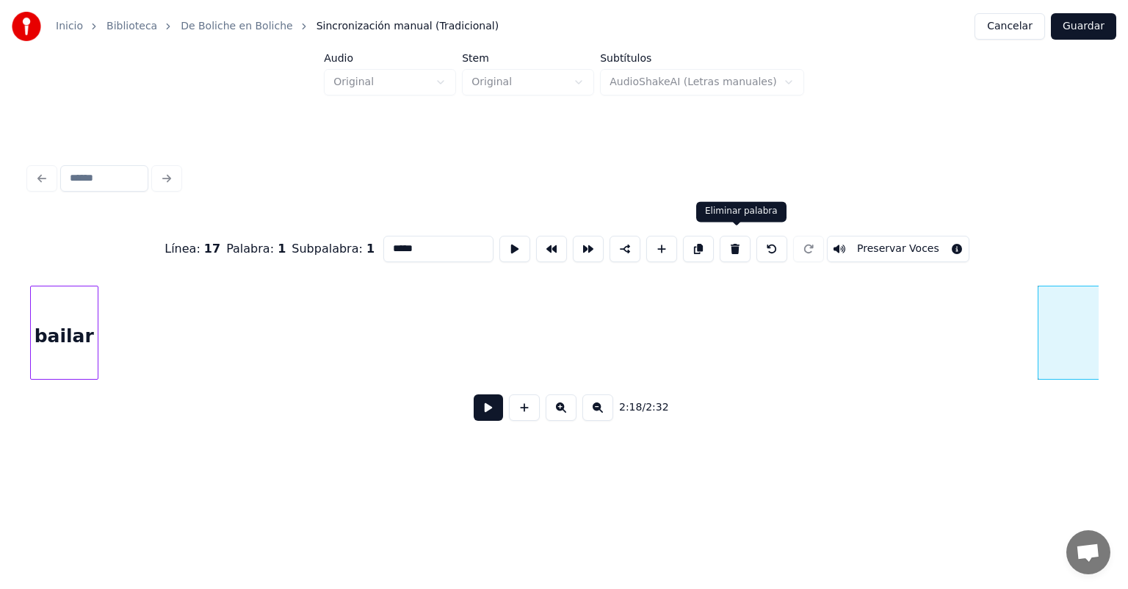
click at [734, 248] on button at bounding box center [735, 249] width 31 height 26
type input "******"
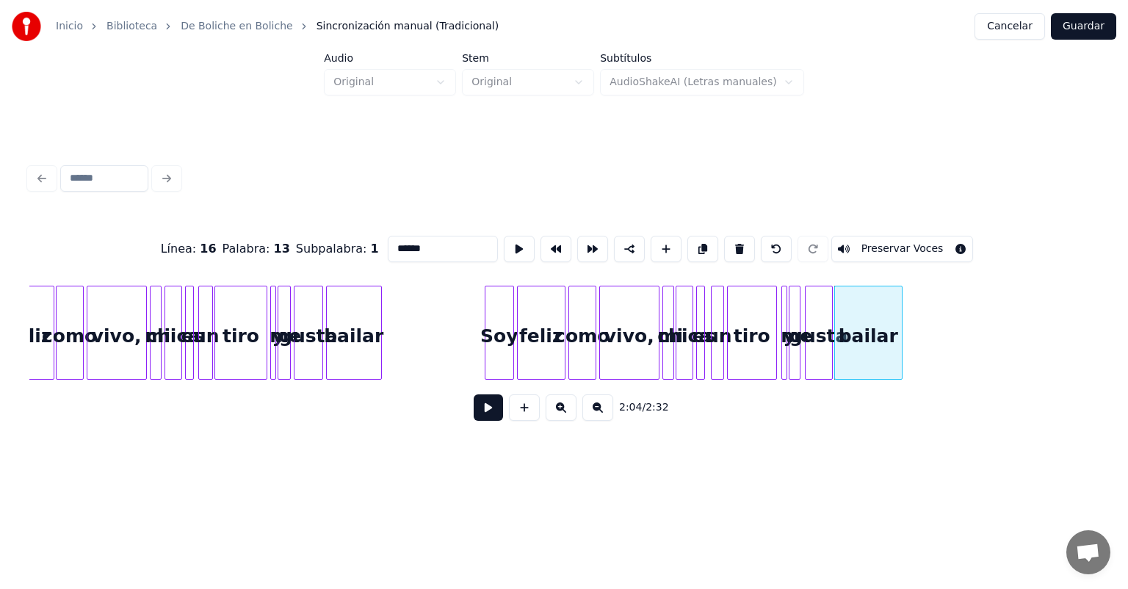
scroll to position [0, 8436]
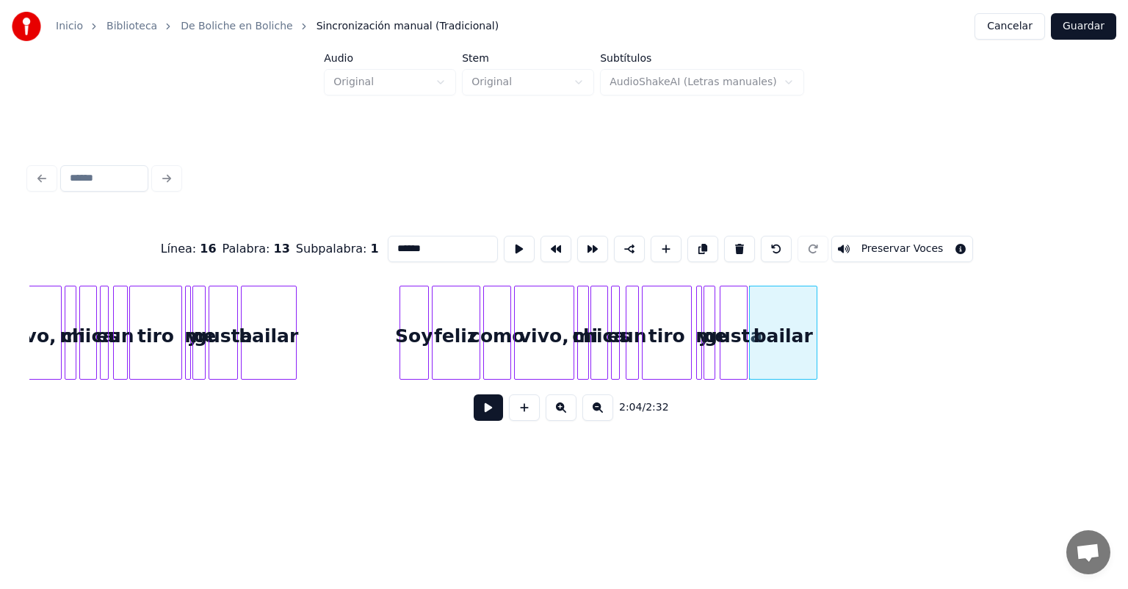
click at [1075, 26] on button "Guardar" at bounding box center [1083, 26] width 65 height 26
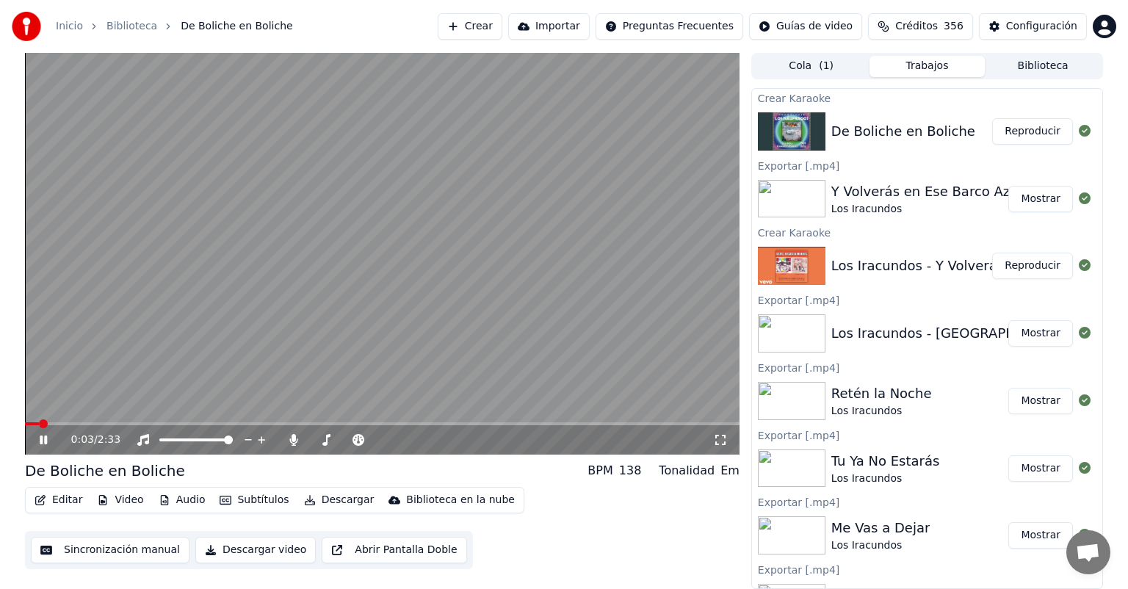
click at [42, 444] on icon at bounding box center [43, 440] width 7 height 9
click at [42, 444] on icon at bounding box center [43, 440] width 9 height 10
click at [40, 446] on icon at bounding box center [54, 440] width 35 height 12
click at [295, 439] on icon at bounding box center [293, 440] width 8 height 12
click at [325, 498] on button "Descargar" at bounding box center [339, 500] width 82 height 21
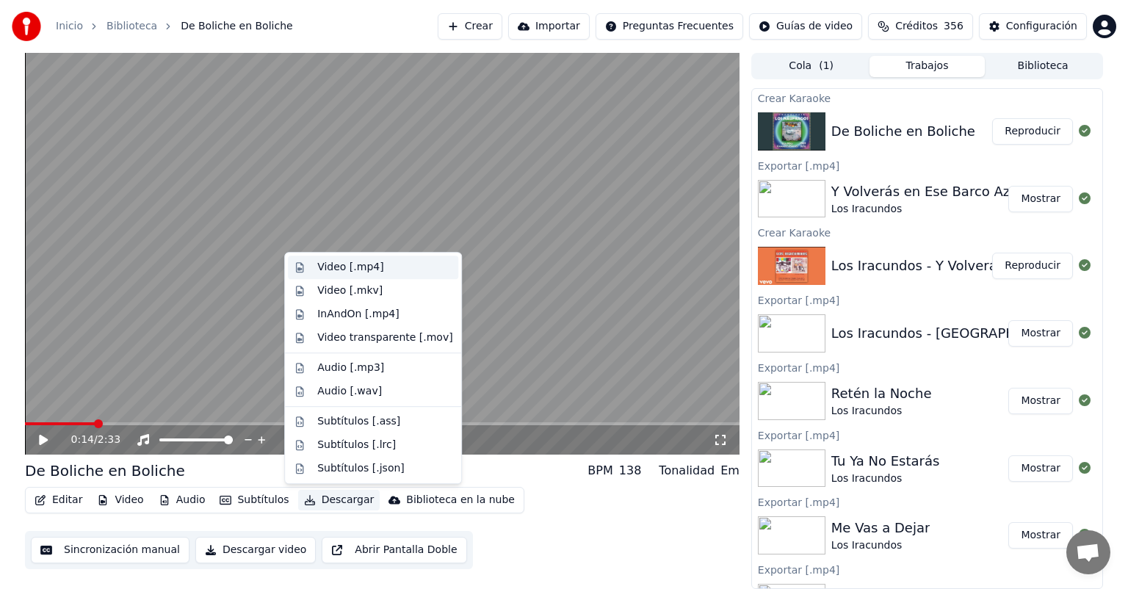
click at [344, 271] on div "Video [.mp4]" at bounding box center [350, 267] width 66 height 15
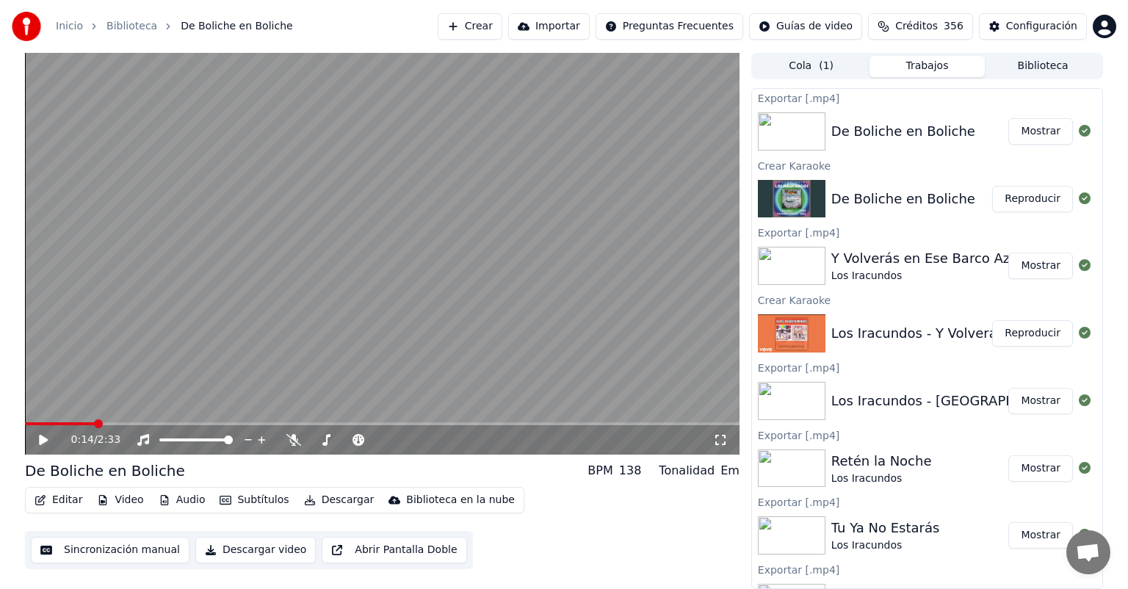
click at [496, 34] on button "Crear" at bounding box center [470, 26] width 65 height 26
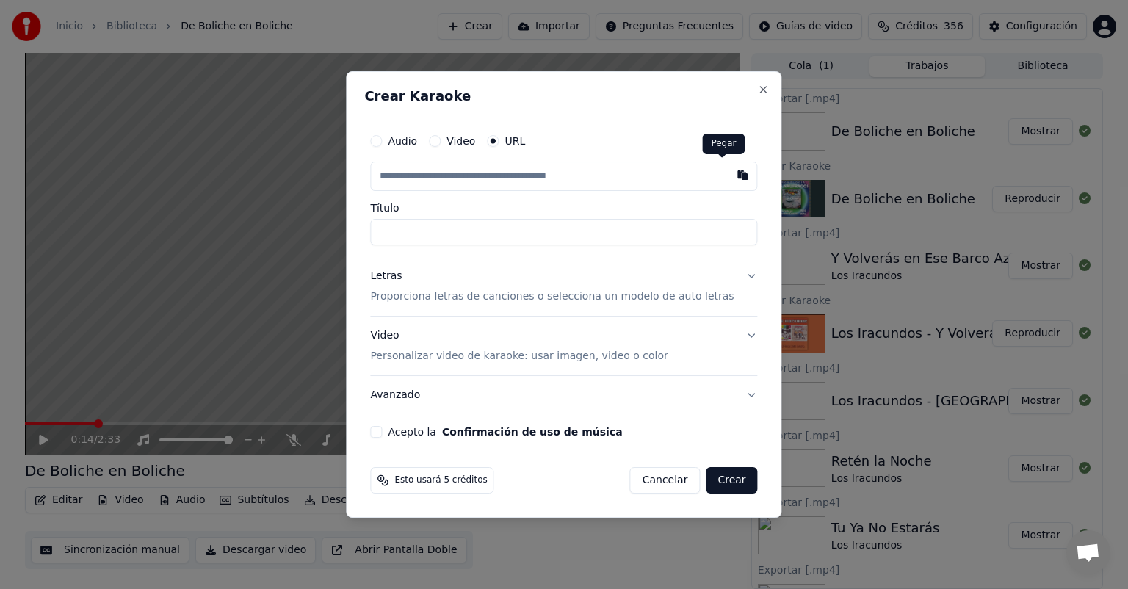
click at [729, 176] on button "button" at bounding box center [743, 175] width 29 height 26
type input "**********"
